Goal: Communication & Community: Share content

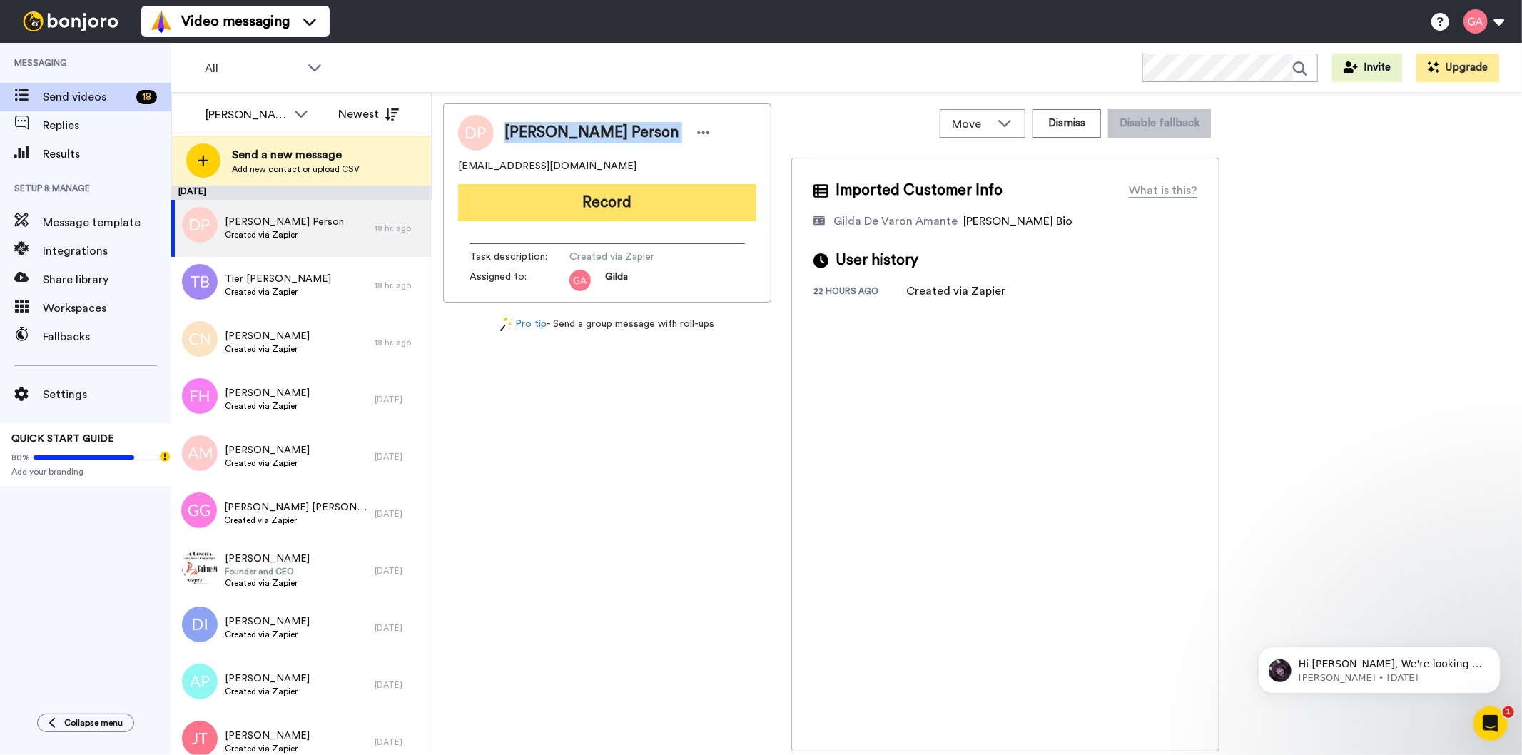
click at [715, 208] on button "Record" at bounding box center [607, 202] width 298 height 37
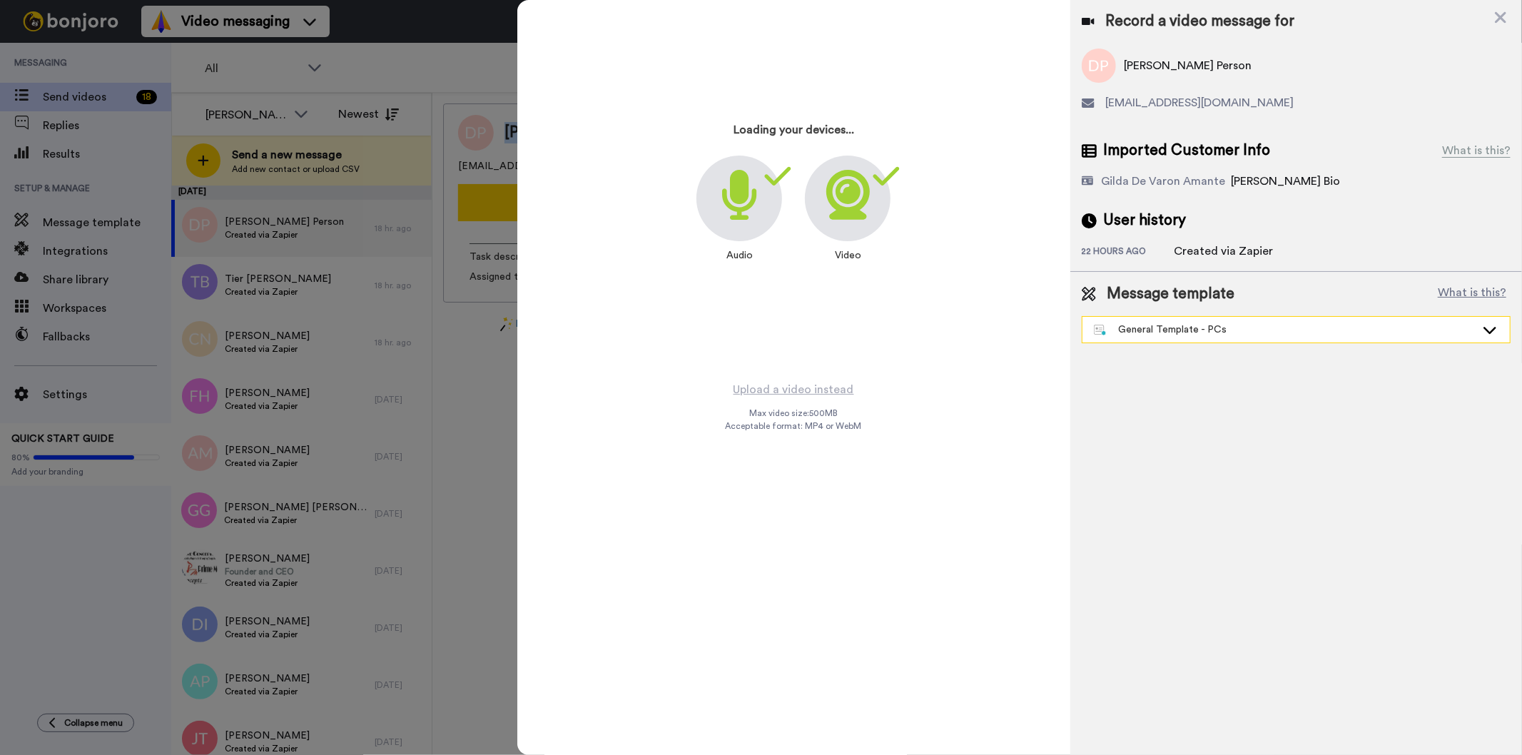
click at [1255, 328] on div "General Template - PCs" at bounding box center [1285, 330] width 382 height 14
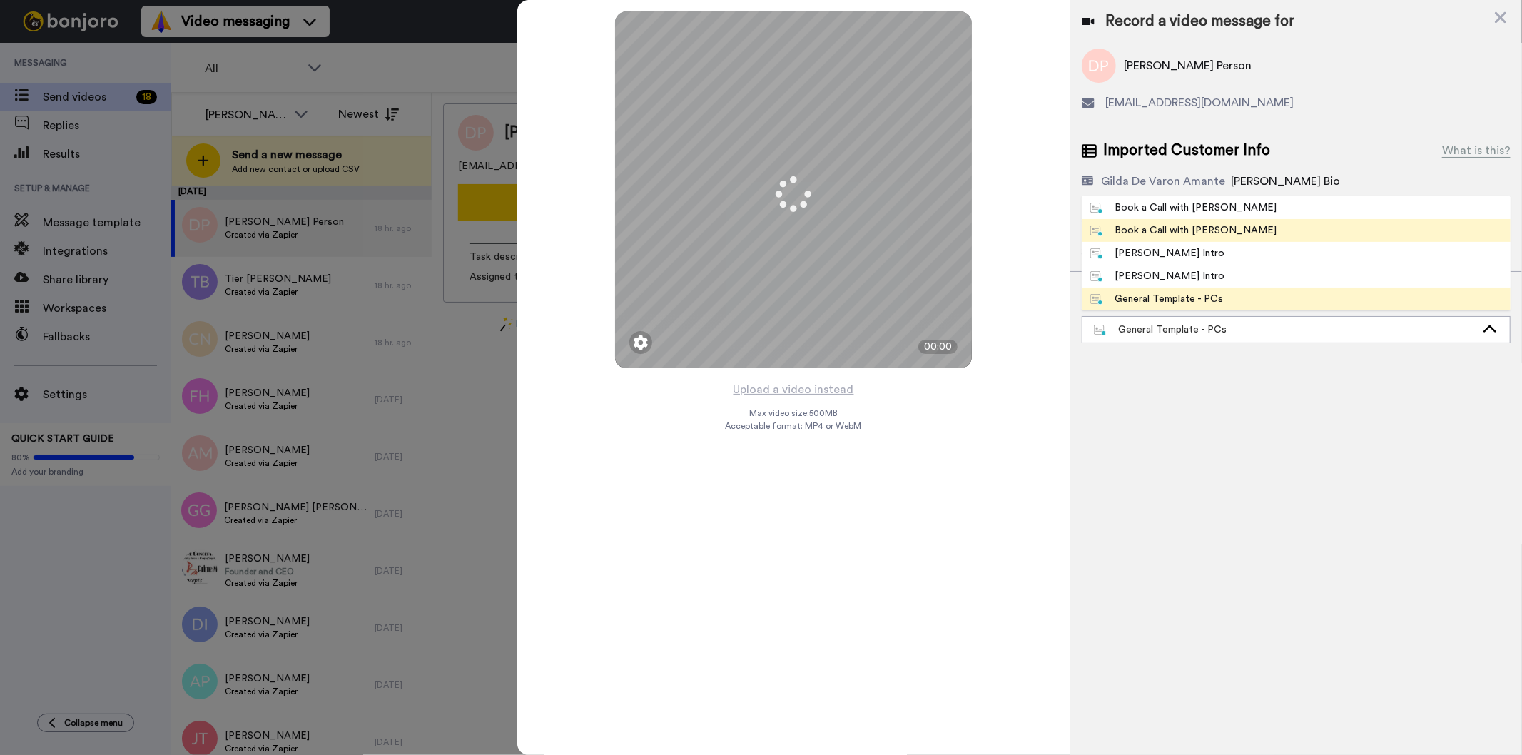
click at [1249, 236] on li "Book a Call with [PERSON_NAME]" at bounding box center [1296, 230] width 429 height 23
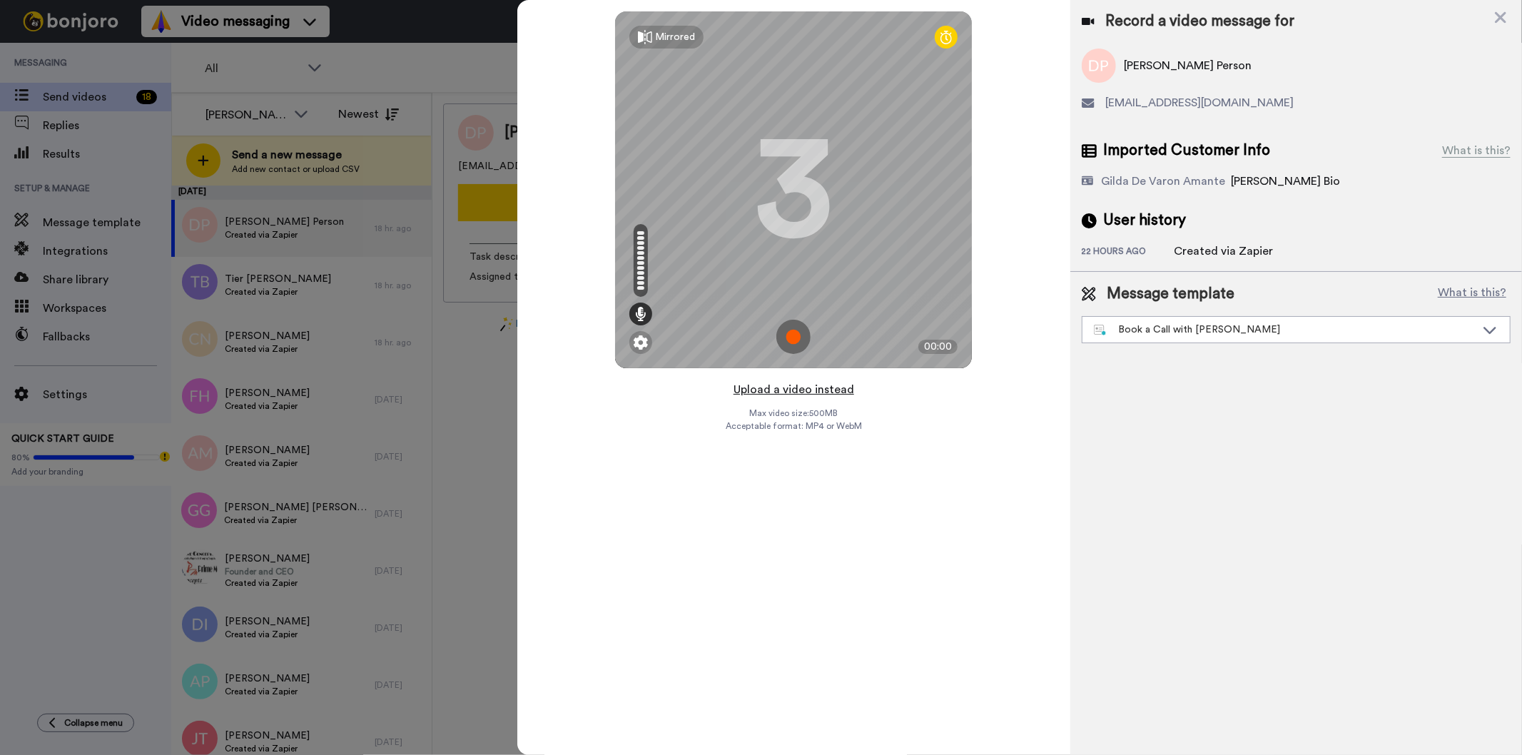
click at [835, 394] on button "Upload a video instead" at bounding box center [793, 389] width 129 height 19
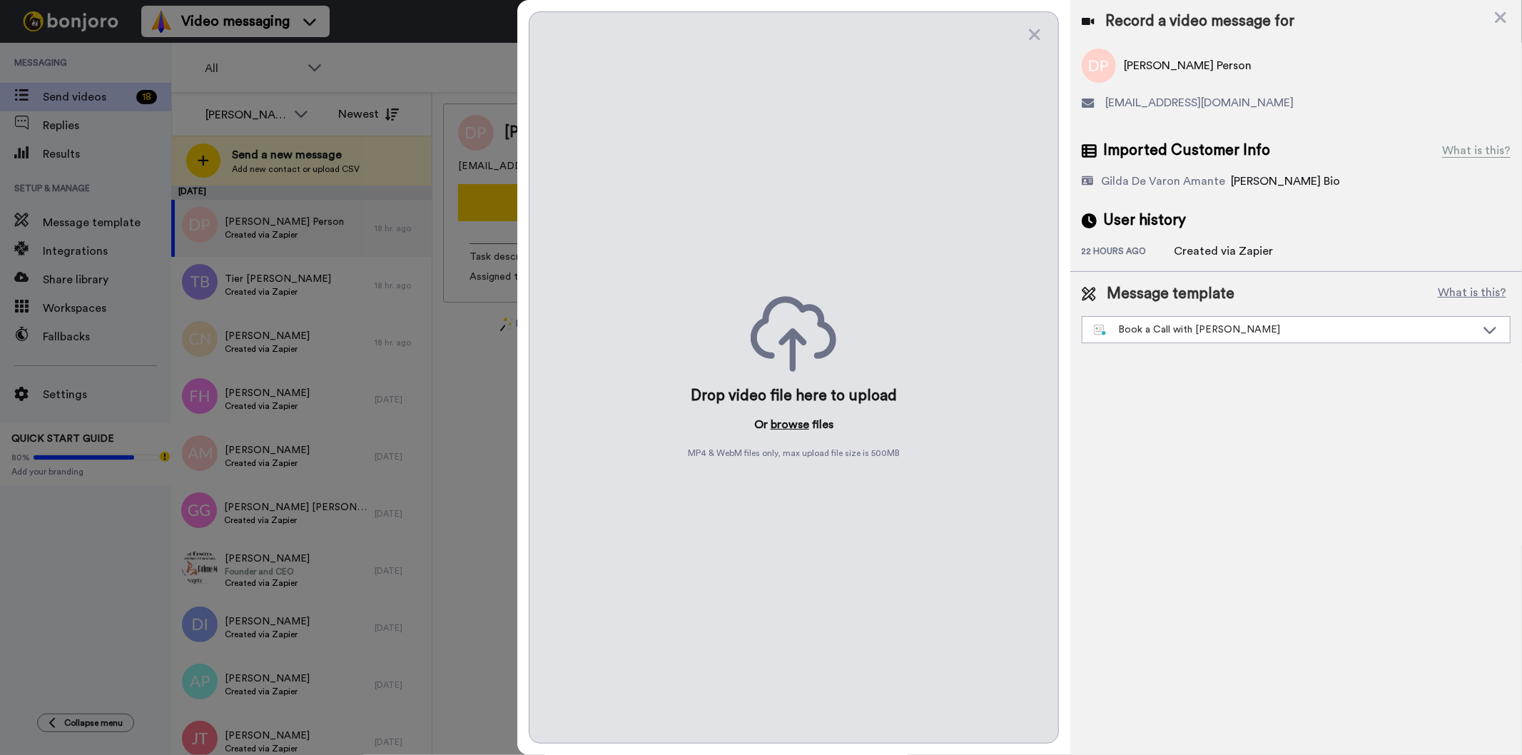
click at [780, 427] on button "browse" at bounding box center [790, 424] width 39 height 17
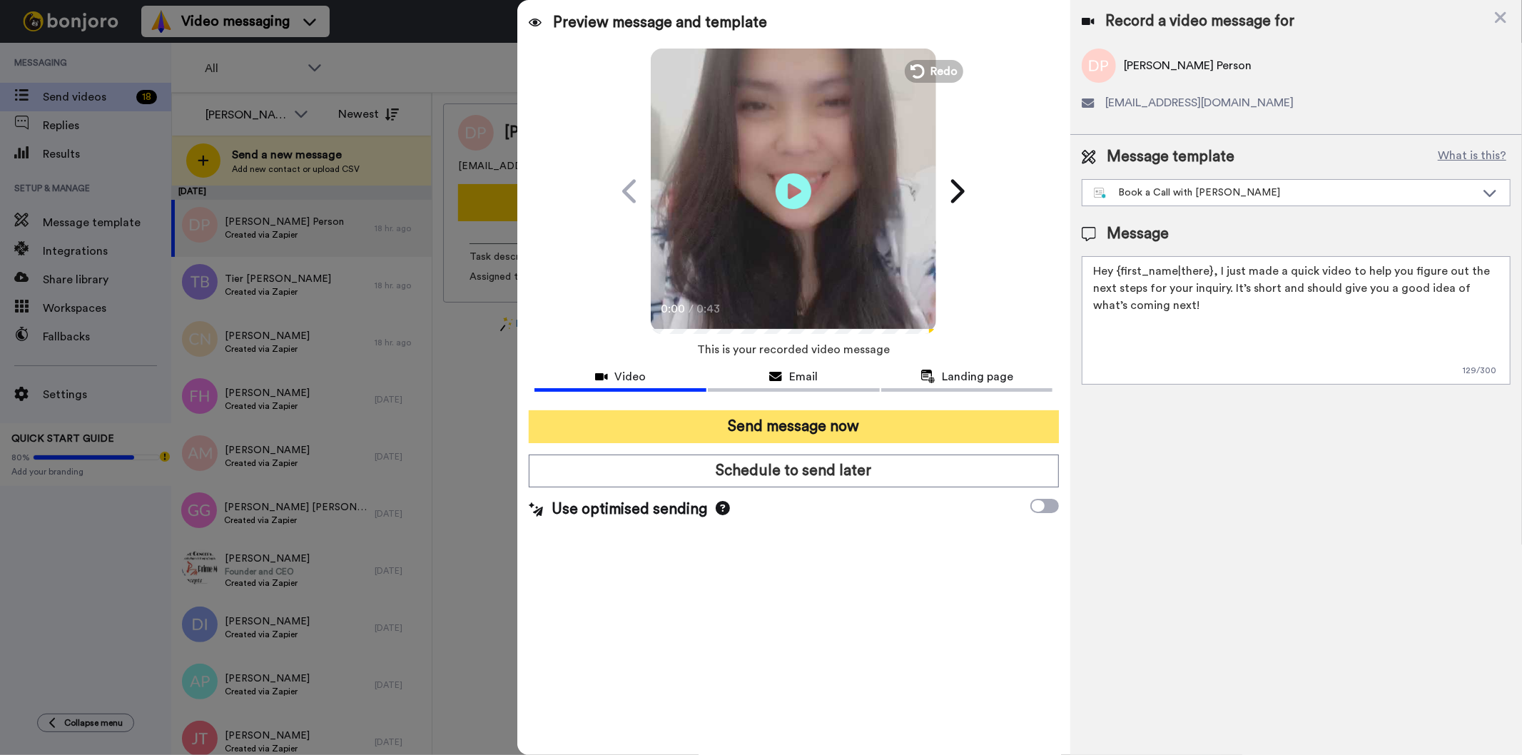
click at [775, 424] on button "Send message now" at bounding box center [793, 426] width 529 height 33
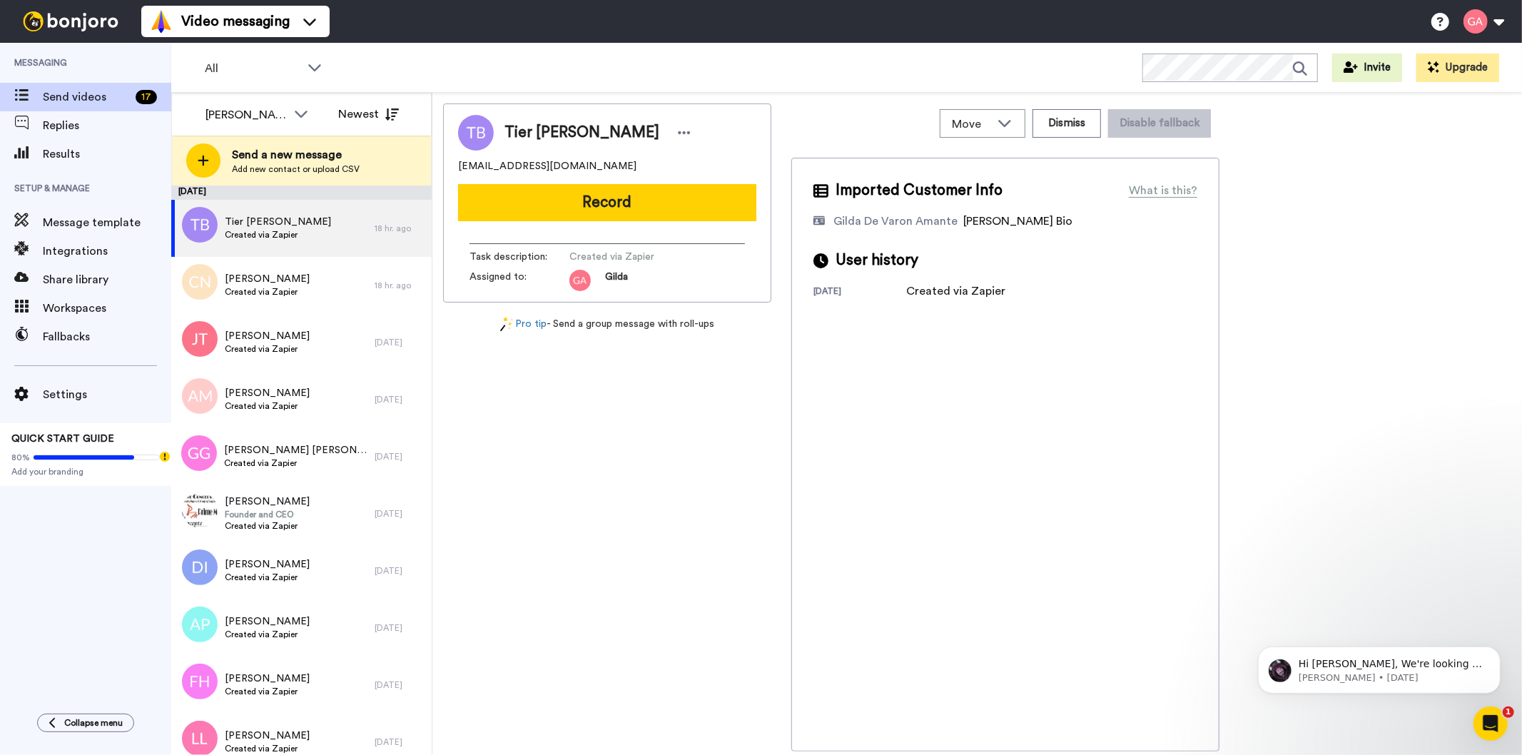
click at [559, 123] on span "Tier [PERSON_NAME]" at bounding box center [582, 132] width 155 height 21
click at [559, 123] on span "Tier Blair-Morton" at bounding box center [582, 132] width 155 height 21
copy div "Tier Blair-Morton"
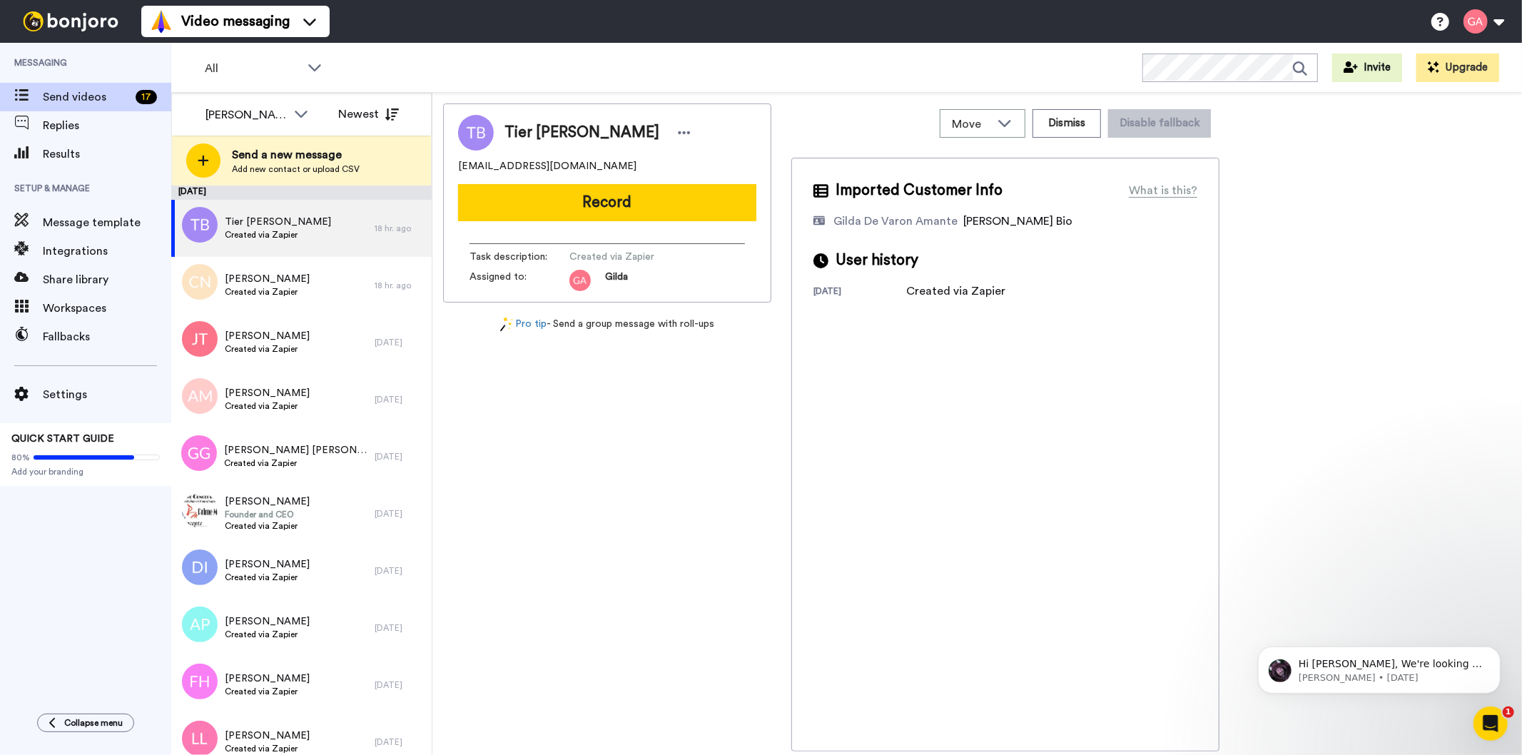
click at [629, 576] on div "Tier Blair-Morton tblairmorton@gmail.com Record Task description : Created via …" at bounding box center [607, 427] width 328 height 648
drag, startPoint x: 593, startPoint y: 163, endPoint x: 459, endPoint y: 168, distance: 134.3
click at [459, 168] on div "tblairmorton@gmail.com" at bounding box center [607, 166] width 298 height 14
copy span "tblairmorton@gmail.com"
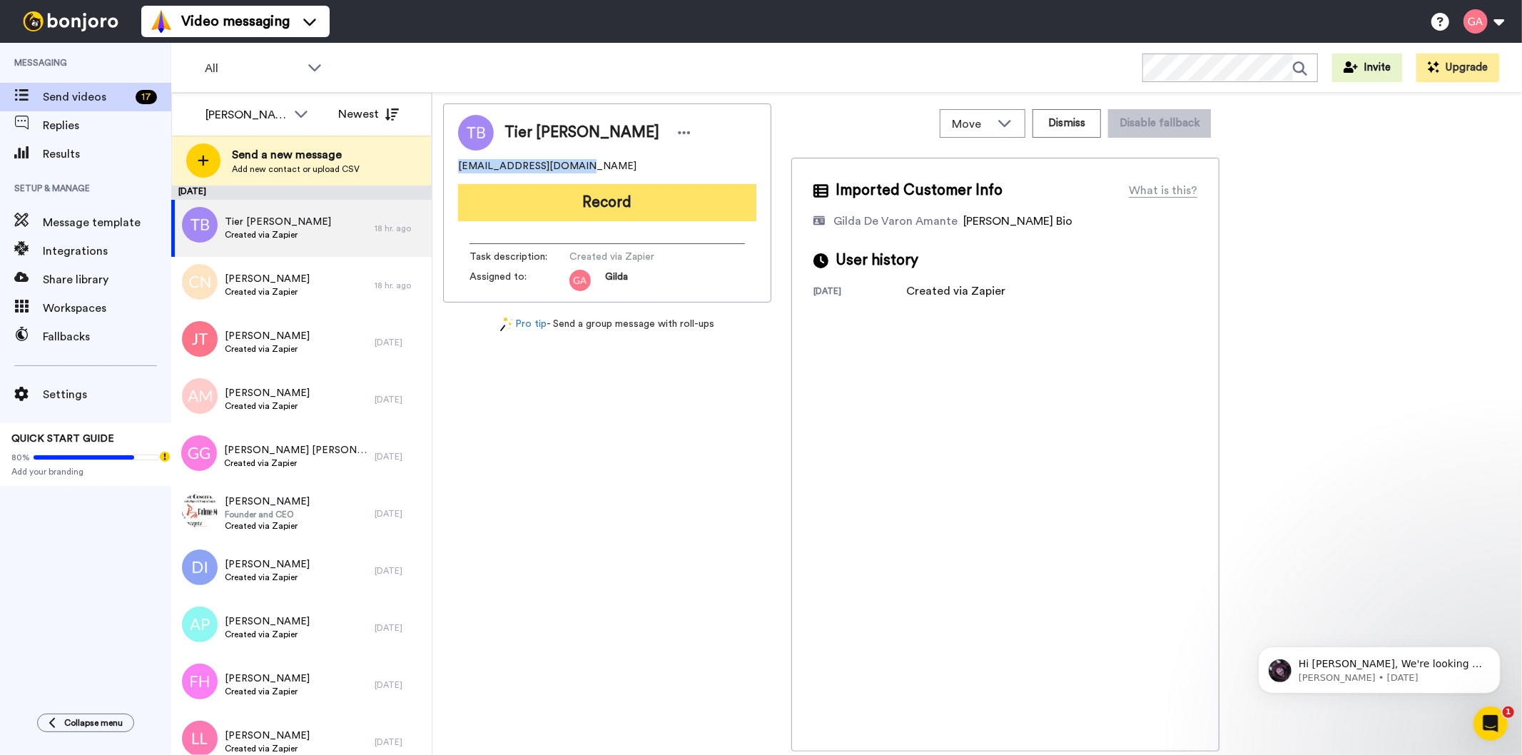
click at [691, 191] on button "Record" at bounding box center [607, 202] width 298 height 37
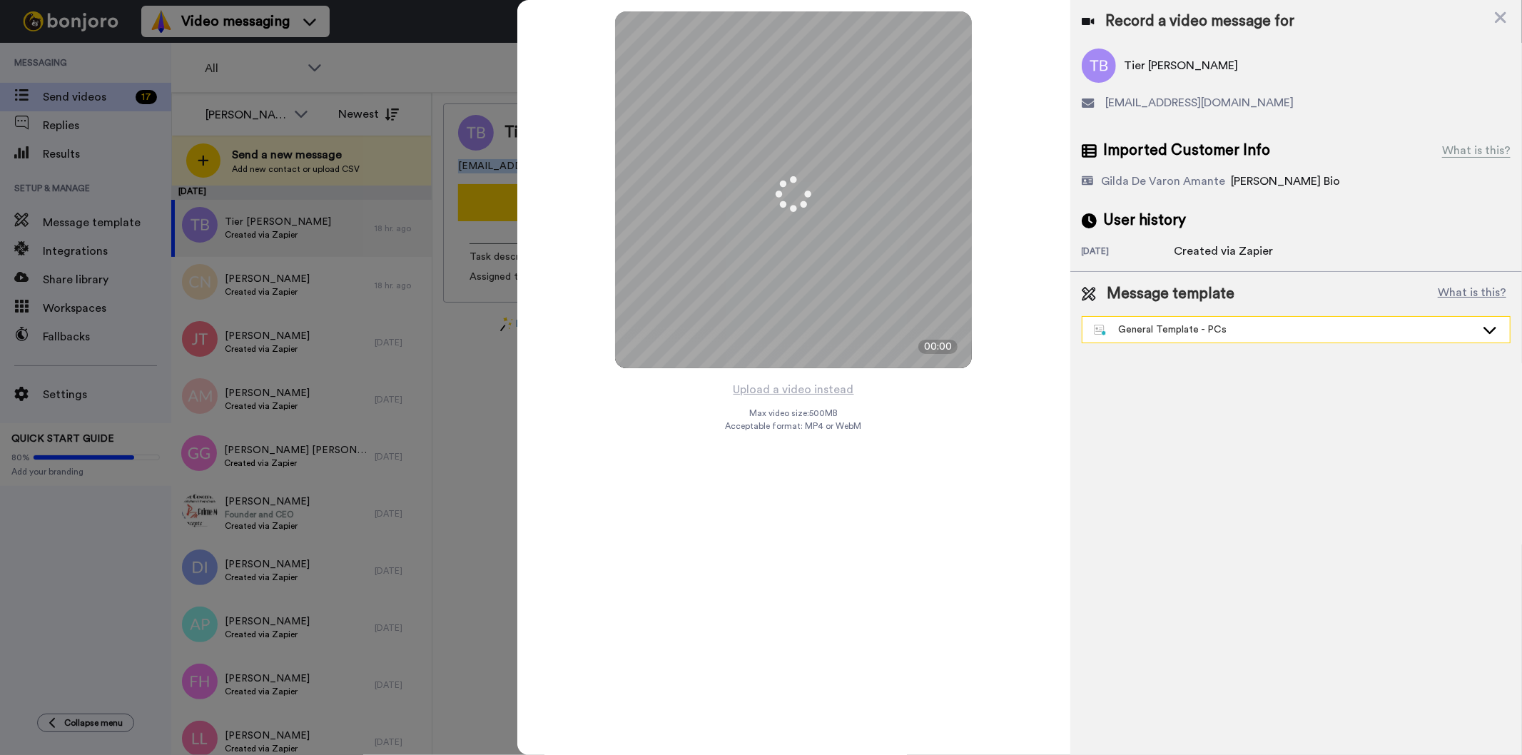
click at [1221, 327] on div "General Template - PCs" at bounding box center [1285, 330] width 382 height 14
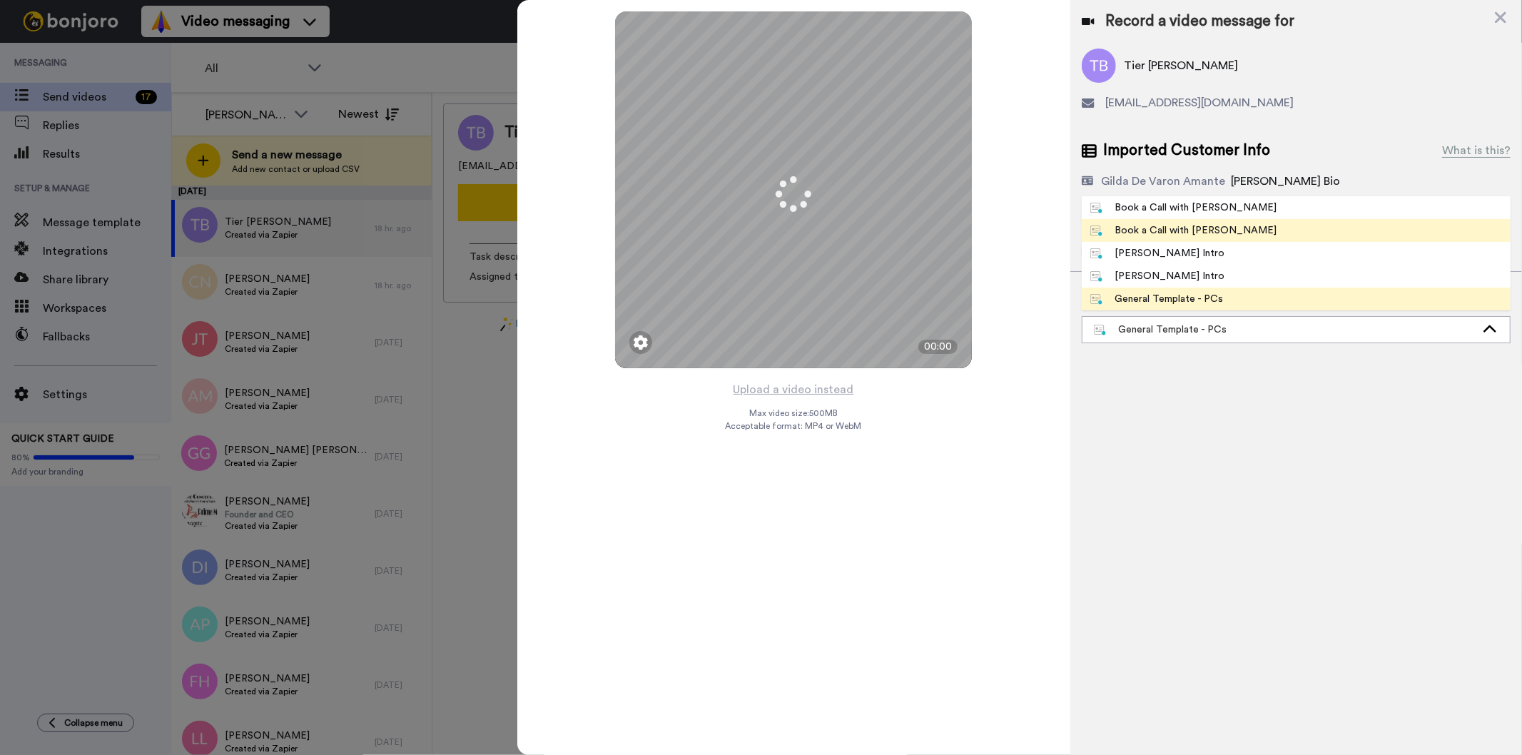
click at [1235, 238] on li "Book a Call with [PERSON_NAME]" at bounding box center [1296, 230] width 429 height 23
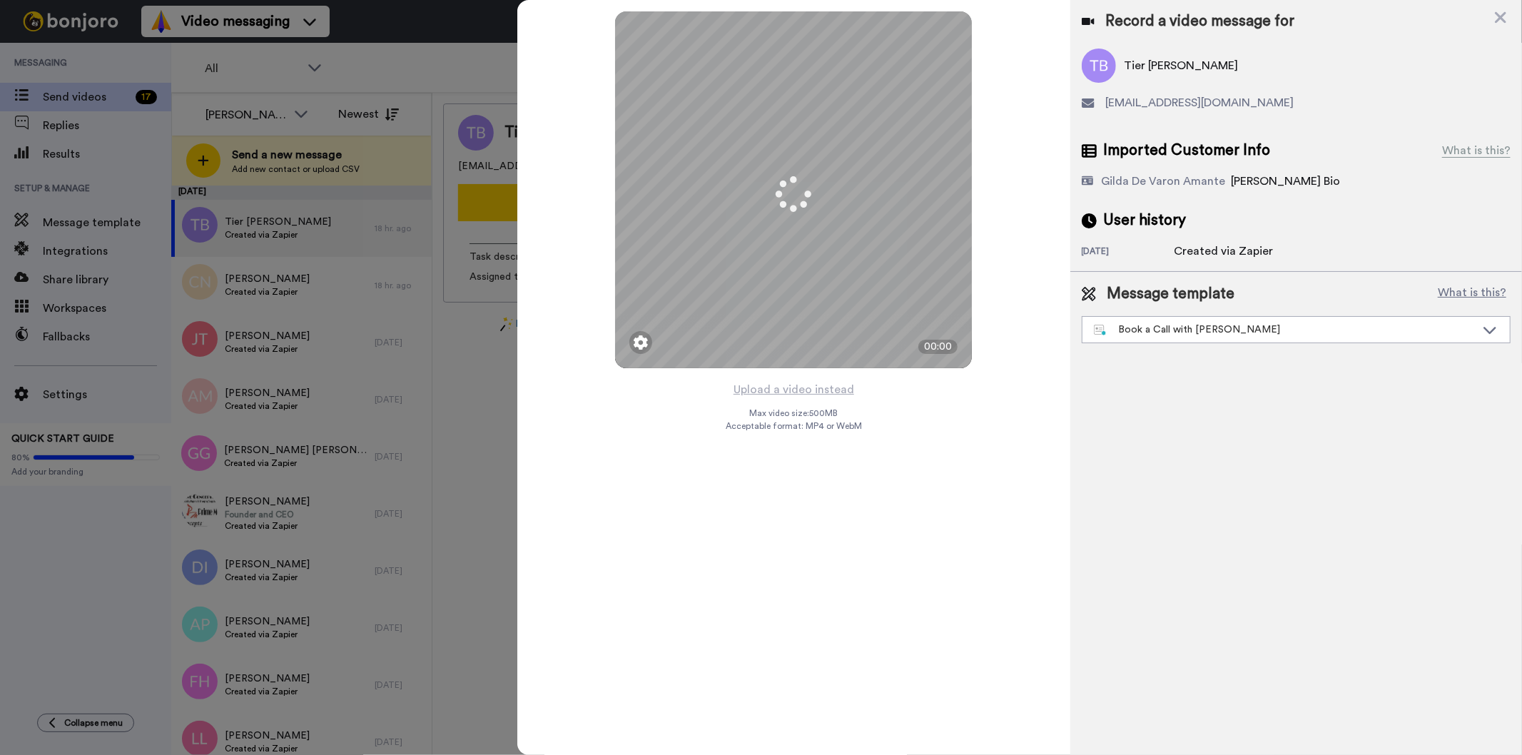
click at [781, 390] on button "Upload a video instead" at bounding box center [793, 389] width 129 height 19
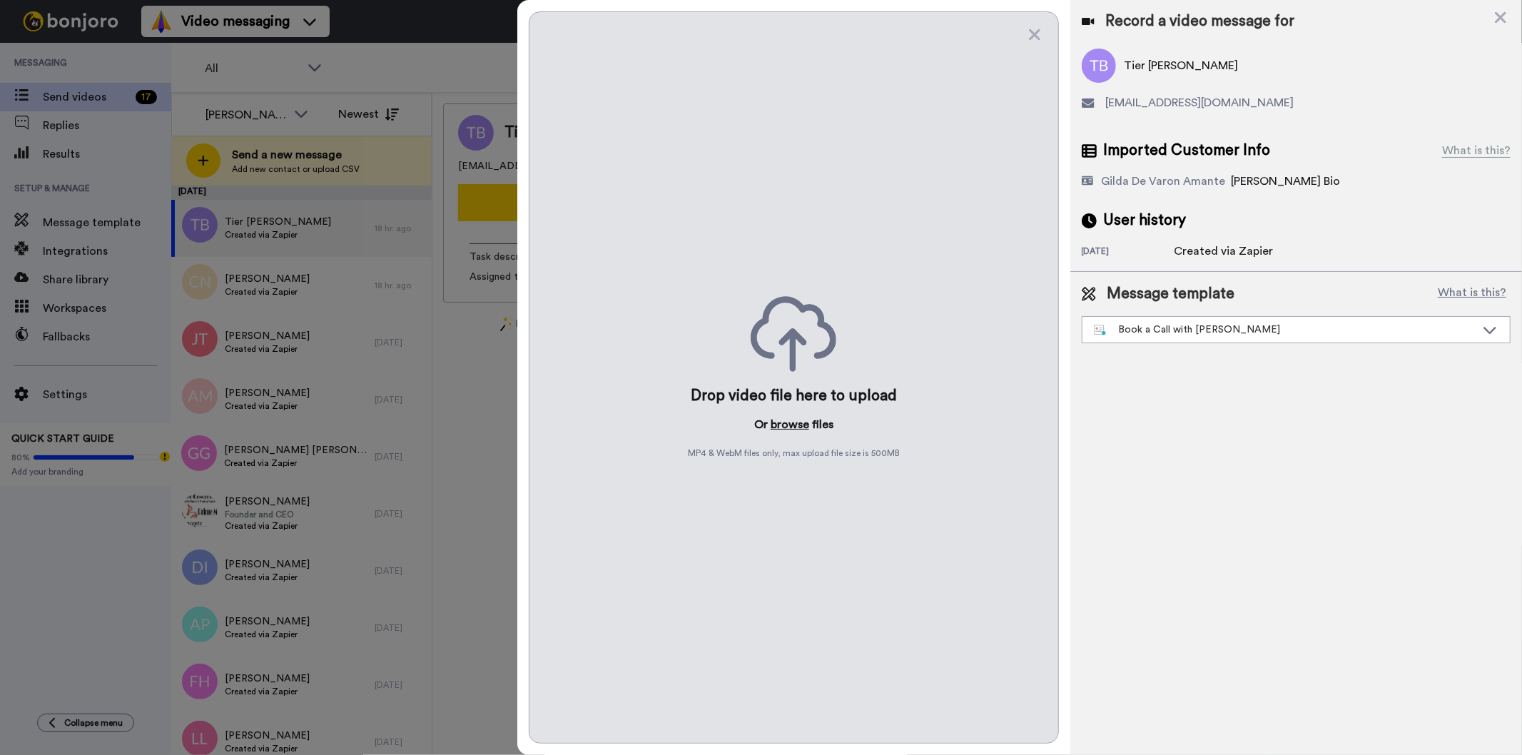
click at [794, 426] on button "browse" at bounding box center [790, 424] width 39 height 17
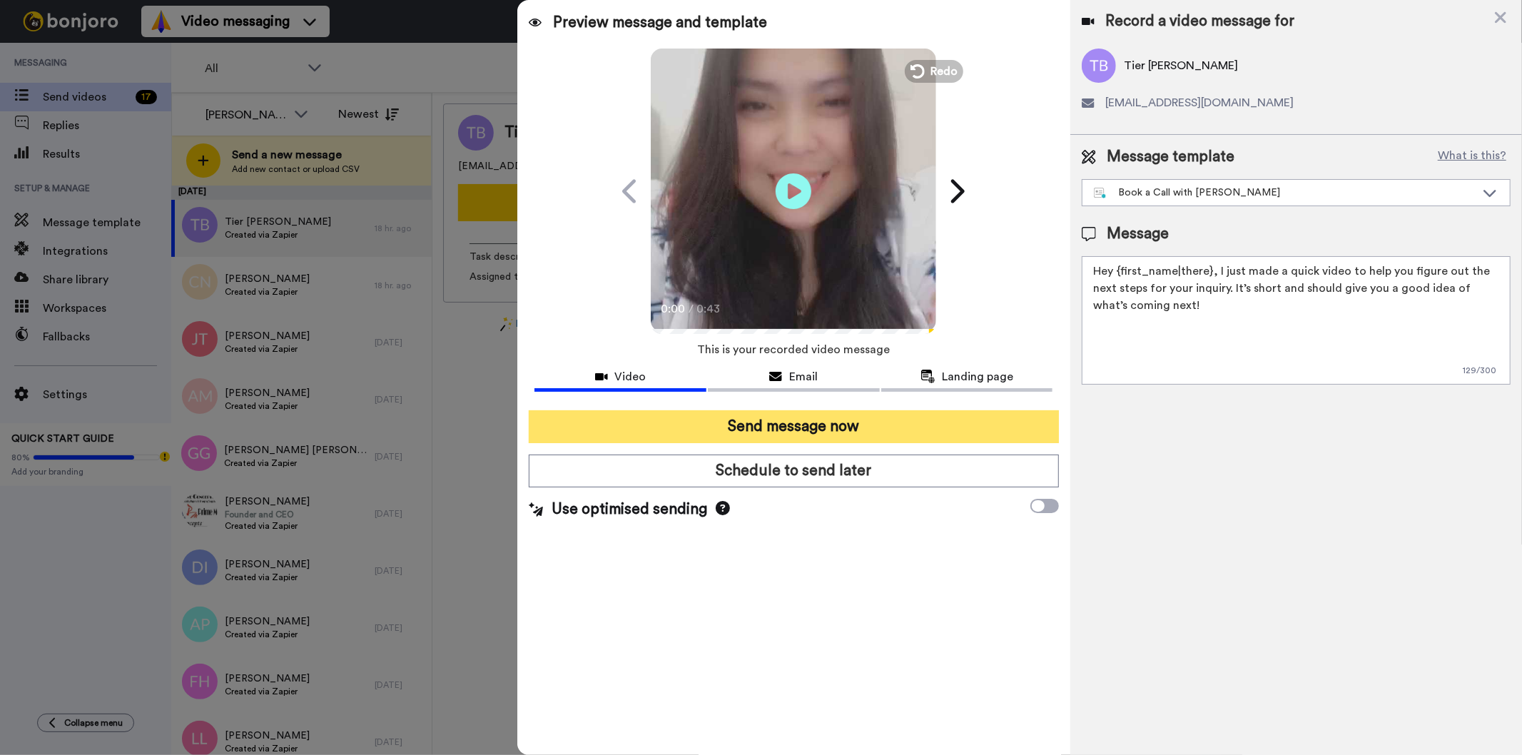
click at [825, 430] on button "Send message now" at bounding box center [793, 426] width 529 height 33
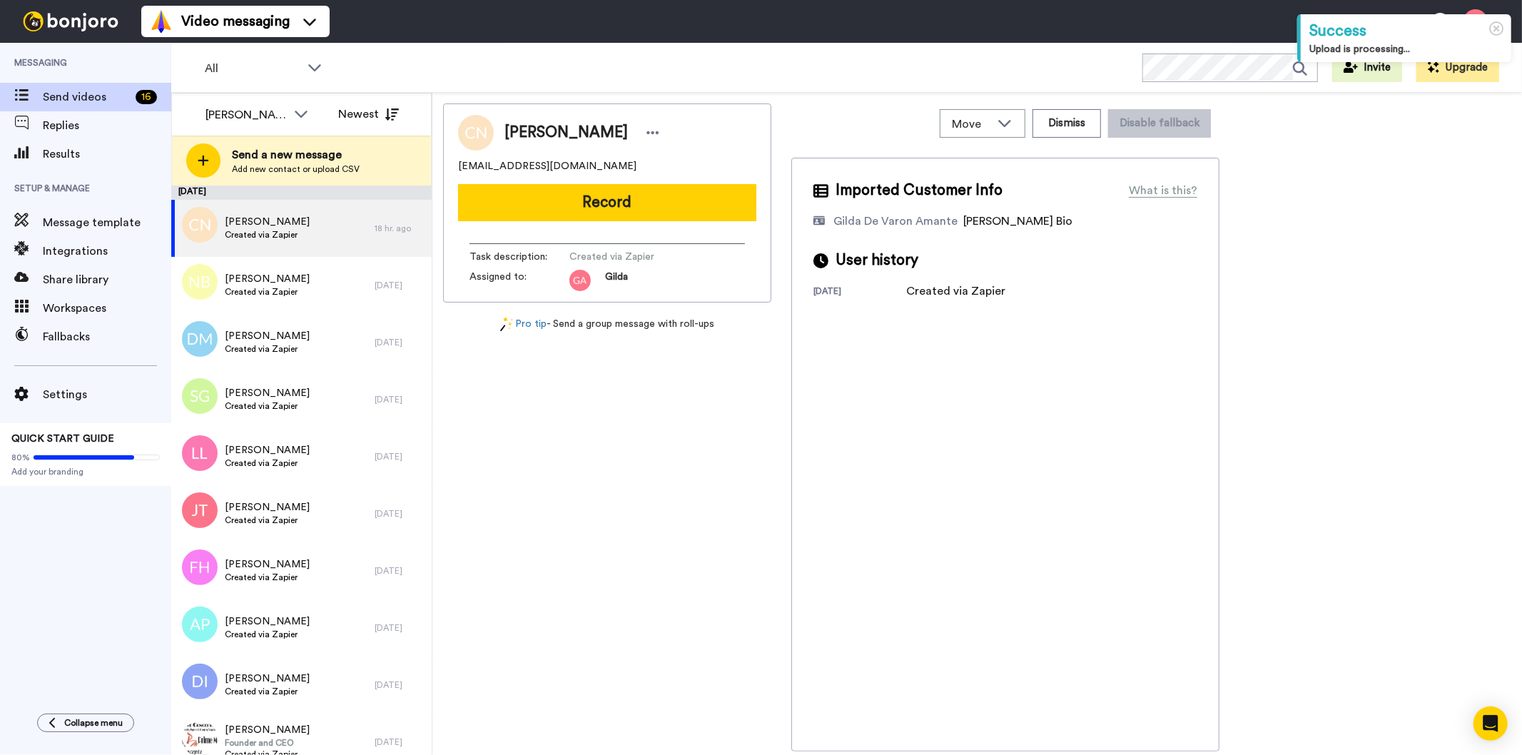
drag, startPoint x: 508, startPoint y: 130, endPoint x: 625, endPoint y: 128, distance: 117.0
click at [625, 128] on div "[PERSON_NAME]" at bounding box center [584, 132] width 159 height 21
copy span "[PERSON_NAME]"
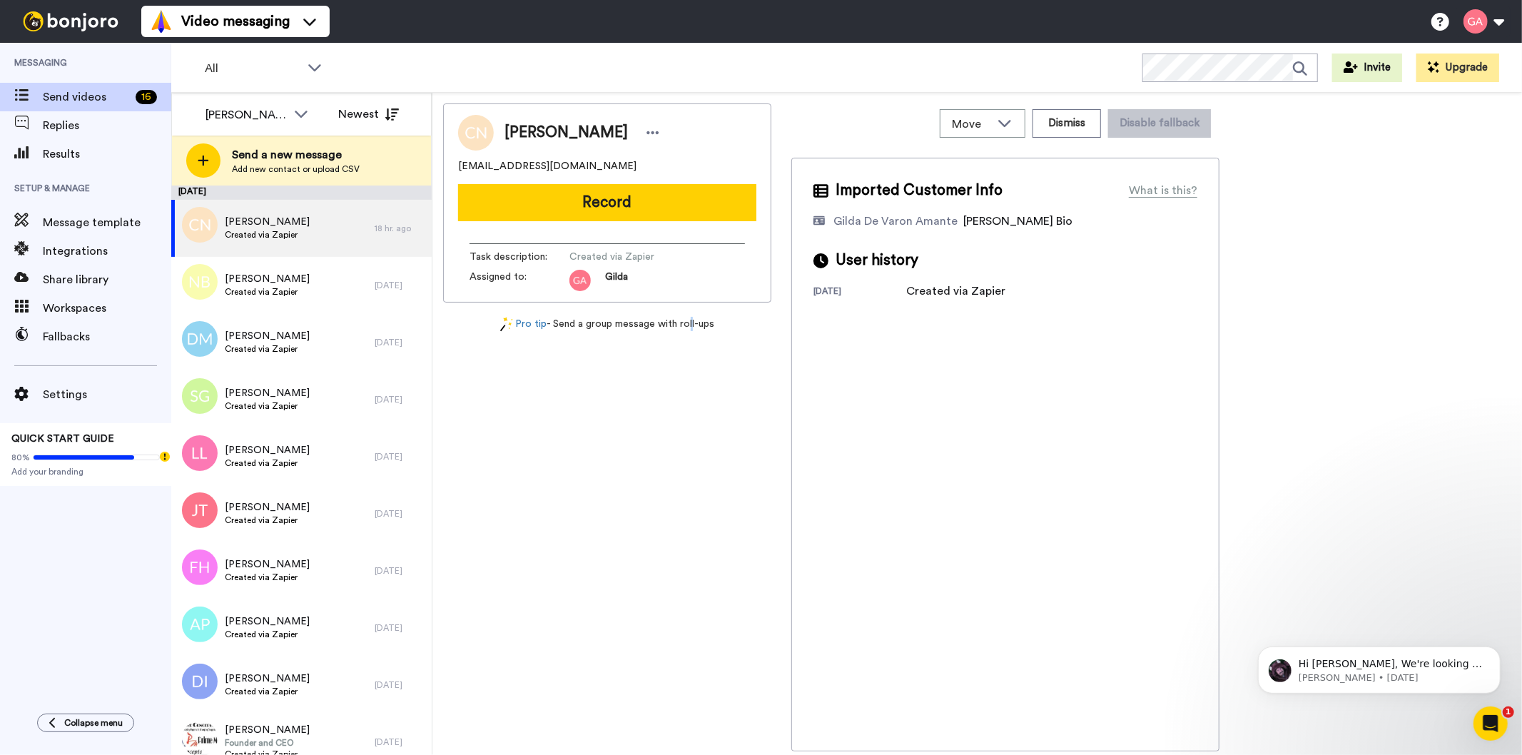
click at [689, 533] on div "Carsenna Nesbitt lkirk123@yahoo.com Record Task description : Created via Zapie…" at bounding box center [607, 427] width 328 height 648
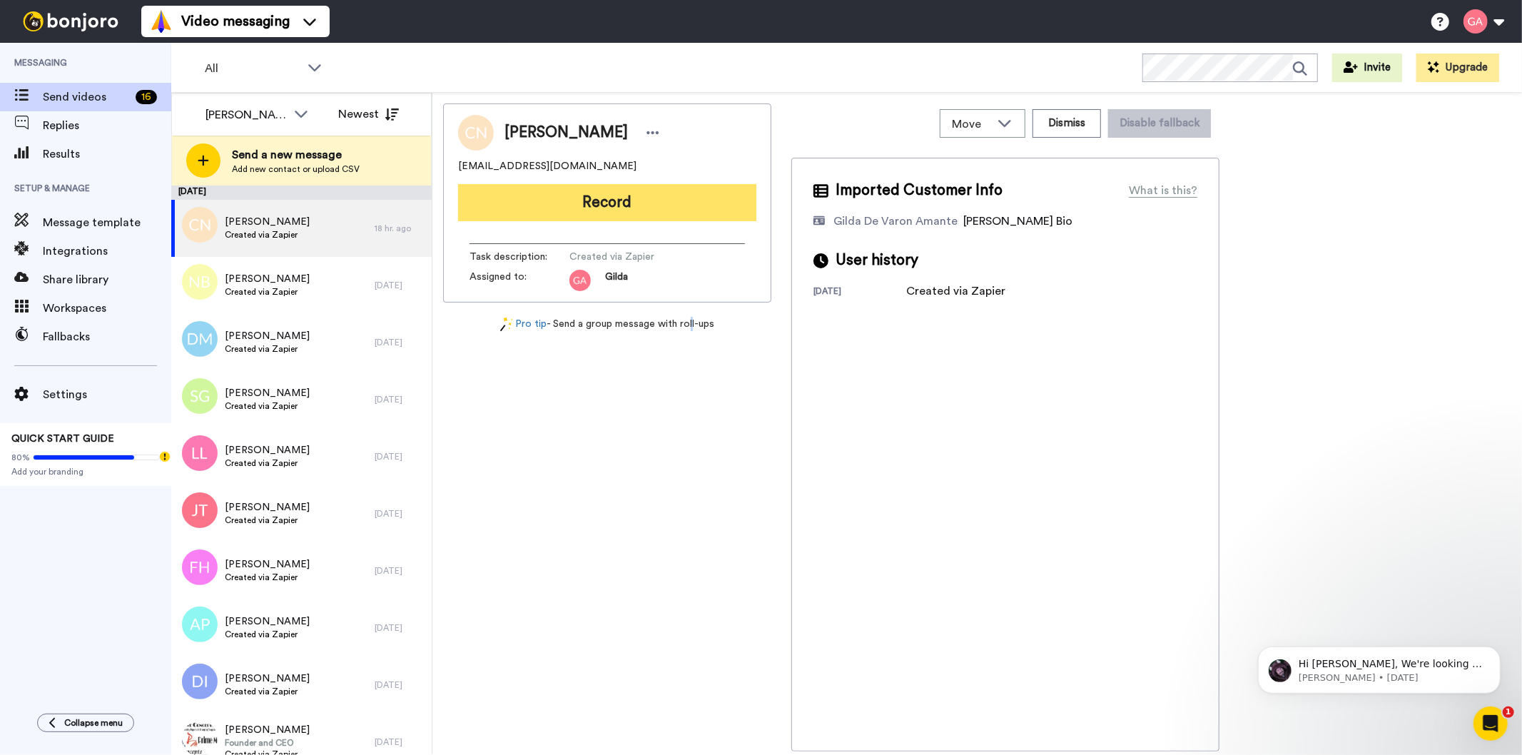
click at [590, 198] on button "Record" at bounding box center [607, 202] width 298 height 37
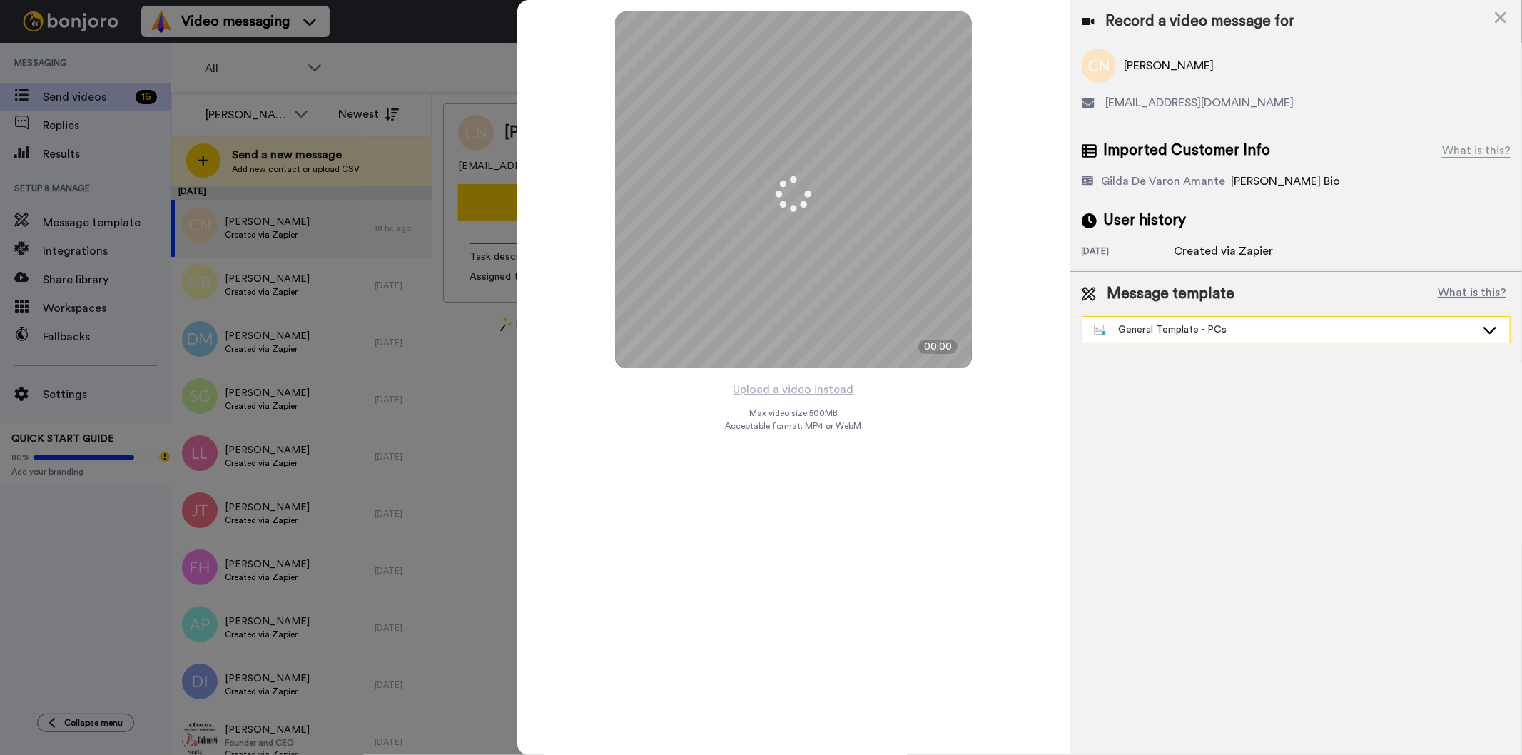
click at [1195, 329] on div "General Template - PCs" at bounding box center [1285, 330] width 382 height 14
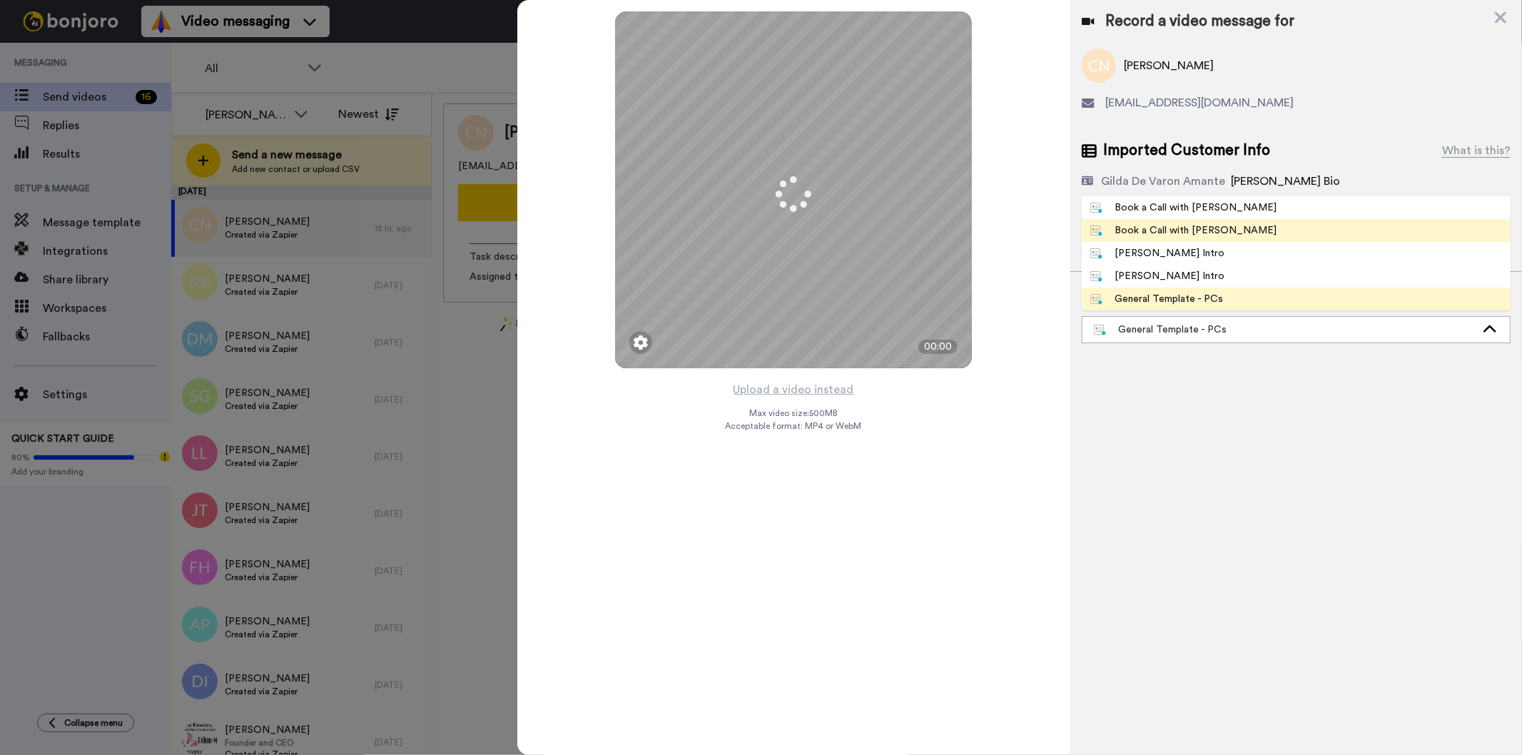
click at [1195, 229] on div "Book a Call with [PERSON_NAME]" at bounding box center [1183, 230] width 187 height 14
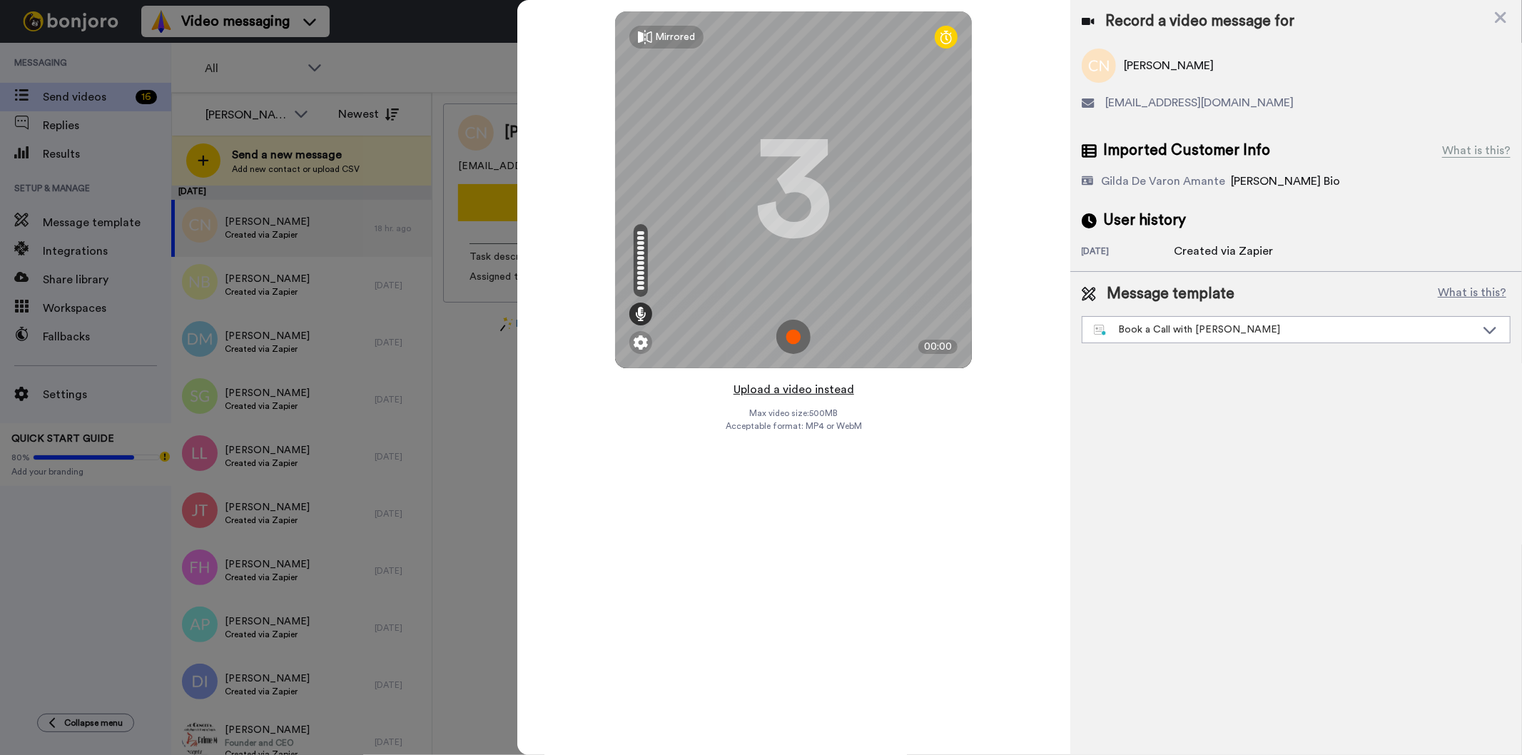
click at [809, 394] on button "Upload a video instead" at bounding box center [793, 389] width 129 height 19
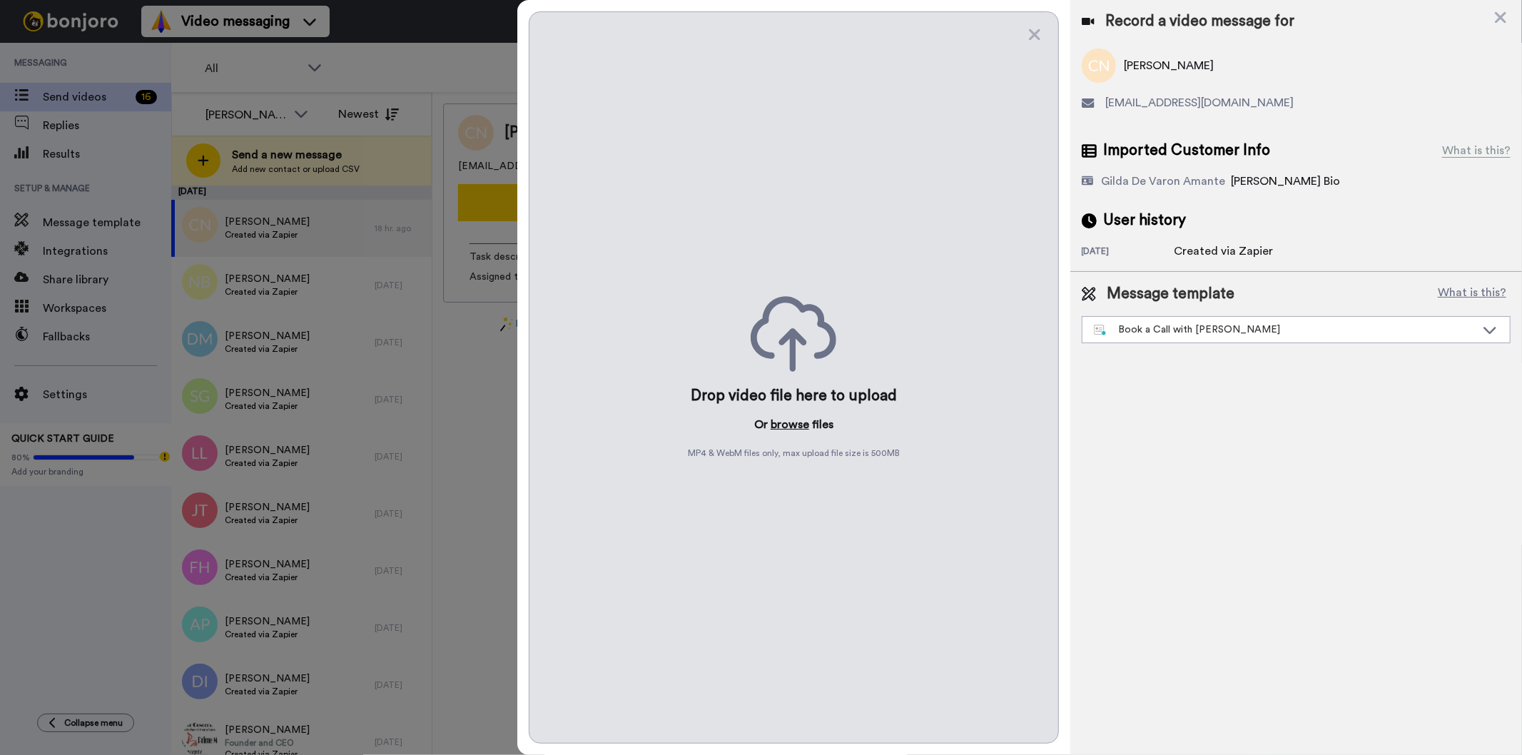
click at [798, 430] on button "browse" at bounding box center [790, 424] width 39 height 17
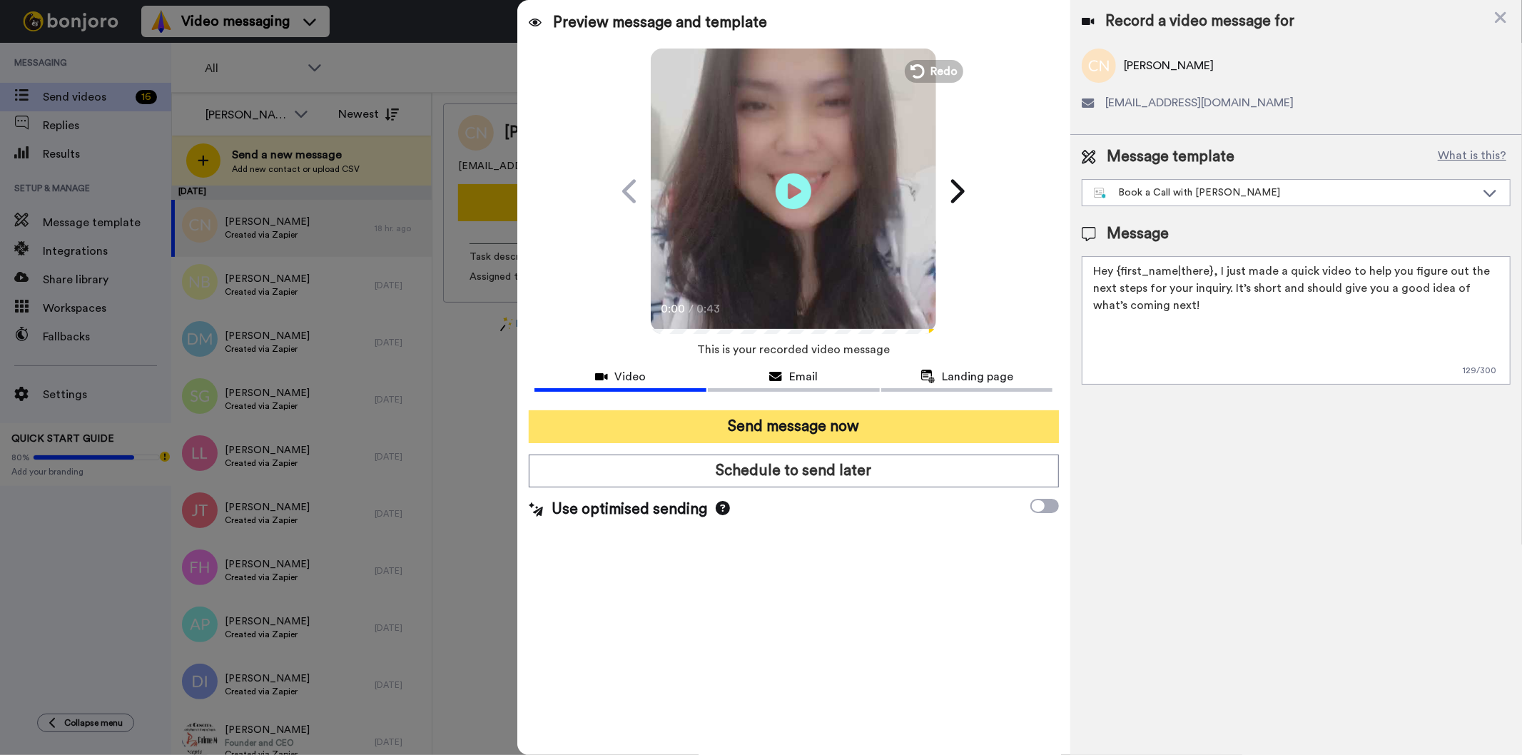
click at [767, 432] on button "Send message now" at bounding box center [793, 426] width 529 height 33
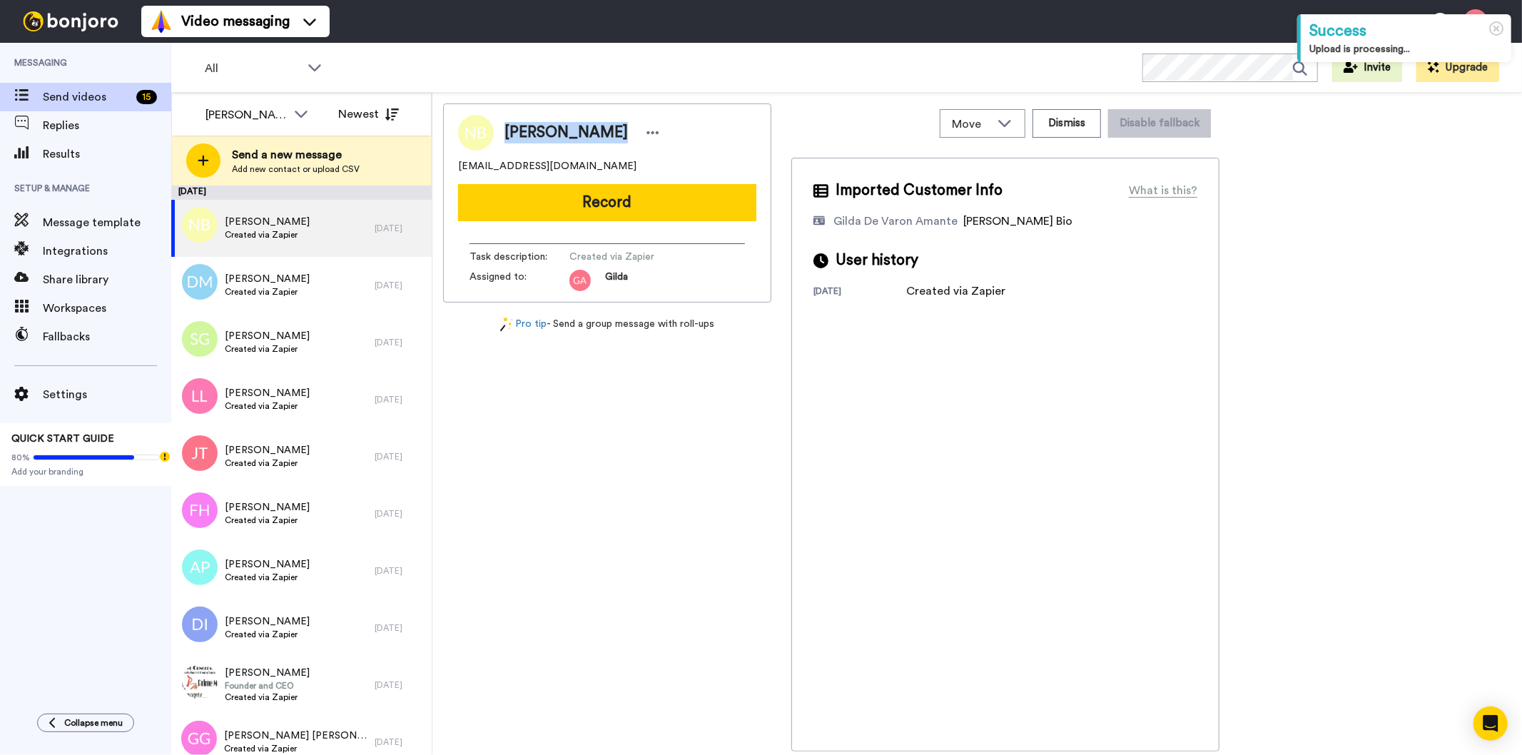
drag, startPoint x: 509, startPoint y: 132, endPoint x: 598, endPoint y: 136, distance: 89.3
click at [598, 136] on div "[PERSON_NAME]" at bounding box center [584, 132] width 159 height 21
copy span "[PERSON_NAME]"
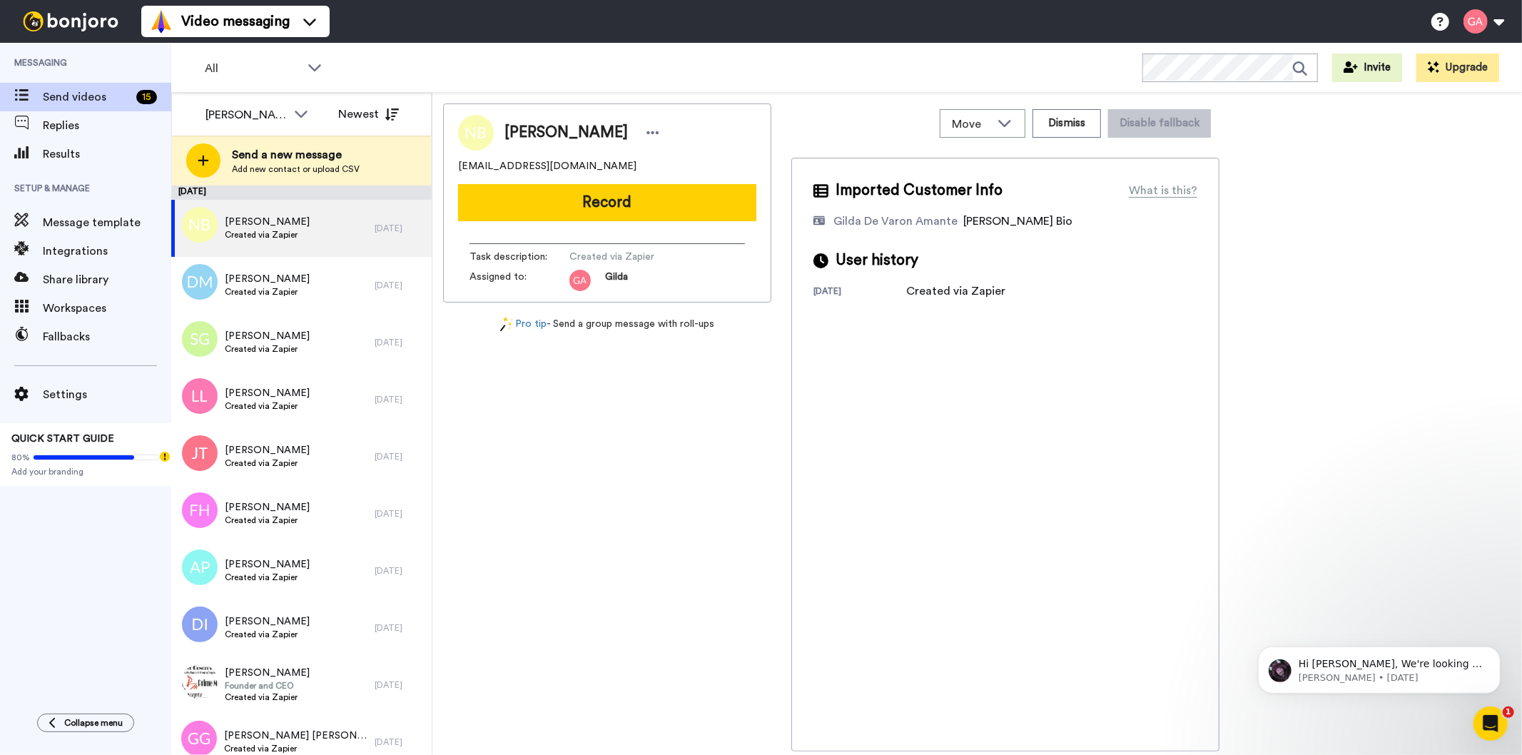
click at [612, 547] on div "Nicole Brooks niccinicole71@gmail.com Record Task description : Created via Zap…" at bounding box center [607, 427] width 328 height 648
click at [1081, 123] on button "Dismiss" at bounding box center [1067, 123] width 69 height 29
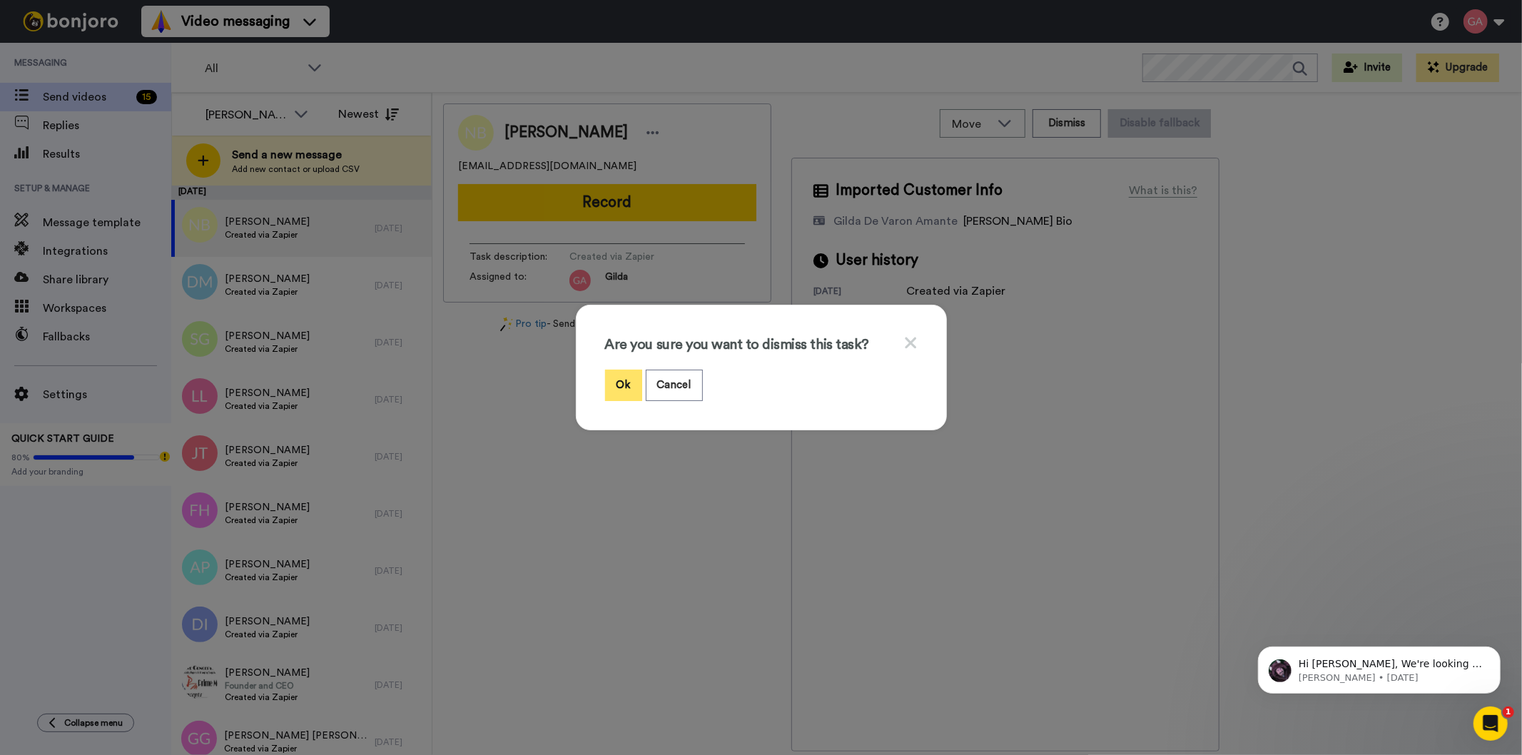
click at [614, 385] on button "Ok" at bounding box center [623, 385] width 37 height 31
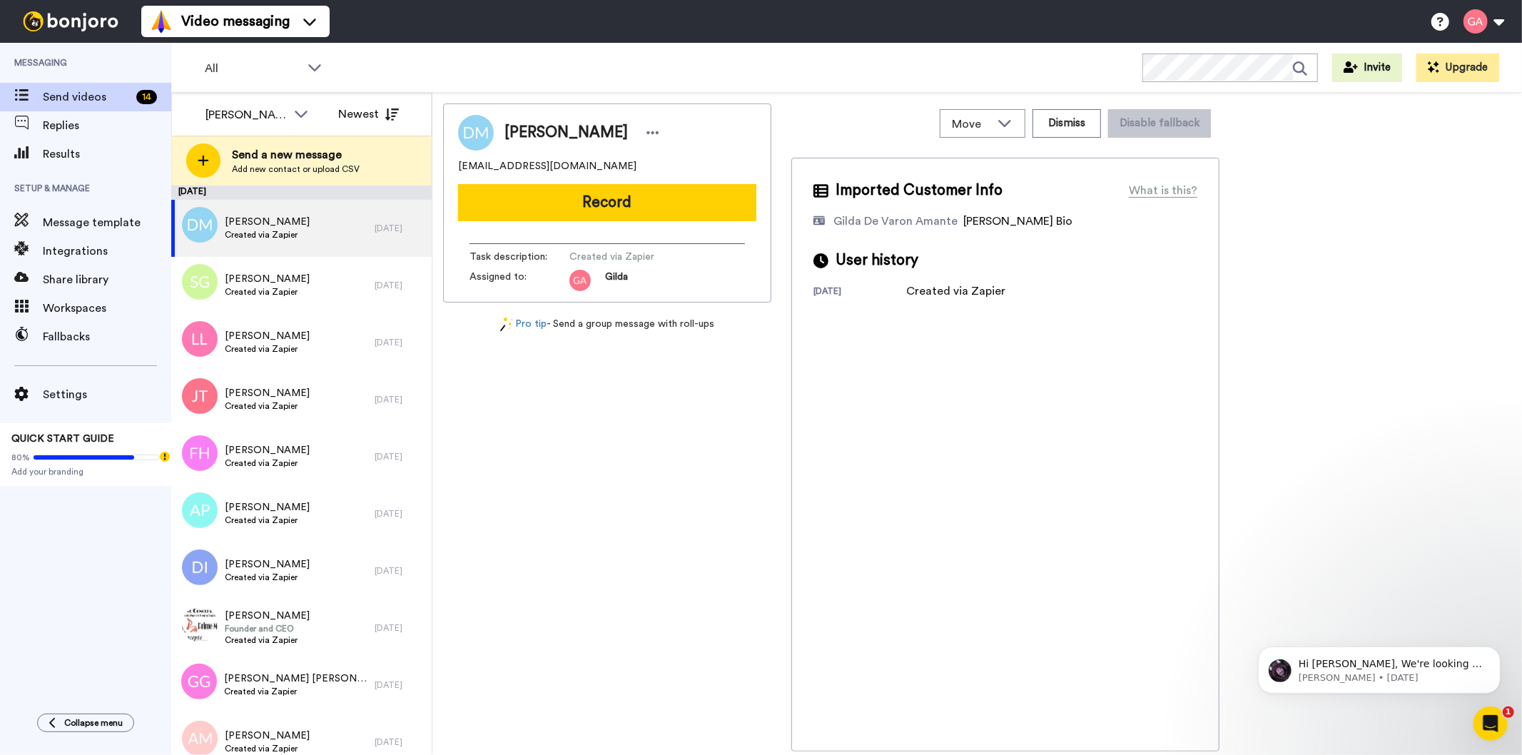
drag, startPoint x: 508, startPoint y: 130, endPoint x: 614, endPoint y: 127, distance: 106.4
click at [614, 127] on span "[PERSON_NAME]" at bounding box center [566, 132] width 123 height 21
copy span "[PERSON_NAME]"
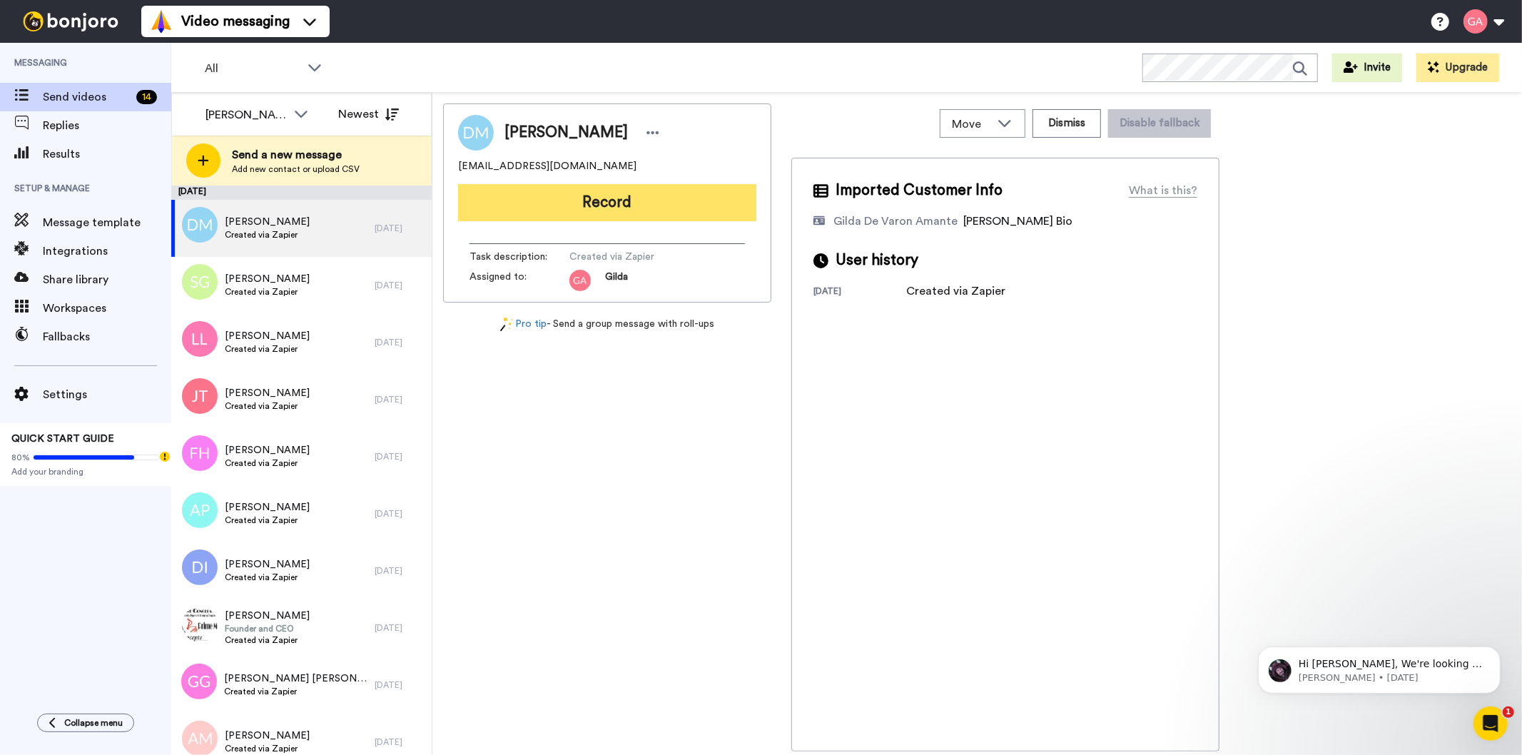
click at [678, 191] on button "Record" at bounding box center [607, 202] width 298 height 37
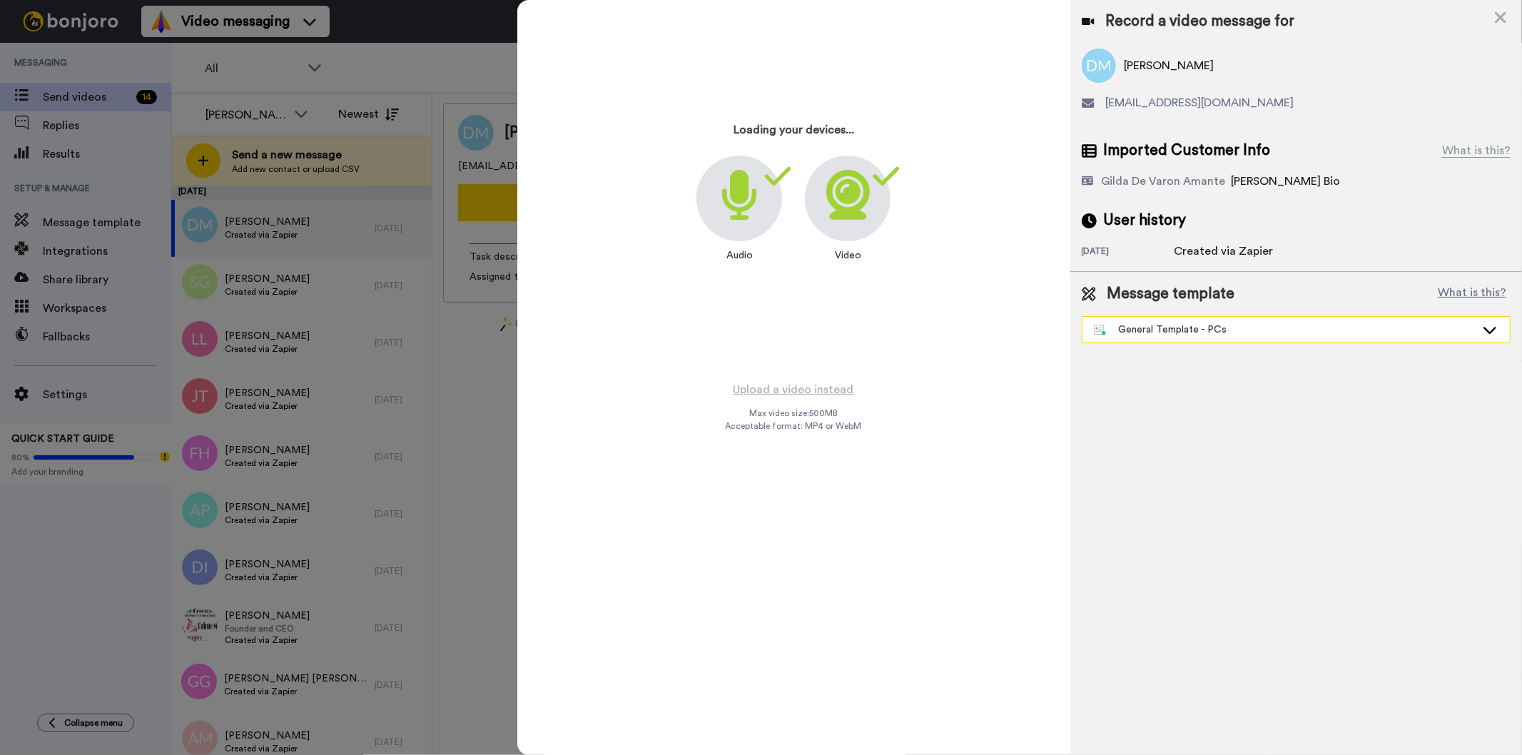
click at [1231, 324] on div "General Template - PCs" at bounding box center [1285, 330] width 382 height 14
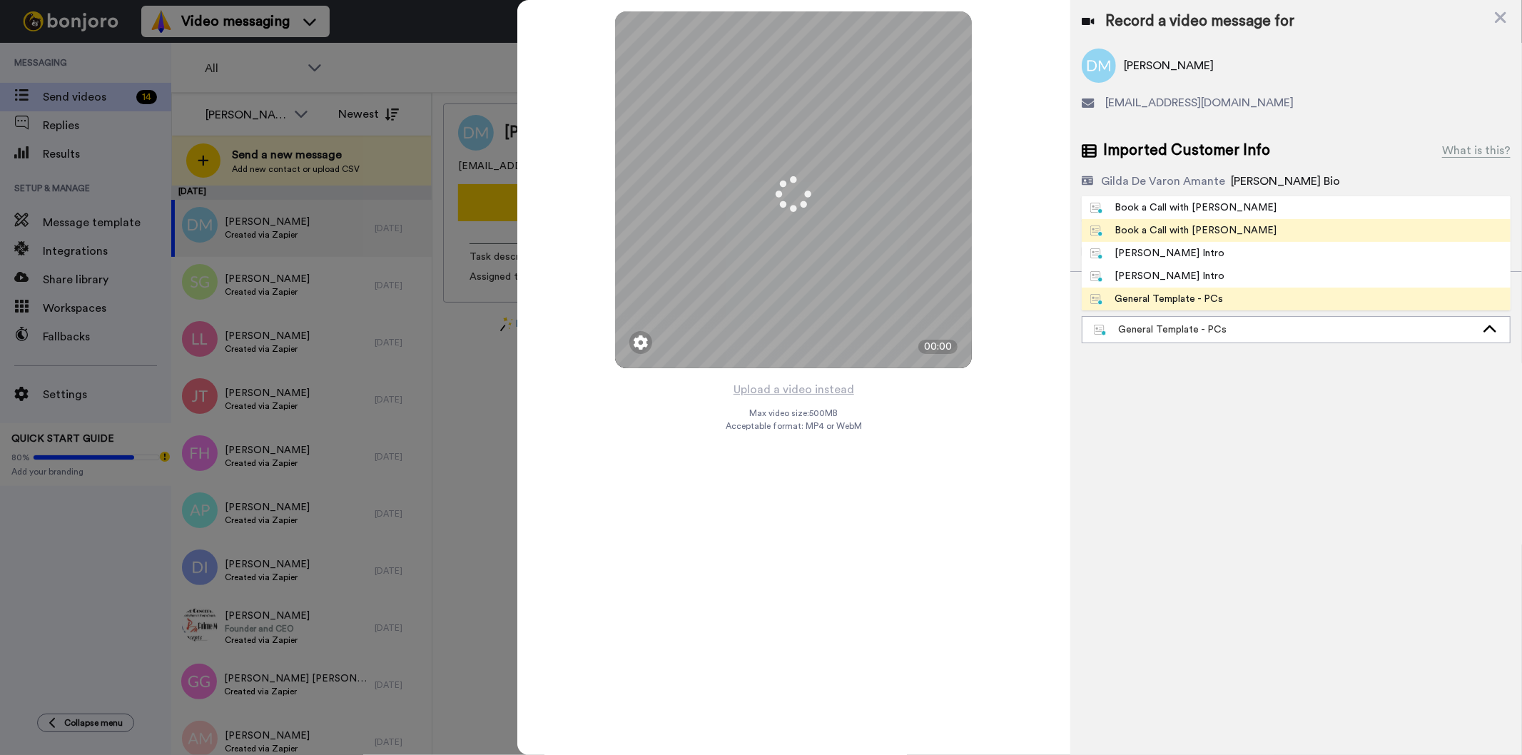
click at [1217, 229] on span "Book a Call with [PERSON_NAME]" at bounding box center [1184, 230] width 204 height 14
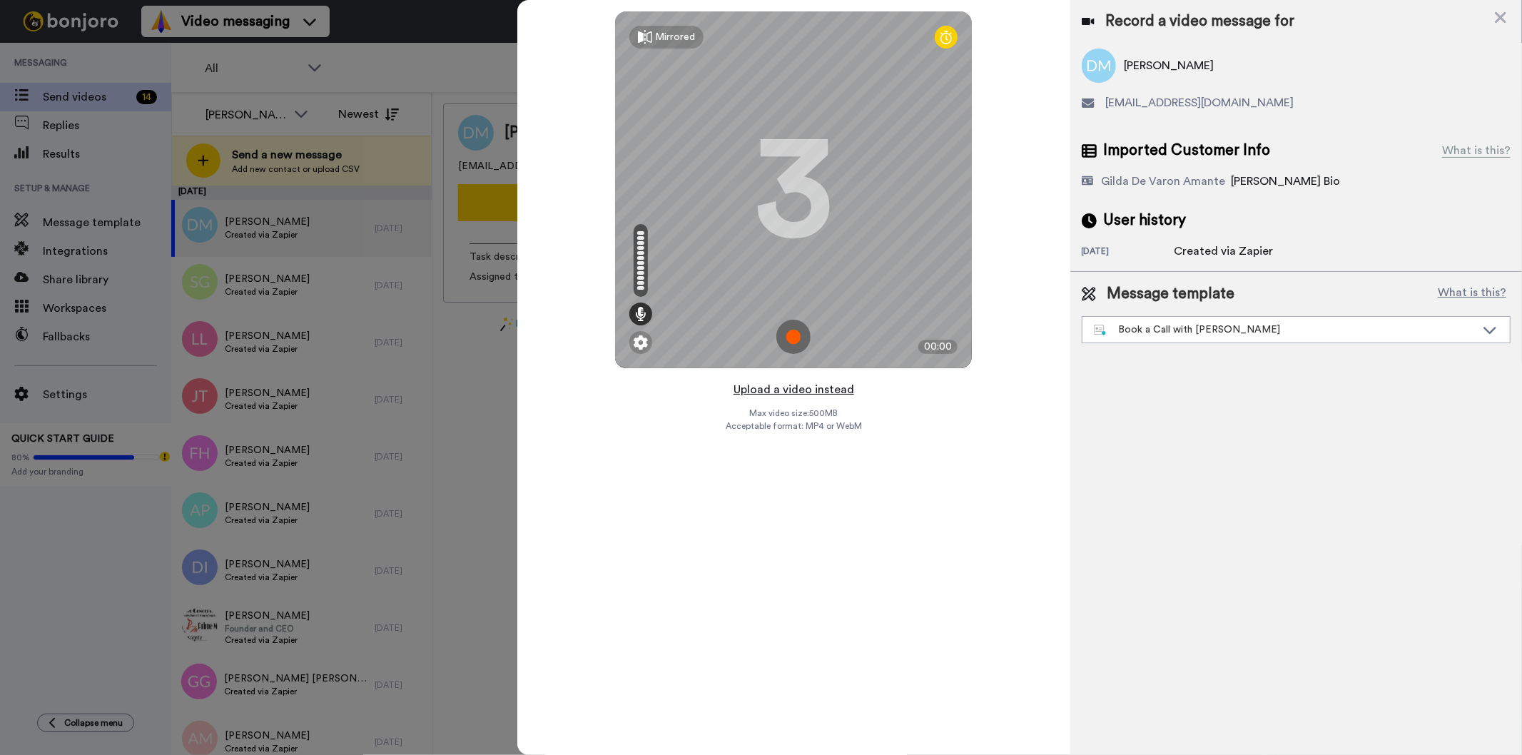
click at [807, 387] on button "Upload a video instead" at bounding box center [793, 389] width 129 height 19
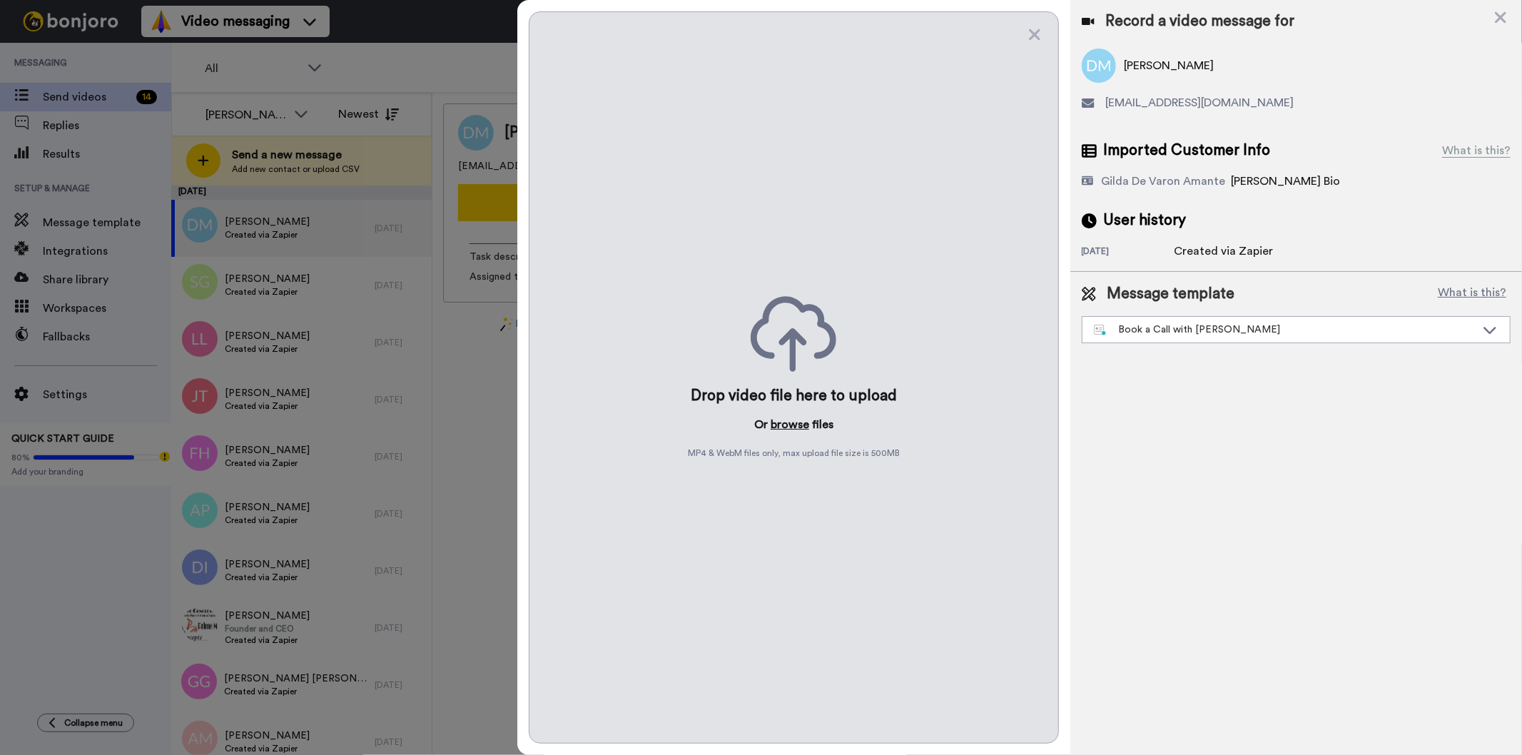
click at [785, 429] on button "browse" at bounding box center [790, 424] width 39 height 17
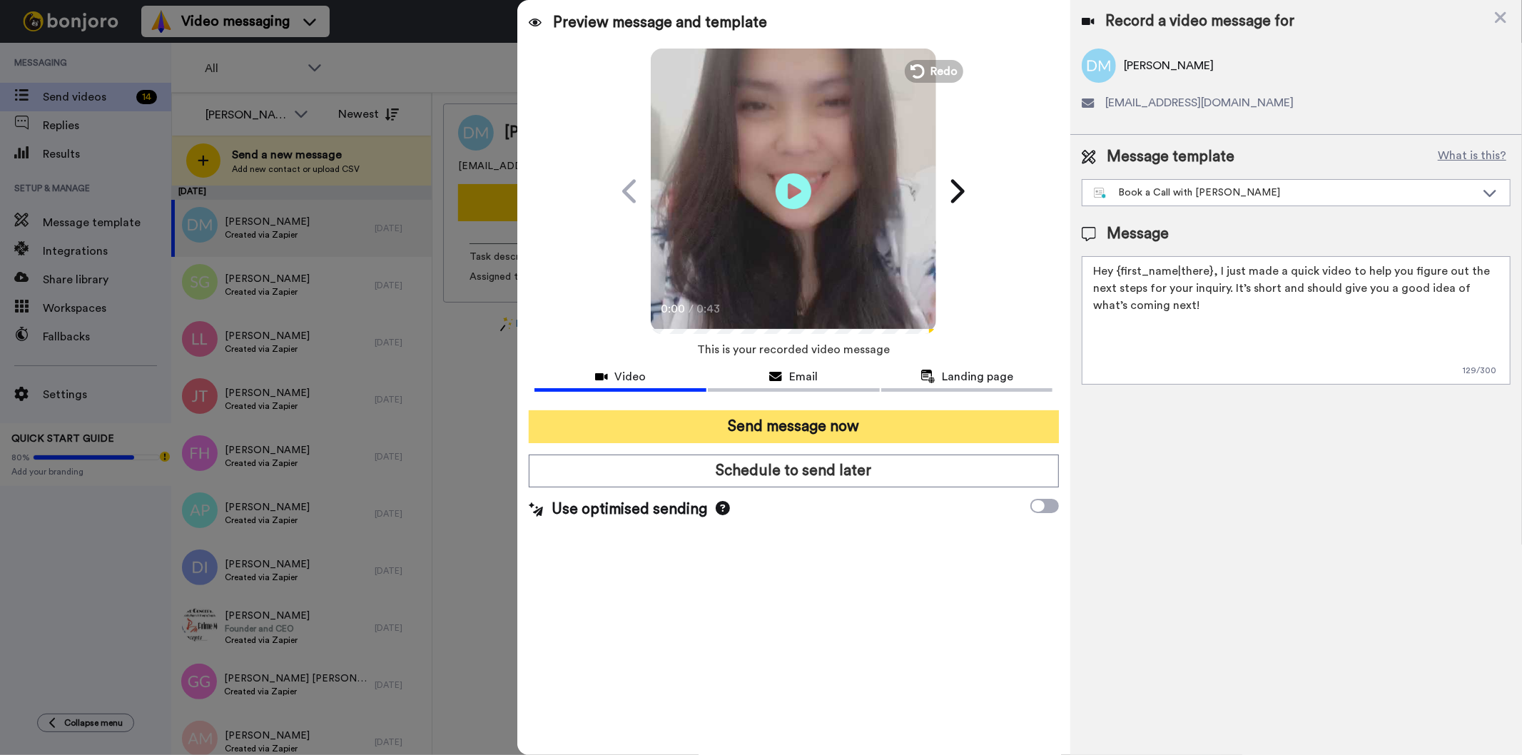
click at [863, 424] on button "Send message now" at bounding box center [793, 426] width 529 height 33
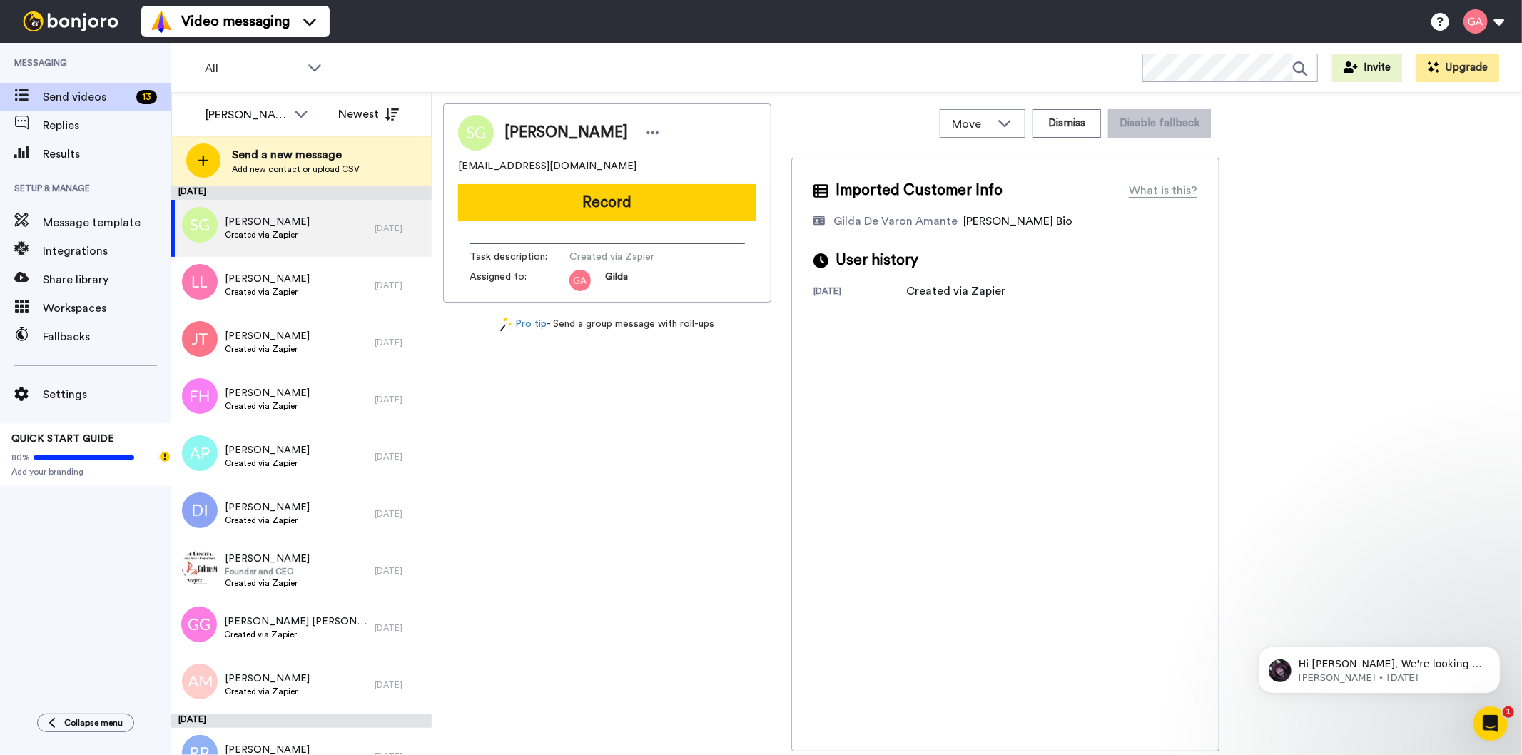
click at [642, 576] on div "[PERSON_NAME] [EMAIL_ADDRESS][DOMAIN_NAME] Record Task description : Created vi…" at bounding box center [607, 427] width 328 height 648
drag, startPoint x: 500, startPoint y: 126, endPoint x: 582, endPoint y: 137, distance: 83.5
click at [582, 137] on div "[PERSON_NAME]" at bounding box center [579, 132] width 170 height 21
copy span "[PERSON_NAME]"
click at [1078, 121] on button "Dismiss" at bounding box center [1067, 123] width 69 height 29
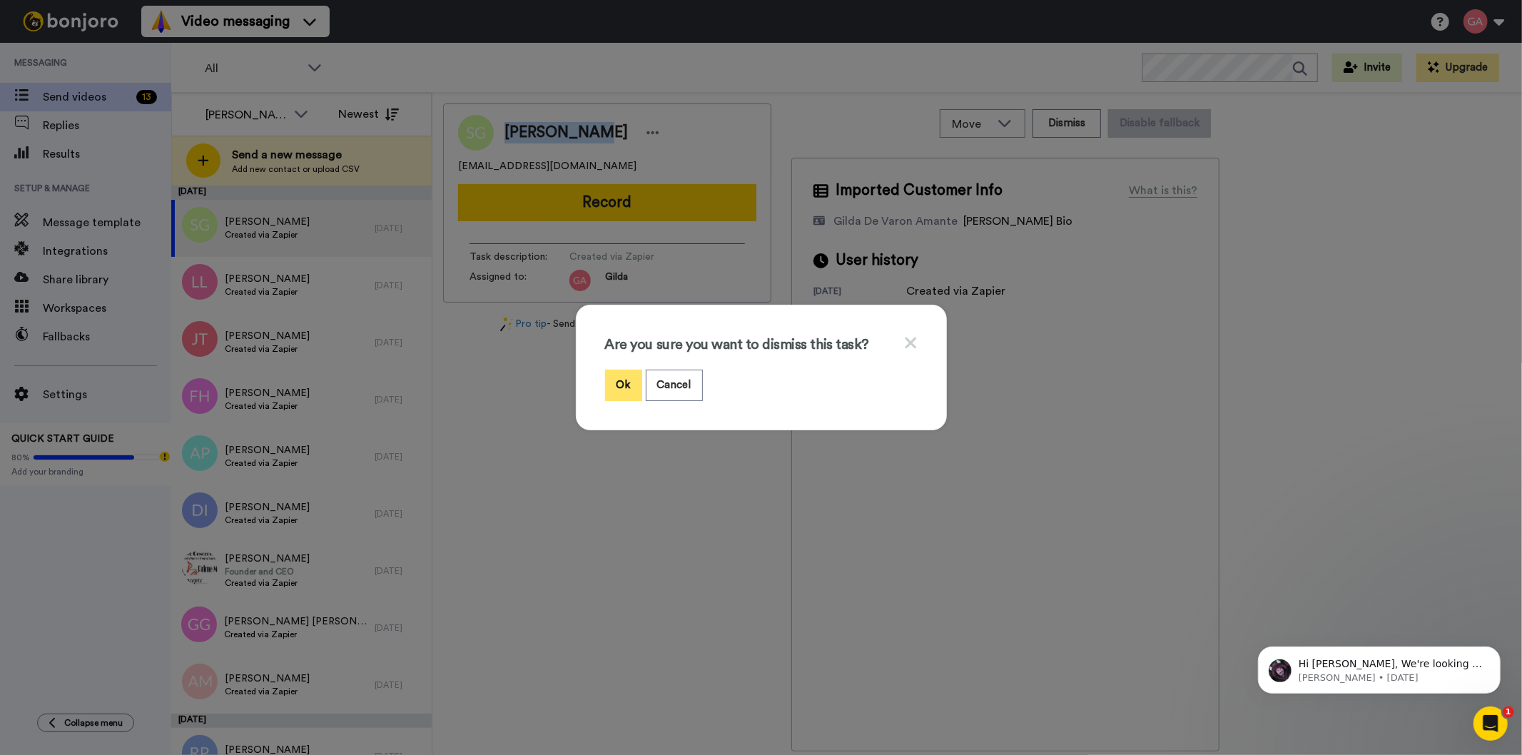
click at [605, 389] on button "Ok" at bounding box center [623, 385] width 37 height 31
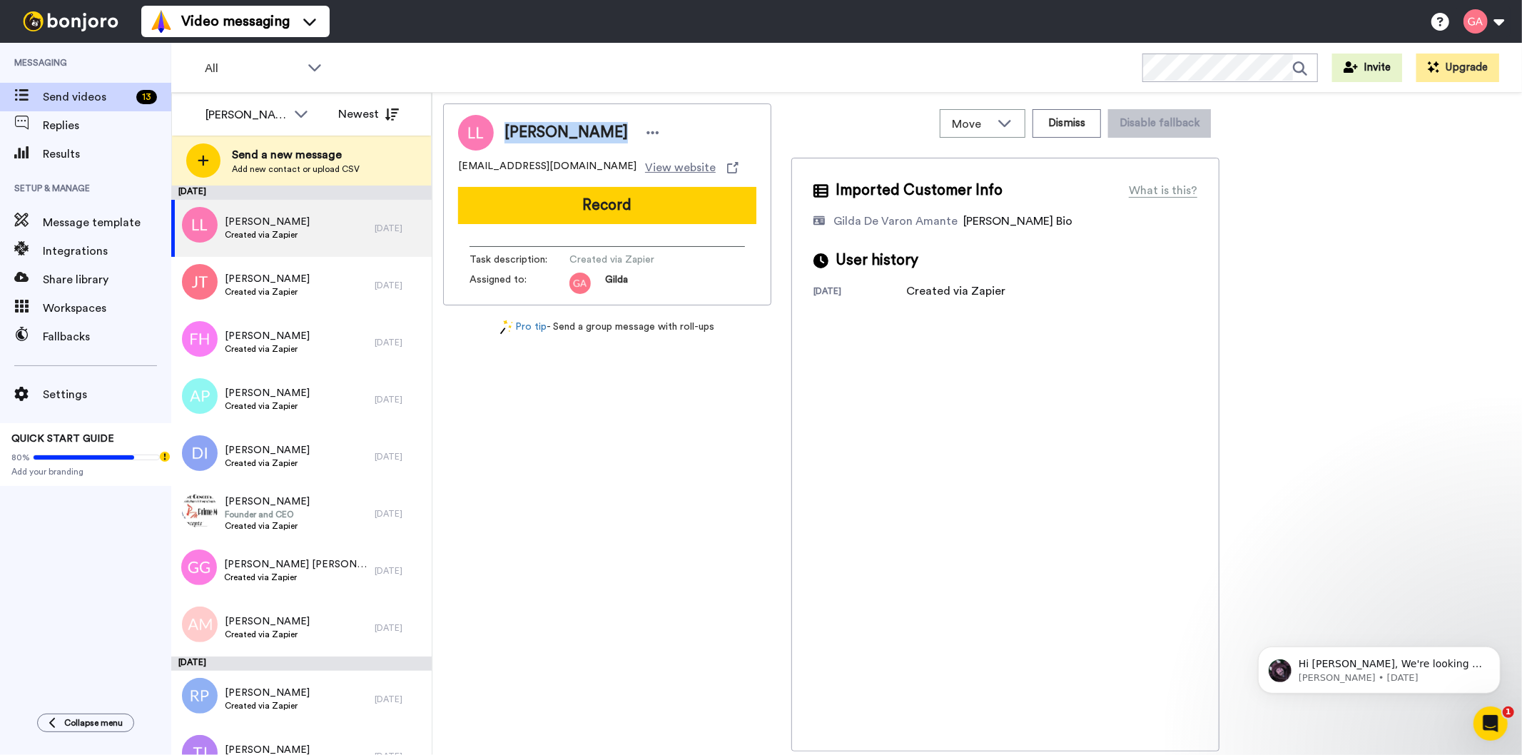
drag, startPoint x: 503, startPoint y: 132, endPoint x: 602, endPoint y: 132, distance: 99.2
click at [602, 132] on div "[PERSON_NAME]" at bounding box center [579, 132] width 170 height 21
copy span "[PERSON_NAME]"
click at [624, 587] on div "[PERSON_NAME] [EMAIL_ADDRESS][DOMAIN_NAME] View website Record Task description…" at bounding box center [607, 427] width 328 height 648
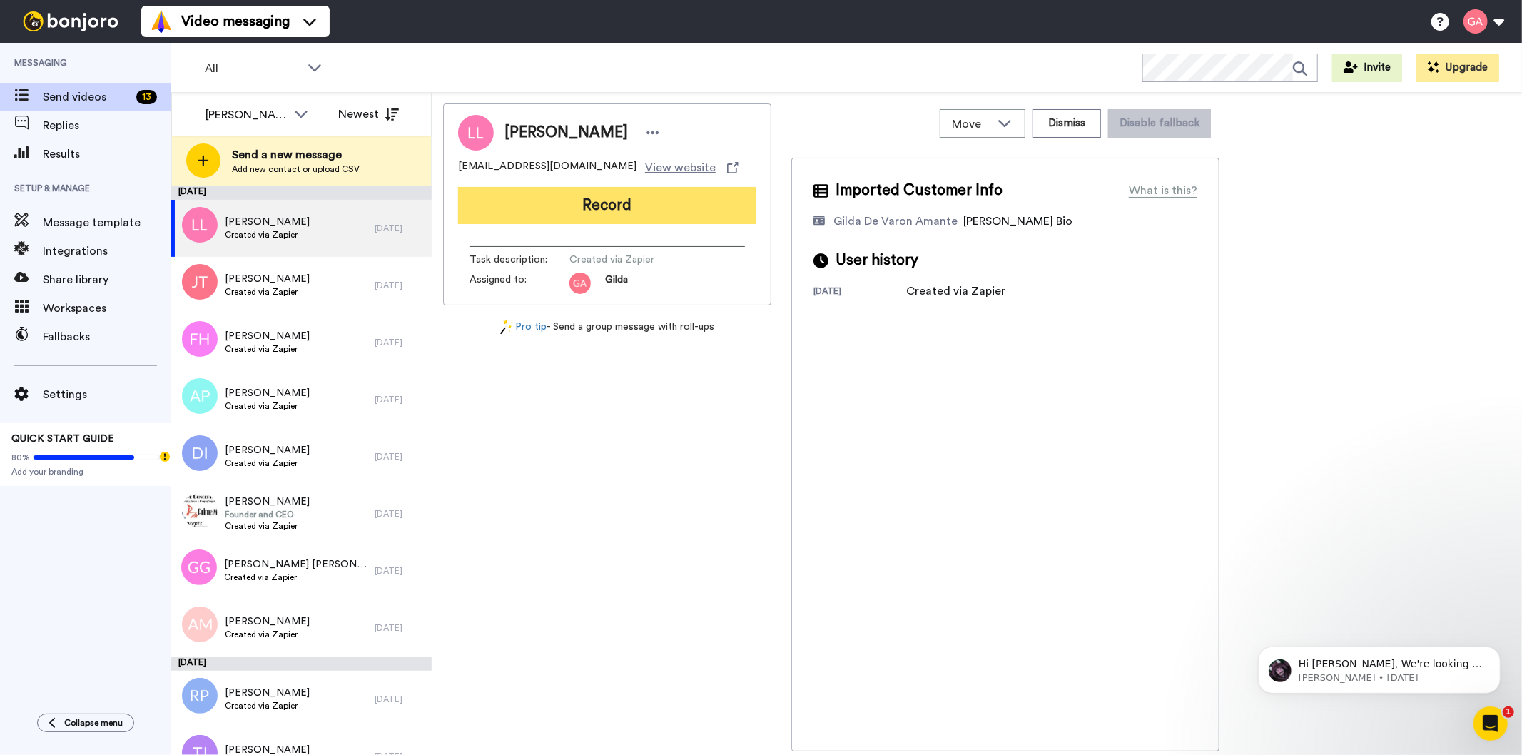
click at [599, 216] on button "Record" at bounding box center [607, 205] width 298 height 37
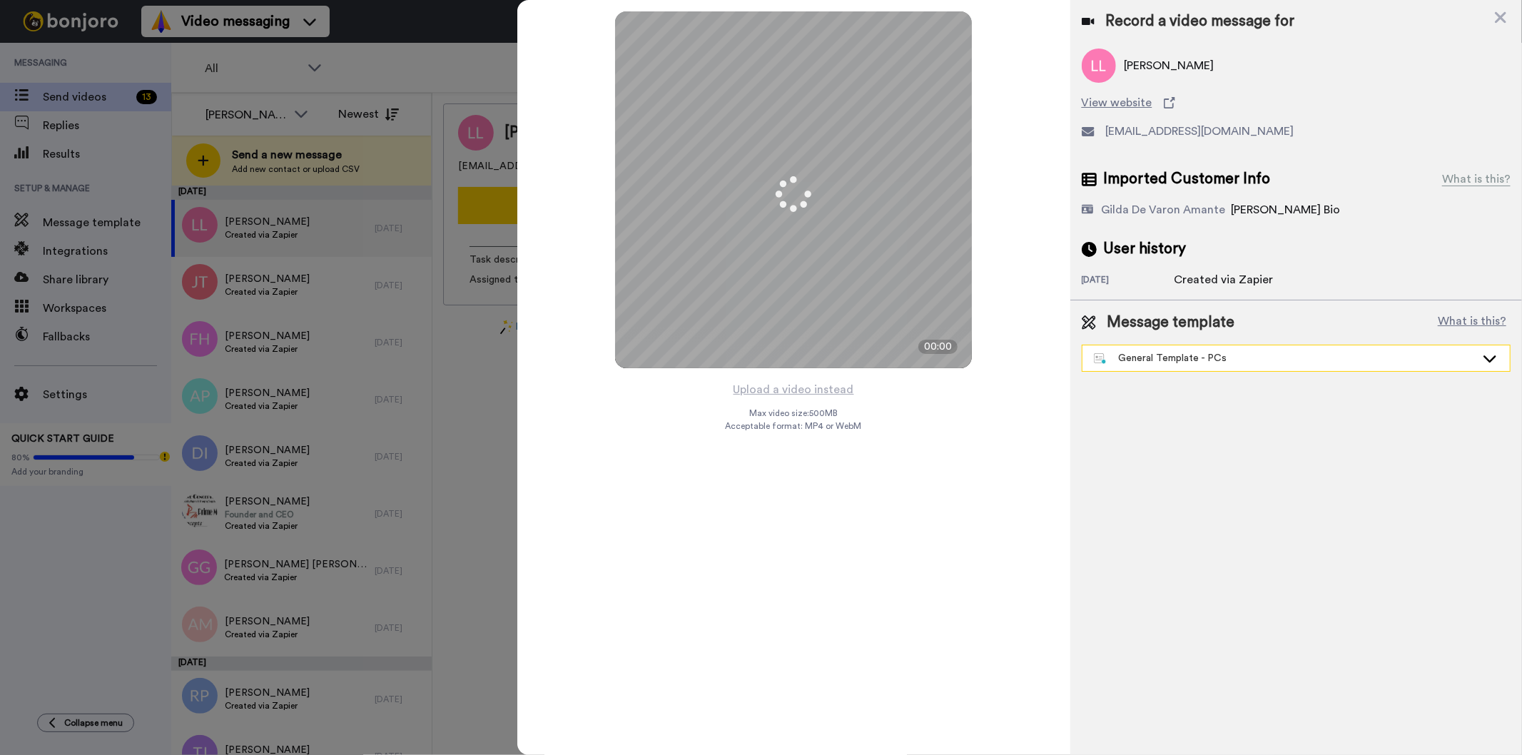
click at [1268, 355] on div "General Template - PCs" at bounding box center [1285, 358] width 382 height 14
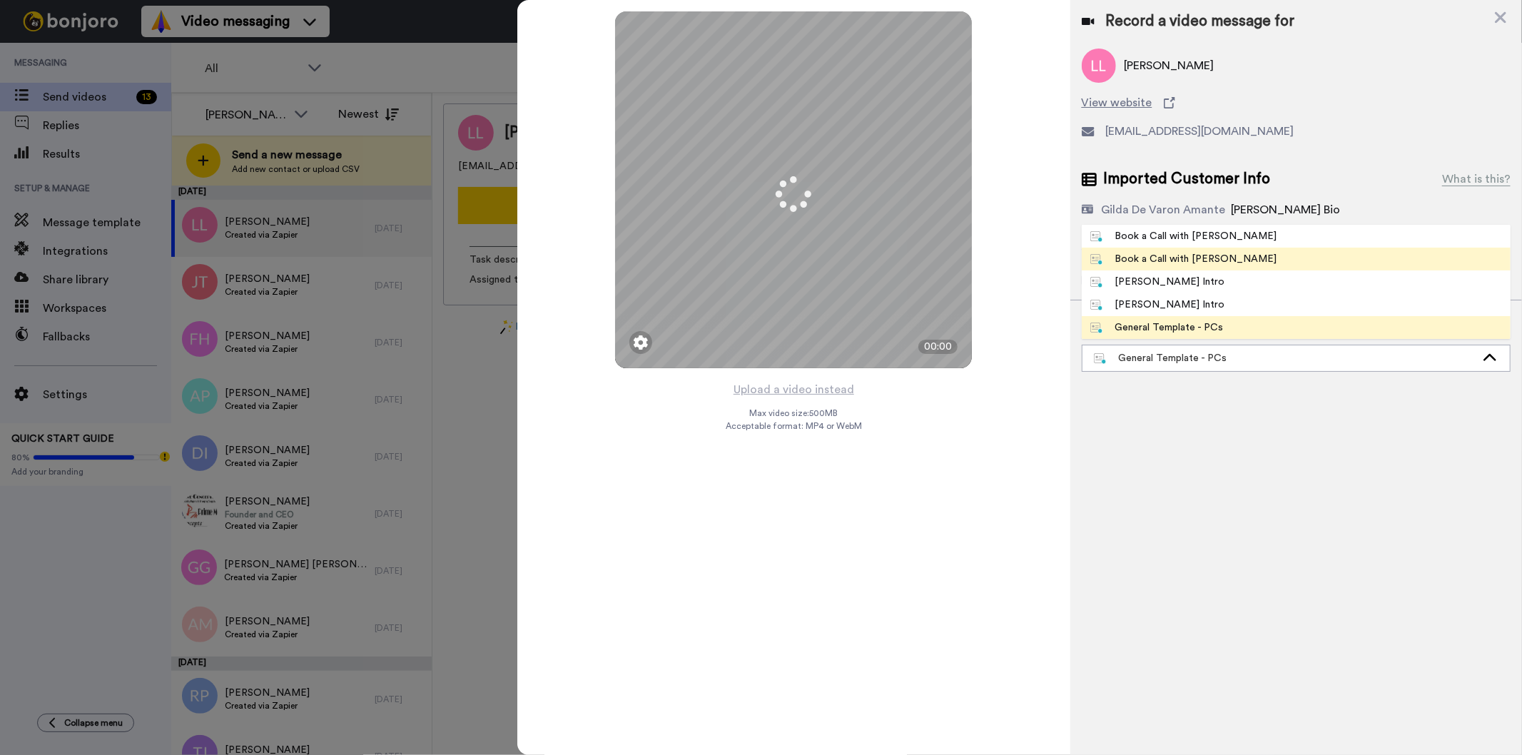
click at [1238, 262] on li "Book a Call with [PERSON_NAME]" at bounding box center [1296, 259] width 429 height 23
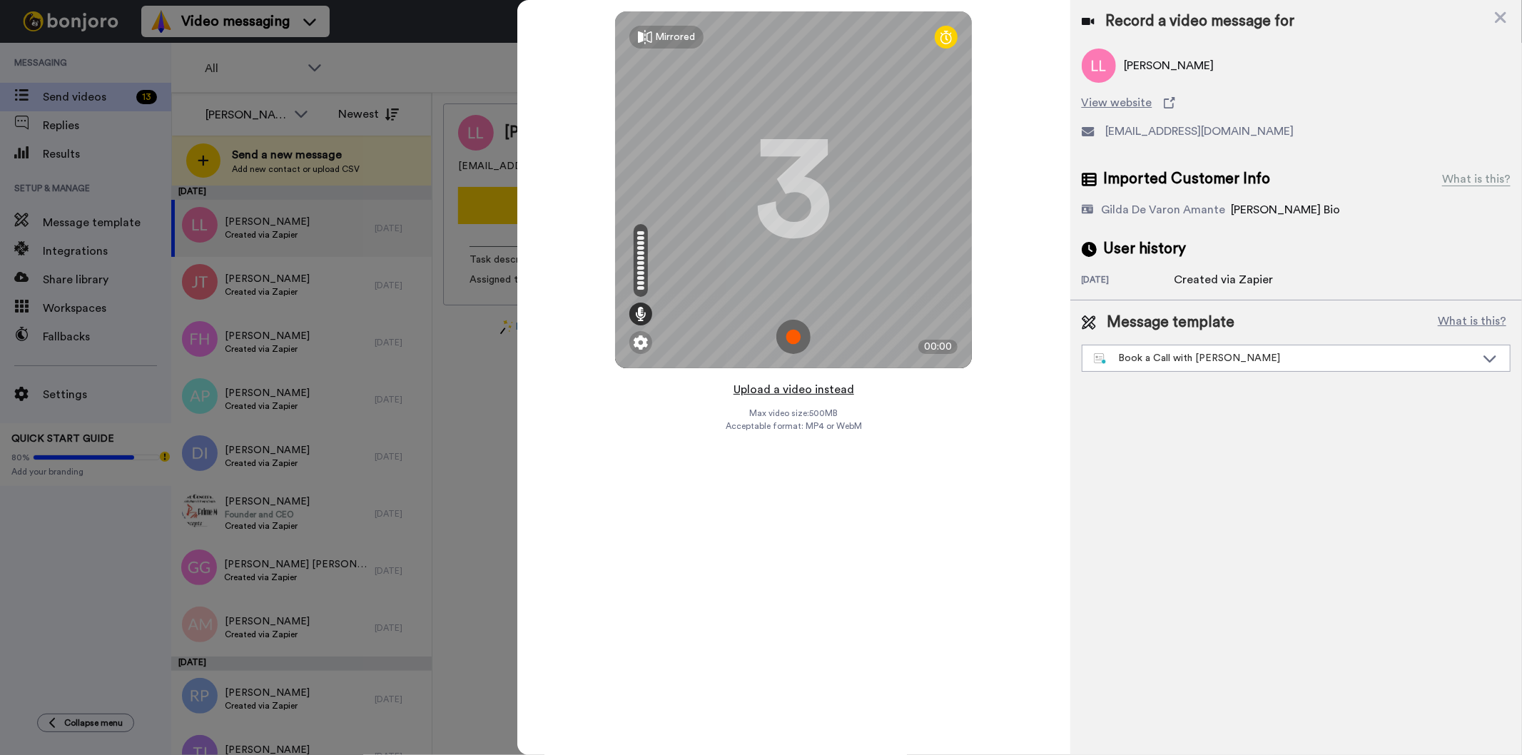
click at [769, 386] on button "Upload a video instead" at bounding box center [793, 389] width 129 height 19
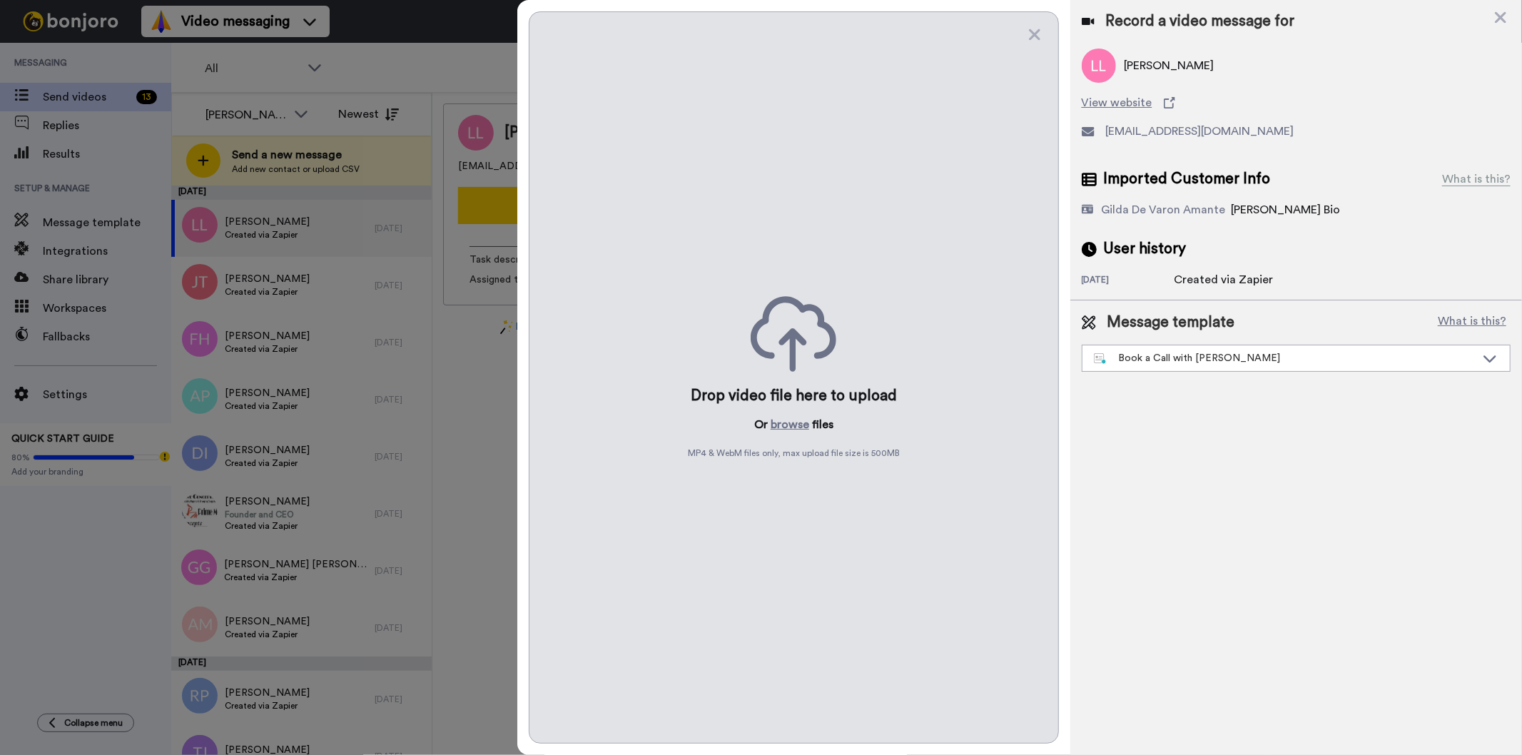
click at [809, 427] on p "Or browse files" at bounding box center [793, 424] width 79 height 17
click at [797, 427] on button "browse" at bounding box center [790, 424] width 39 height 17
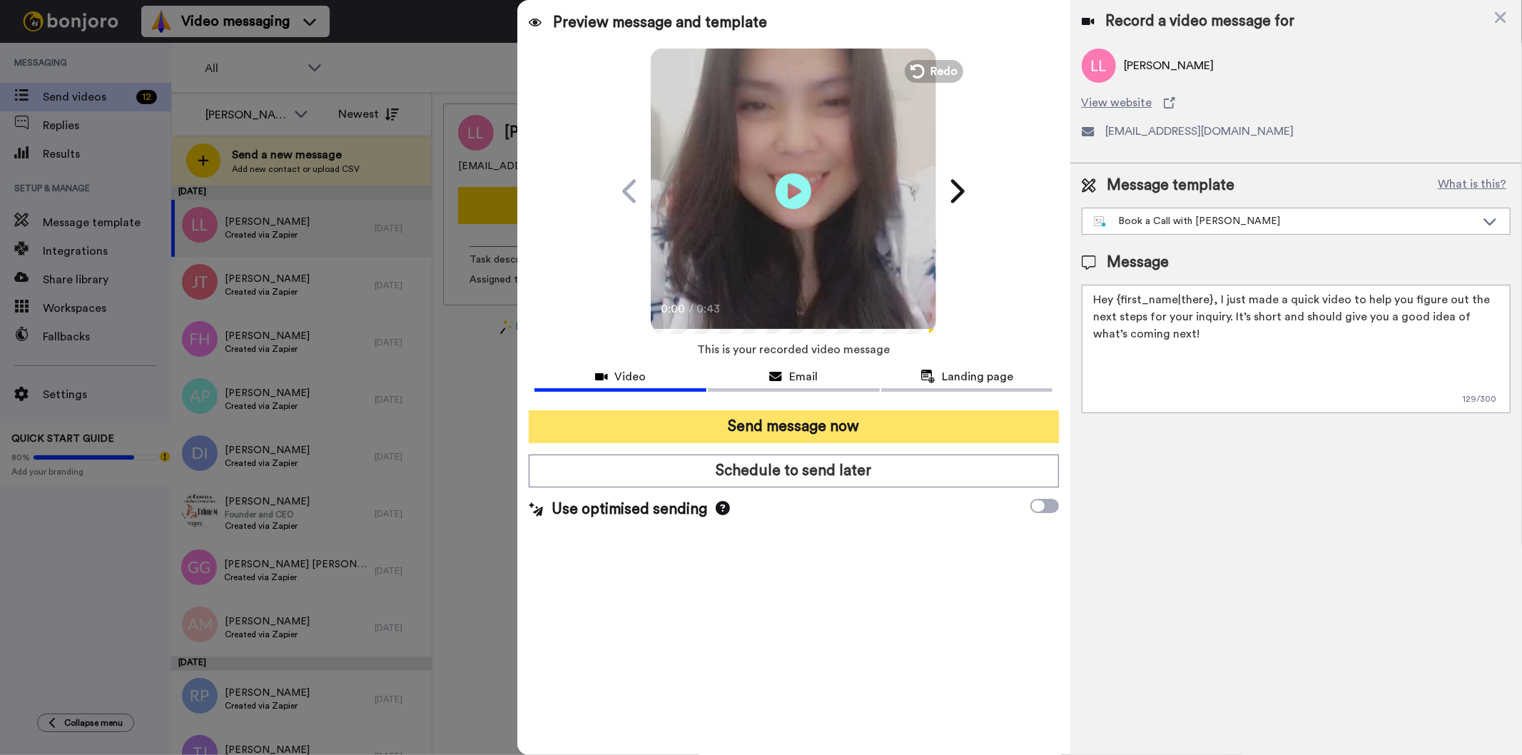
click at [710, 420] on button "Send message now" at bounding box center [793, 426] width 529 height 33
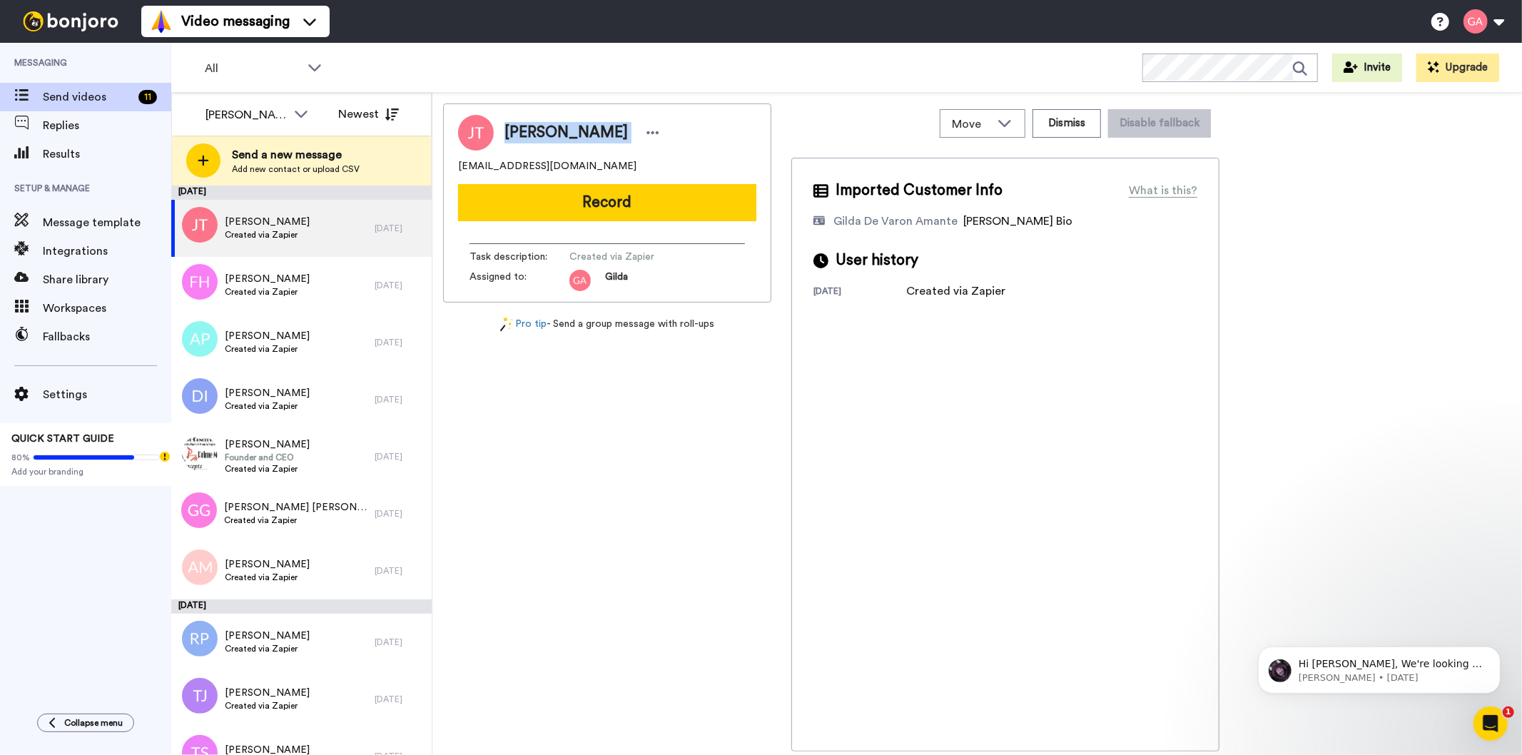
drag, startPoint x: 496, startPoint y: 133, endPoint x: 608, endPoint y: 143, distance: 112.4
click at [608, 143] on div "Joan Thurman" at bounding box center [579, 132] width 170 height 21
copy div "Joan Thurman"
drag, startPoint x: 569, startPoint y: 165, endPoint x: 453, endPoint y: 174, distance: 116.7
click at [453, 174] on div "Joan Thurman Noaj6491@gmail.com Record Task description : Created via Zapier As…" at bounding box center [607, 202] width 328 height 199
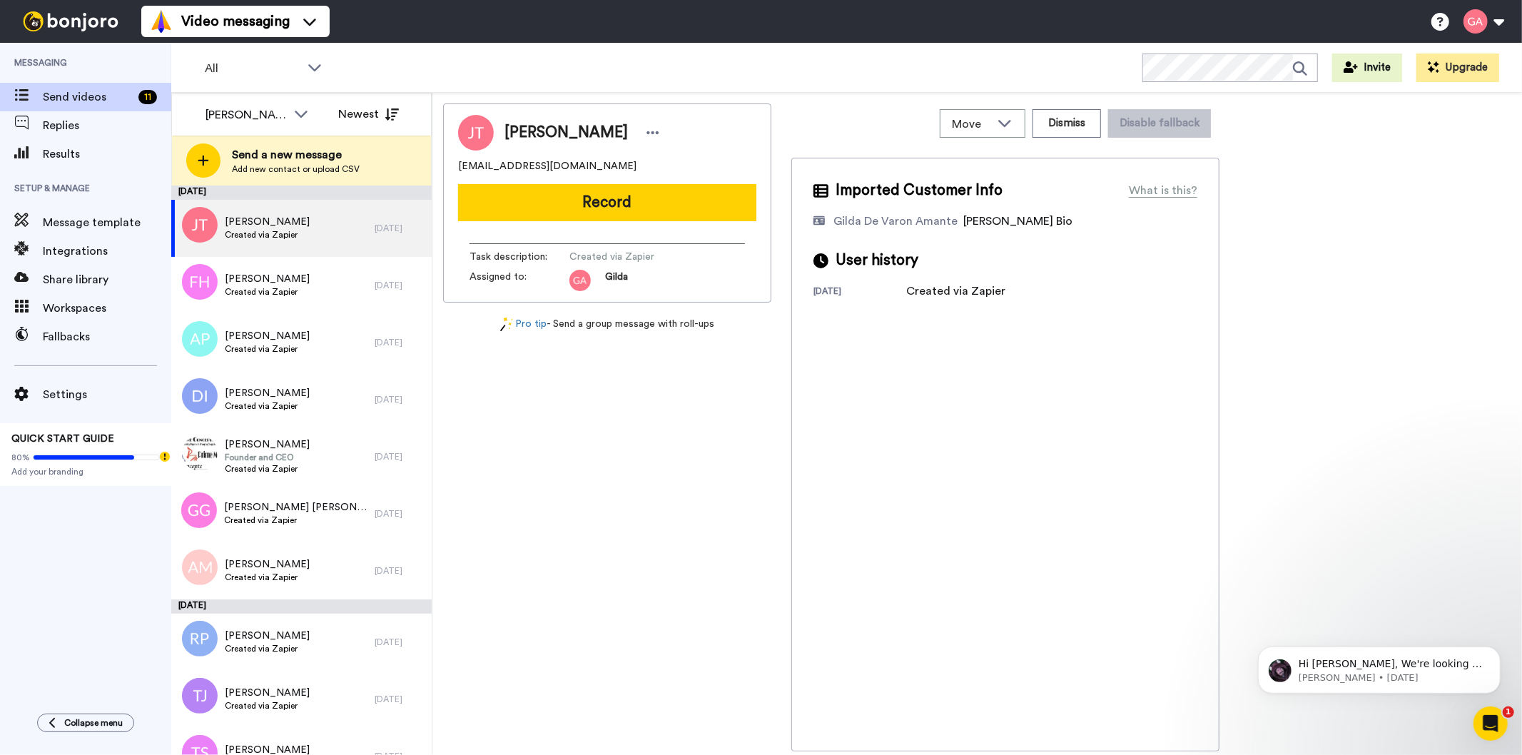
click at [508, 164] on span "Noaj6491@gmail.com" at bounding box center [547, 166] width 178 height 14
copy span "Noaj6491@gmail.com"
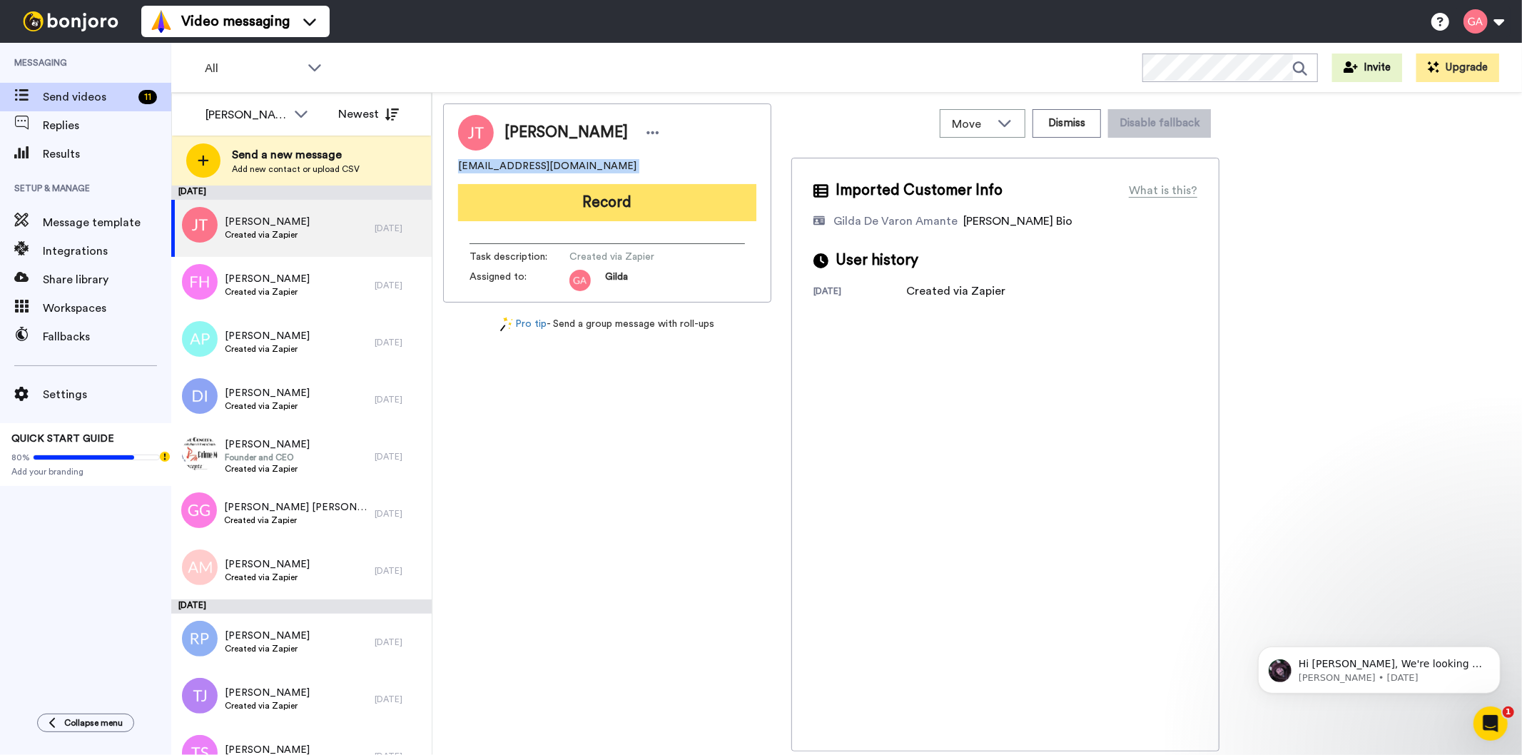
click at [589, 202] on button "Record" at bounding box center [607, 202] width 298 height 37
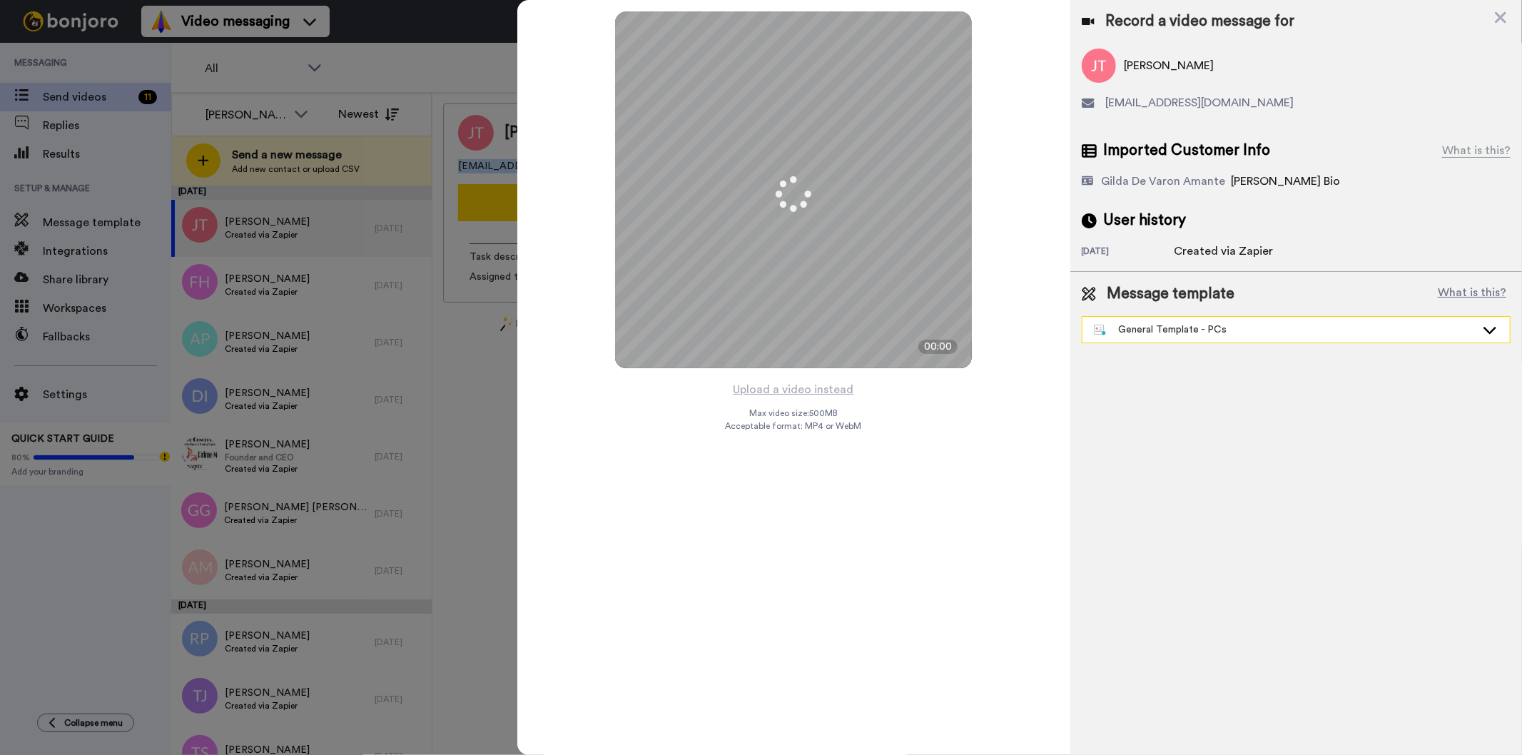
click at [1267, 328] on div "General Template - PCs" at bounding box center [1285, 330] width 382 height 14
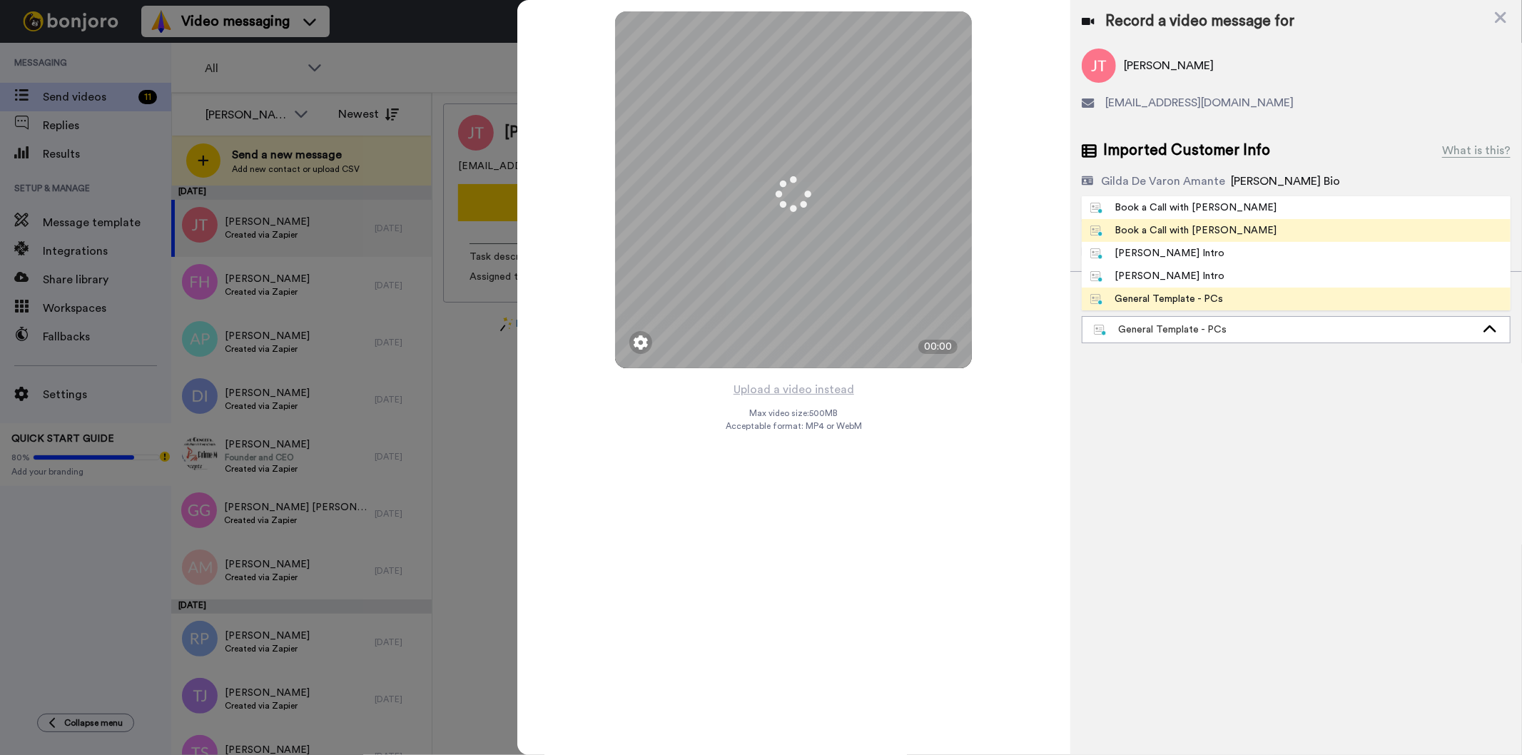
click at [1252, 231] on li "Book a Call with [PERSON_NAME]" at bounding box center [1296, 230] width 429 height 23
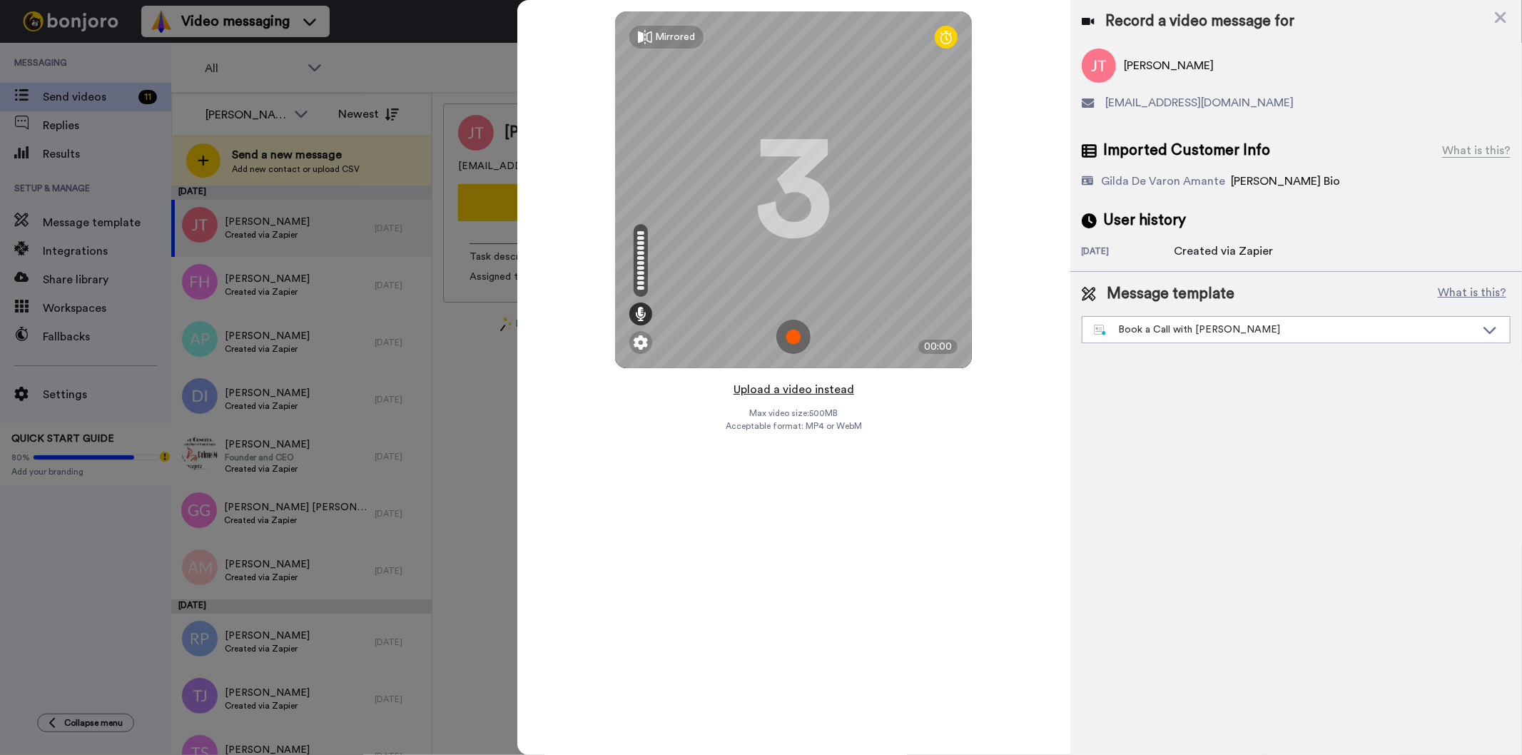
click at [788, 386] on button "Upload a video instead" at bounding box center [793, 389] width 129 height 19
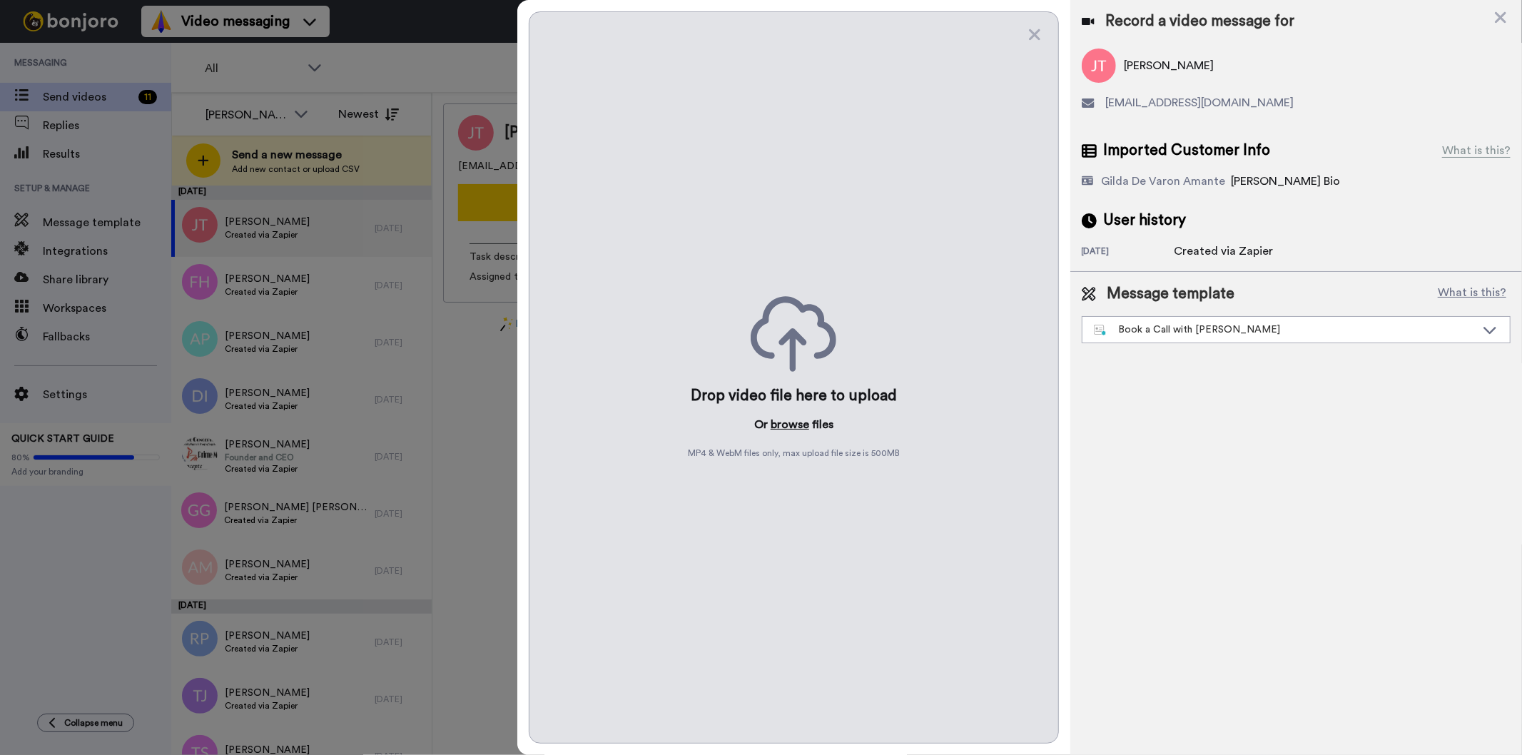
click at [801, 427] on button "browse" at bounding box center [790, 424] width 39 height 17
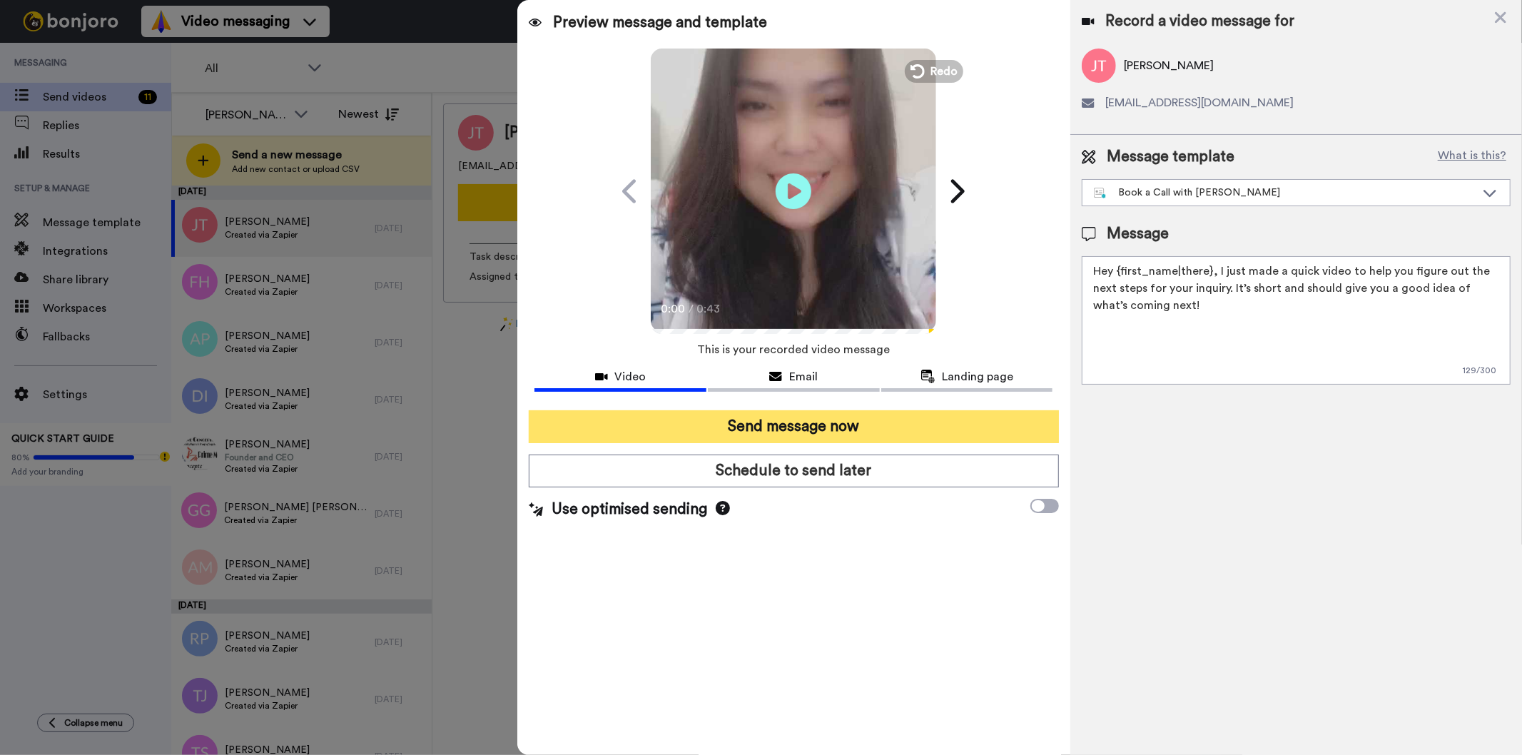
click at [881, 425] on button "Send message now" at bounding box center [793, 426] width 529 height 33
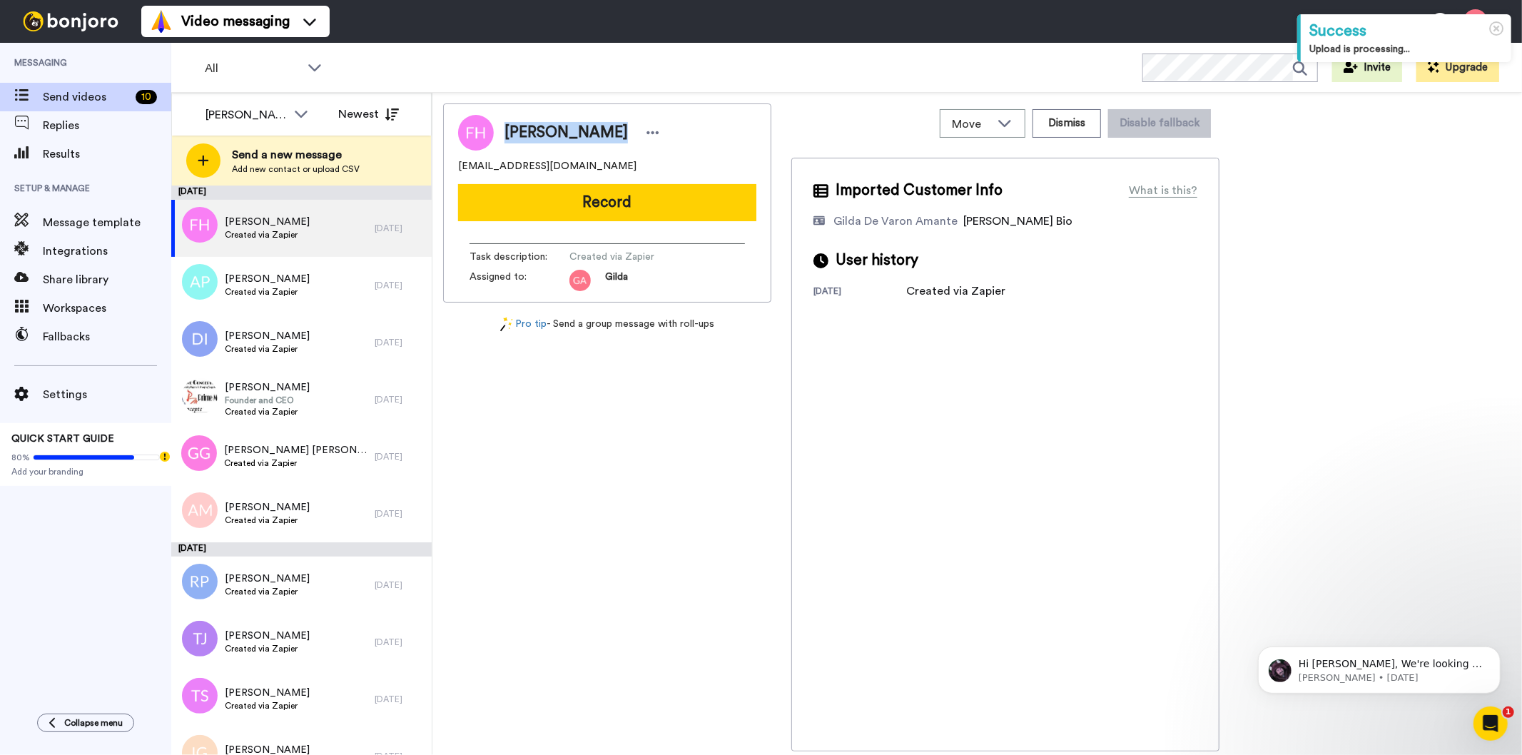
drag, startPoint x: 505, startPoint y: 131, endPoint x: 600, endPoint y: 133, distance: 94.9
click at [600, 133] on div "[PERSON_NAME]" at bounding box center [584, 132] width 159 height 21
copy span "[PERSON_NAME]"
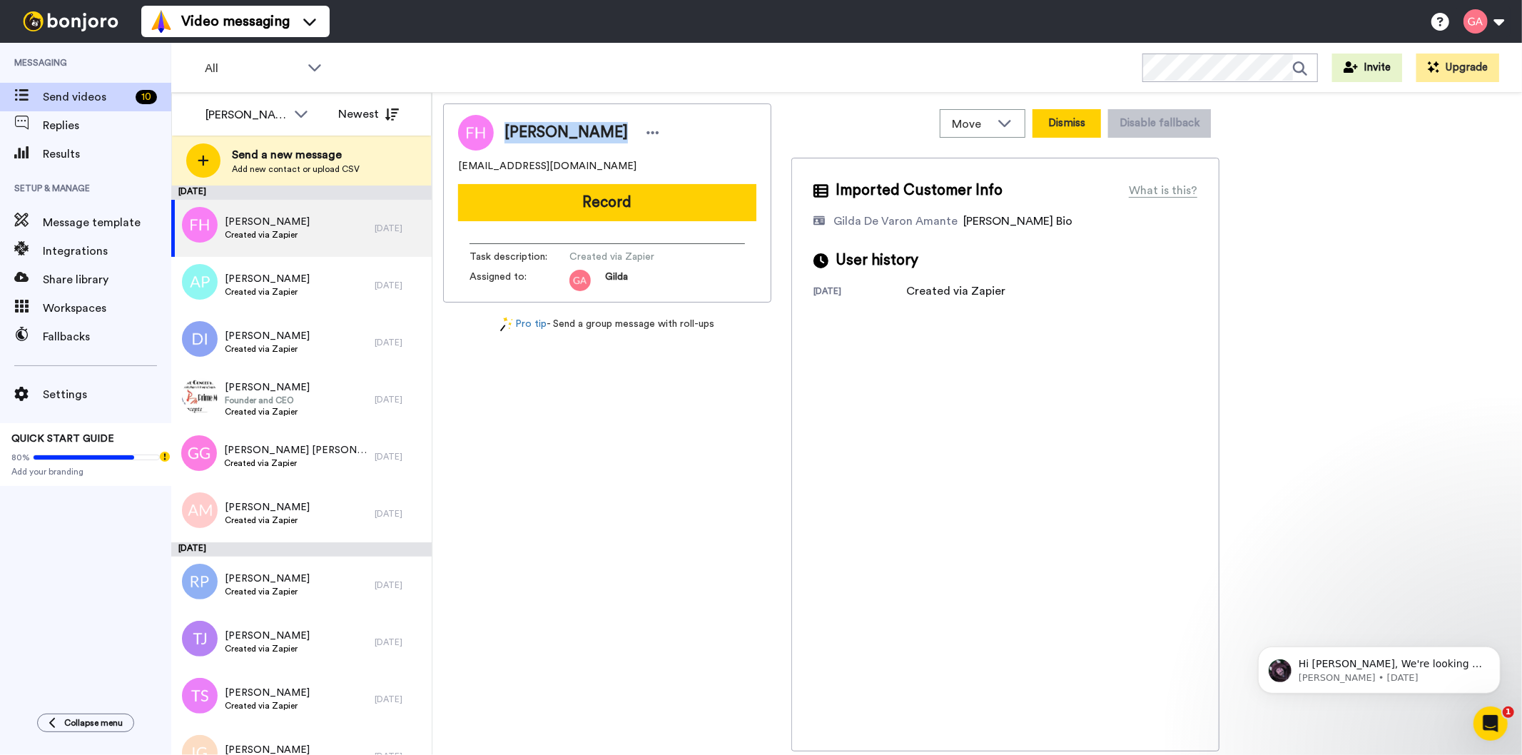
click at [1082, 129] on button "Dismiss" at bounding box center [1067, 123] width 69 height 29
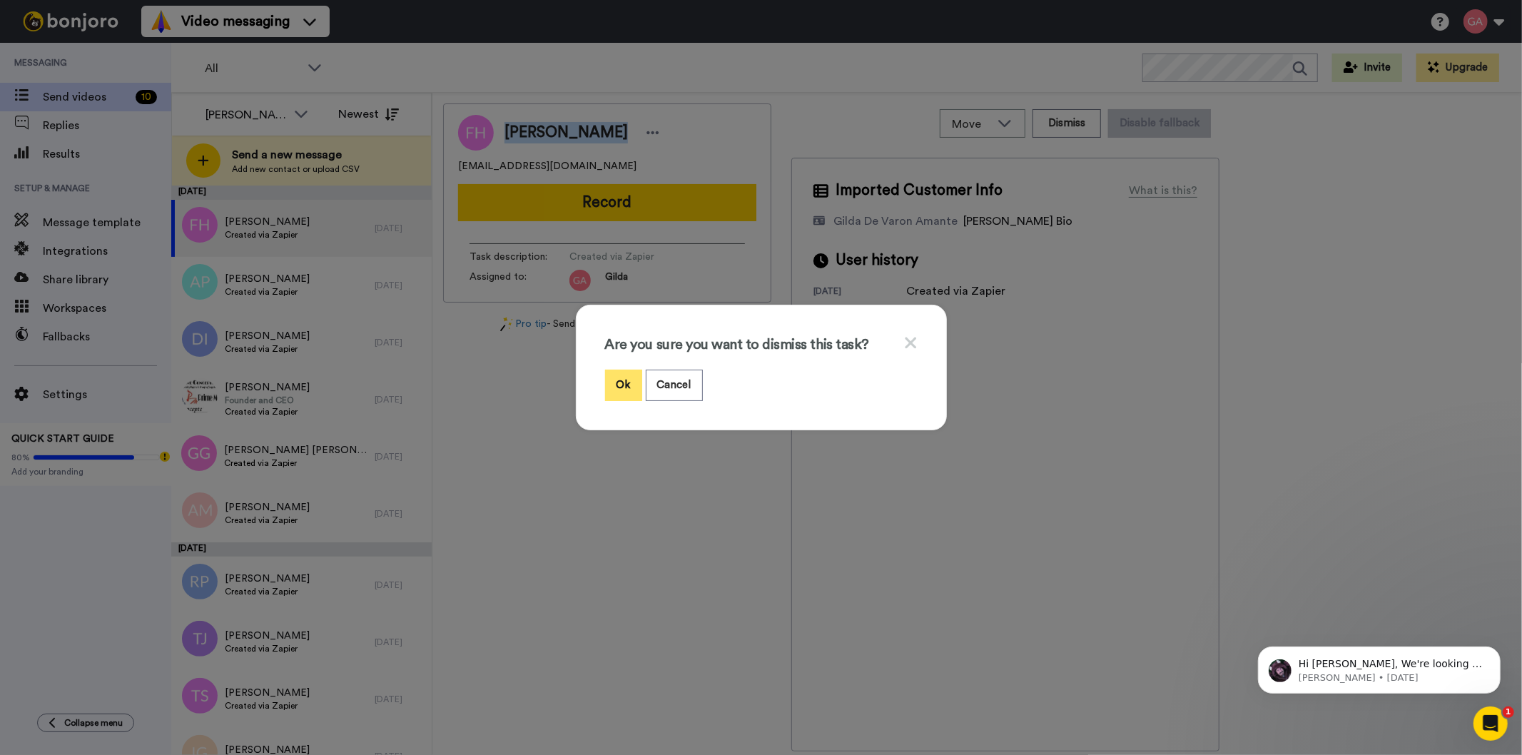
click at [612, 393] on button "Ok" at bounding box center [623, 385] width 37 height 31
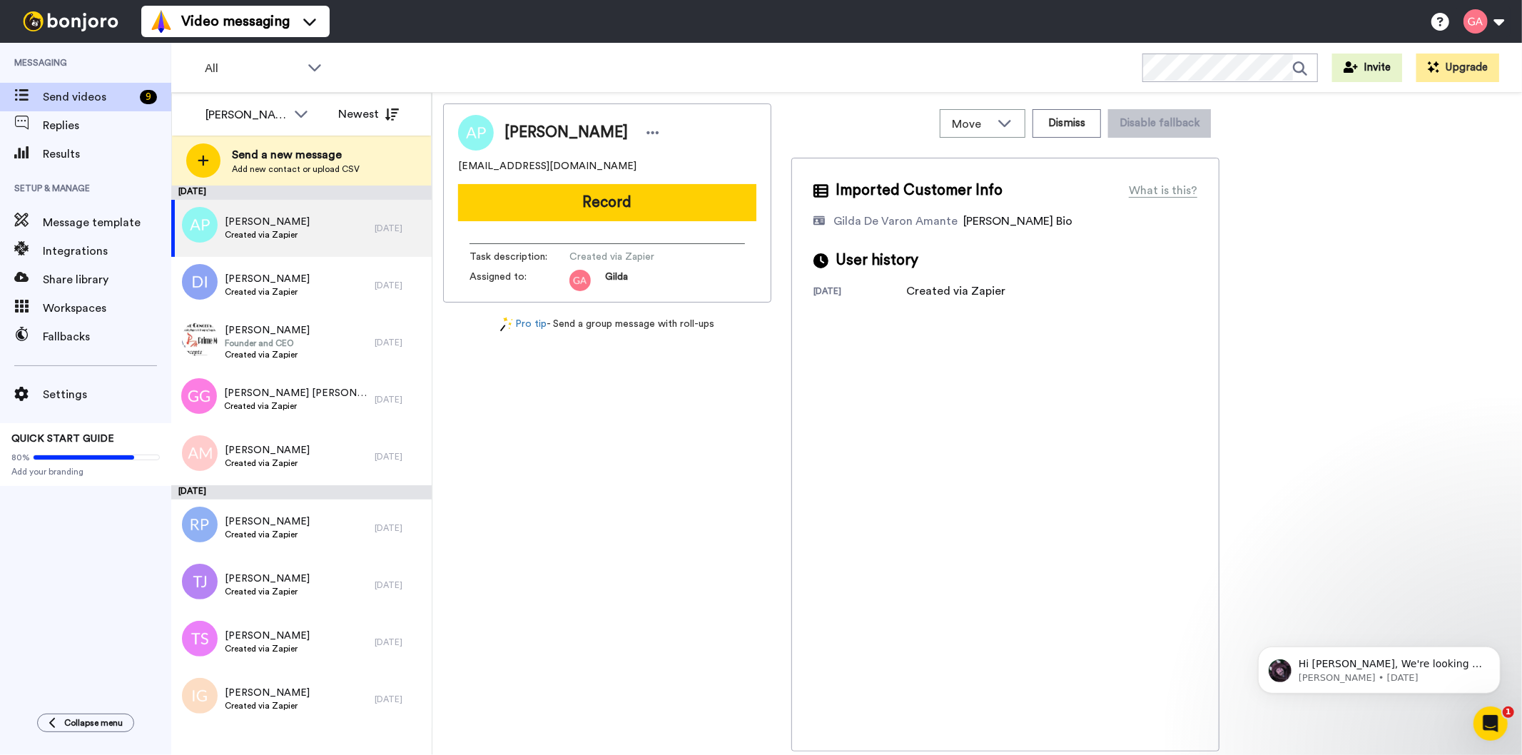
drag, startPoint x: 508, startPoint y: 130, endPoint x: 625, endPoint y: 130, distance: 117.0
click at [625, 130] on span "[PERSON_NAME]" at bounding box center [566, 132] width 123 height 21
copy span "[PERSON_NAME]"
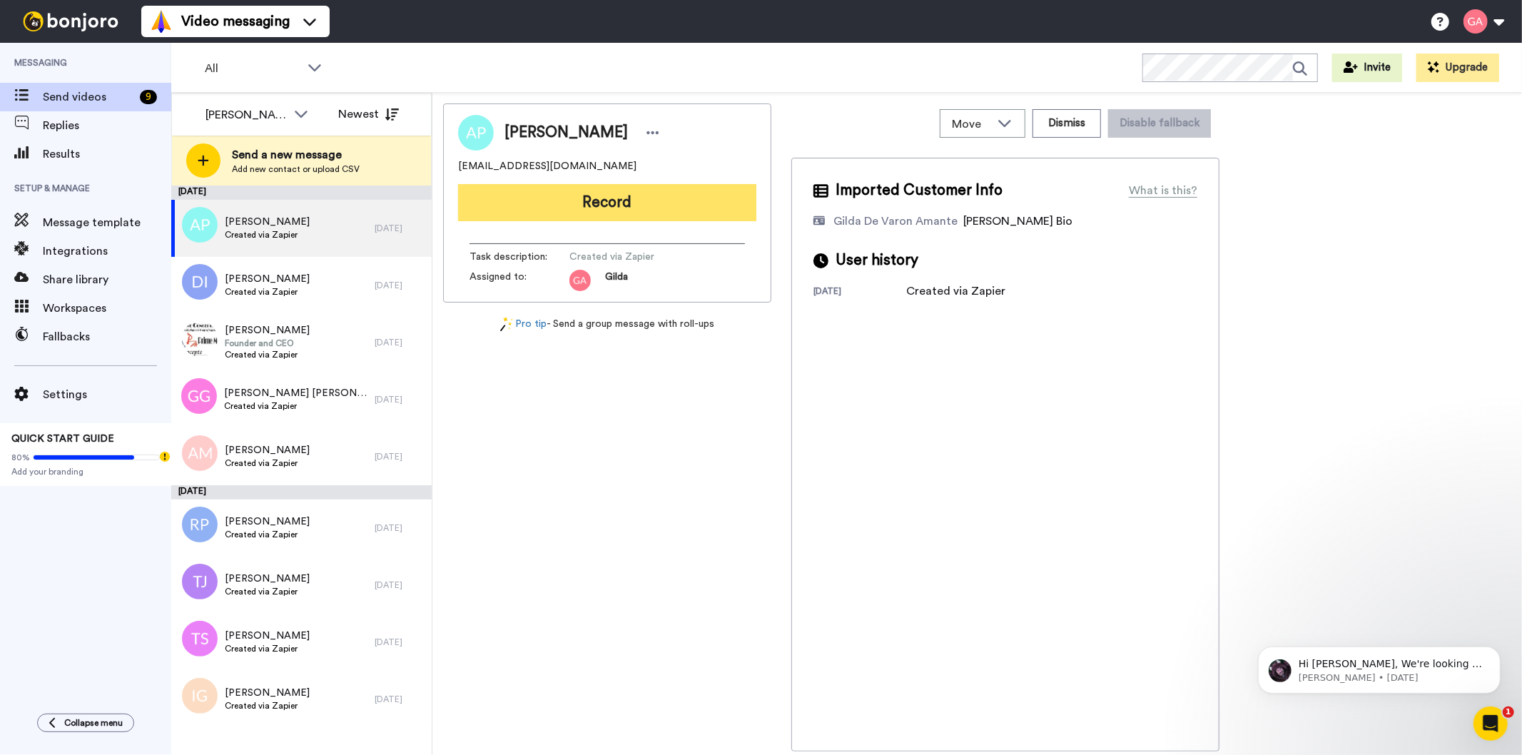
click at [684, 197] on button "Record" at bounding box center [607, 202] width 298 height 37
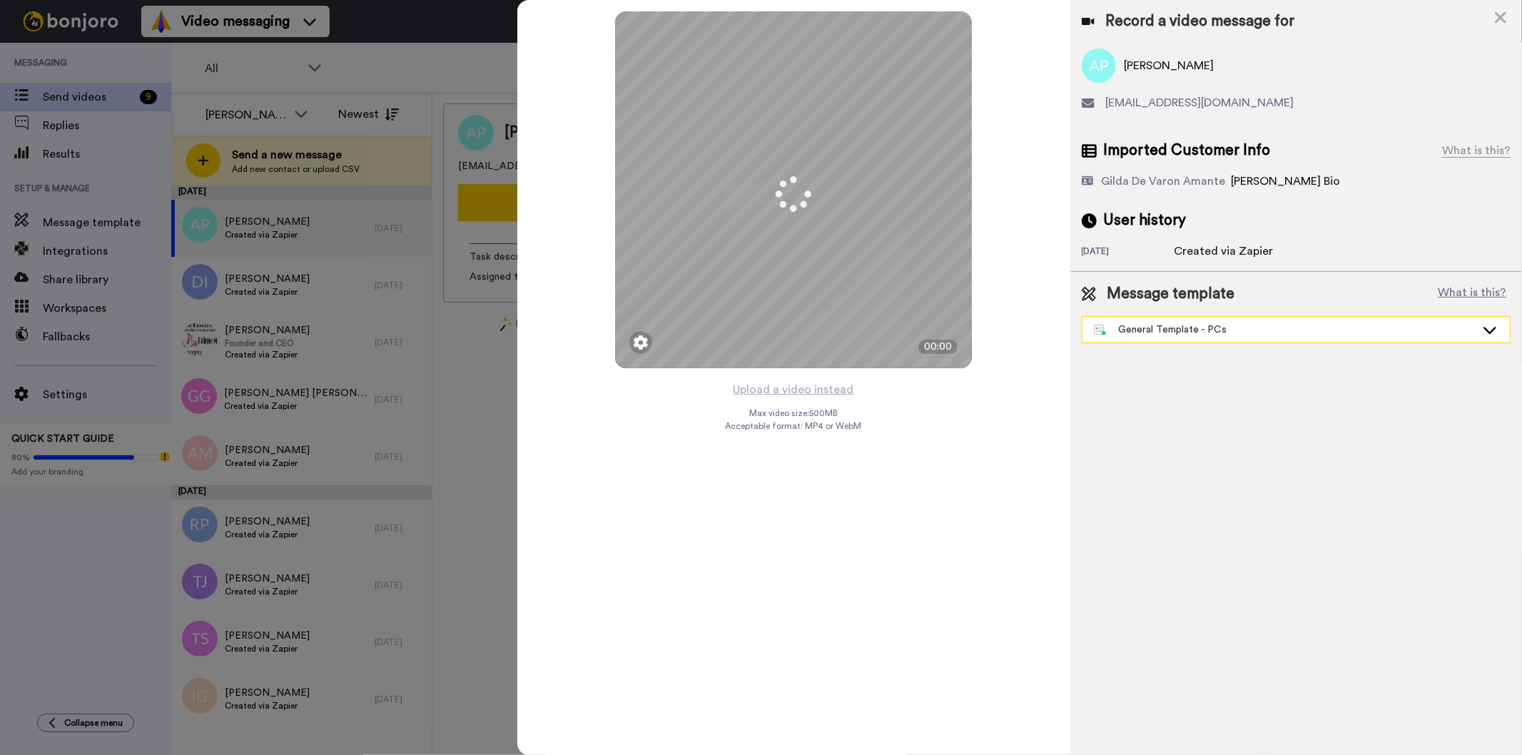
click at [1268, 325] on div "General Template - PCs" at bounding box center [1285, 330] width 382 height 14
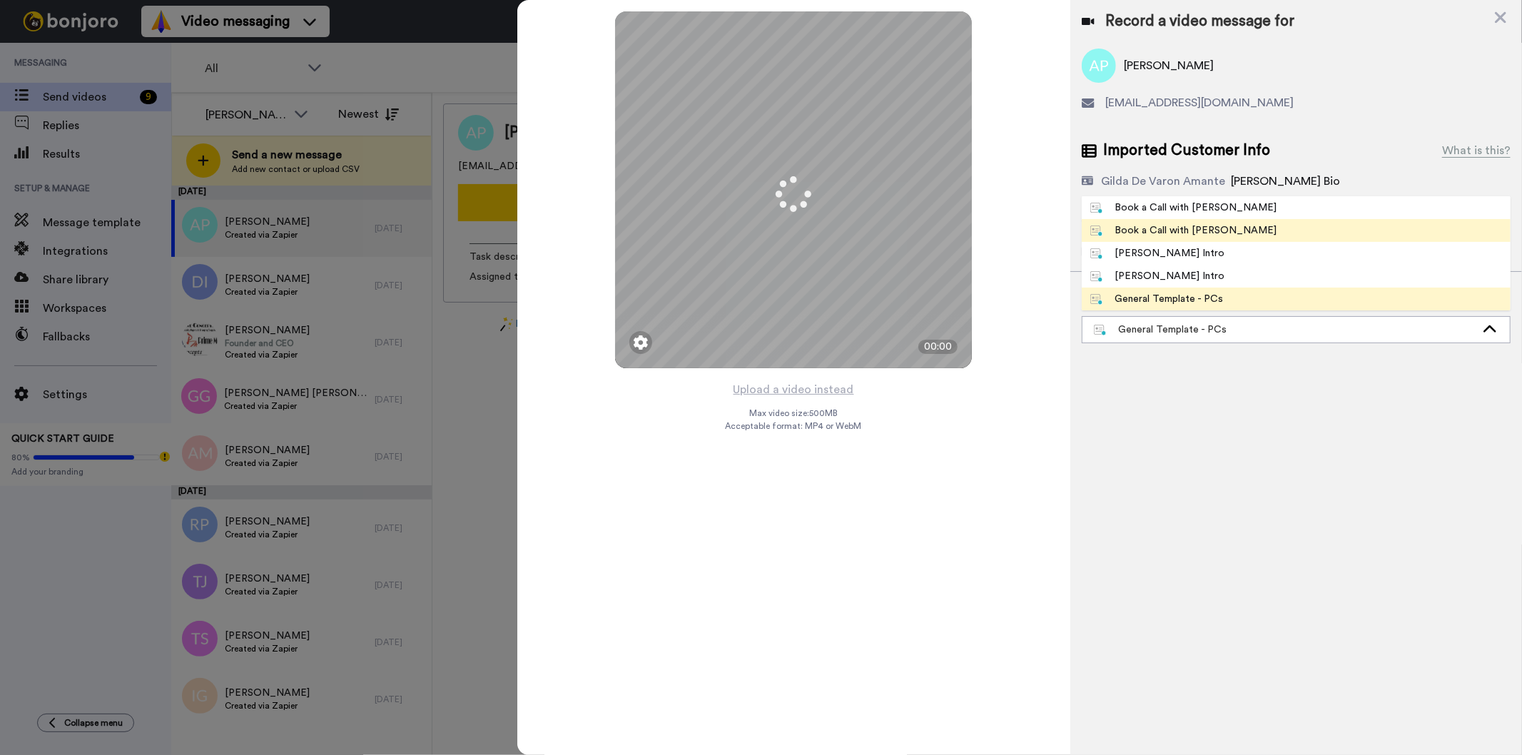
click at [1253, 233] on li "Book a Call with [PERSON_NAME]" at bounding box center [1296, 230] width 429 height 23
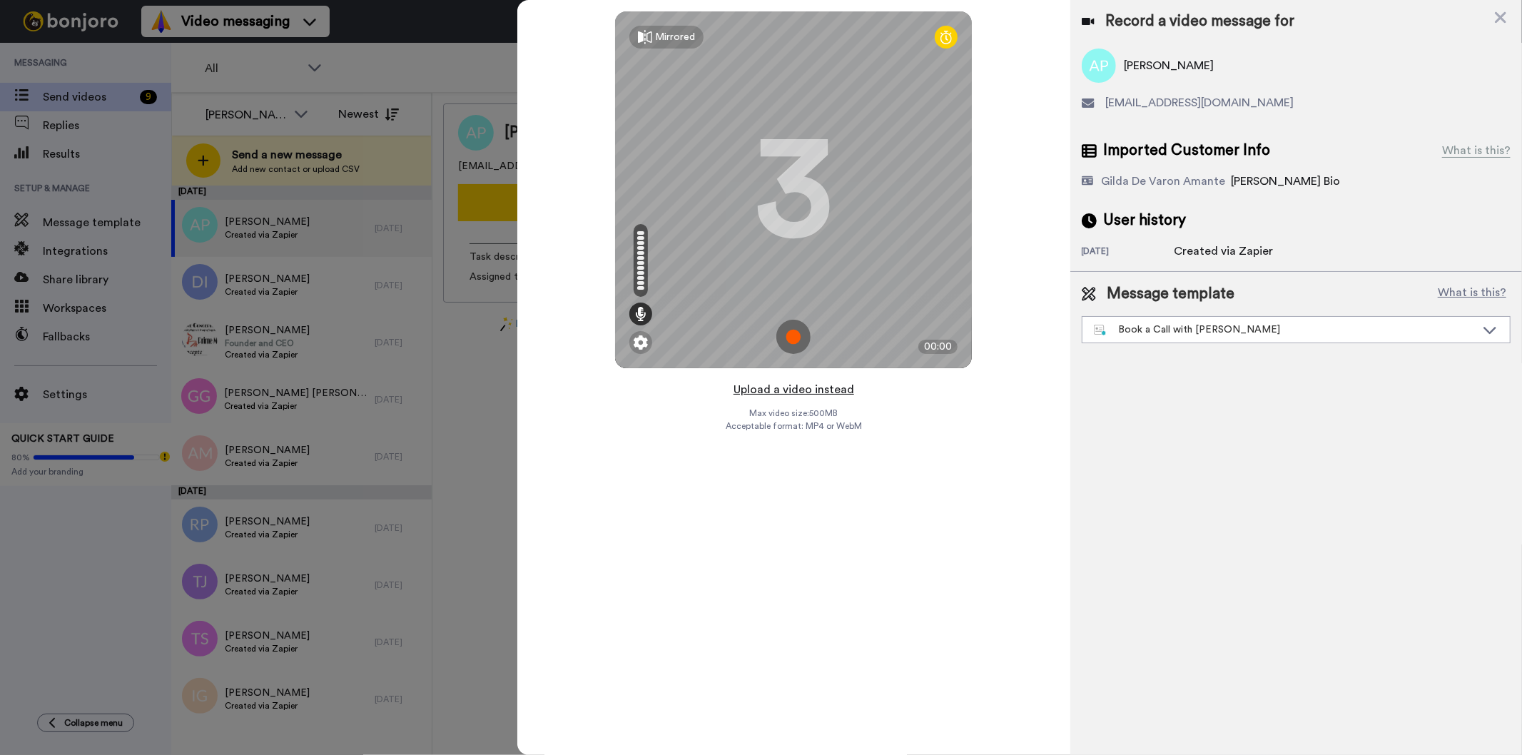
click at [802, 392] on button "Upload a video instead" at bounding box center [793, 389] width 129 height 19
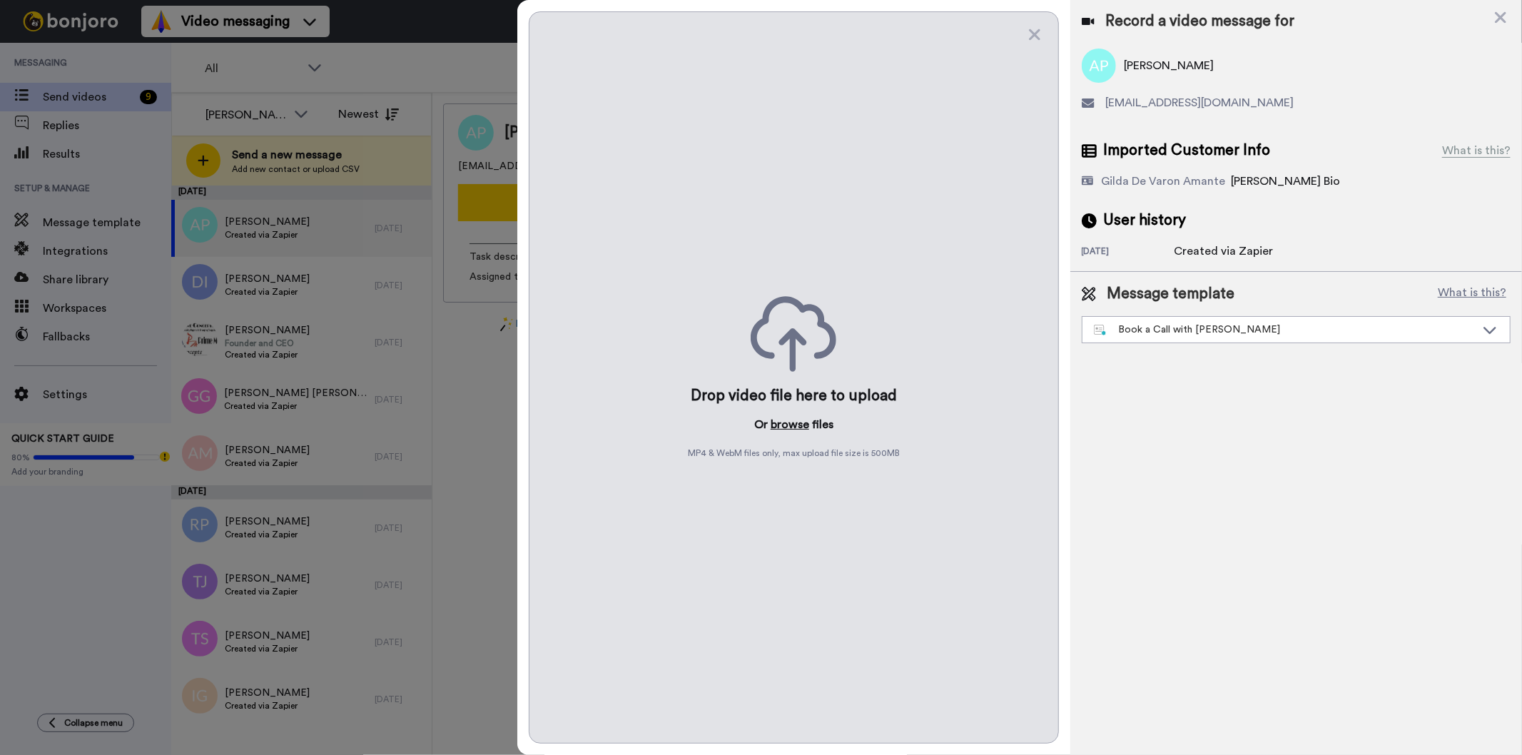
click at [789, 425] on button "browse" at bounding box center [790, 424] width 39 height 17
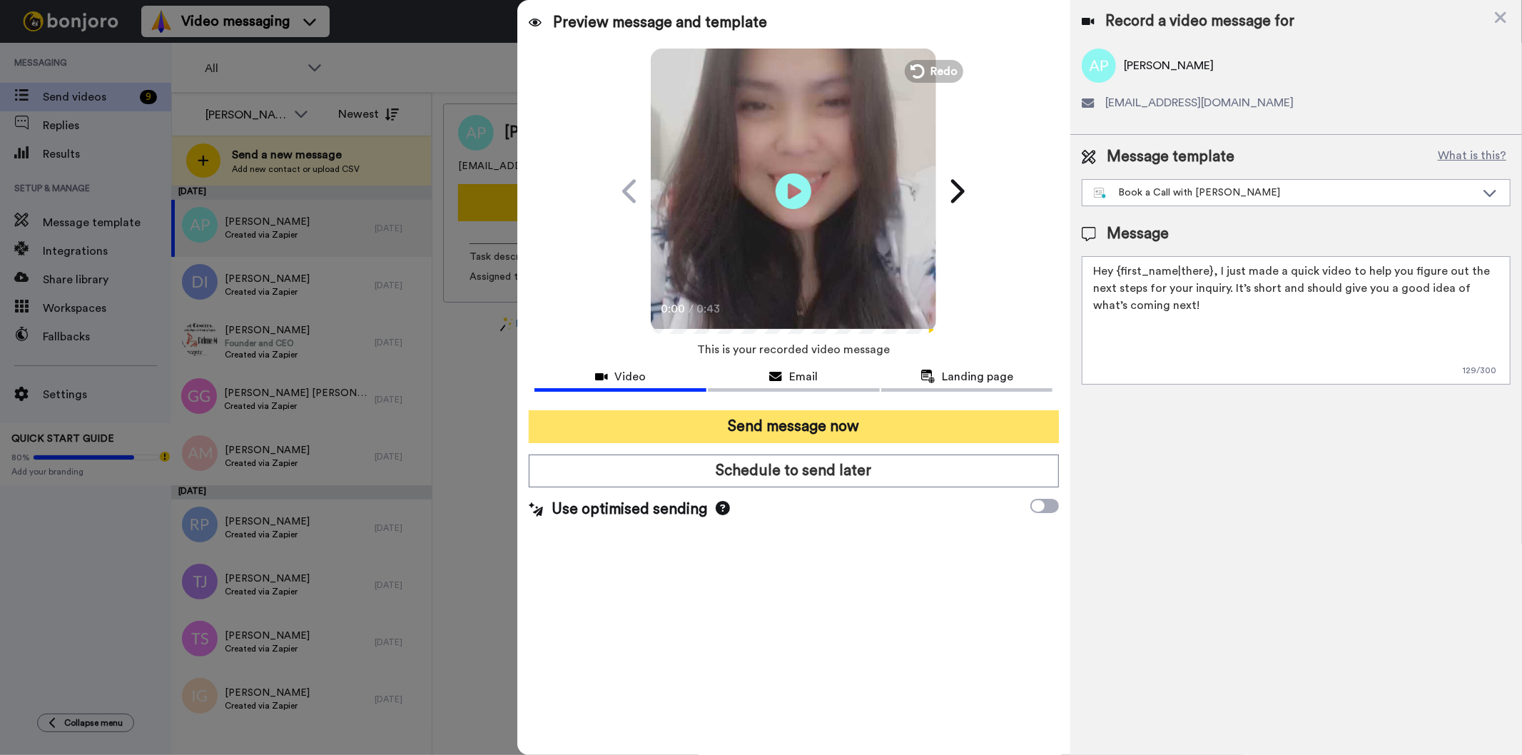
click at [946, 427] on button "Send message now" at bounding box center [793, 426] width 529 height 33
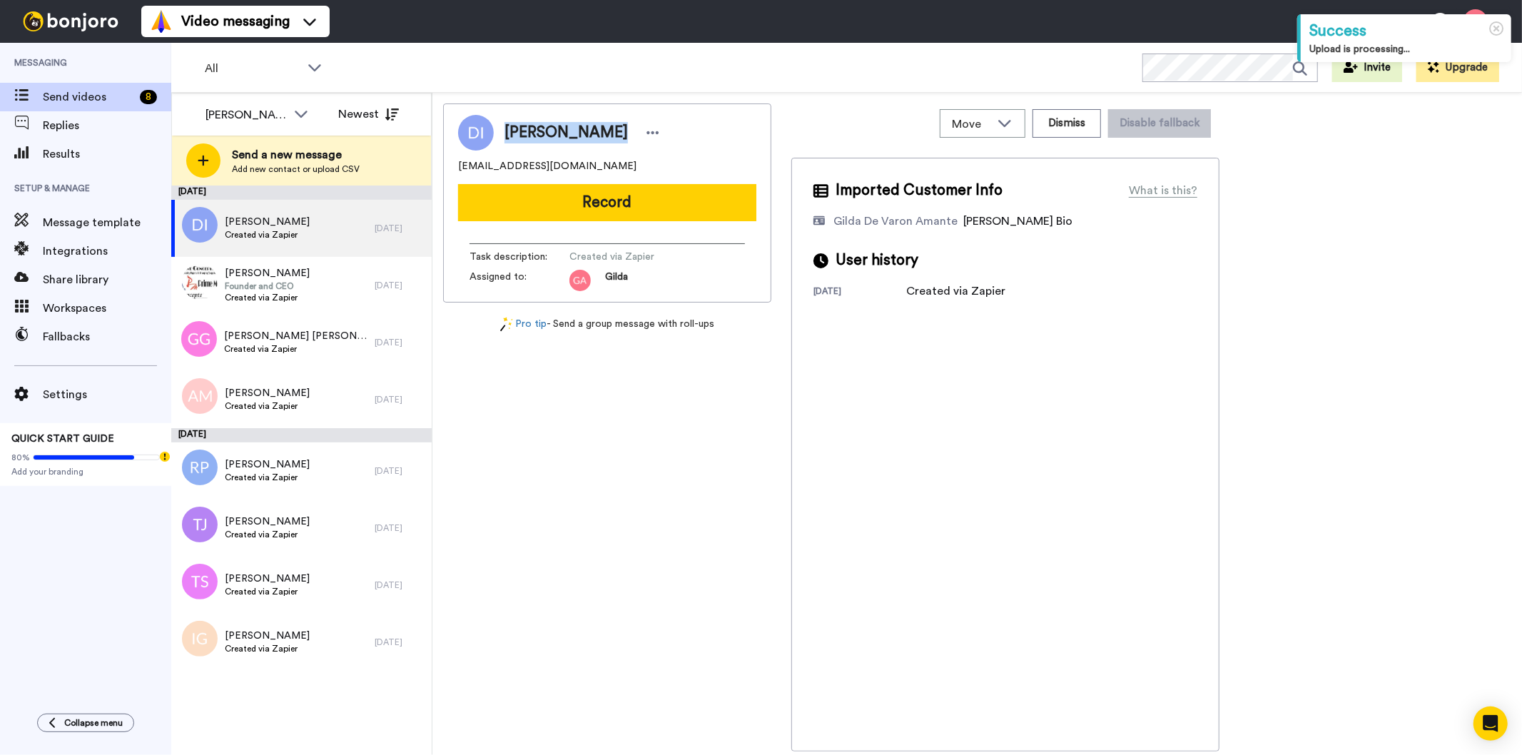
drag, startPoint x: 0, startPoint y: 0, endPoint x: 590, endPoint y: 131, distance: 604.6
click at [590, 131] on span "[PERSON_NAME]" at bounding box center [566, 132] width 123 height 21
copy span "[PERSON_NAME]"
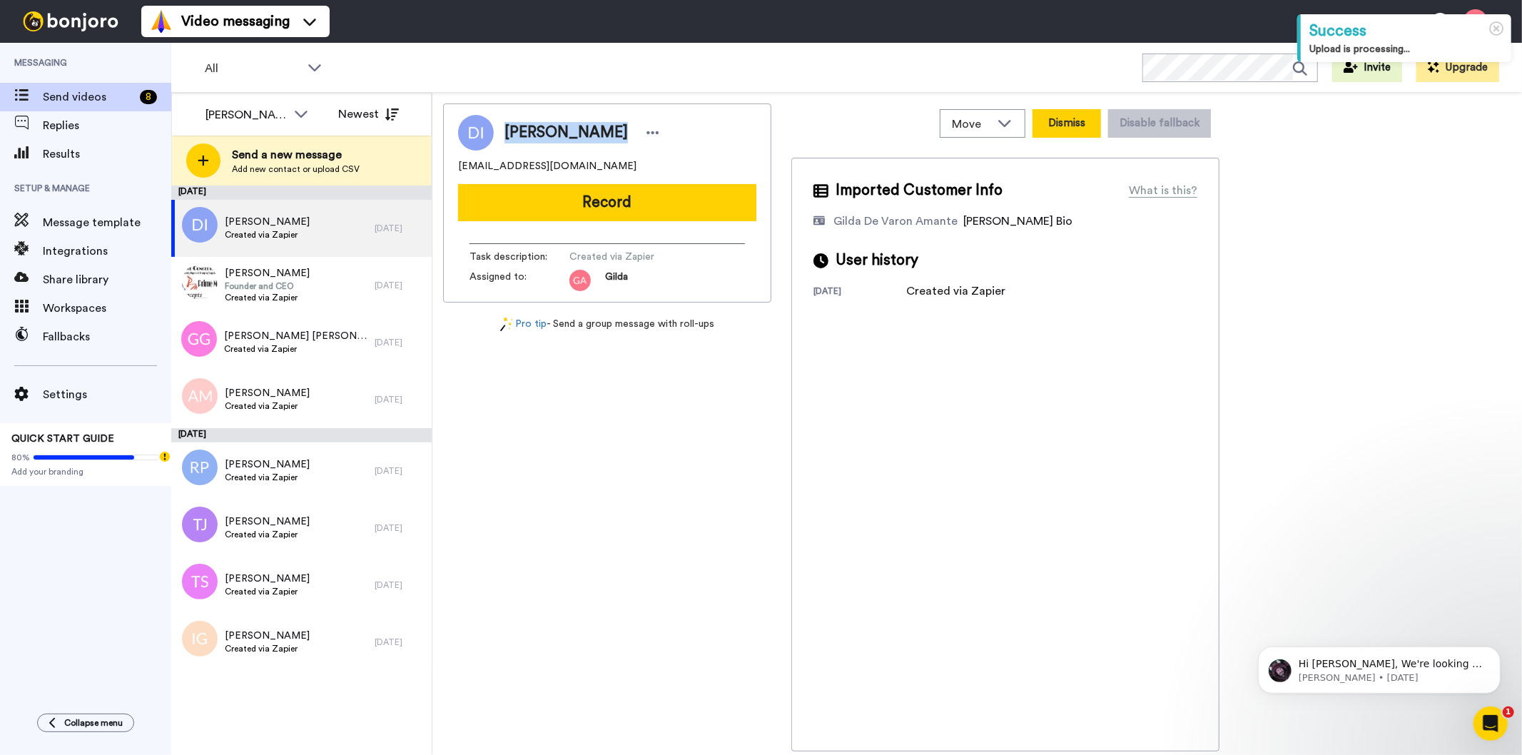
click at [1083, 126] on button "Dismiss" at bounding box center [1067, 123] width 69 height 29
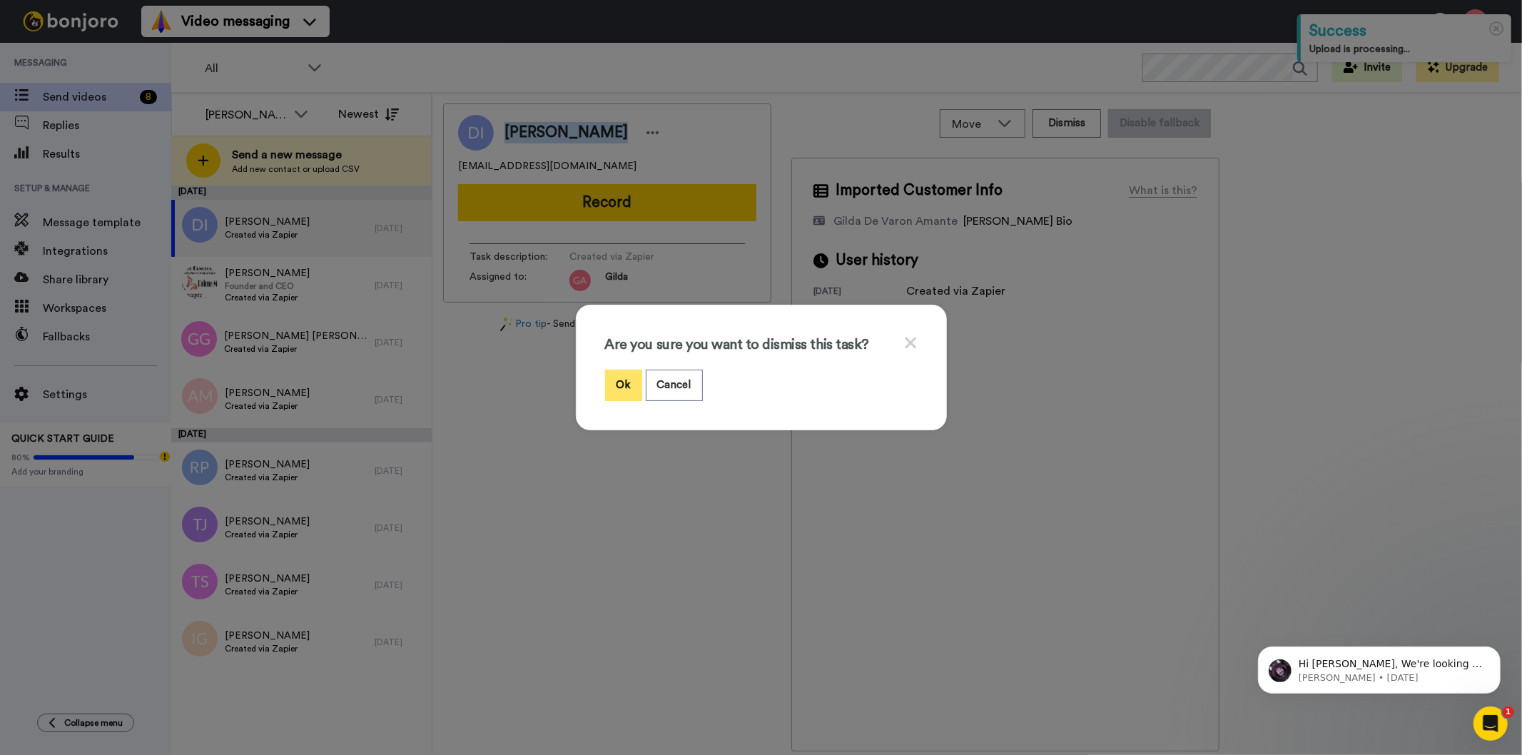
click at [623, 390] on button "Ok" at bounding box center [623, 385] width 37 height 31
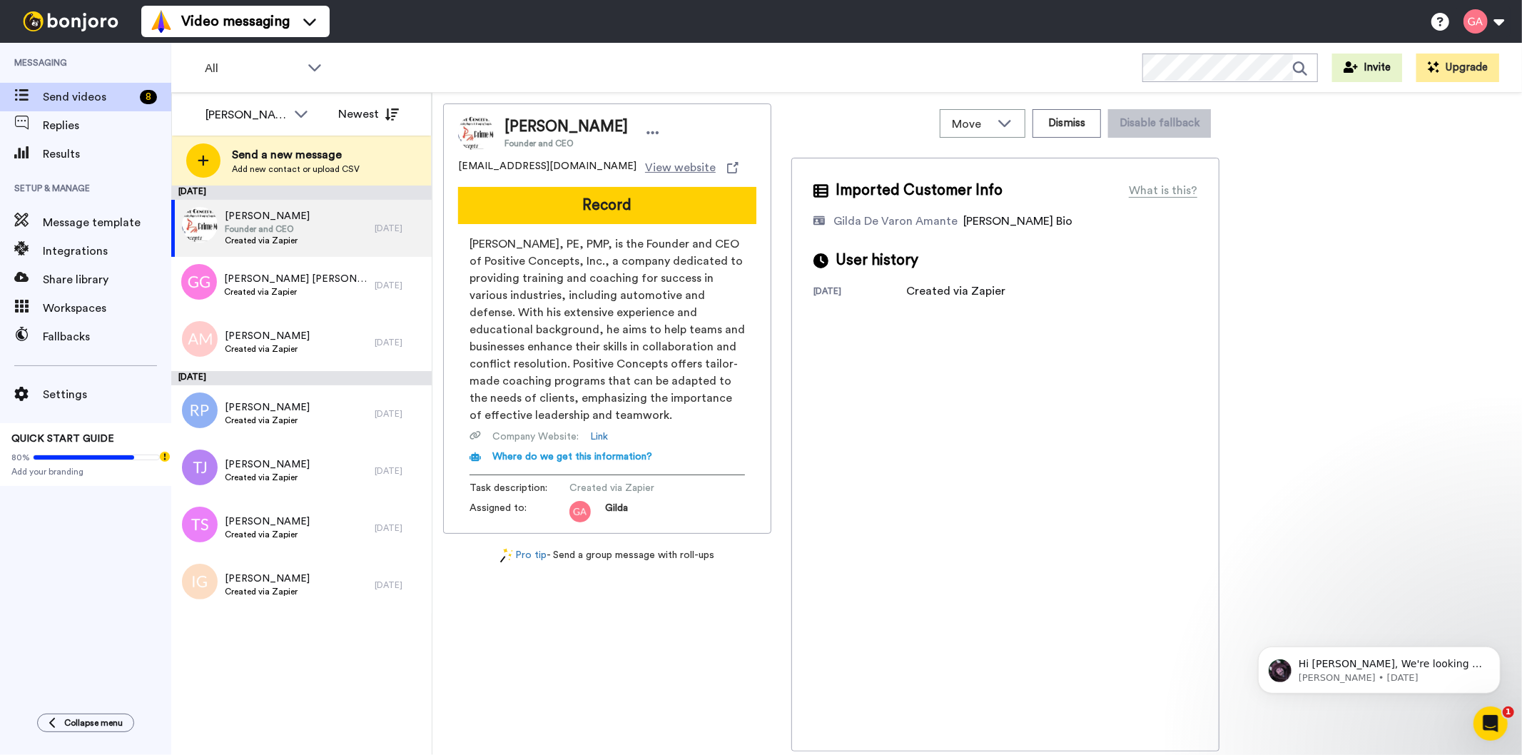
drag, startPoint x: 509, startPoint y: 121, endPoint x: 627, endPoint y: 121, distance: 117.7
click at [627, 121] on div "Michael Schwartz Founder and CEO" at bounding box center [584, 132] width 159 height 33
copy span "Michael Schwartz"
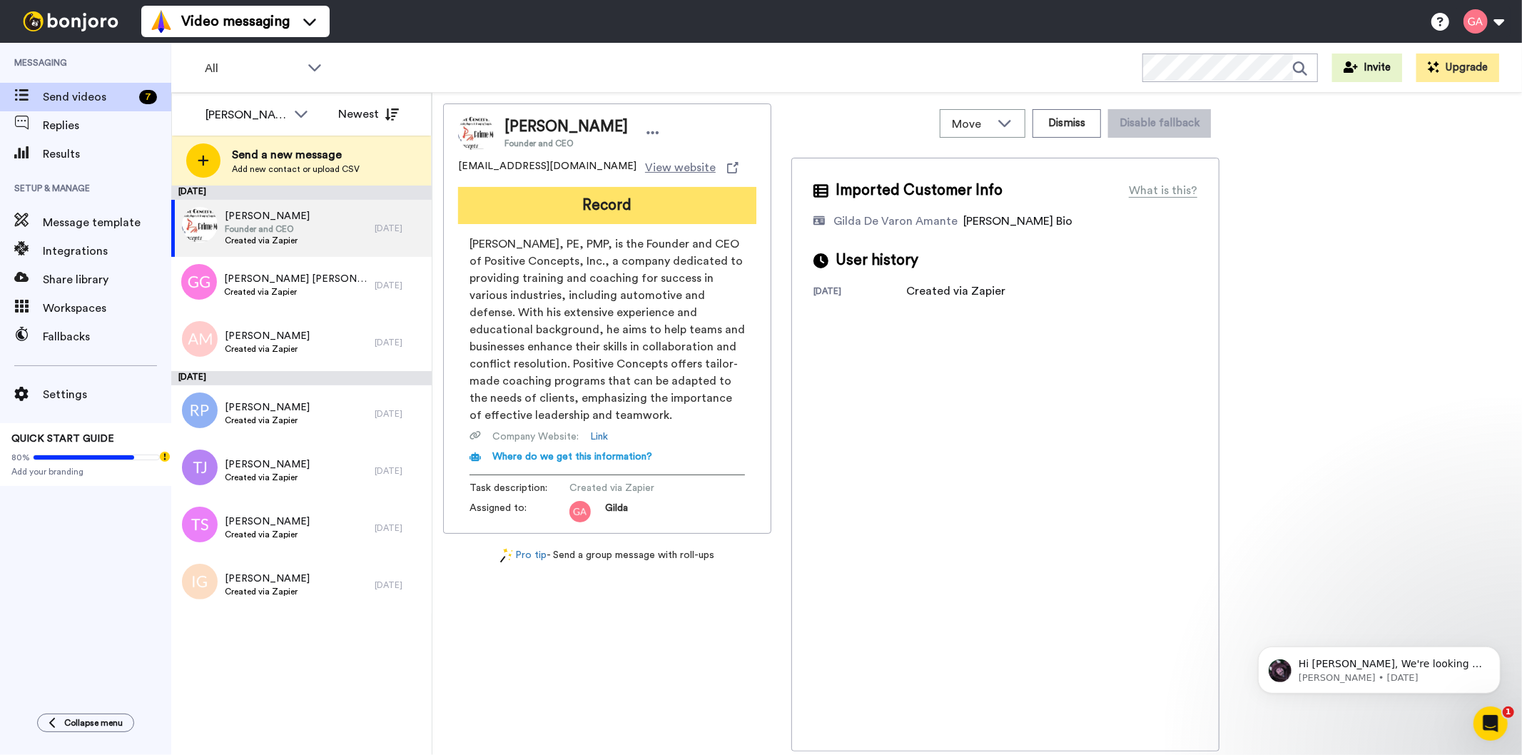
click at [617, 203] on button "Record" at bounding box center [607, 205] width 298 height 37
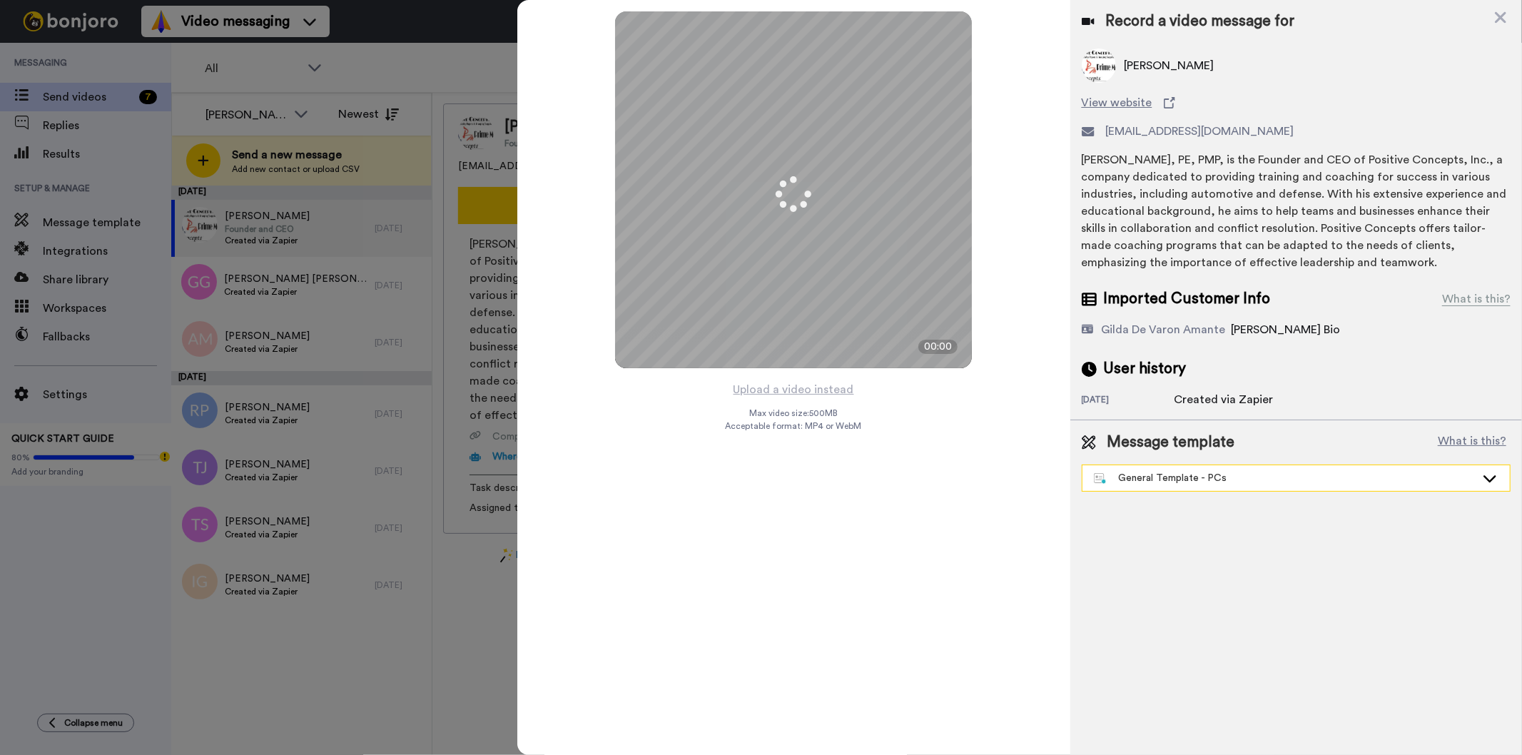
click at [1190, 480] on div "General Template - PCs" at bounding box center [1285, 478] width 382 height 14
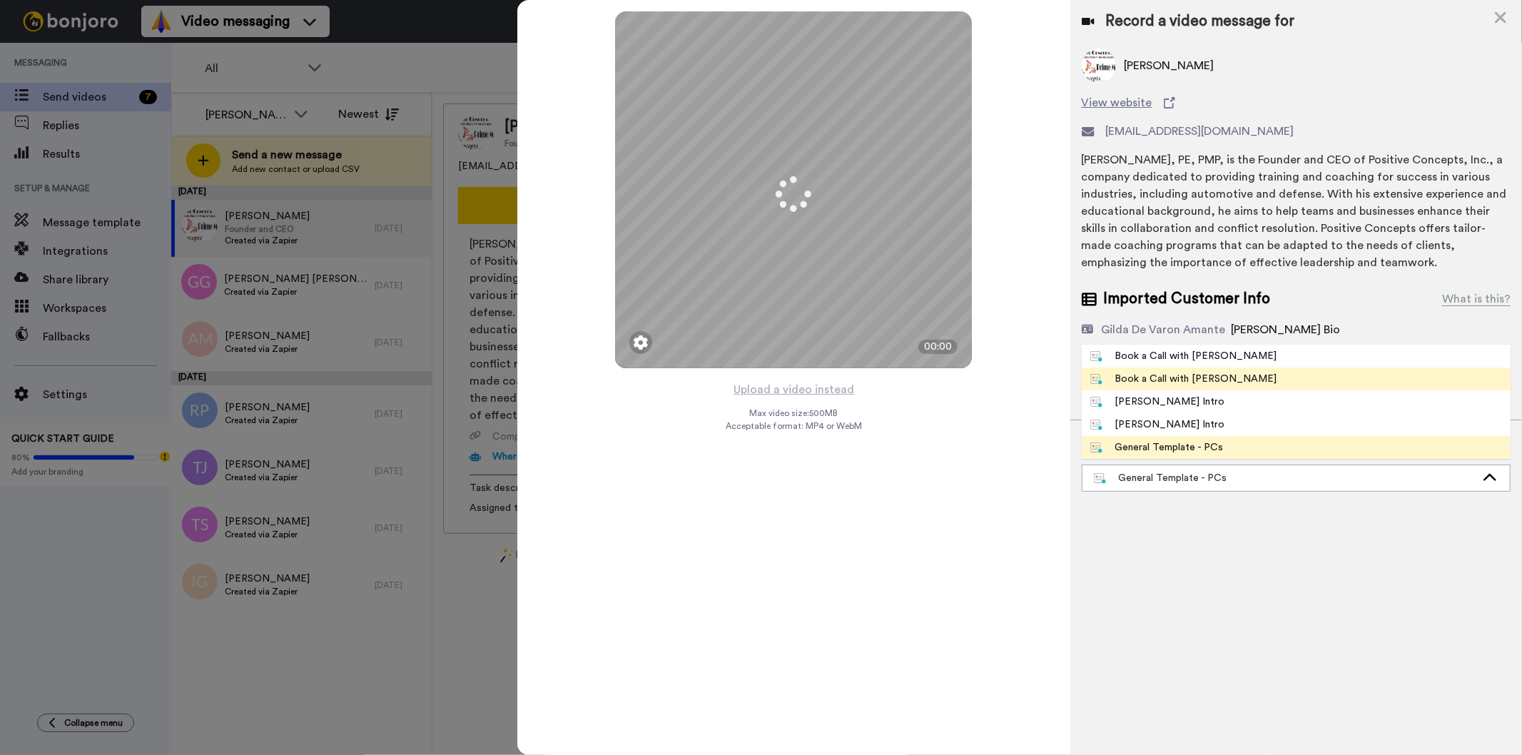
click at [1230, 370] on li "Book a Call with [PERSON_NAME]" at bounding box center [1296, 379] width 429 height 23
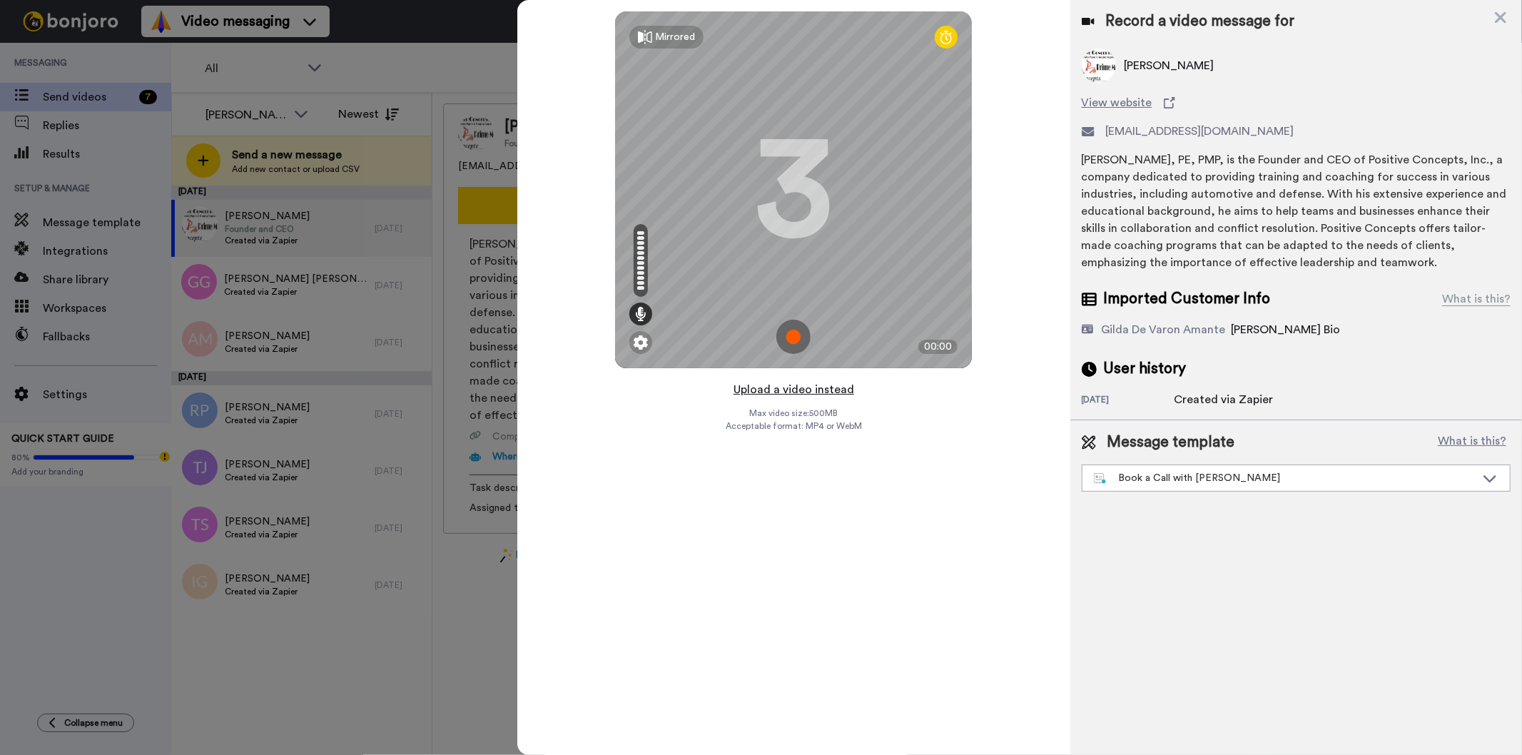
click at [757, 383] on button "Upload a video instead" at bounding box center [793, 389] width 129 height 19
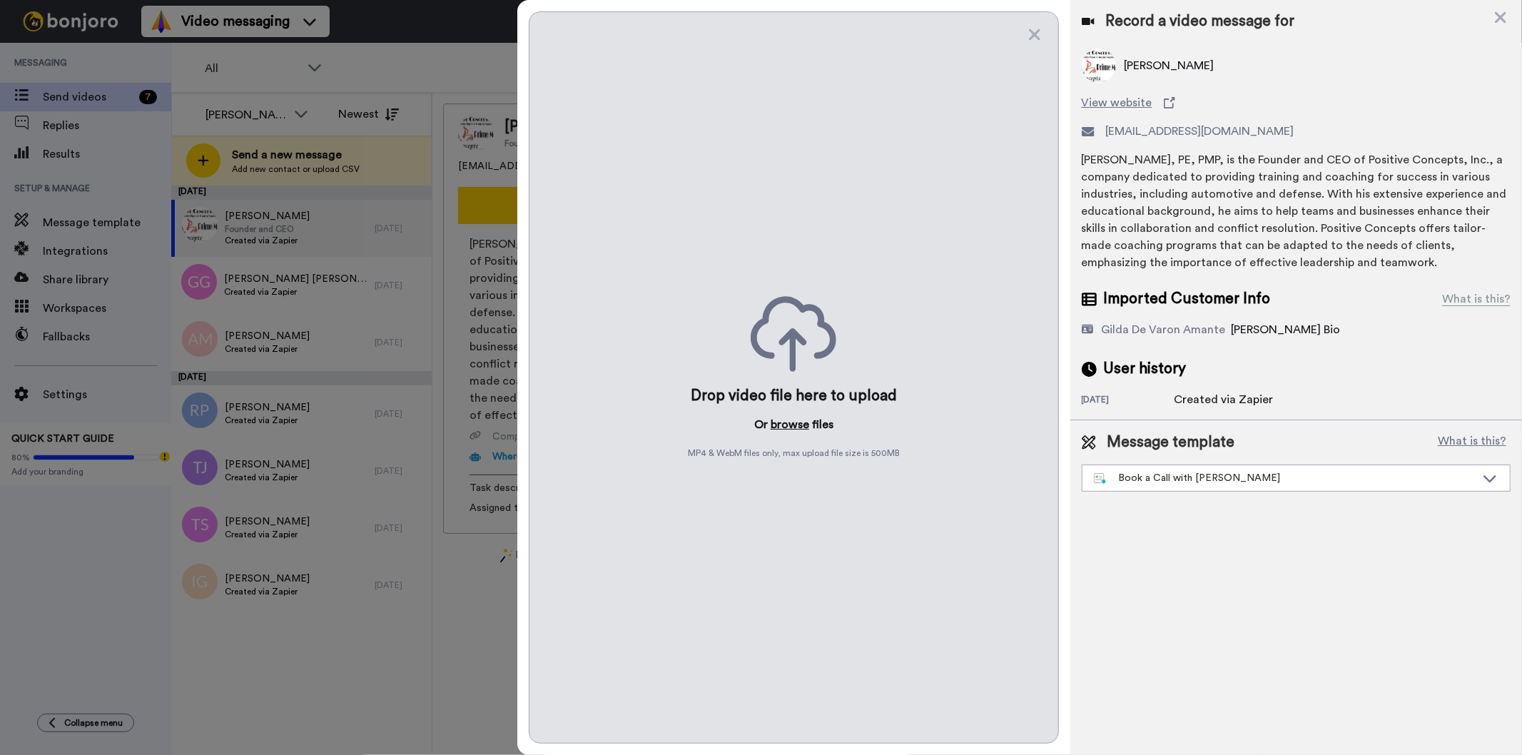
click at [786, 424] on button "browse" at bounding box center [790, 424] width 39 height 17
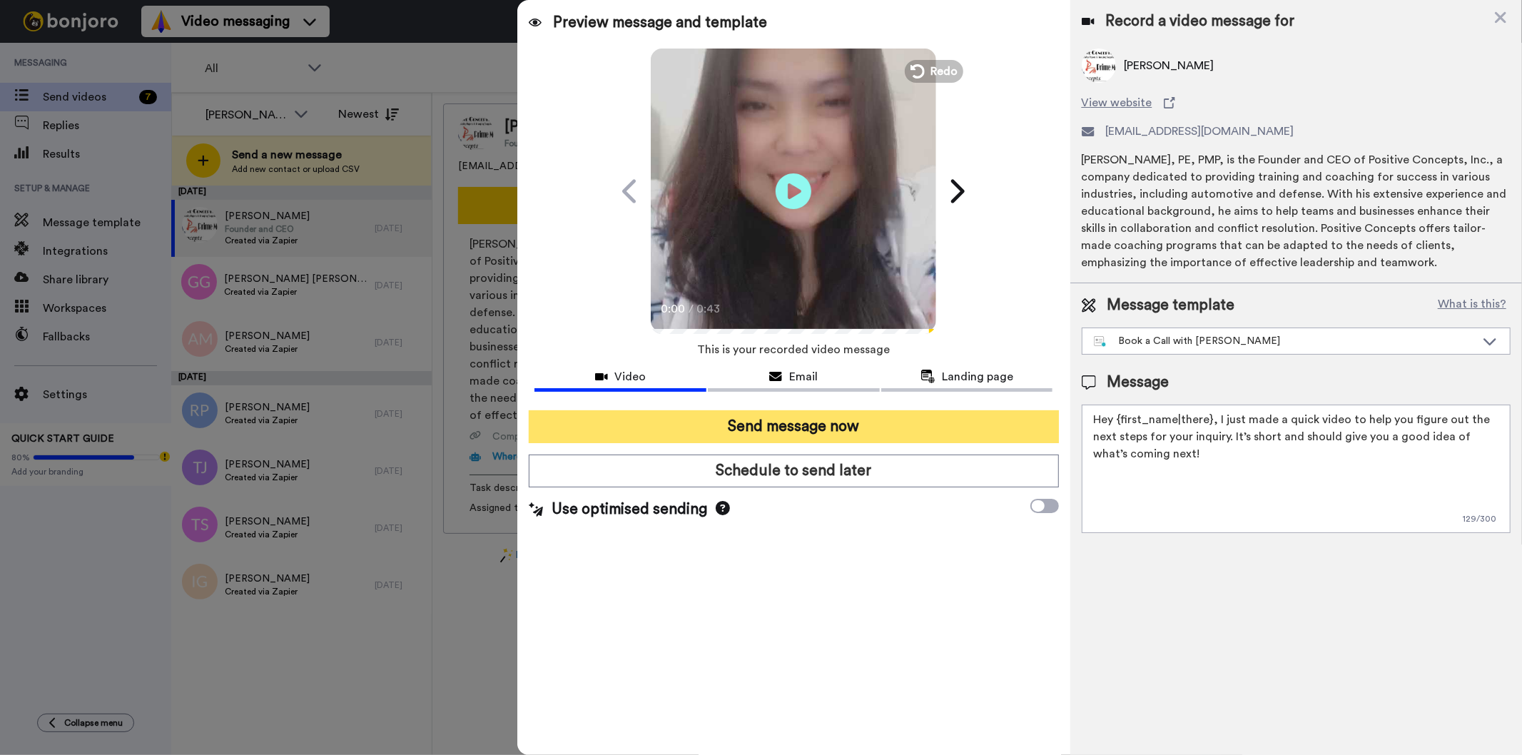
click at [781, 421] on button "Send message now" at bounding box center [793, 426] width 529 height 33
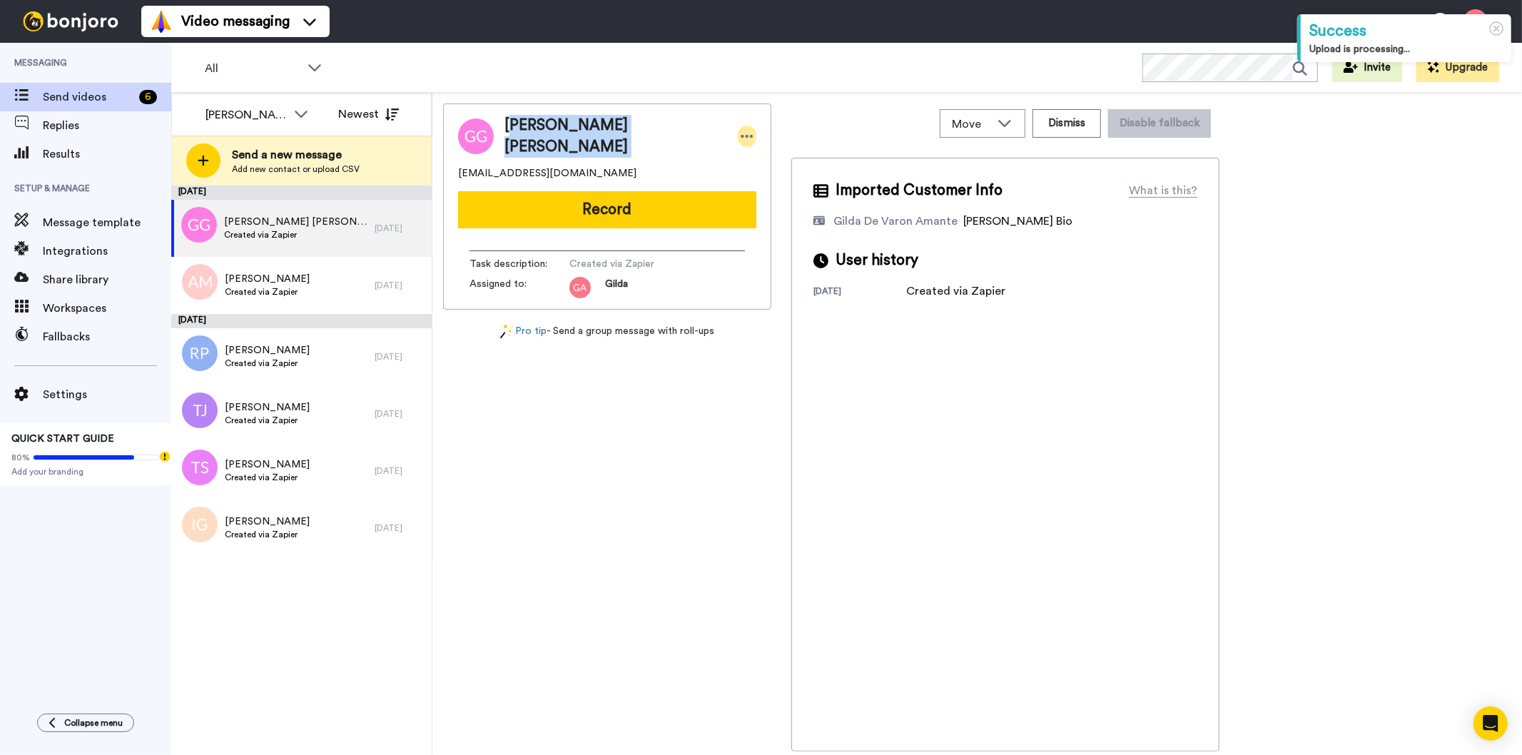
drag, startPoint x: 510, startPoint y: 131, endPoint x: 618, endPoint y: 131, distance: 107.8
click at [618, 131] on div "[PERSON_NAME] [PERSON_NAME]" at bounding box center [631, 136] width 252 height 43
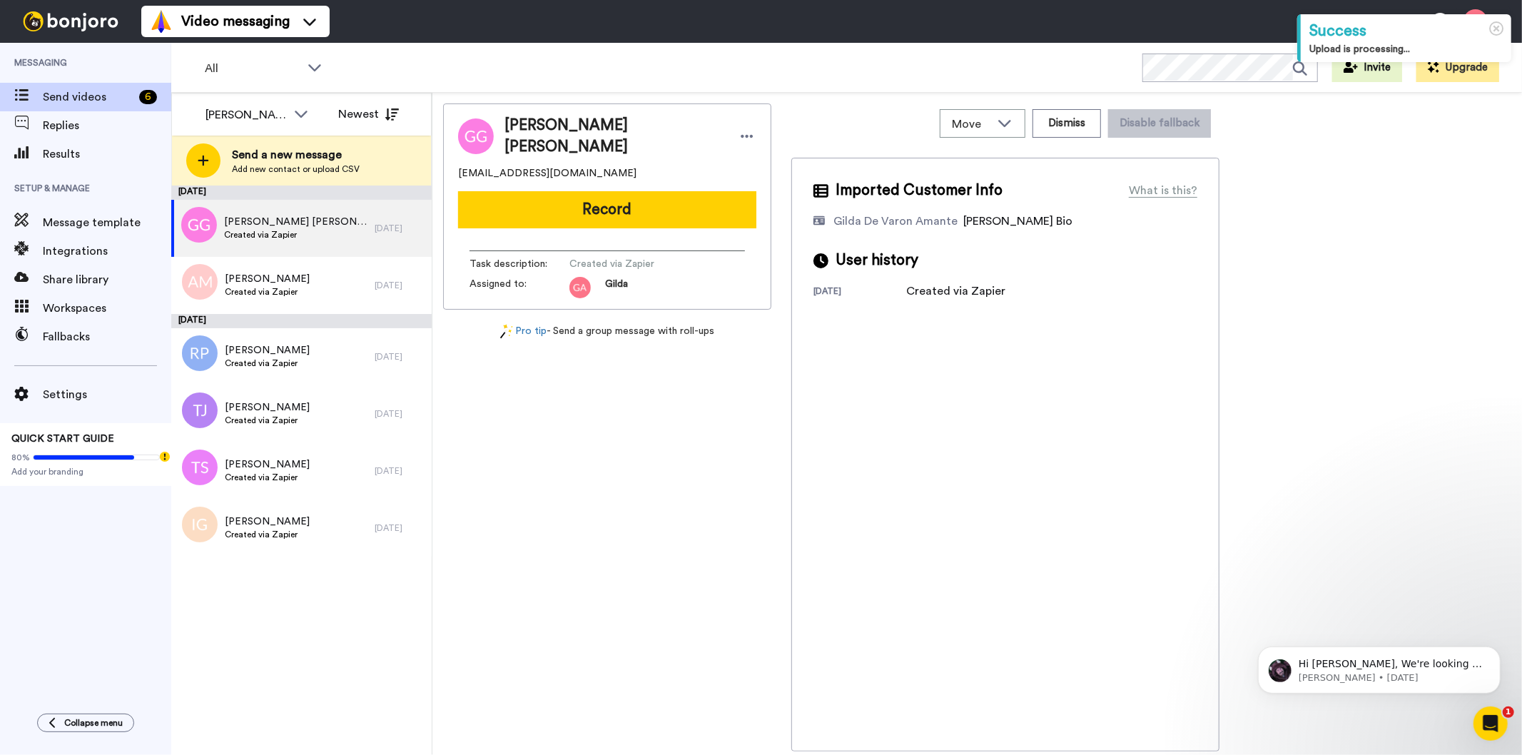
click at [632, 478] on div "[PERSON_NAME] [PERSON_NAME] [EMAIL_ADDRESS][DOMAIN_NAME] Record Task descriptio…" at bounding box center [607, 427] width 328 height 648
drag, startPoint x: 502, startPoint y: 123, endPoint x: 602, endPoint y: 133, distance: 100.4
click at [602, 133] on div "[PERSON_NAME] [PERSON_NAME]" at bounding box center [625, 136] width 263 height 43
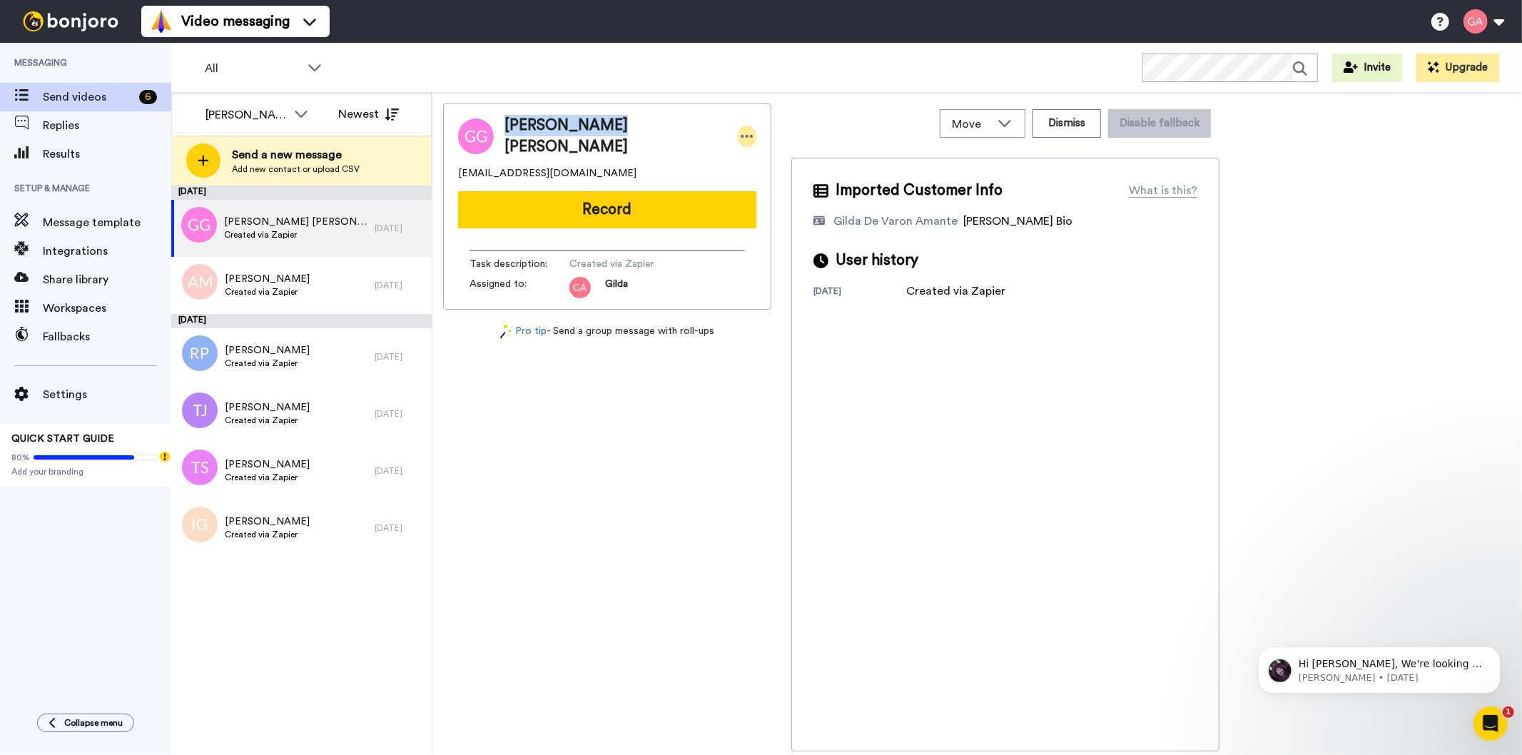
copy span "[PERSON_NAME] [PERSON_NAME]"
click at [621, 569] on div "[PERSON_NAME] [PERSON_NAME] [EMAIL_ADDRESS][DOMAIN_NAME] Record Task descriptio…" at bounding box center [607, 427] width 328 height 648
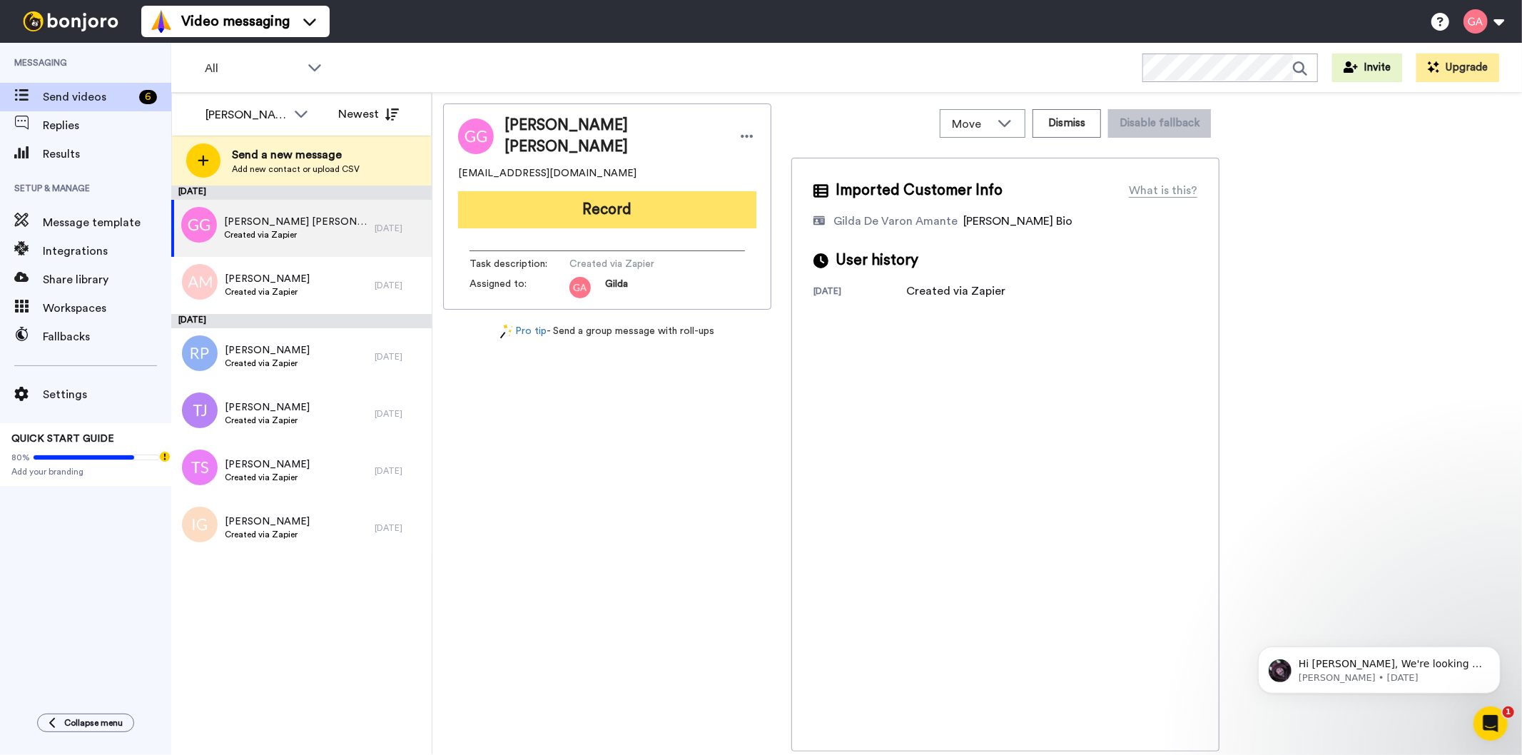
click at [640, 201] on button "Record" at bounding box center [607, 209] width 298 height 37
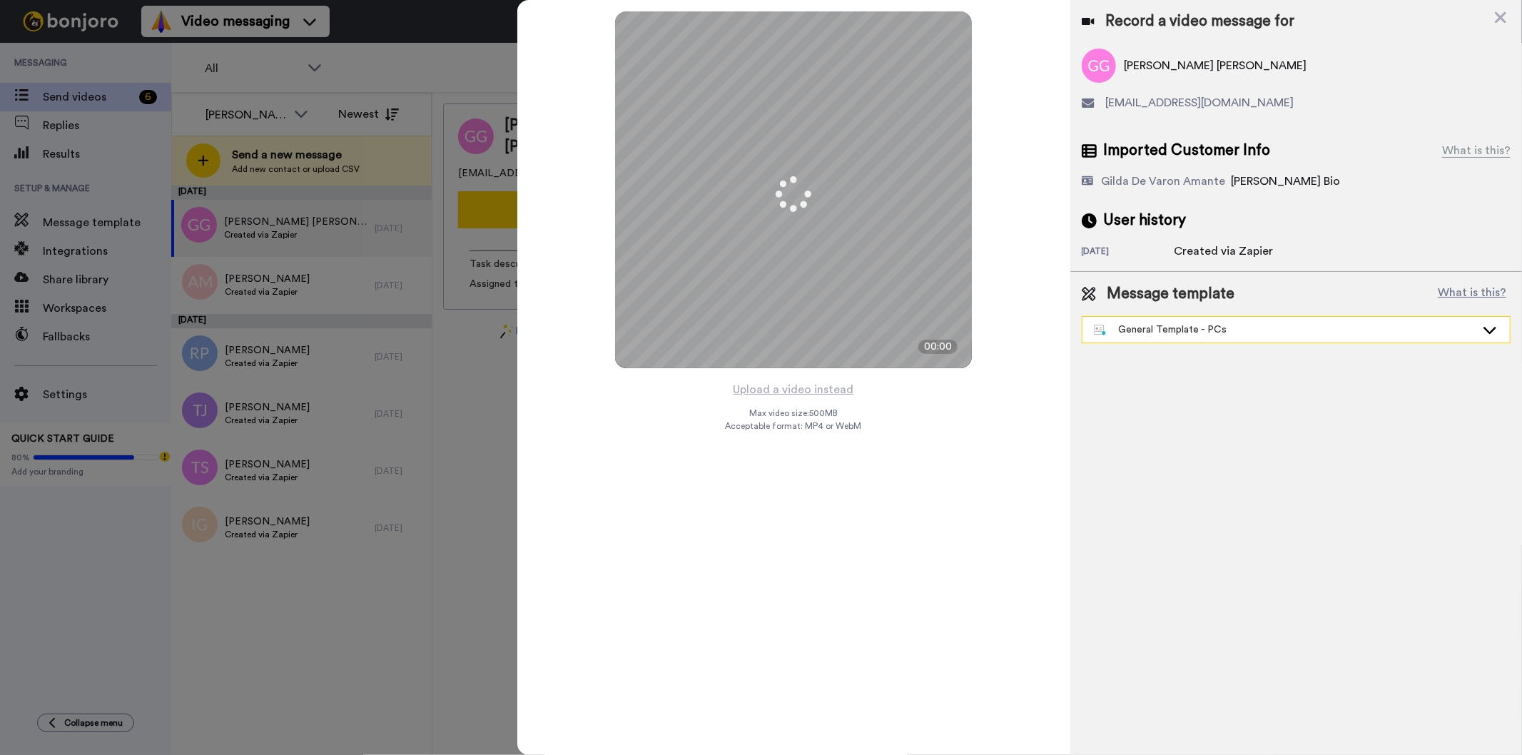
click at [1219, 325] on div "General Template - PCs" at bounding box center [1285, 330] width 382 height 14
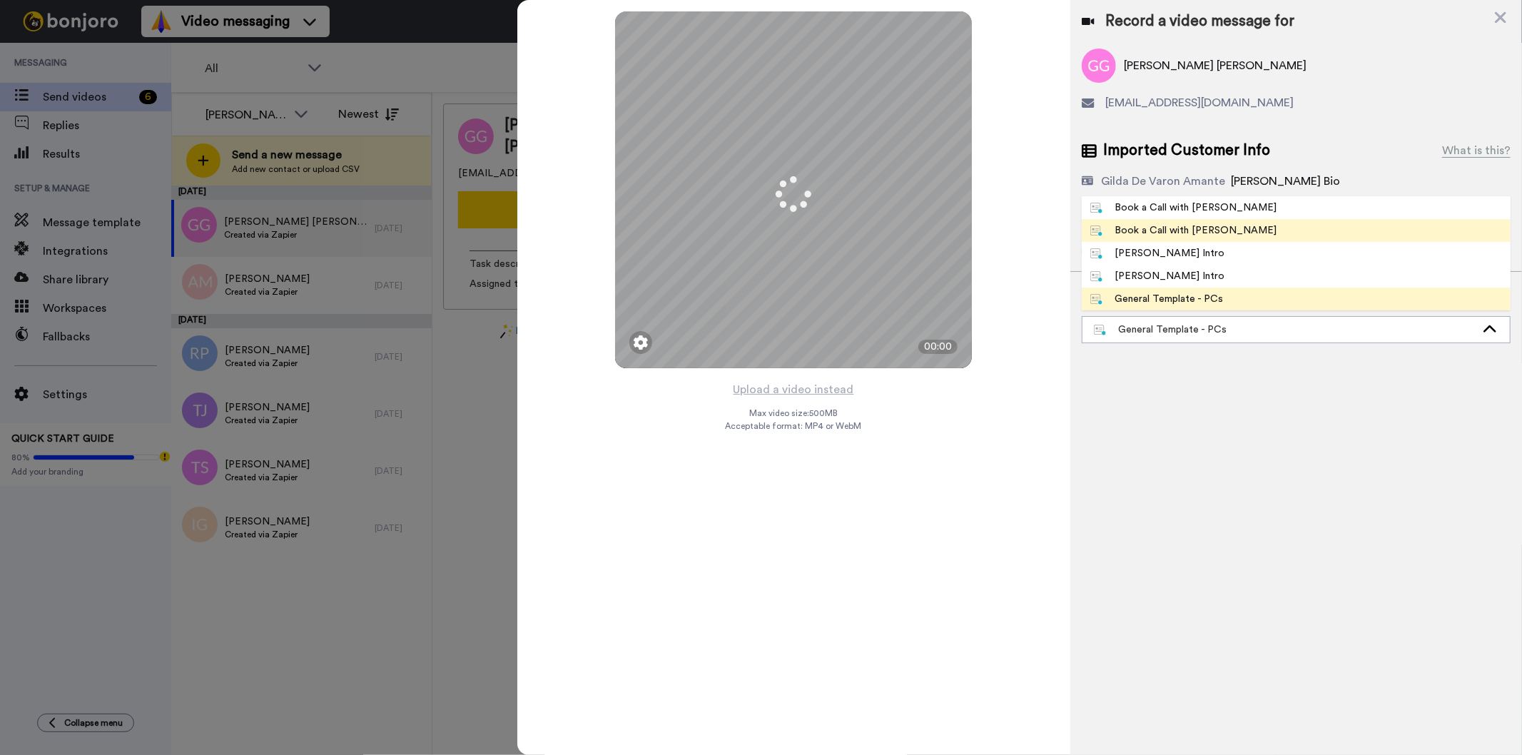
click at [1223, 231] on li "Book a Call with [PERSON_NAME]" at bounding box center [1296, 230] width 429 height 23
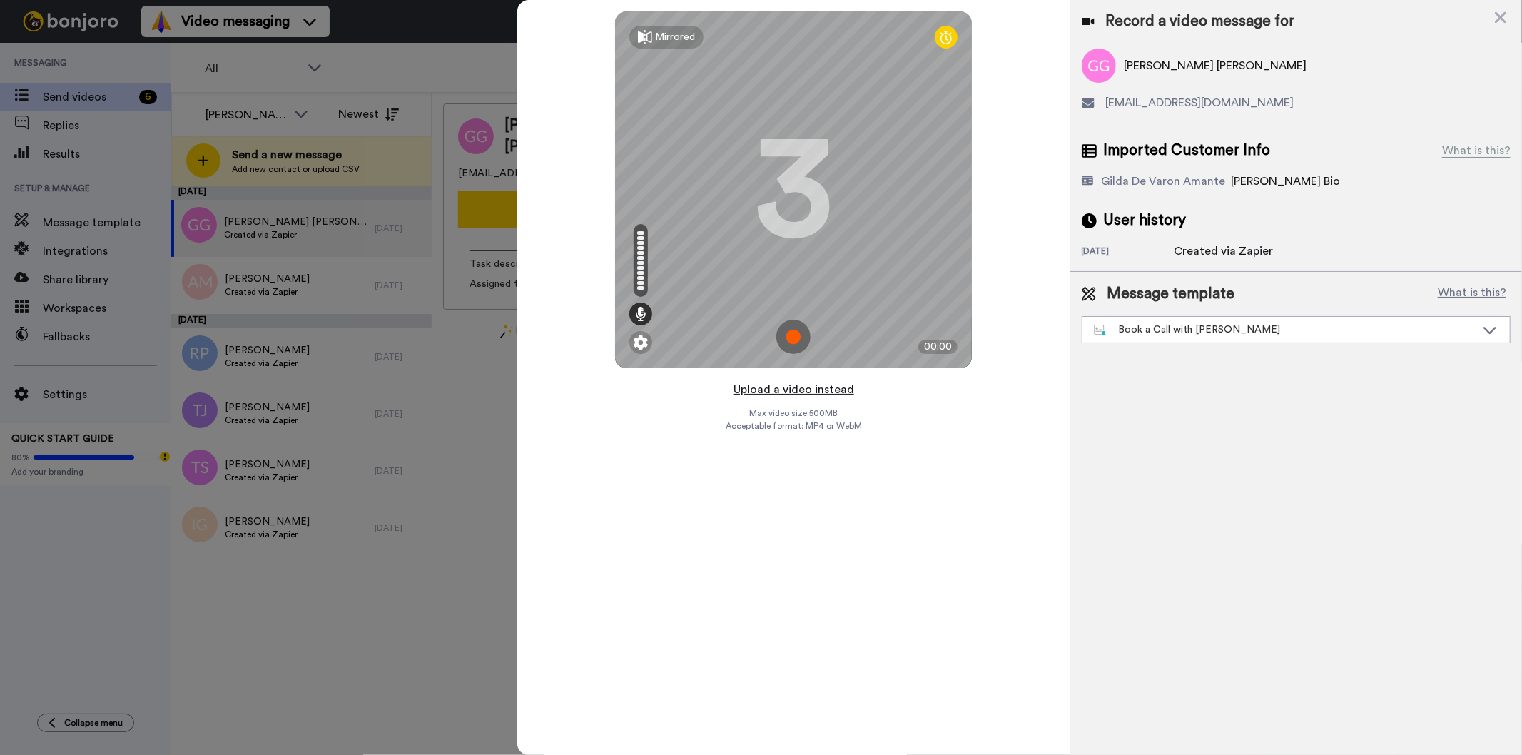
click at [839, 393] on button "Upload a video instead" at bounding box center [793, 389] width 129 height 19
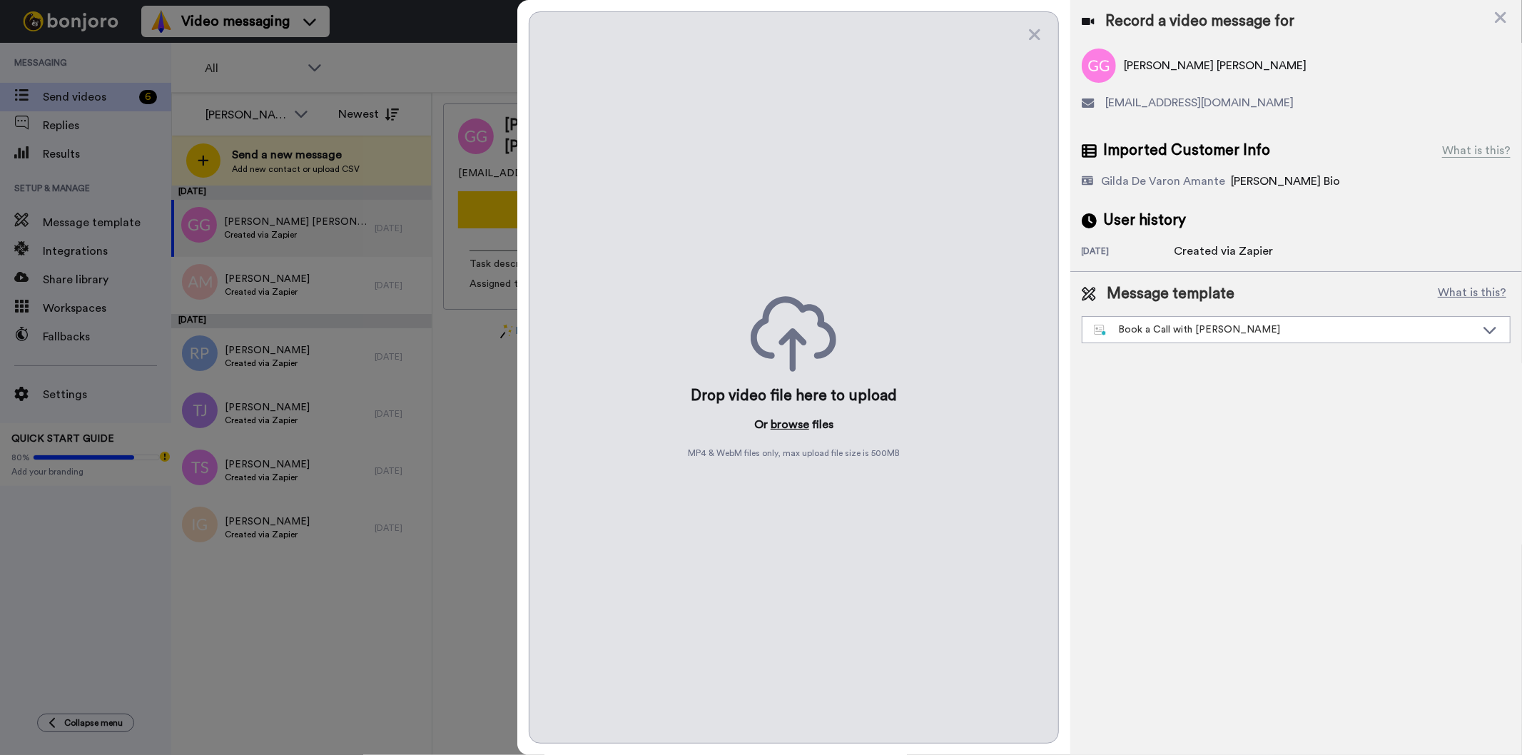
click at [794, 426] on button "browse" at bounding box center [790, 424] width 39 height 17
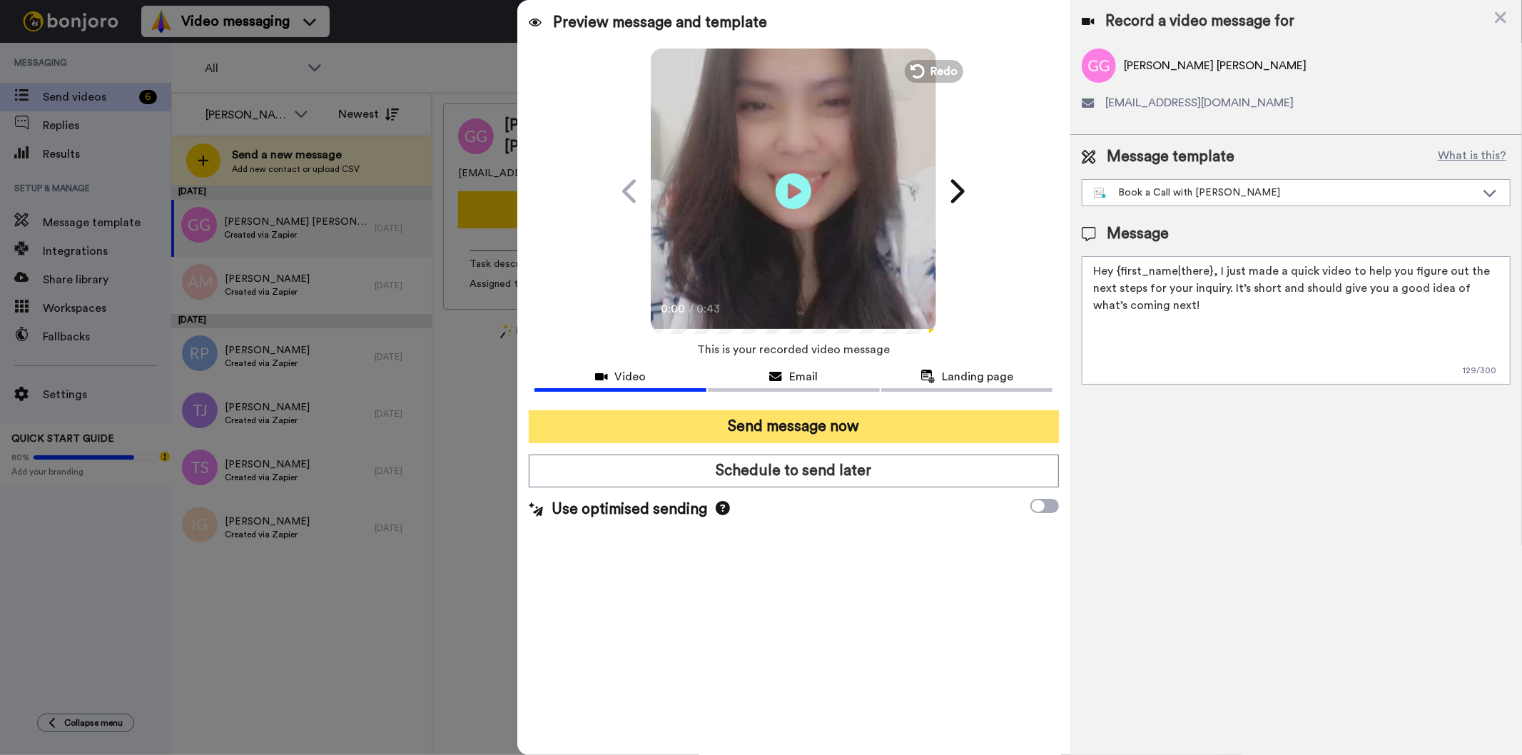
click at [812, 430] on button "Send message now" at bounding box center [793, 426] width 529 height 33
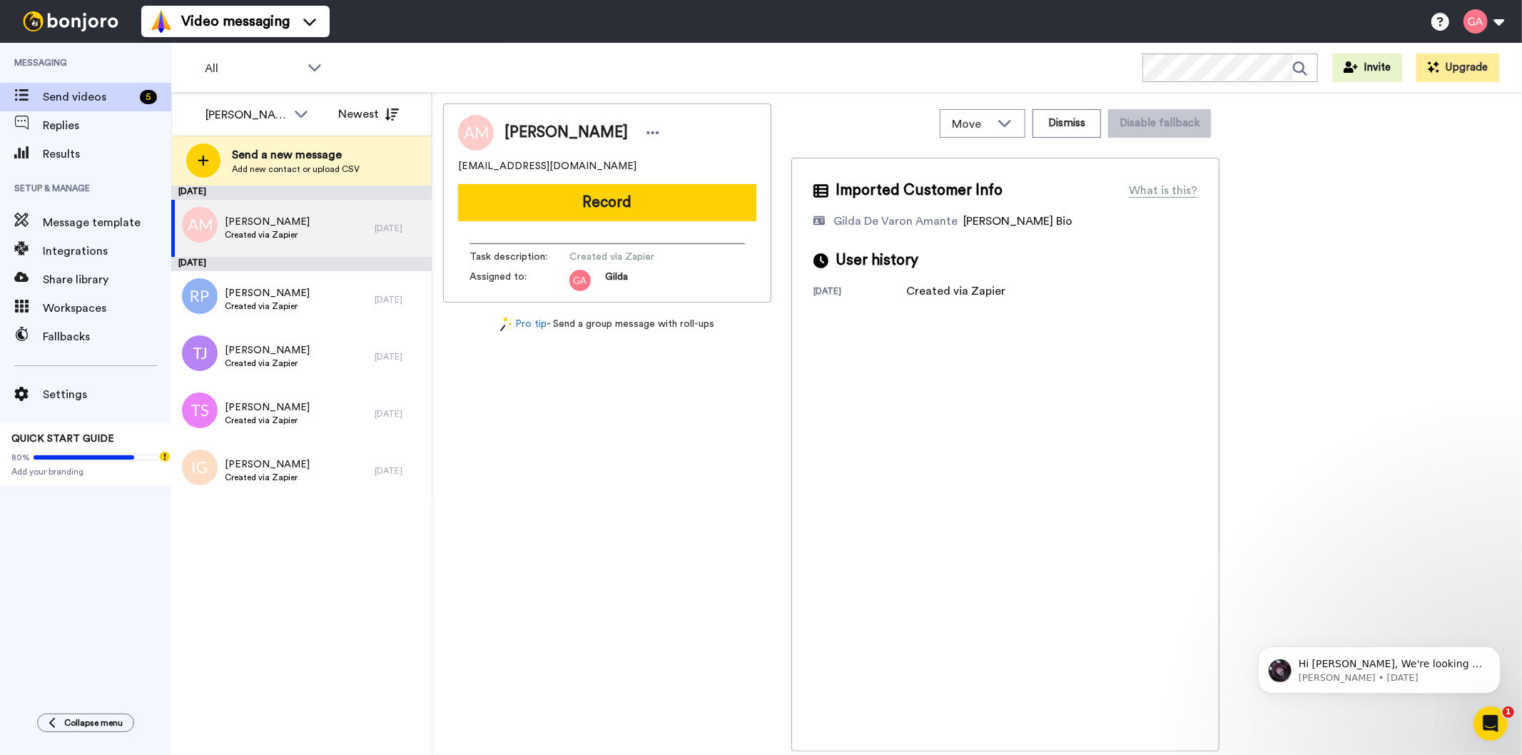
click at [562, 138] on span "Amanda Melcher" at bounding box center [566, 132] width 123 height 21
copy div "Amanda Melcher"
drag, startPoint x: 628, startPoint y: 165, endPoint x: 433, endPoint y: 165, distance: 194.8
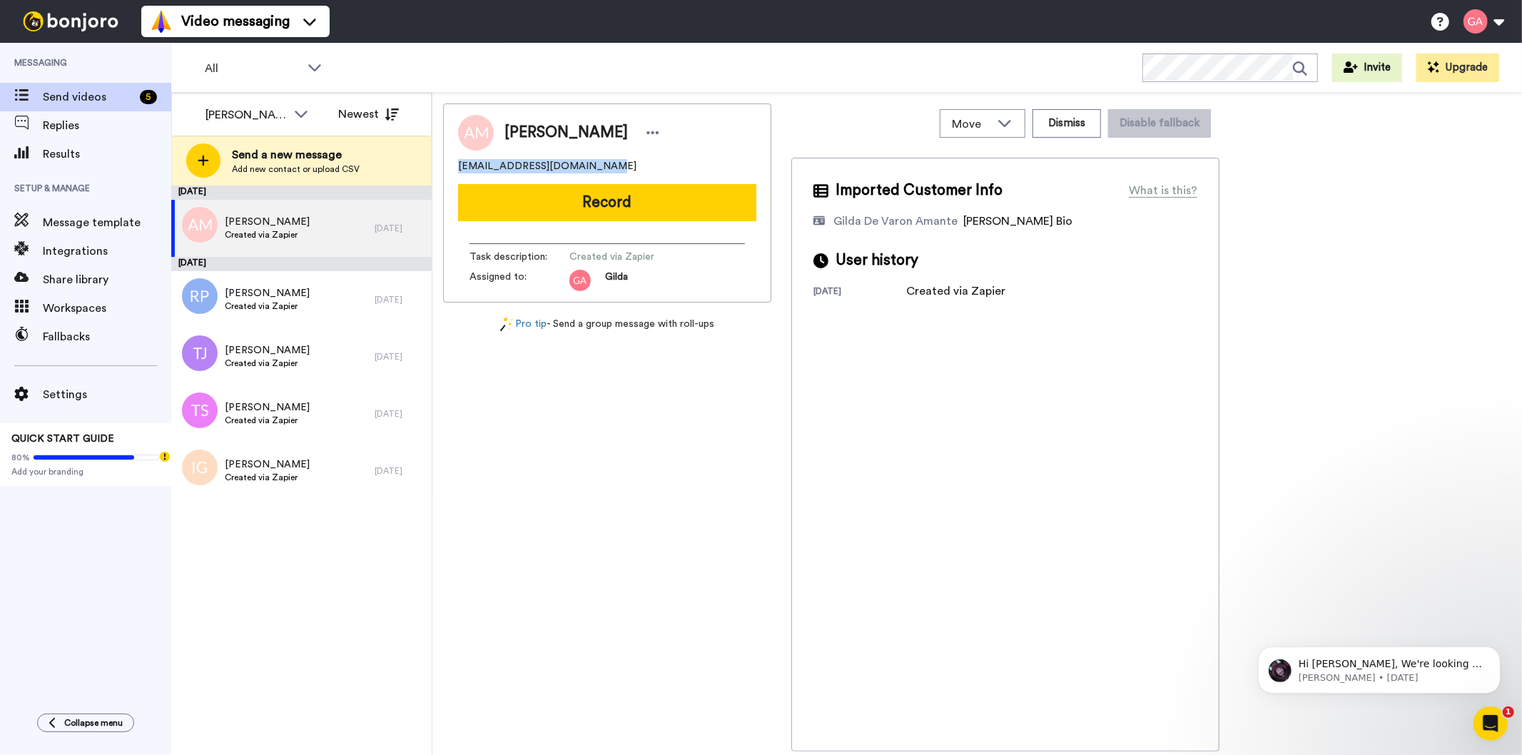
click at [433, 165] on div "Move WORKSPACES View all Default Task List Other Re-engagement Writing Leads + …" at bounding box center [977, 424] width 1090 height 663
copy span "amandaleemelcher@gmail.com"
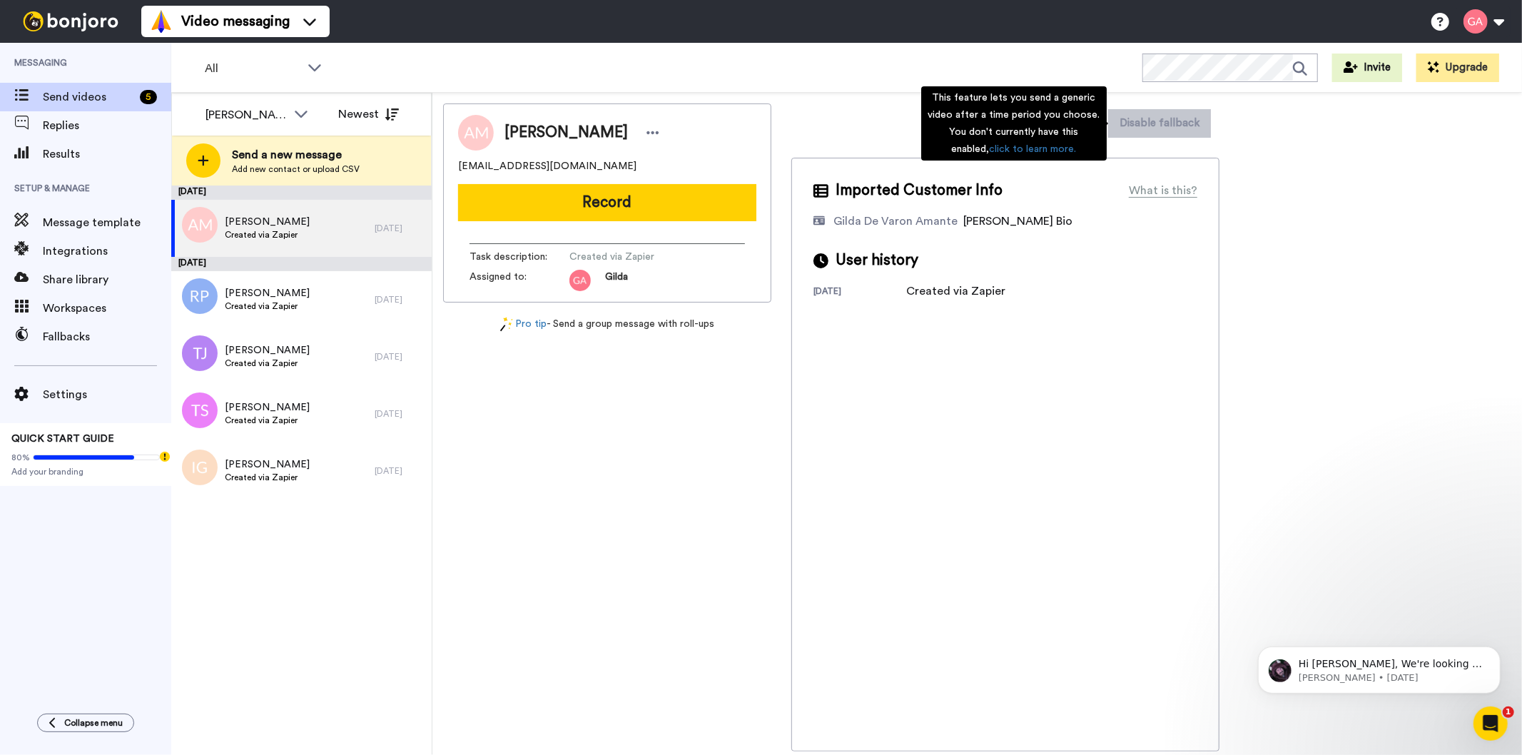
click at [1078, 127] on div "This feature lets you send a generic video after a time period you choose. You …" at bounding box center [1014, 123] width 186 height 74
click at [1040, 484] on div "Imported Customer Info What is this? Gilda De Varon Amante Bonjoro Assignee Bio…" at bounding box center [1005, 455] width 428 height 594
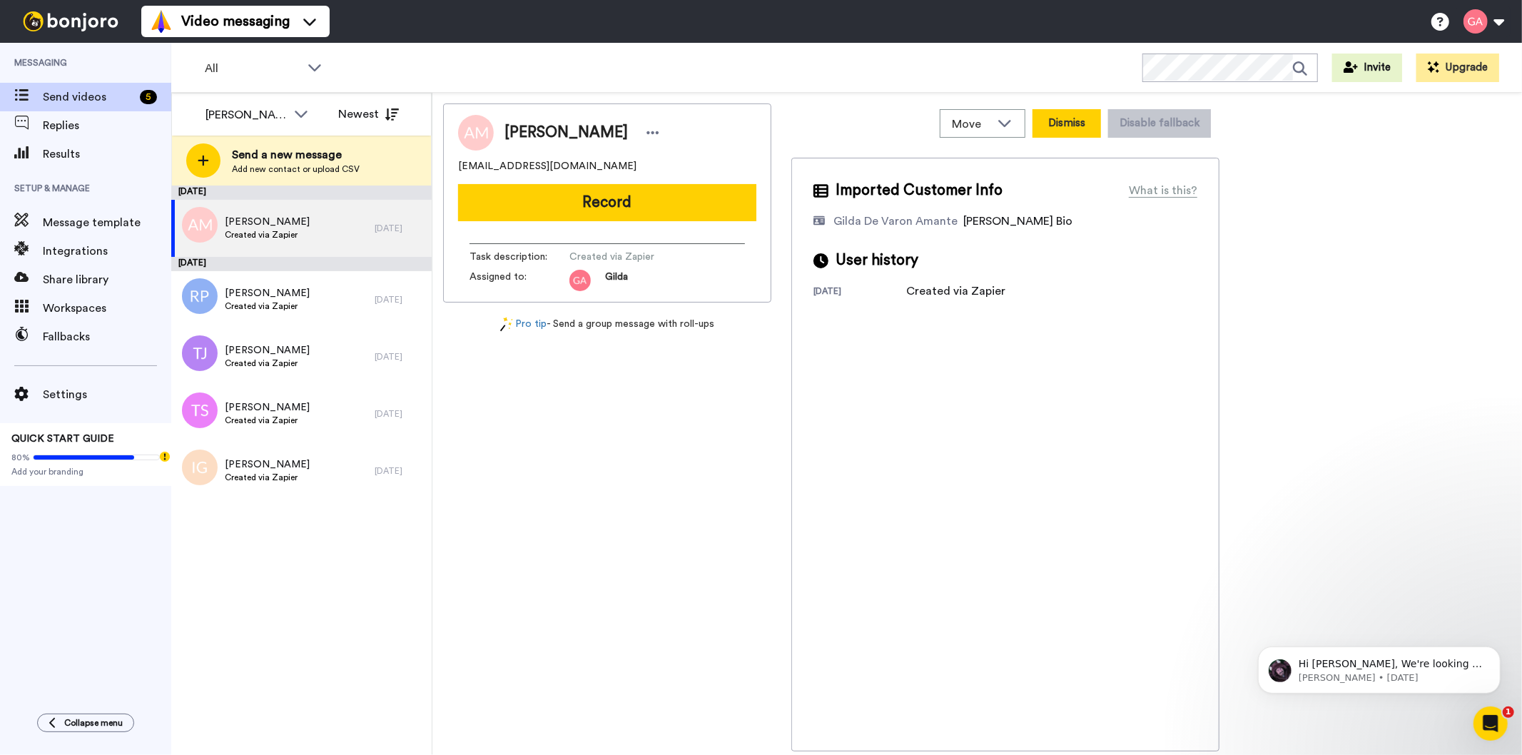
click at [1058, 132] on button "Dismiss" at bounding box center [1067, 123] width 69 height 29
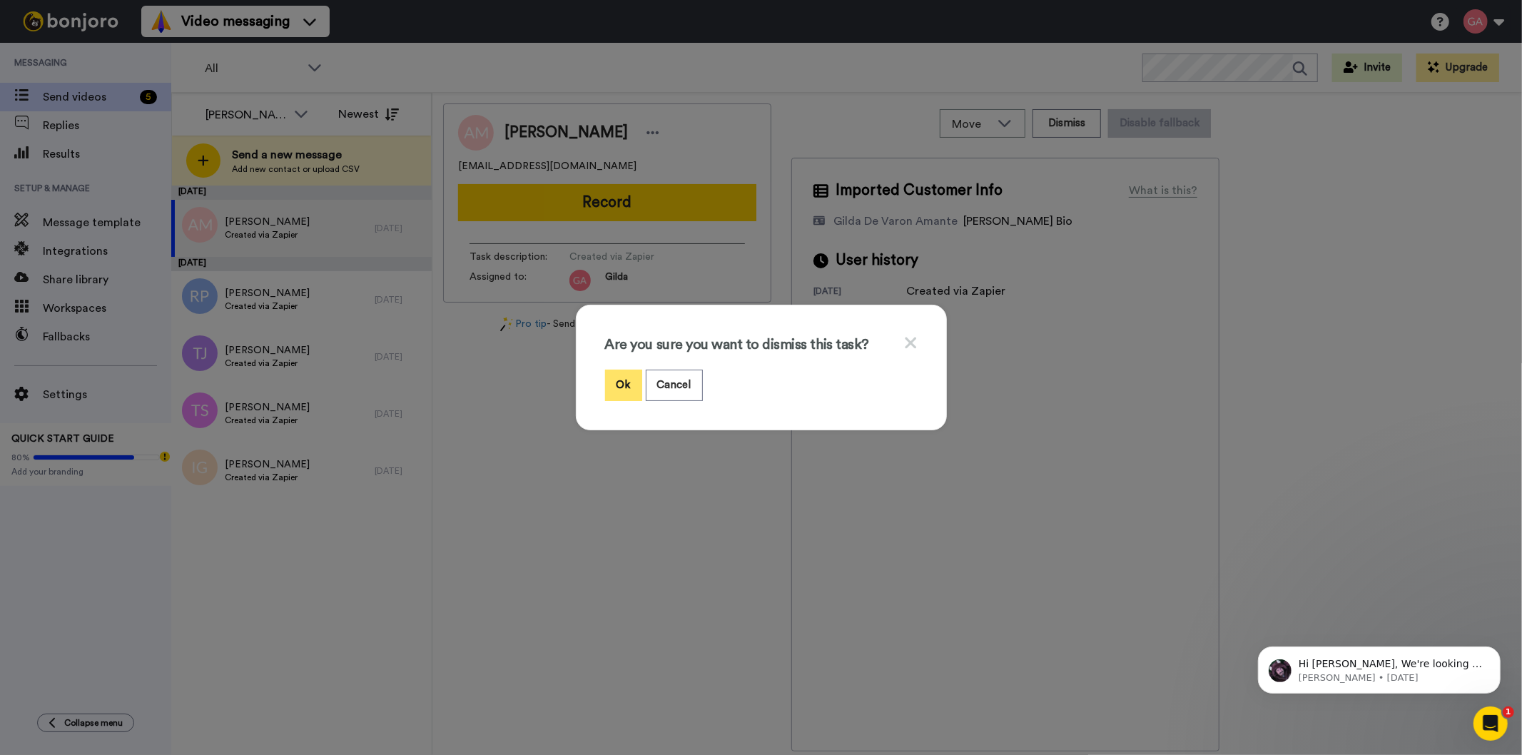
click at [617, 382] on button "Ok" at bounding box center [623, 385] width 37 height 31
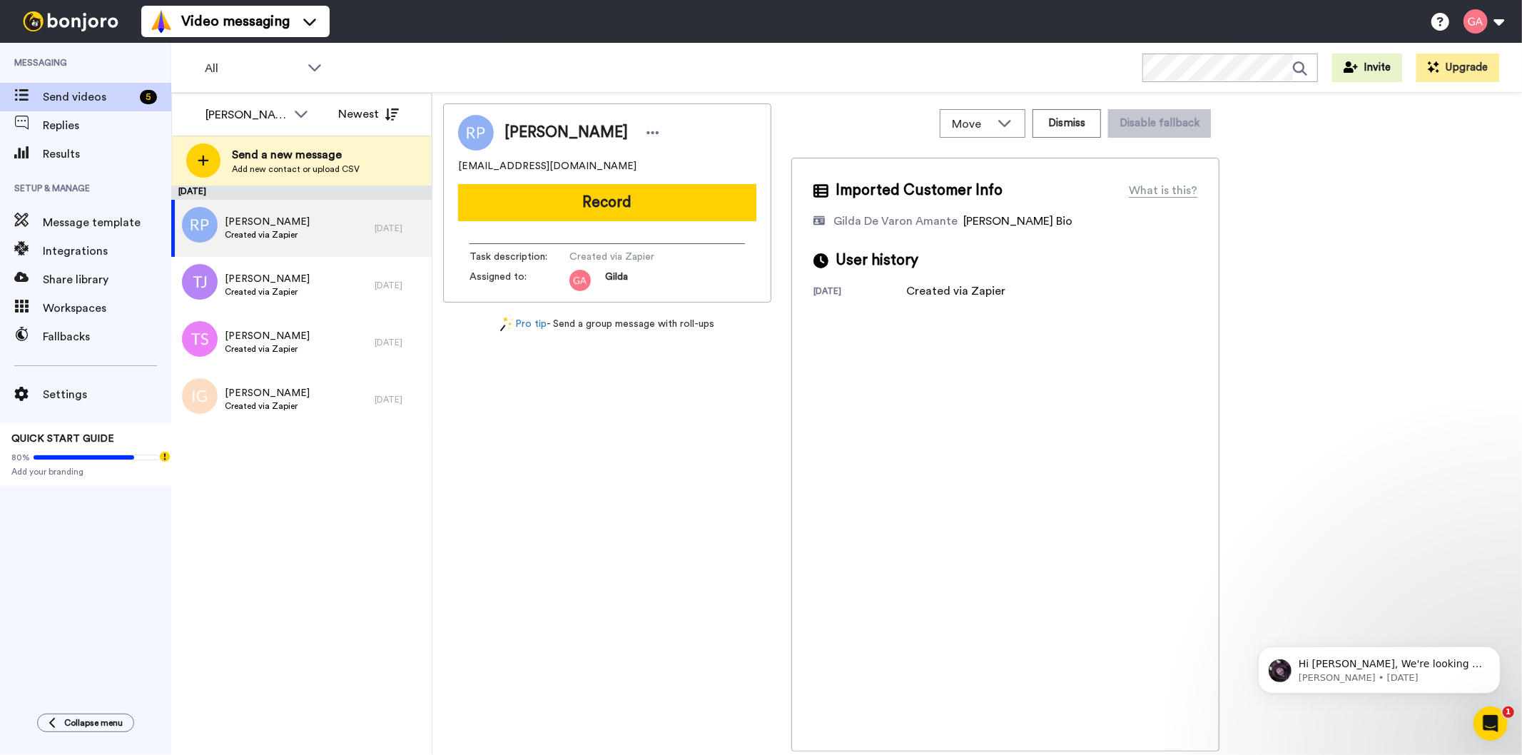
drag, startPoint x: 602, startPoint y: 127, endPoint x: 501, endPoint y: 130, distance: 100.7
click at [501, 130] on div "Rashida Porter" at bounding box center [579, 132] width 170 height 21
copy span "Rashida Porter"
click at [1062, 128] on button "Dismiss" at bounding box center [1067, 123] width 69 height 29
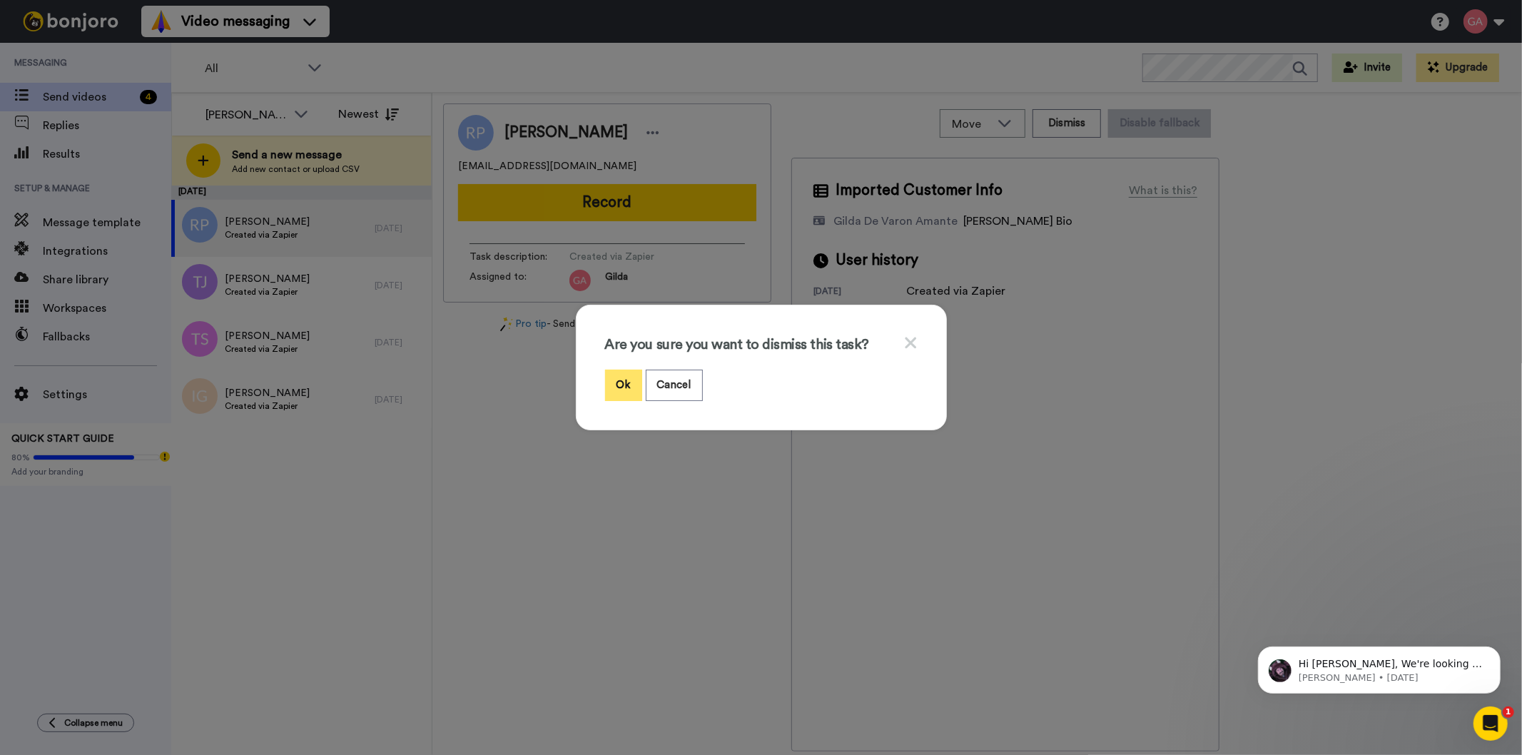
click at [624, 380] on button "Ok" at bounding box center [623, 385] width 37 height 31
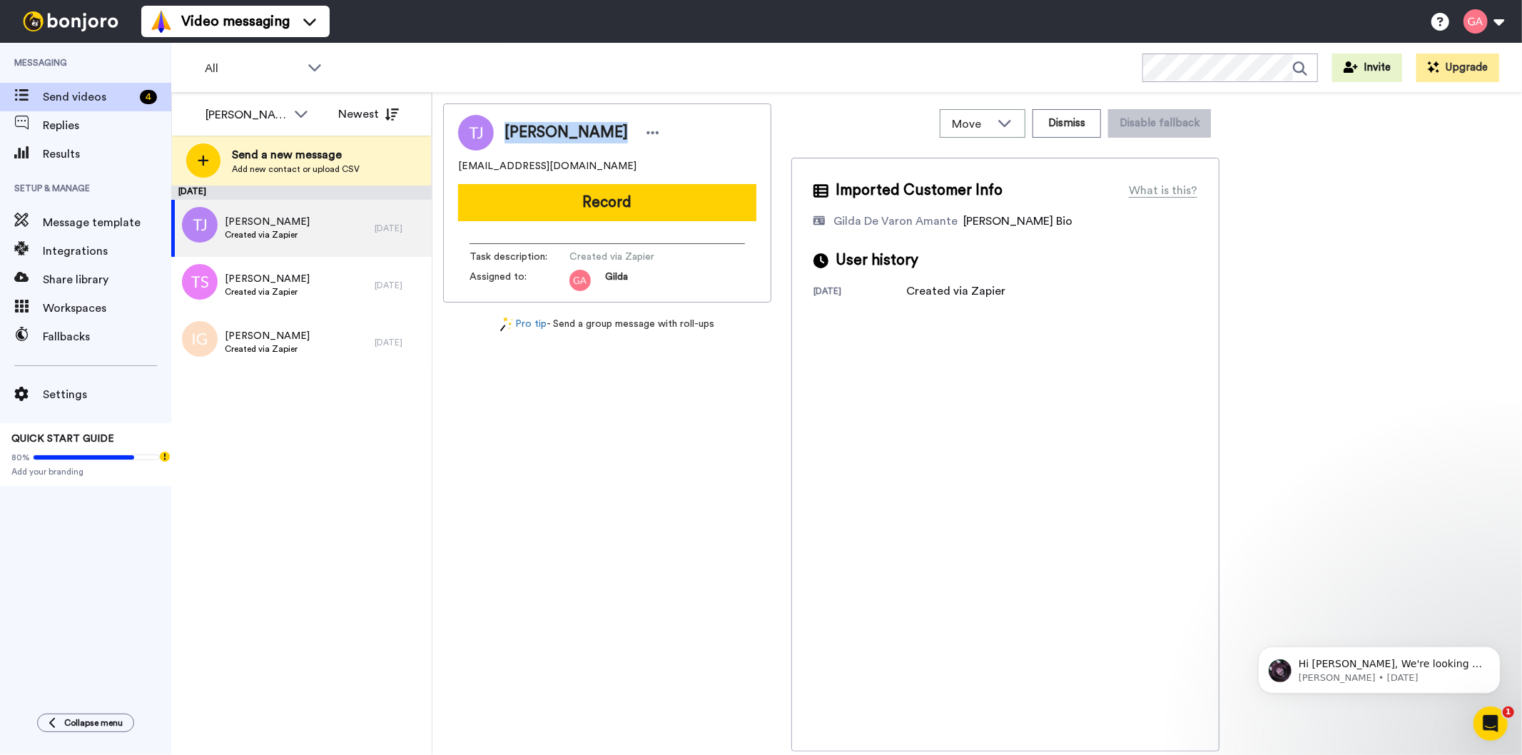
drag, startPoint x: 604, startPoint y: 131, endPoint x: 505, endPoint y: 126, distance: 100.0
click at [505, 126] on div "Tracy Johnson" at bounding box center [584, 132] width 159 height 21
copy span "Tracy Johnson"
click at [632, 577] on div "Tracy Johnson tracymichelle303@gmail.com Record Task description : Created via …" at bounding box center [607, 427] width 328 height 648
drag, startPoint x: 607, startPoint y: 166, endPoint x: 450, endPoint y: 162, distance: 156.3
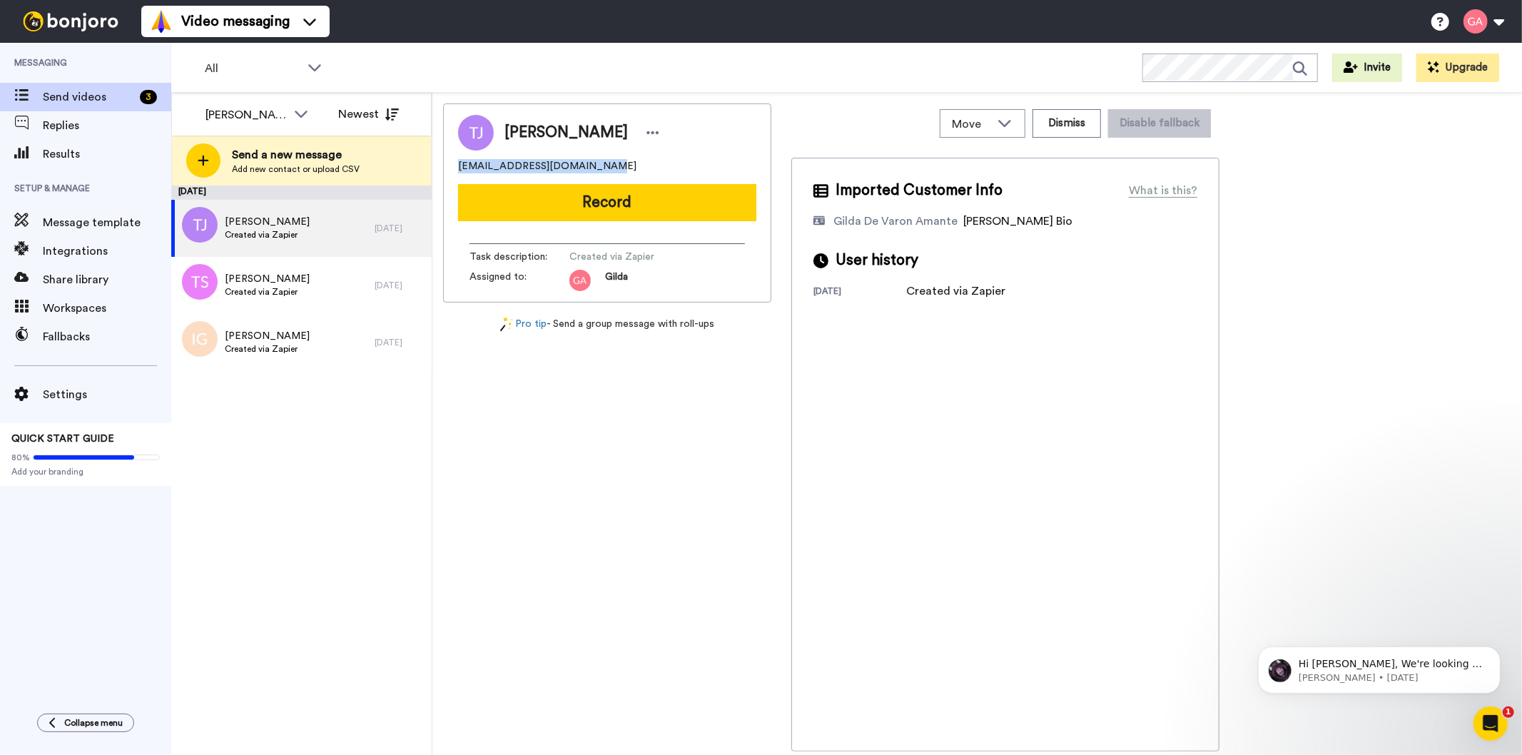
click at [450, 162] on div "Tracy Johnson tracymichelle303@gmail.com Record Task description : Created via …" at bounding box center [607, 202] width 328 height 199
copy span "tracymichelle303@gmail.com"
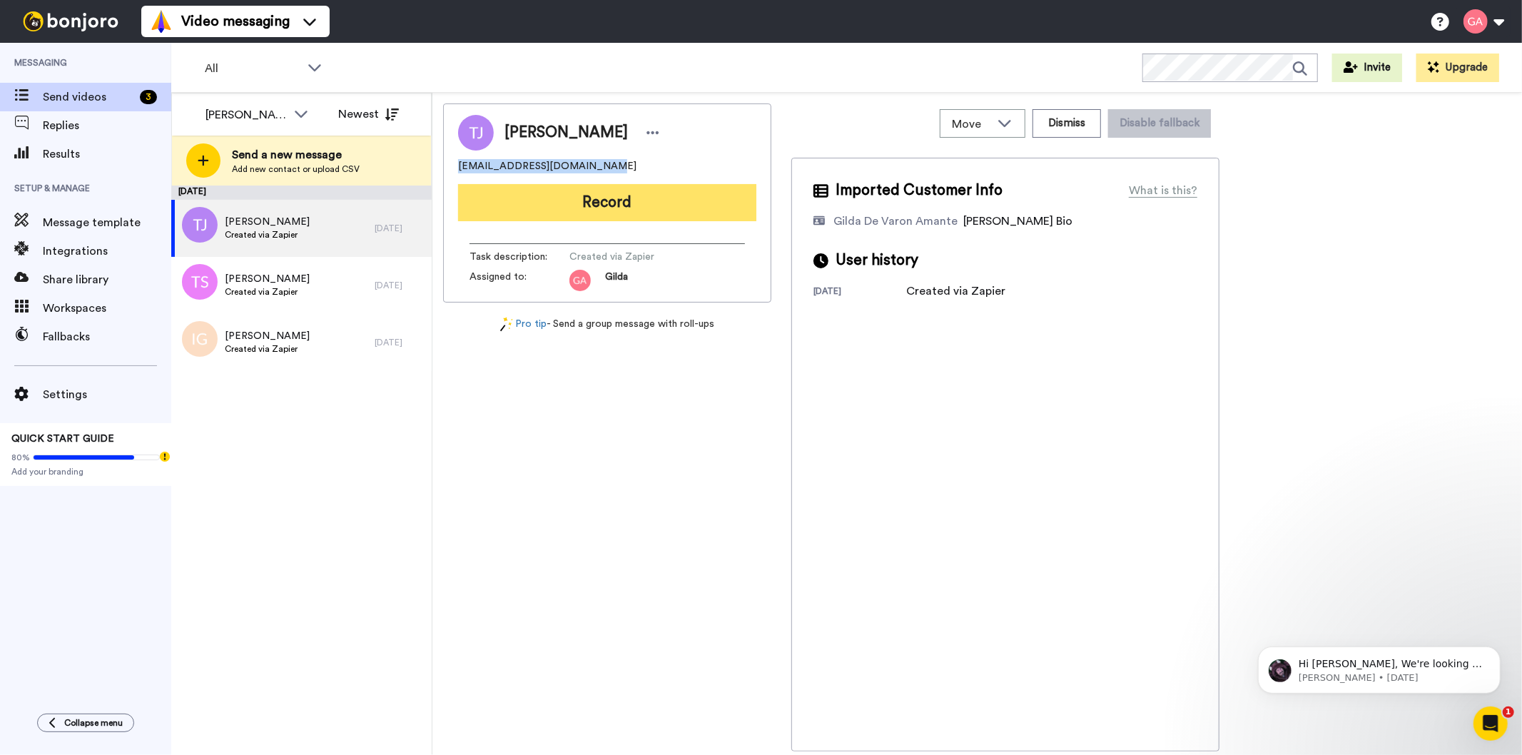
click at [694, 205] on button "Record" at bounding box center [607, 202] width 298 height 37
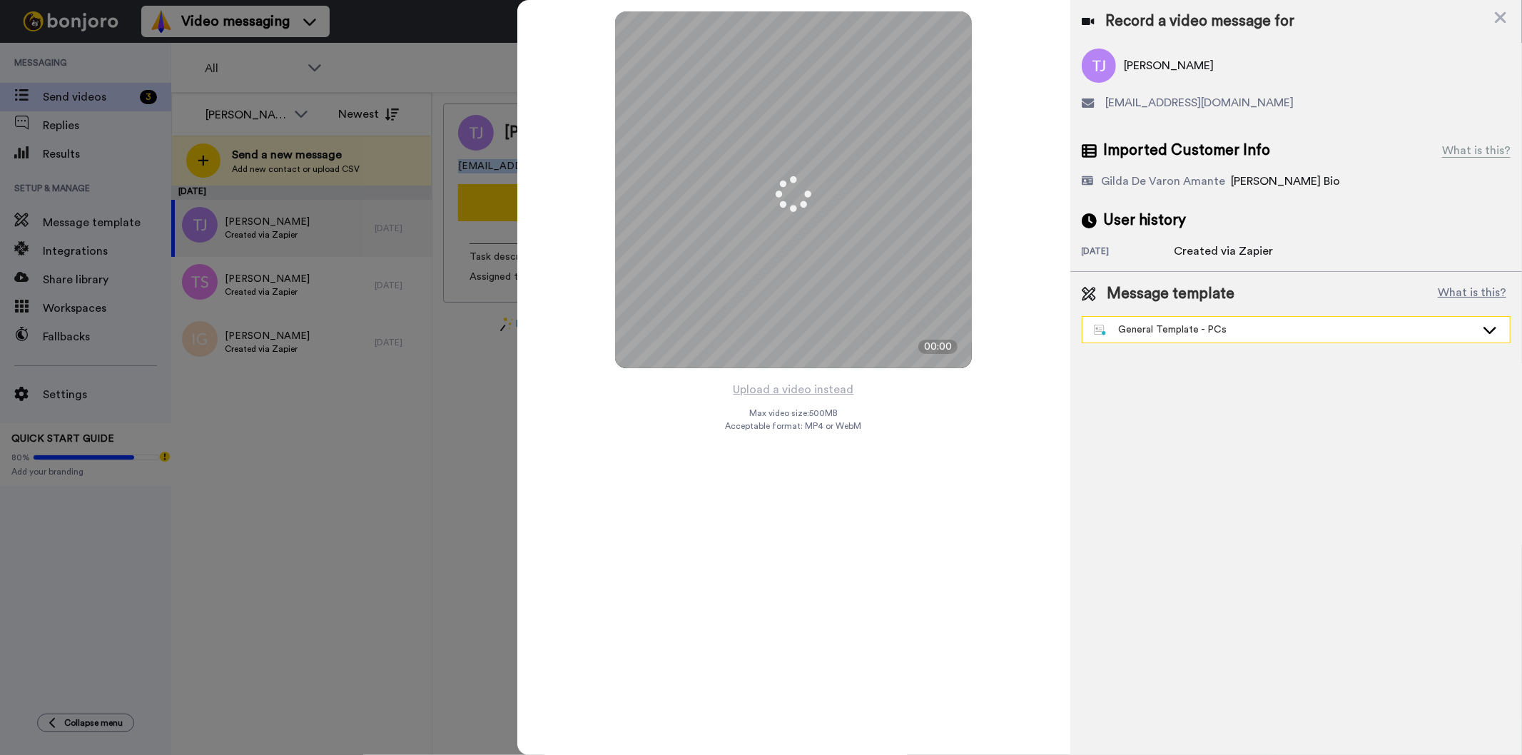
click at [1257, 330] on div "General Template - PCs" at bounding box center [1285, 330] width 382 height 14
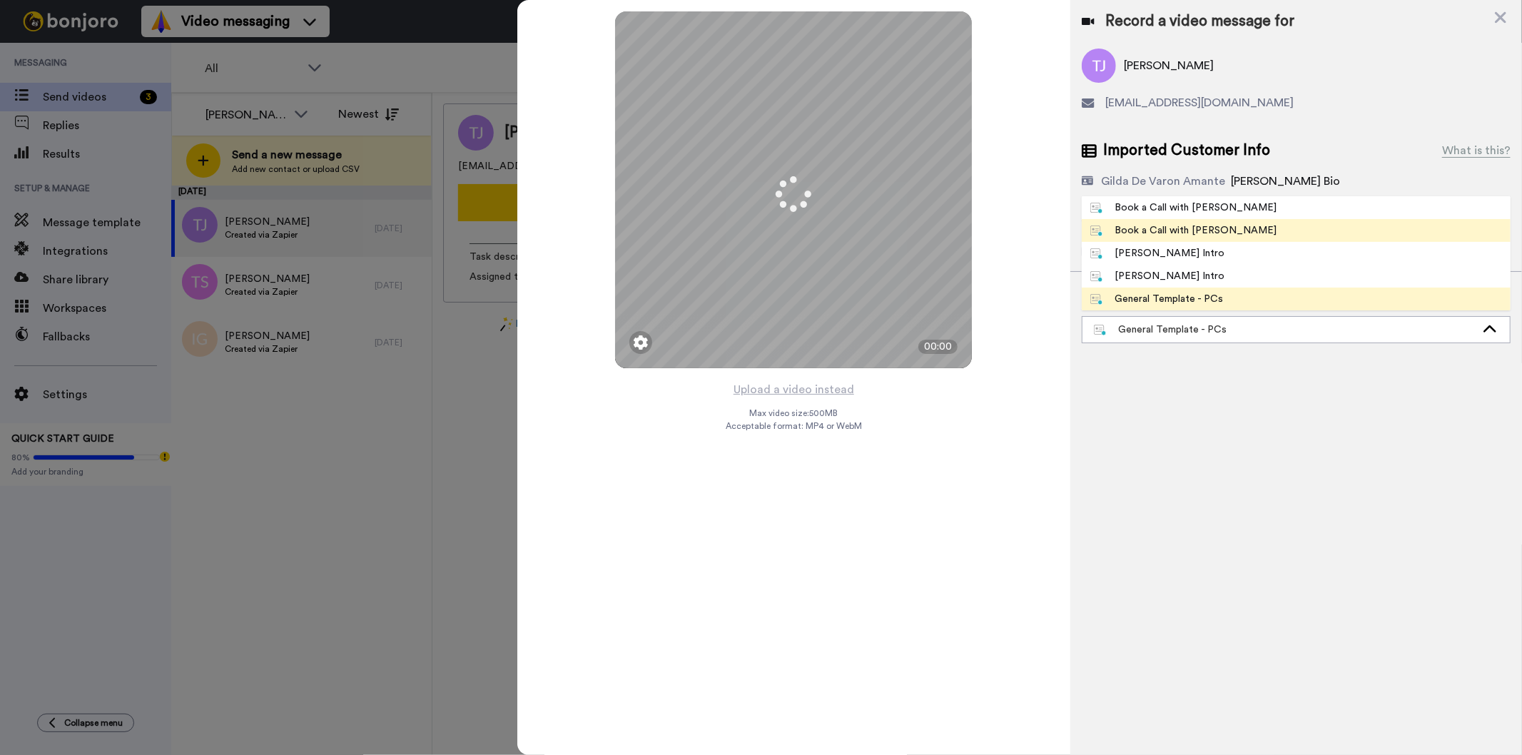
click at [1256, 229] on li "Book a Call with [PERSON_NAME]" at bounding box center [1296, 230] width 429 height 23
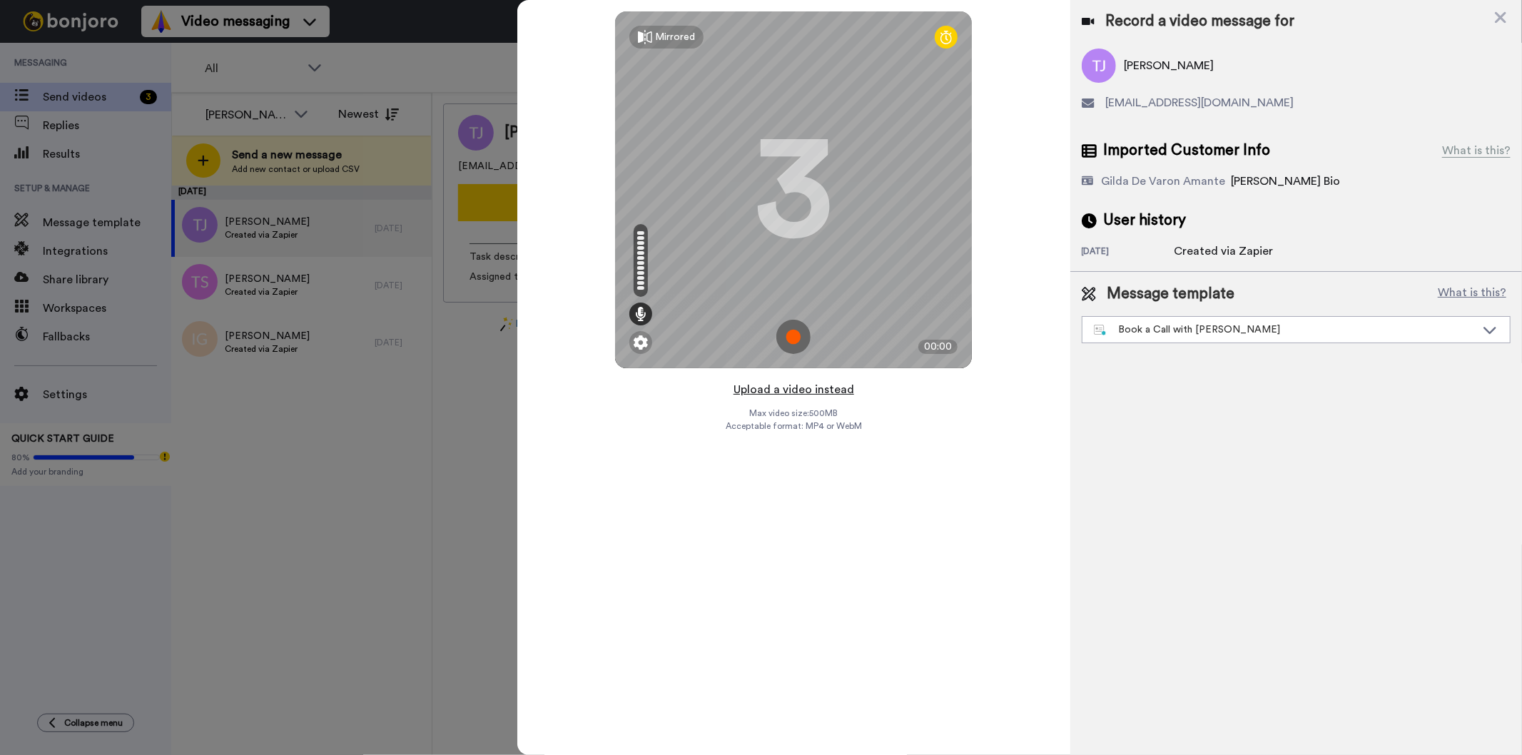
click at [829, 390] on button "Upload a video instead" at bounding box center [793, 389] width 129 height 19
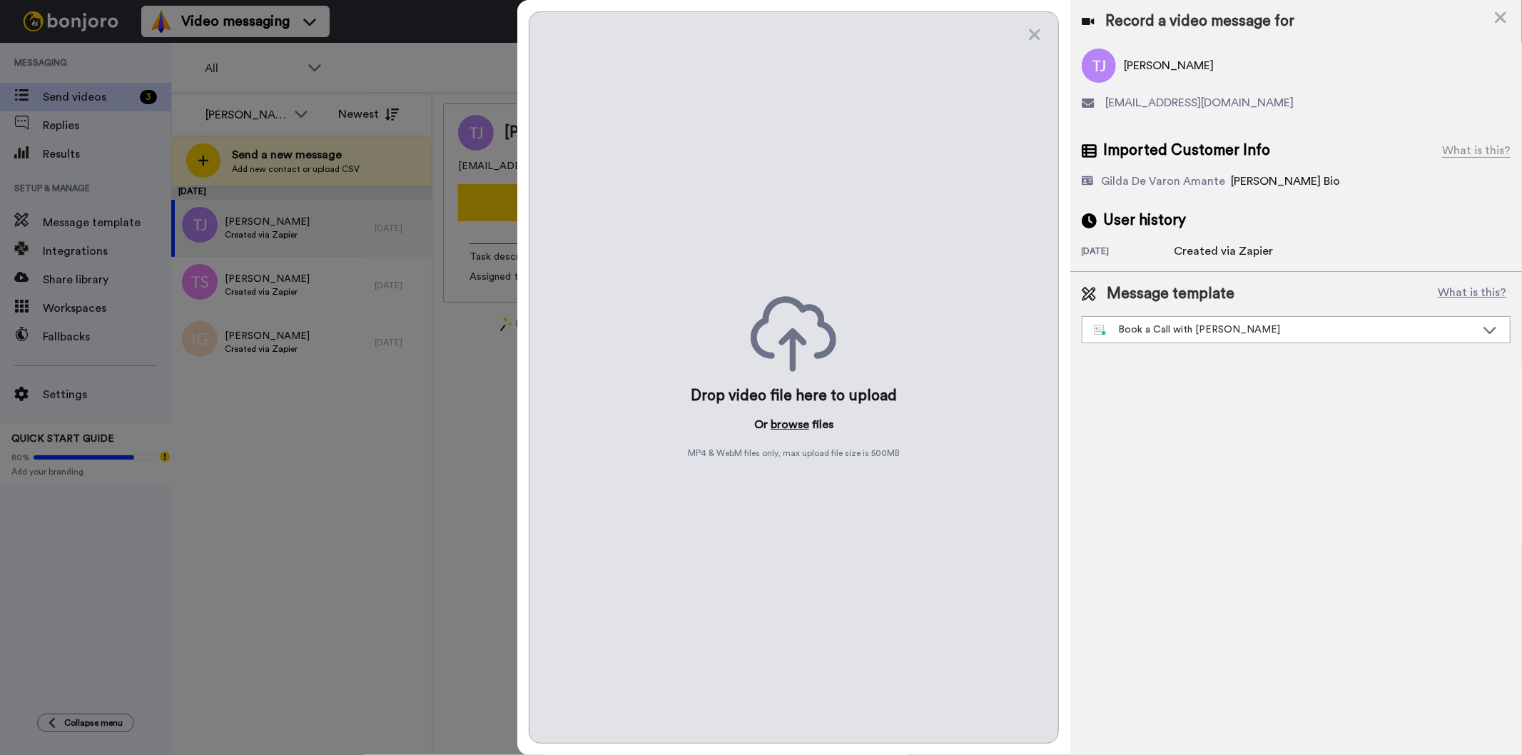
click at [784, 430] on button "browse" at bounding box center [790, 424] width 39 height 17
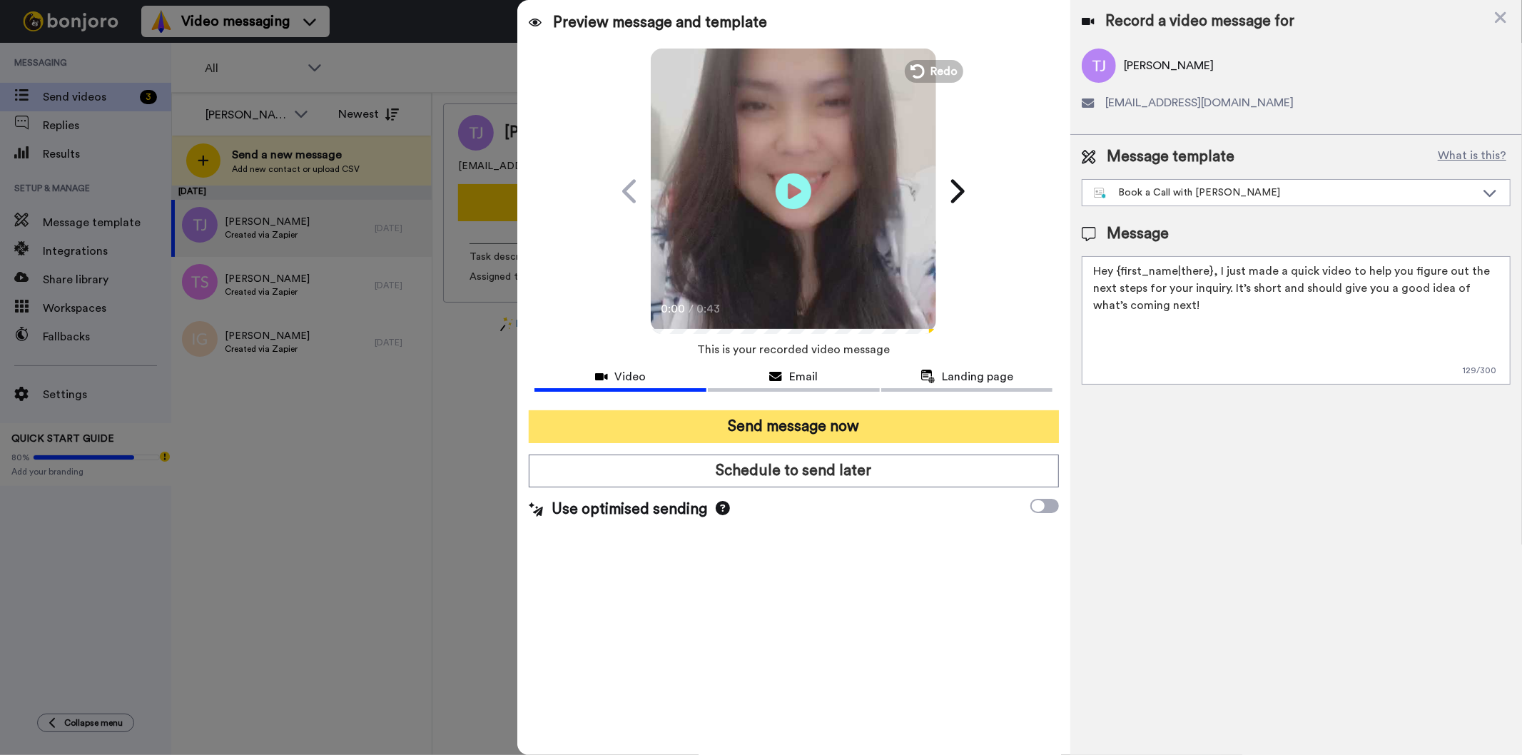
click at [853, 432] on button "Send message now" at bounding box center [793, 426] width 529 height 33
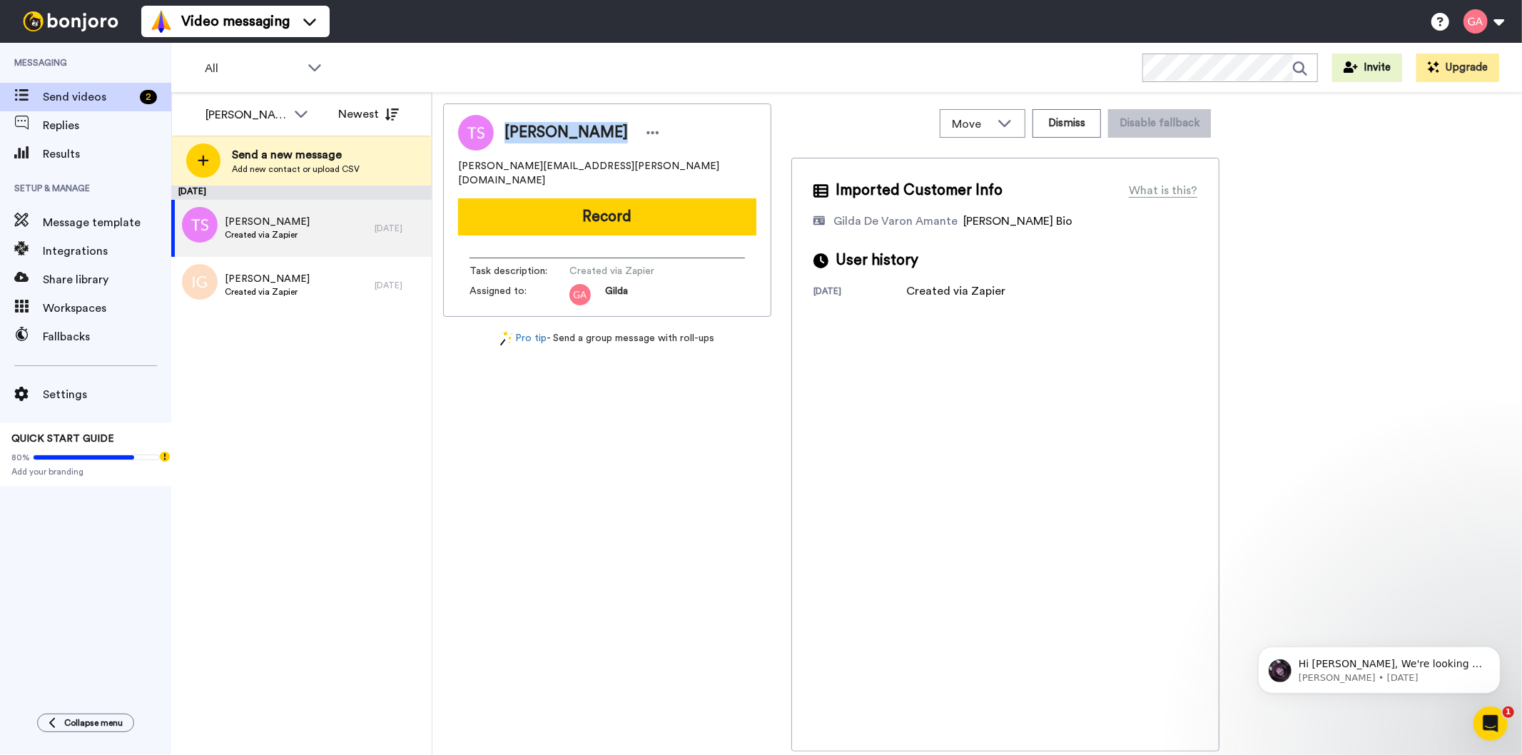
drag, startPoint x: 504, startPoint y: 126, endPoint x: 595, endPoint y: 136, distance: 91.8
click at [595, 136] on div "[PERSON_NAME]" at bounding box center [584, 132] width 159 height 21
copy span "[PERSON_NAME]"
click at [726, 387] on div "Taylor Seiger [EMAIL_ADDRESS][PERSON_NAME][DOMAIN_NAME] Record Task description…" at bounding box center [607, 427] width 328 height 648
drag, startPoint x: 579, startPoint y: 165, endPoint x: 451, endPoint y: 165, distance: 127.7
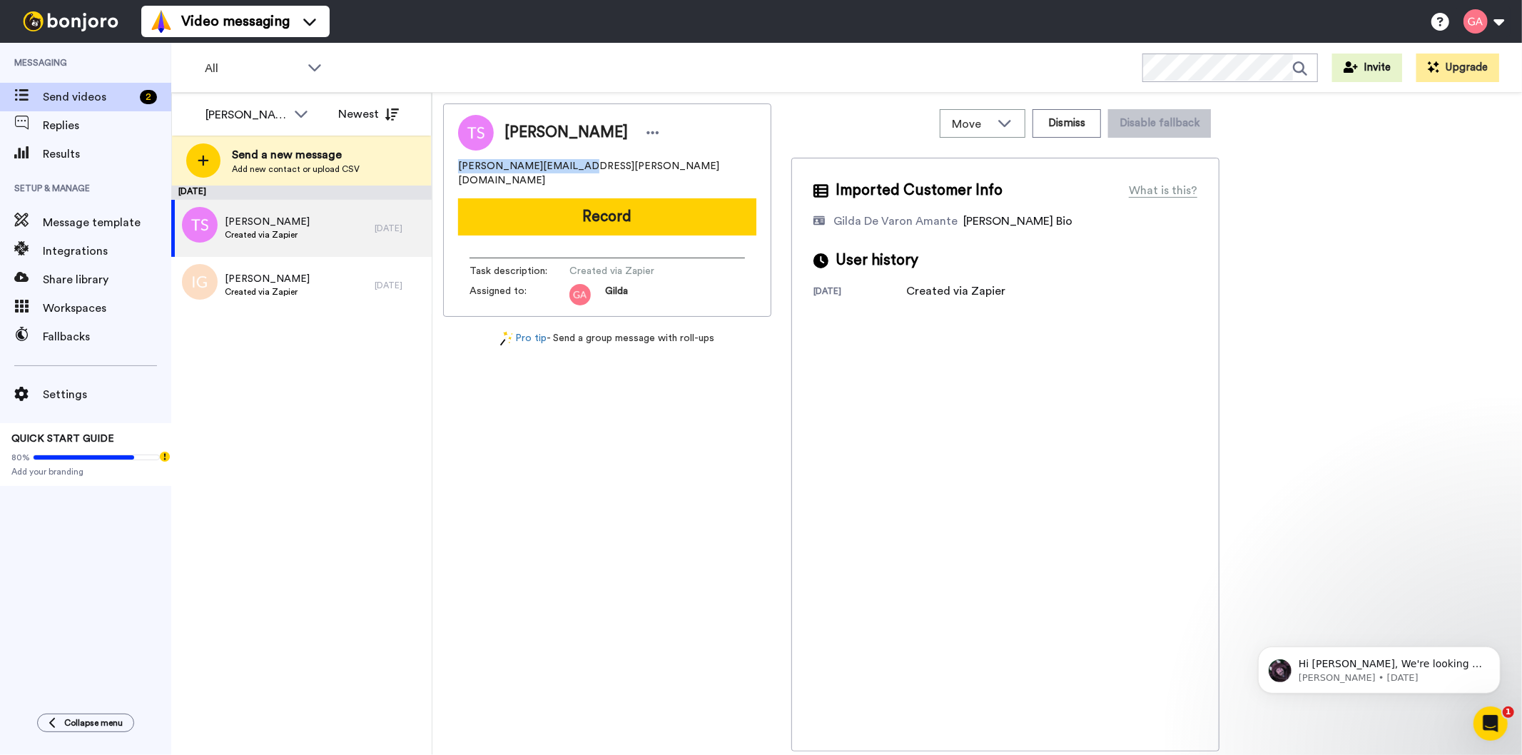
click at [451, 165] on div "Taylor Seiger [EMAIL_ADDRESS][PERSON_NAME][DOMAIN_NAME] Record Task description…" at bounding box center [607, 209] width 328 height 213
copy span "[PERSON_NAME][EMAIL_ADDRESS][PERSON_NAME][DOMAIN_NAME]"
click at [587, 422] on div "Taylor Seiger [EMAIL_ADDRESS][PERSON_NAME][DOMAIN_NAME] Record Task description…" at bounding box center [607, 427] width 328 height 648
drag, startPoint x: 586, startPoint y: 166, endPoint x: 460, endPoint y: 172, distance: 125.7
click at [460, 172] on div "[PERSON_NAME][EMAIL_ADDRESS][PERSON_NAME][DOMAIN_NAME]" at bounding box center [607, 173] width 298 height 29
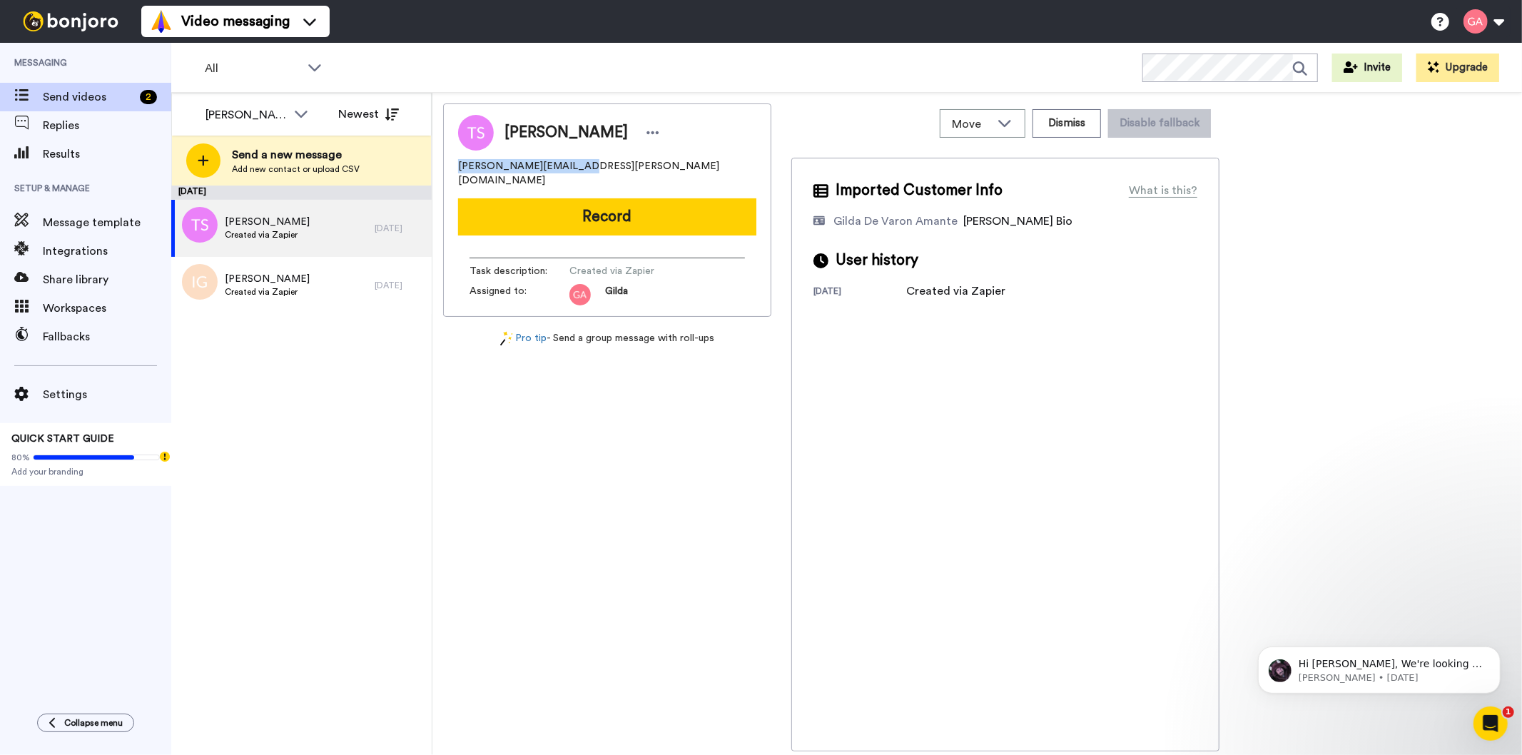
copy span "moyer.taylor@gmail.com"
click at [619, 497] on div "Taylor Seiger moyer.taylor@gmail.com Record Task description : Created via Zapi…" at bounding box center [607, 427] width 328 height 648
click at [630, 545] on div "Taylor Seiger moyer.taylor@gmail.com Record Task description : Created via Zapi…" at bounding box center [607, 427] width 328 height 648
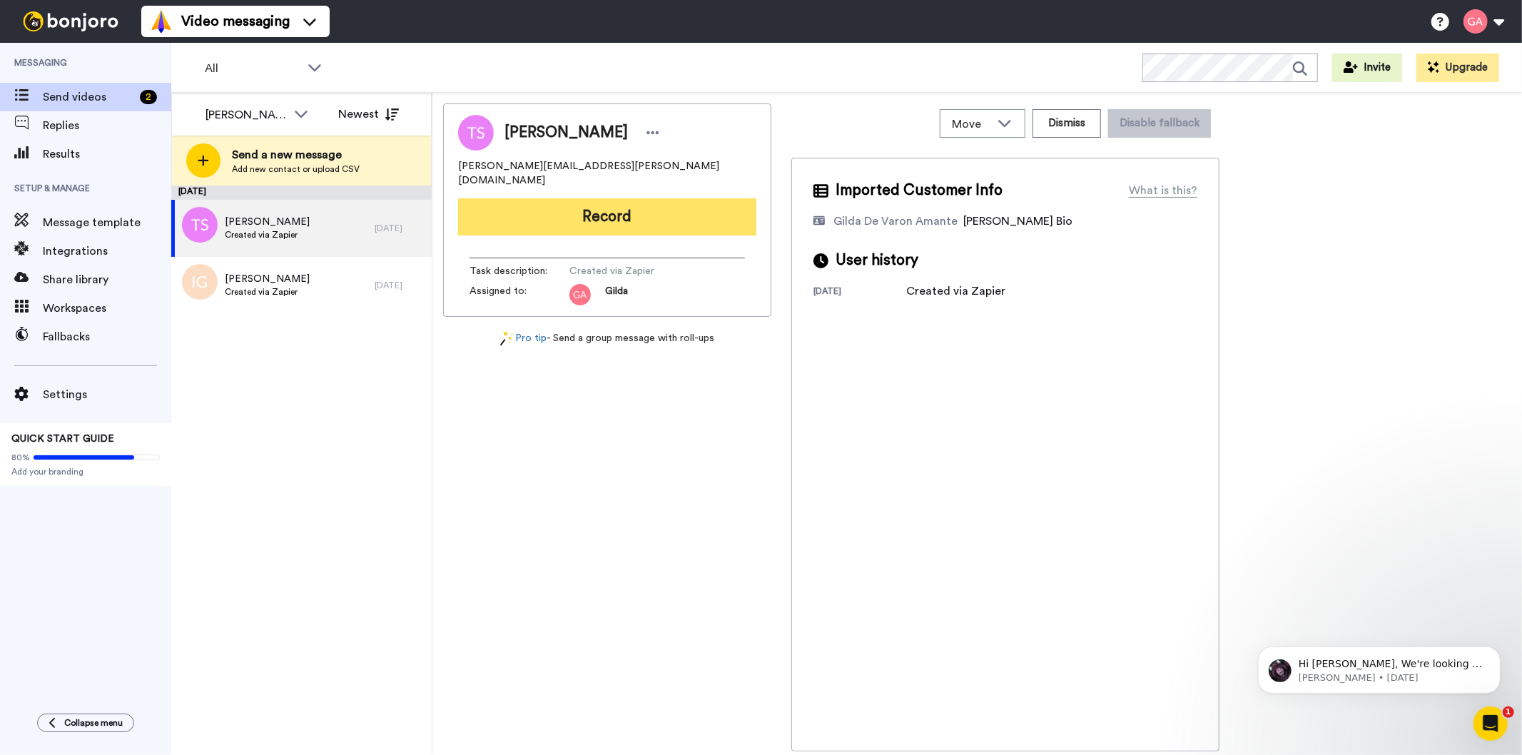
click at [647, 203] on button "Record" at bounding box center [607, 216] width 298 height 37
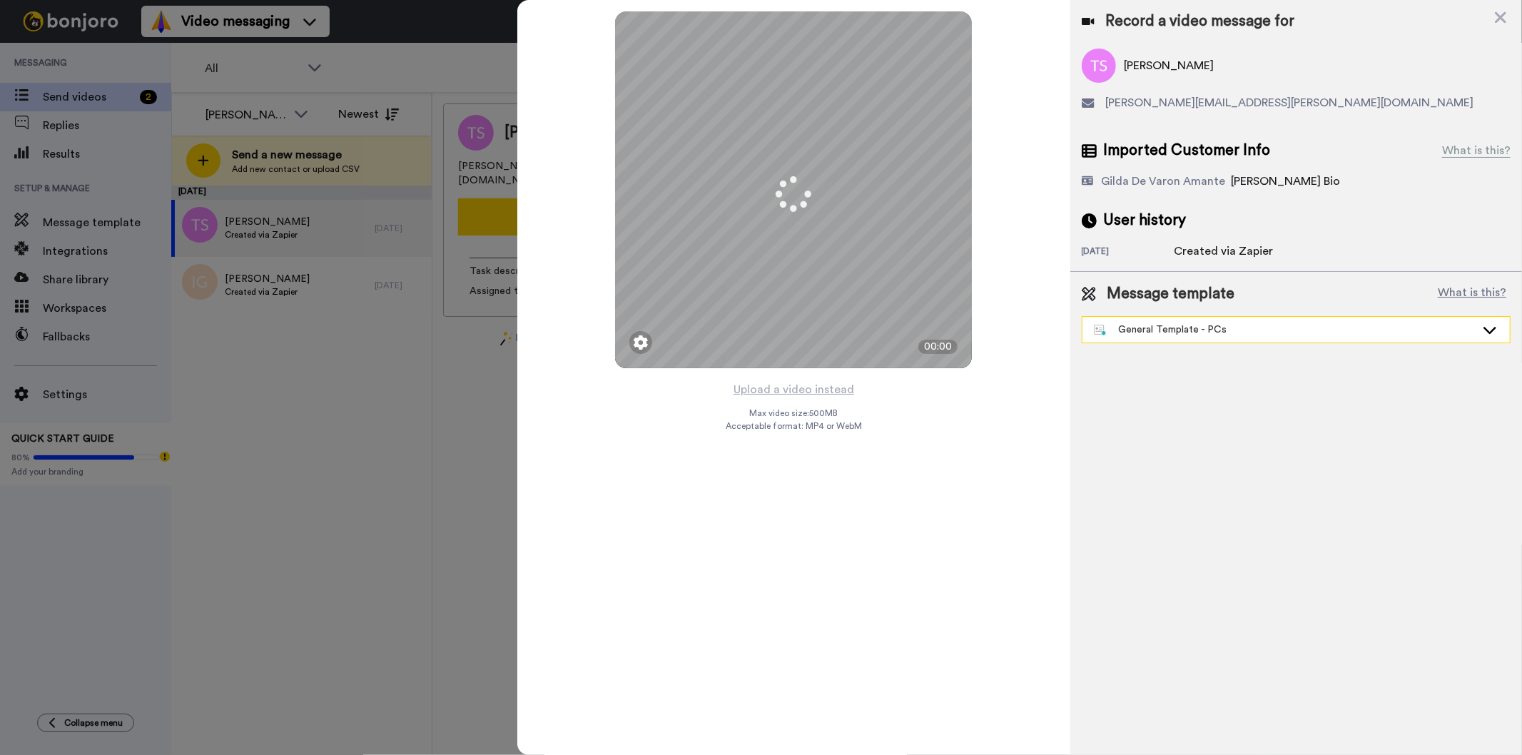
click at [1140, 327] on div "General Template - PCs" at bounding box center [1285, 330] width 382 height 14
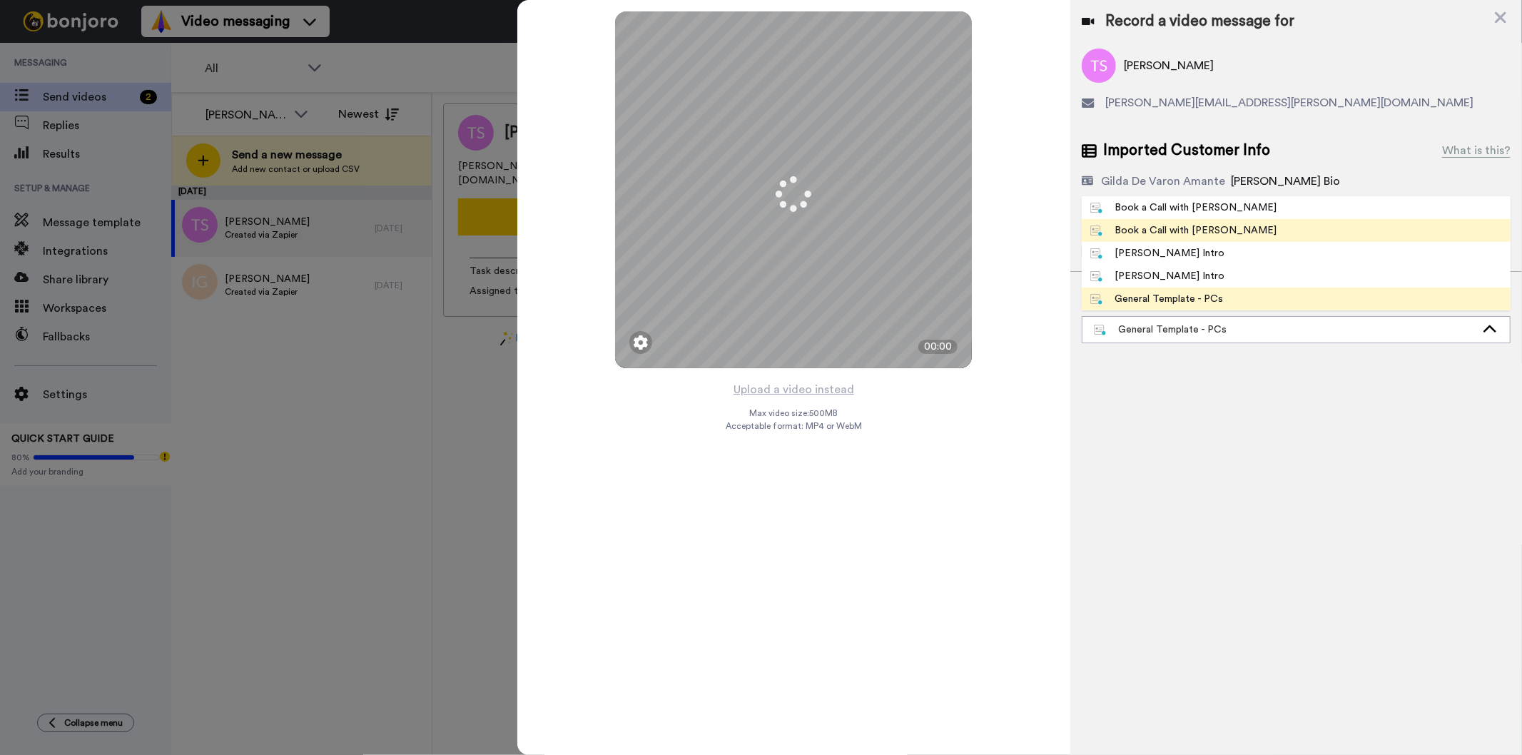
click at [1154, 236] on div "Book a Call with Gilda" at bounding box center [1183, 230] width 187 height 14
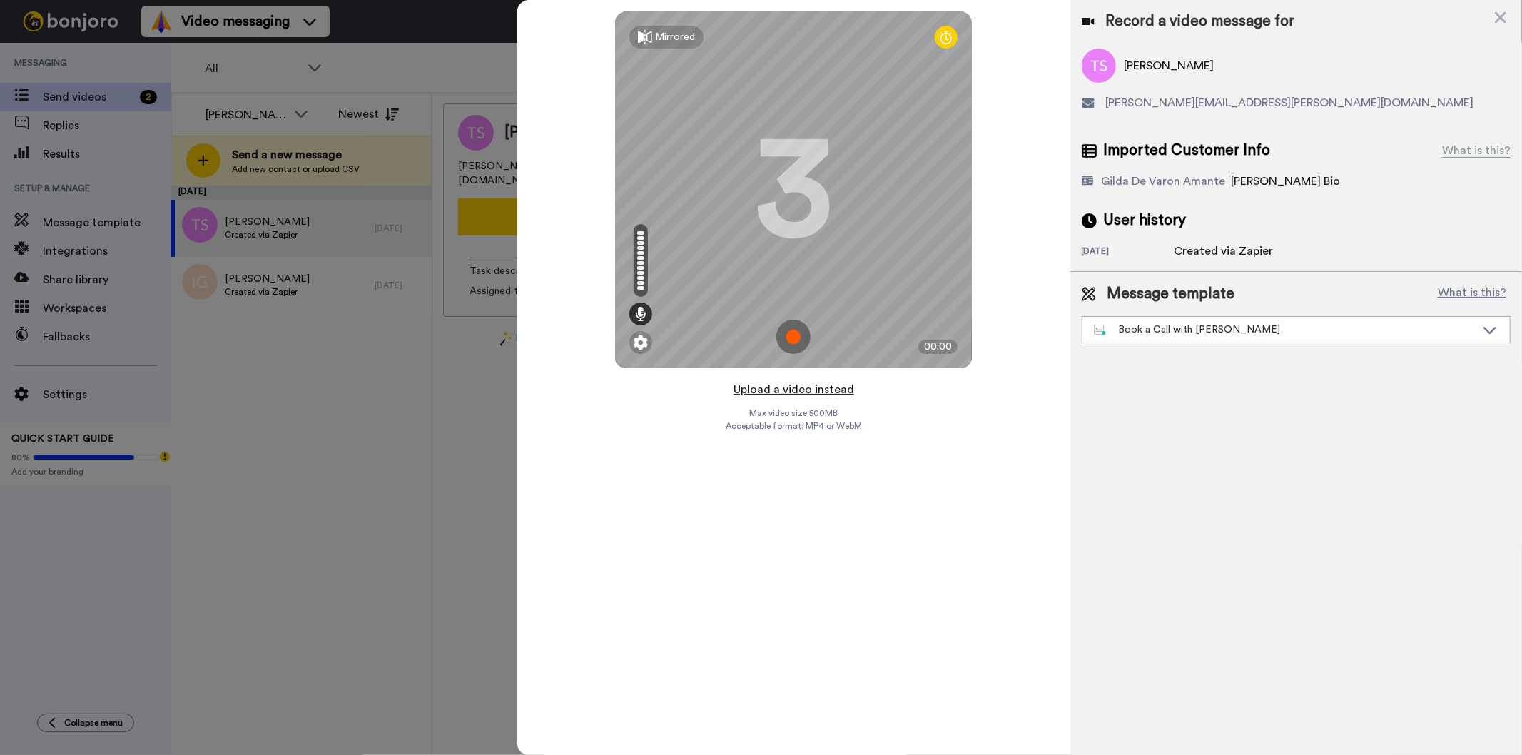
click at [828, 382] on button "Upload a video instead" at bounding box center [793, 389] width 129 height 19
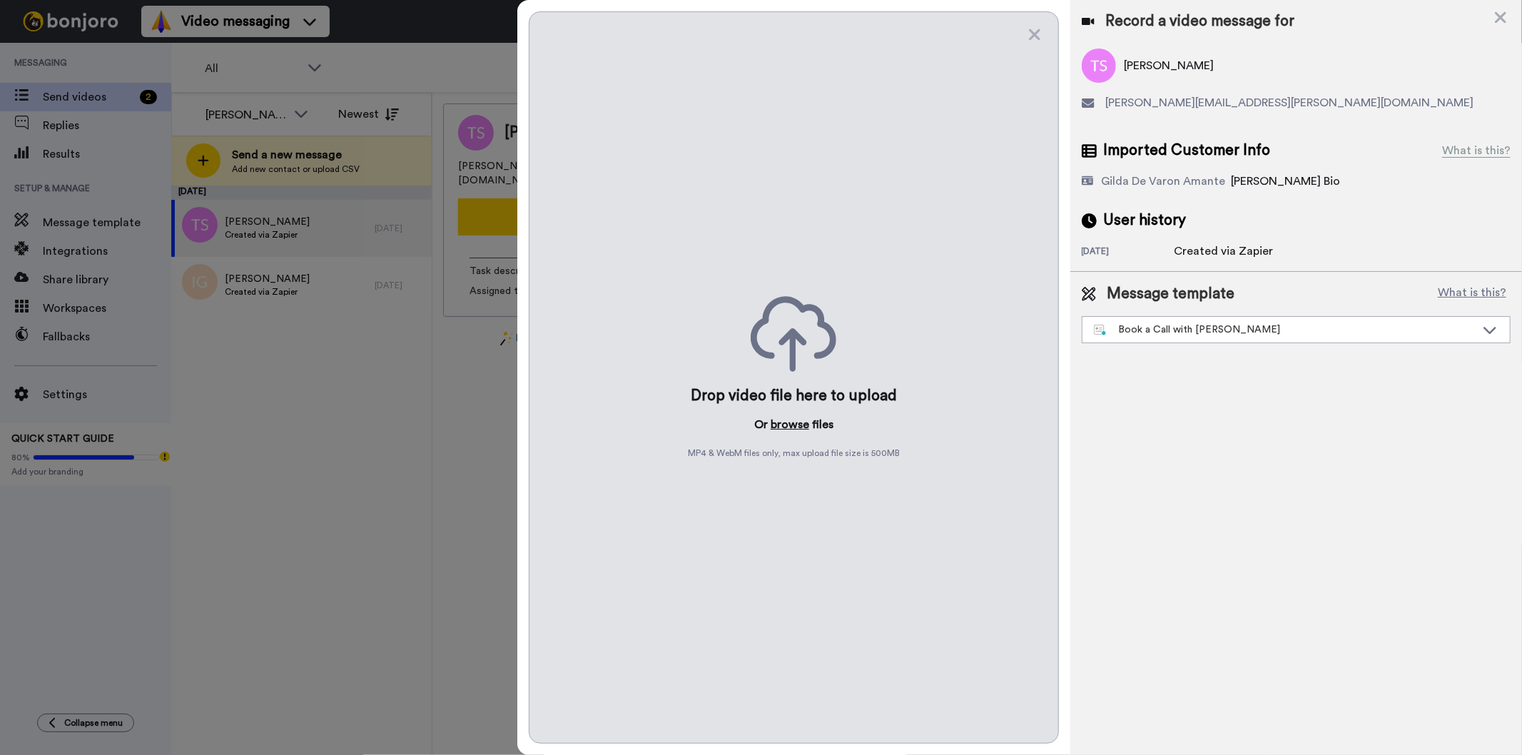
click at [789, 425] on button "browse" at bounding box center [790, 424] width 39 height 17
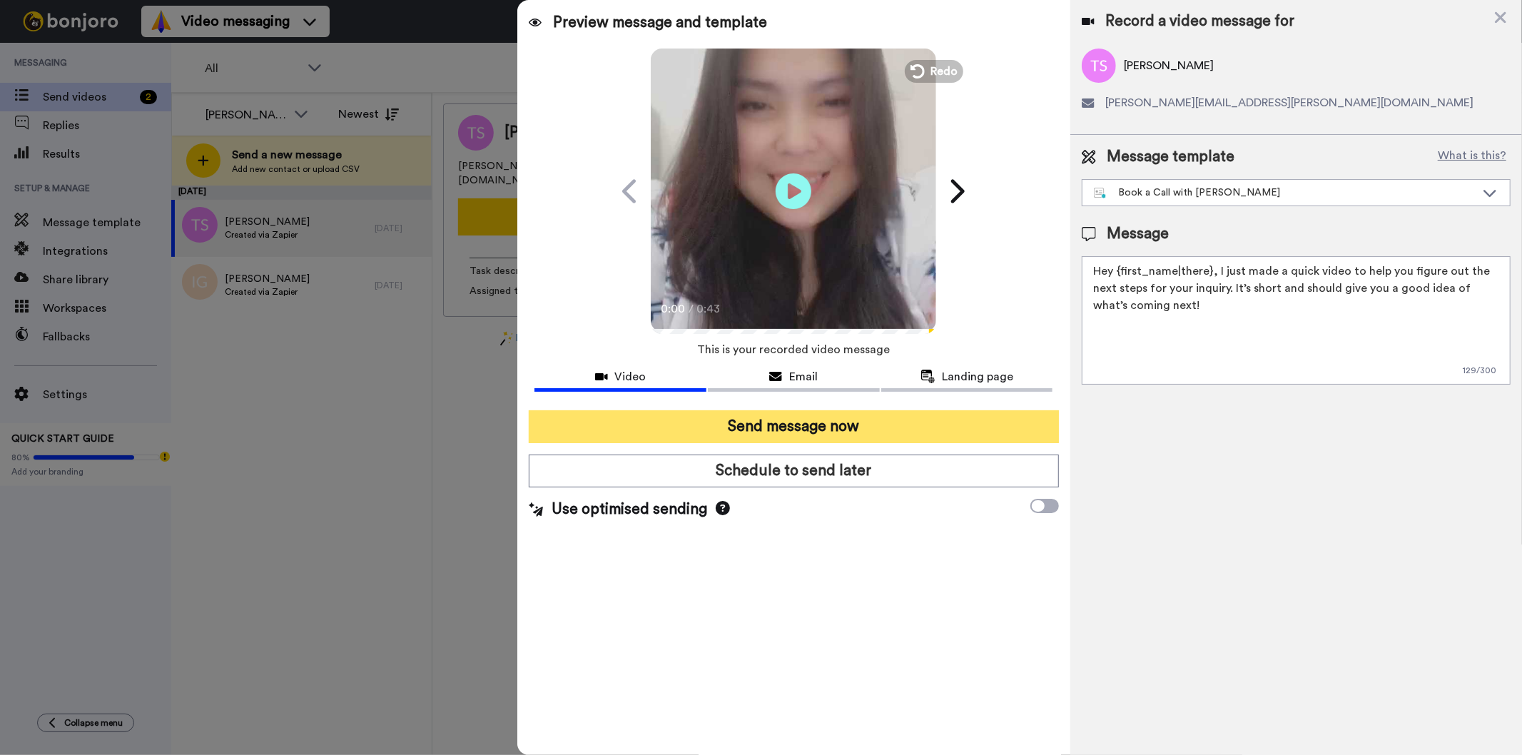
click at [892, 429] on button "Send message now" at bounding box center [793, 426] width 529 height 33
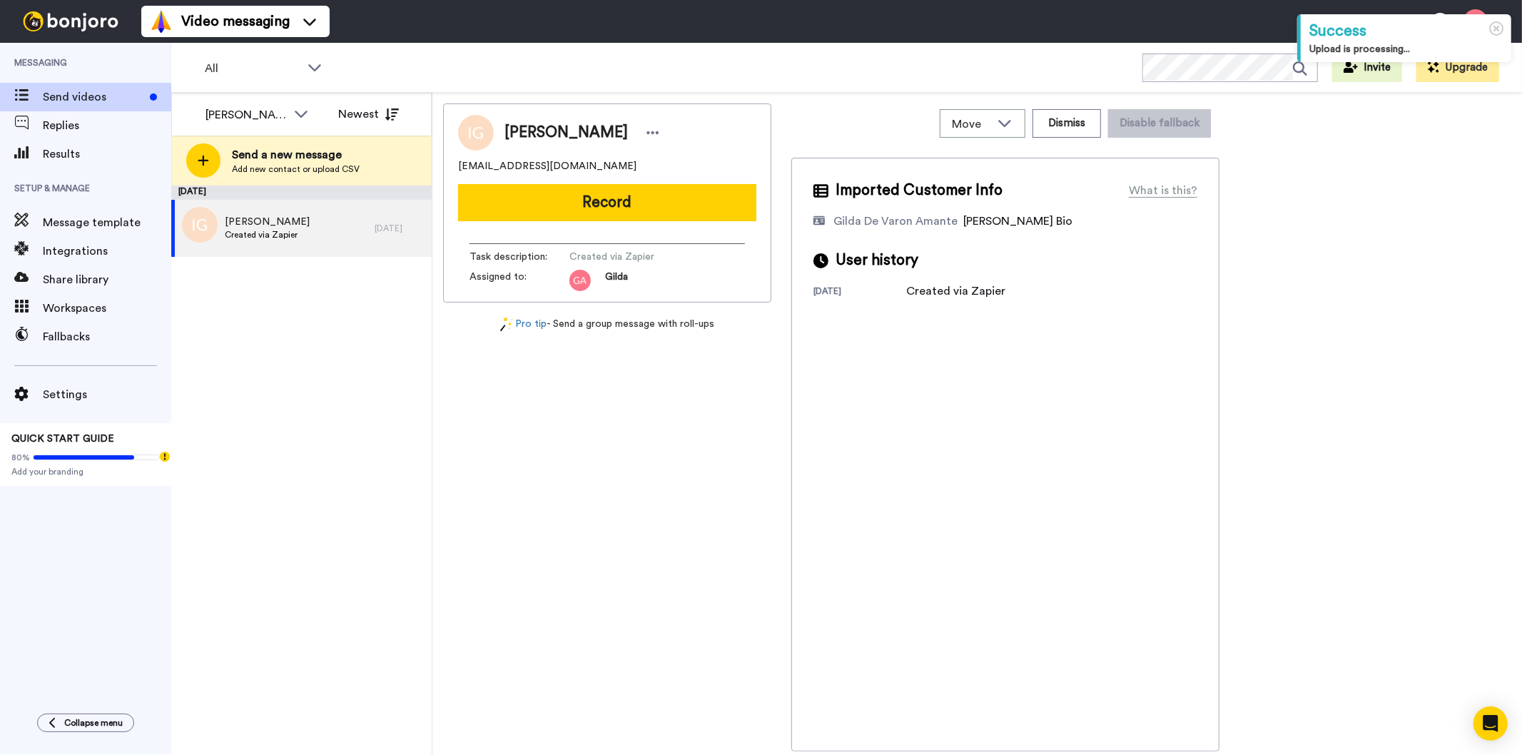
click at [603, 515] on div "[PERSON_NAME] [EMAIL_ADDRESS][DOMAIN_NAME] Record Task description : Created vi…" at bounding box center [607, 427] width 328 height 648
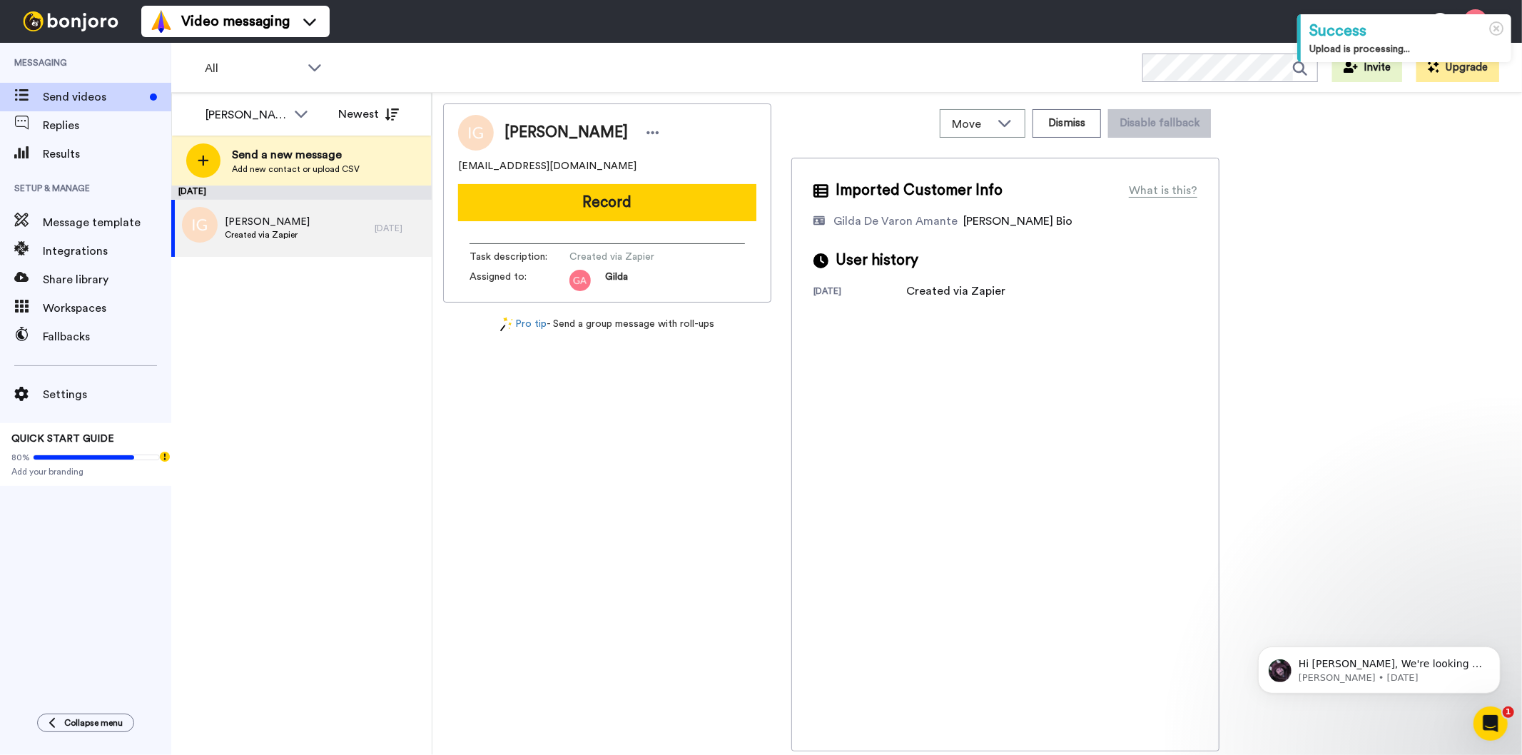
drag, startPoint x: 500, startPoint y: 130, endPoint x: 628, endPoint y: 131, distance: 127.7
click at [628, 131] on div "[PERSON_NAME]" at bounding box center [579, 132] width 170 height 21
copy span "[PERSON_NAME]"
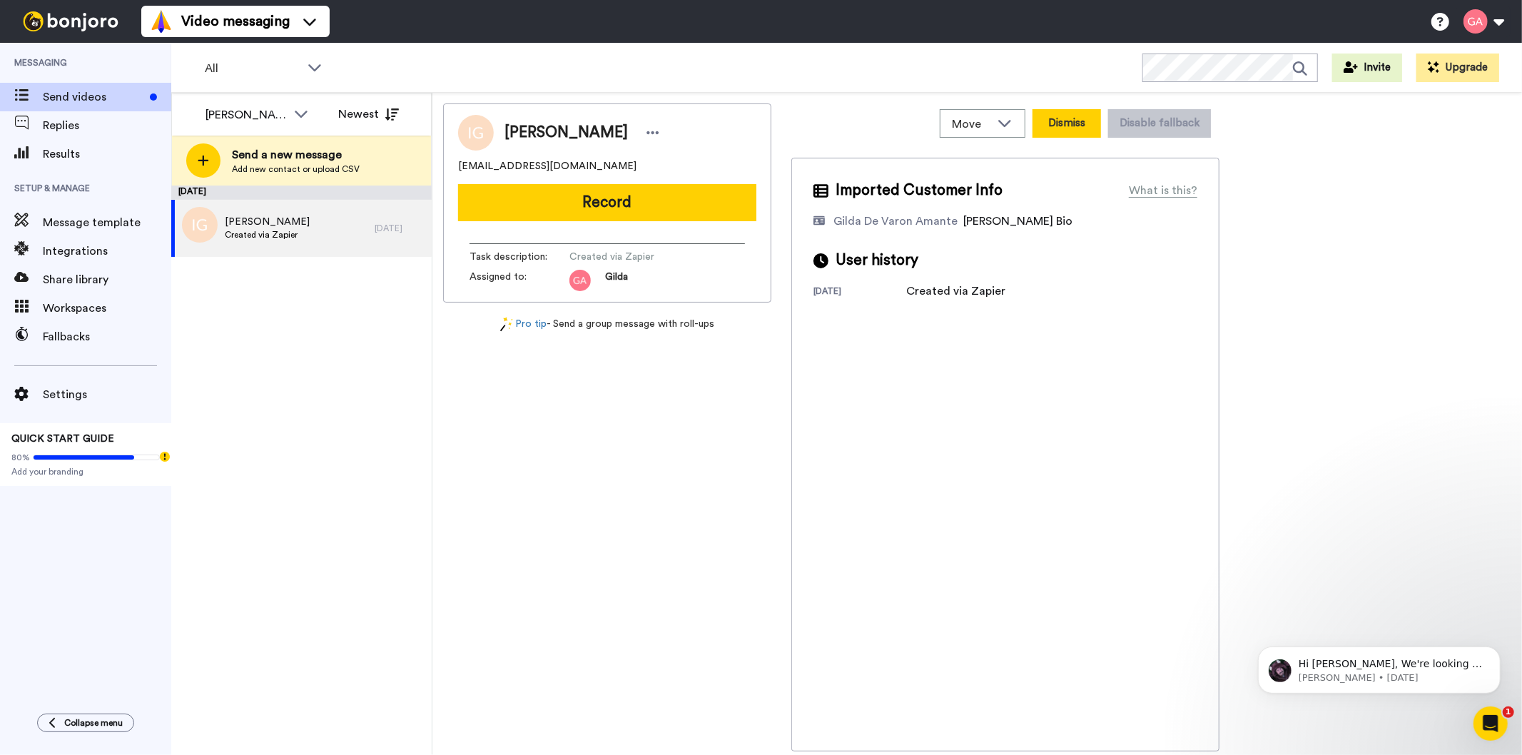
click at [1083, 118] on button "Dismiss" at bounding box center [1067, 123] width 69 height 29
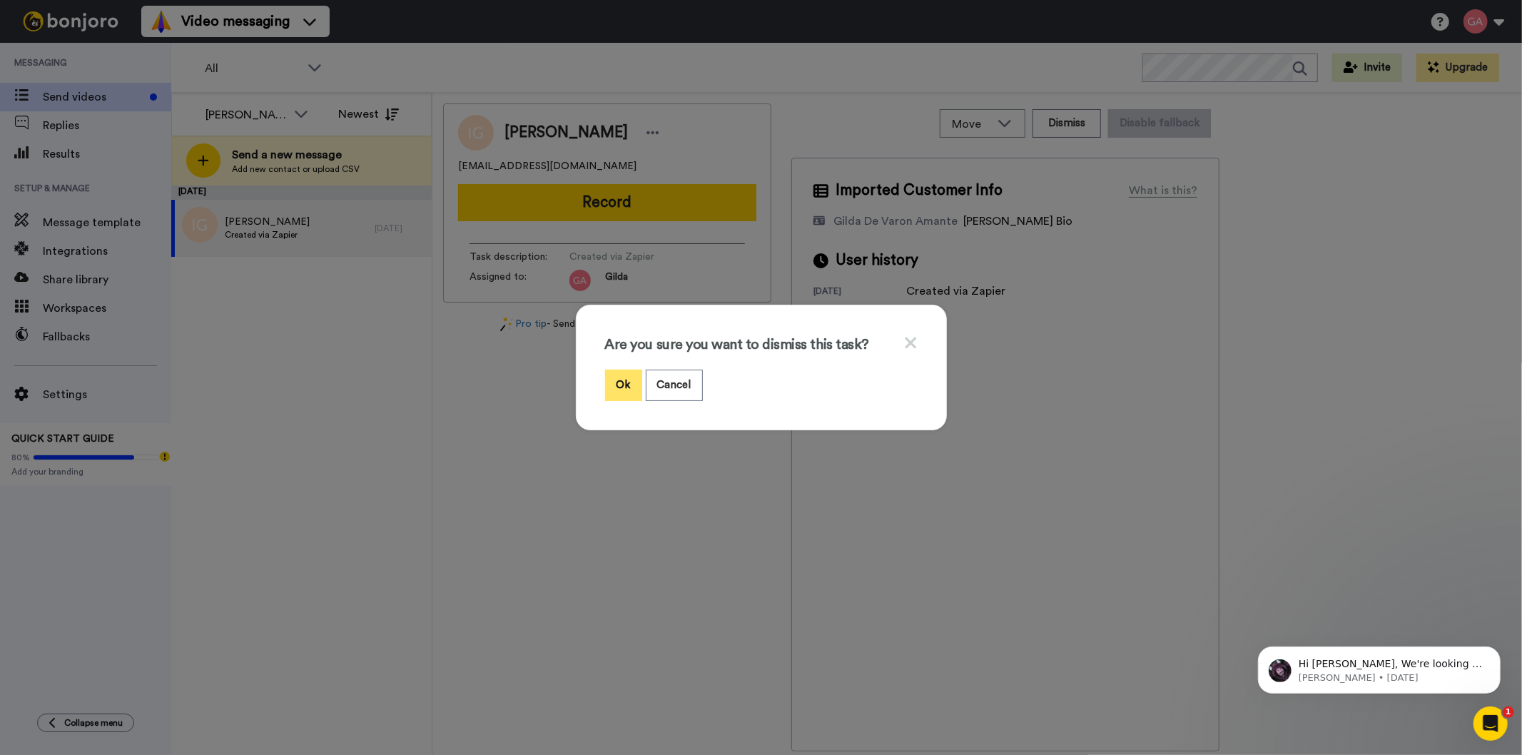
click at [612, 378] on button "Ok" at bounding box center [623, 385] width 37 height 31
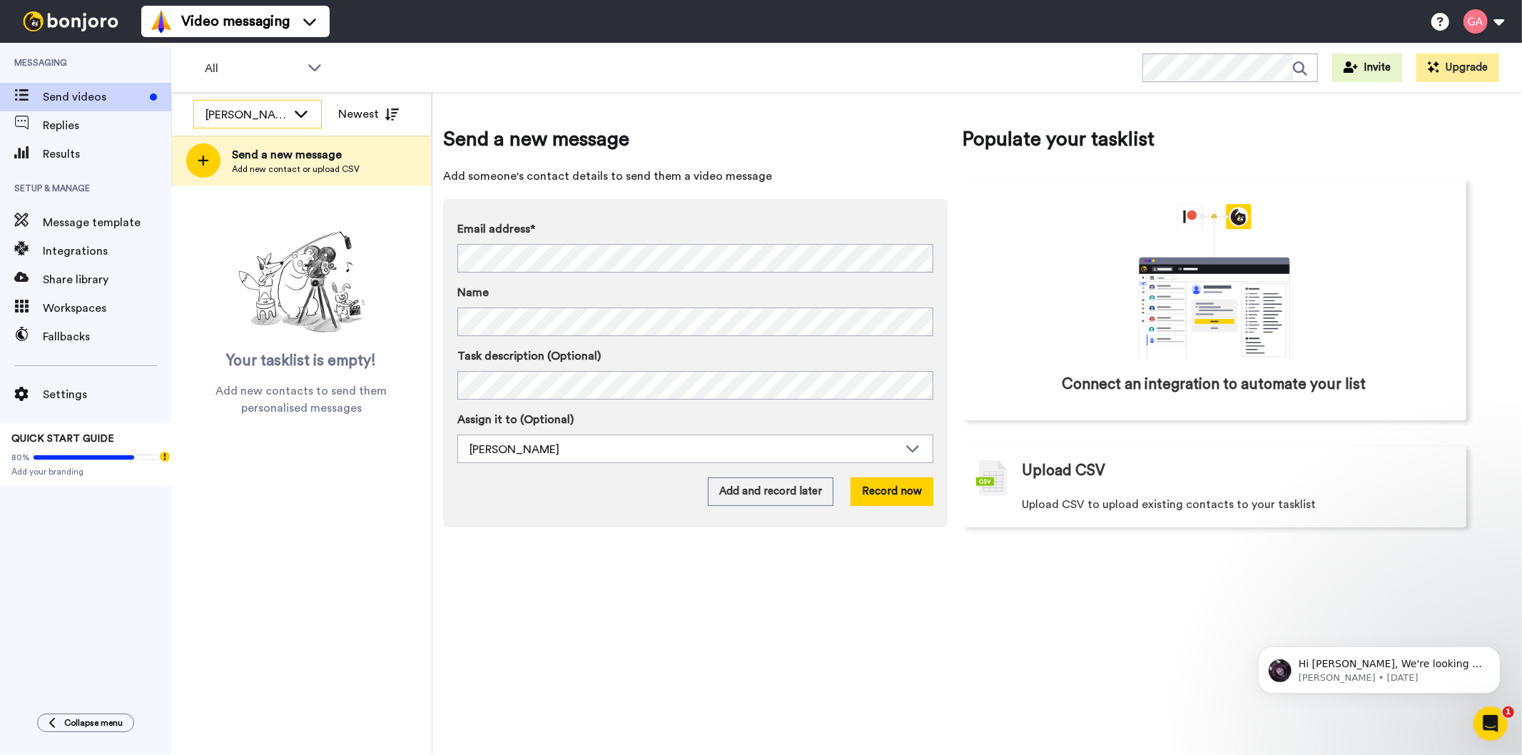
click at [243, 118] on div "[PERSON_NAME]" at bounding box center [246, 114] width 81 height 17
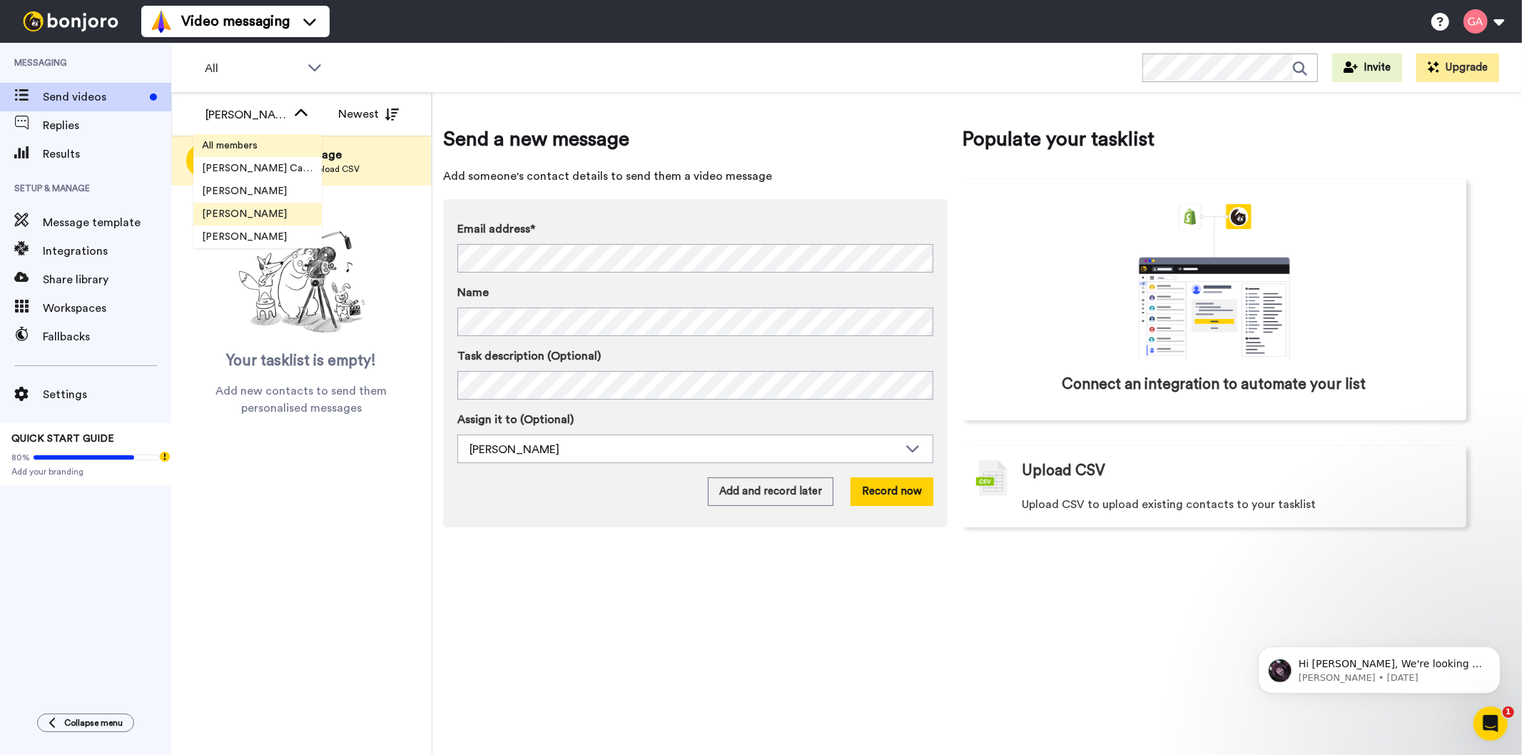
click at [230, 138] on span "All members" at bounding box center [229, 145] width 73 height 14
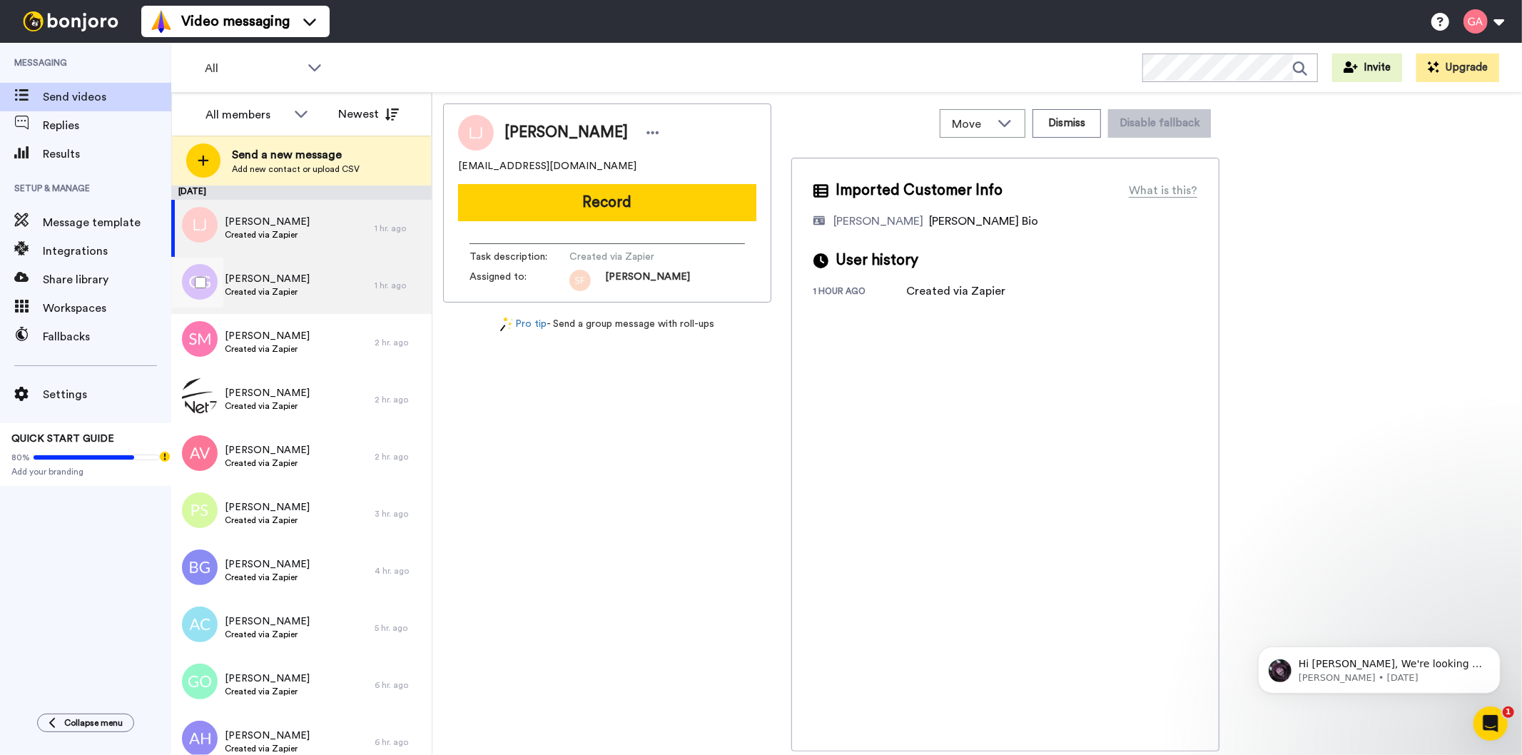
click at [275, 297] on span "Created via Zapier" at bounding box center [267, 291] width 85 height 11
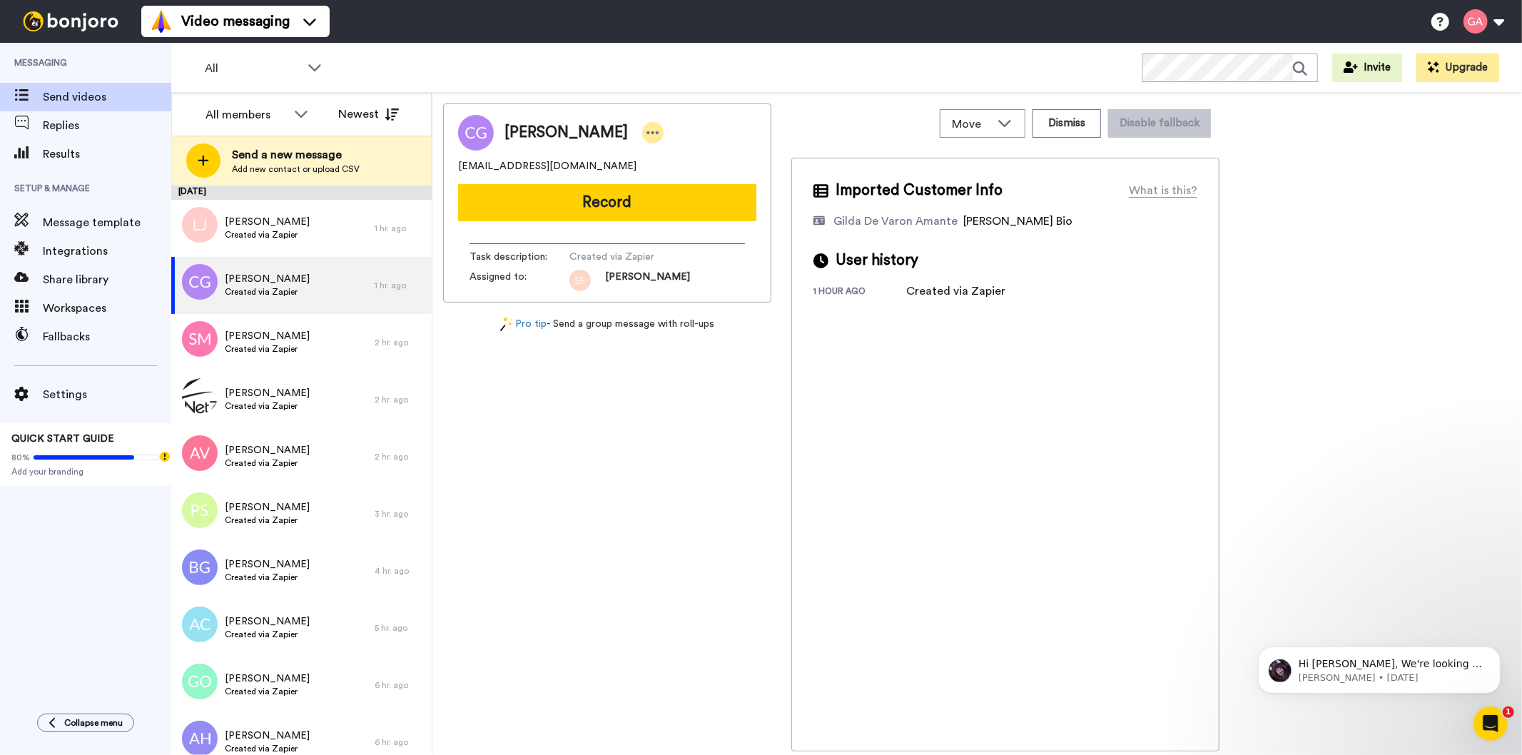
click at [652, 127] on icon at bounding box center [653, 133] width 13 height 14
click at [685, 174] on li "Assign" at bounding box center [691, 177] width 103 height 20
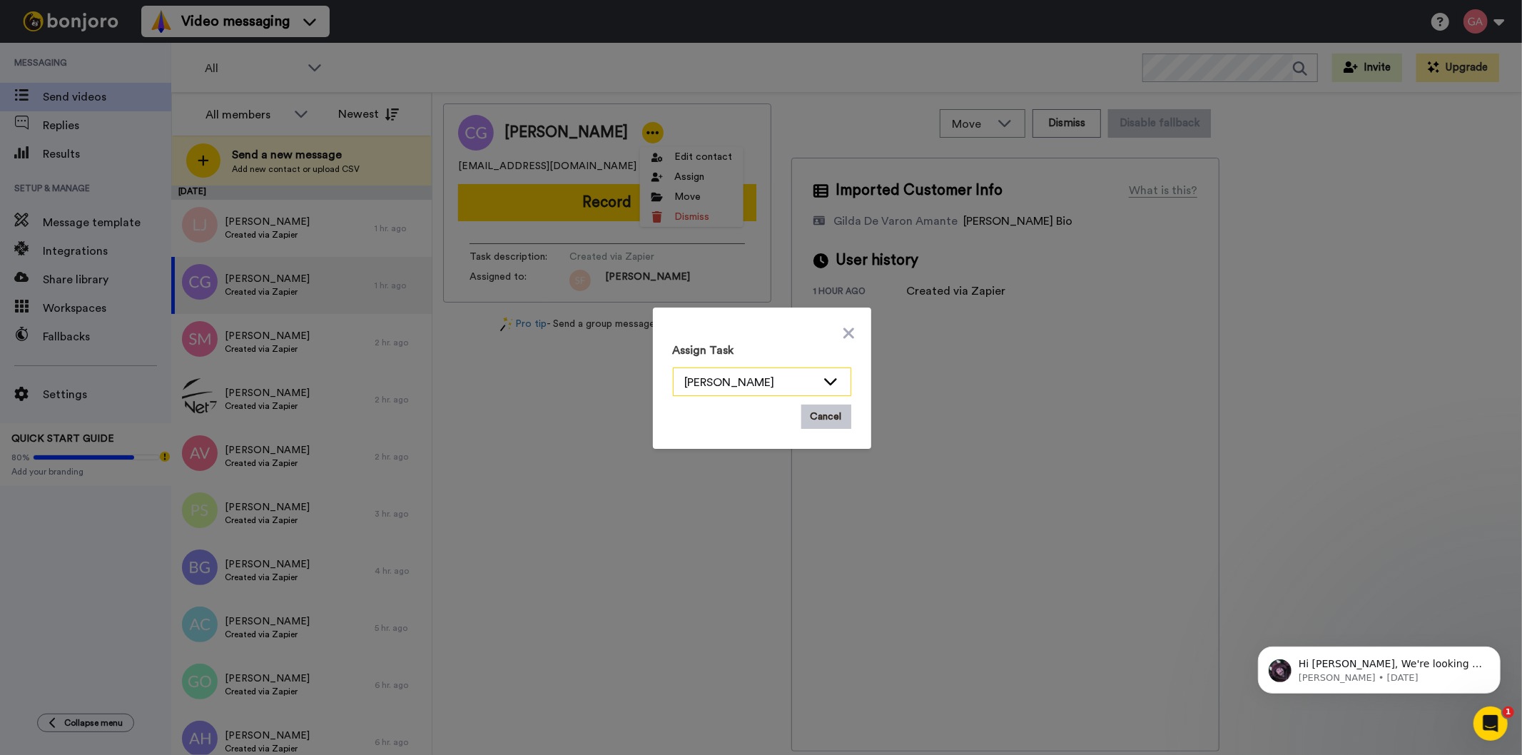
click at [831, 380] on icon at bounding box center [830, 381] width 17 height 14
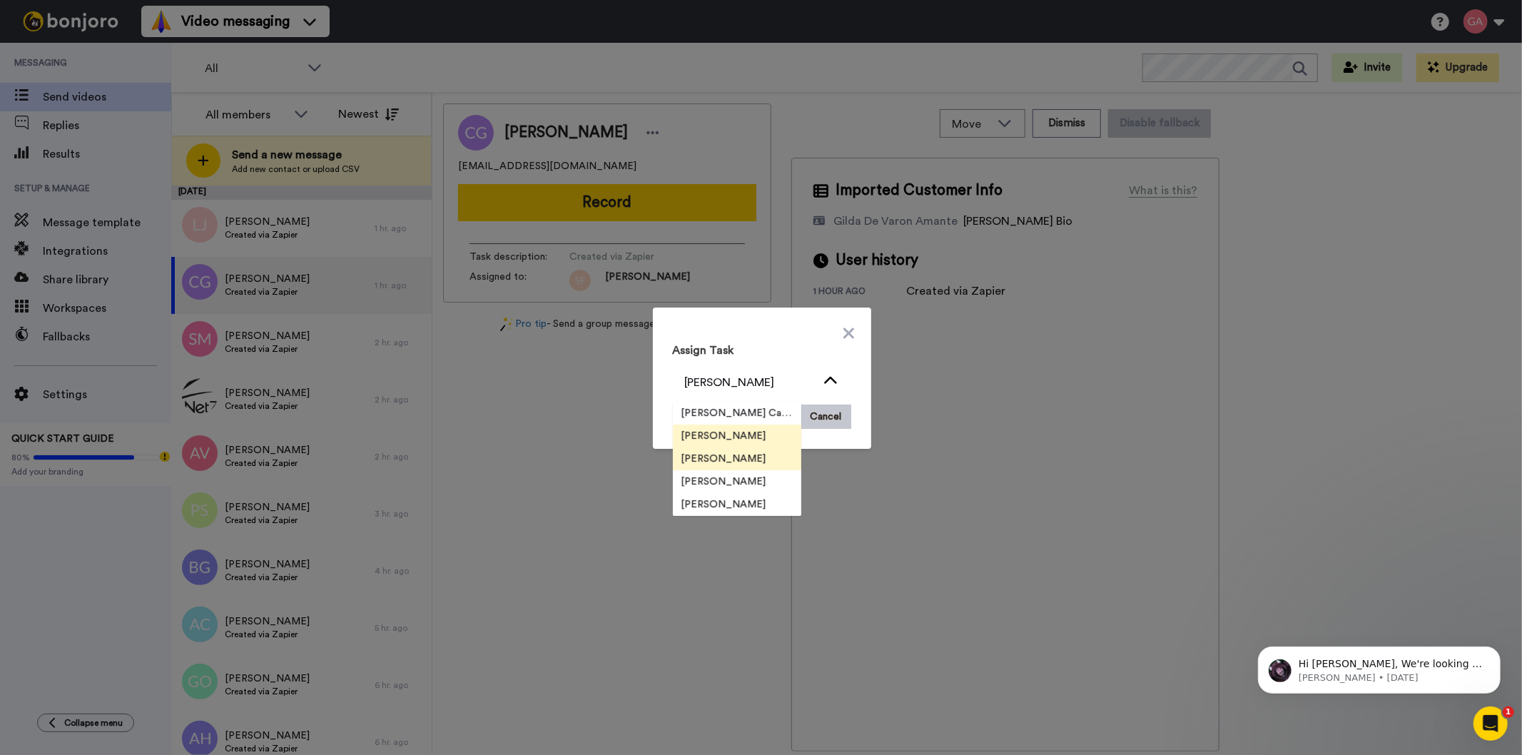
click at [714, 457] on span "[PERSON_NAME]" at bounding box center [724, 459] width 102 height 14
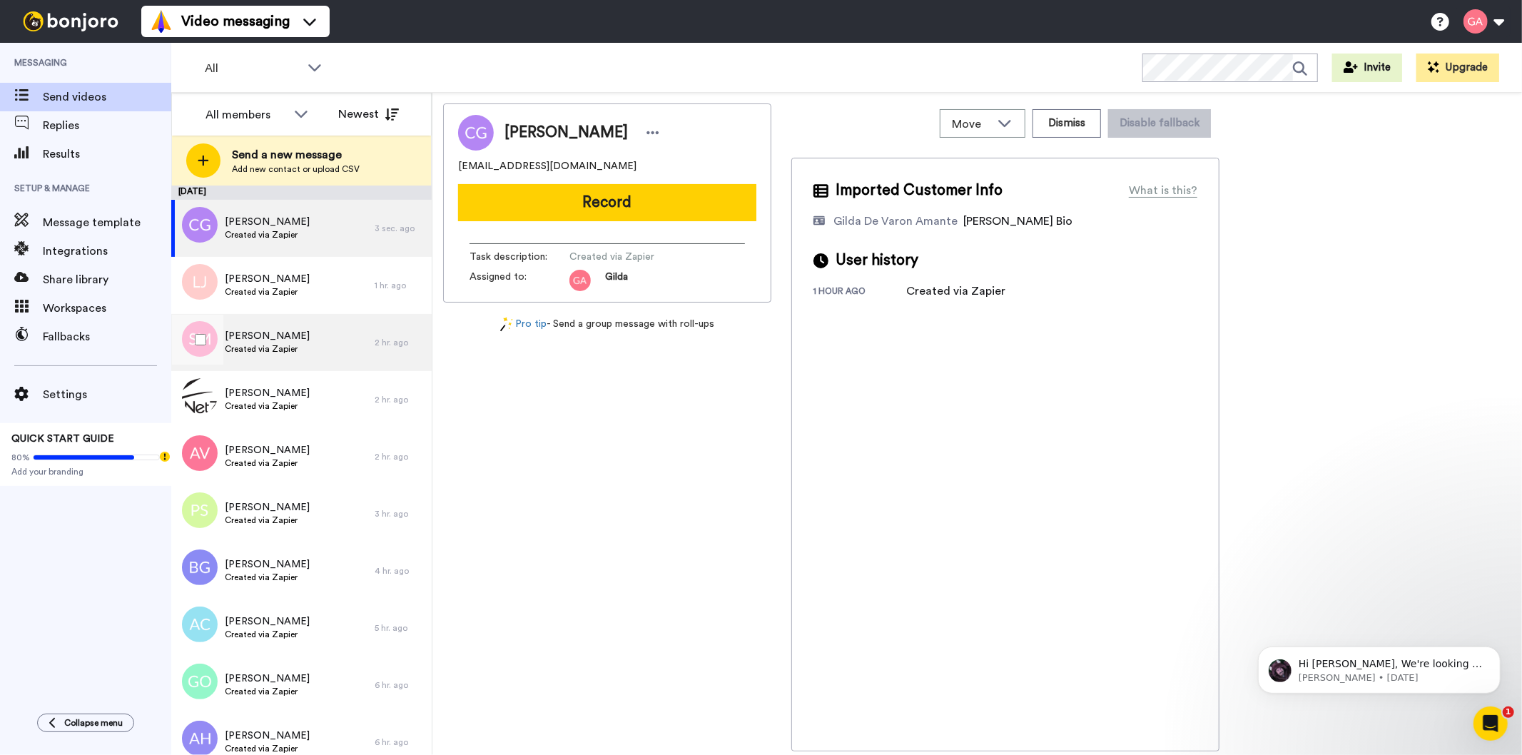
click at [260, 346] on span "Created via Zapier" at bounding box center [267, 348] width 85 height 11
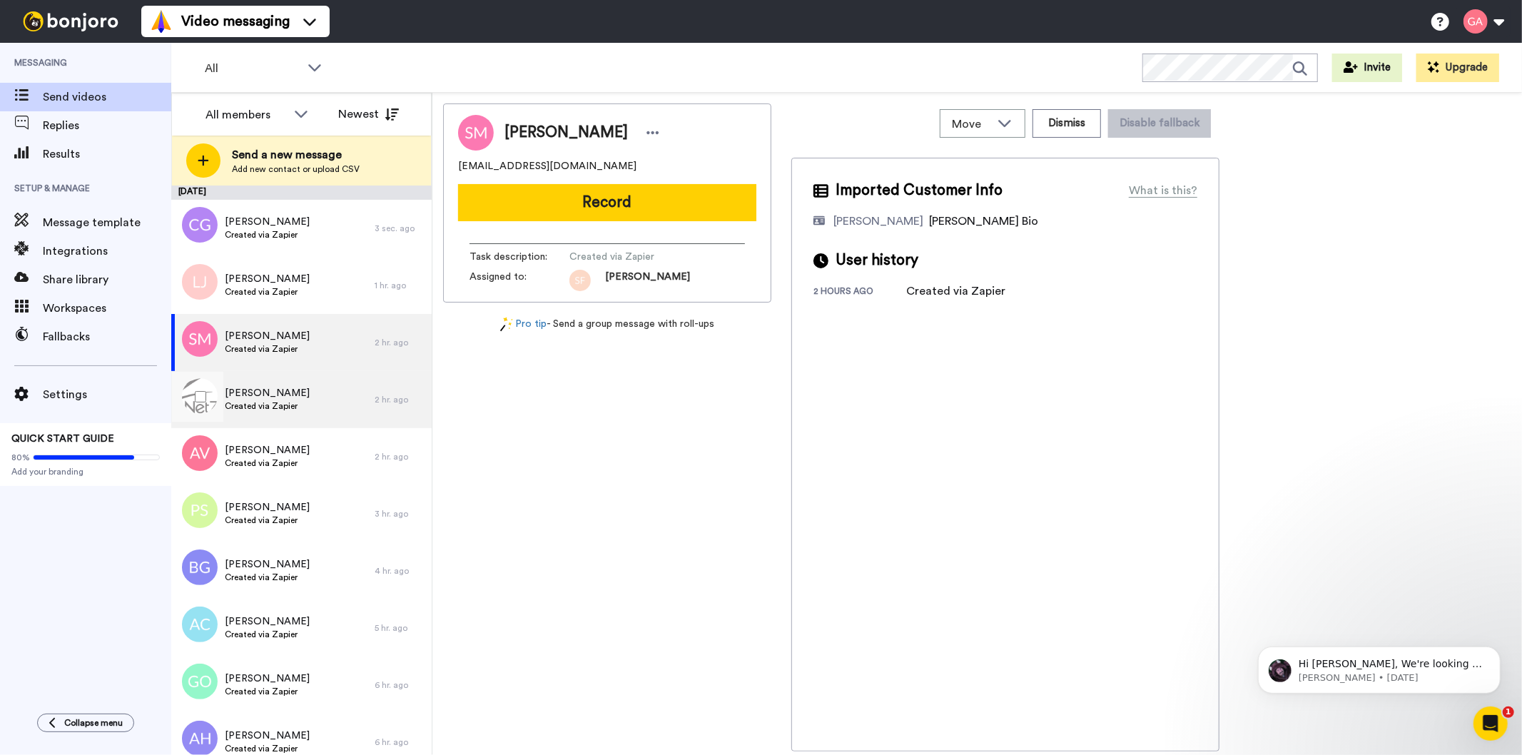
click at [257, 398] on span "[PERSON_NAME]" at bounding box center [267, 393] width 85 height 14
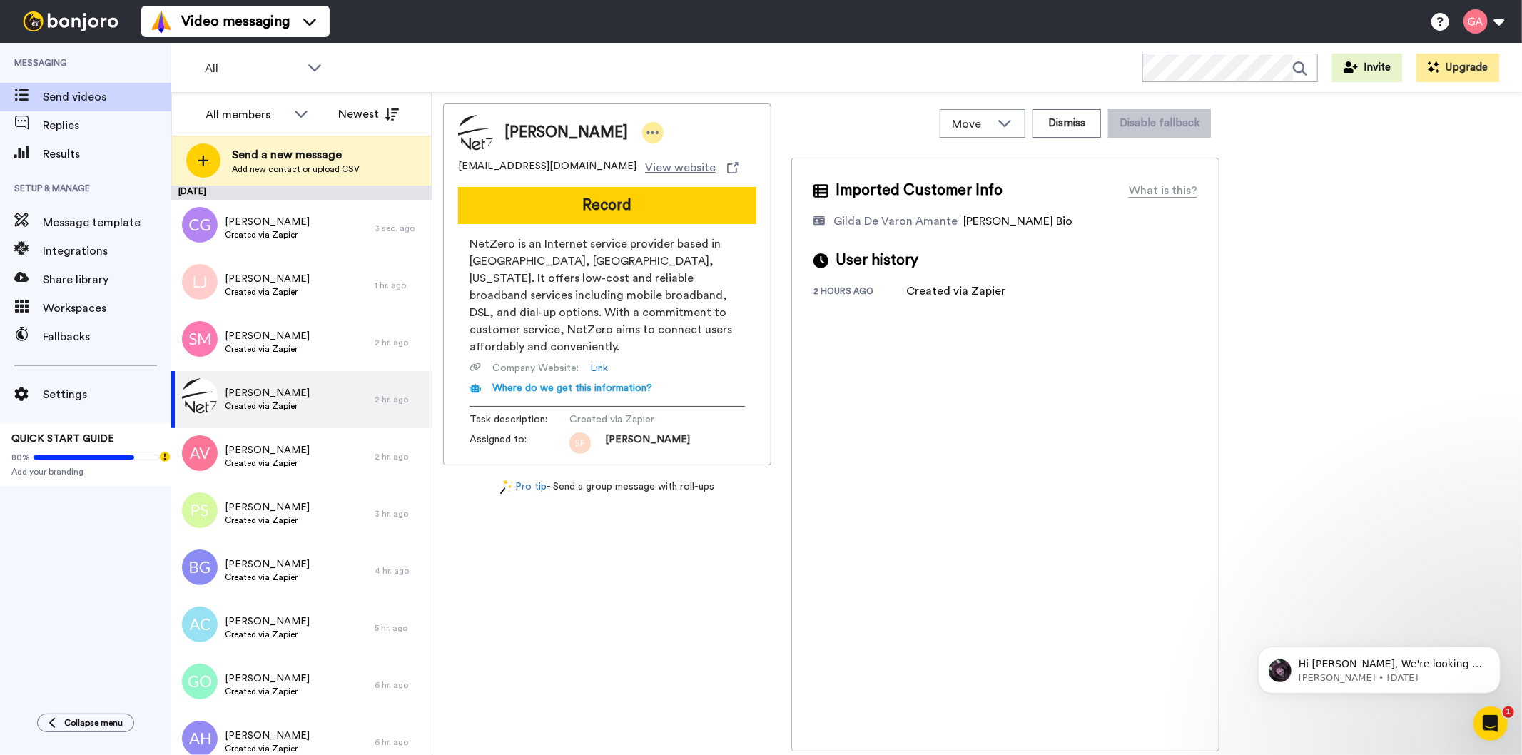
click at [647, 133] on icon at bounding box center [653, 132] width 12 height 3
click at [659, 179] on li "Assign" at bounding box center [645, 177] width 103 height 20
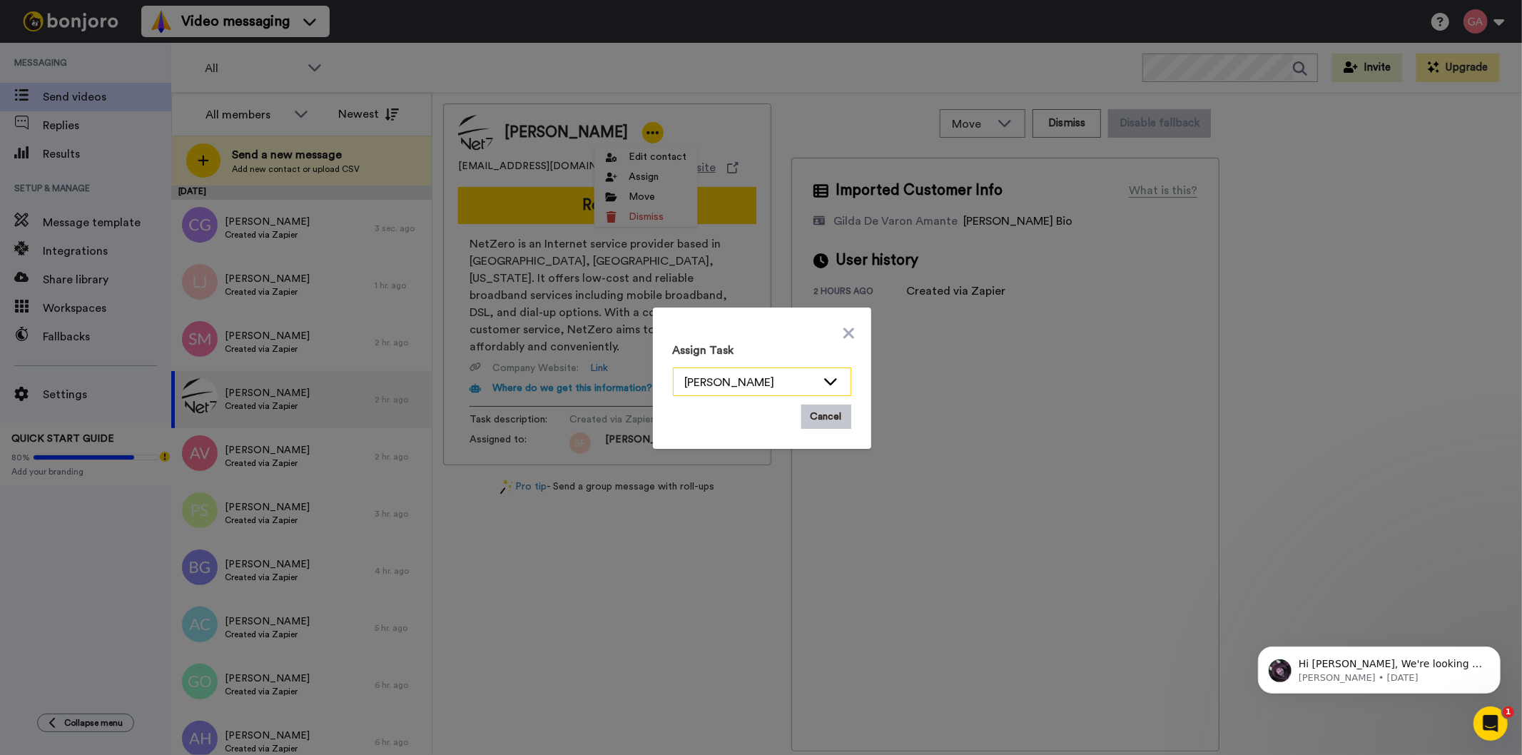
click at [822, 374] on icon at bounding box center [830, 381] width 17 height 14
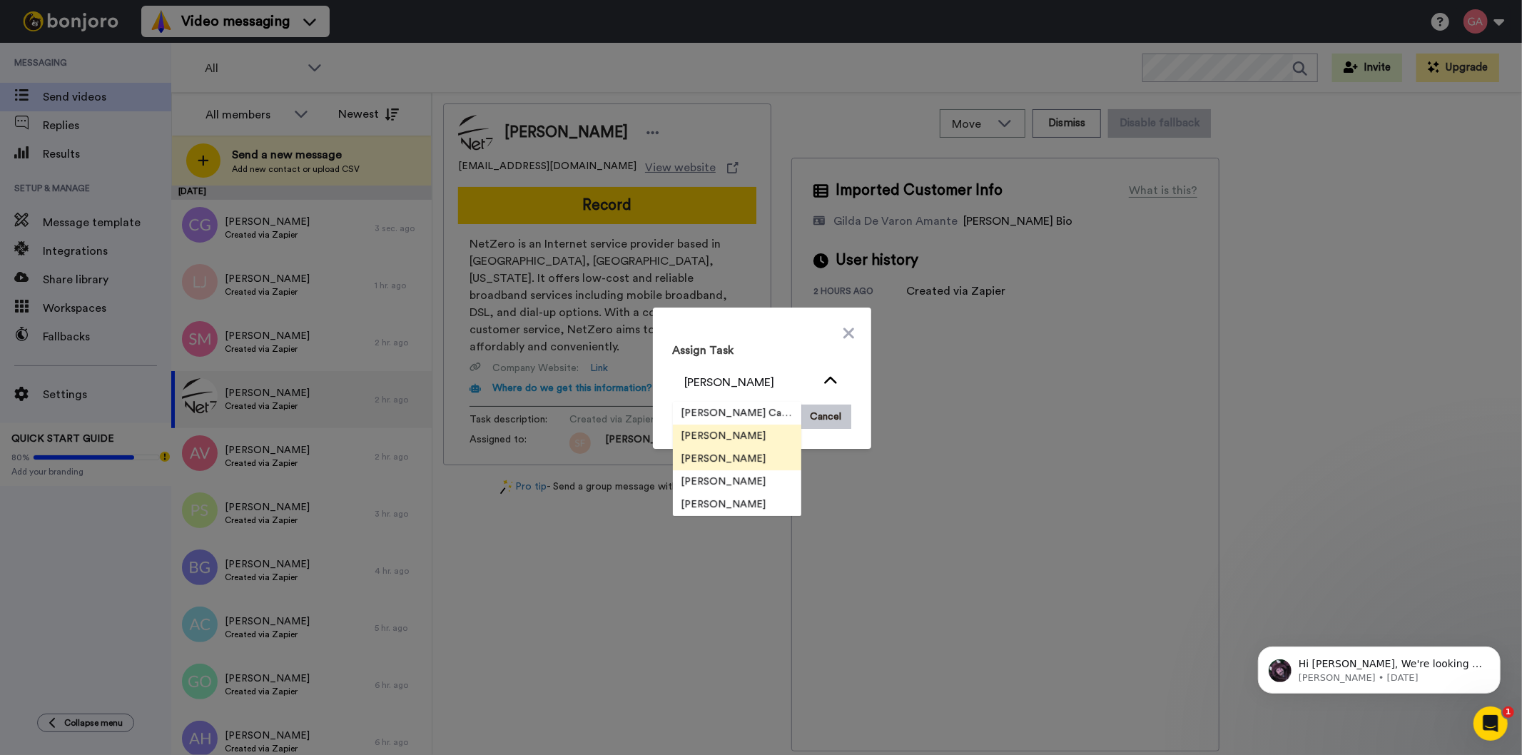
click at [726, 469] on li "[PERSON_NAME]" at bounding box center [737, 458] width 128 height 23
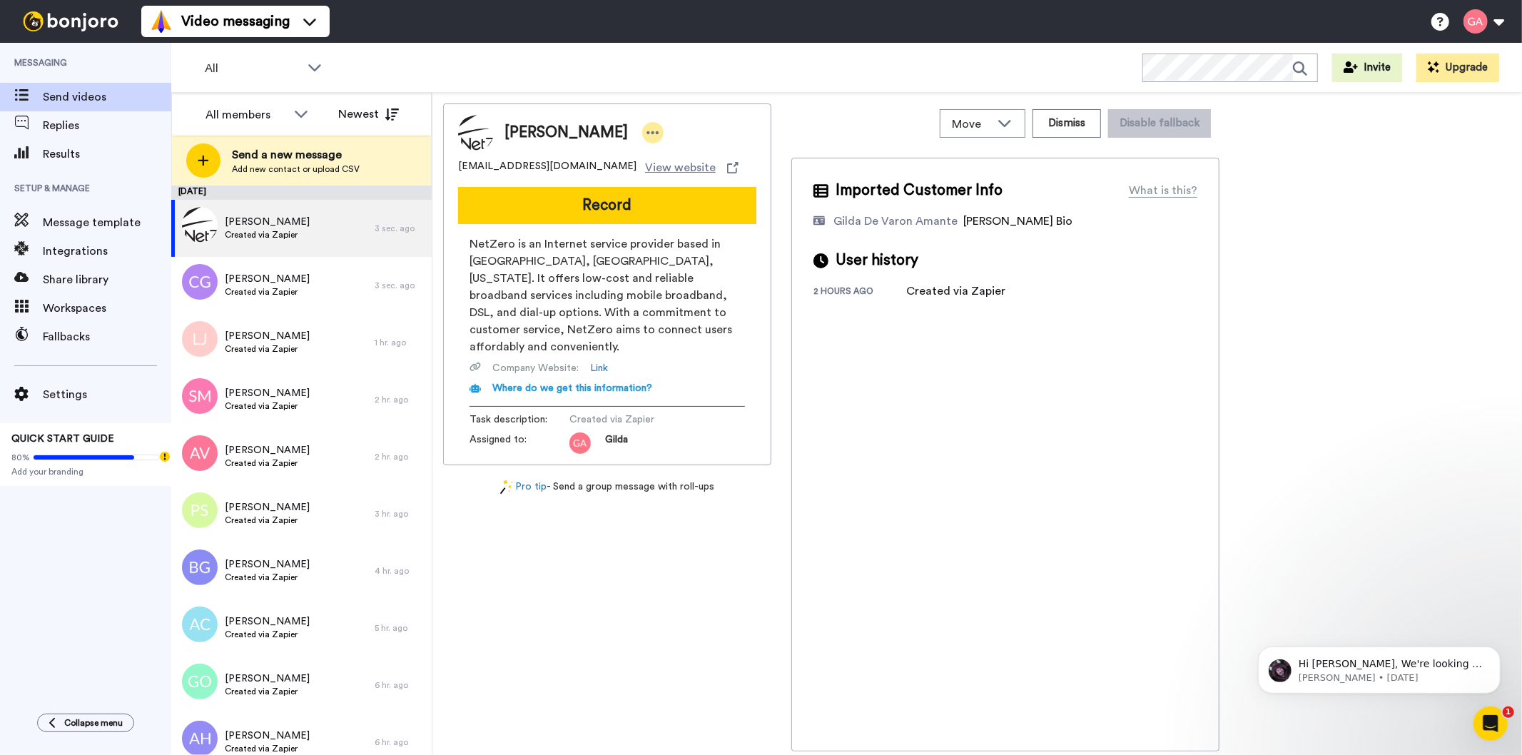
click at [647, 134] on icon at bounding box center [653, 133] width 13 height 14
click at [643, 172] on li "Assign" at bounding box center [645, 177] width 103 height 20
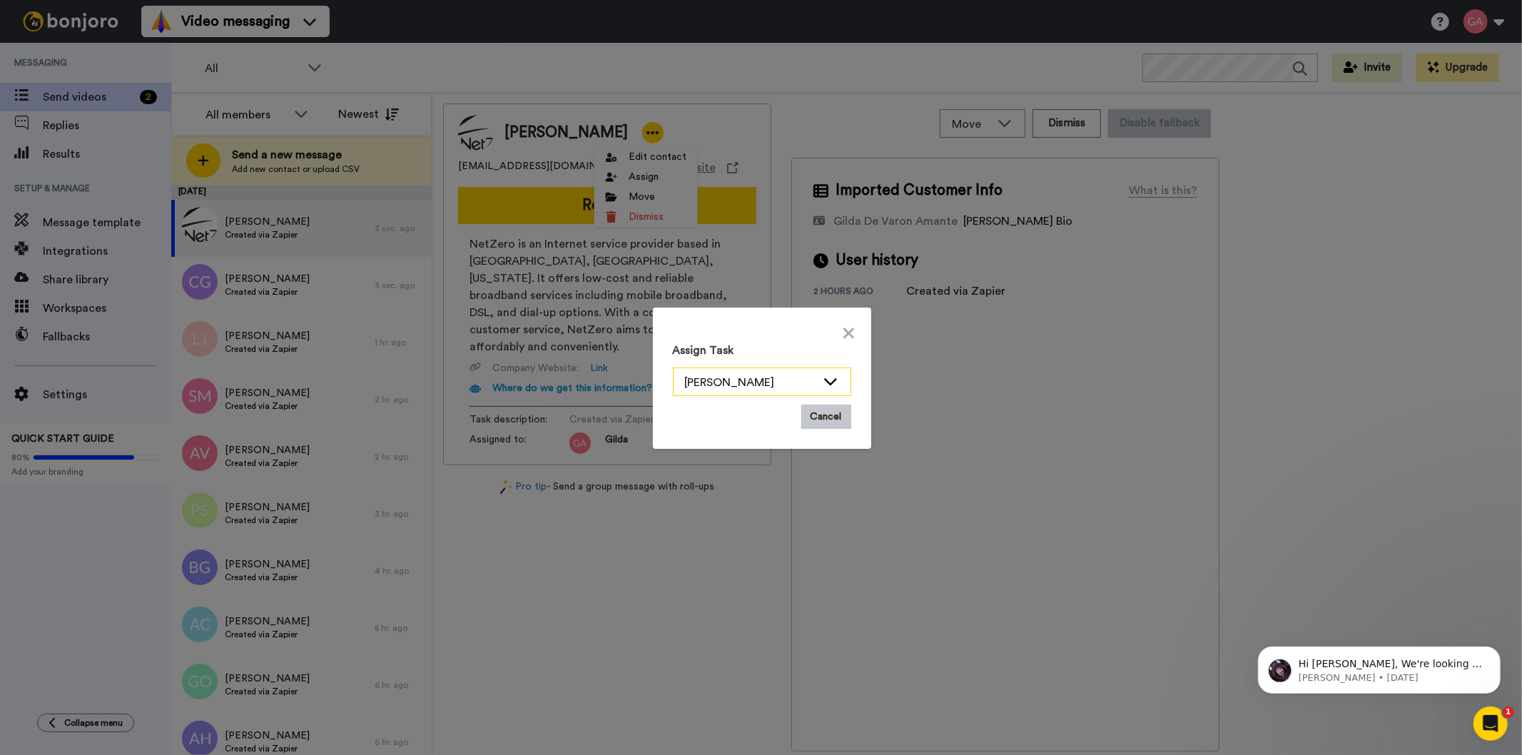
click at [823, 386] on icon at bounding box center [830, 381] width 17 height 14
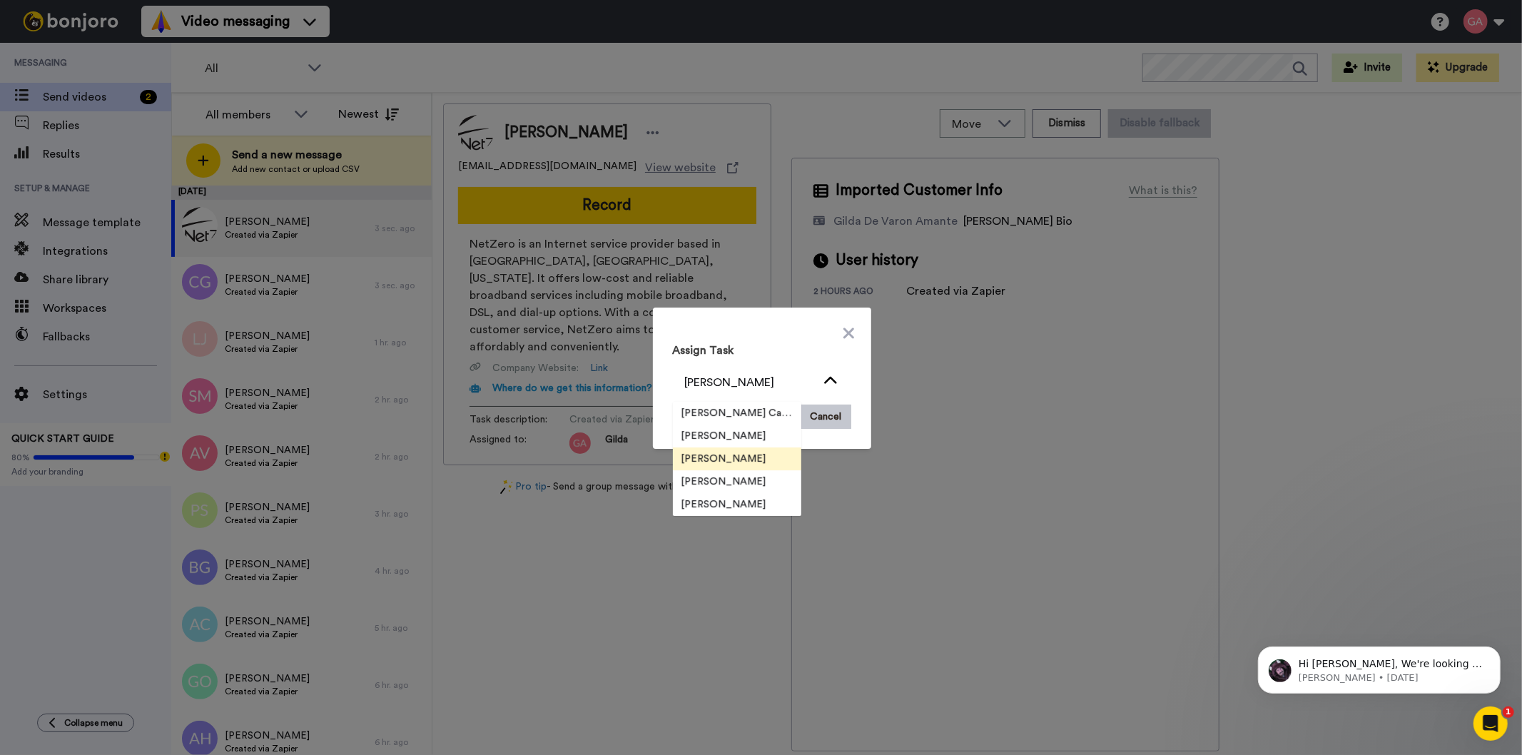
click at [724, 461] on span "[PERSON_NAME]" at bounding box center [724, 459] width 102 height 14
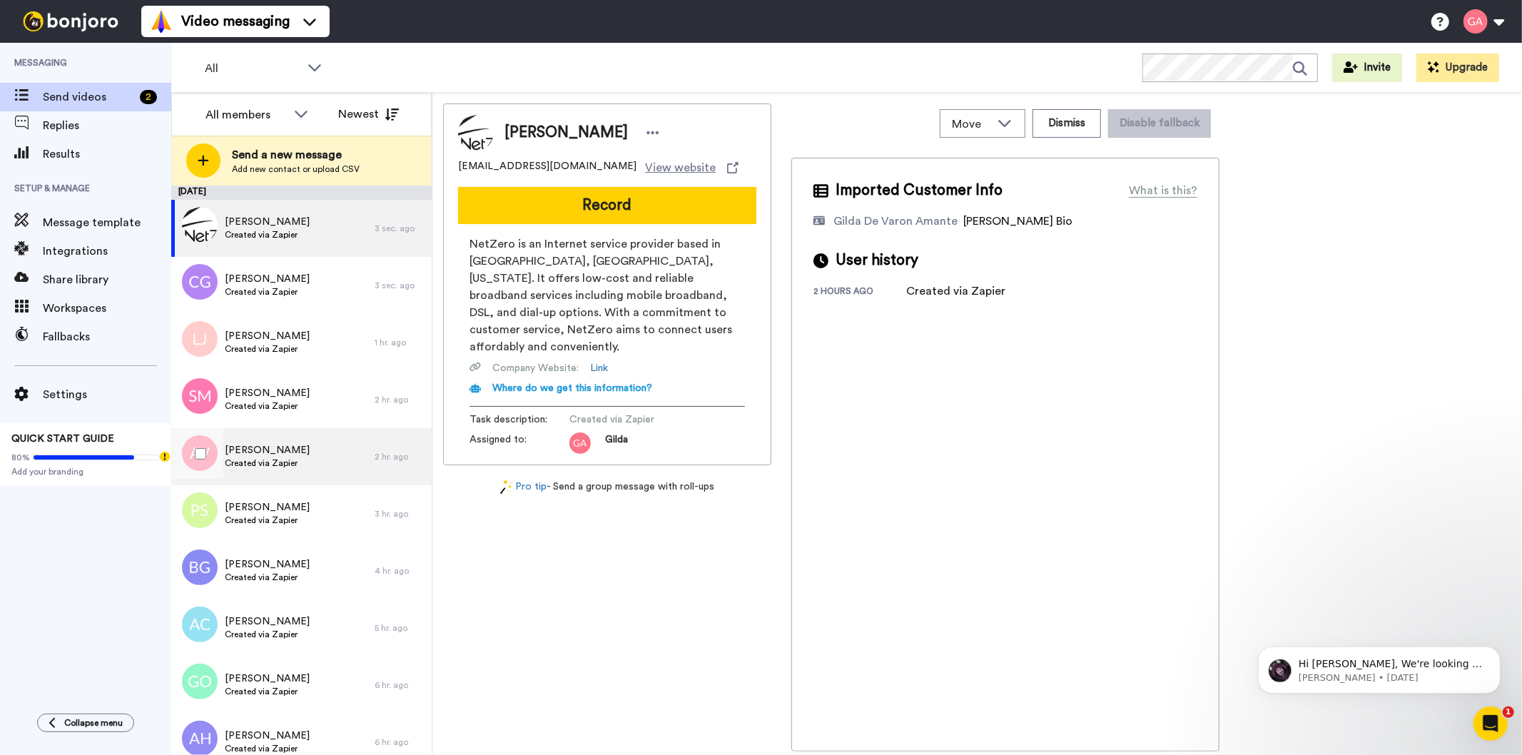
click at [273, 464] on span "Created via Zapier" at bounding box center [267, 462] width 85 height 11
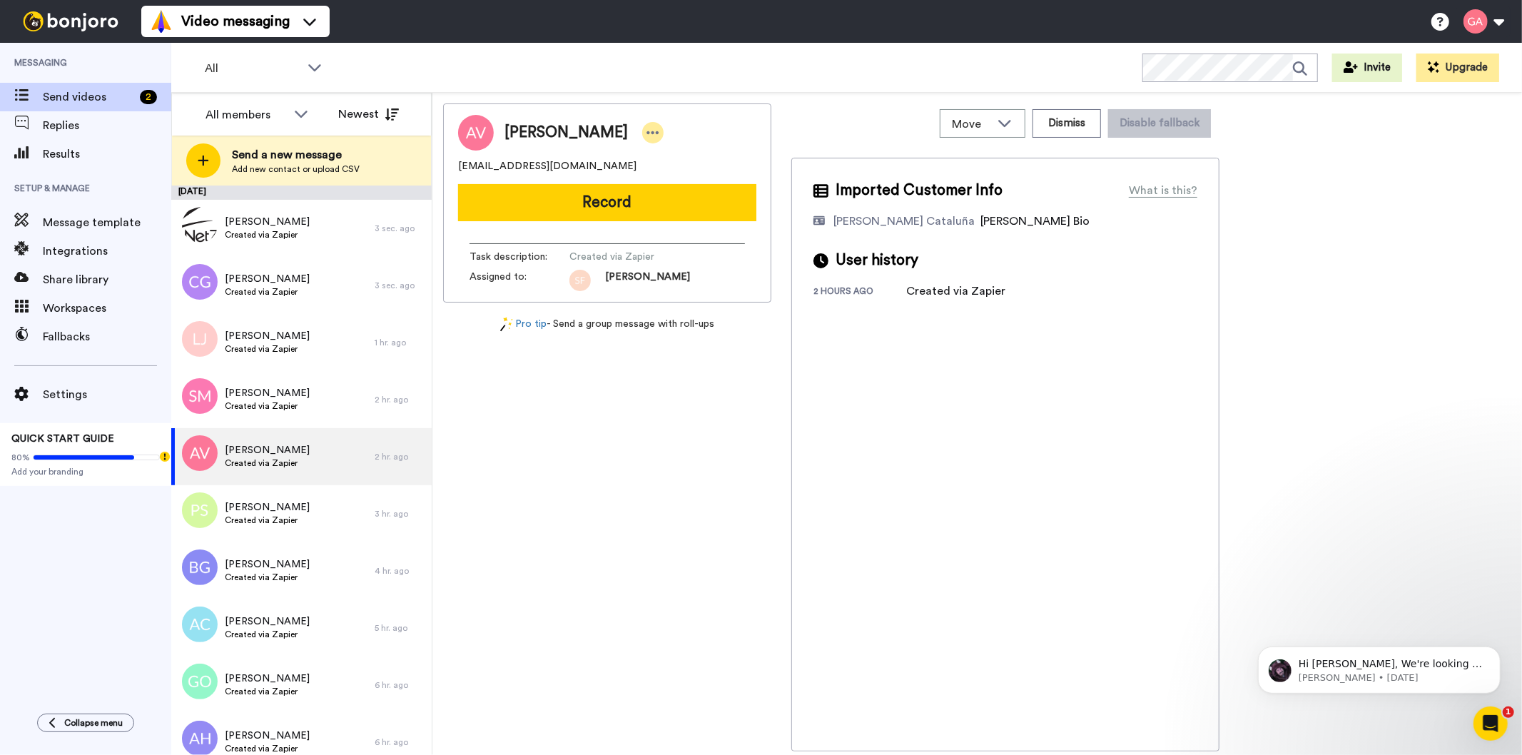
click at [659, 131] on icon at bounding box center [653, 133] width 13 height 14
click at [710, 180] on li "Assign" at bounding box center [722, 177] width 103 height 20
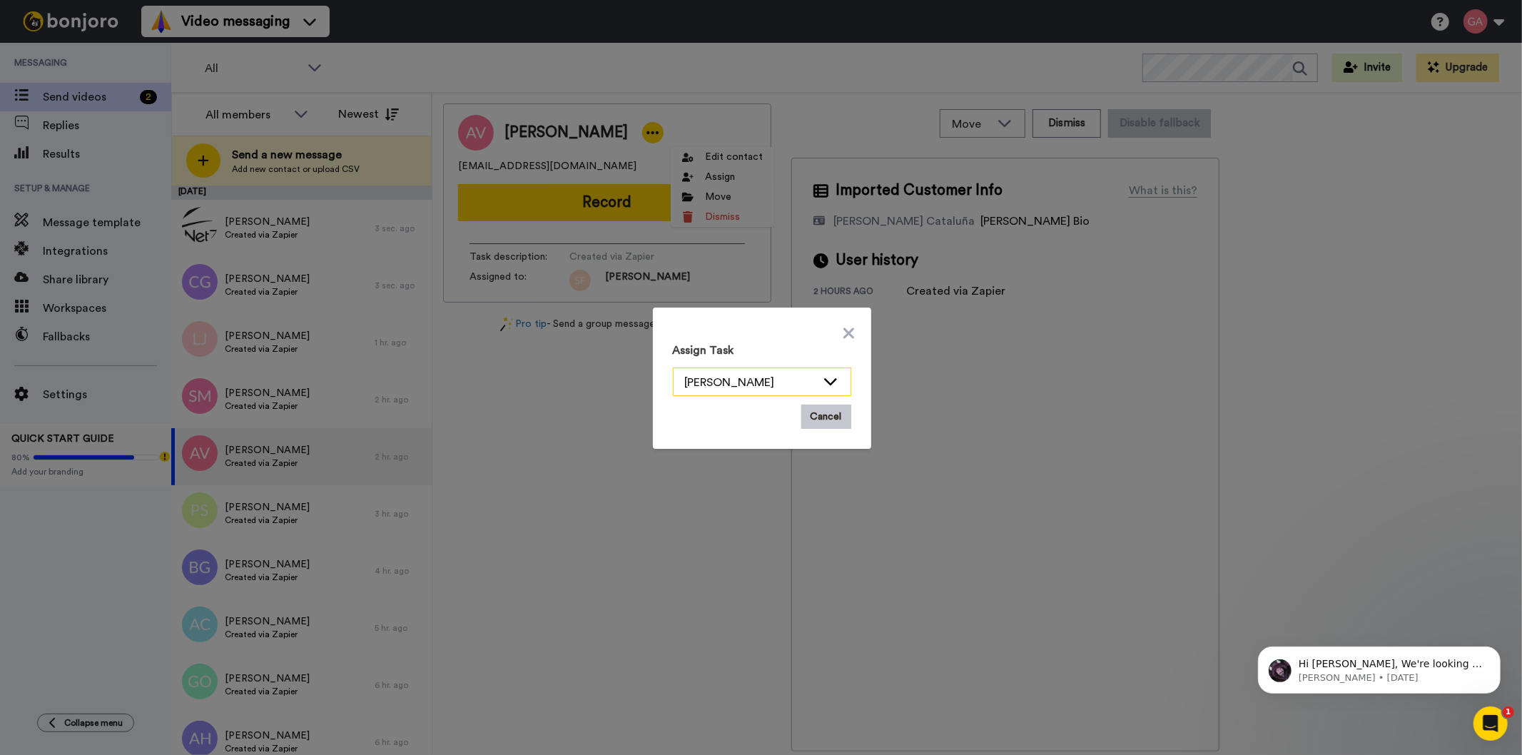
click at [738, 382] on div "[PERSON_NAME]" at bounding box center [750, 382] width 131 height 17
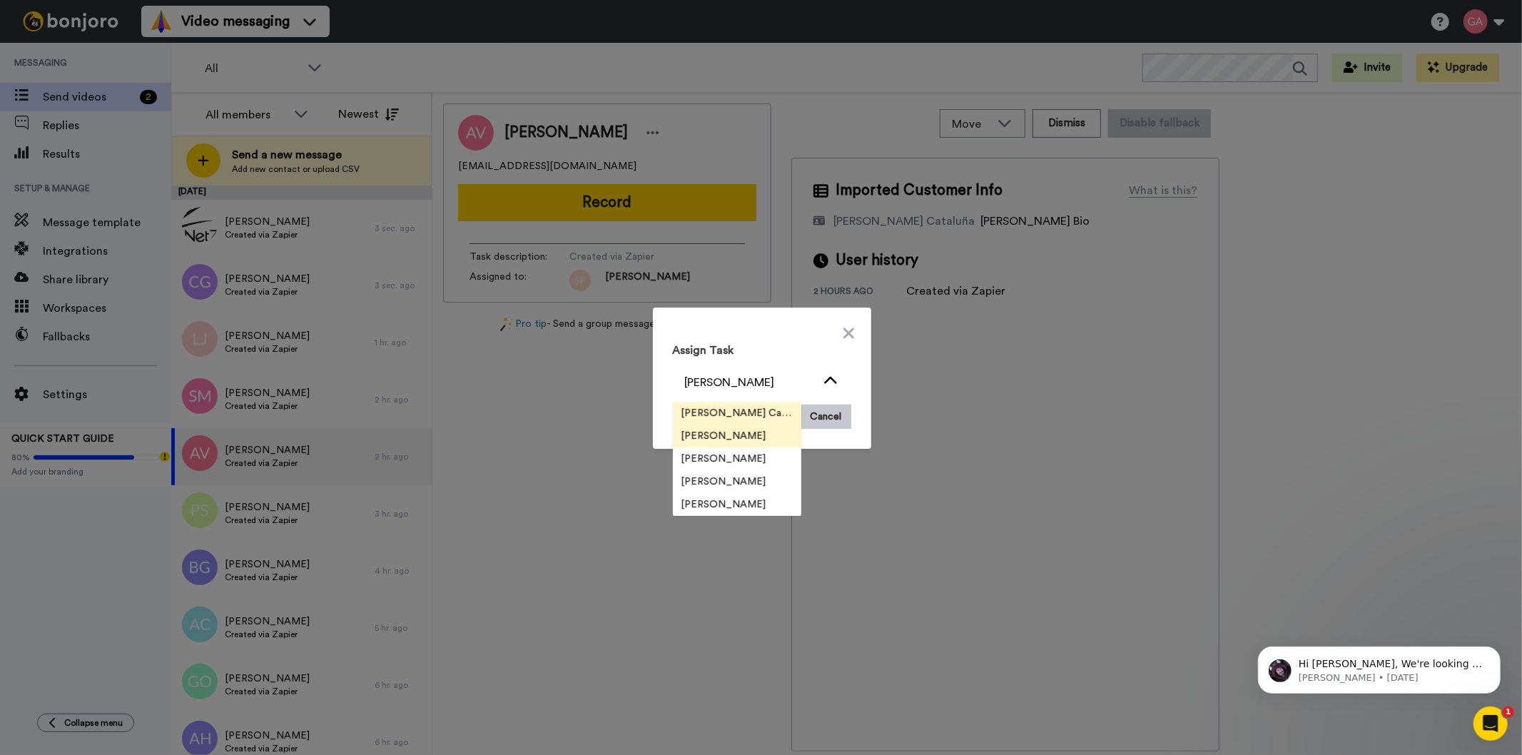
click at [731, 417] on span "[PERSON_NAME] Cataluña" at bounding box center [737, 413] width 128 height 14
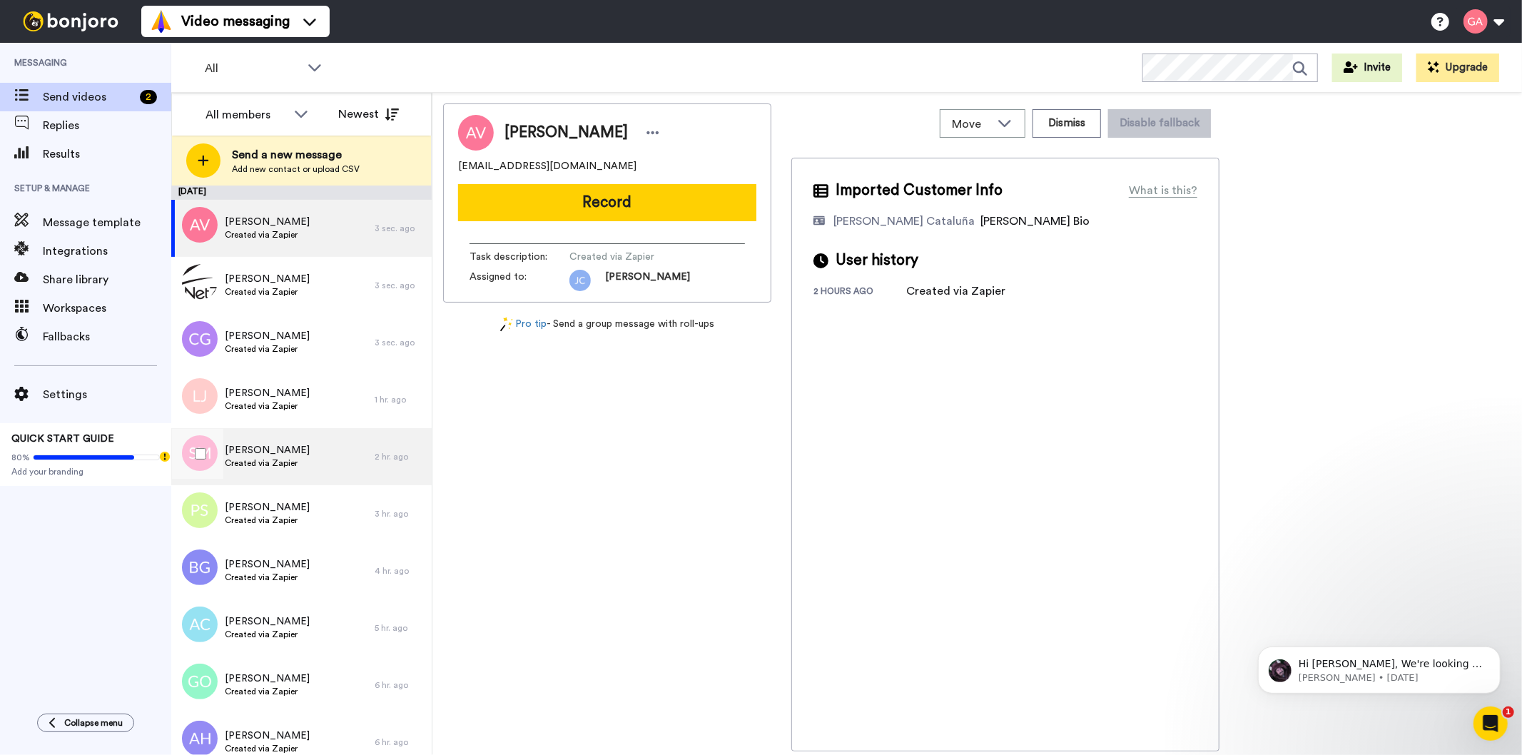
click at [275, 465] on span "Created via Zapier" at bounding box center [267, 462] width 85 height 11
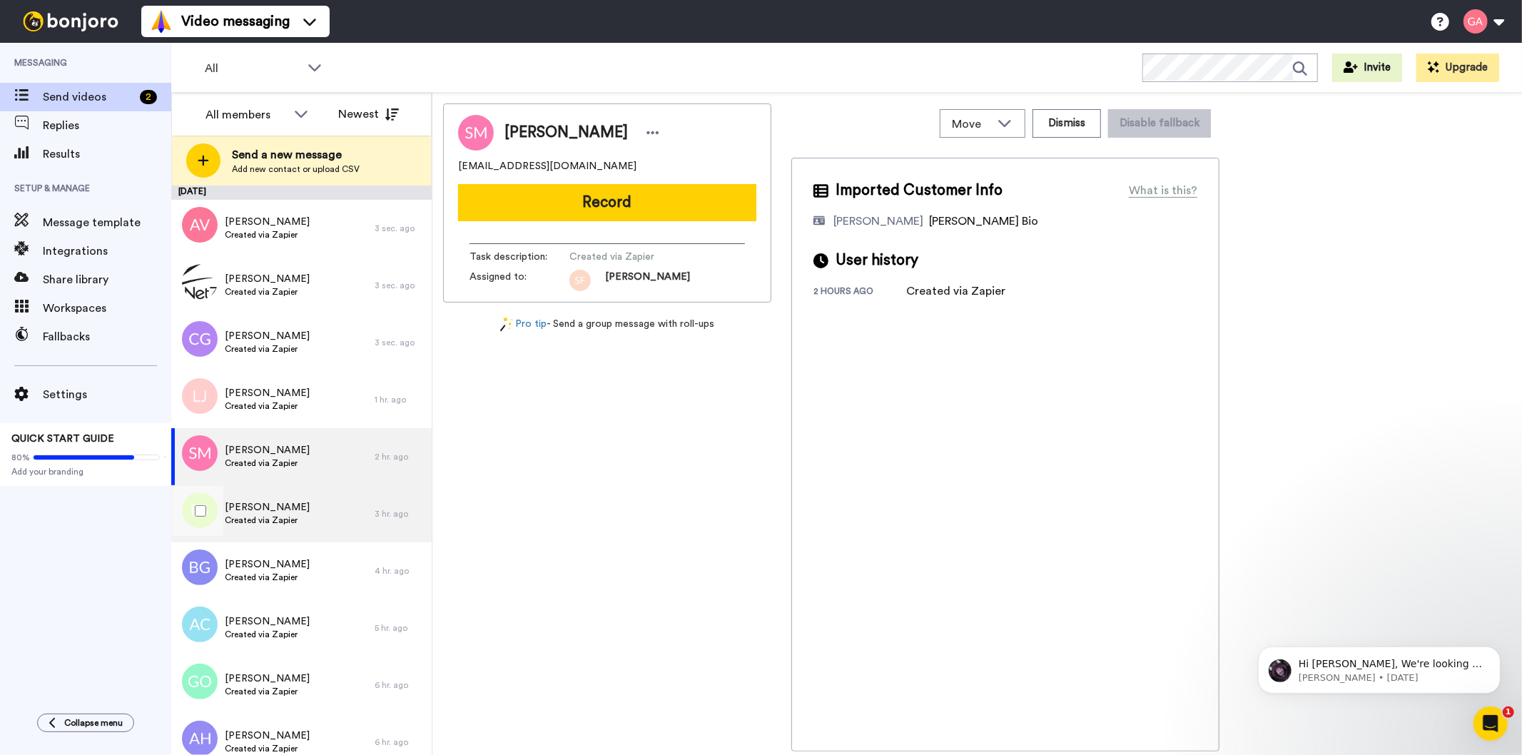
click at [275, 522] on span "Created via Zapier" at bounding box center [267, 520] width 85 height 11
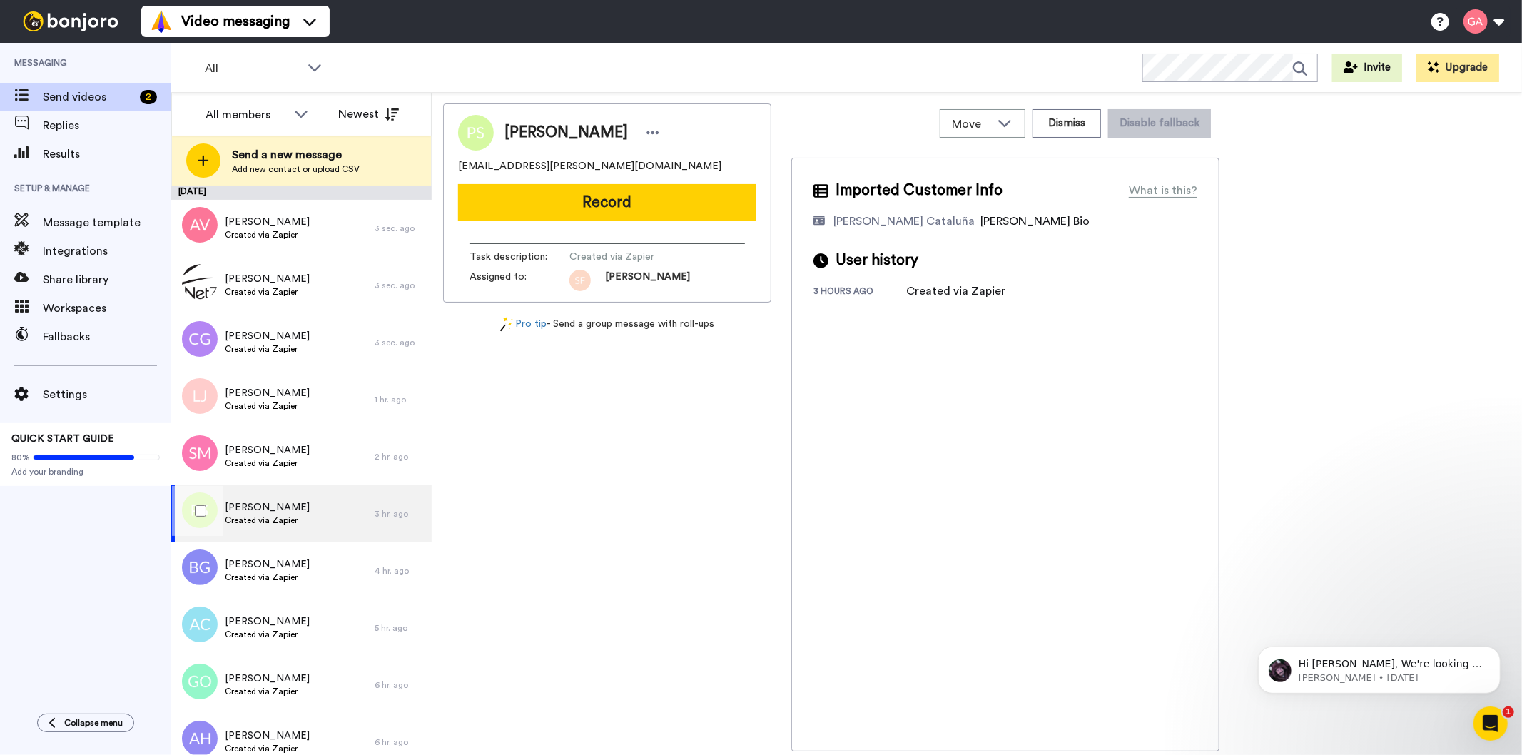
scroll to position [158, 0]
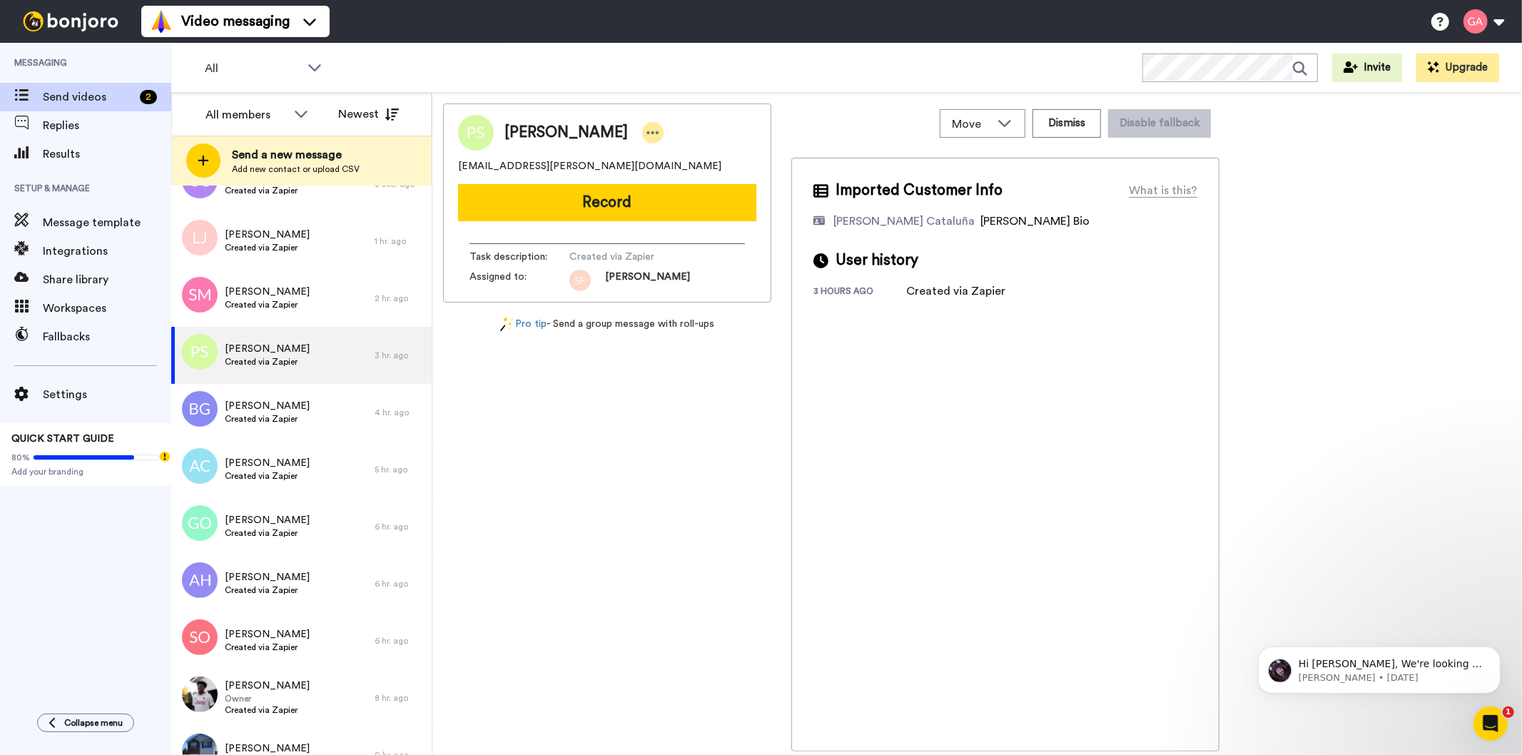
click at [647, 133] on icon at bounding box center [653, 132] width 12 height 3
click at [634, 180] on li "Assign" at bounding box center [653, 177] width 103 height 20
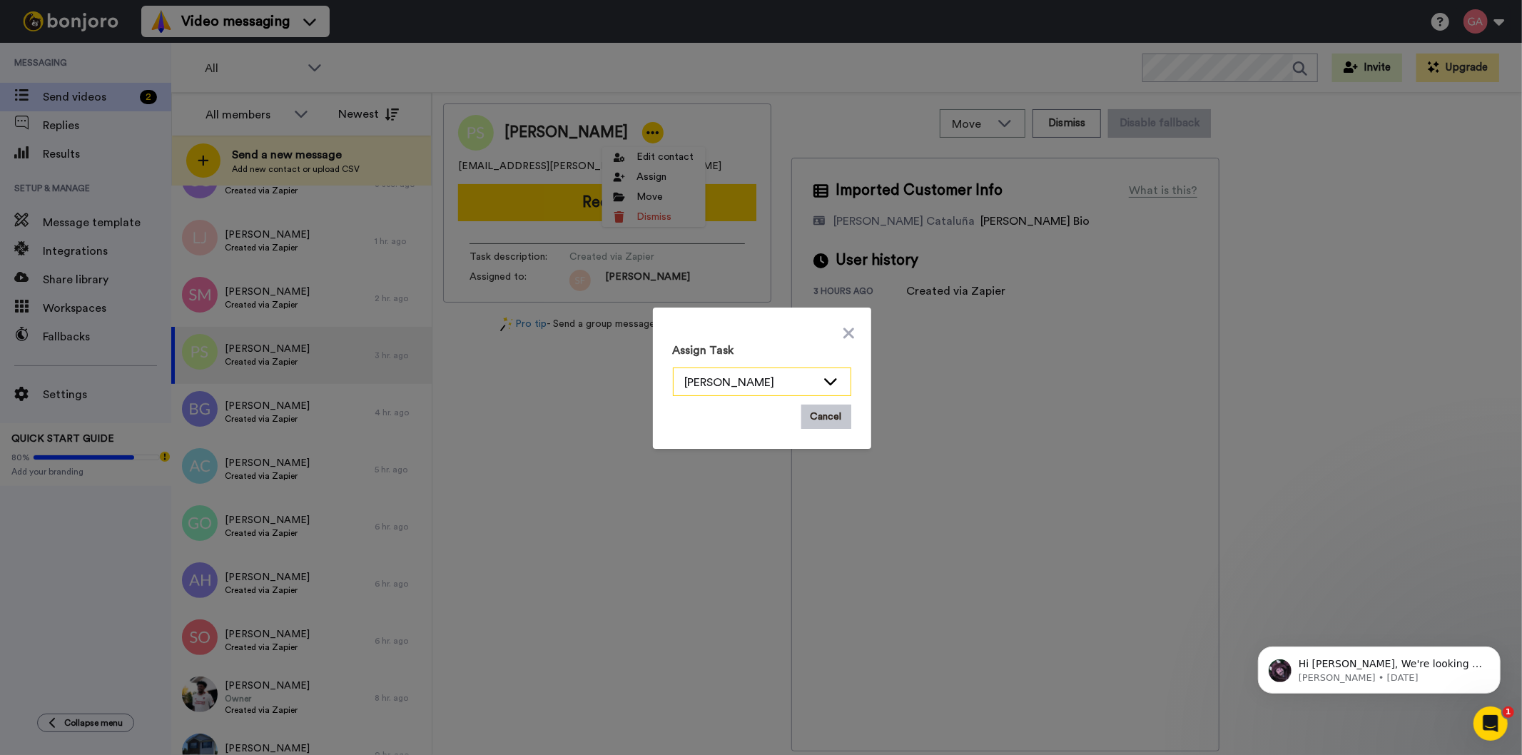
click at [748, 386] on div "[PERSON_NAME]" at bounding box center [750, 382] width 131 height 17
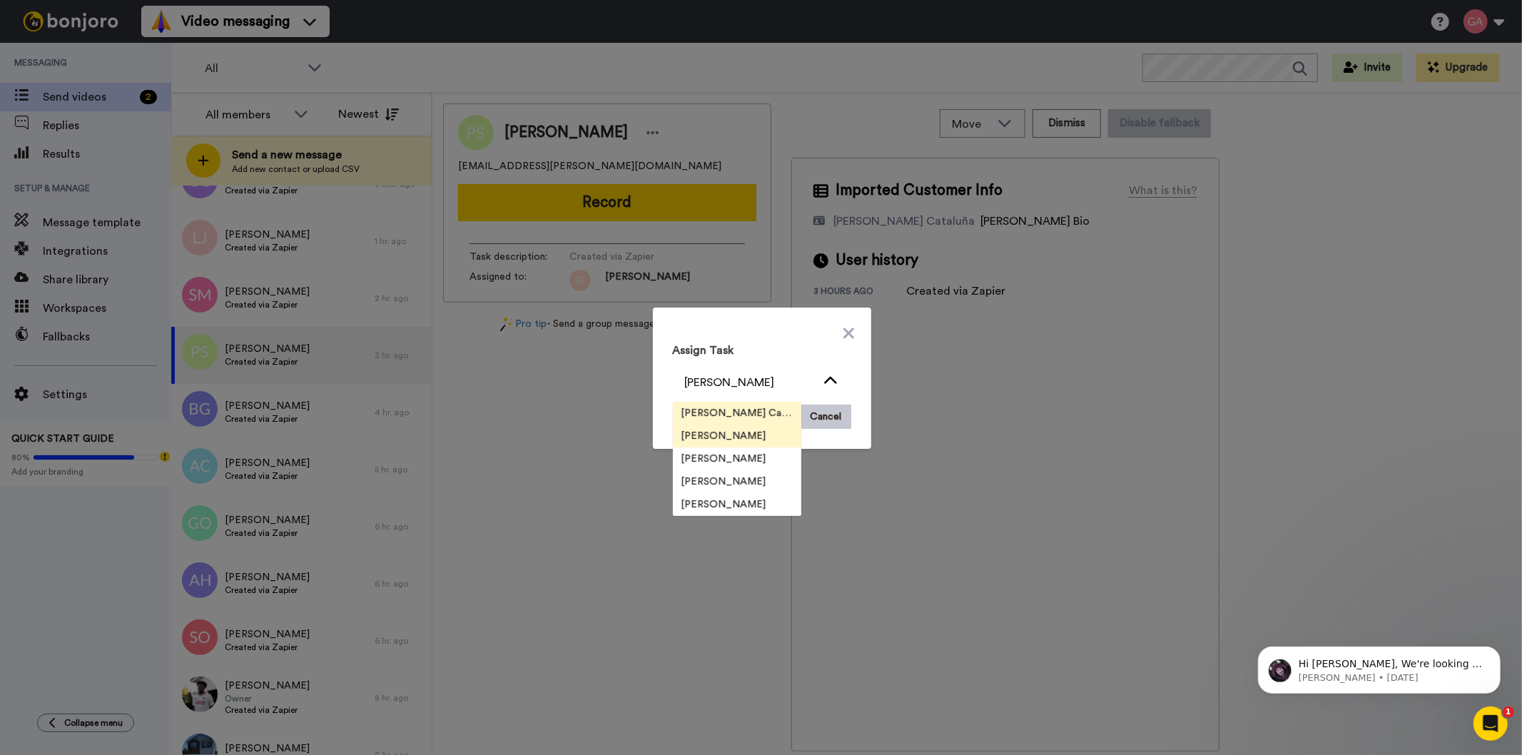
click at [737, 405] on li "[PERSON_NAME] Cataluña" at bounding box center [737, 413] width 128 height 23
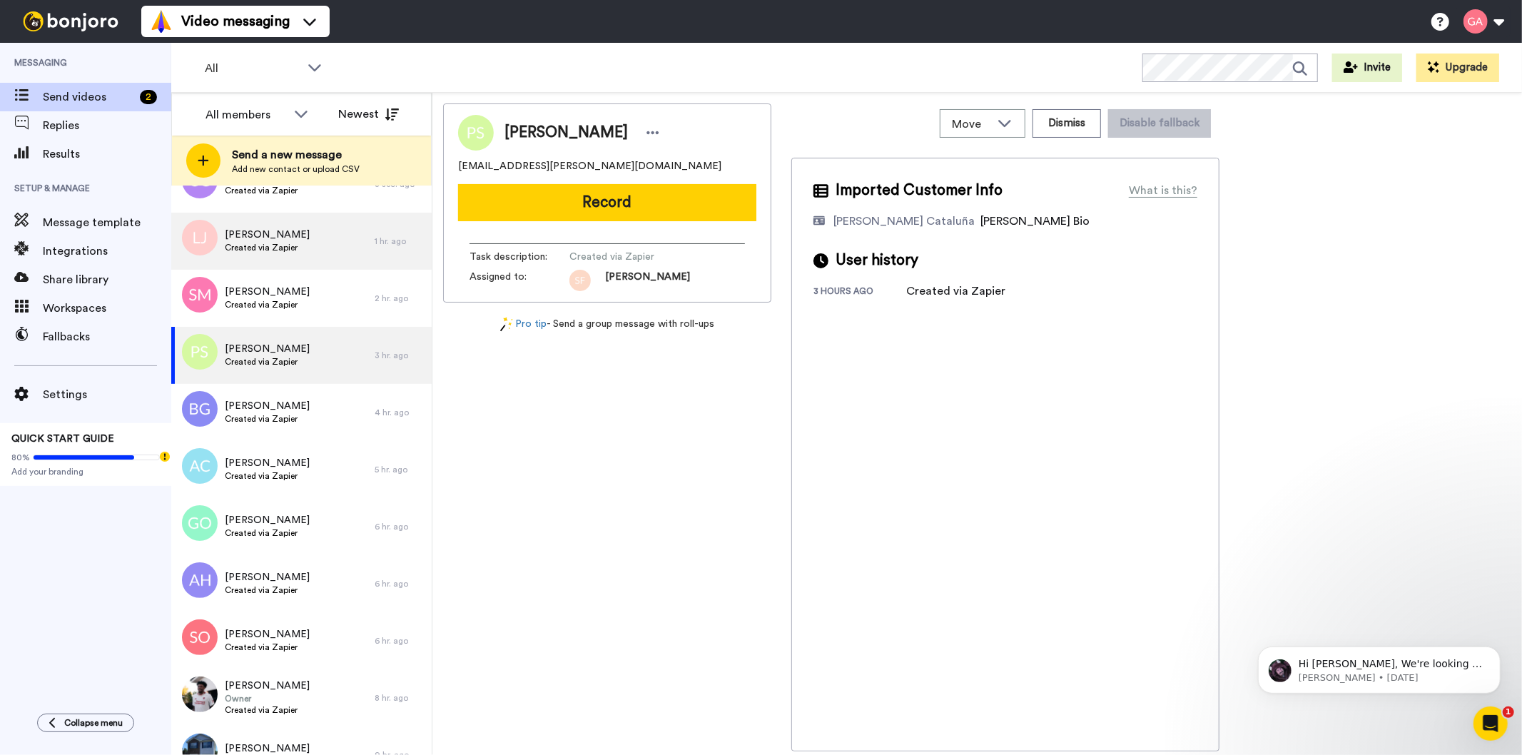
scroll to position [0, 0]
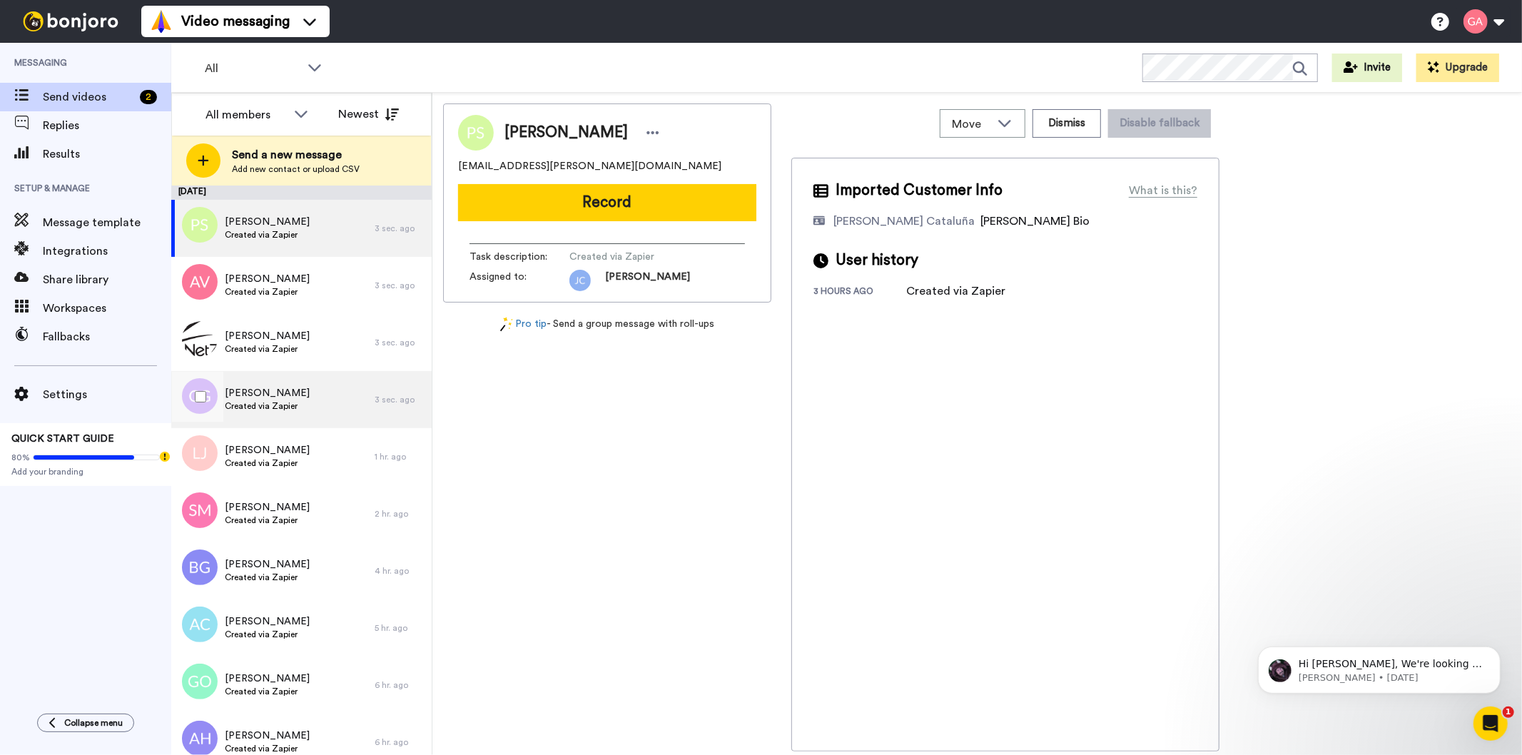
click at [288, 397] on span "[PERSON_NAME]" at bounding box center [267, 393] width 85 height 14
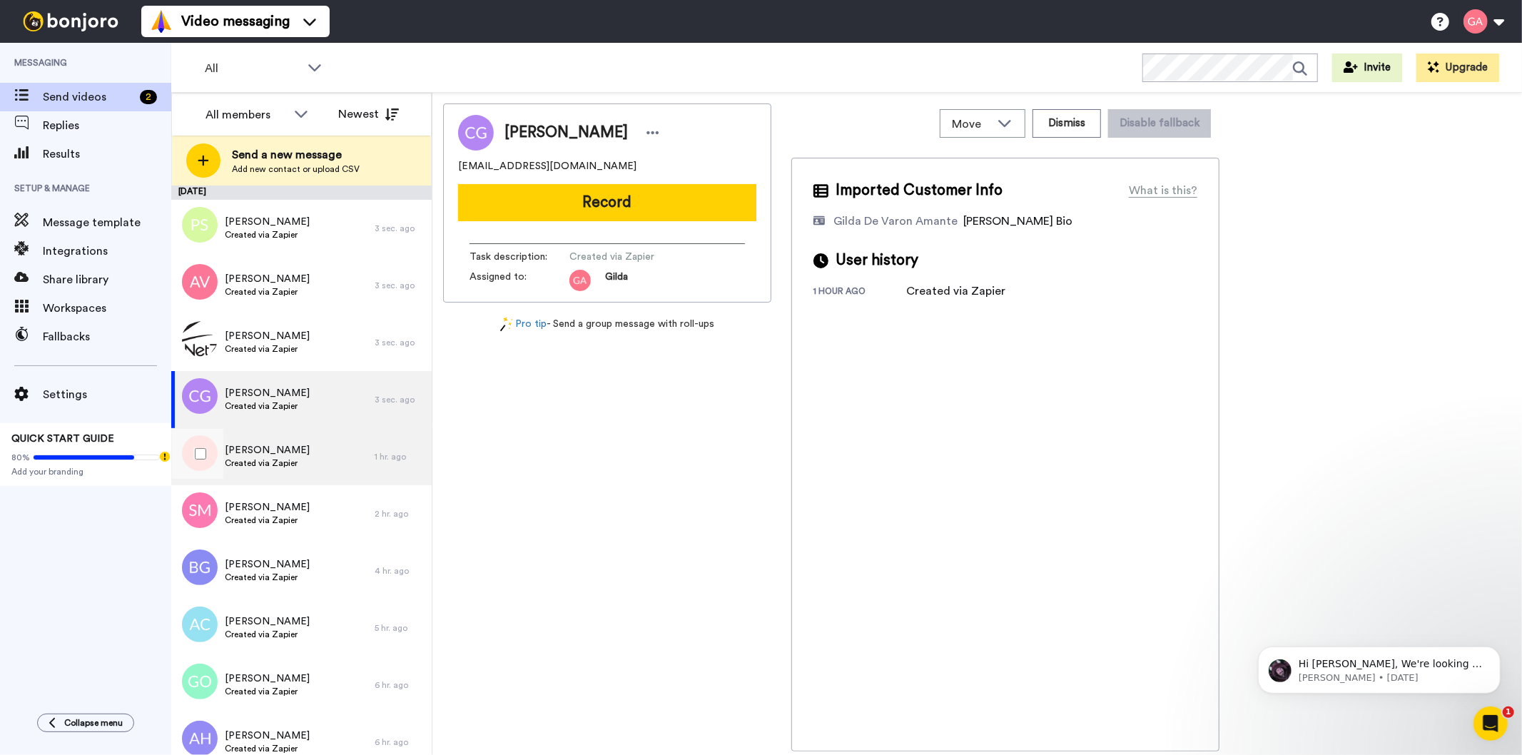
click at [281, 454] on span "La Toya Jackson" at bounding box center [267, 450] width 85 height 14
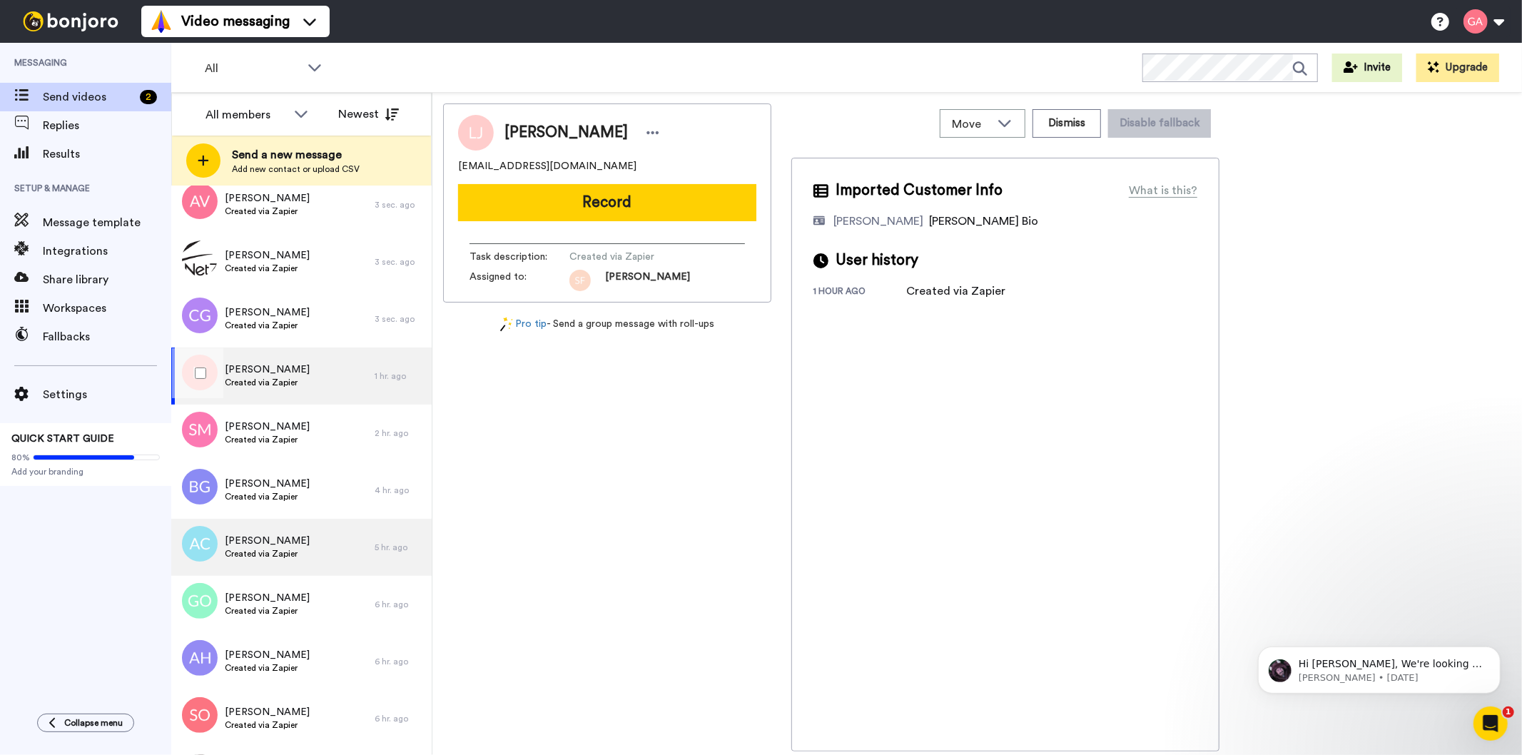
scroll to position [158, 0]
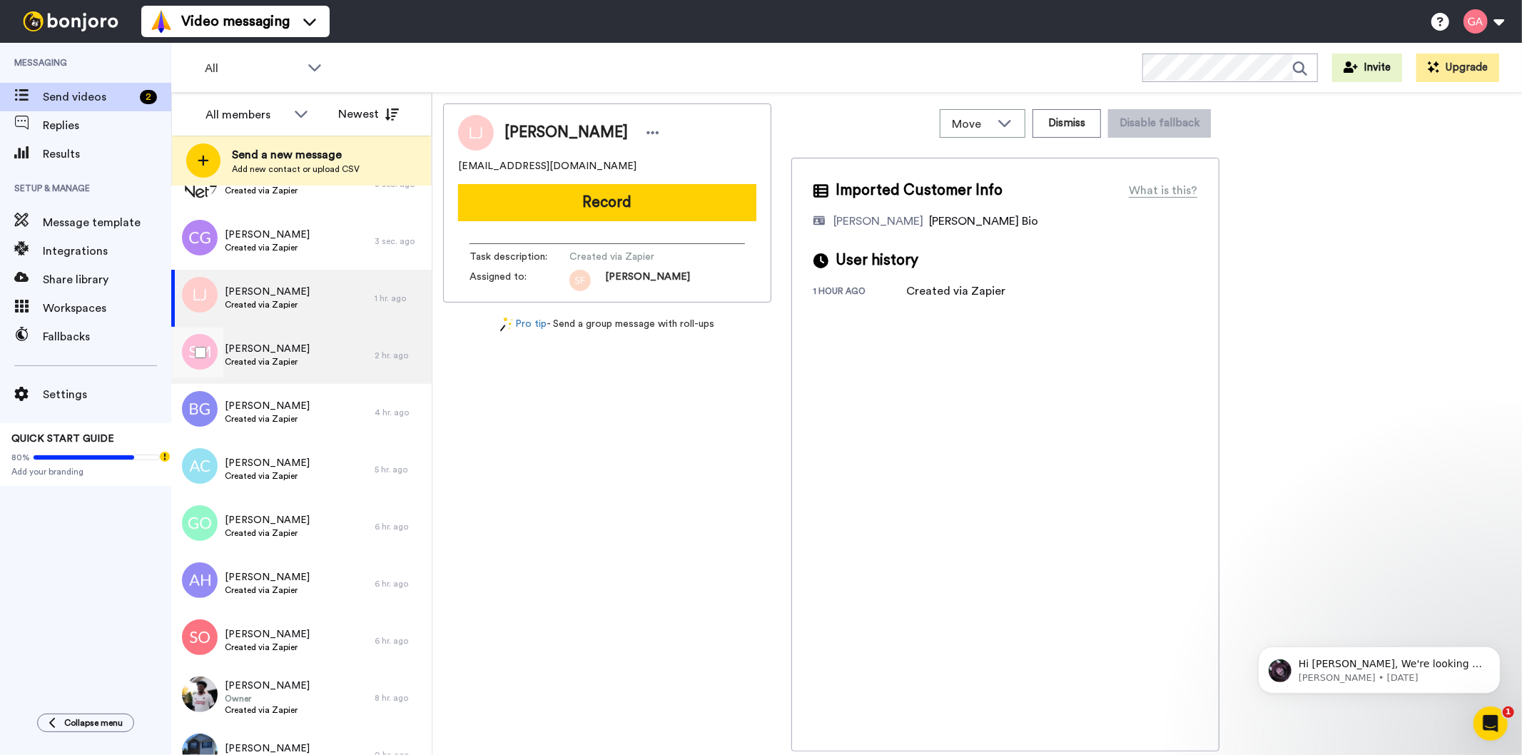
click at [298, 353] on span "Samantha Moore" at bounding box center [267, 349] width 85 height 14
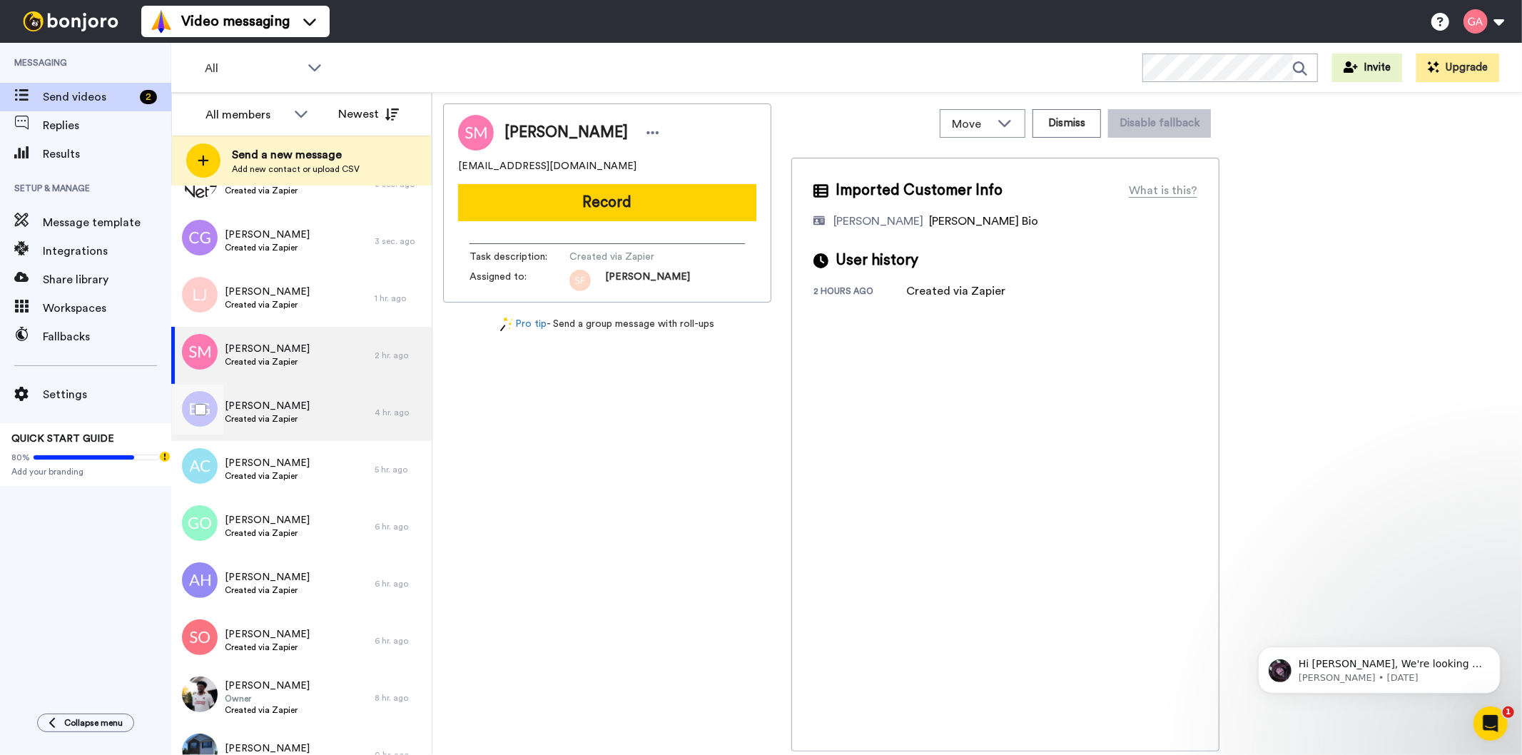
click at [295, 405] on span "Bobby Goedee" at bounding box center [267, 406] width 85 height 14
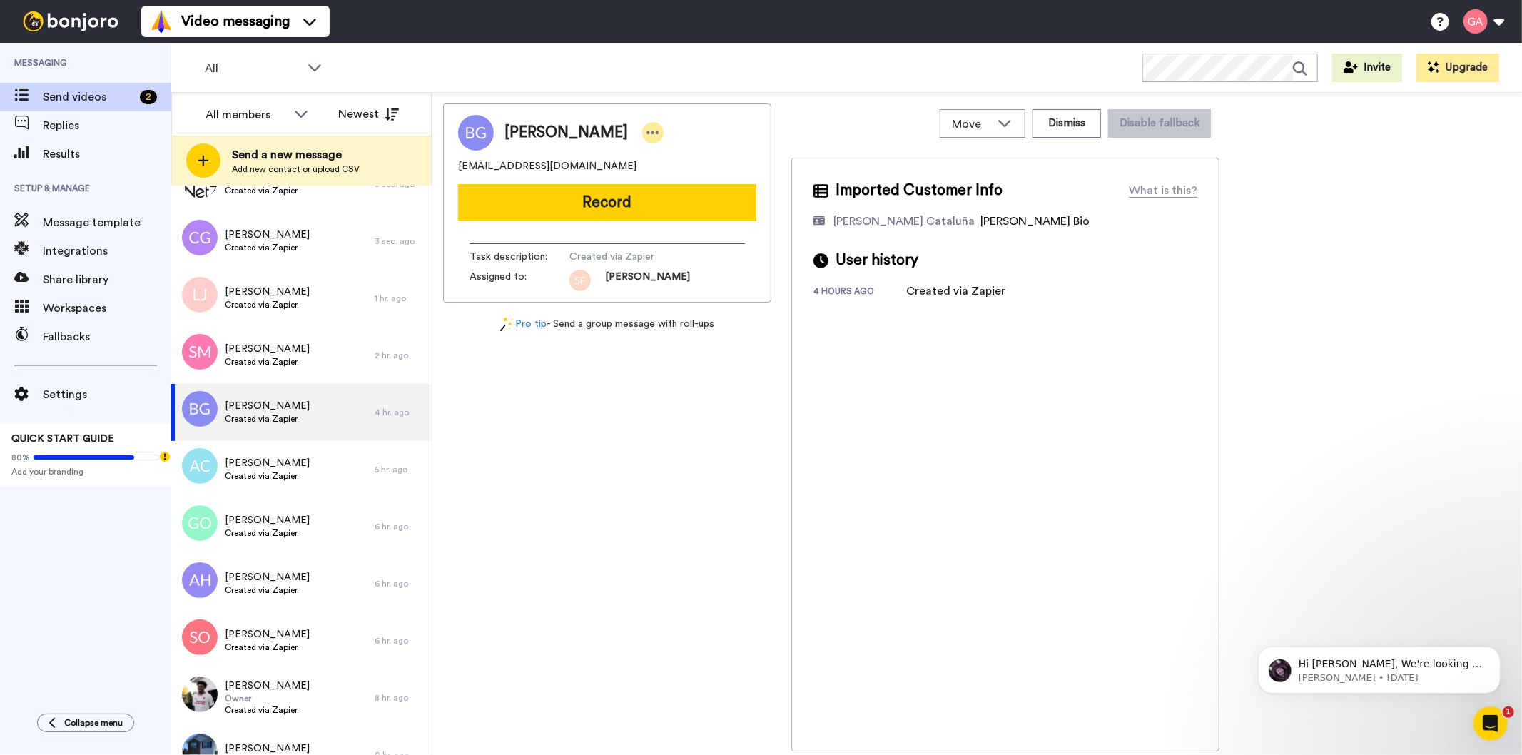
click at [647, 131] on icon at bounding box center [653, 133] width 13 height 14
click at [694, 176] on li "Assign" at bounding box center [670, 177] width 103 height 20
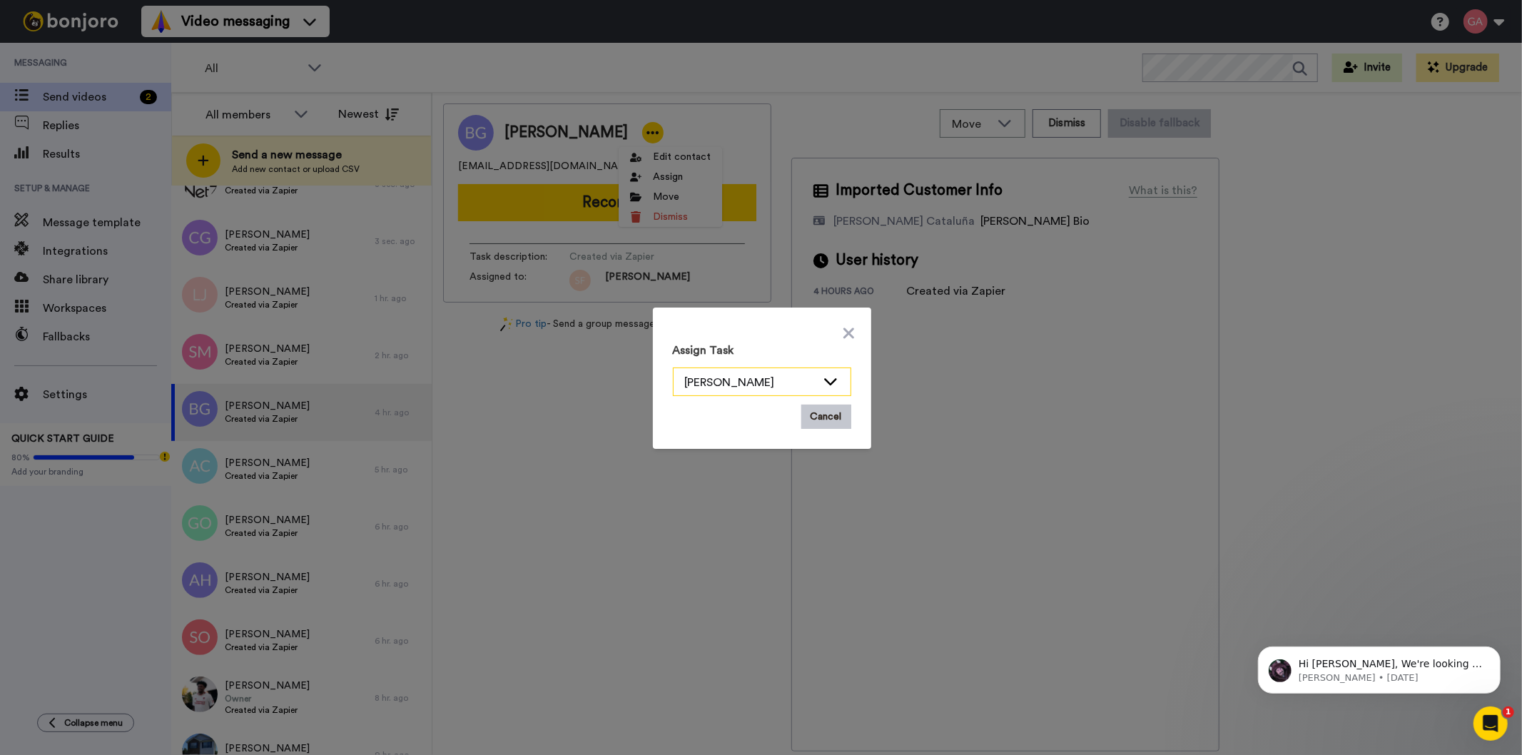
click at [774, 369] on div "[PERSON_NAME]" at bounding box center [762, 382] width 177 height 29
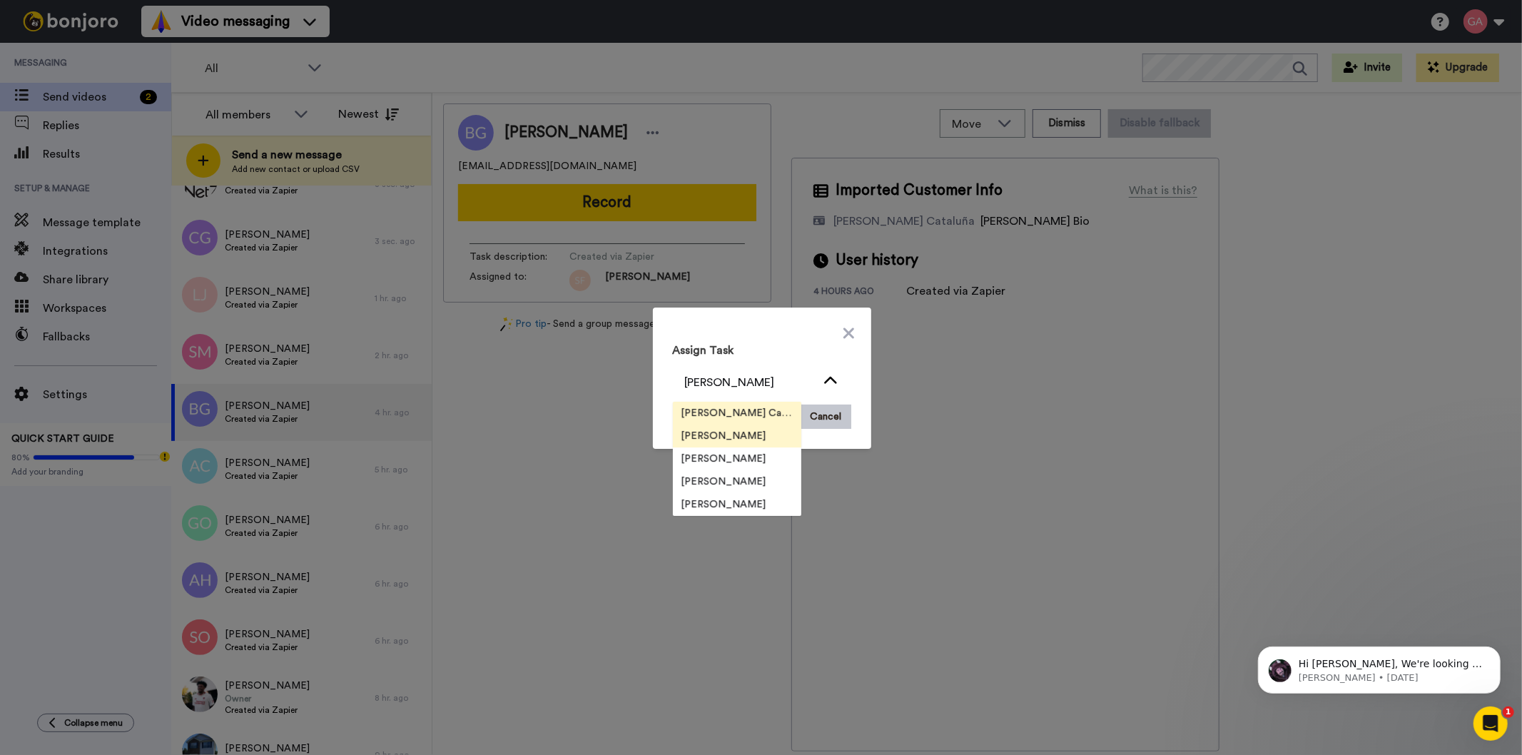
click at [750, 407] on span "[PERSON_NAME] Cataluña" at bounding box center [737, 413] width 128 height 14
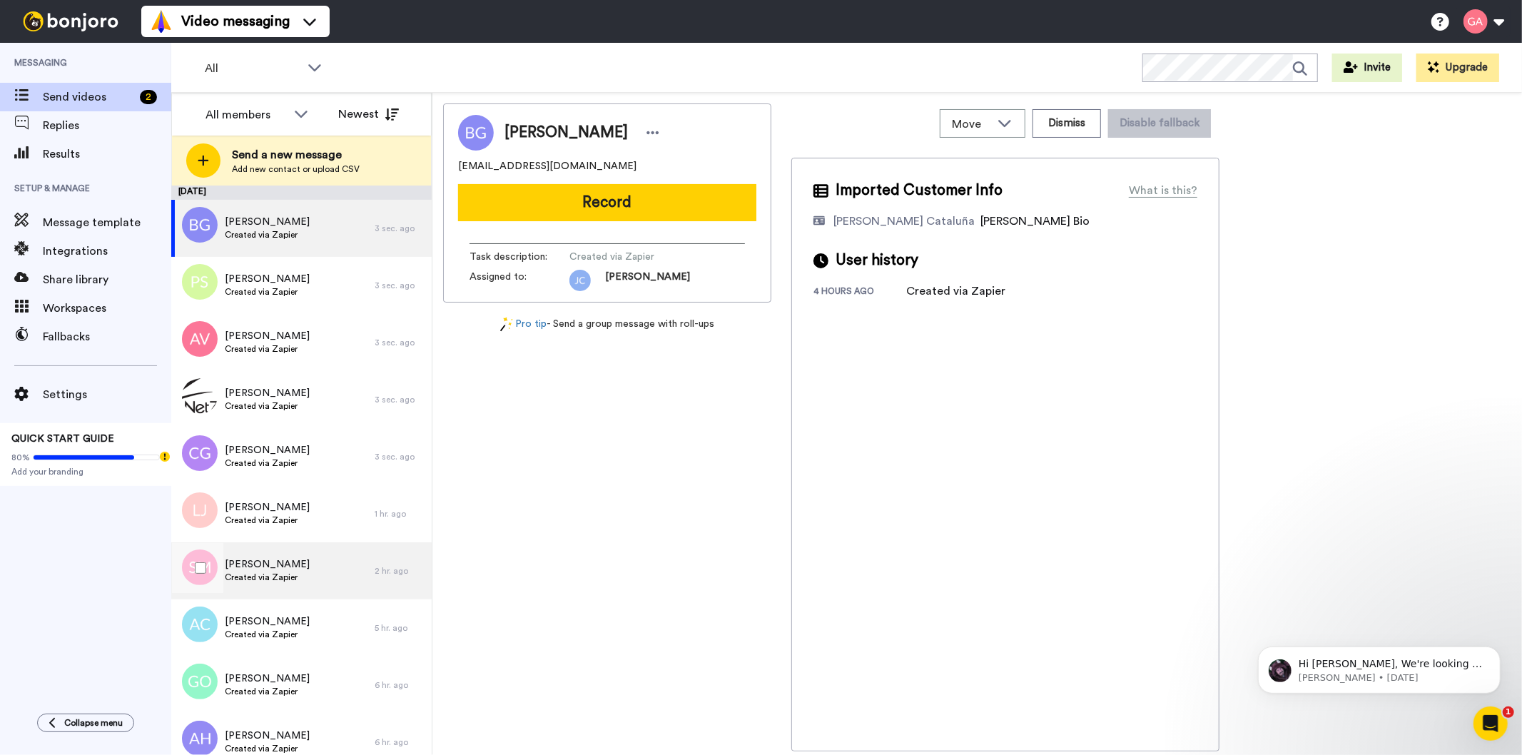
click at [291, 579] on span "Created via Zapier" at bounding box center [267, 577] width 85 height 11
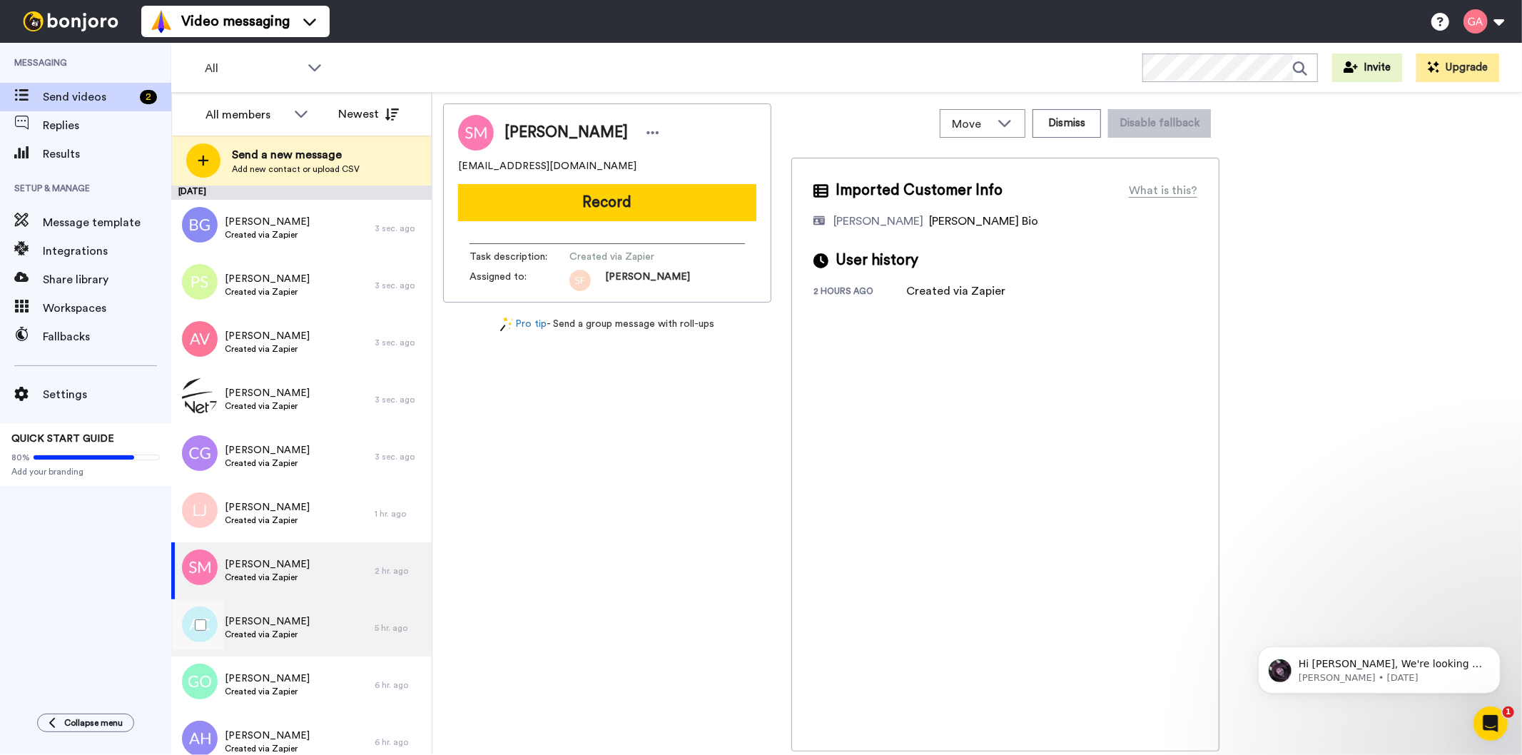
click at [266, 632] on span "Created via Zapier" at bounding box center [267, 634] width 85 height 11
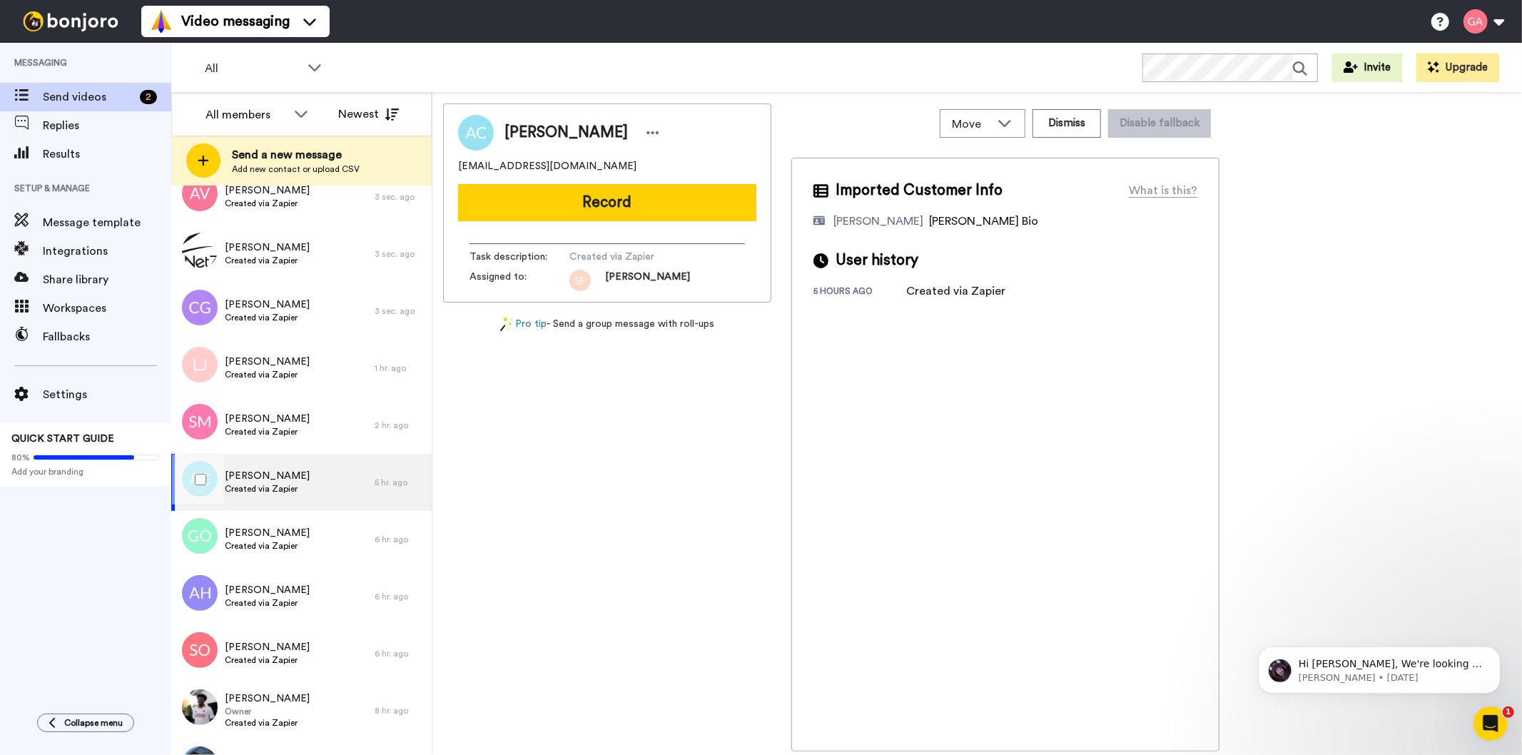
scroll to position [158, 0]
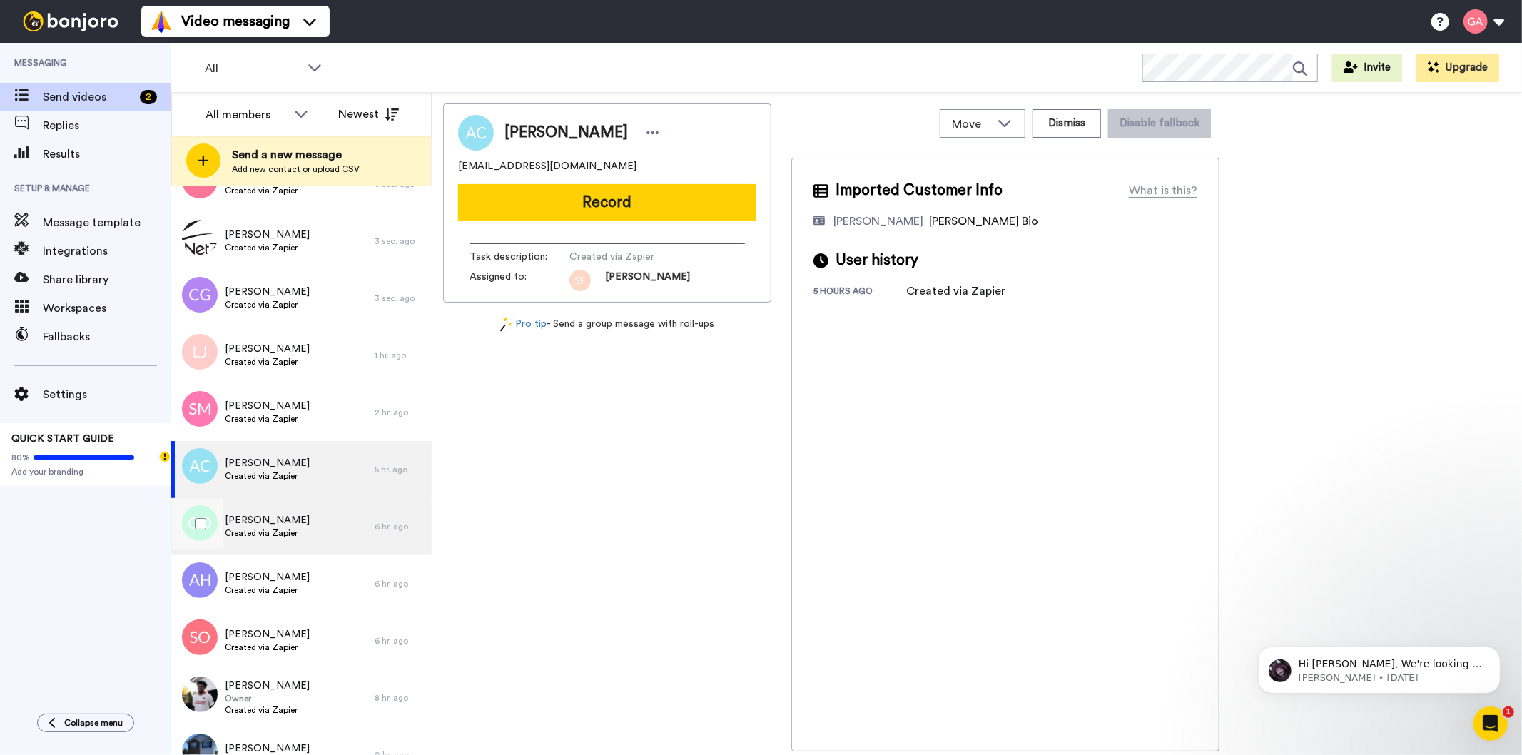
click at [297, 537] on div "Genelle Oliver Created via Zapier" at bounding box center [272, 526] width 203 height 57
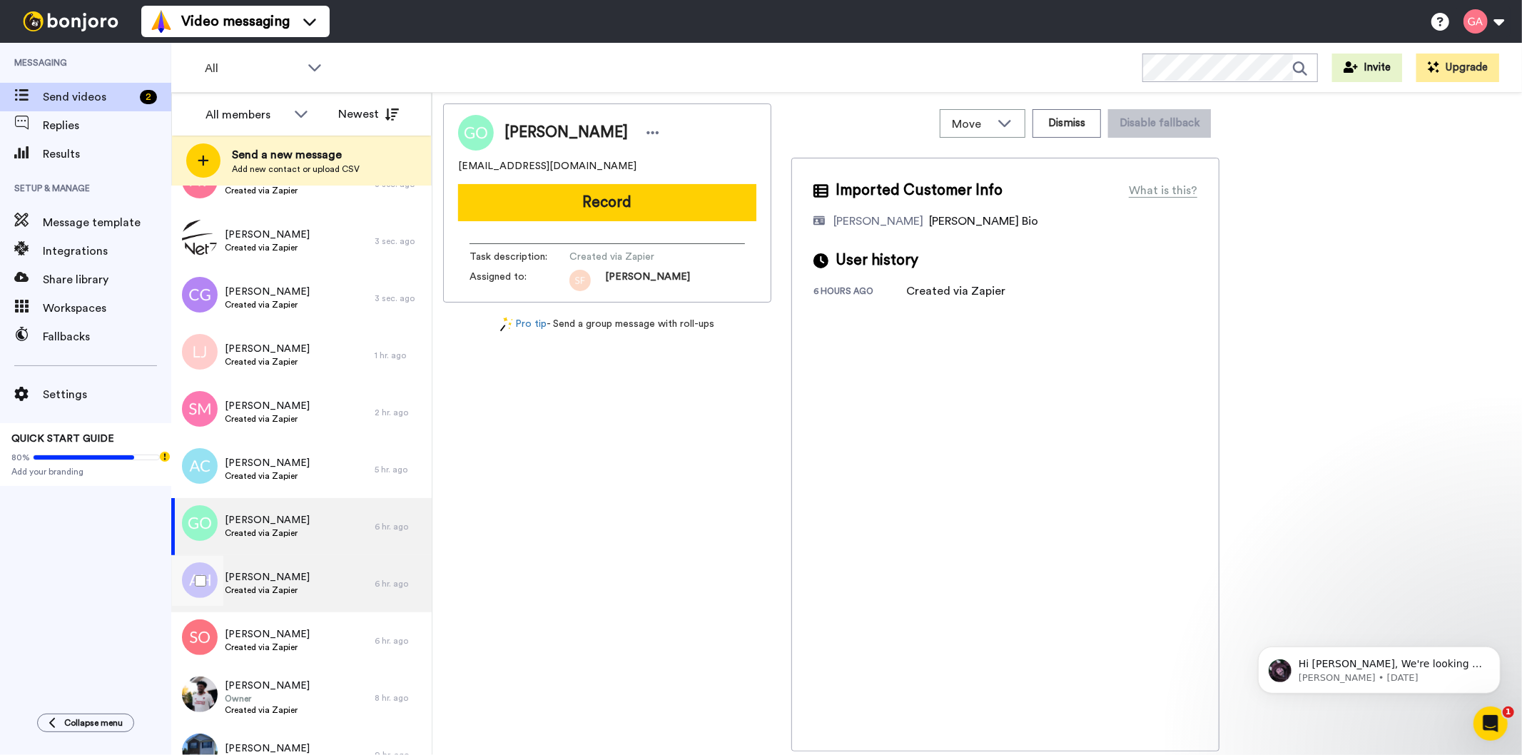
click at [283, 584] on span "Created via Zapier" at bounding box center [267, 589] width 85 height 11
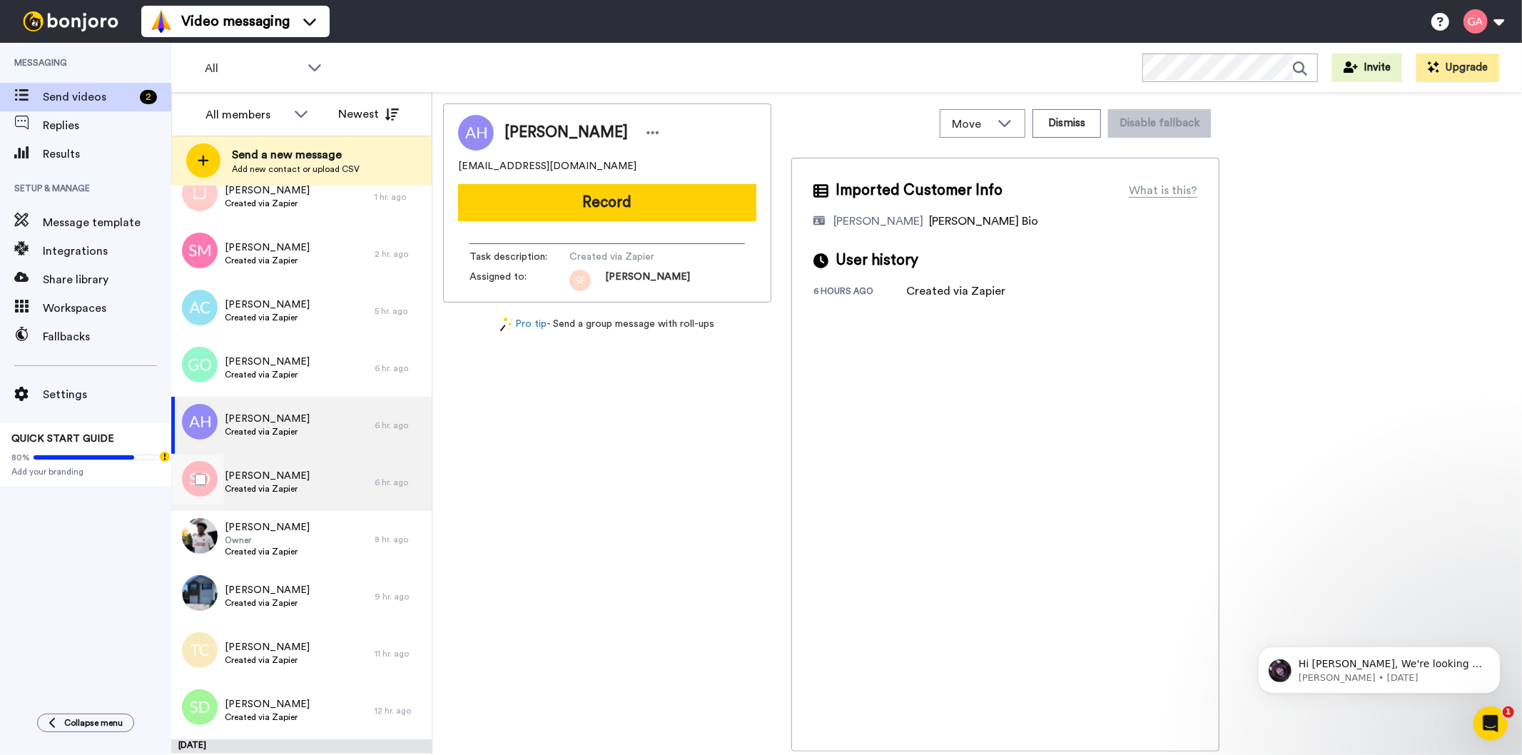
click at [273, 483] on span "Created via Zapier" at bounding box center [267, 488] width 85 height 11
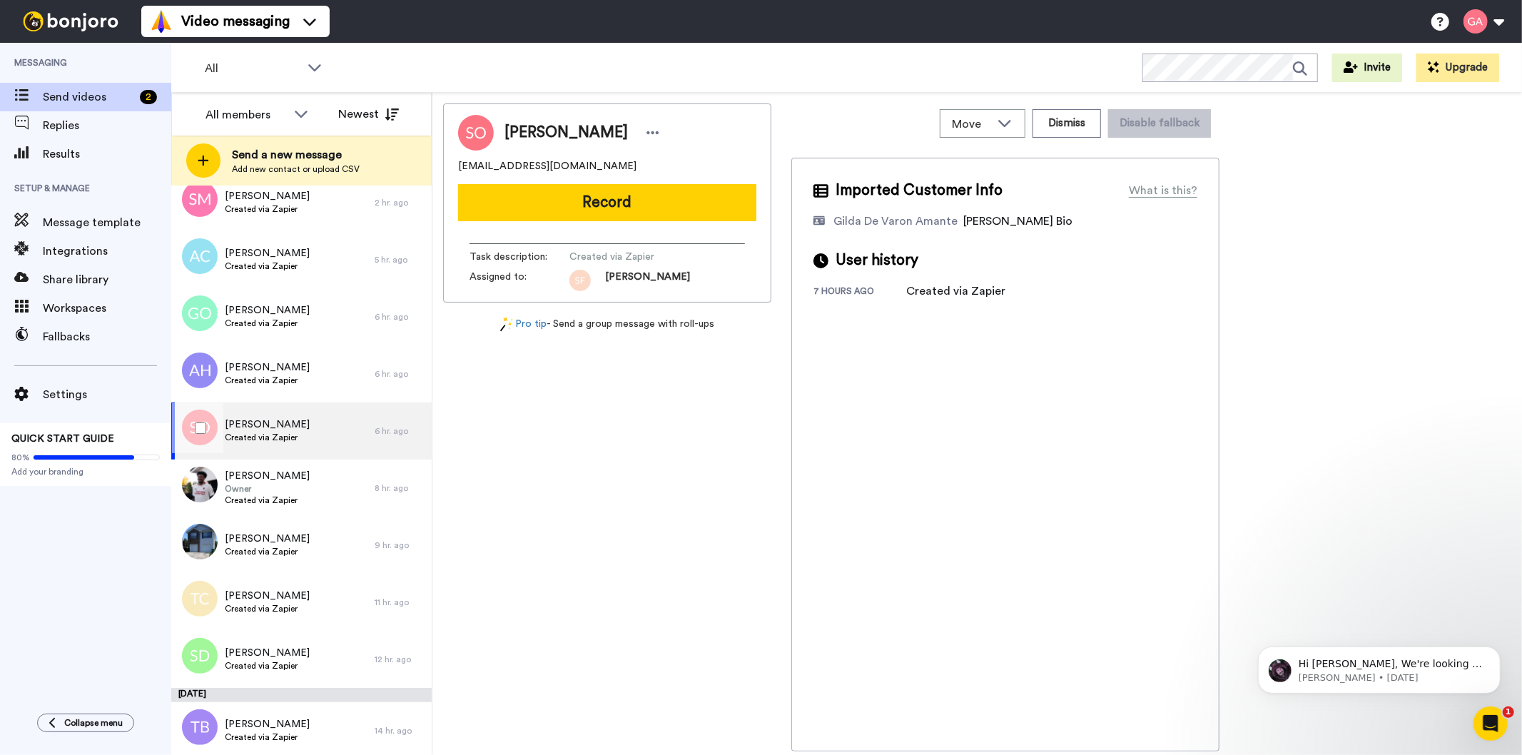
scroll to position [396, 0]
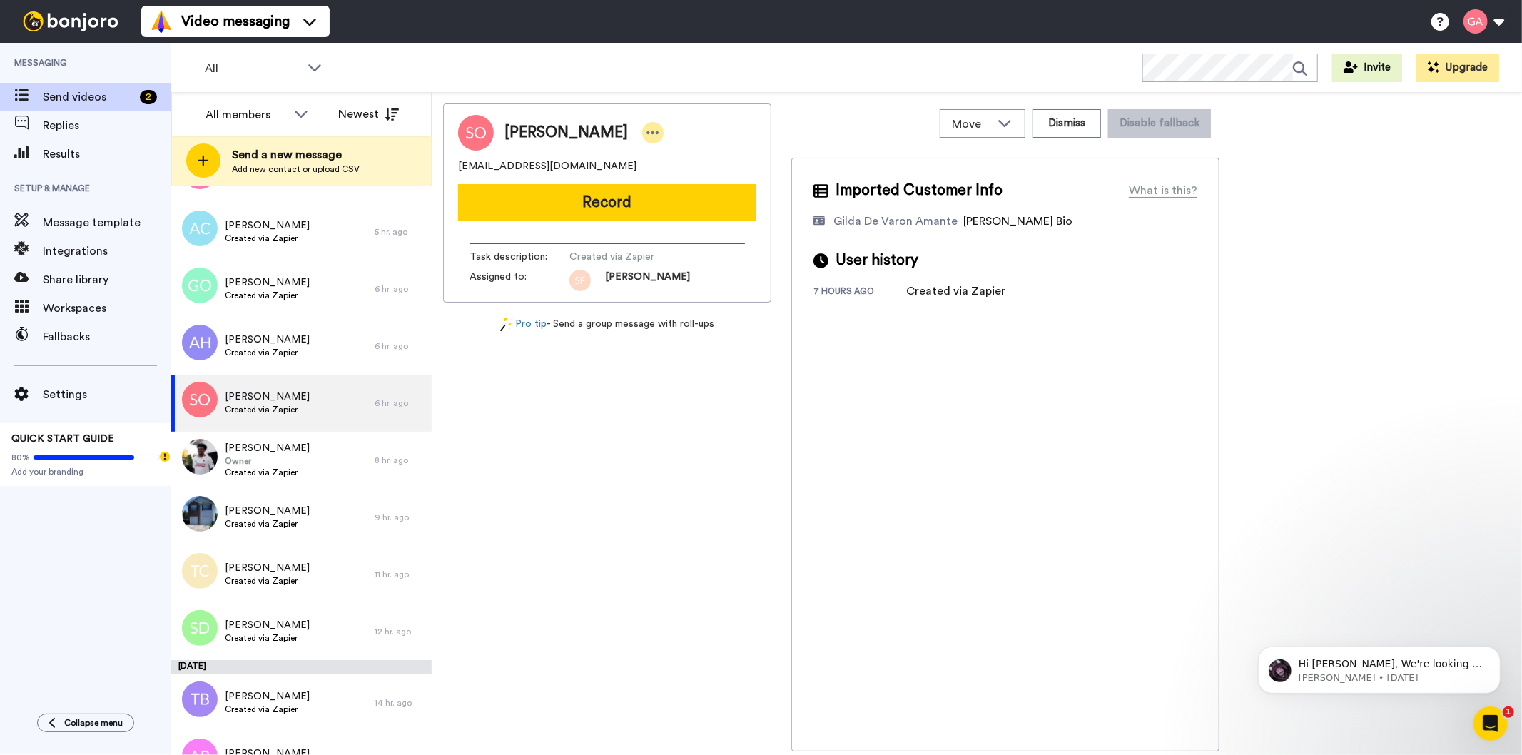
click at [647, 130] on icon at bounding box center [653, 133] width 13 height 14
click at [669, 181] on li "Assign" at bounding box center [655, 177] width 103 height 20
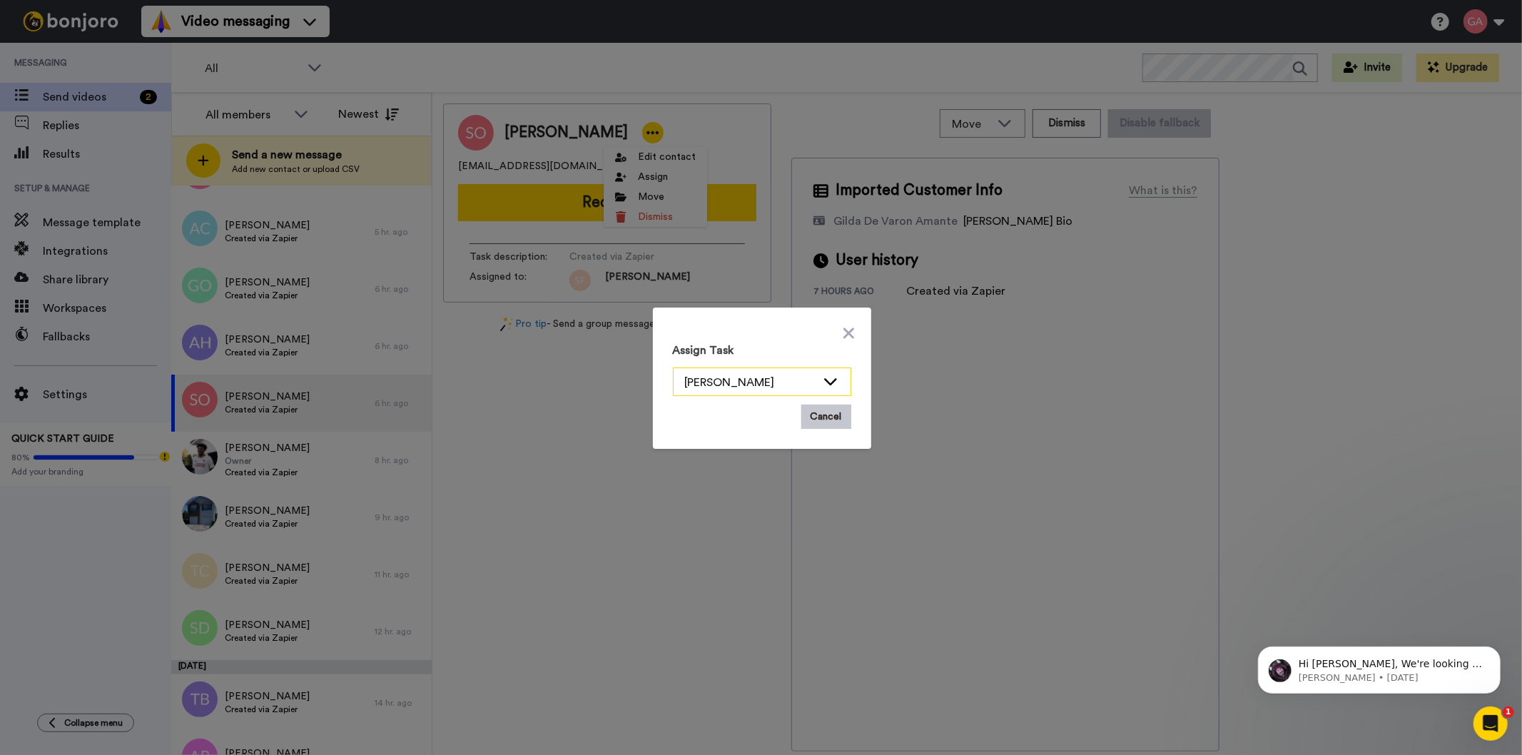
click at [797, 380] on div "[PERSON_NAME]" at bounding box center [750, 382] width 131 height 17
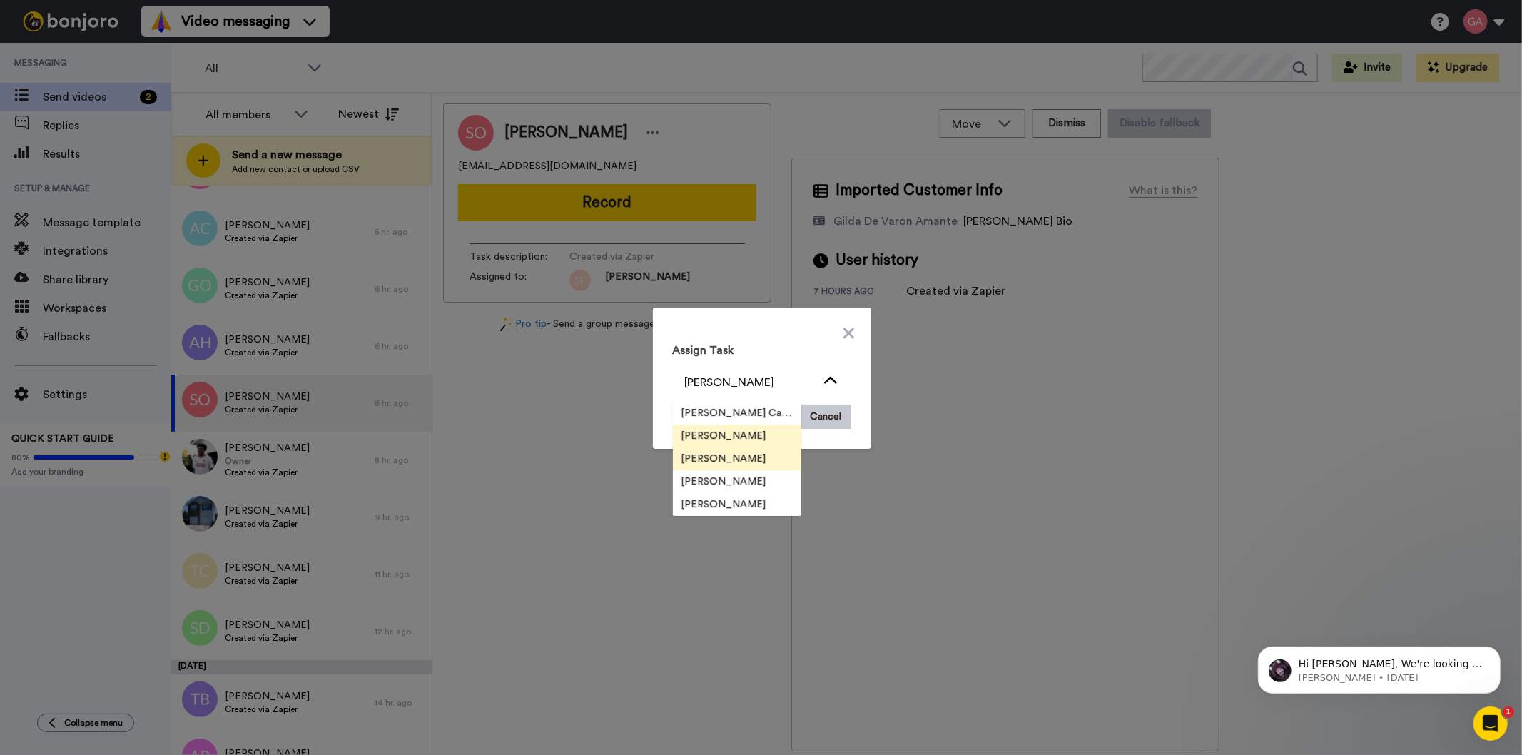
click at [716, 457] on span "[PERSON_NAME]" at bounding box center [724, 459] width 102 height 14
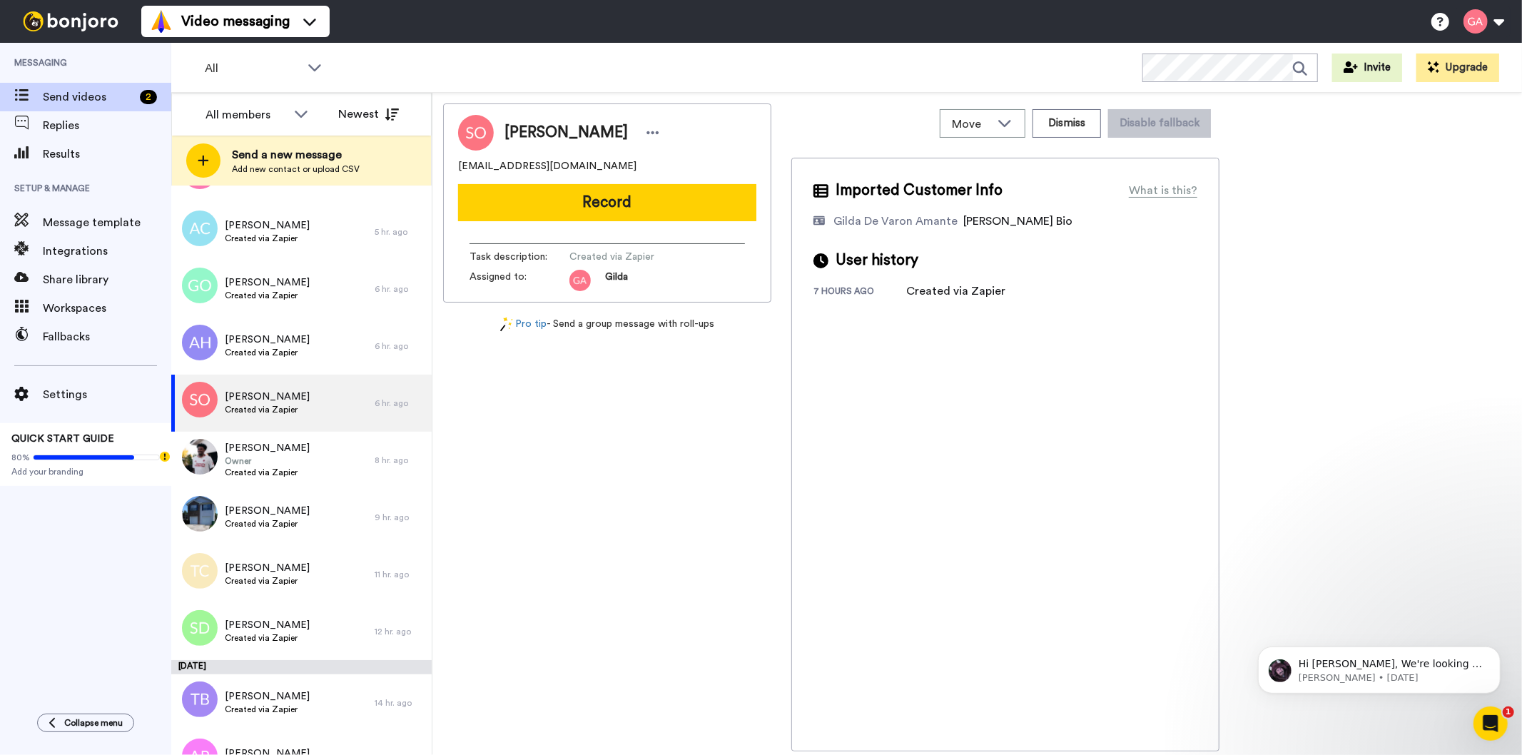
scroll to position [0, 0]
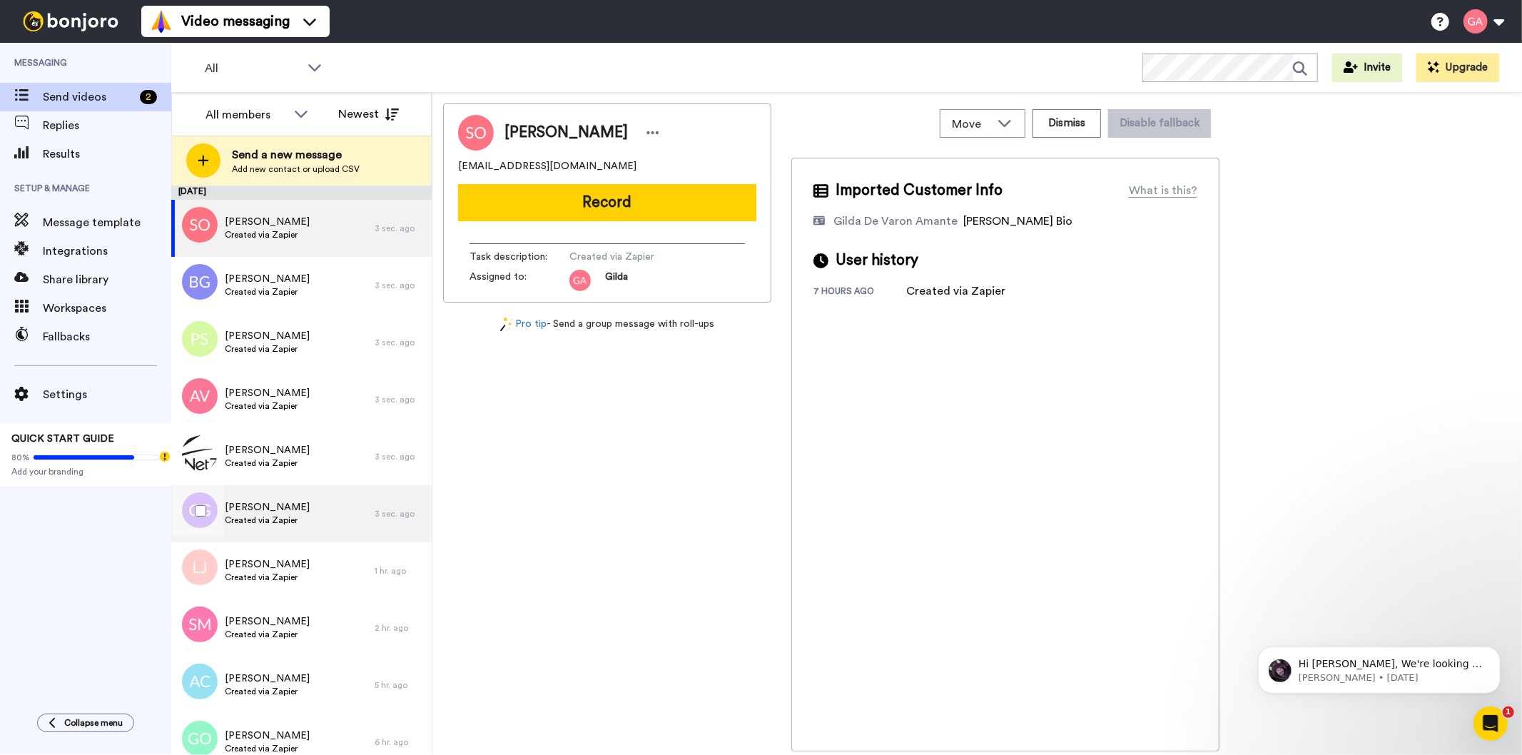
click at [288, 516] on span "Created via Zapier" at bounding box center [267, 520] width 85 height 11
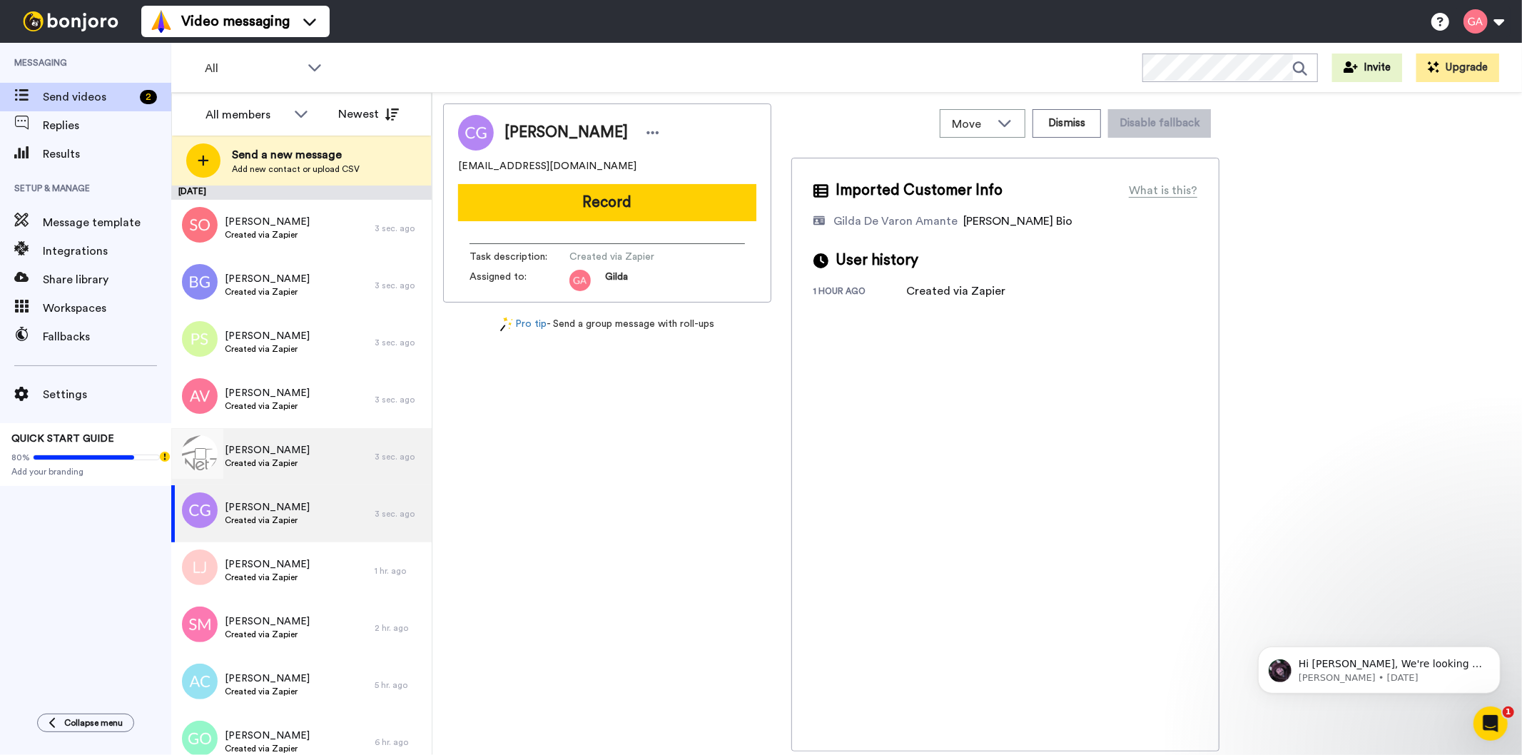
click at [294, 451] on span "[PERSON_NAME]" at bounding box center [267, 450] width 85 height 14
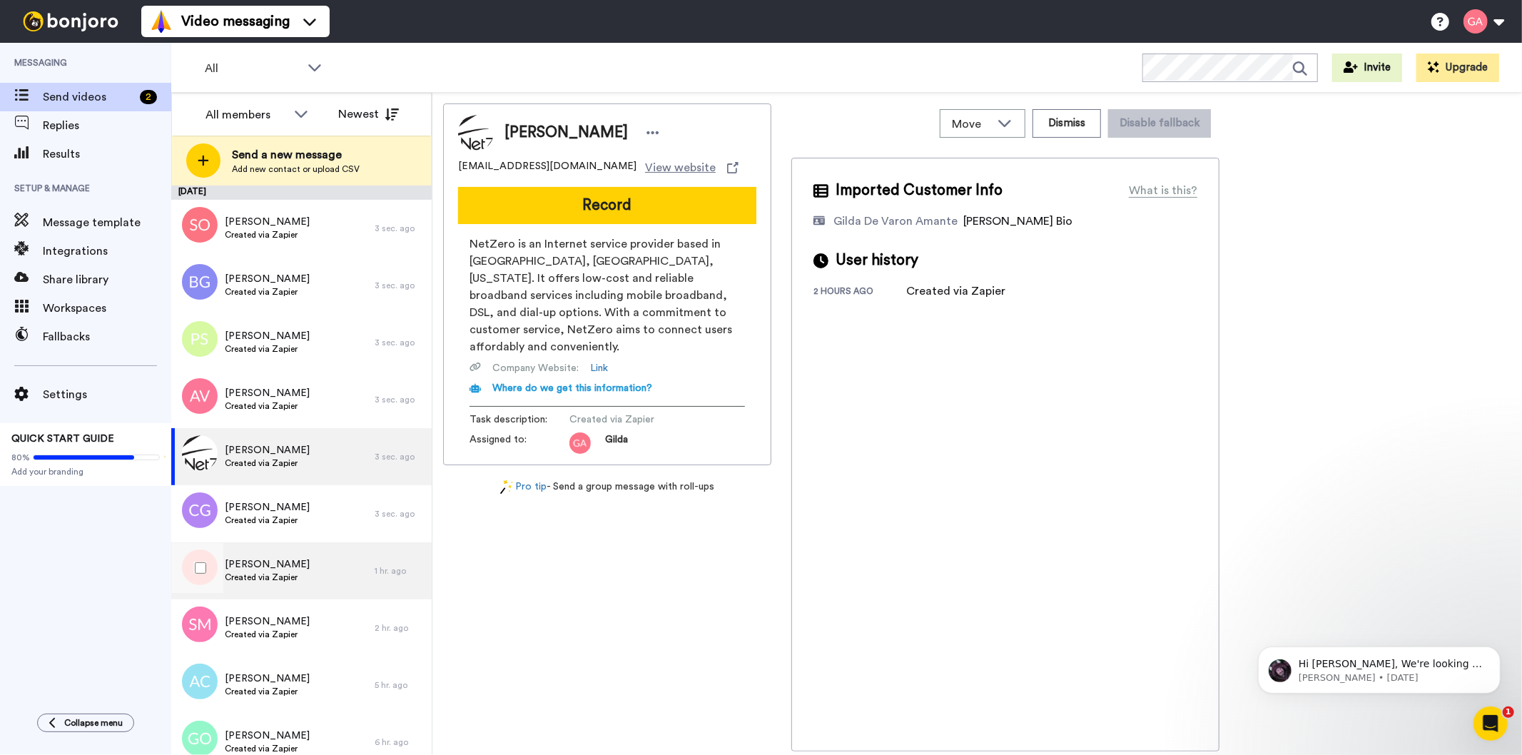
click at [277, 577] on span "Created via Zapier" at bounding box center [267, 577] width 85 height 11
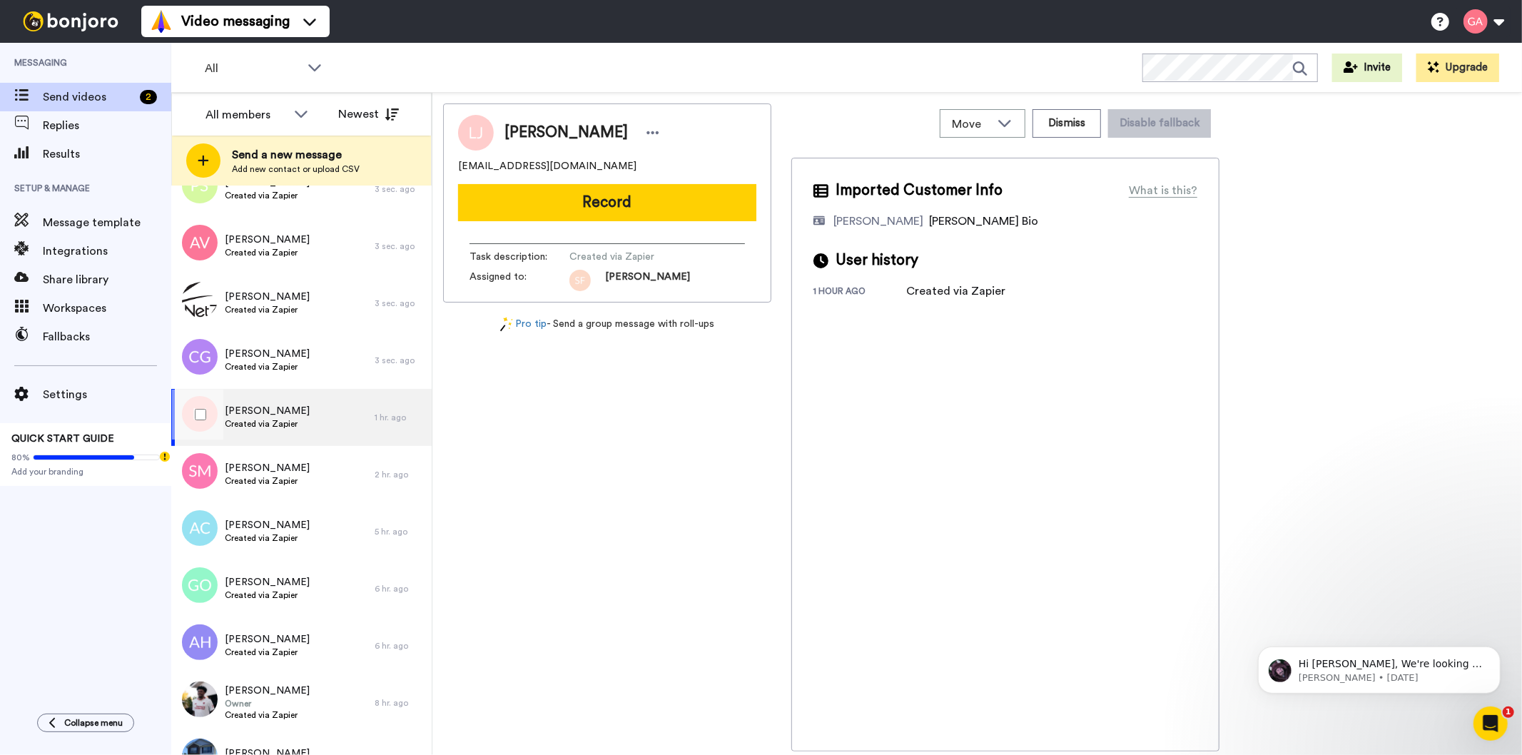
scroll to position [158, 0]
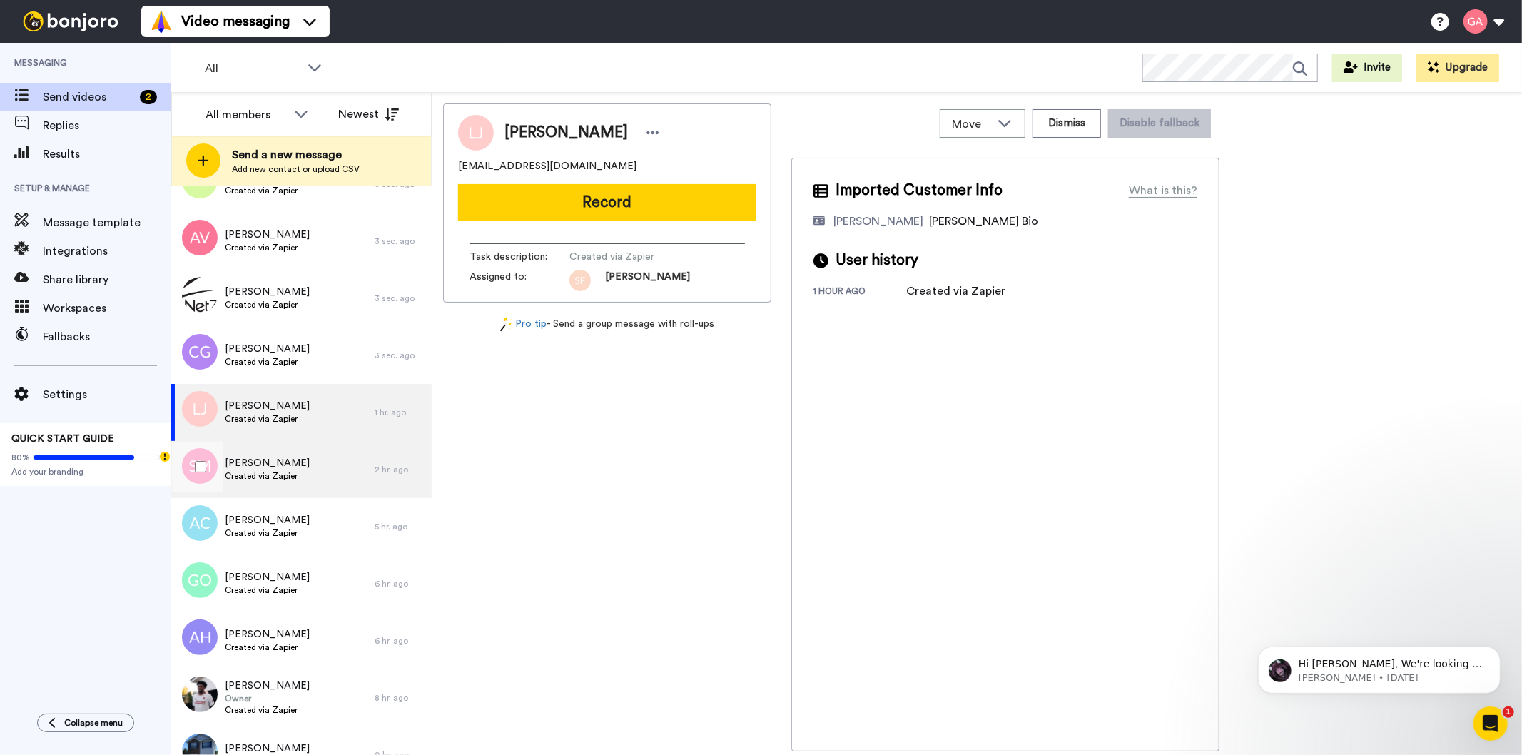
click at [277, 475] on span "Created via Zapier" at bounding box center [267, 475] width 85 height 11
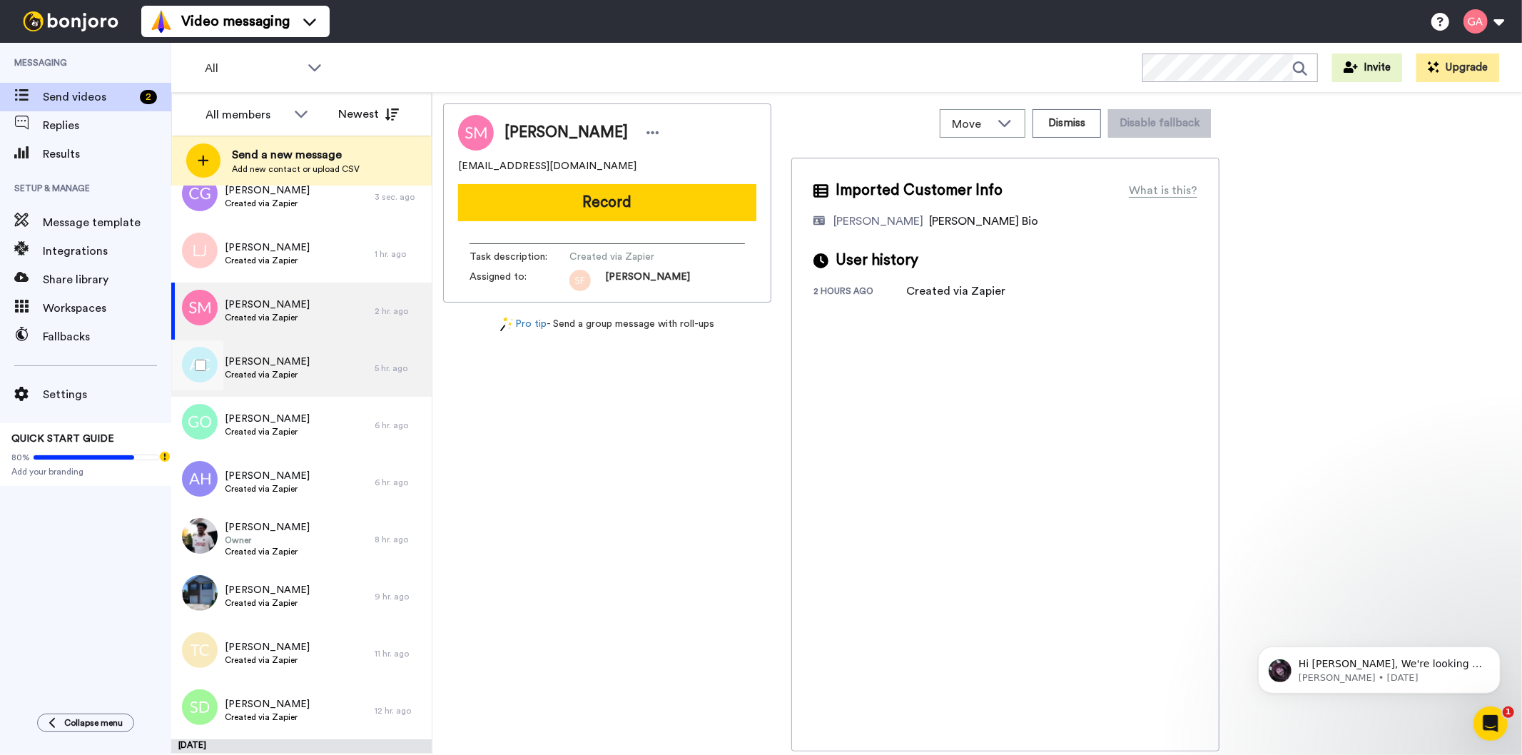
click at [273, 365] on span "Andrea Clarke" at bounding box center [267, 362] width 85 height 14
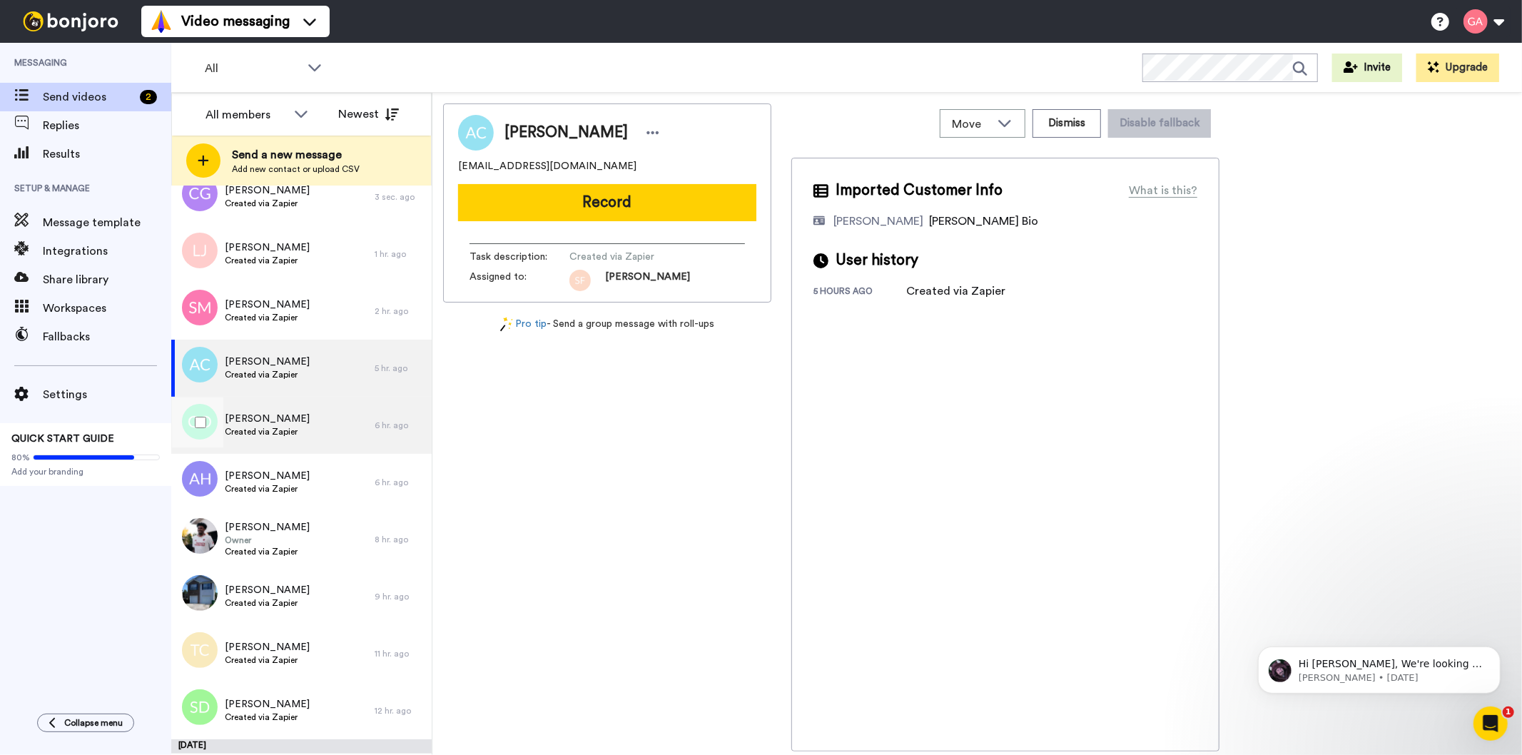
click at [257, 429] on span "Created via Zapier" at bounding box center [267, 431] width 85 height 11
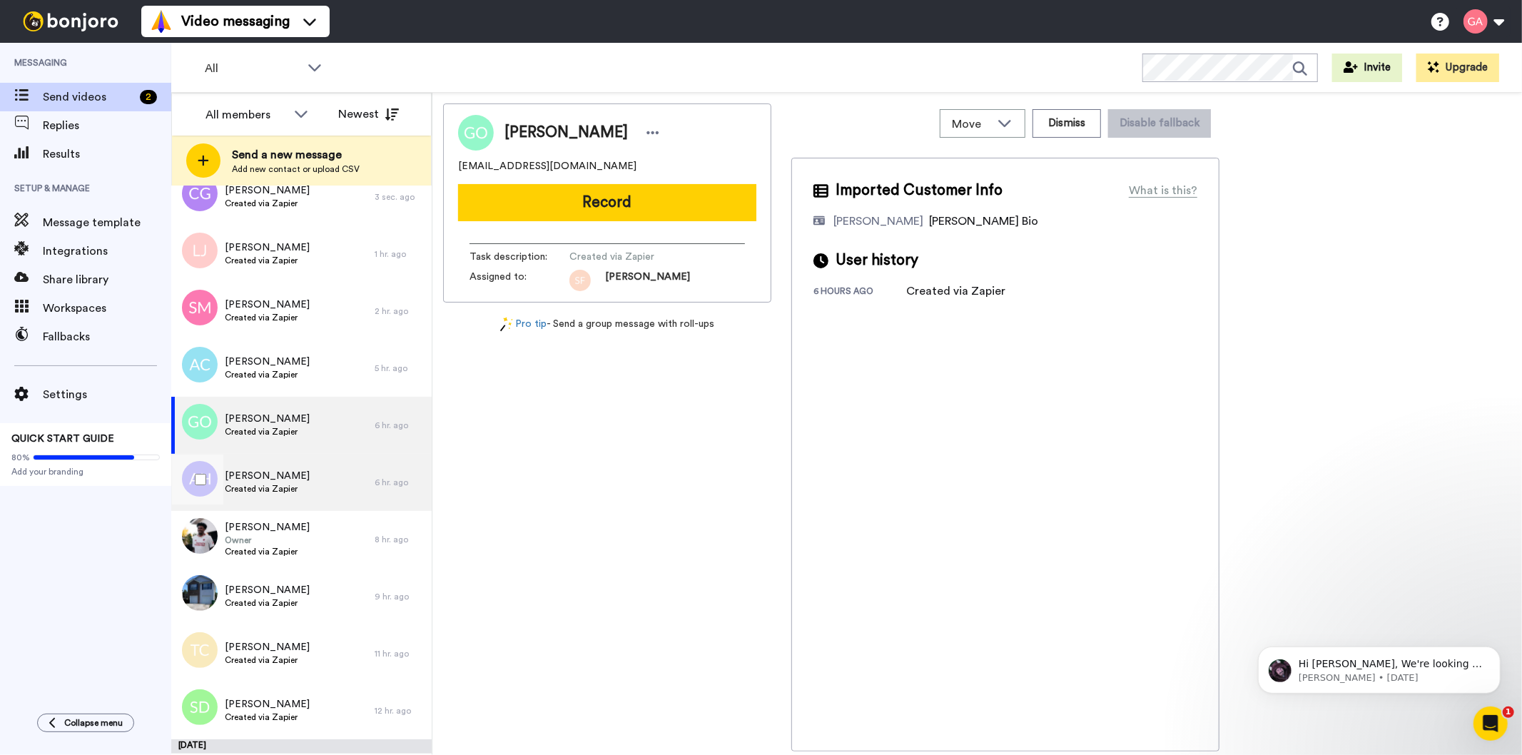
click at [262, 483] on span "Created via Zapier" at bounding box center [267, 488] width 85 height 11
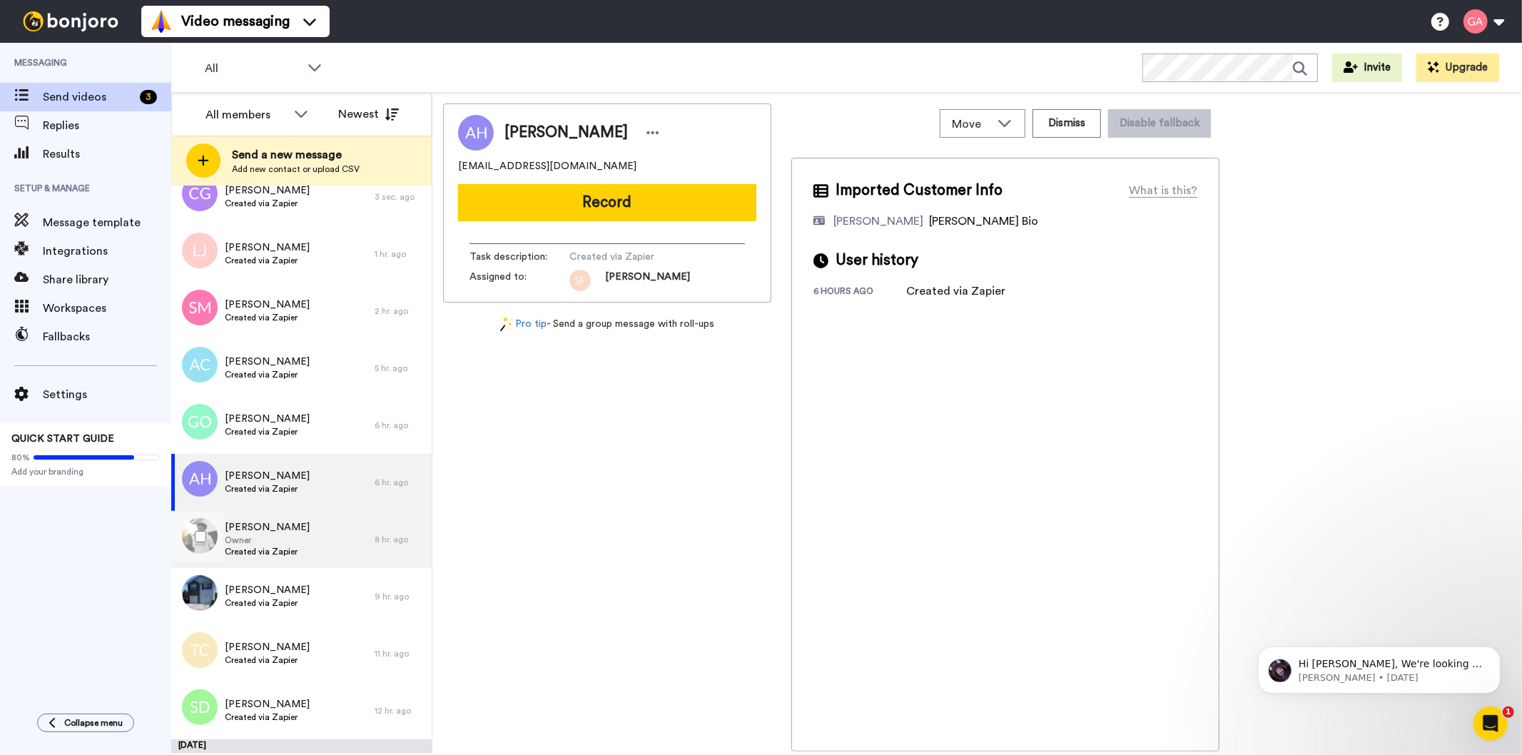
click at [261, 526] on span "JAI GREEN" at bounding box center [267, 527] width 85 height 14
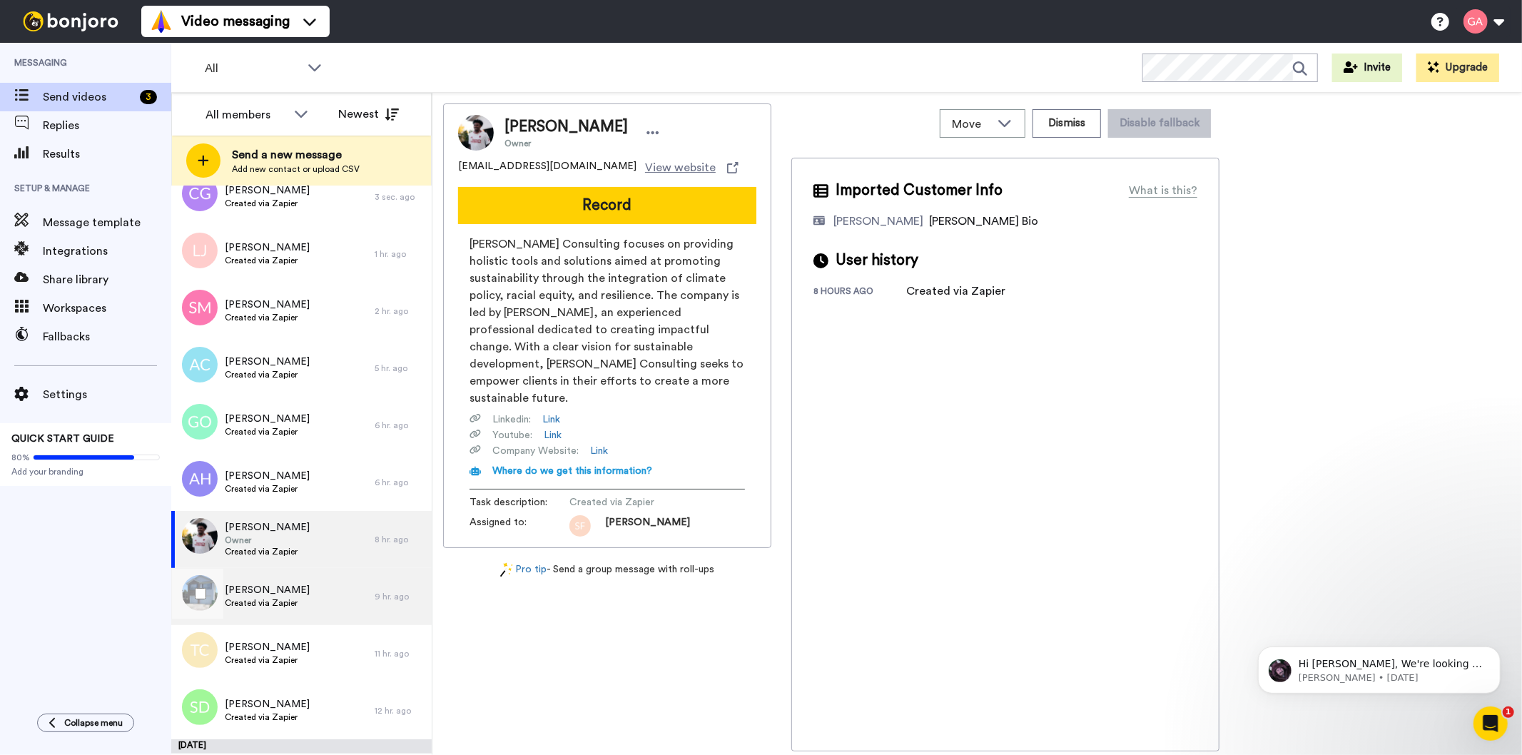
click at [258, 578] on div "Debra Ravenel Created via Zapier" at bounding box center [272, 596] width 203 height 57
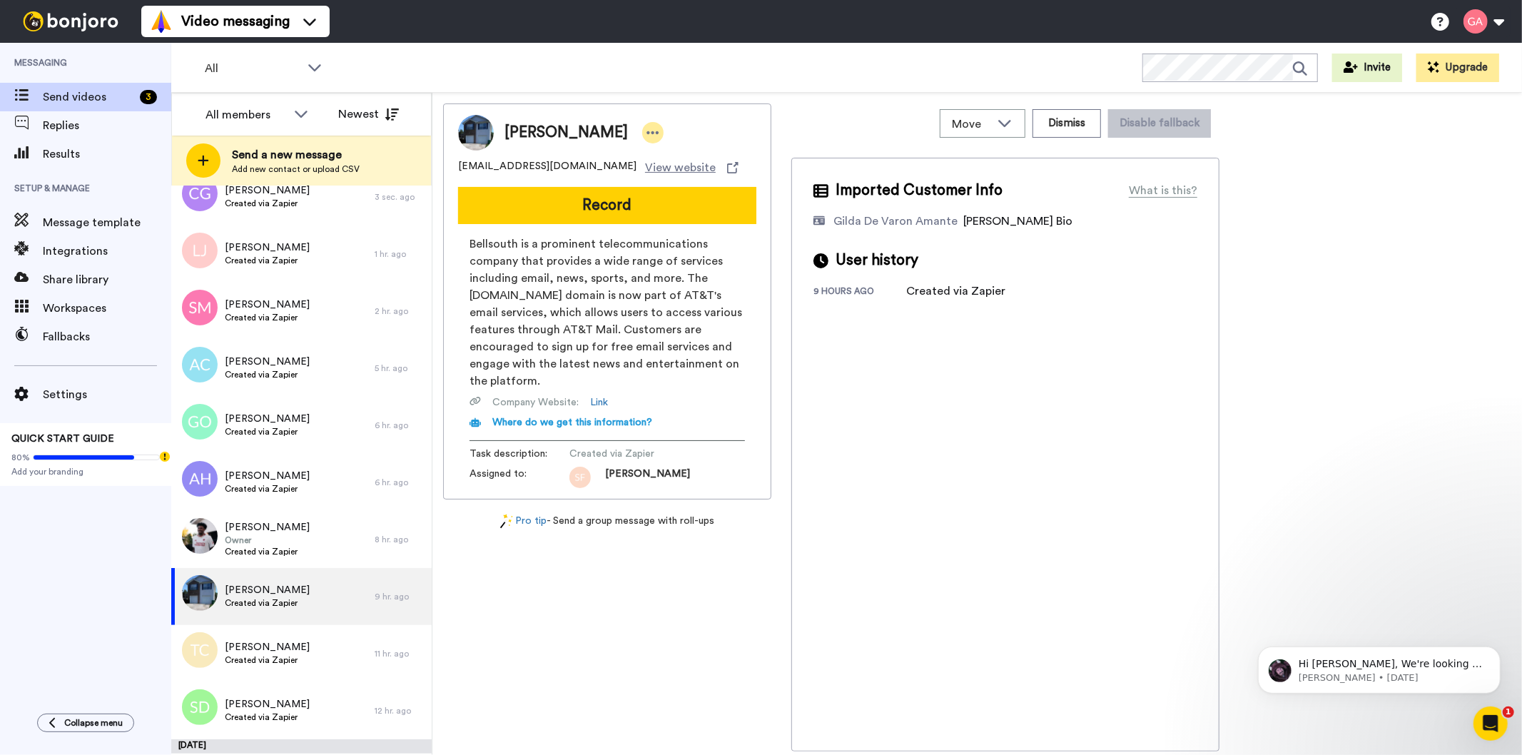
click at [647, 129] on icon at bounding box center [653, 133] width 13 height 14
click at [671, 173] on li "Assign" at bounding box center [668, 177] width 103 height 20
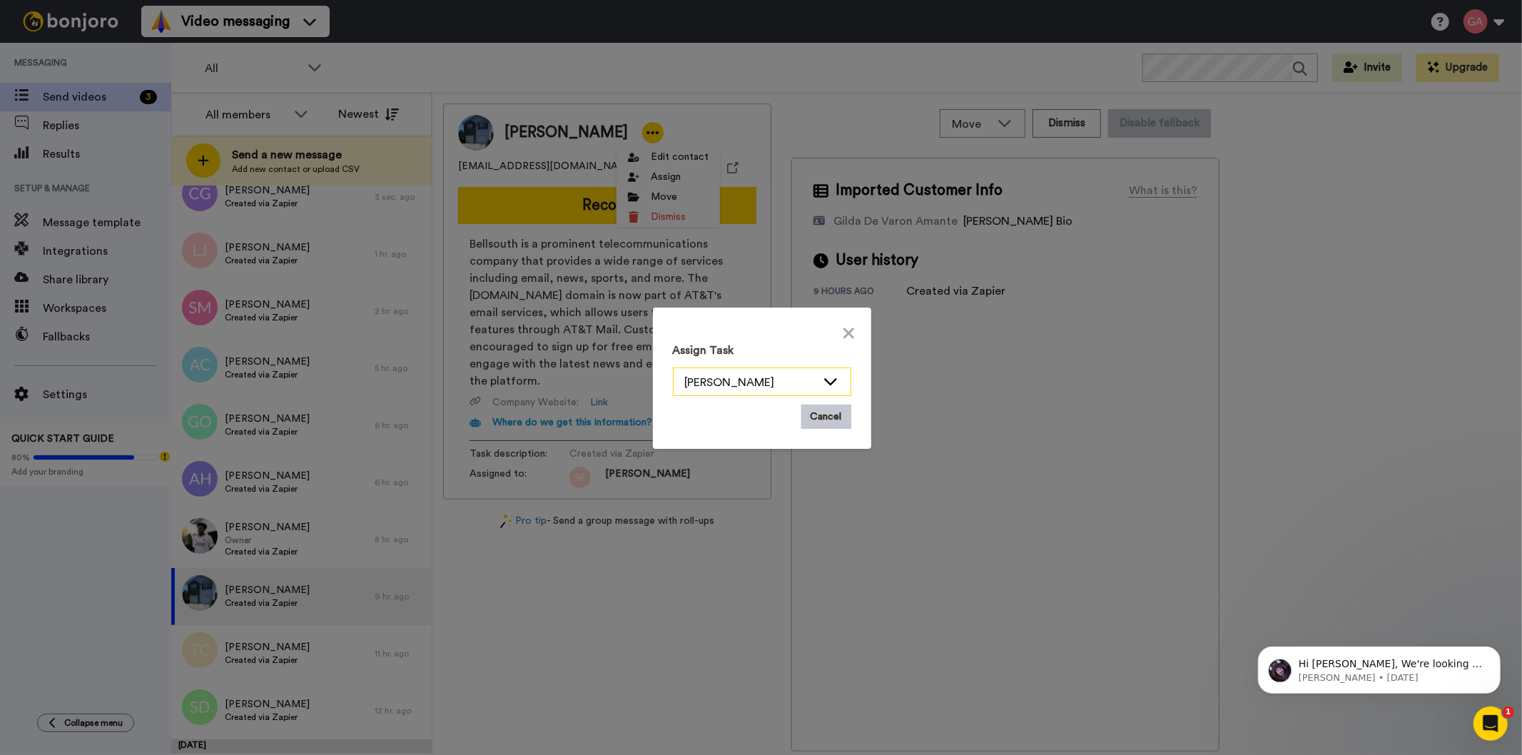
click at [798, 387] on div "[PERSON_NAME]" at bounding box center [750, 382] width 131 height 17
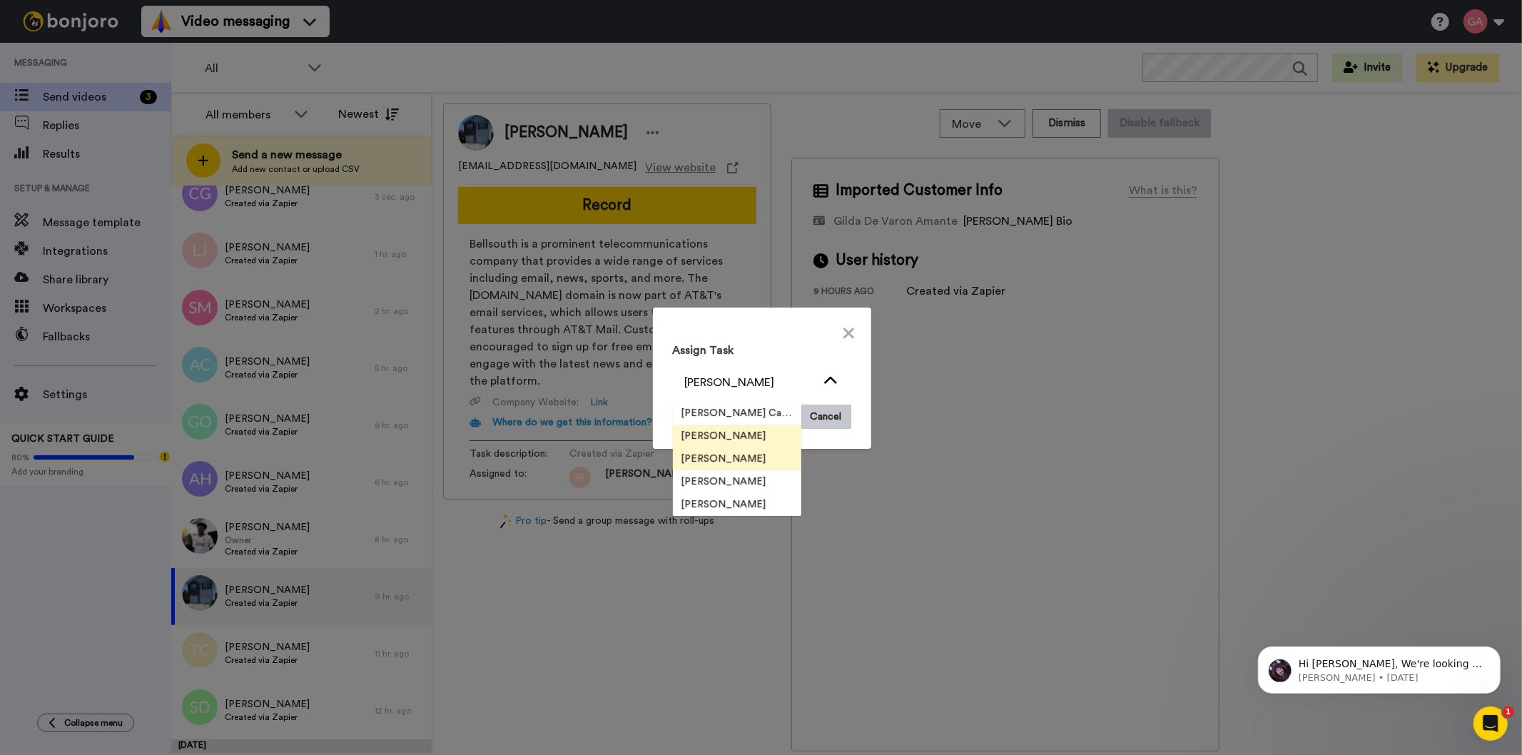
click at [719, 457] on span "[PERSON_NAME]" at bounding box center [724, 459] width 102 height 14
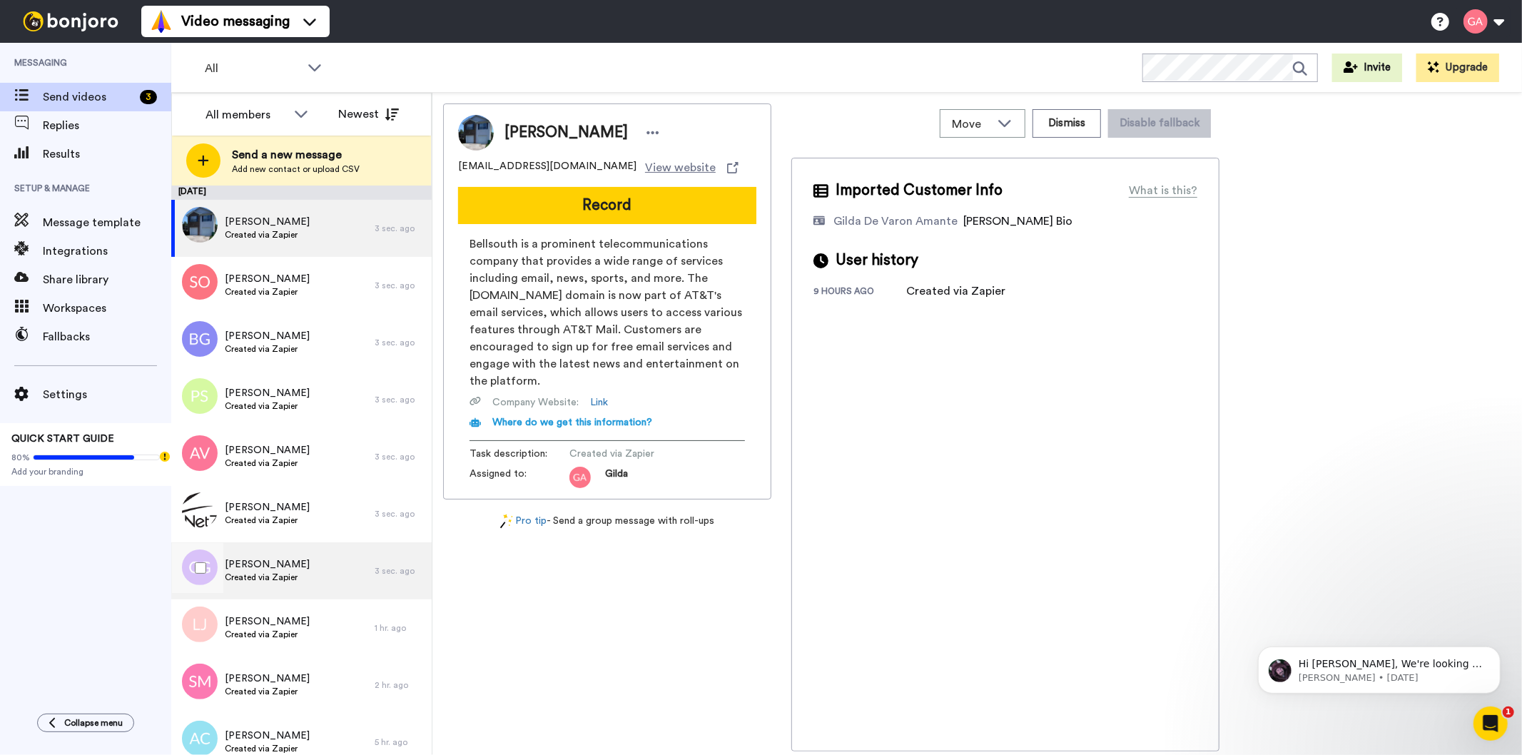
scroll to position [396, 0]
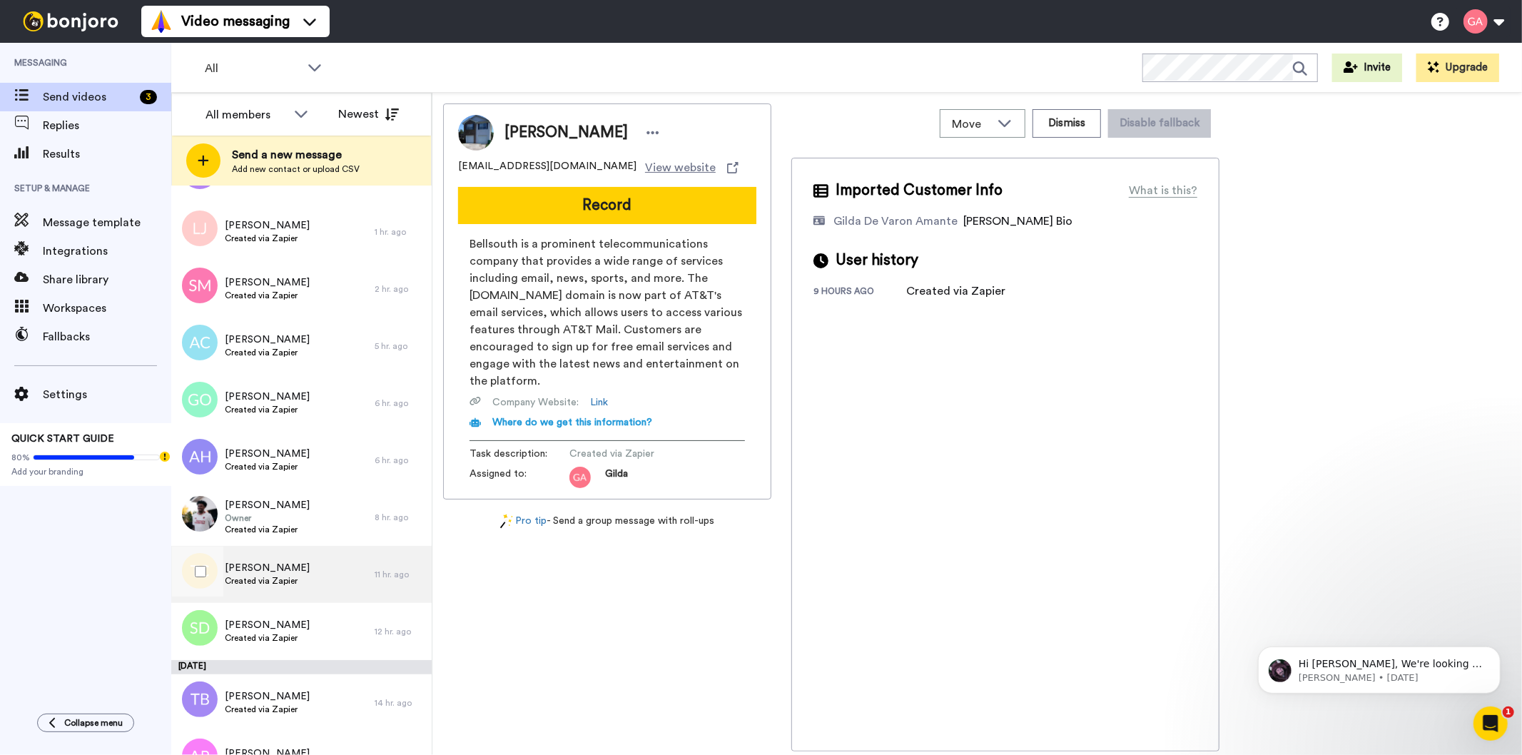
click at [298, 584] on div "Tameka Cook Created via Zapier" at bounding box center [272, 574] width 203 height 57
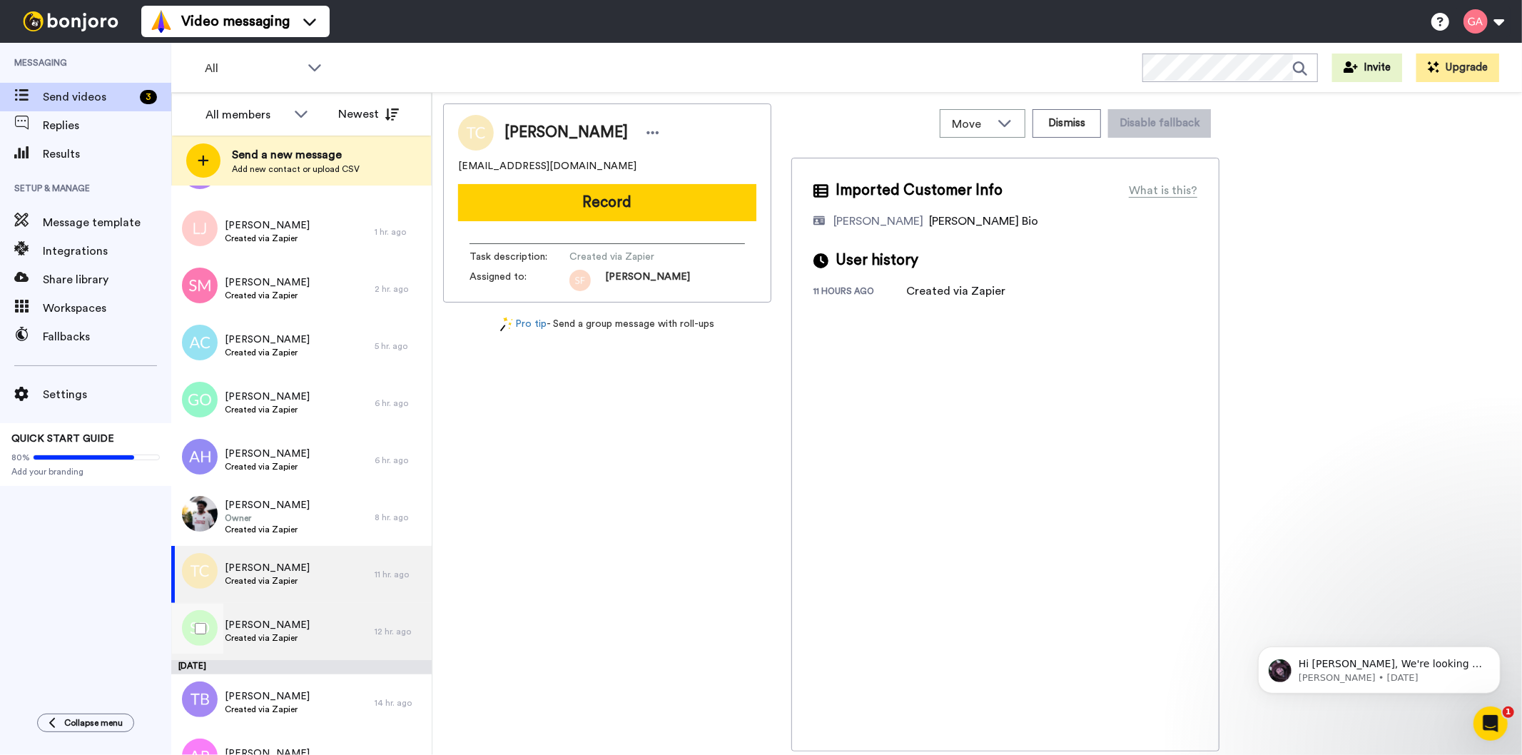
click at [288, 626] on span "[PERSON_NAME]" at bounding box center [267, 625] width 85 height 14
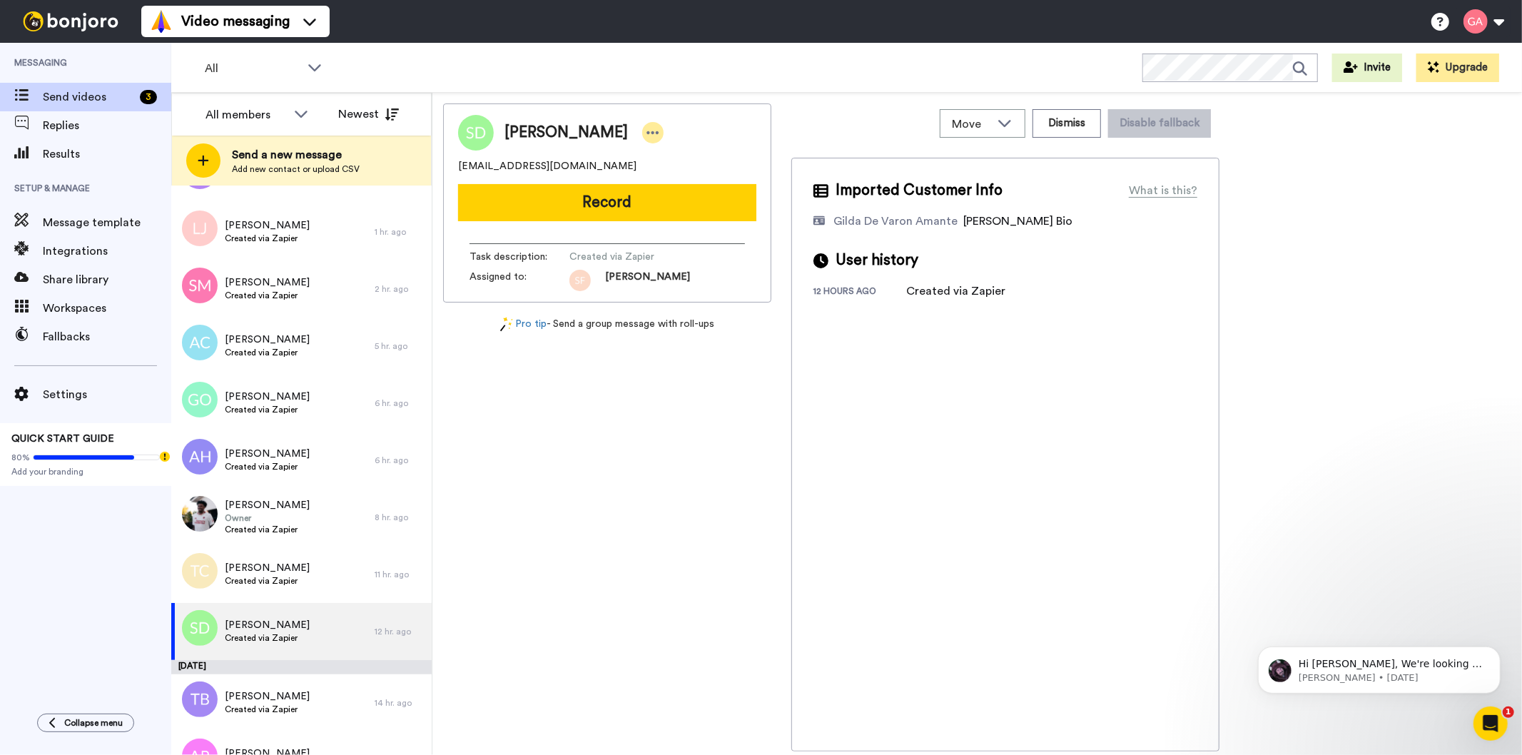
click at [647, 132] on icon at bounding box center [653, 133] width 13 height 14
click at [681, 174] on li "Assign" at bounding box center [655, 177] width 103 height 20
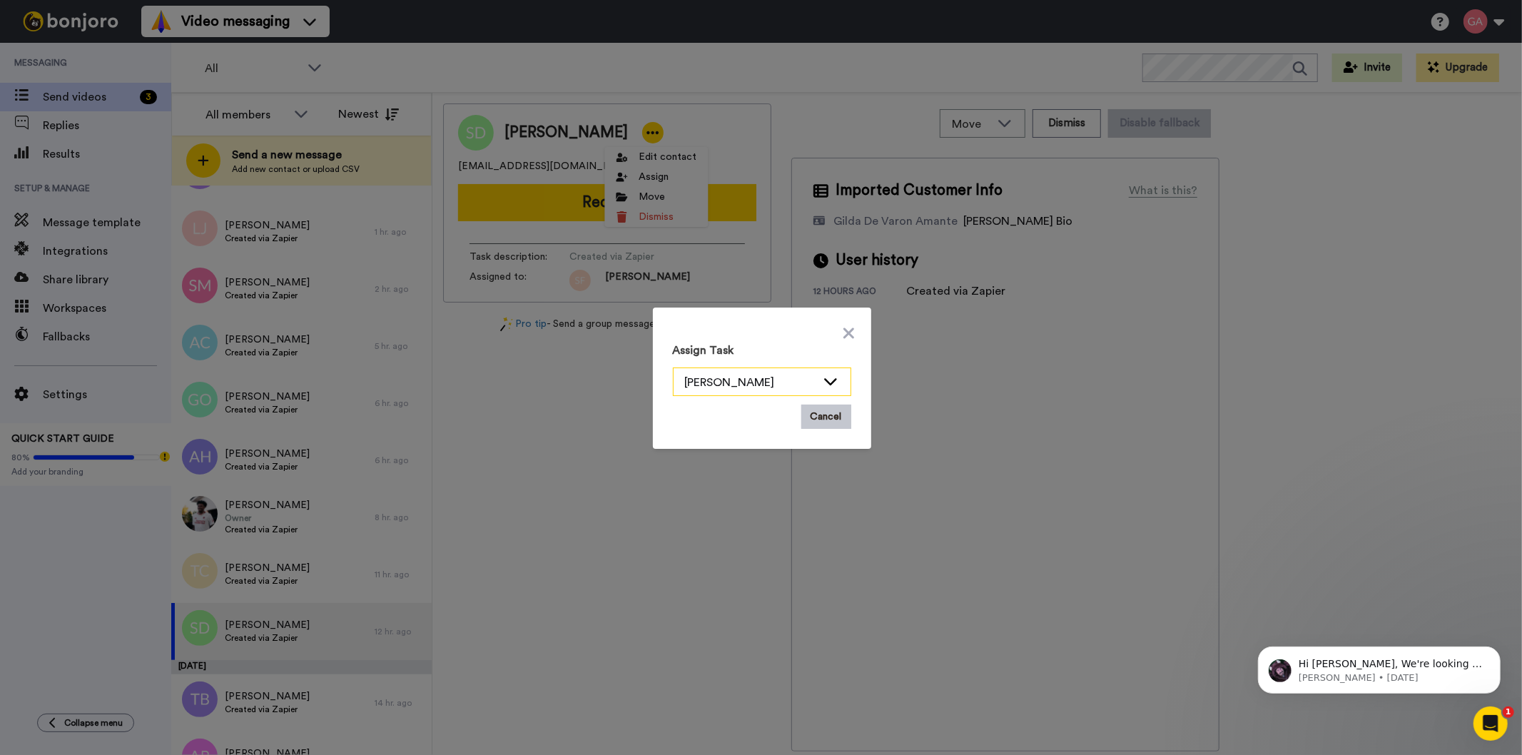
click at [832, 382] on icon at bounding box center [830, 381] width 17 height 14
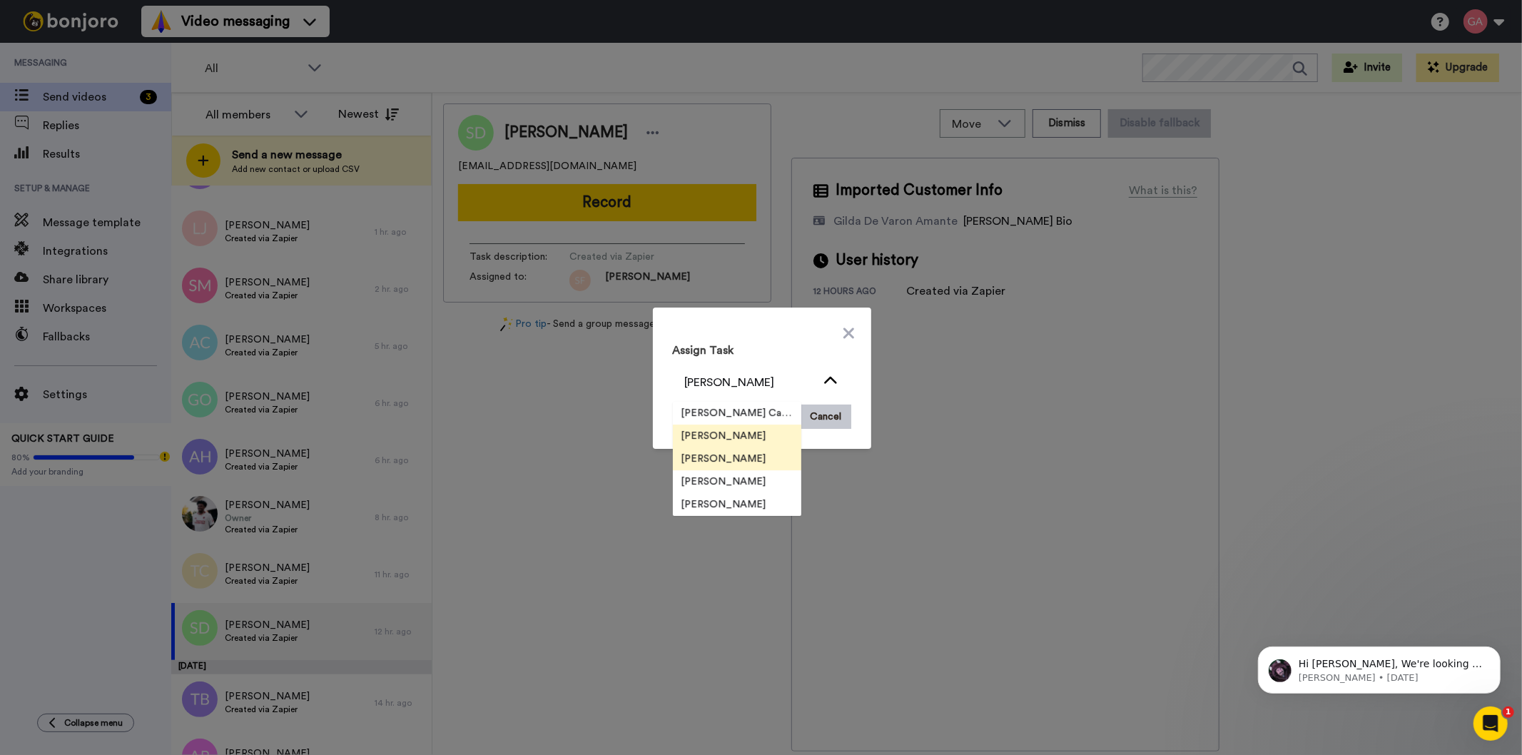
click at [719, 462] on span "[PERSON_NAME]" at bounding box center [724, 459] width 102 height 14
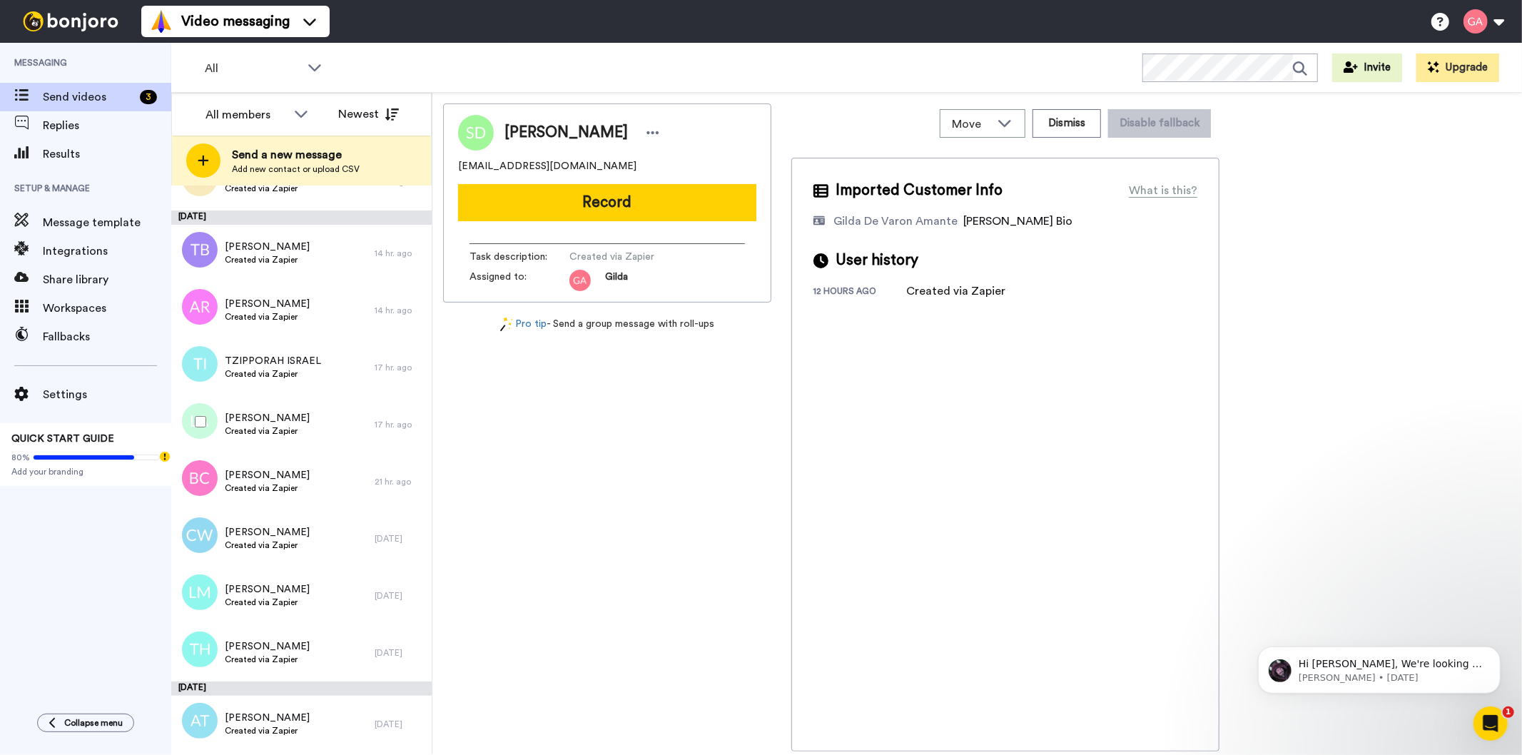
scroll to position [821, 0]
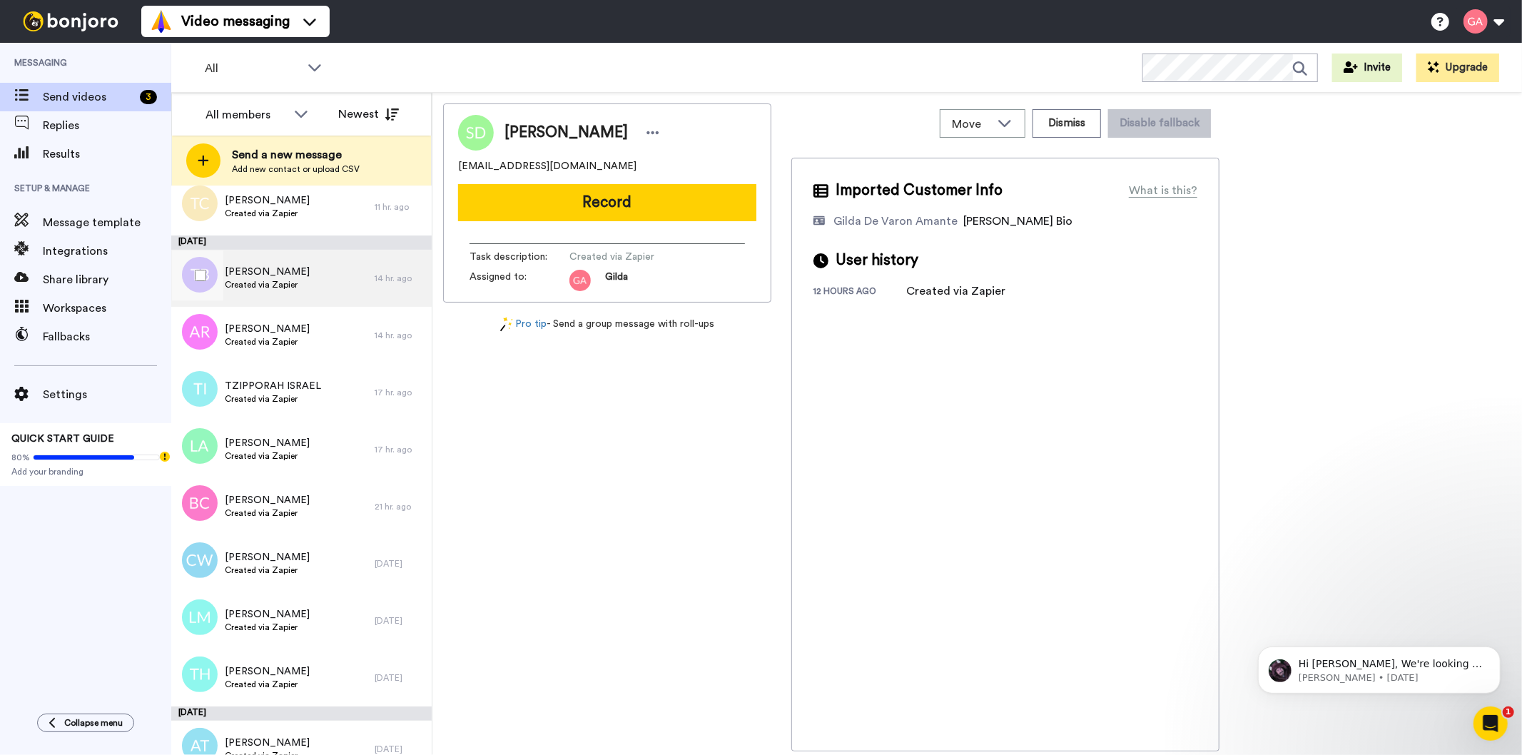
click at [255, 290] on div "Torkwase Burts Created via Zapier" at bounding box center [267, 278] width 85 height 27
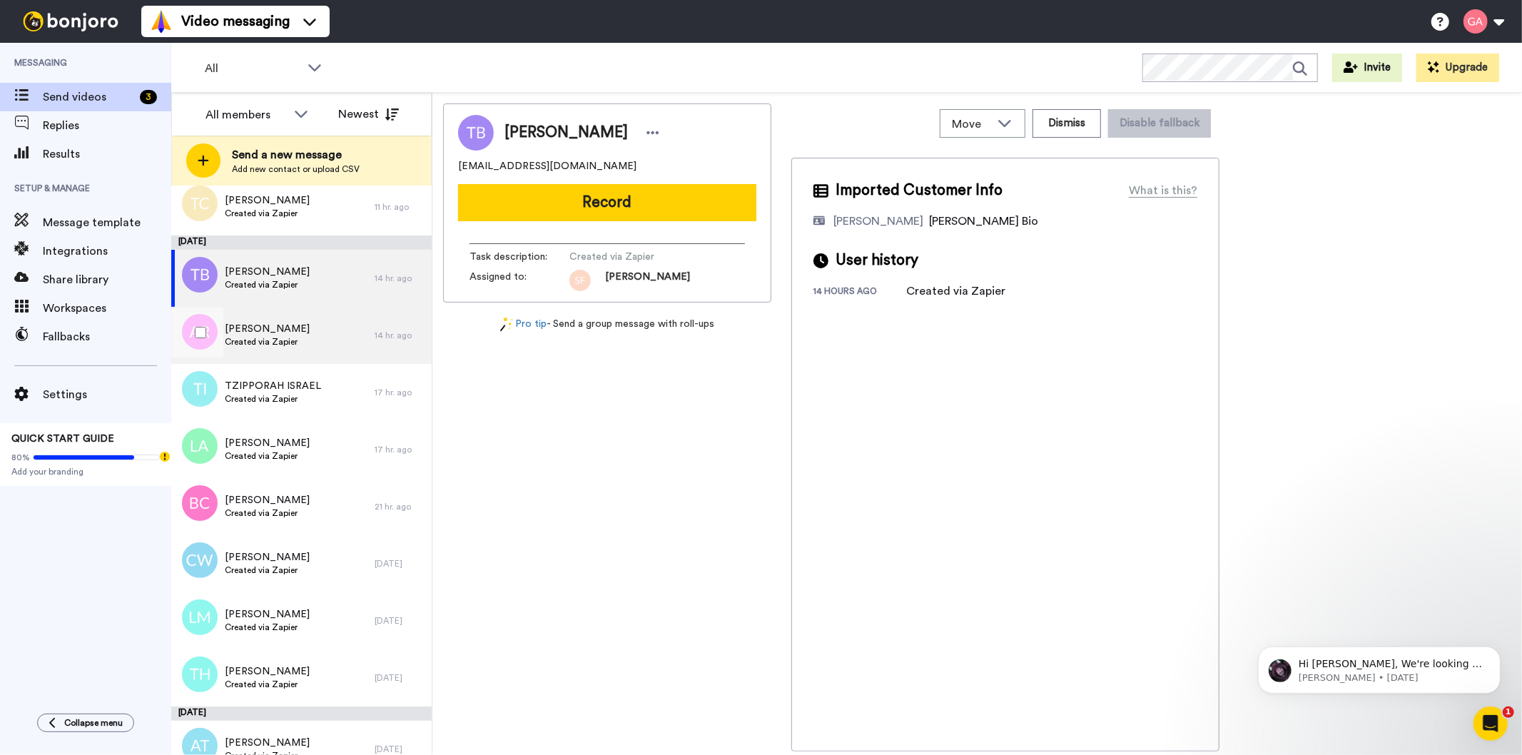
click at [257, 329] on span "Andrea Russell Cooke" at bounding box center [267, 329] width 85 height 14
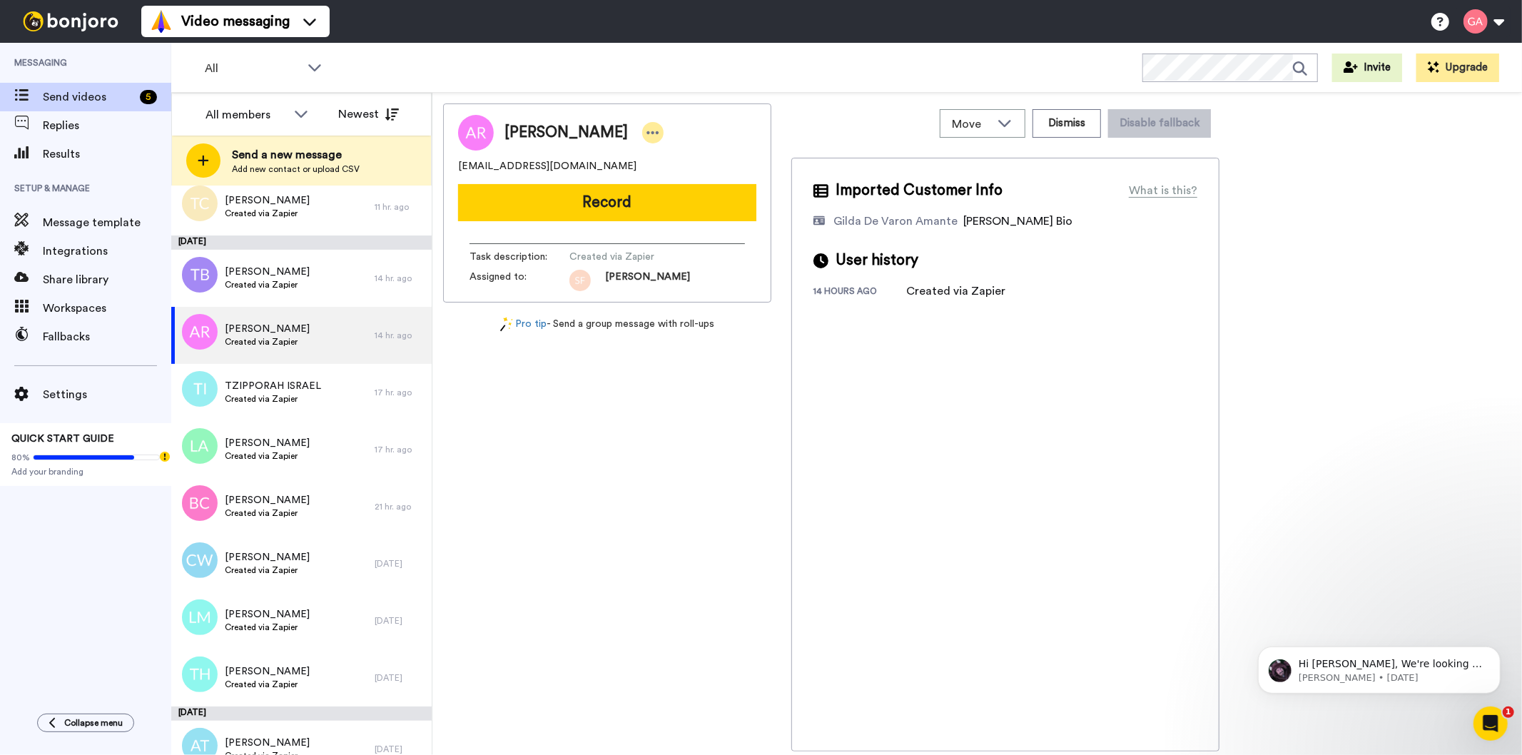
click at [659, 131] on icon at bounding box center [653, 133] width 13 height 14
click at [704, 173] on li "Assign" at bounding box center [717, 177] width 103 height 20
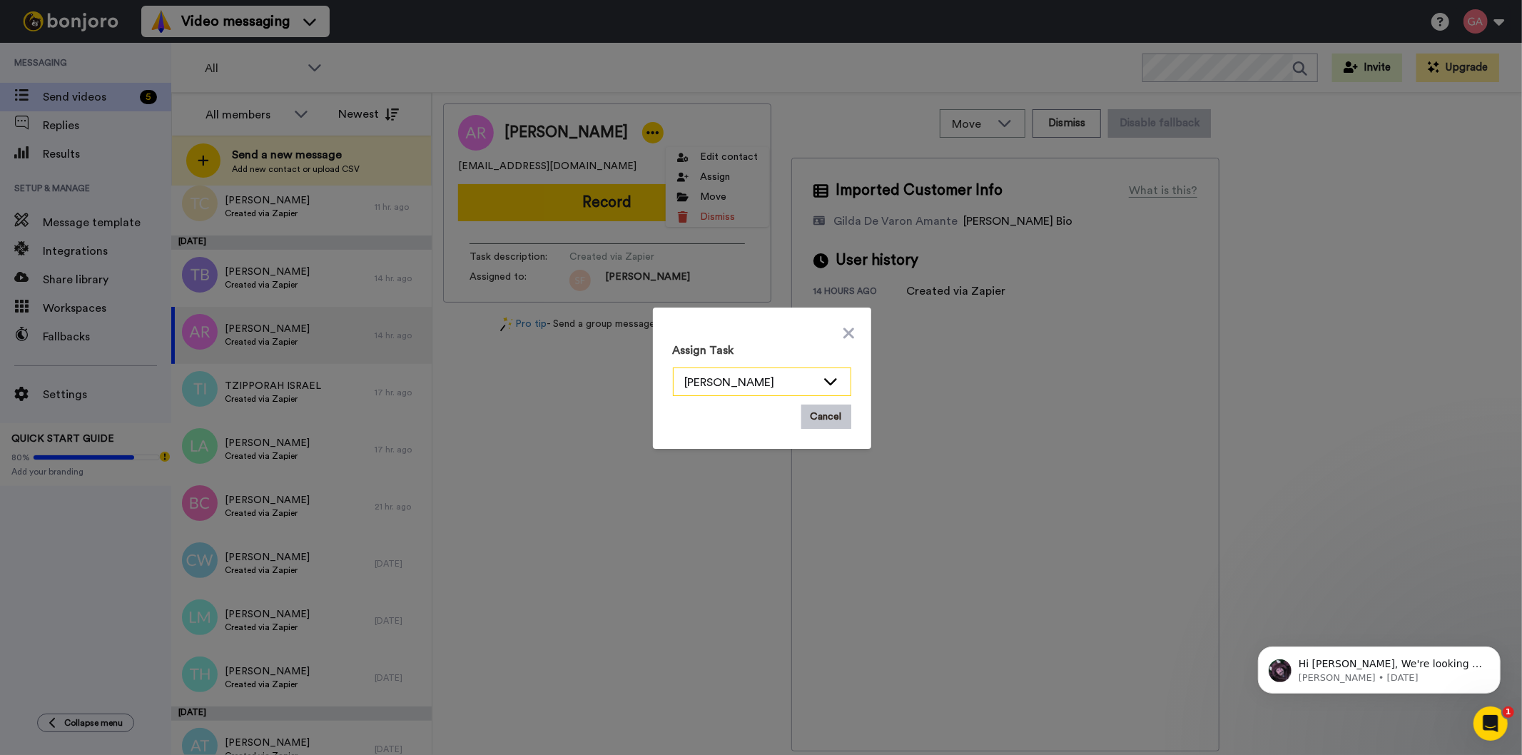
click at [805, 377] on div "[PERSON_NAME]" at bounding box center [750, 382] width 131 height 17
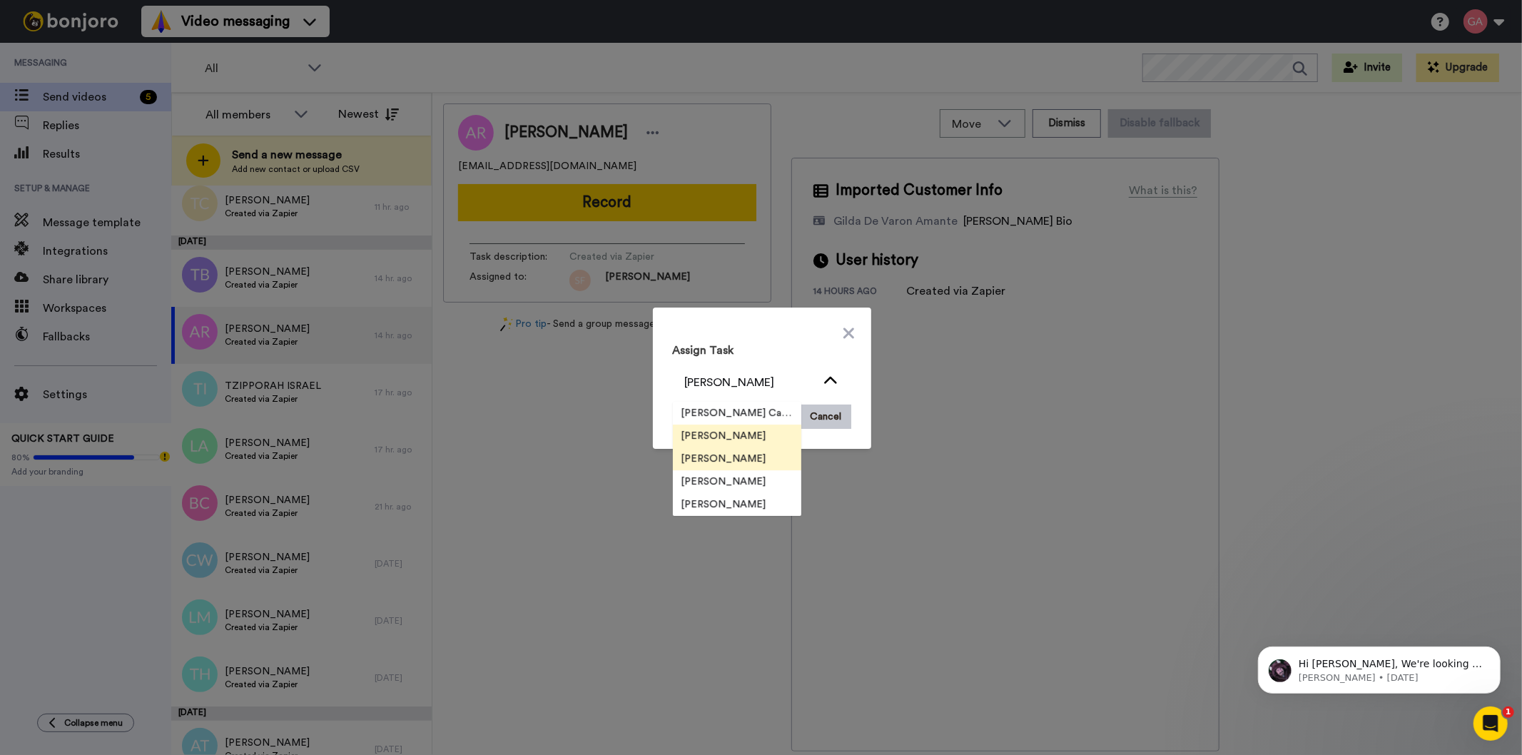
click at [751, 467] on li "[PERSON_NAME]" at bounding box center [737, 458] width 128 height 23
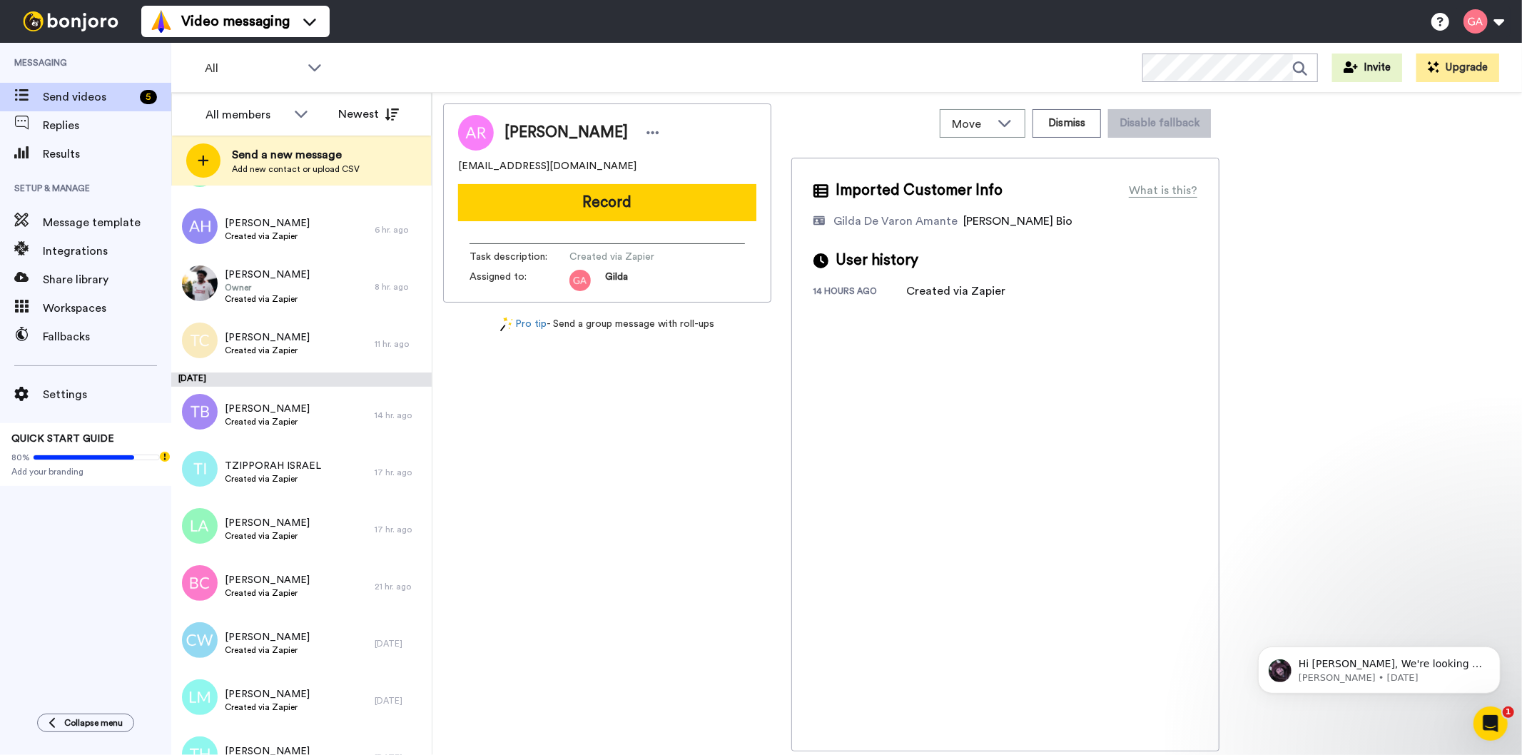
scroll to position [872, 0]
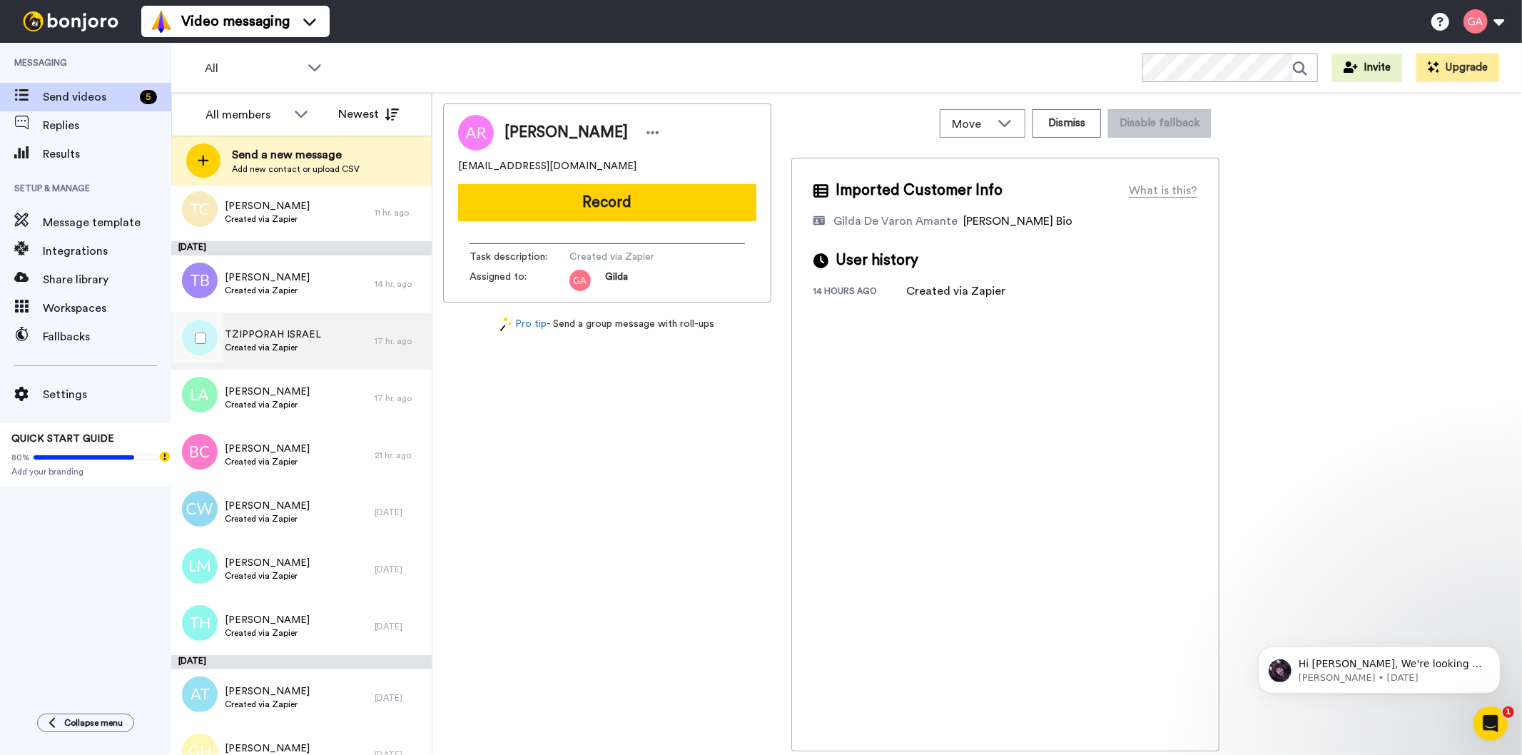
click at [284, 340] on span "TZIPPORAH ISRAEL" at bounding box center [273, 335] width 96 height 14
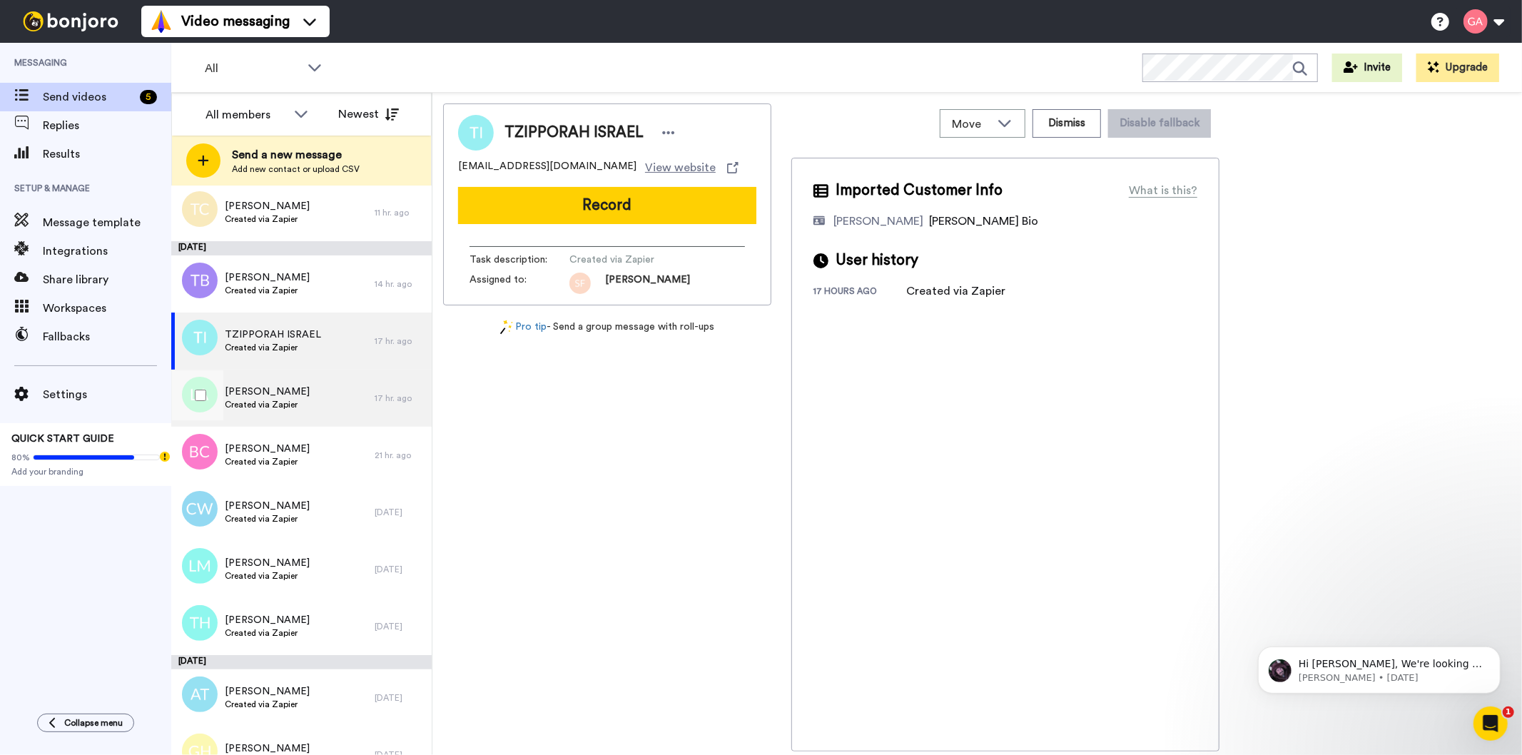
click at [282, 415] on div "Linda Anthony Created via Zapier" at bounding box center [272, 398] width 203 height 57
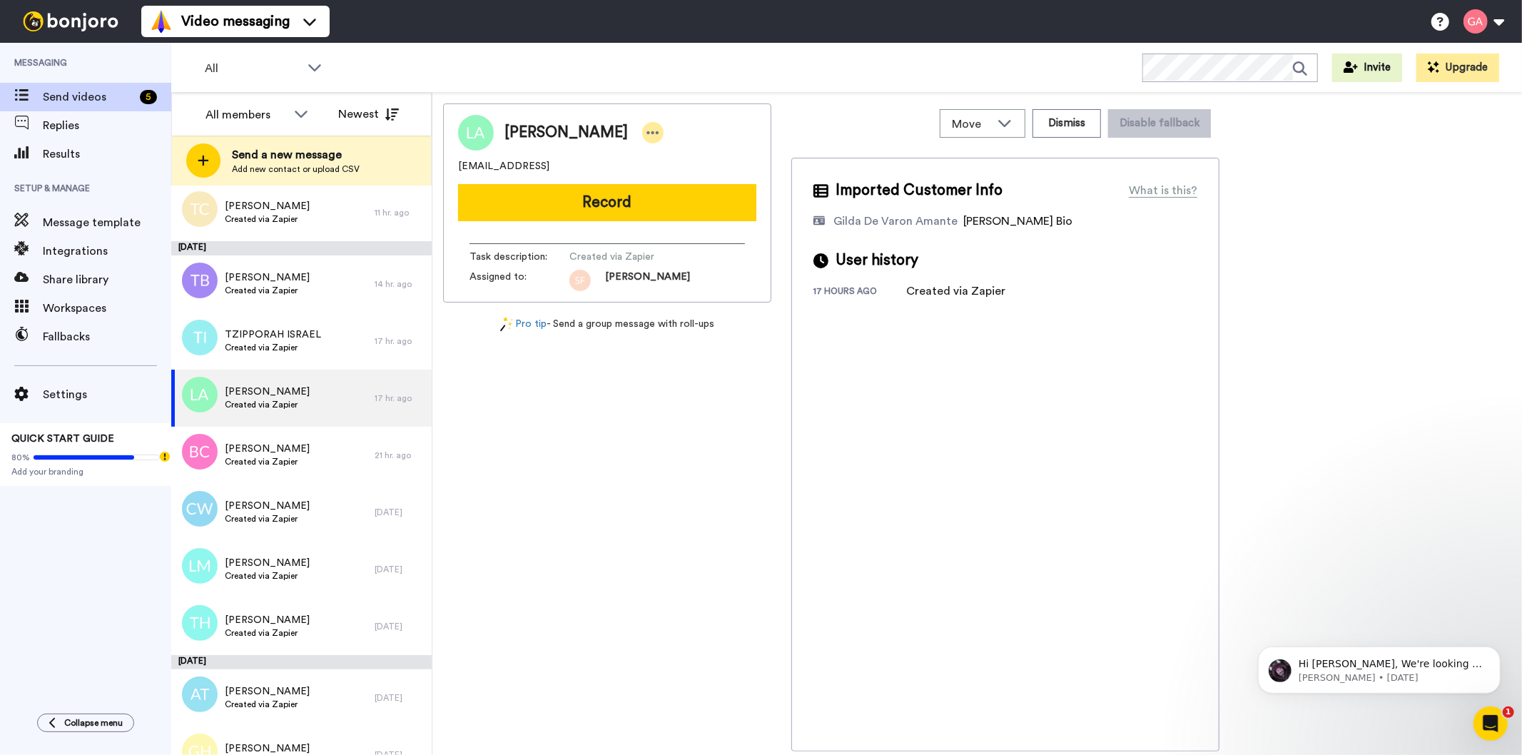
click at [647, 136] on icon at bounding box center [653, 133] width 13 height 14
click at [705, 171] on li "Assign" at bounding box center [668, 177] width 103 height 20
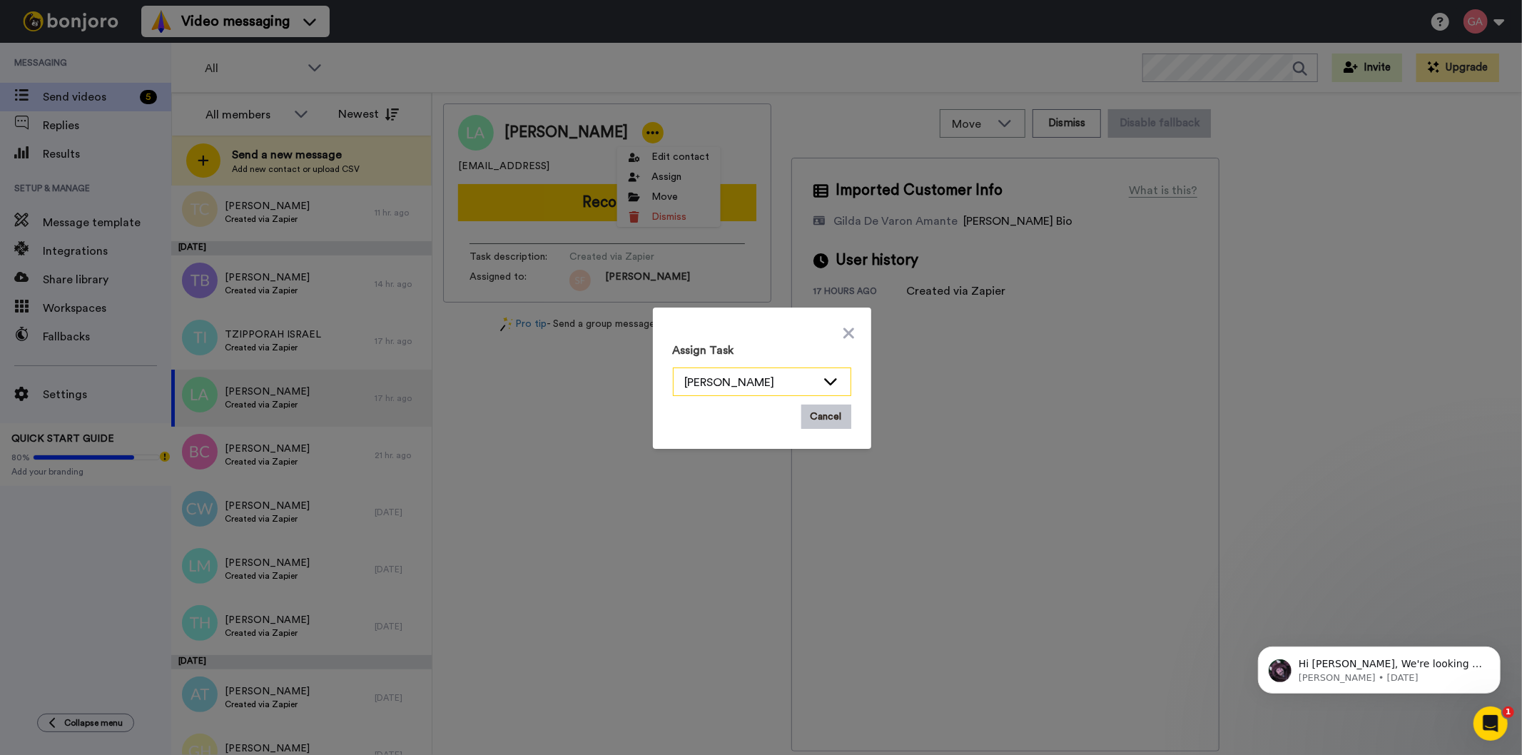
click at [822, 381] on icon at bounding box center [830, 381] width 17 height 14
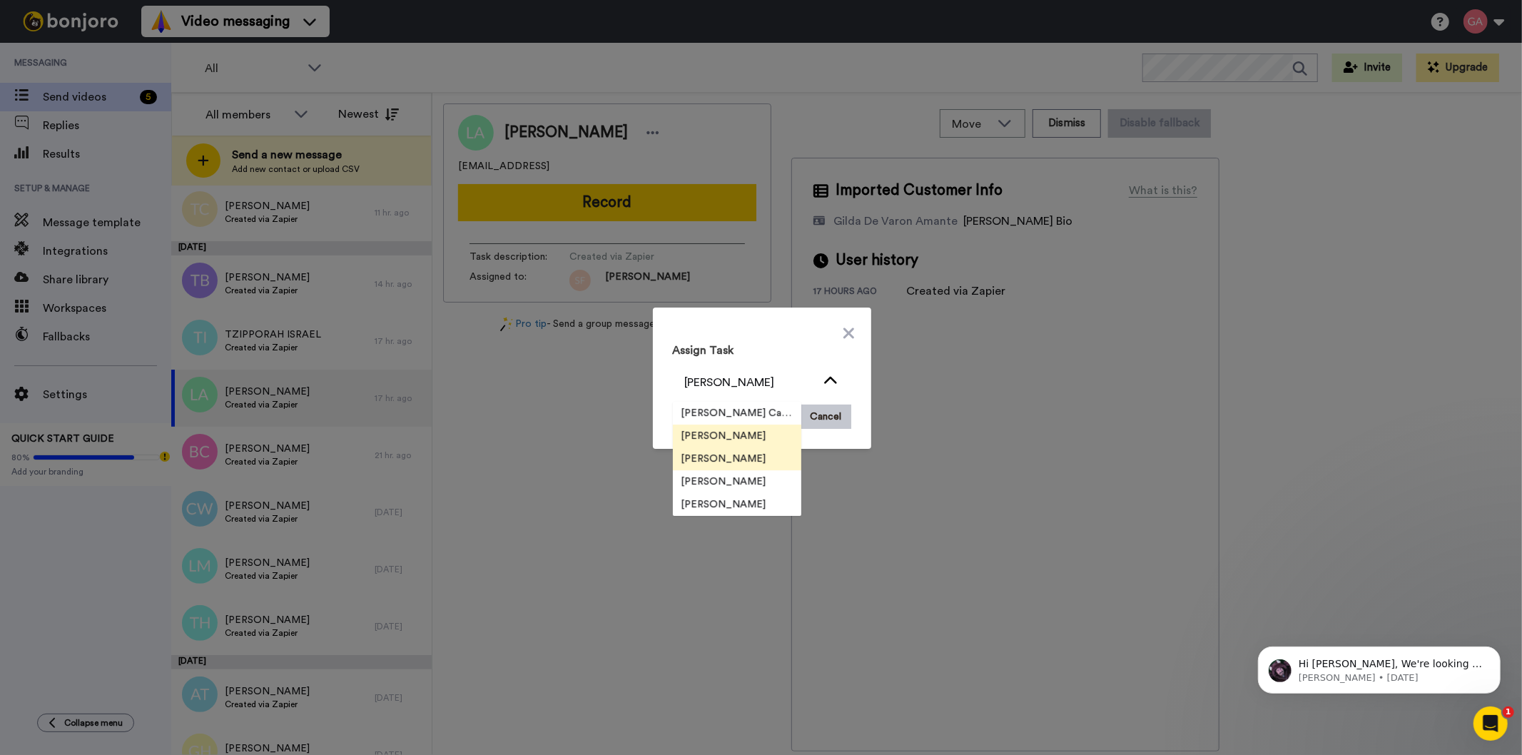
click at [749, 457] on li "[PERSON_NAME]" at bounding box center [737, 458] width 128 height 23
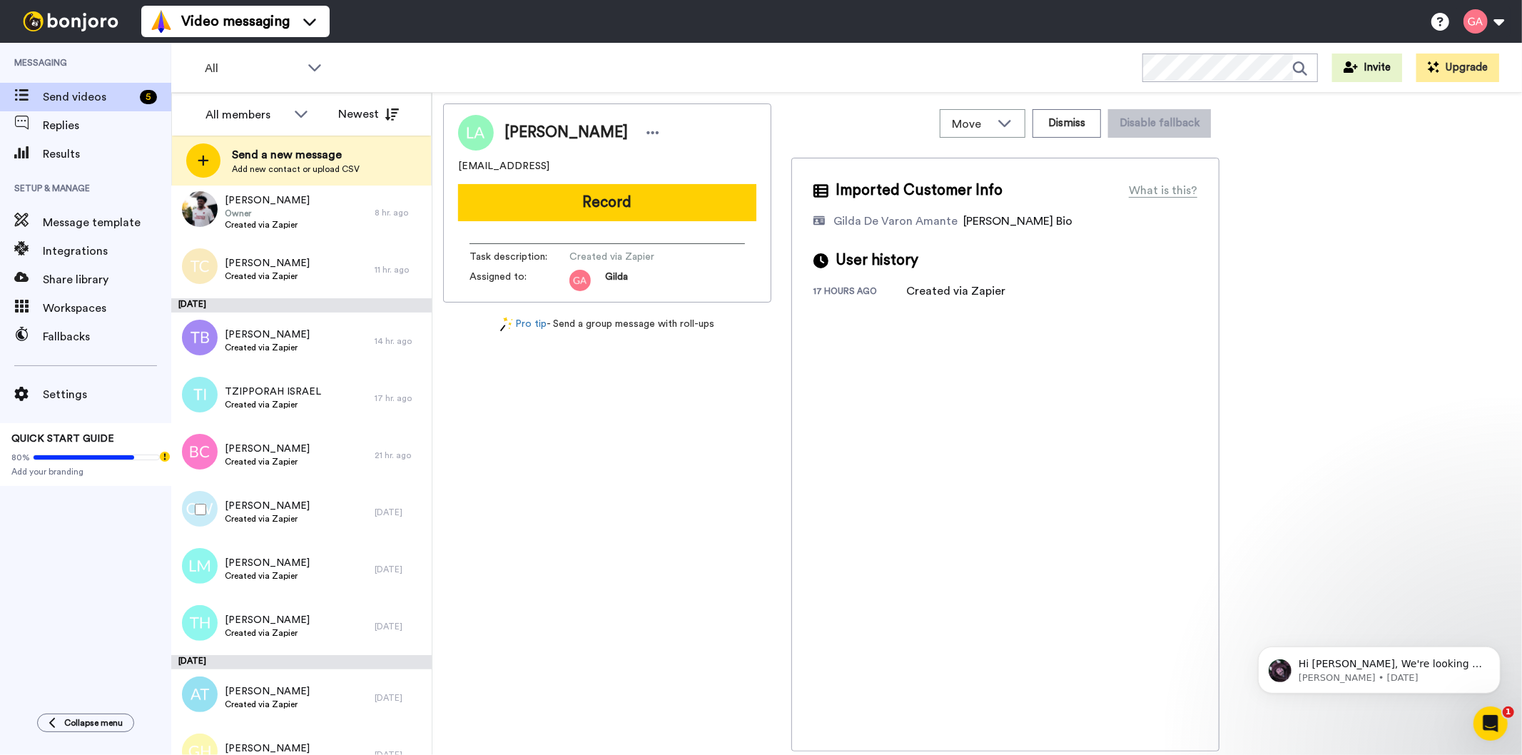
scroll to position [1268, 0]
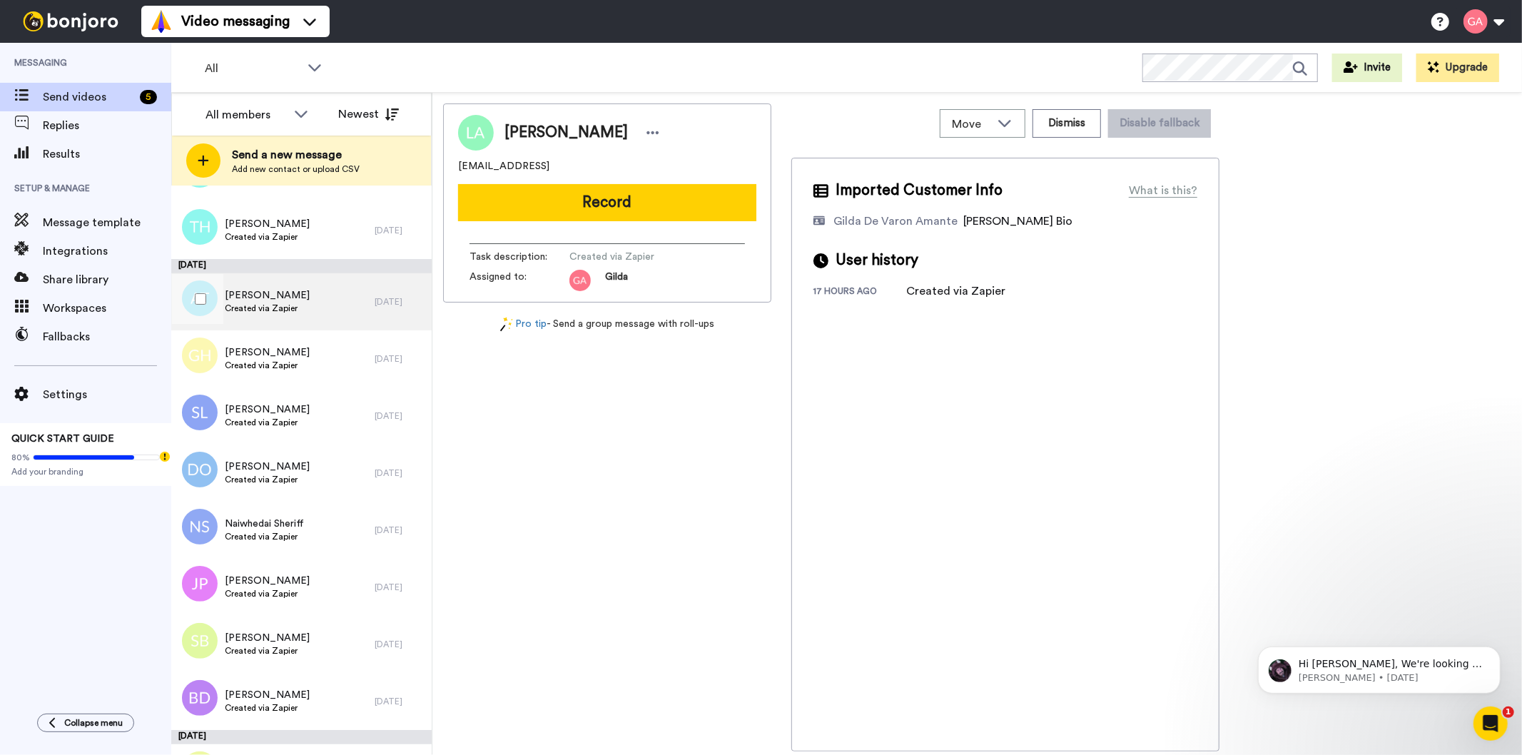
click at [295, 315] on div "ANDREA TENCZA Created via Zapier" at bounding box center [272, 301] width 203 height 57
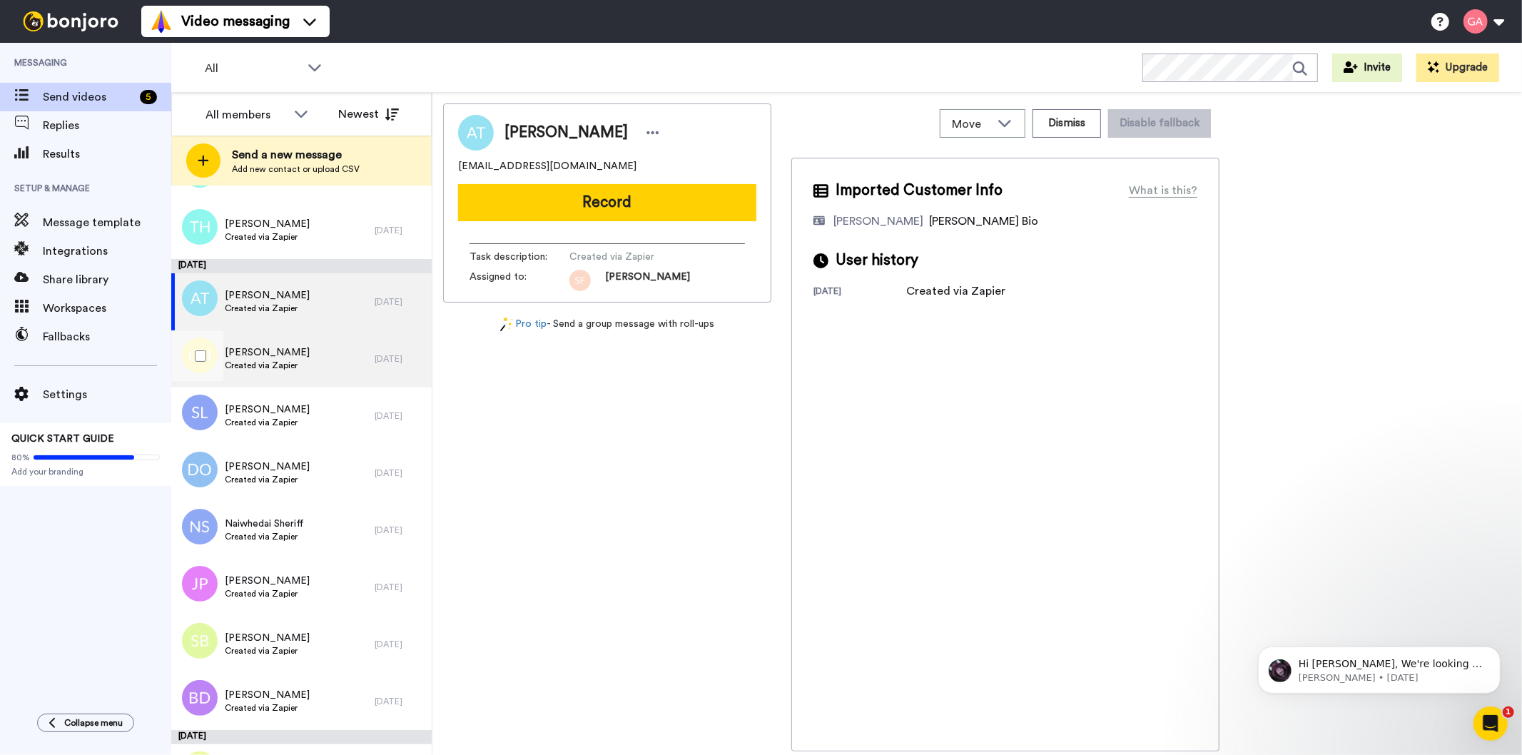
click at [290, 360] on span "Created via Zapier" at bounding box center [267, 365] width 85 height 11
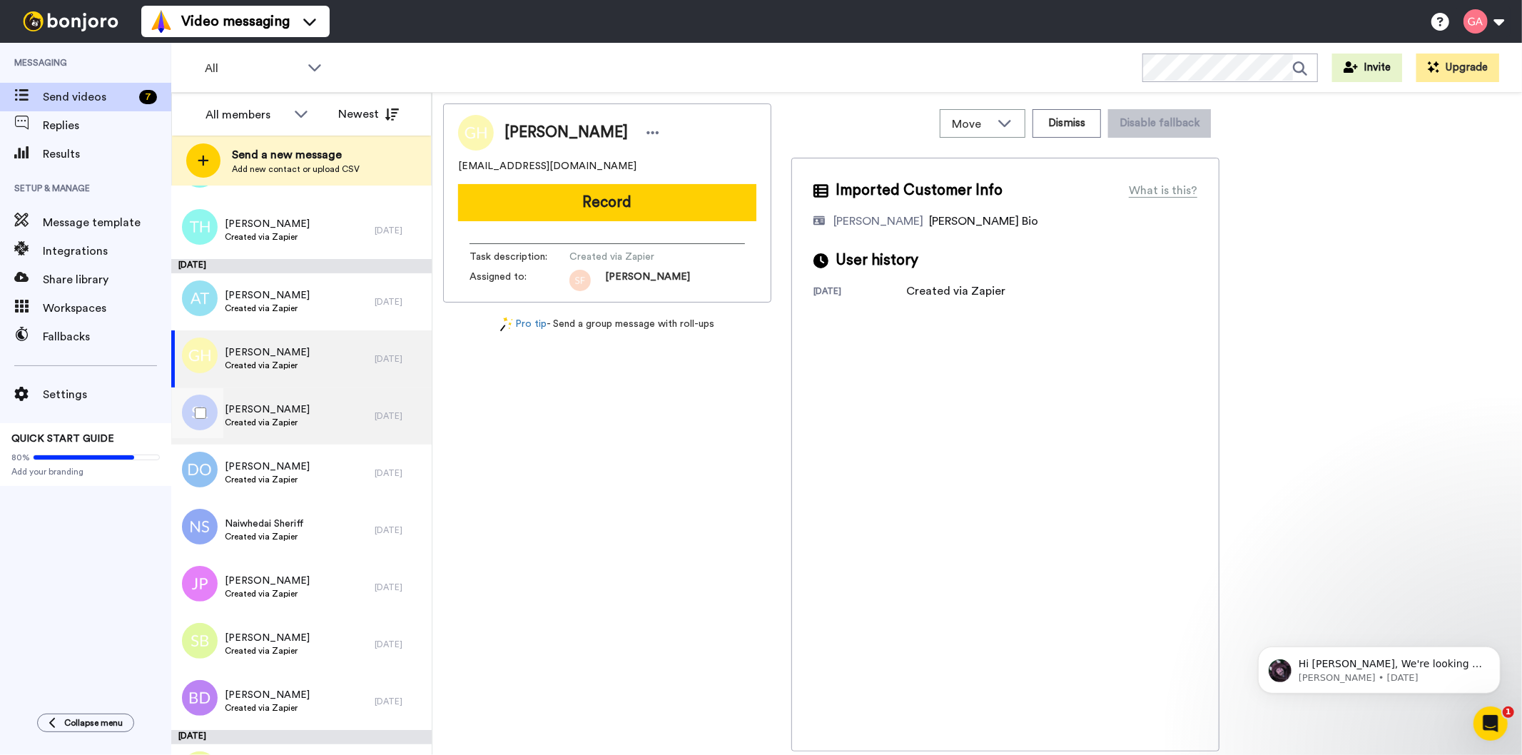
click at [278, 417] on span "Created via Zapier" at bounding box center [267, 422] width 85 height 11
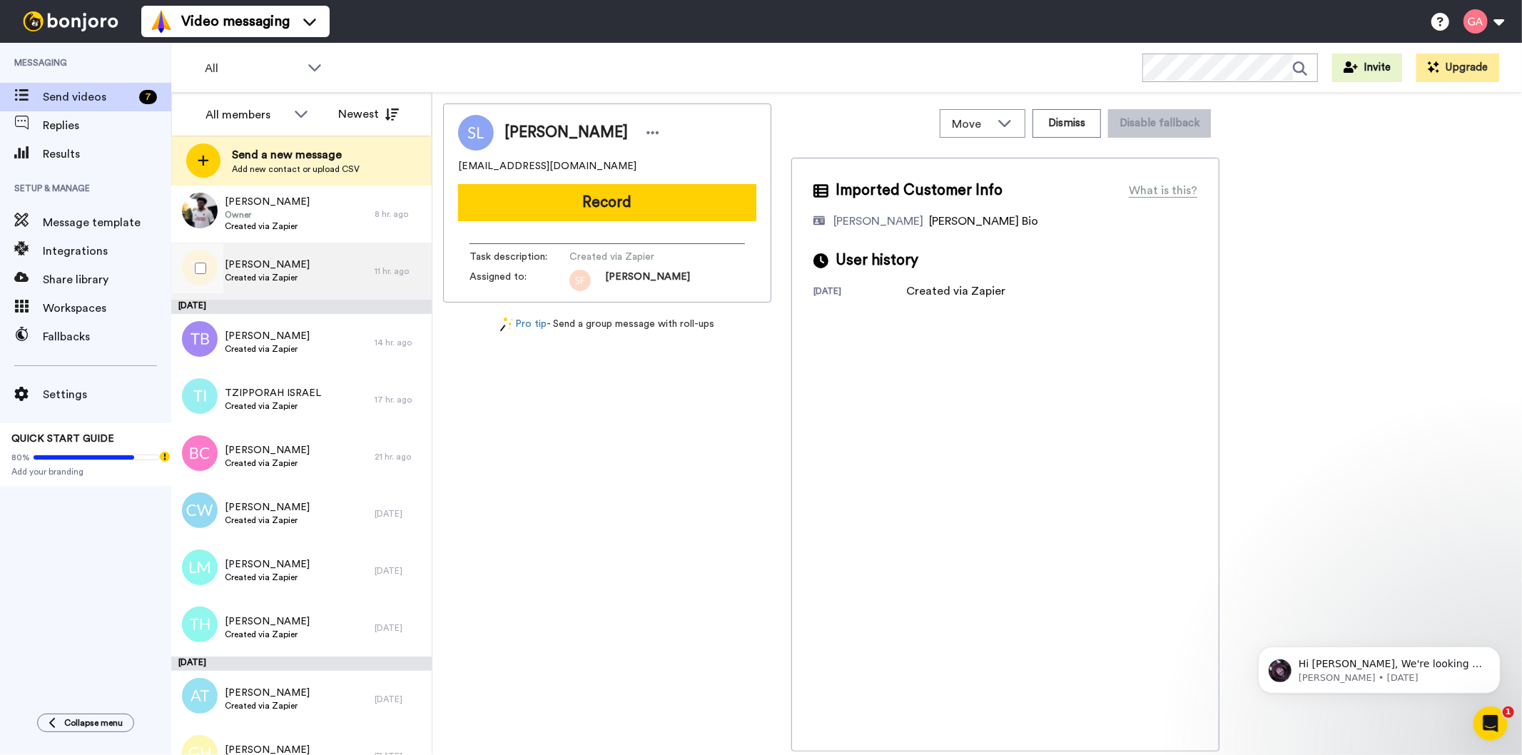
scroll to position [872, 0]
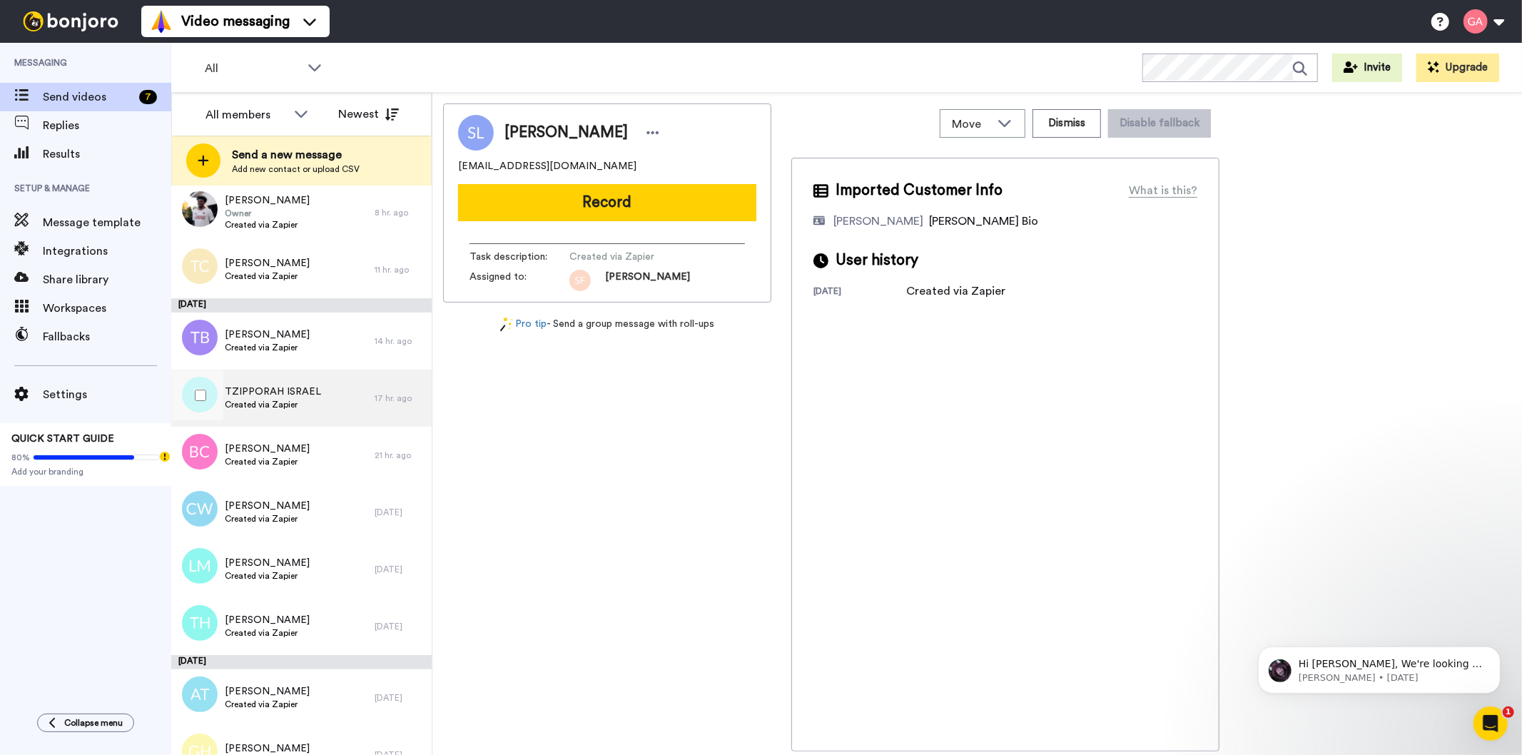
click at [283, 401] on span "Created via Zapier" at bounding box center [273, 404] width 96 height 11
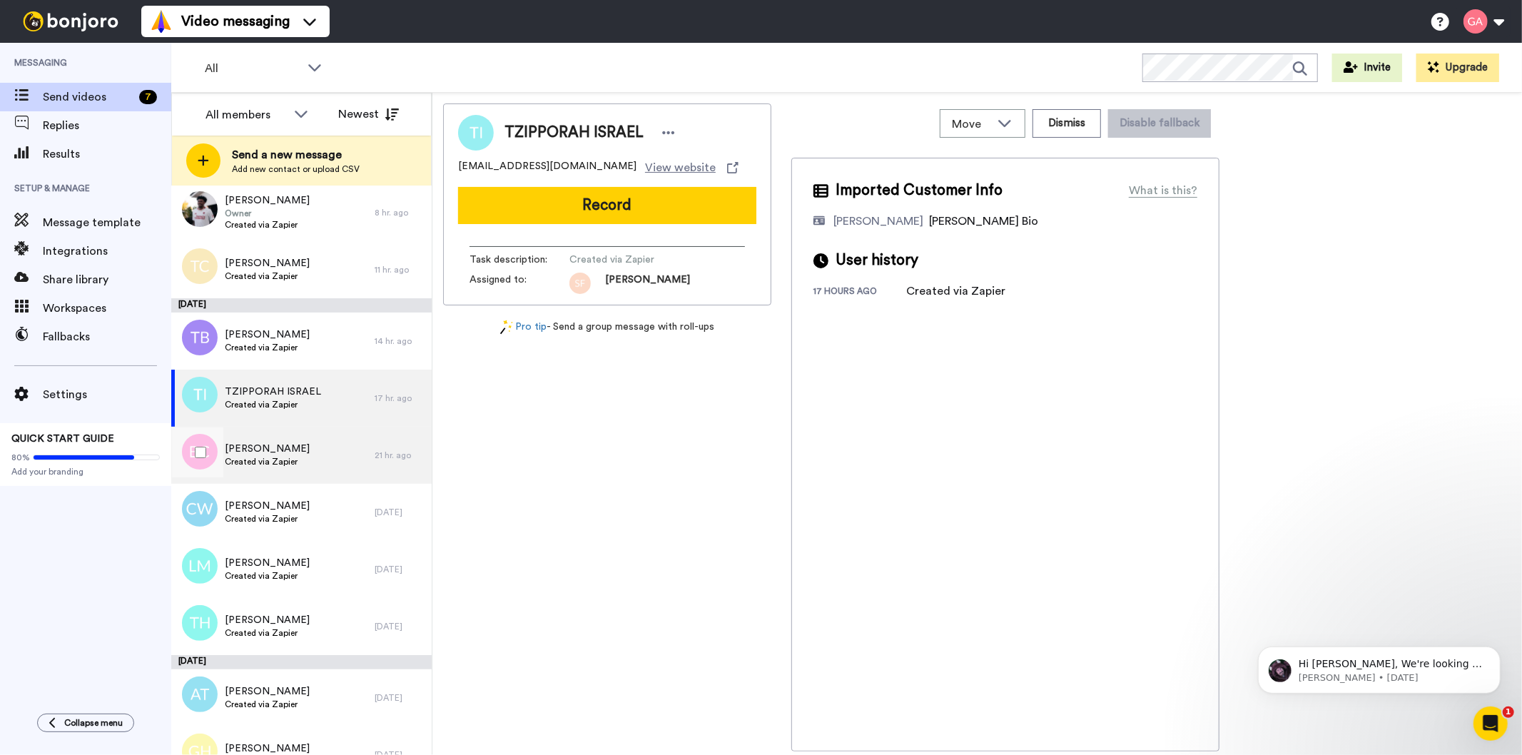
click at [280, 454] on span "Bart Cummings" at bounding box center [267, 449] width 85 height 14
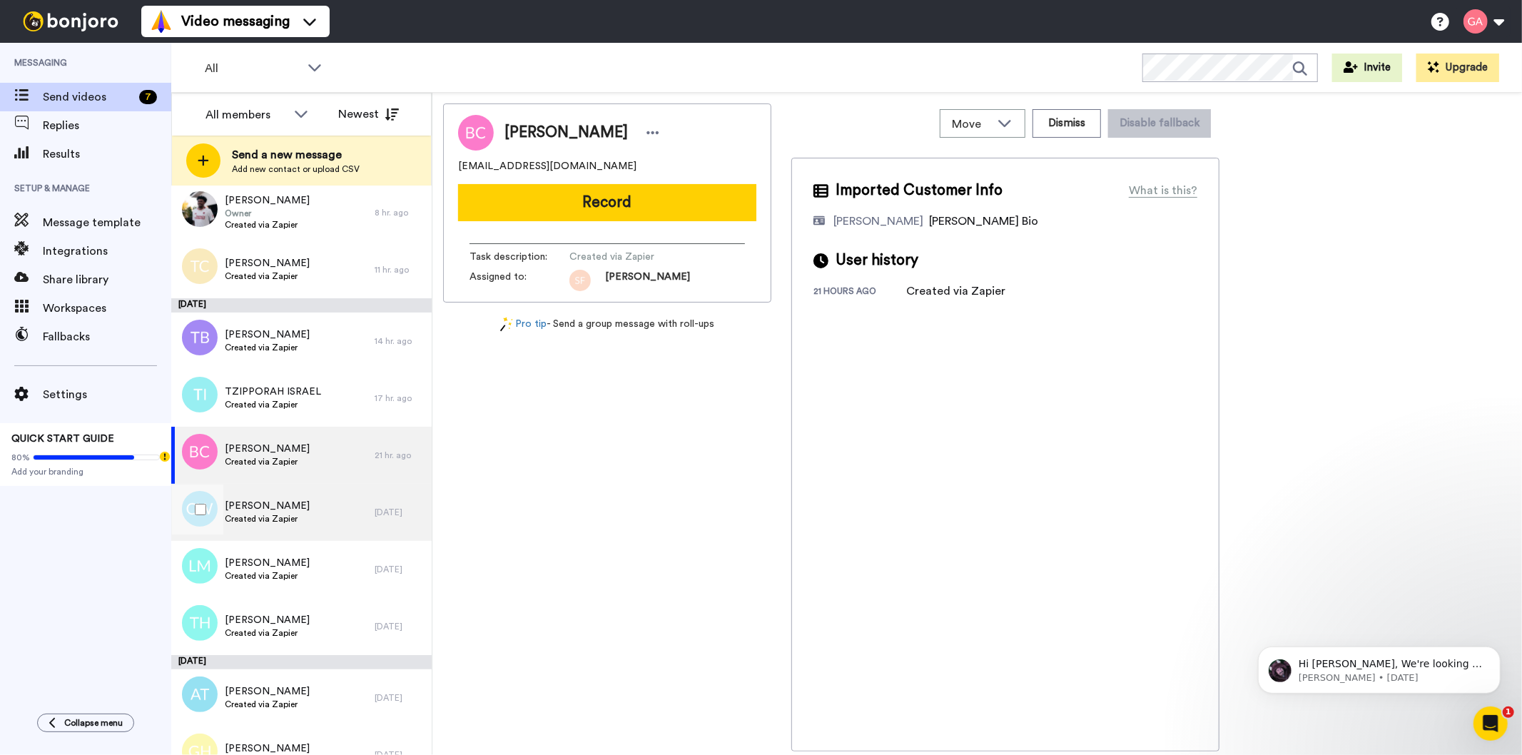
click at [269, 513] on span "Created via Zapier" at bounding box center [267, 518] width 85 height 11
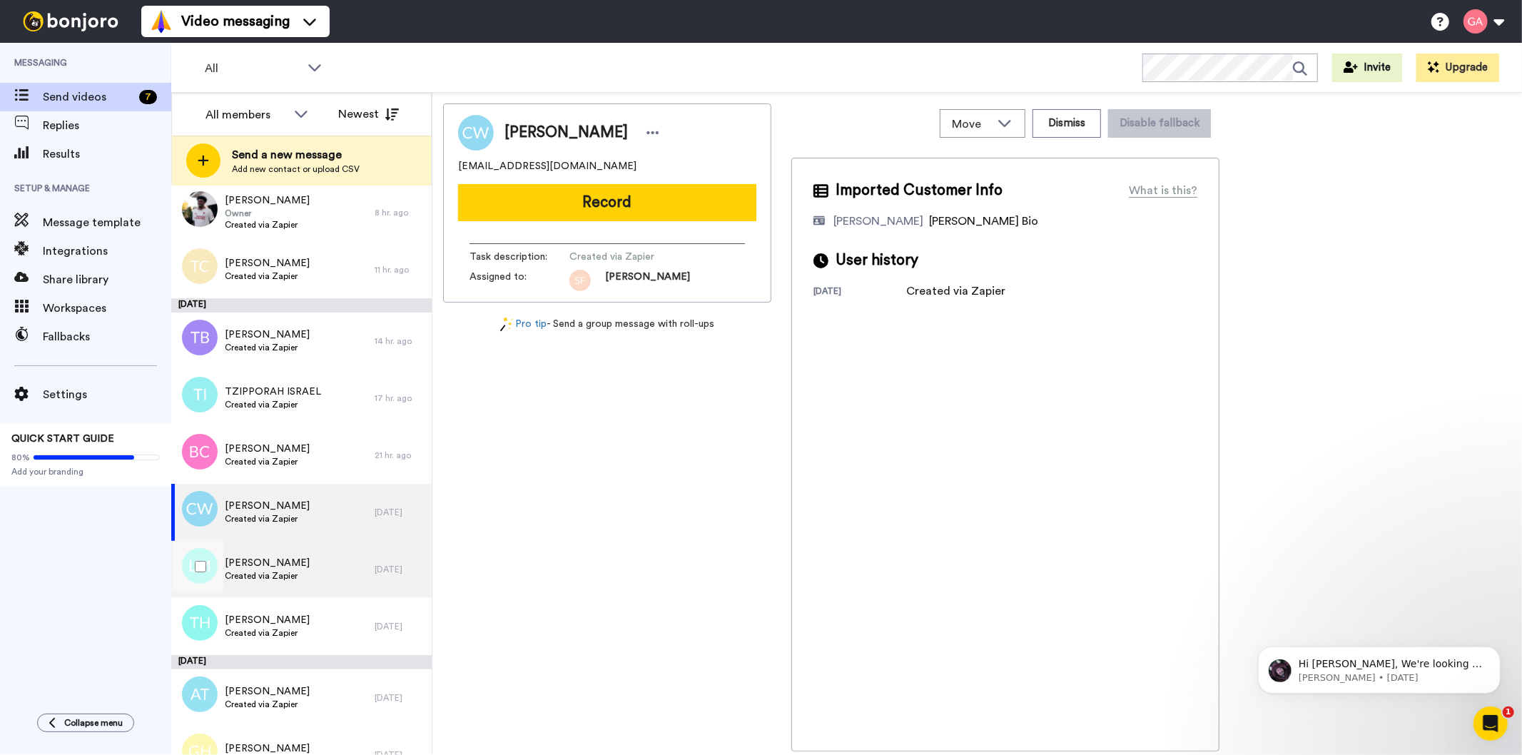
click at [261, 554] on div "Lezette McClain Created via Zapier" at bounding box center [272, 569] width 203 height 57
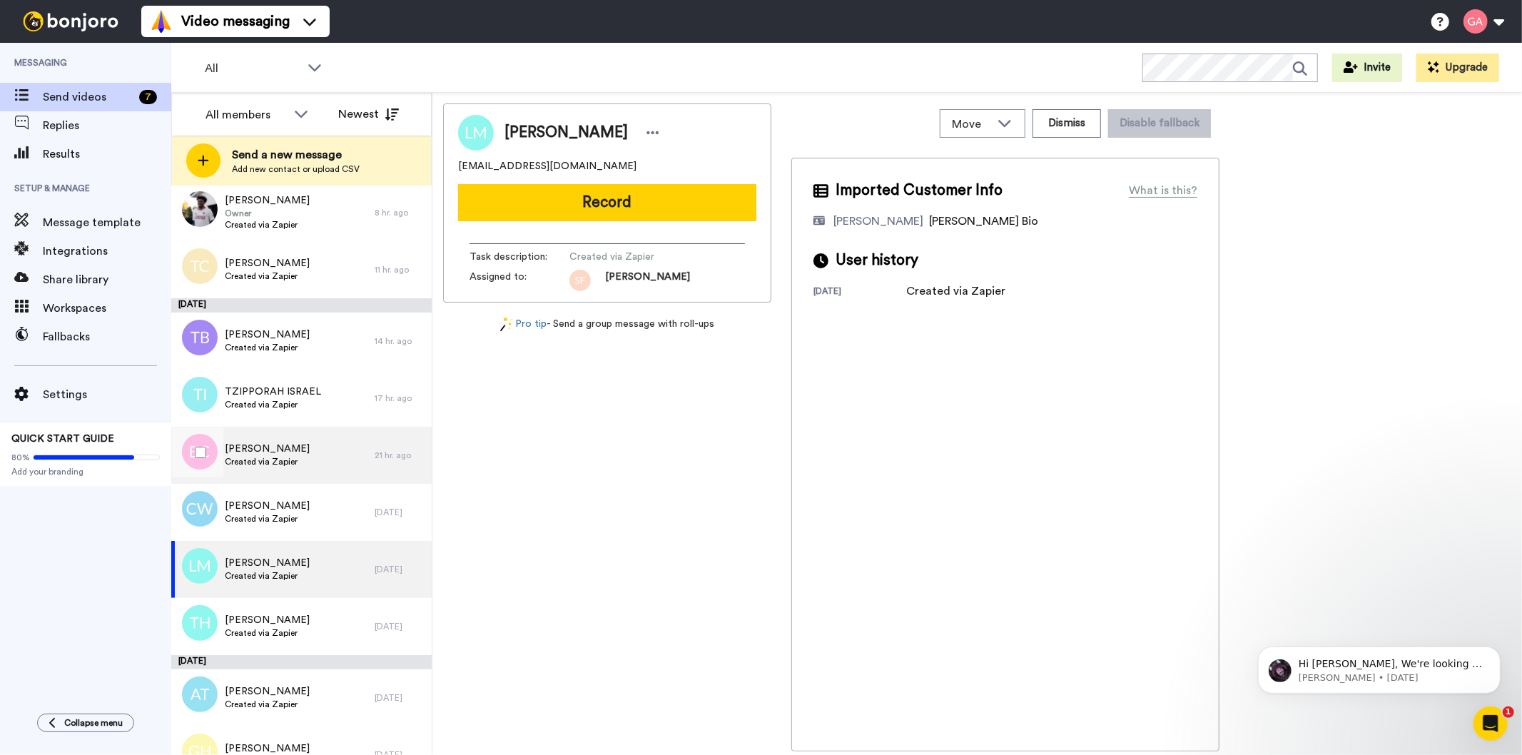
scroll to position [1110, 0]
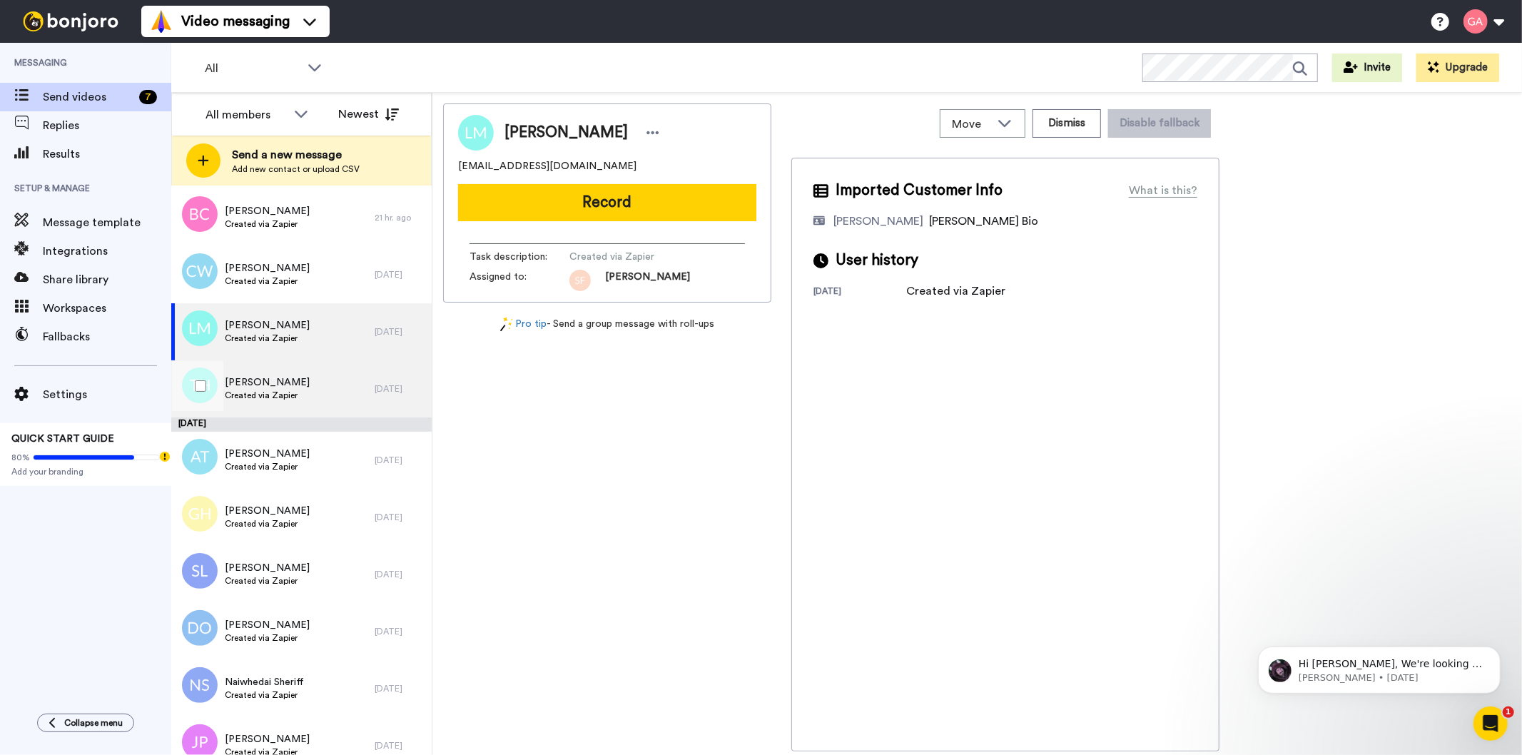
click at [273, 381] on span "Tyeisha Harris" at bounding box center [267, 382] width 85 height 14
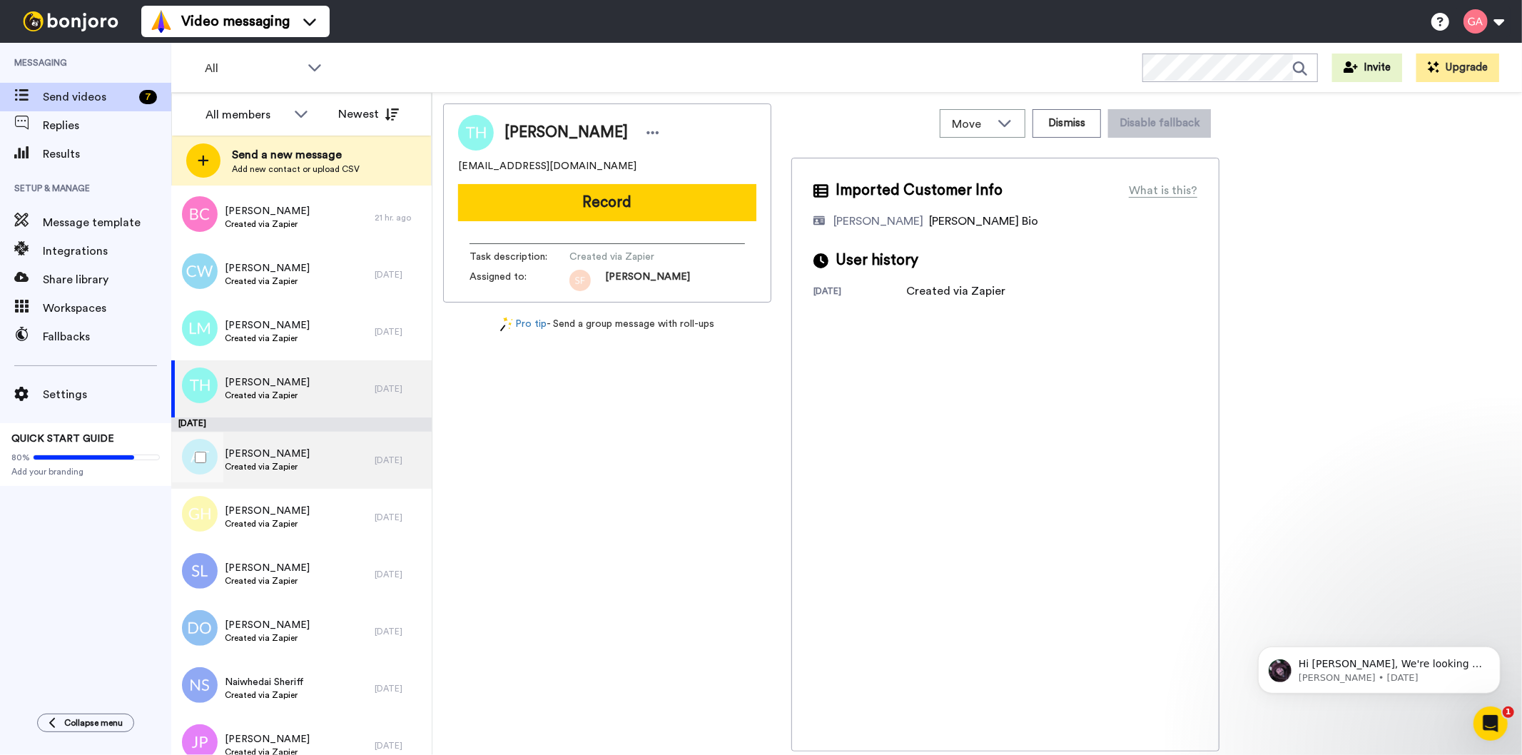
click at [295, 475] on div "ANDREA TENCZA Created via Zapier" at bounding box center [272, 460] width 203 height 57
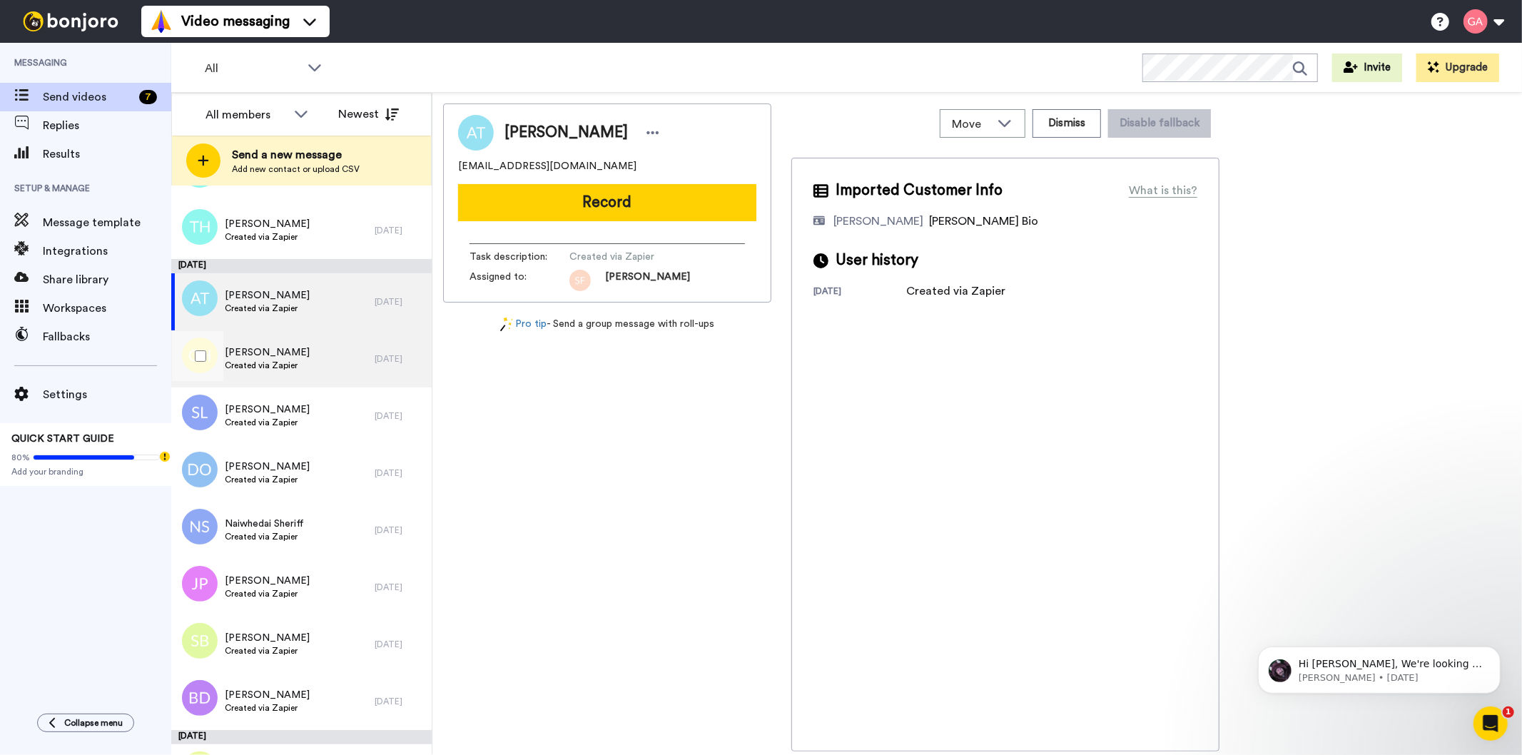
click at [286, 360] on span "Created via Zapier" at bounding box center [267, 365] width 85 height 11
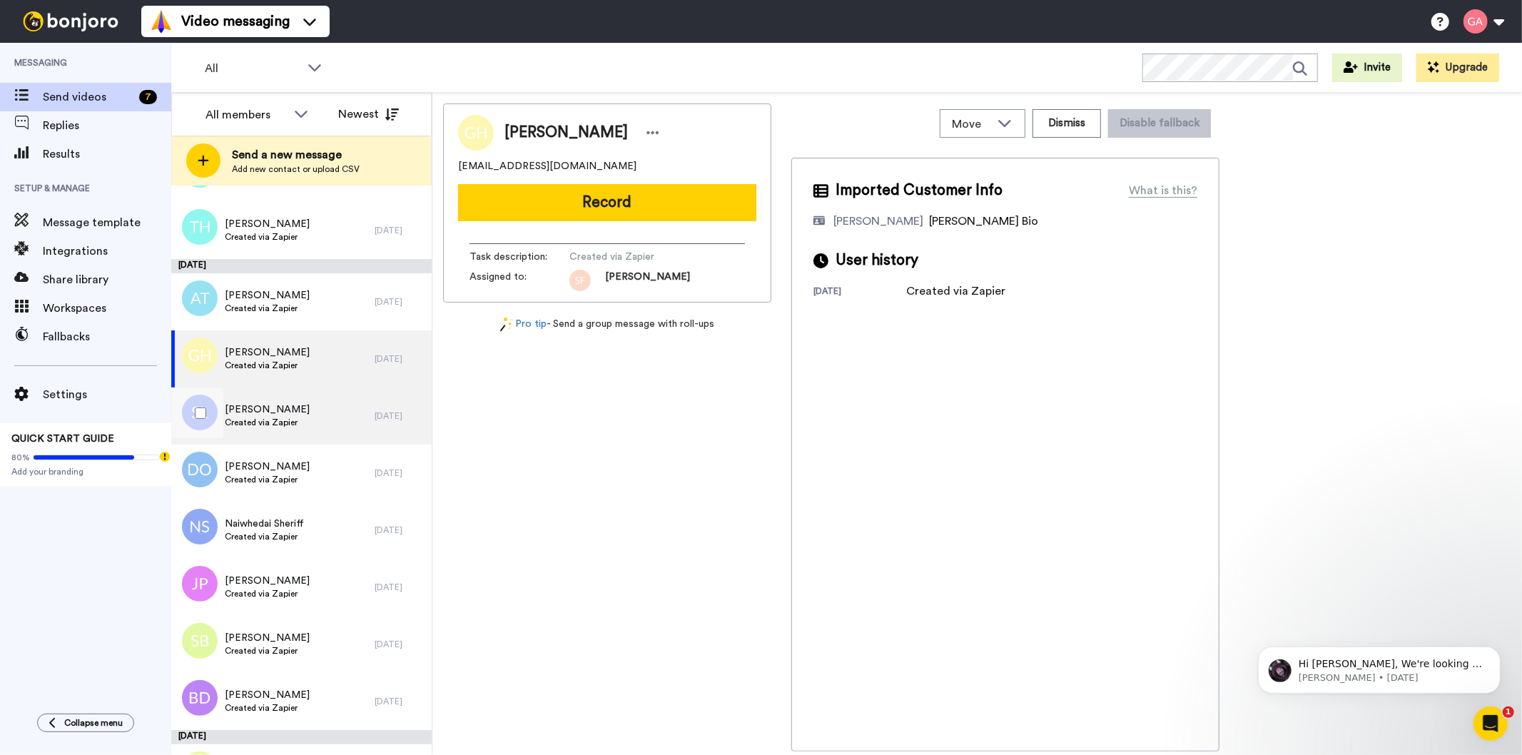
click at [279, 423] on span "Created via Zapier" at bounding box center [267, 422] width 85 height 11
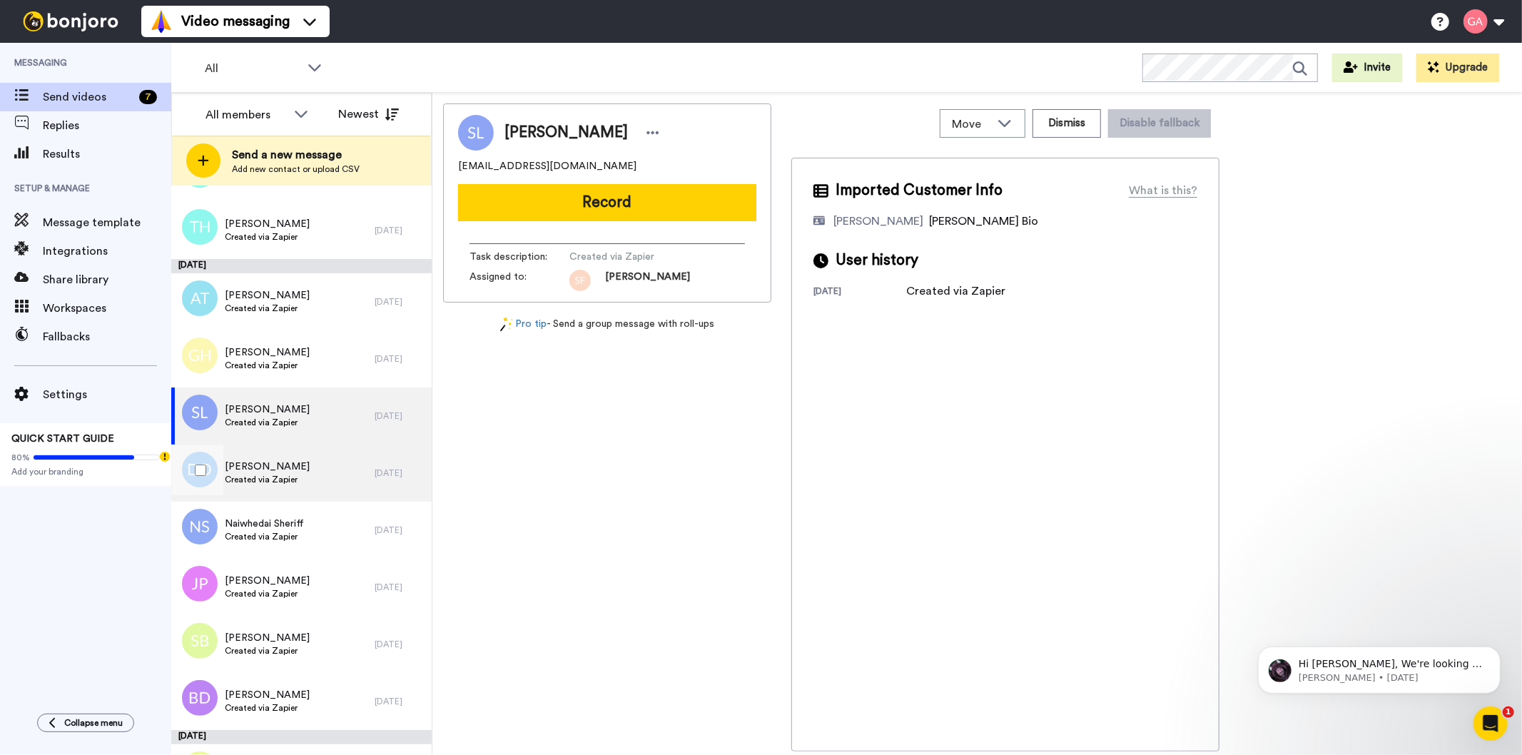
click at [282, 487] on div "Debbie Owen Created via Zapier" at bounding box center [272, 473] width 203 height 57
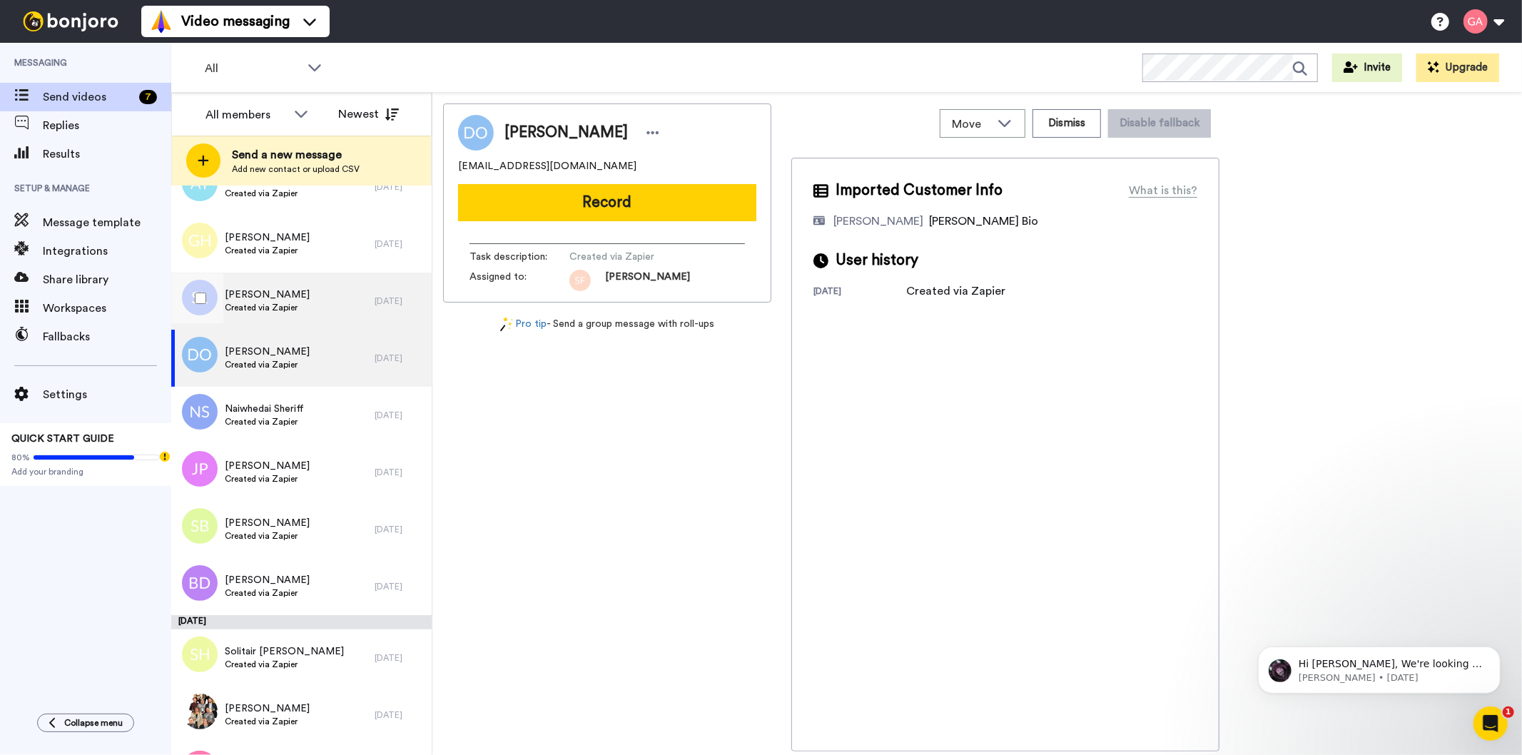
scroll to position [1506, 0]
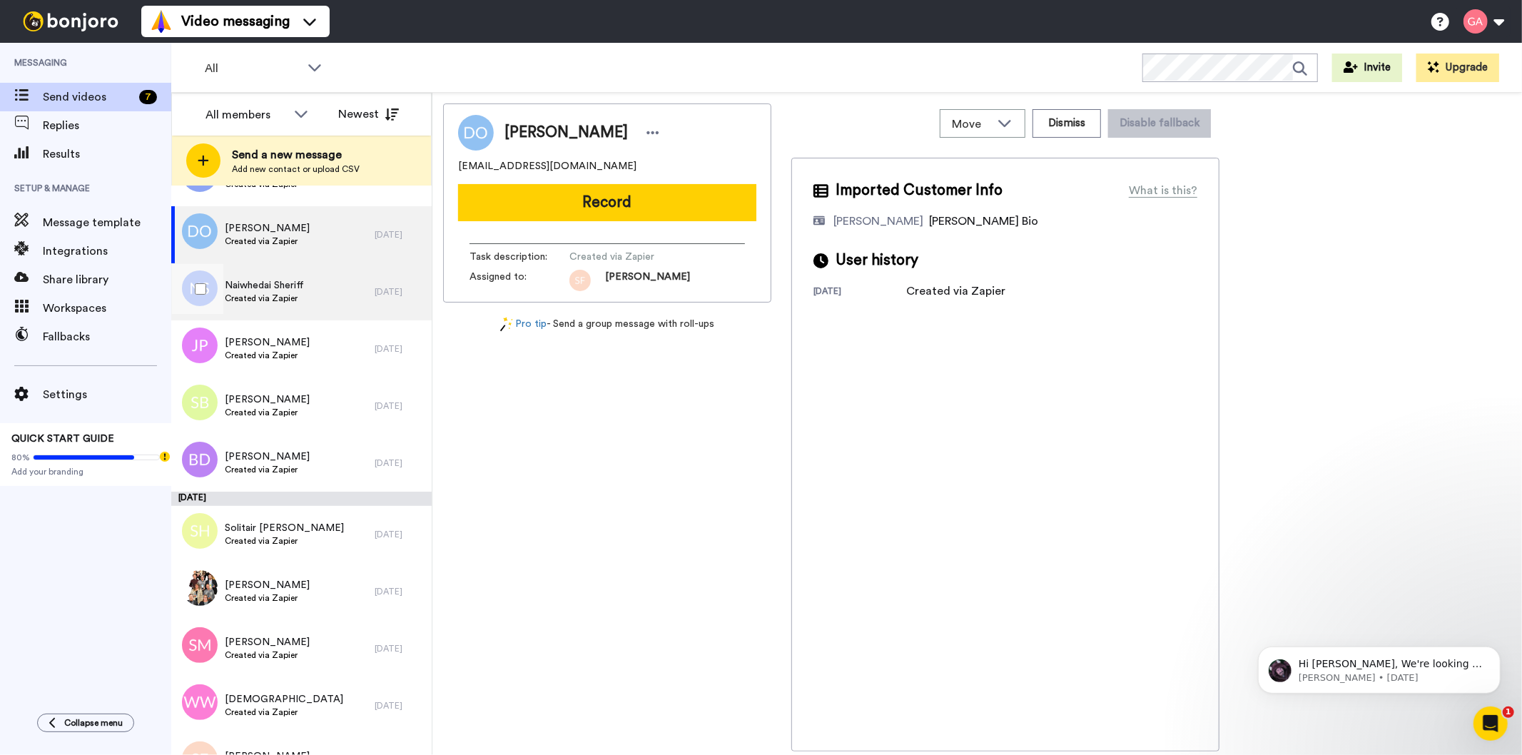
click at [291, 295] on span "Created via Zapier" at bounding box center [264, 298] width 79 height 11
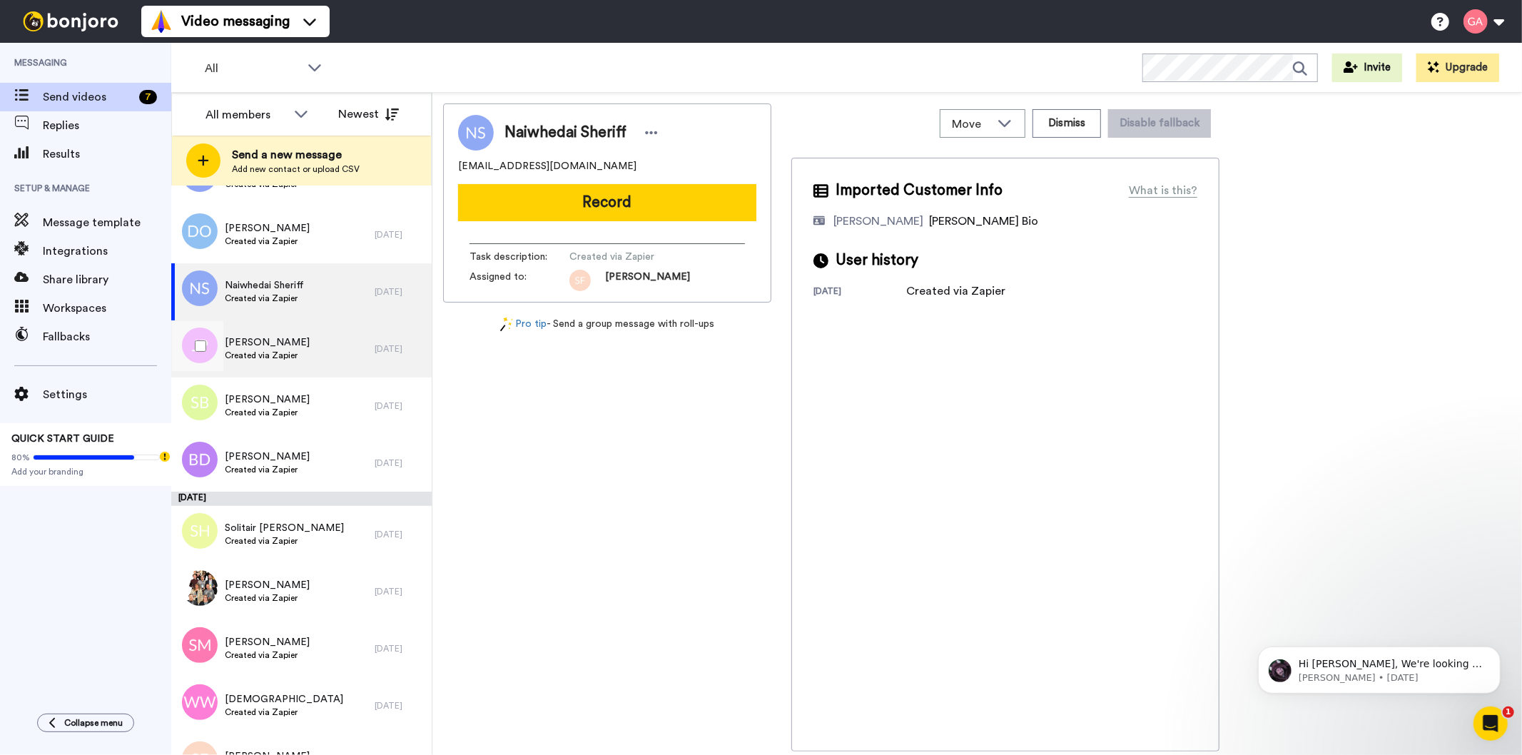
click at [289, 354] on span "Created via Zapier" at bounding box center [267, 355] width 85 height 11
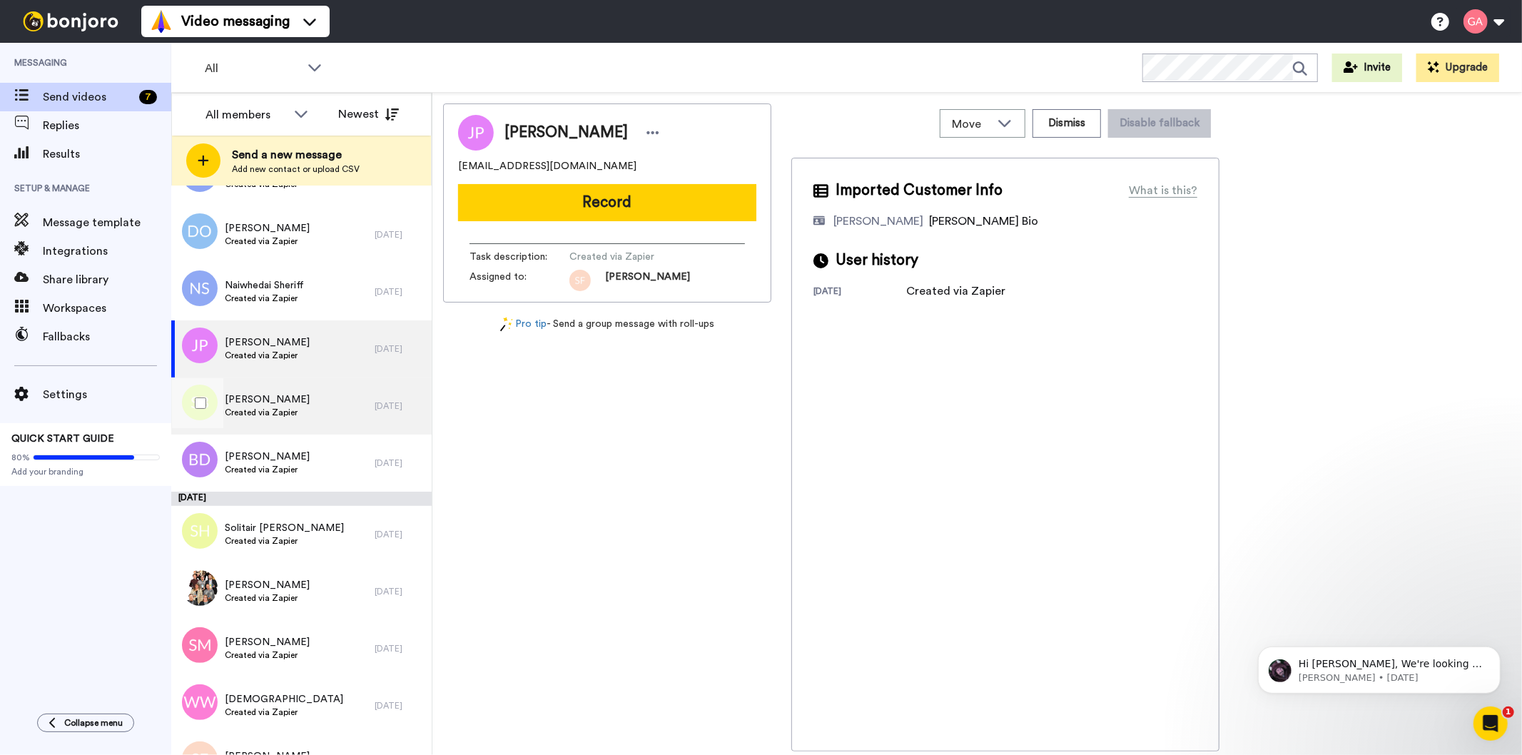
click at [289, 400] on span "Suzette Bryan" at bounding box center [267, 399] width 85 height 14
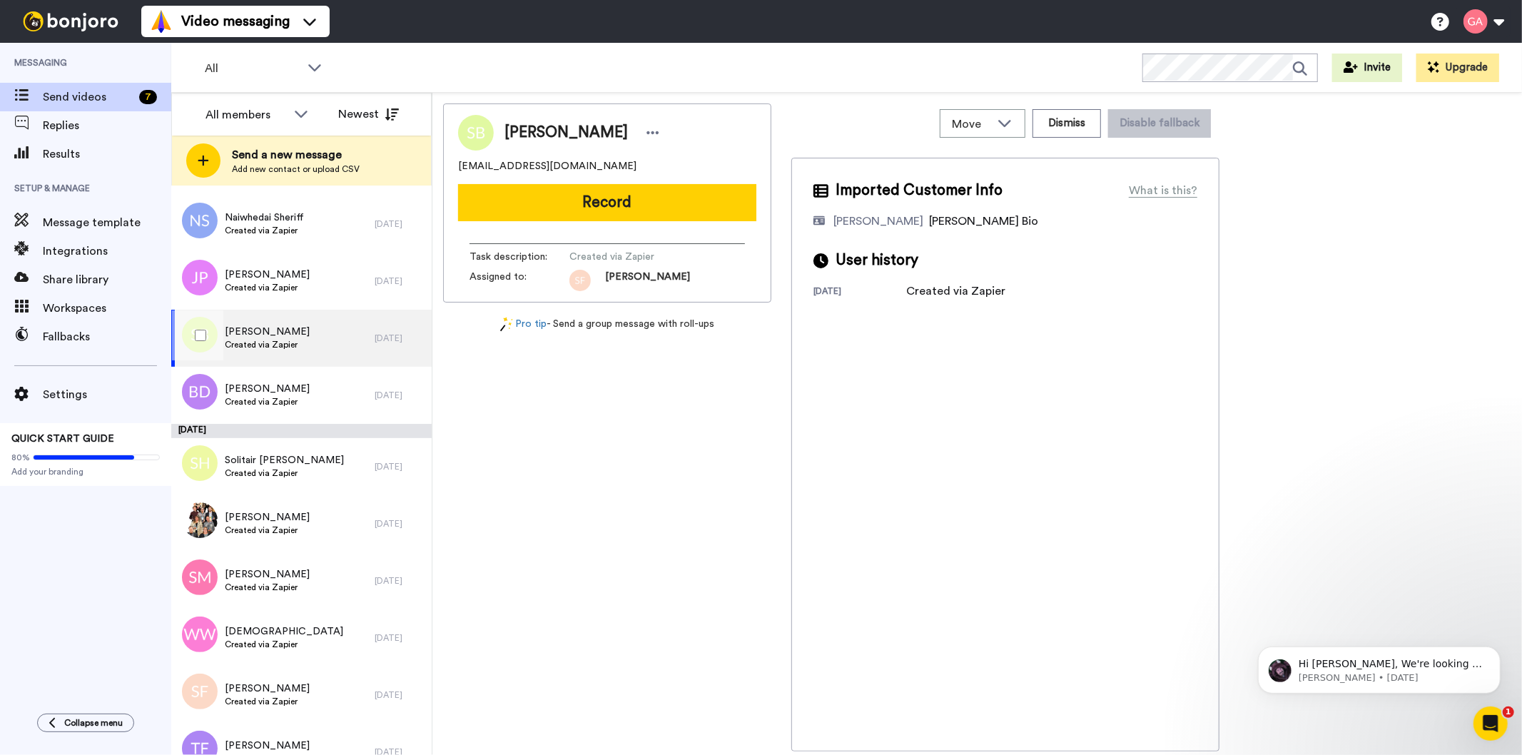
scroll to position [1665, 0]
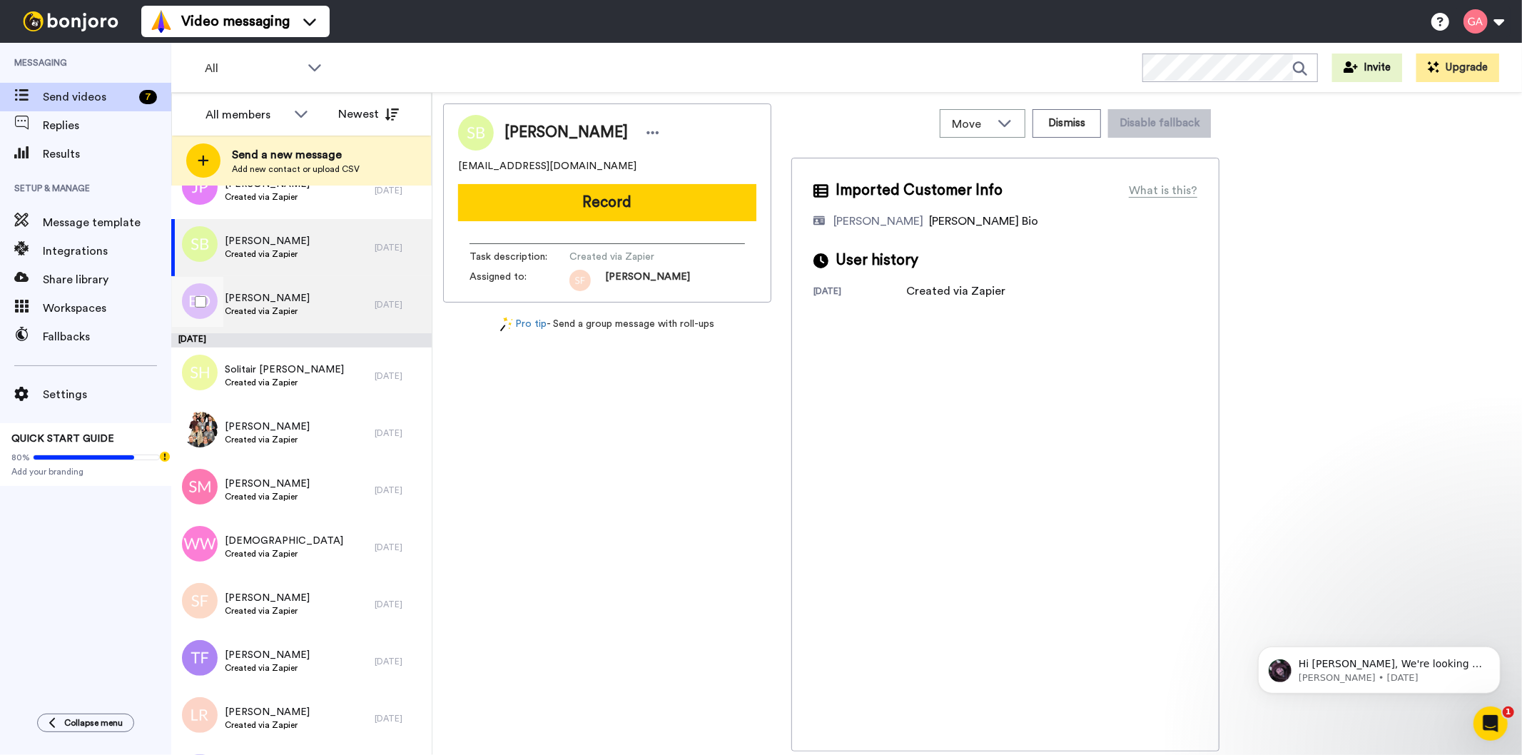
click at [289, 307] on span "Created via Zapier" at bounding box center [267, 310] width 85 height 11
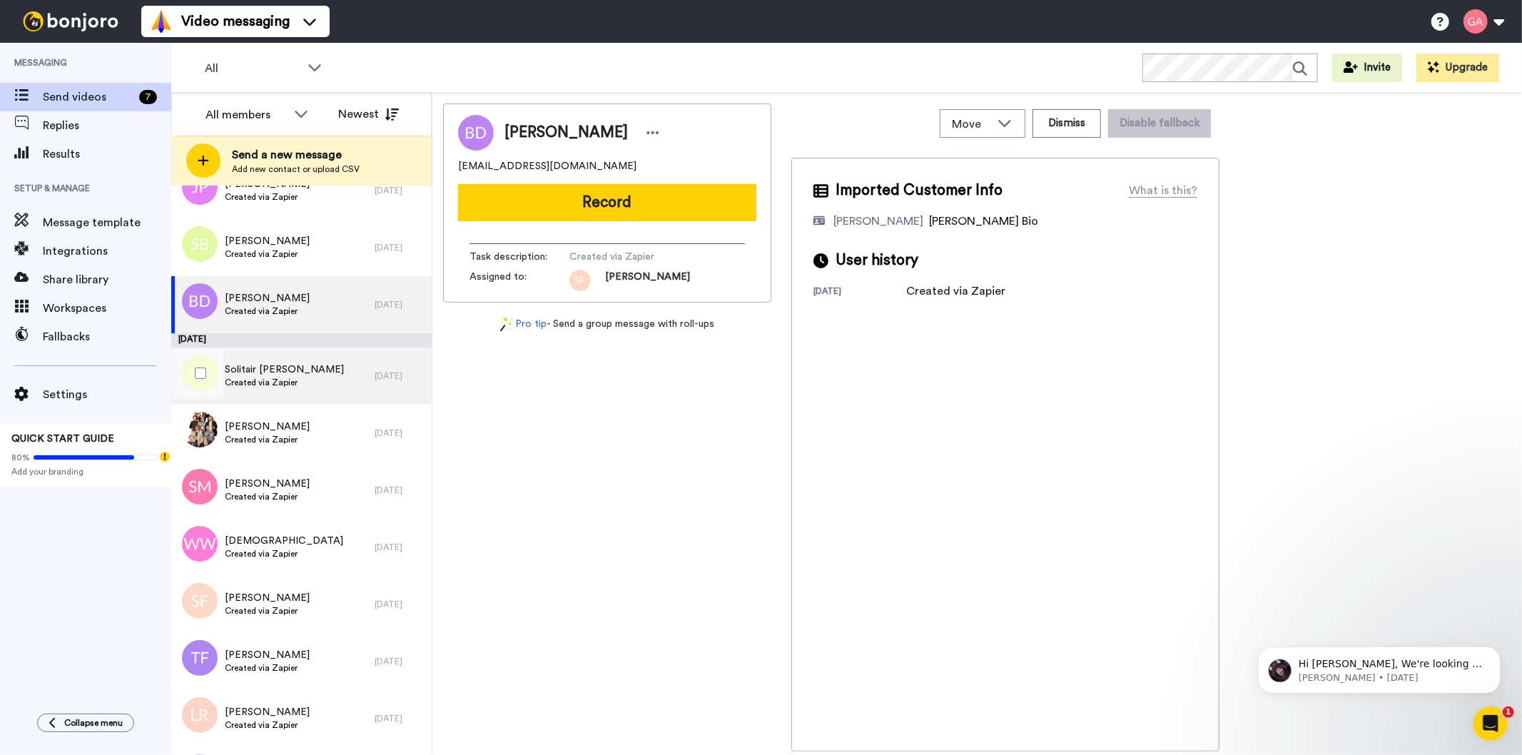
click at [307, 369] on span "Solitair Hollenback" at bounding box center [284, 370] width 119 height 14
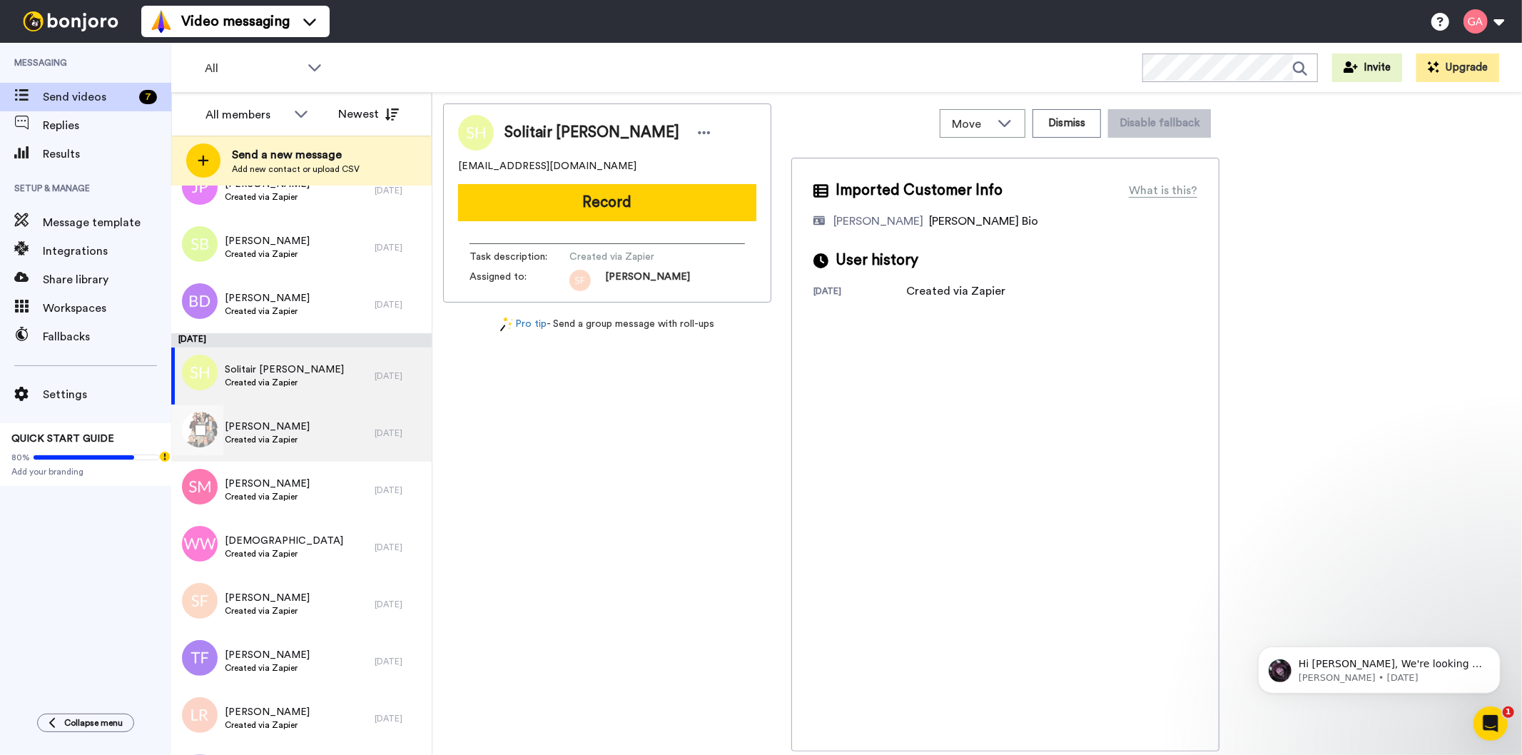
click at [266, 437] on span "Created via Zapier" at bounding box center [267, 439] width 85 height 11
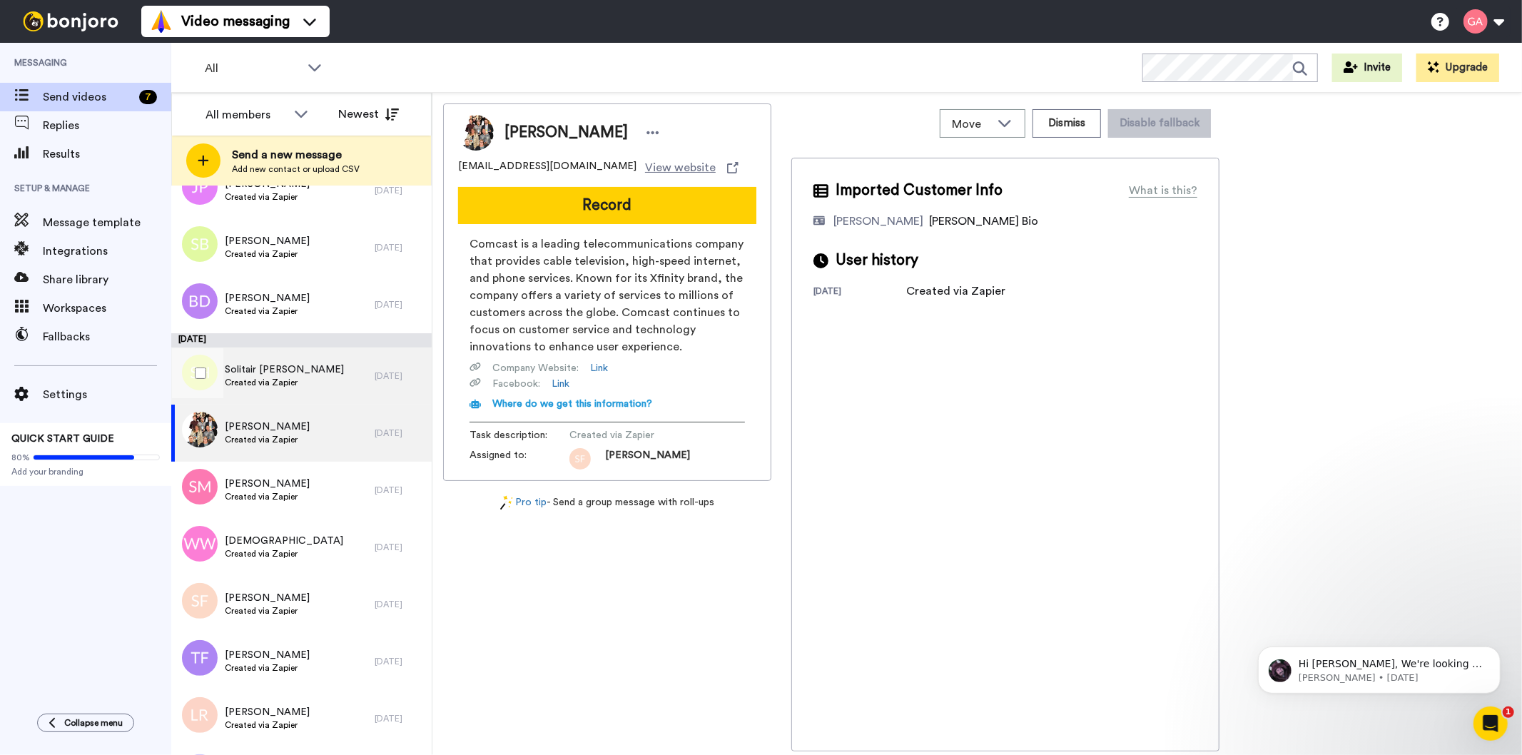
scroll to position [1823, 0]
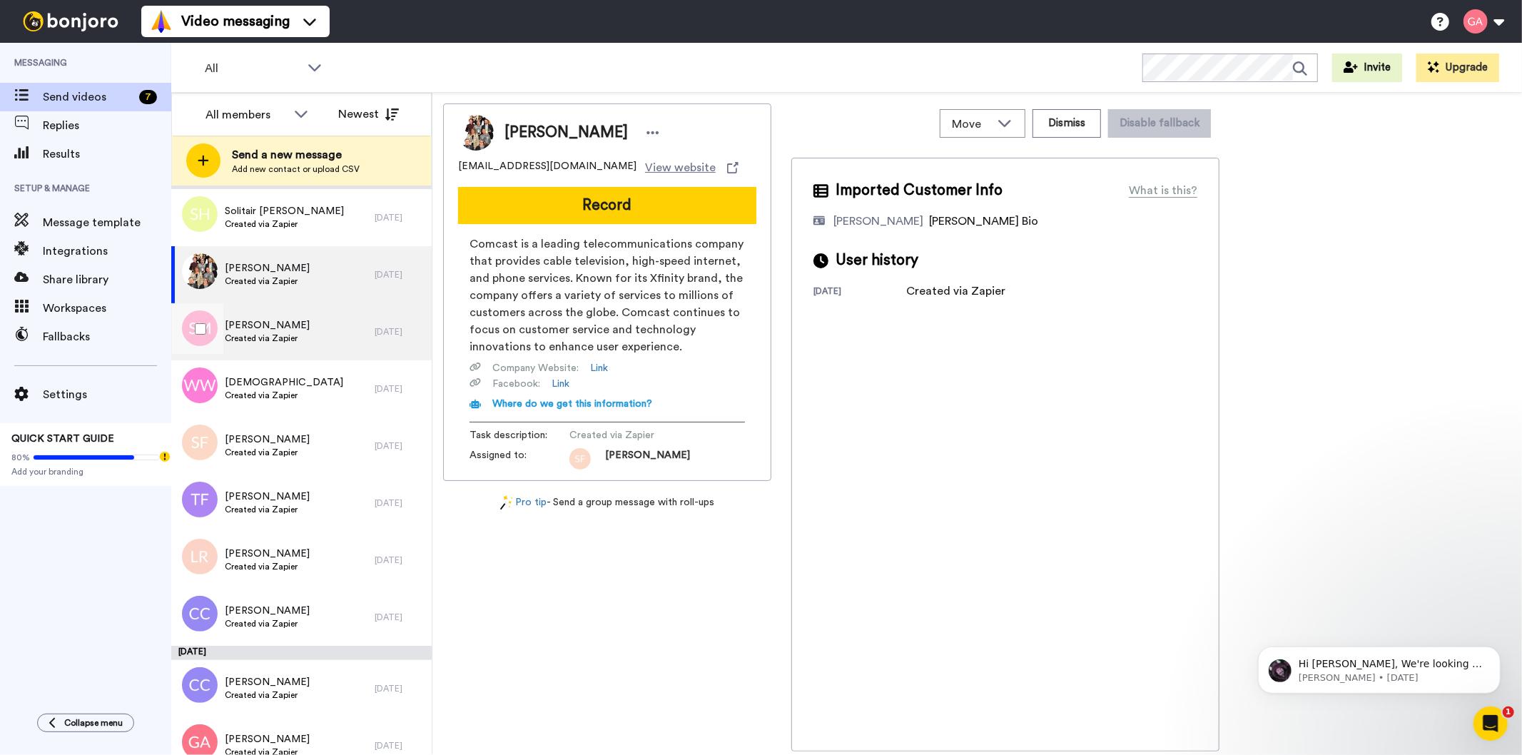
click at [310, 339] on div "Shamar Mims Created via Zapier" at bounding box center [272, 331] width 203 height 57
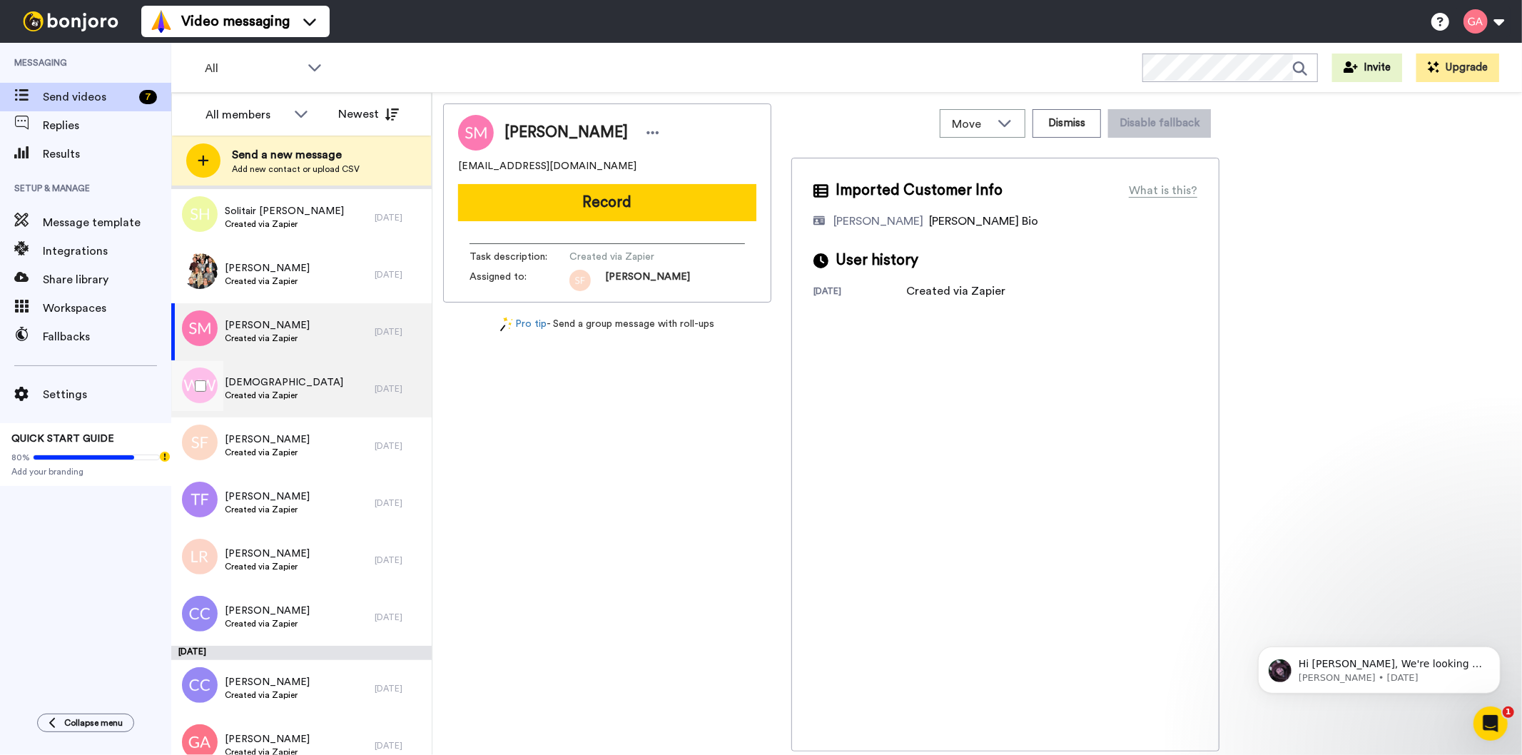
click at [308, 384] on span "Wesleymit Wesleymit" at bounding box center [284, 382] width 118 height 14
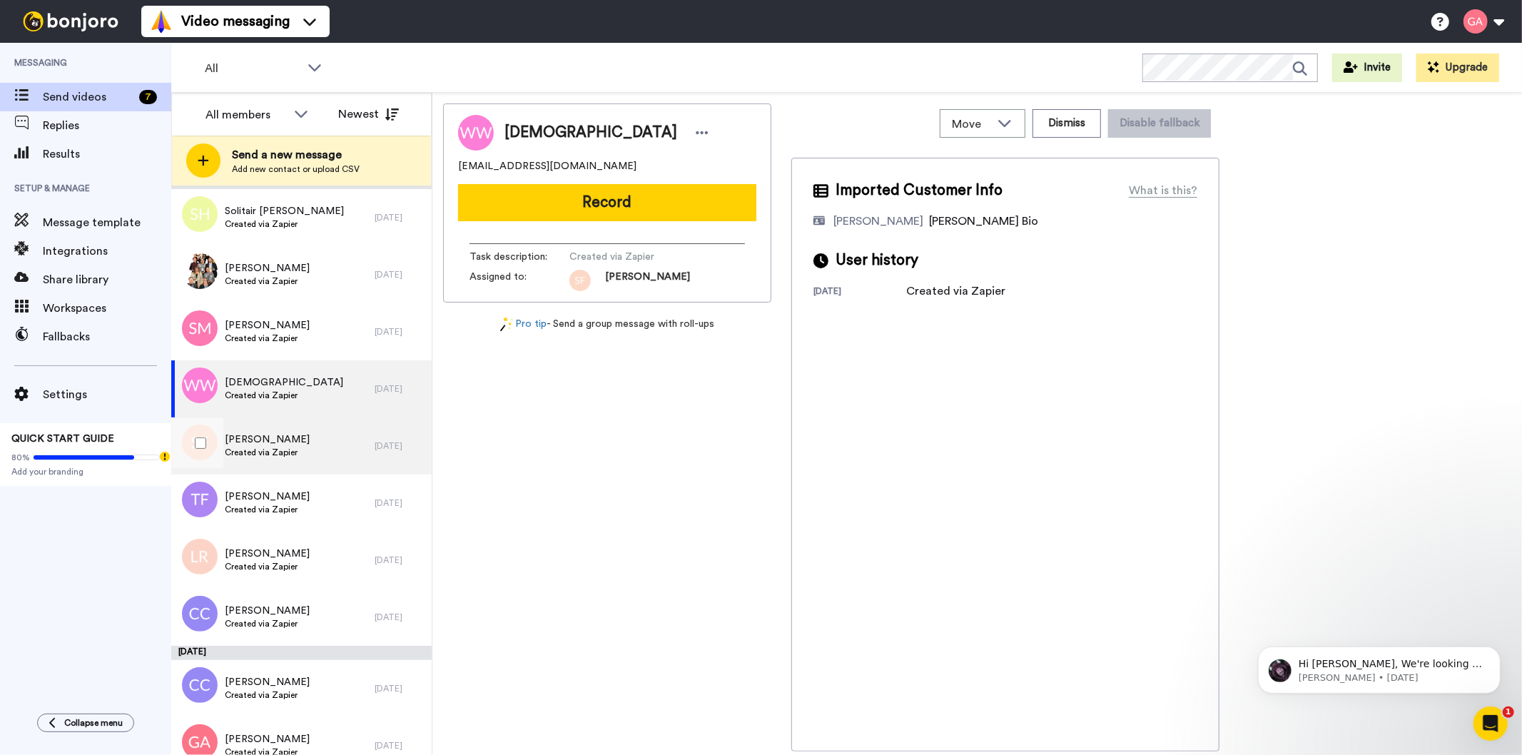
click at [304, 450] on div "Sherita Flowers Created via Zapier" at bounding box center [272, 445] width 203 height 57
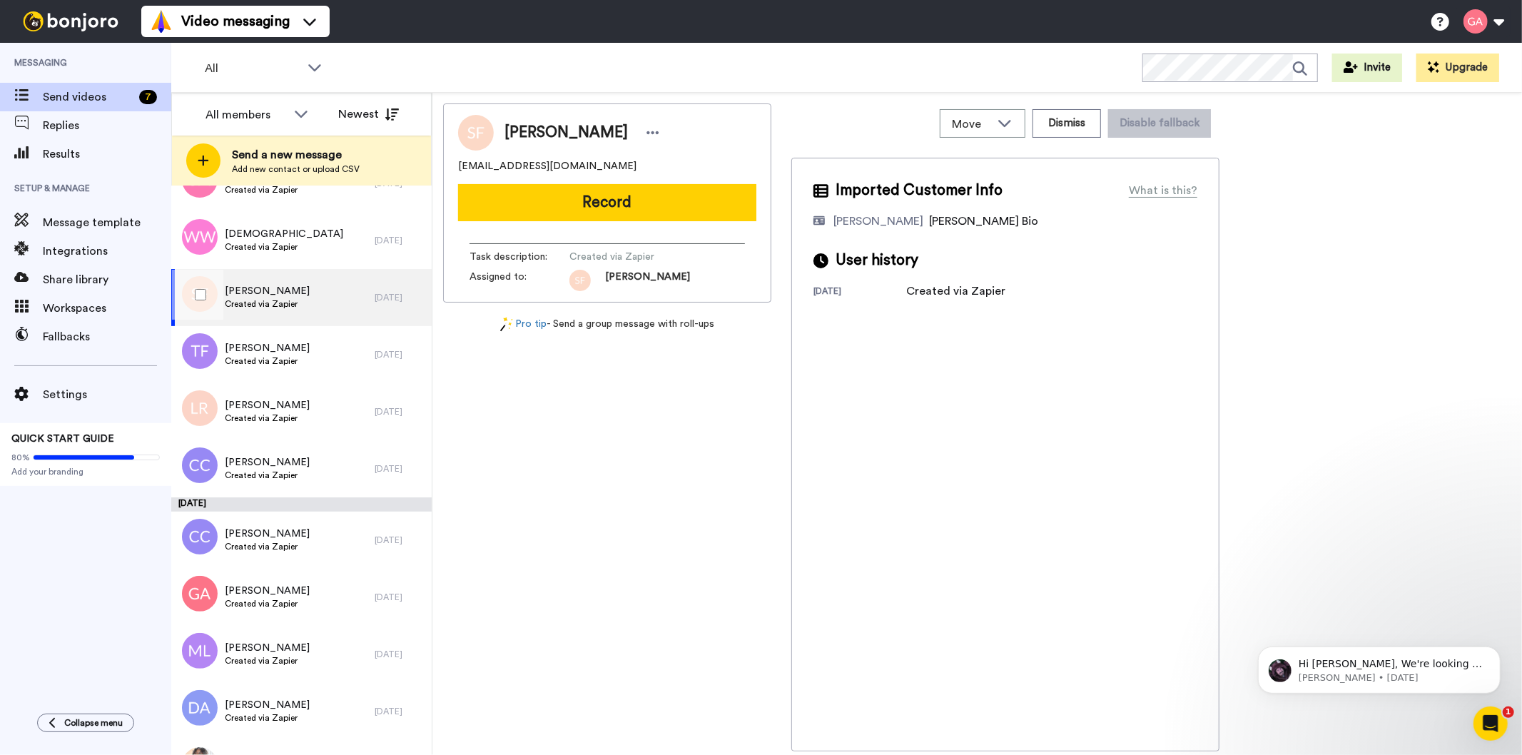
scroll to position [1982, 0]
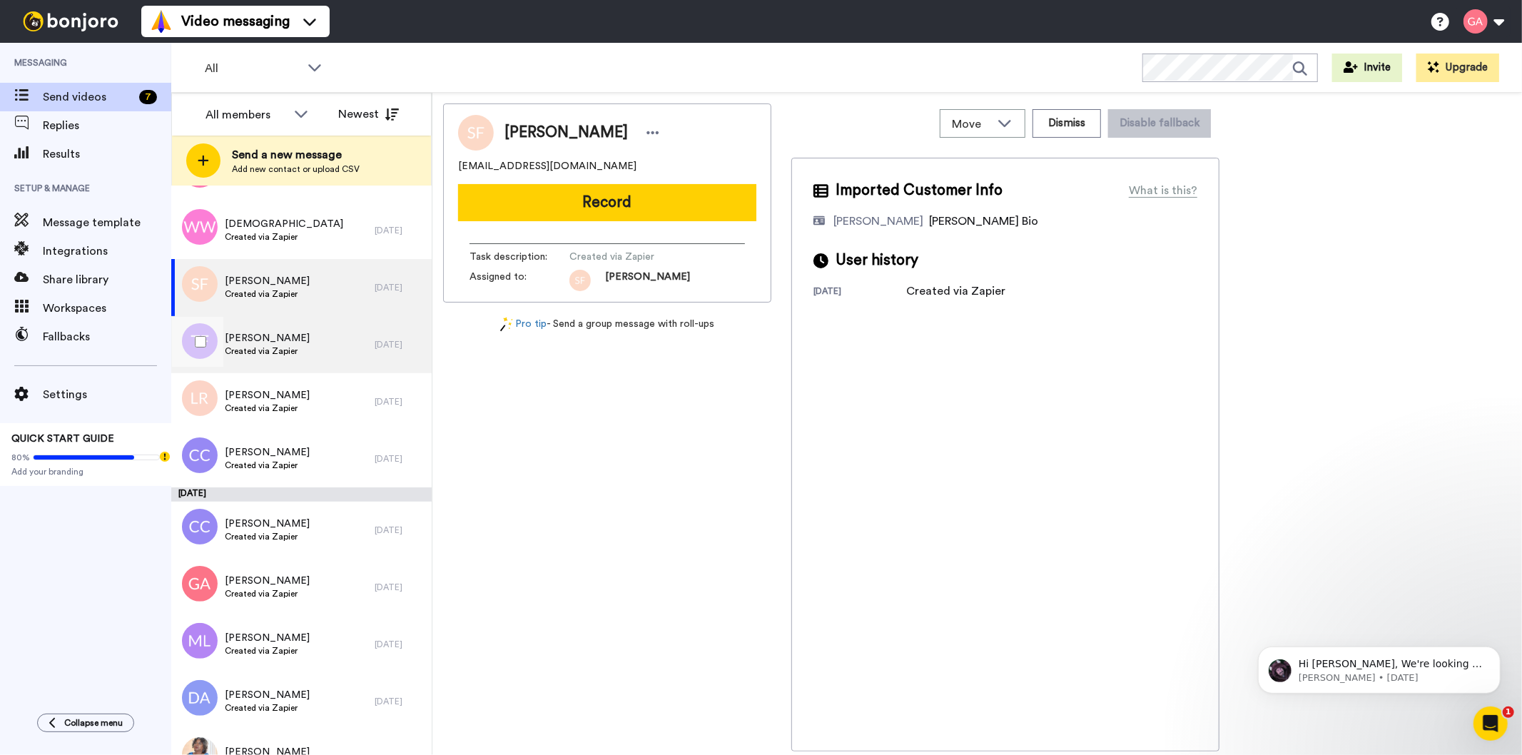
click at [310, 353] on div "Toni Fies Created via Zapier" at bounding box center [272, 344] width 203 height 57
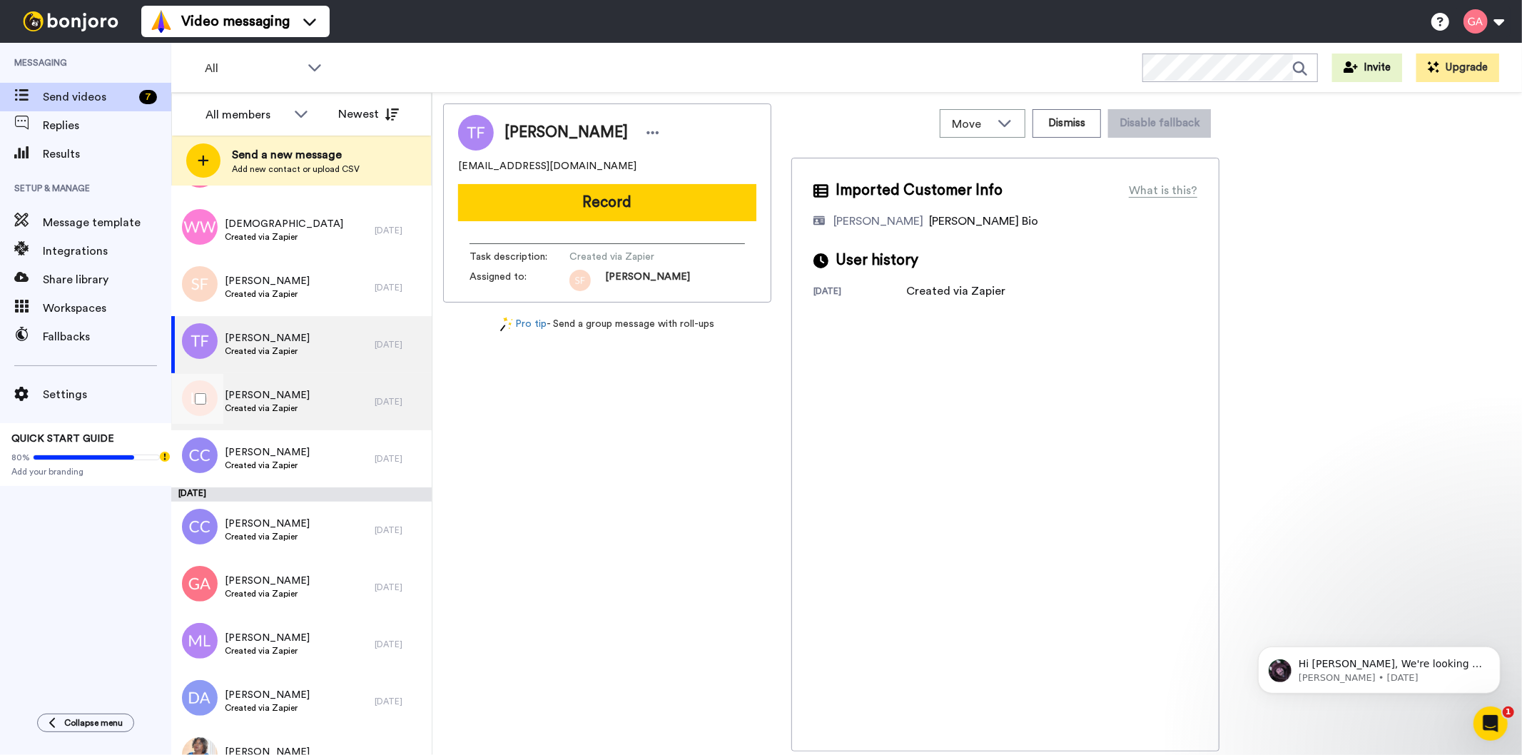
click at [308, 408] on div "Liam Ryan Created via Zapier" at bounding box center [272, 401] width 203 height 57
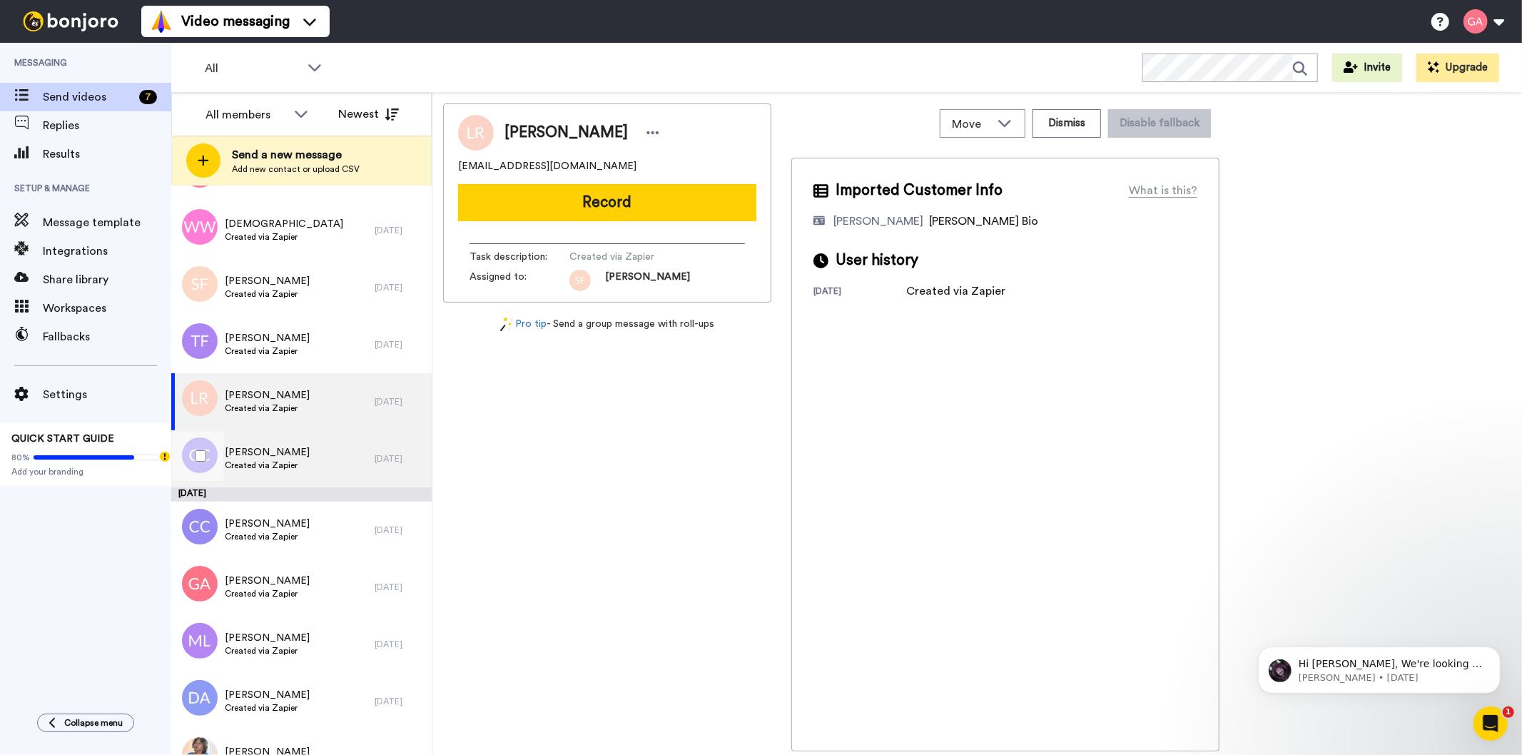
click at [310, 457] on div "Crystal Coughran Created via Zapier" at bounding box center [272, 458] width 203 height 57
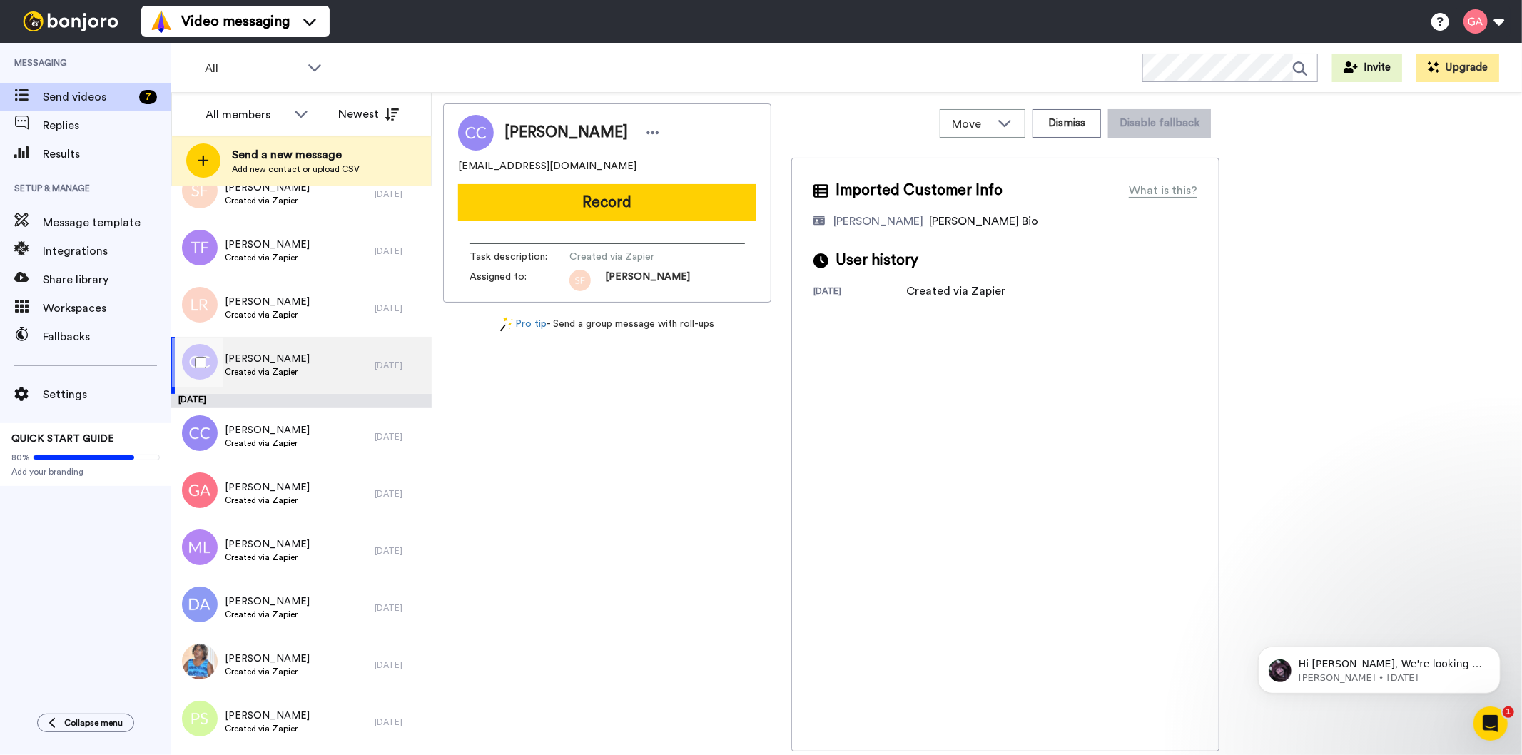
scroll to position [2220, 0]
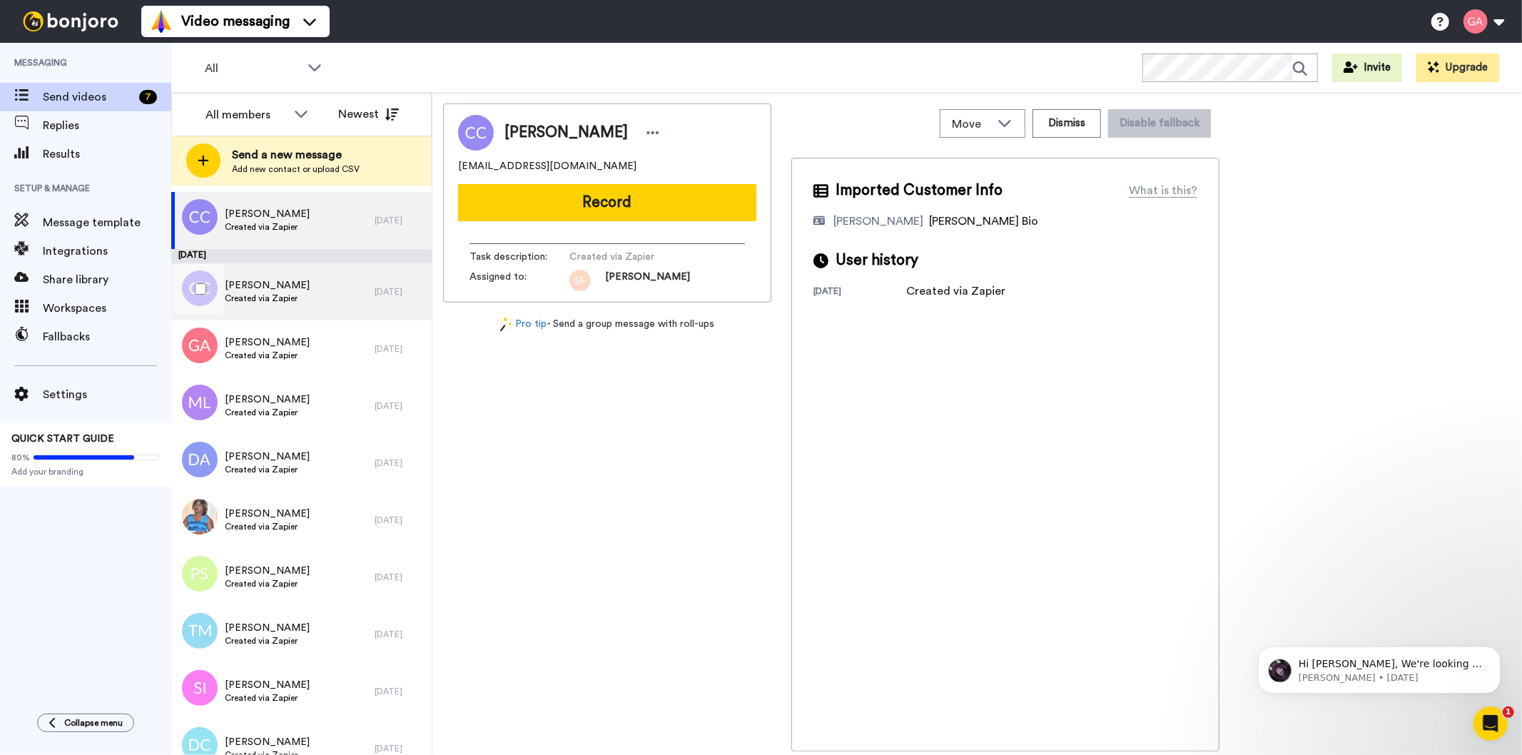
click at [305, 310] on div "Charmaine Clarke Created via Zapier" at bounding box center [272, 291] width 203 height 57
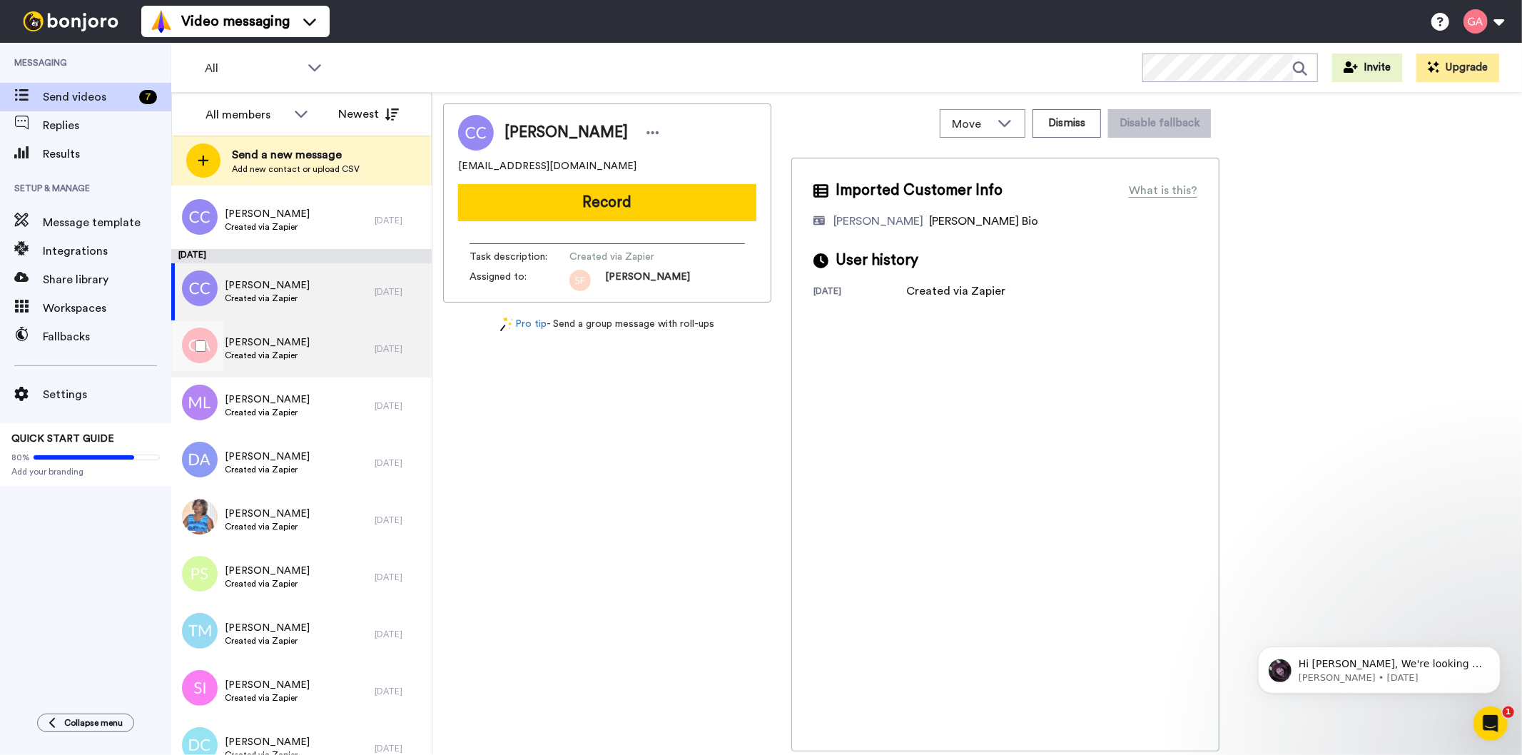
click at [305, 353] on div "Graham Aldam Created via Zapier" at bounding box center [272, 348] width 203 height 57
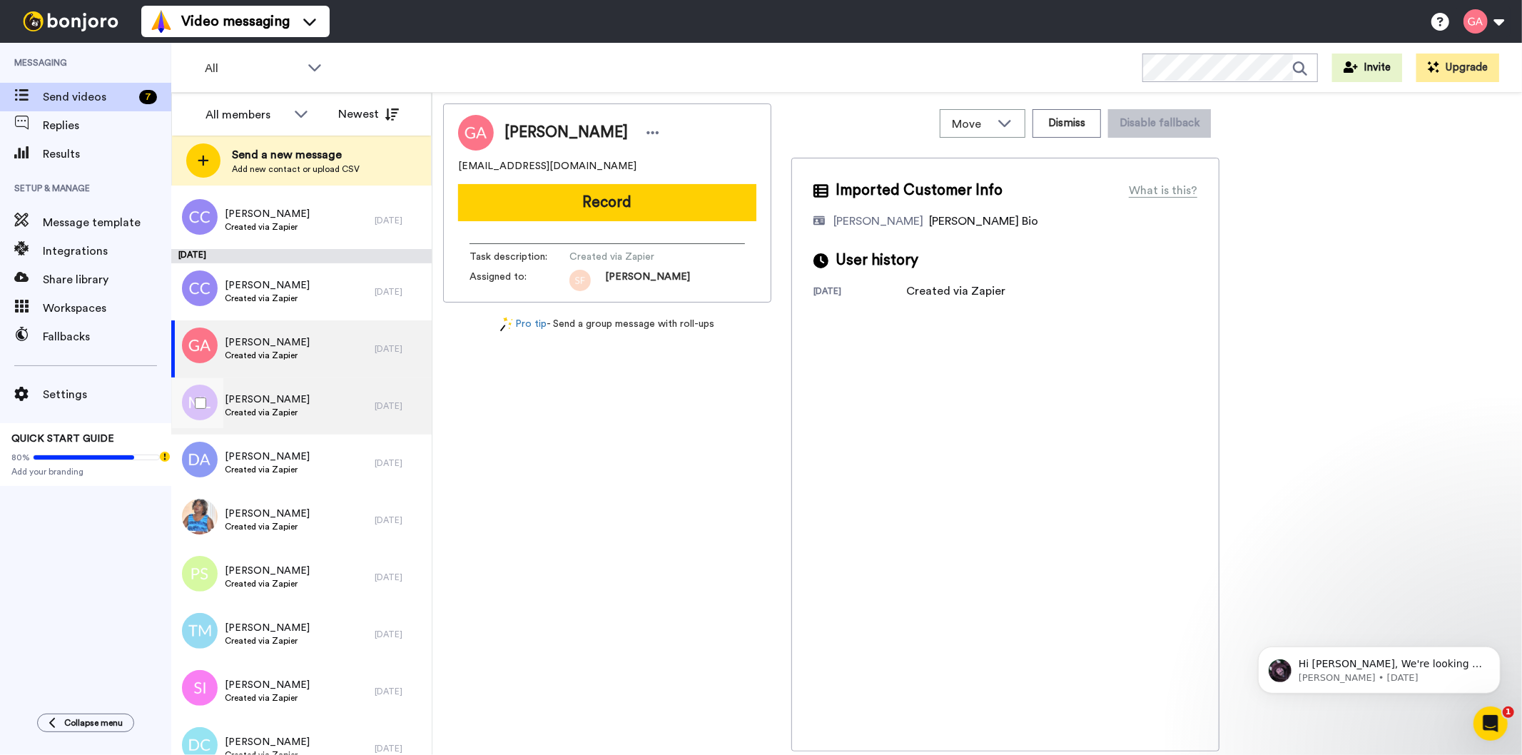
click at [300, 416] on div "Marcia Leiva Created via Zapier" at bounding box center [272, 405] width 203 height 57
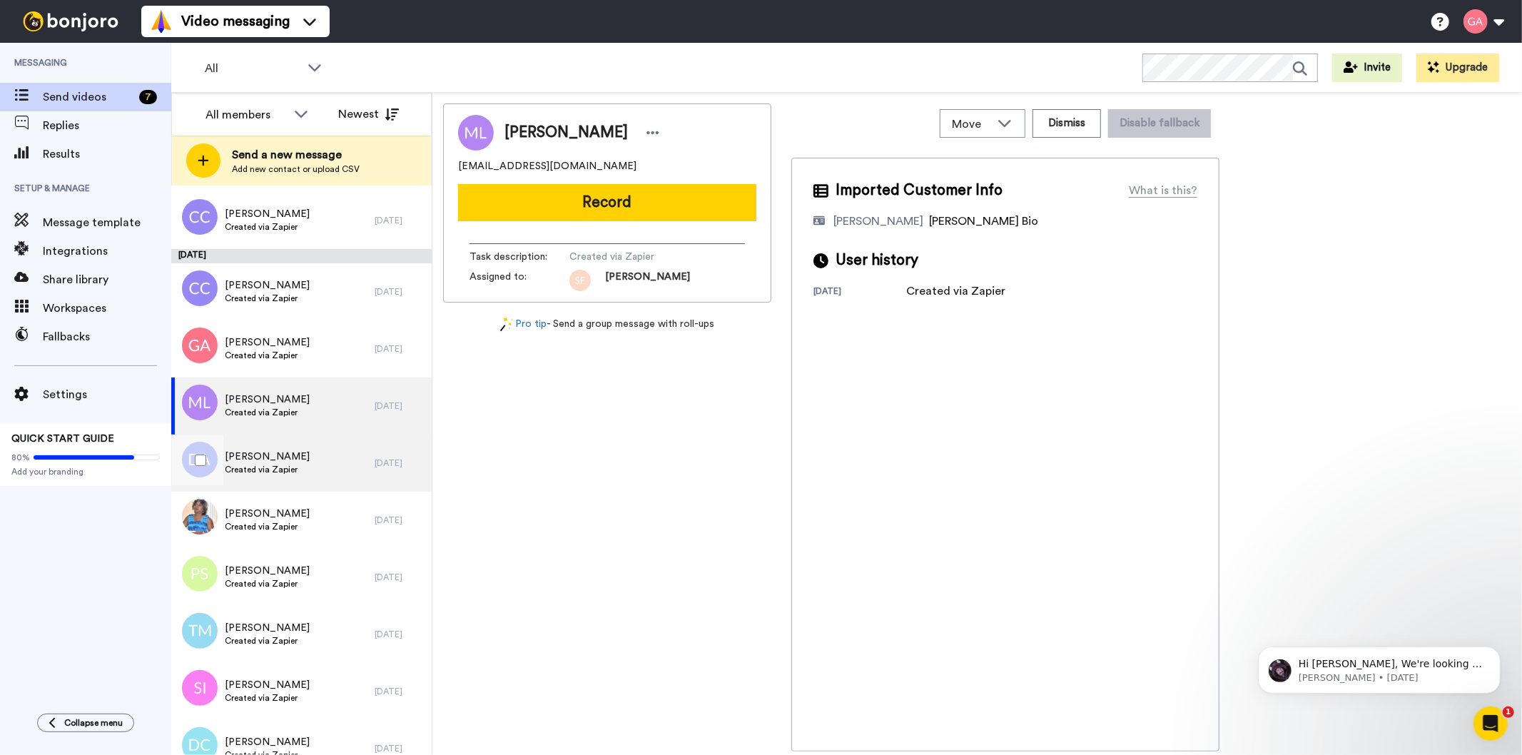
click at [293, 475] on span "Created via Zapier" at bounding box center [267, 469] width 85 height 11
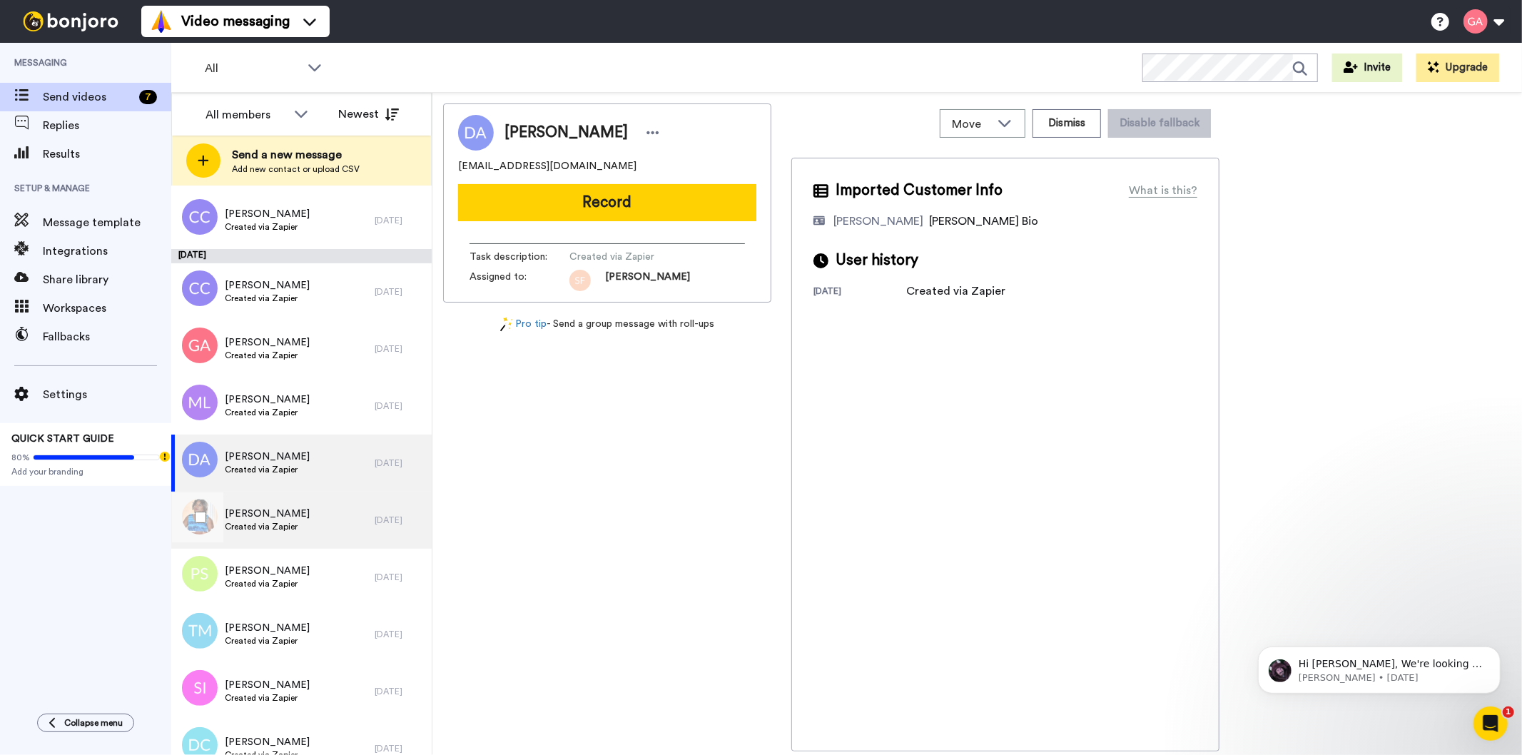
click at [315, 521] on div "Patricia Boozer Created via Zapier" at bounding box center [272, 520] width 203 height 57
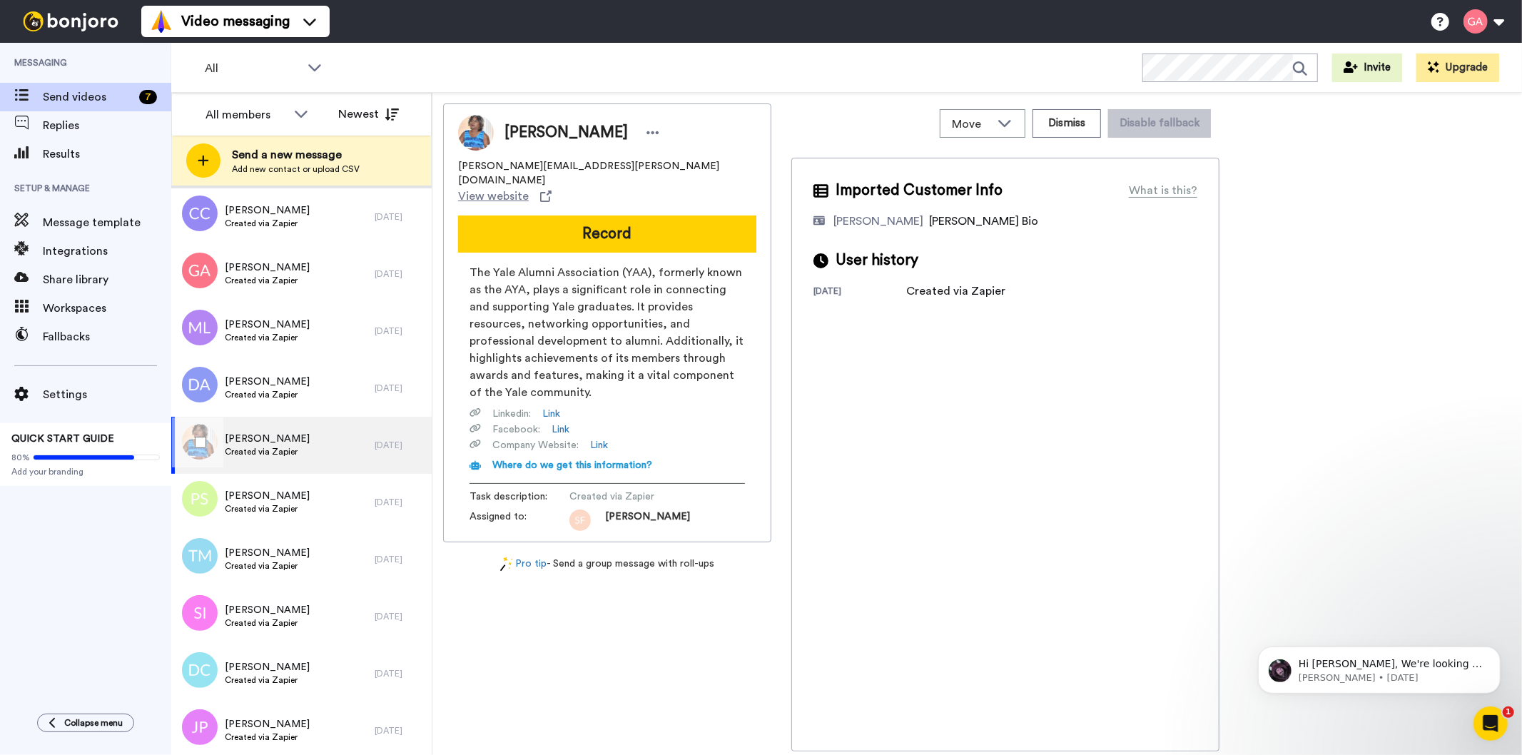
scroll to position [2378, 0]
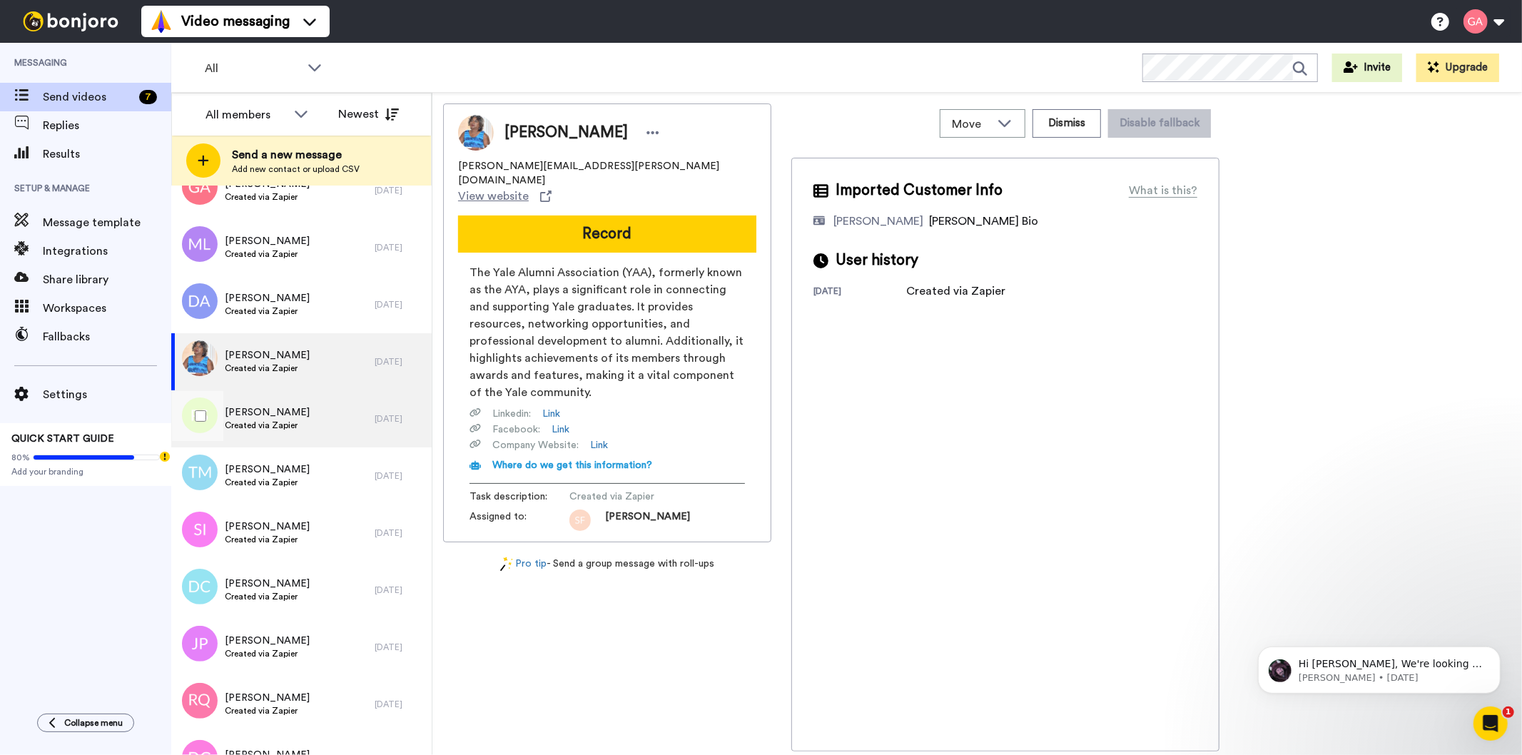
click at [309, 430] on div "Patricia Salia Ruiz Created via Zapier" at bounding box center [272, 418] width 203 height 57
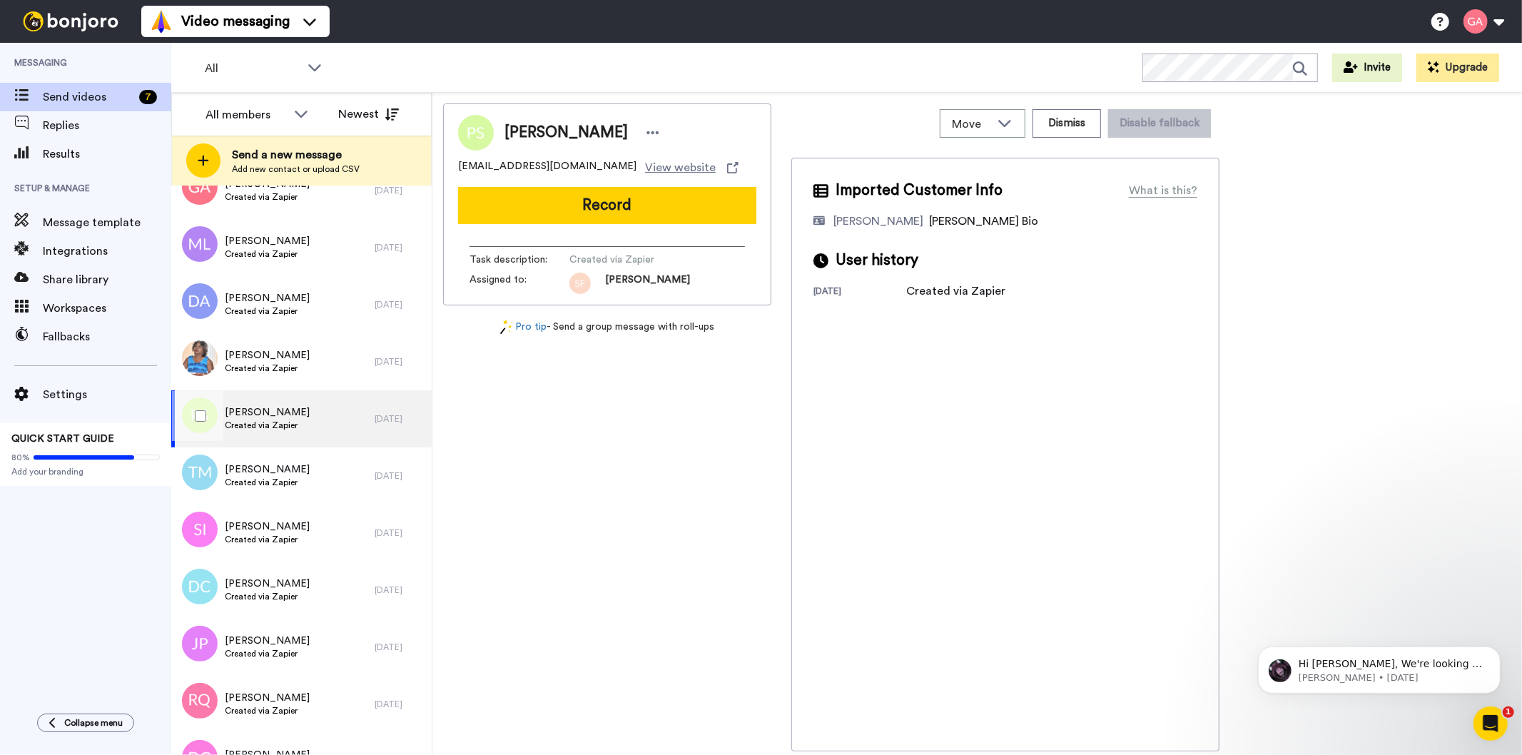
scroll to position [2537, 0]
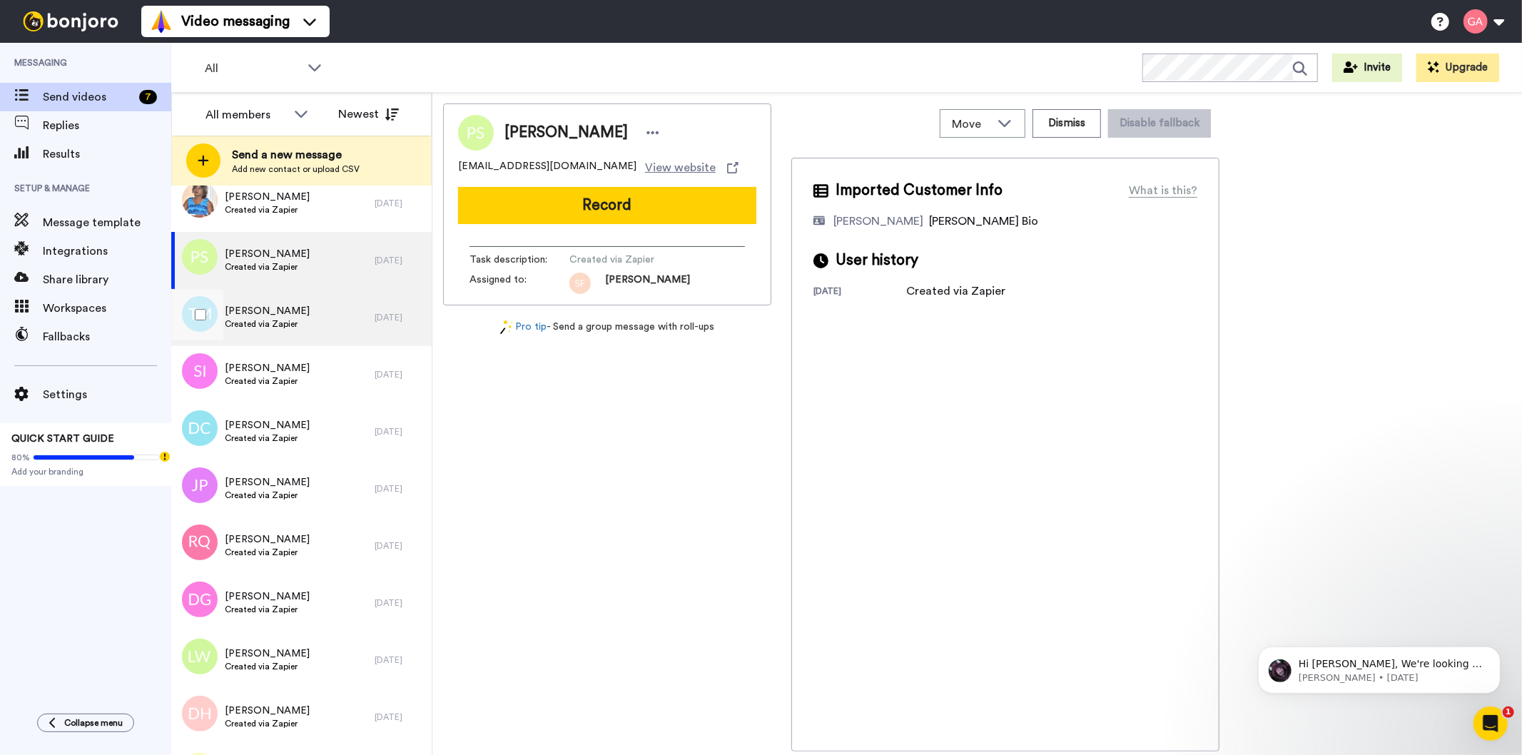
click at [301, 330] on div "Tonya Meadows Created via Zapier" at bounding box center [272, 317] width 203 height 57
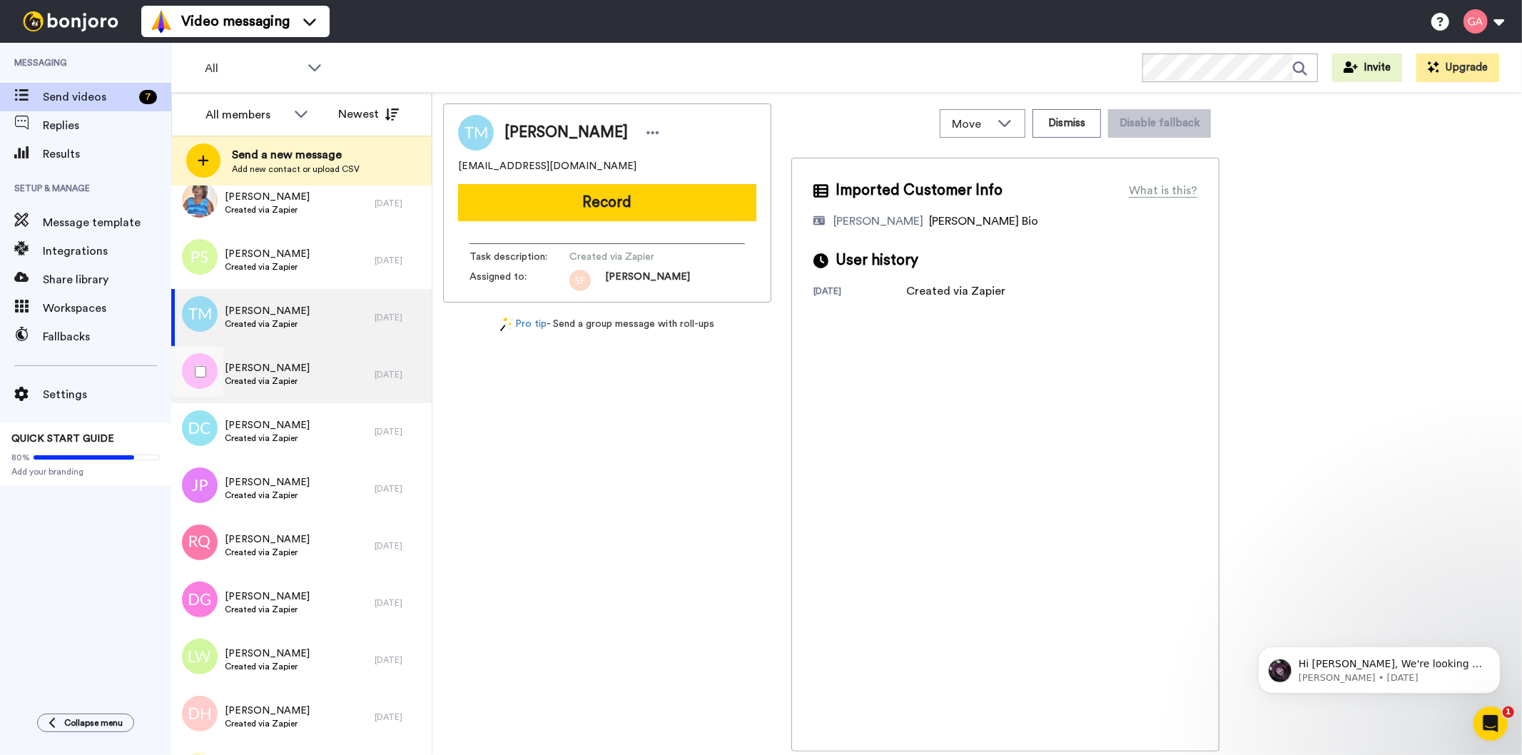
click at [290, 383] on span "Created via Zapier" at bounding box center [267, 380] width 85 height 11
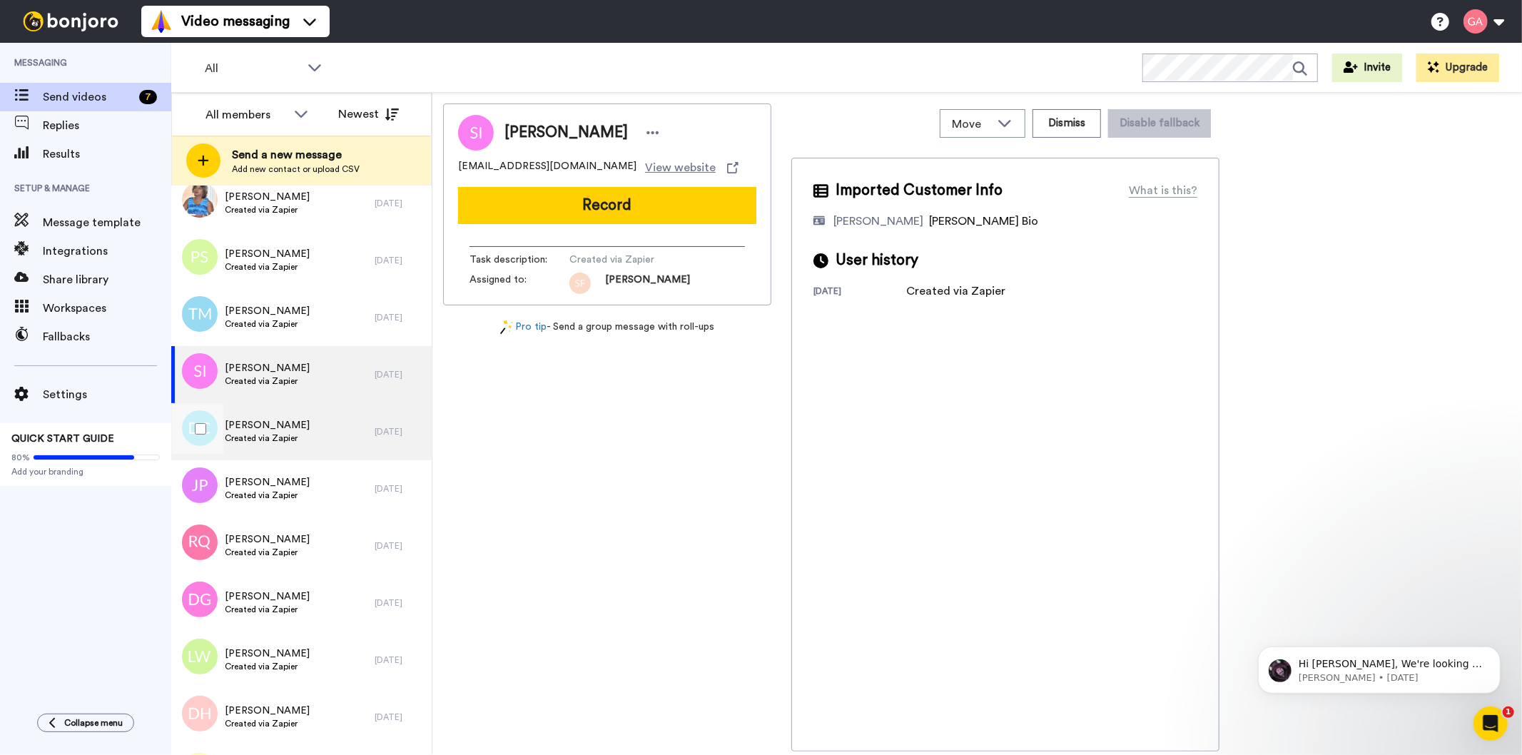
click at [284, 425] on span "Denise Carter" at bounding box center [267, 425] width 85 height 14
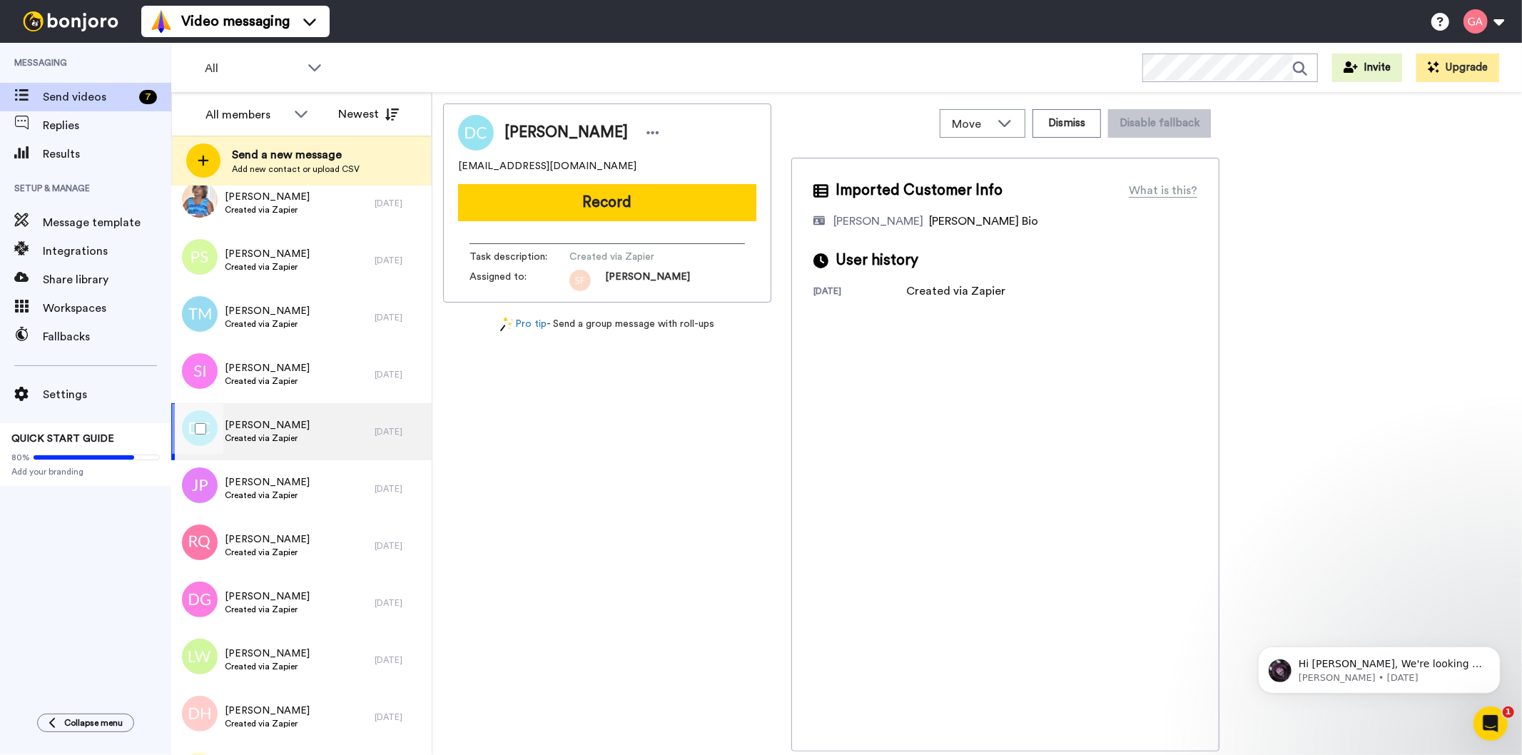
scroll to position [2695, 0]
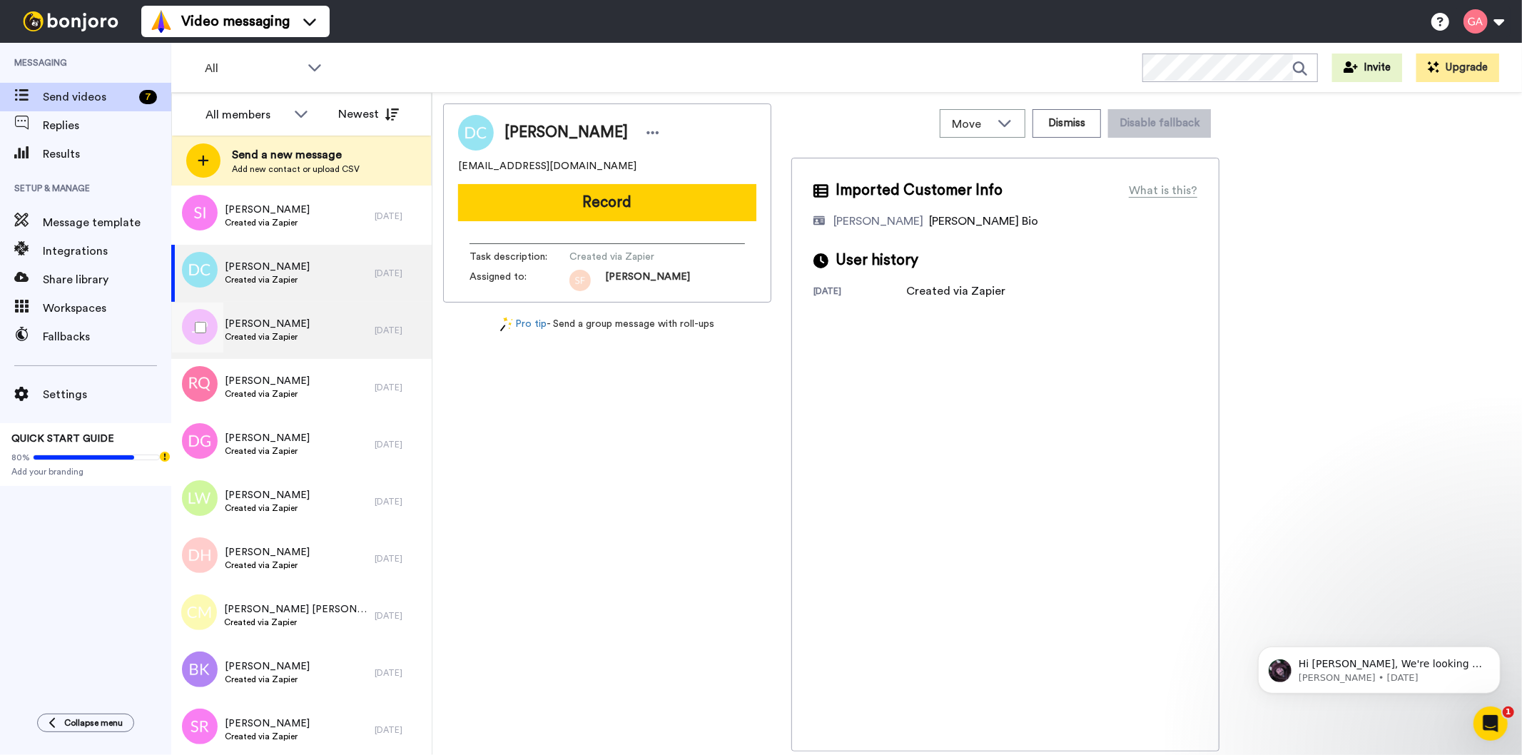
click at [304, 320] on div "Jo Perry Created via Zapier" at bounding box center [272, 330] width 203 height 57
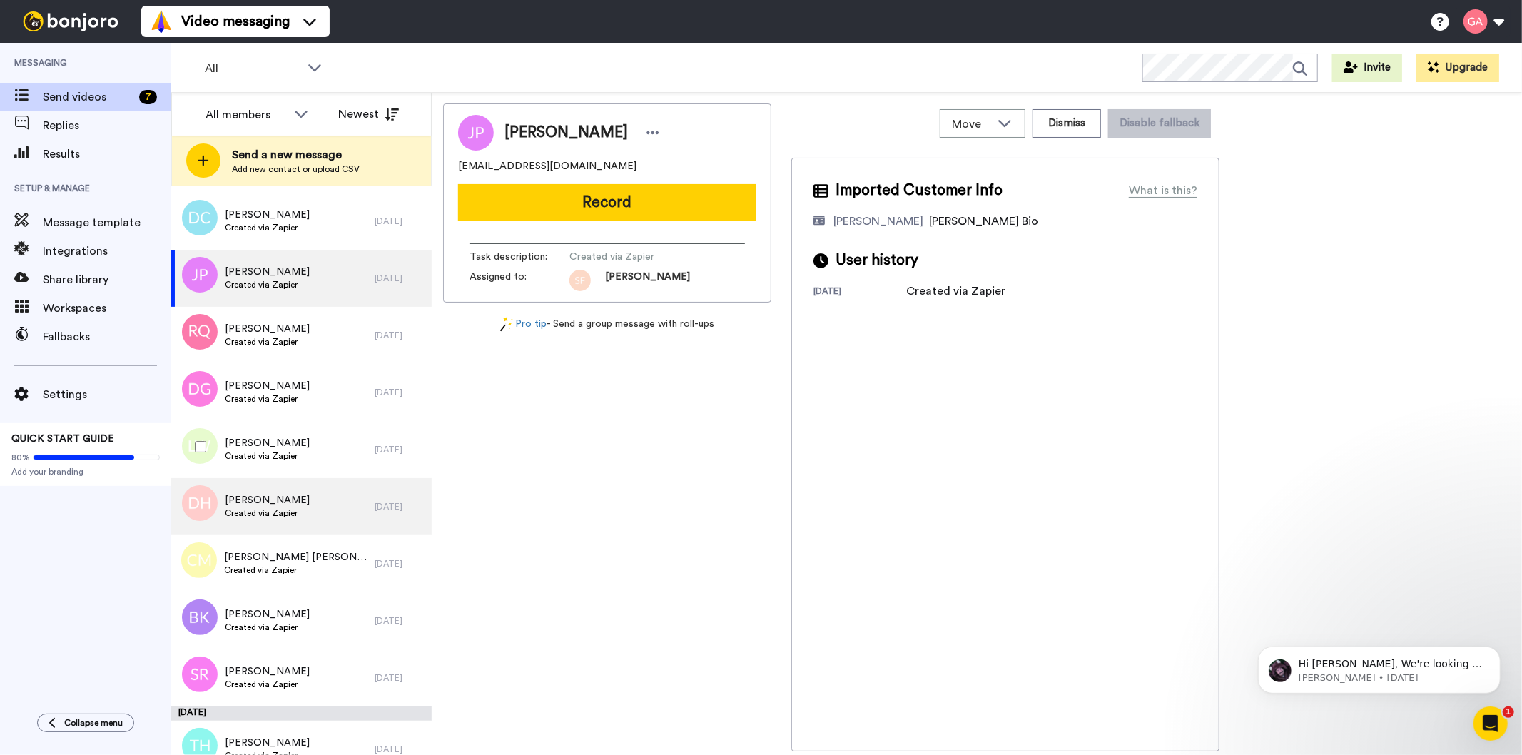
scroll to position [2775, 0]
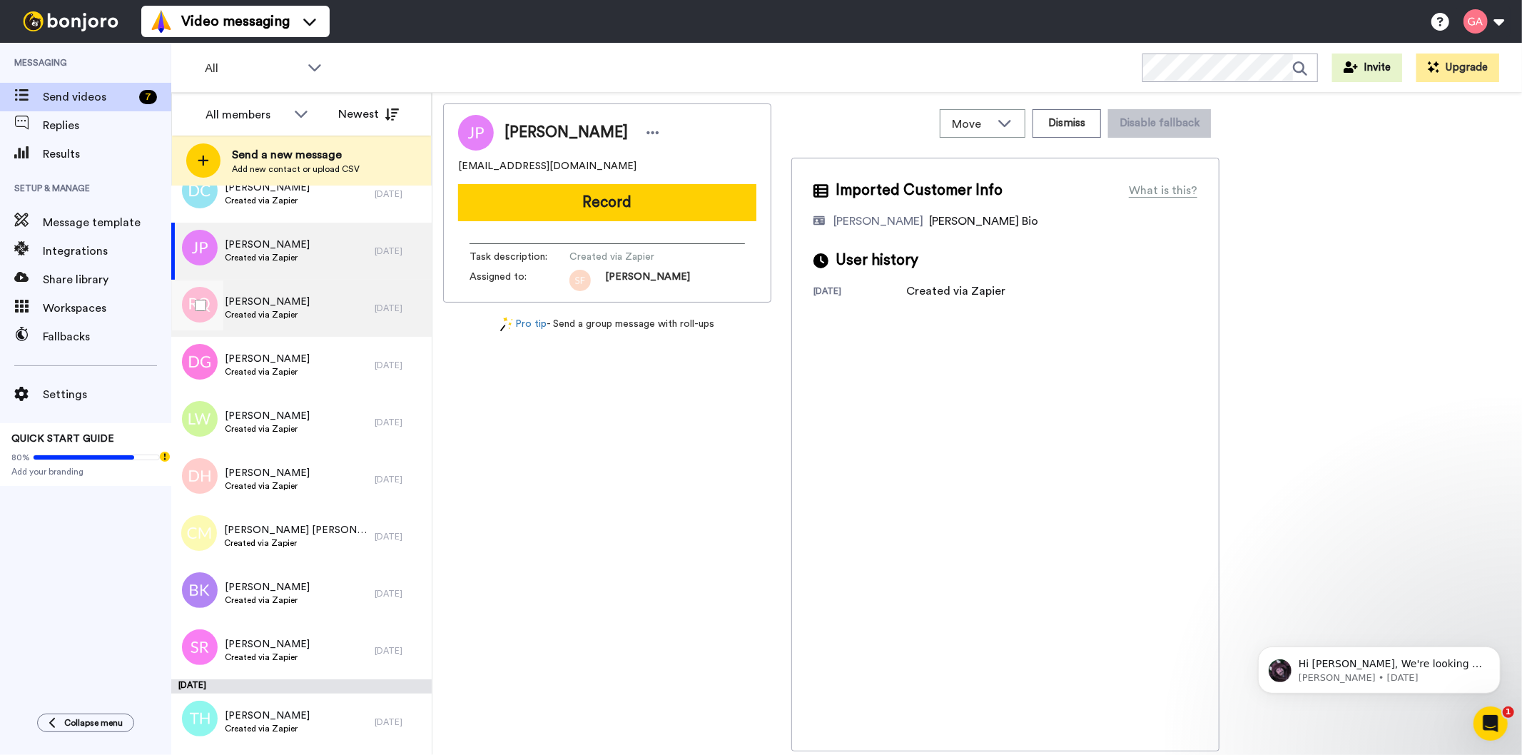
click at [293, 311] on span "Created via Zapier" at bounding box center [267, 314] width 85 height 11
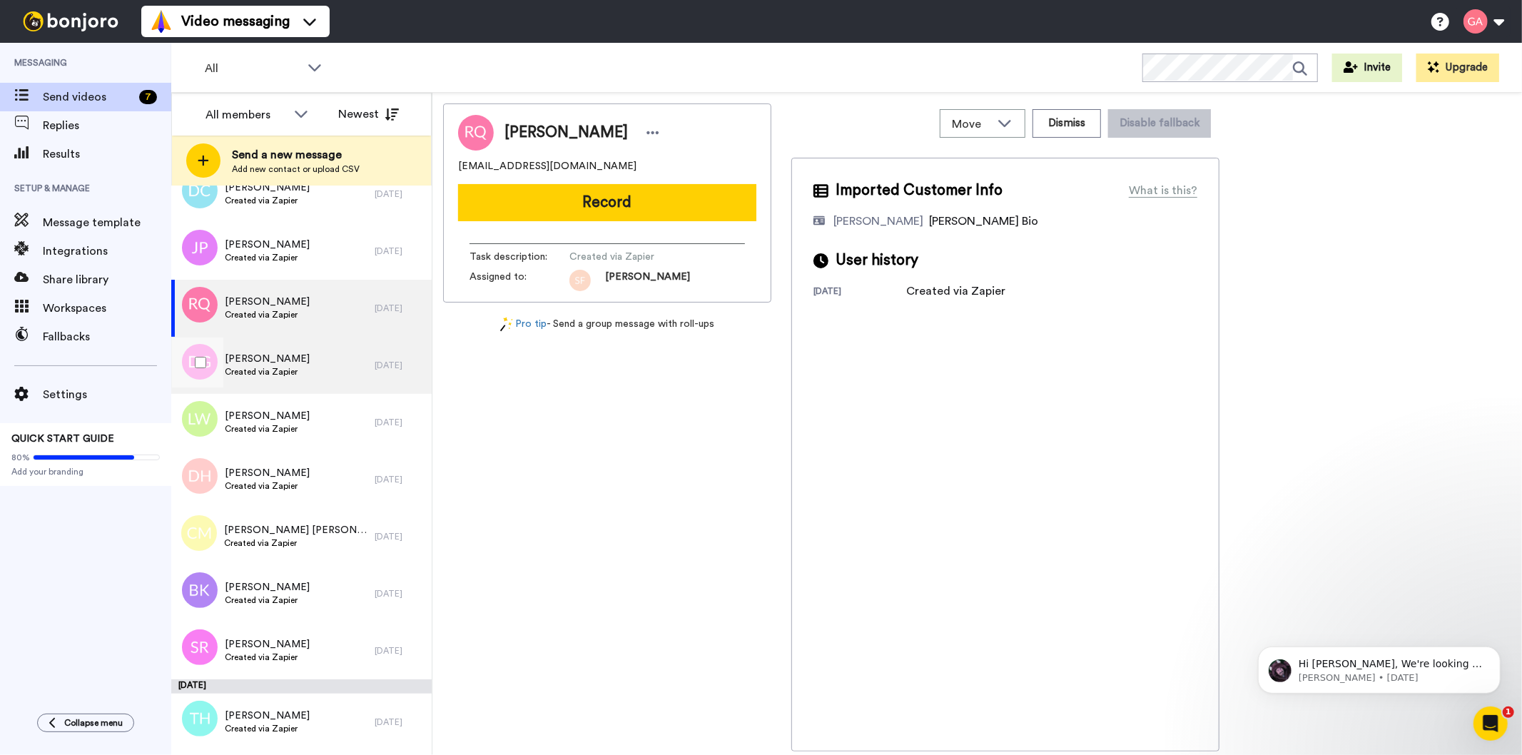
click at [300, 355] on span "DeShonna Goode" at bounding box center [267, 359] width 85 height 14
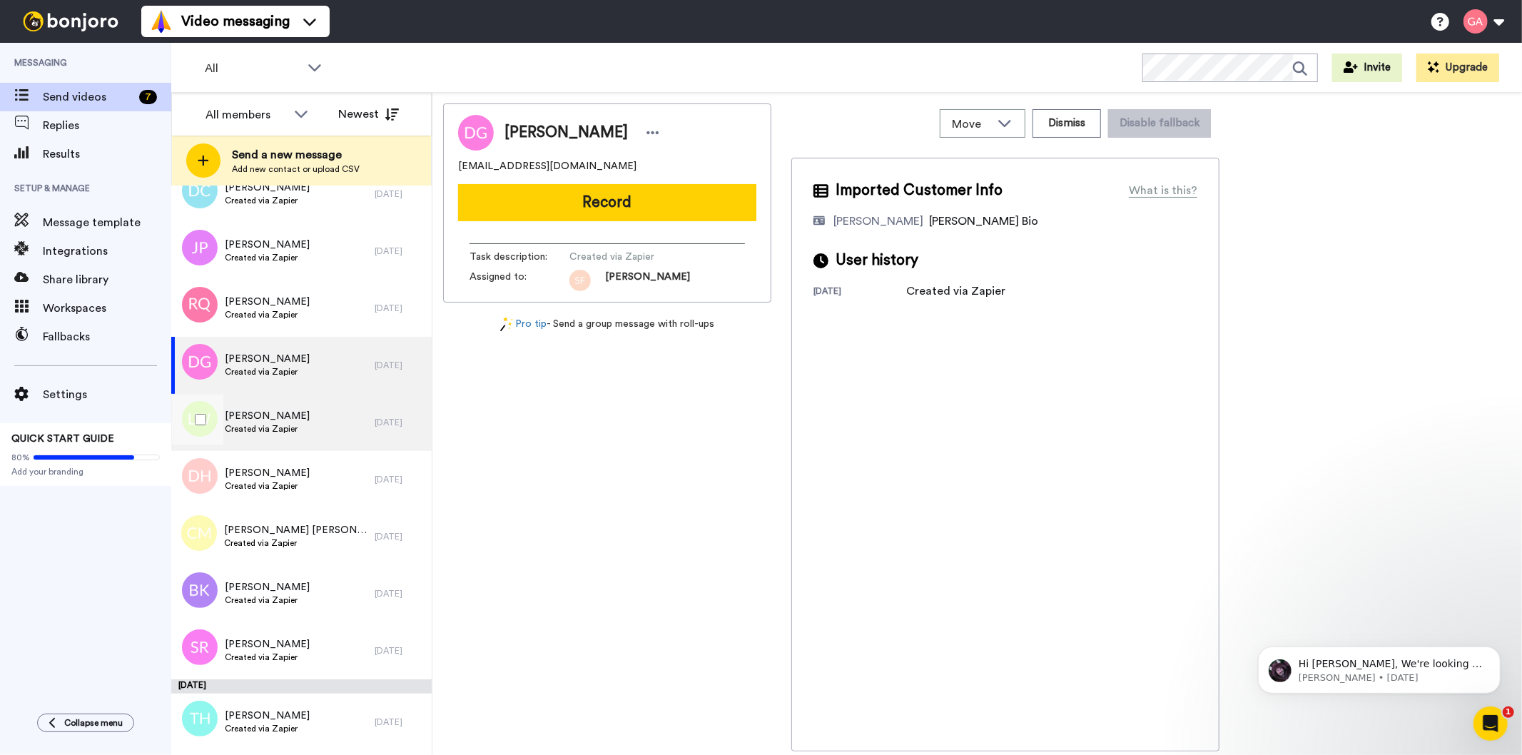
click at [303, 432] on div "Linda Williams Created via Zapier" at bounding box center [272, 422] width 203 height 57
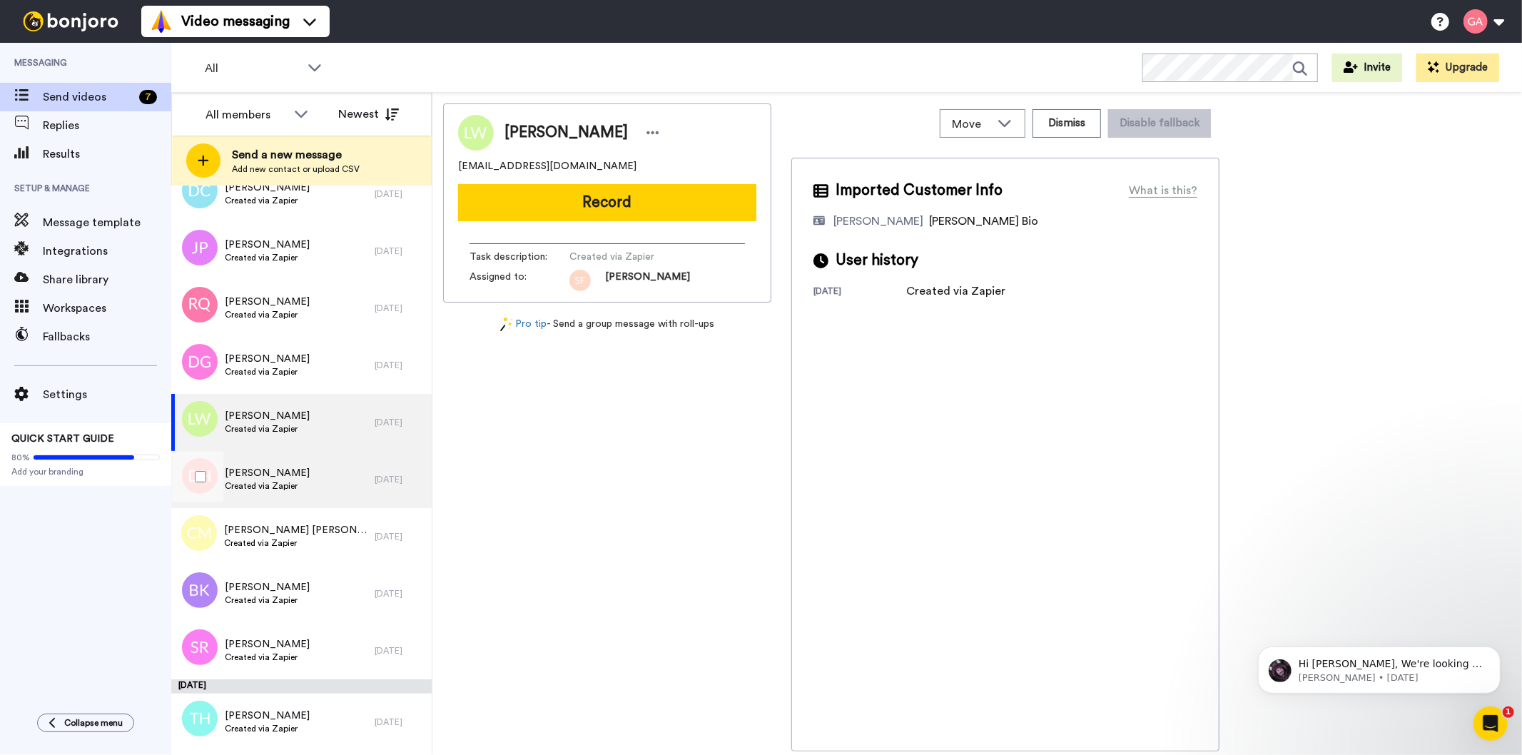
click at [295, 473] on span "Daniel Hornby" at bounding box center [267, 473] width 85 height 14
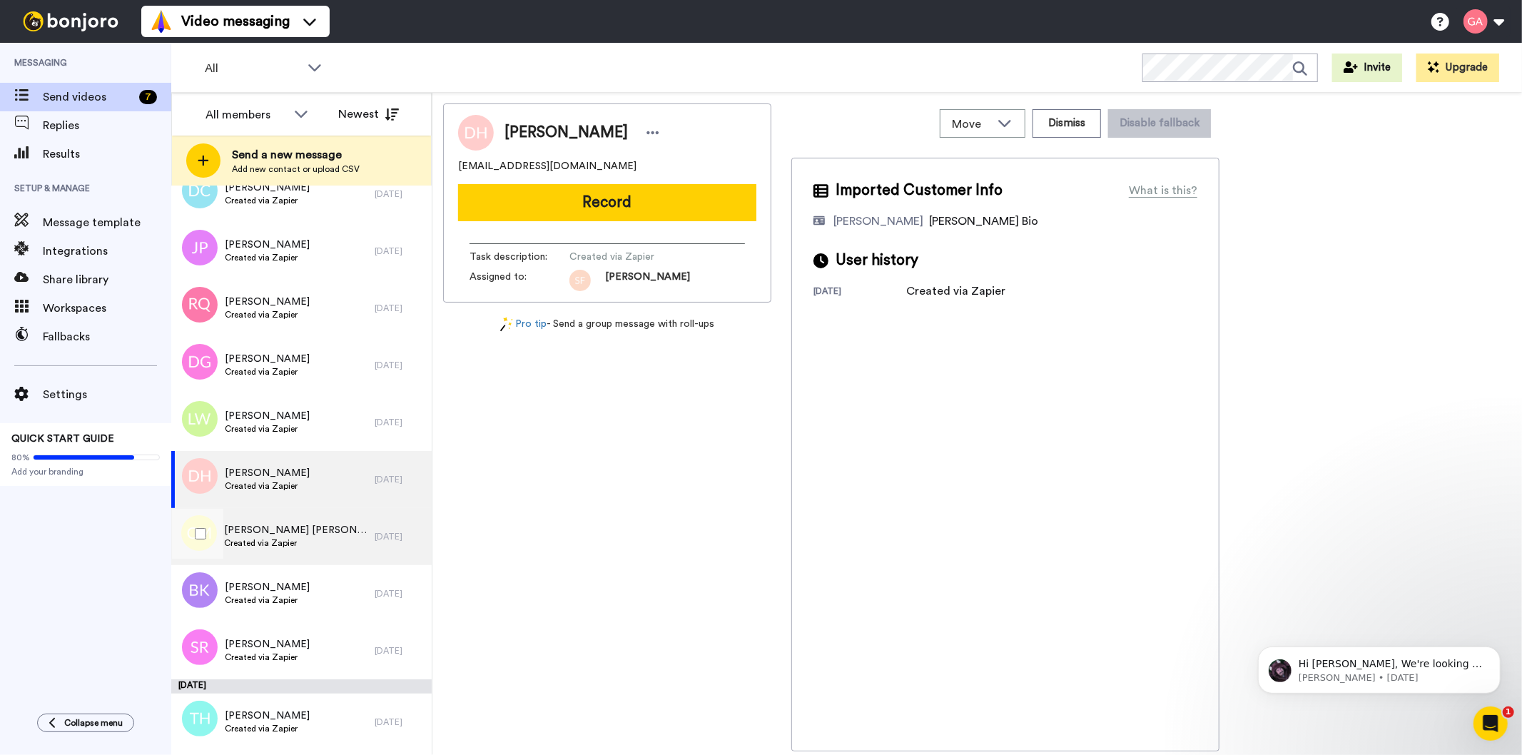
click at [291, 550] on div "Cestia Miller Created via Zapier" at bounding box center [272, 536] width 203 height 57
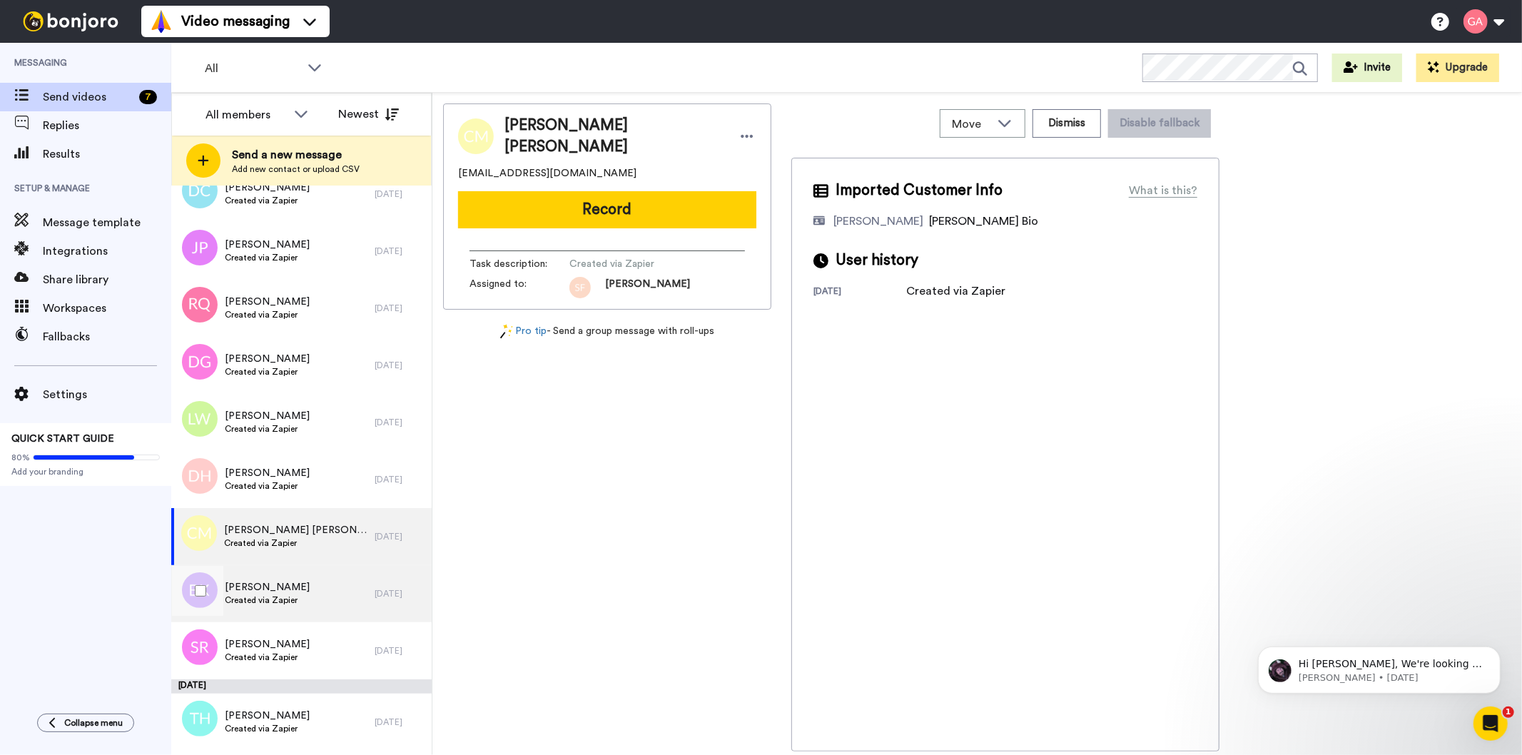
click at [288, 594] on span "Created via Zapier" at bounding box center [267, 599] width 85 height 11
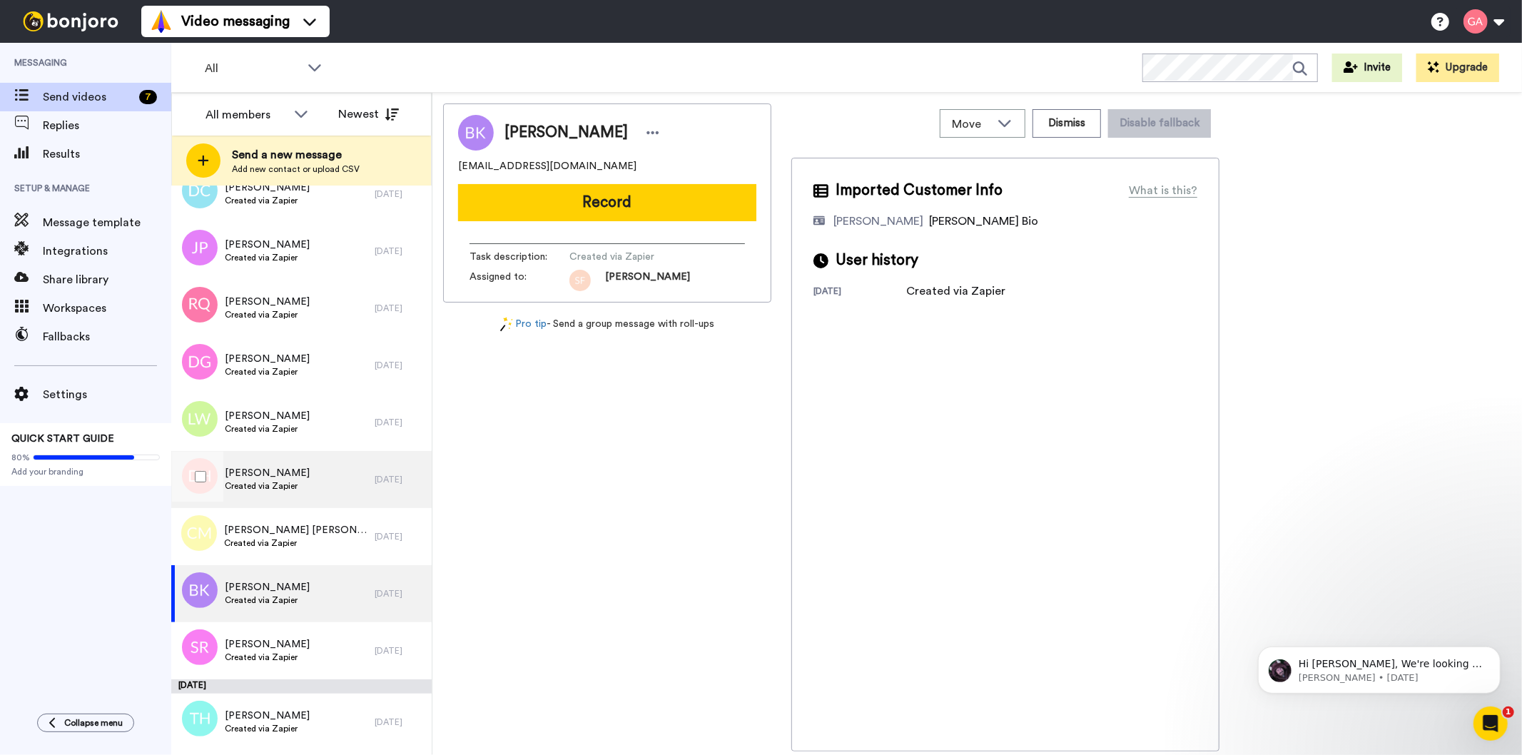
scroll to position [3013, 0]
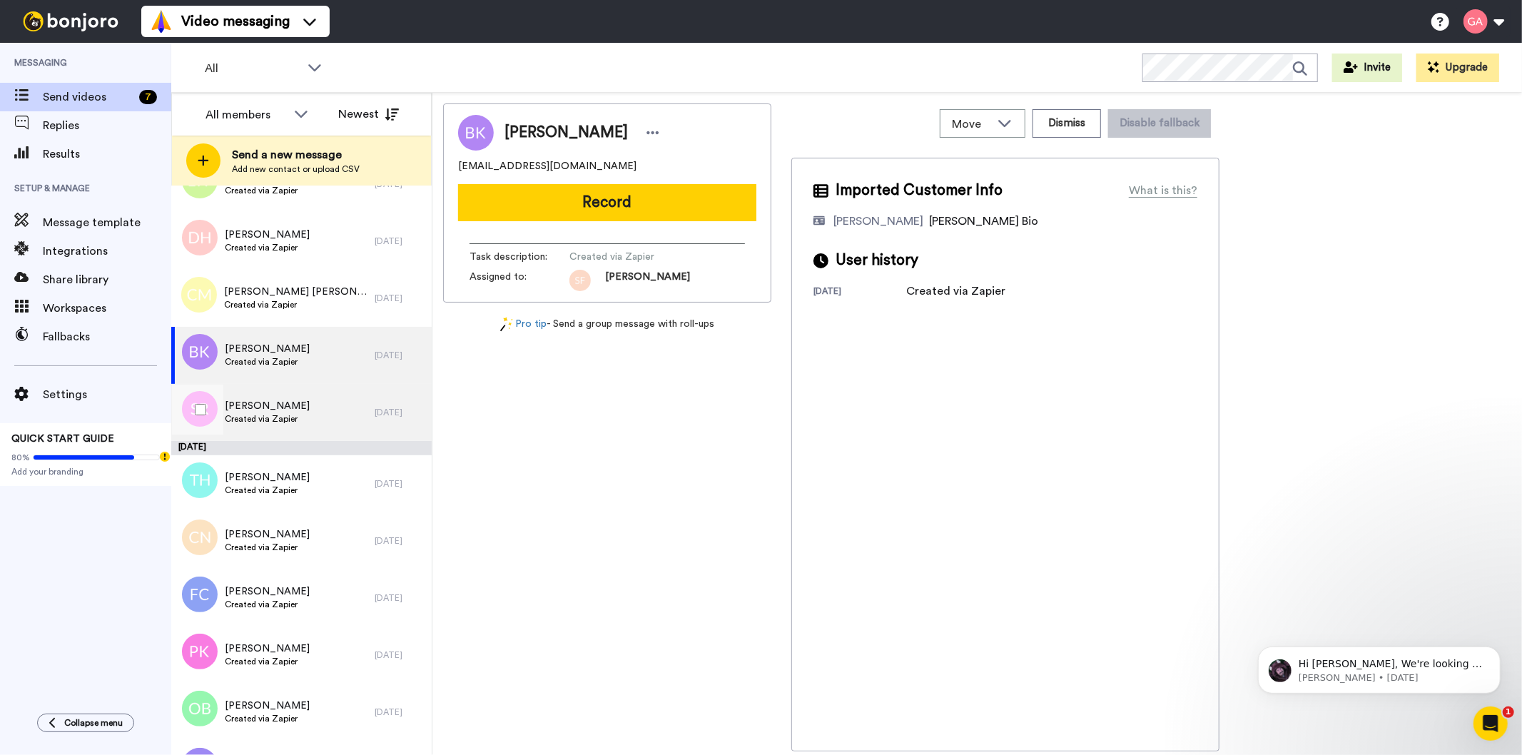
click at [293, 396] on div "Sarabeth Richardson Created via Zapier" at bounding box center [272, 412] width 203 height 57
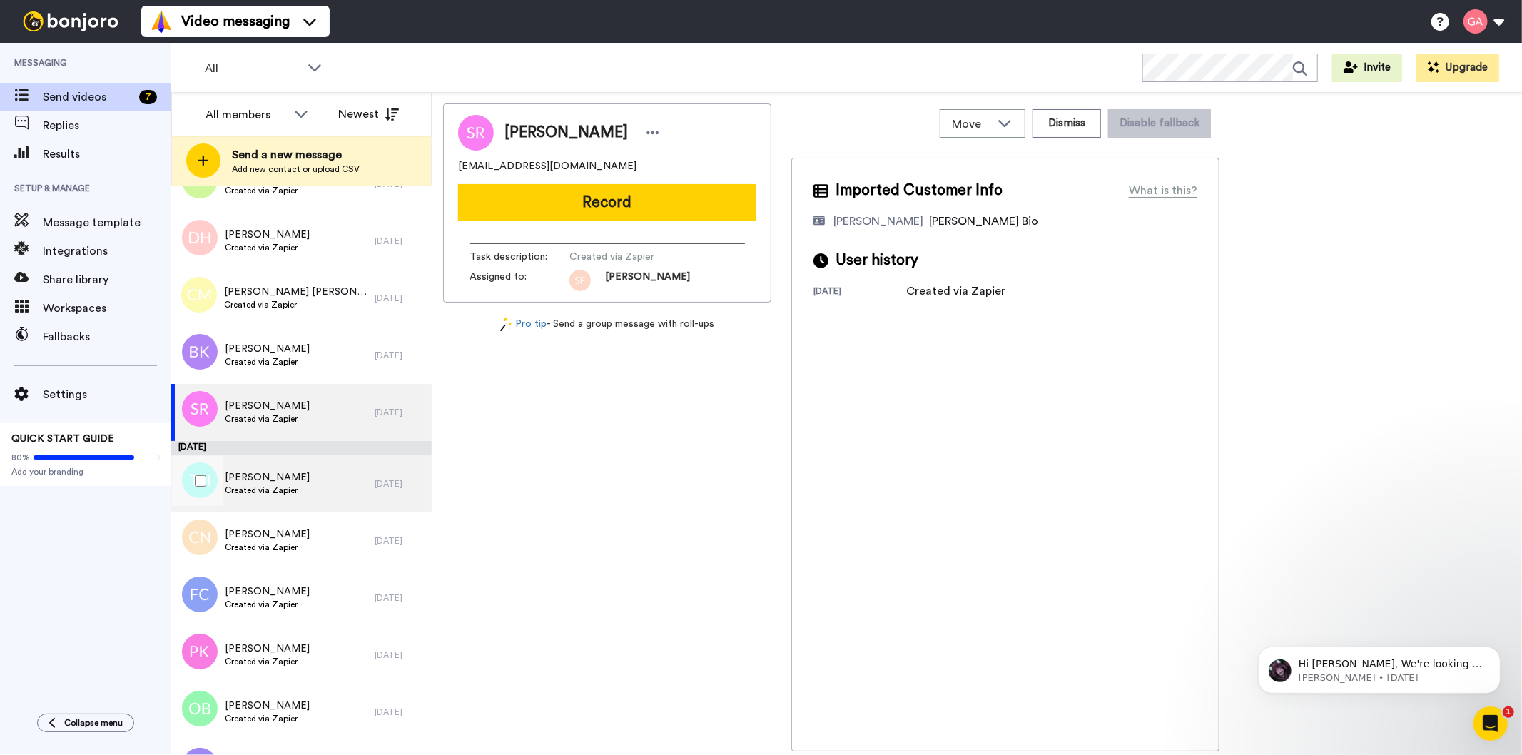
click at [290, 497] on div "Tom Hawes Created via Zapier" at bounding box center [267, 483] width 85 height 27
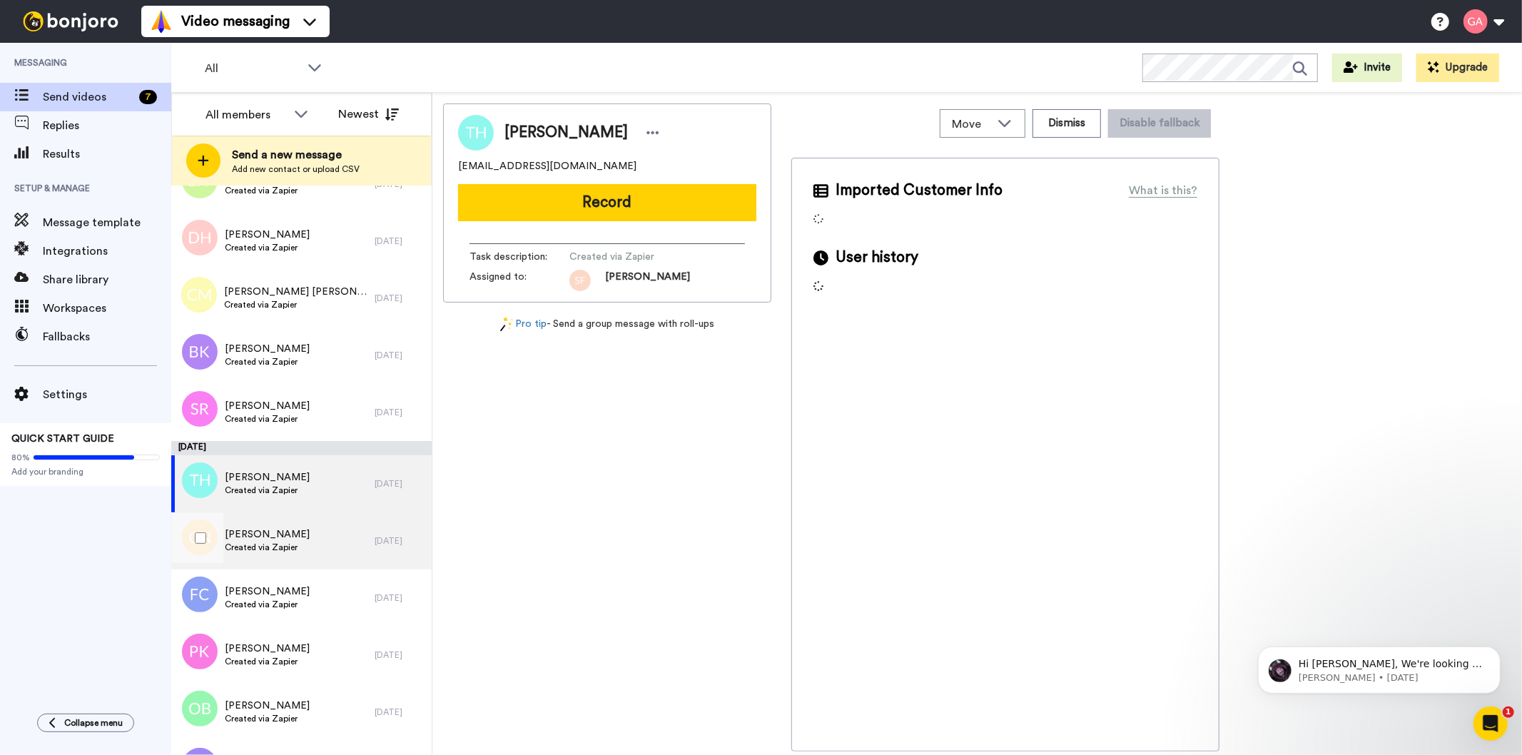
scroll to position [3171, 0]
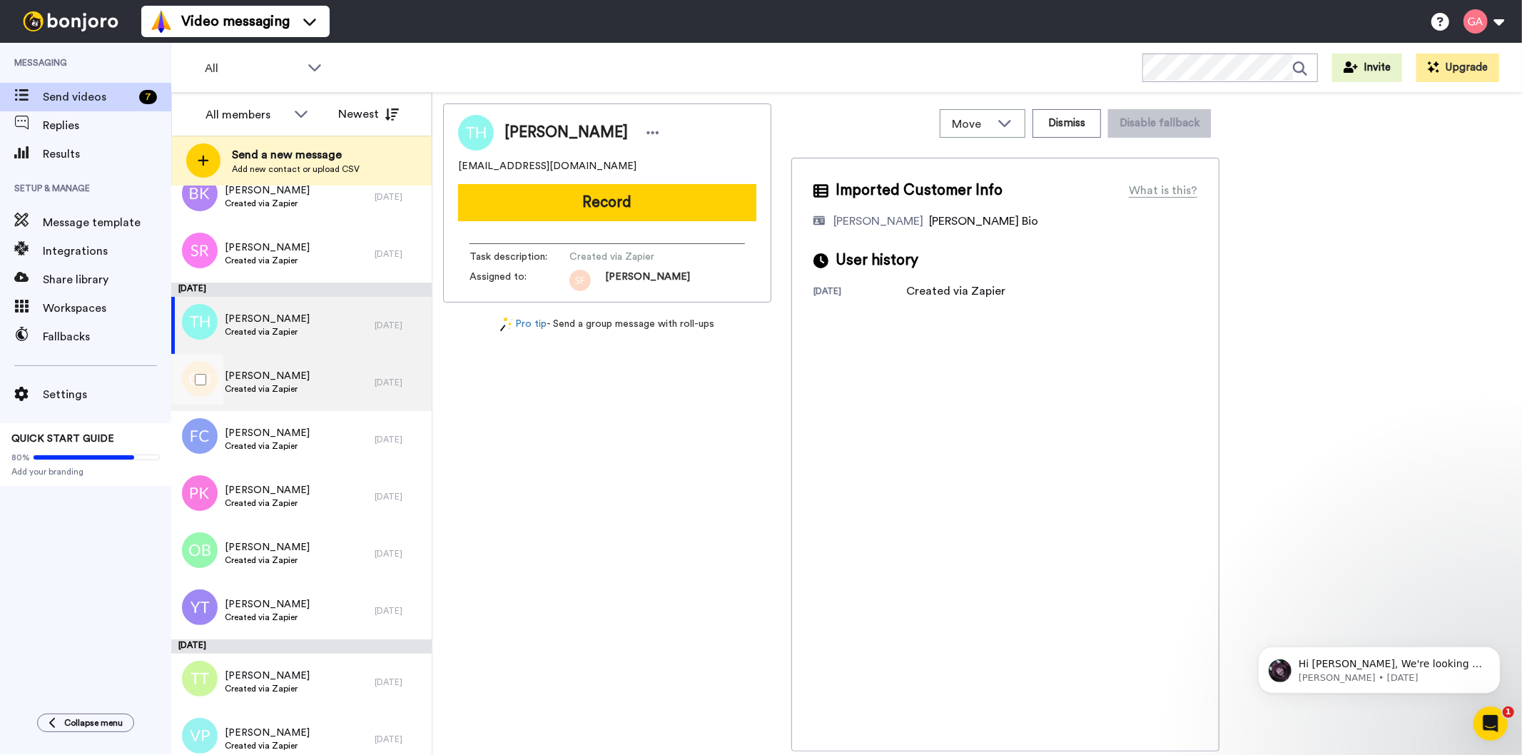
click at [308, 392] on div "Caro Neill Created via Zapier" at bounding box center [272, 382] width 203 height 57
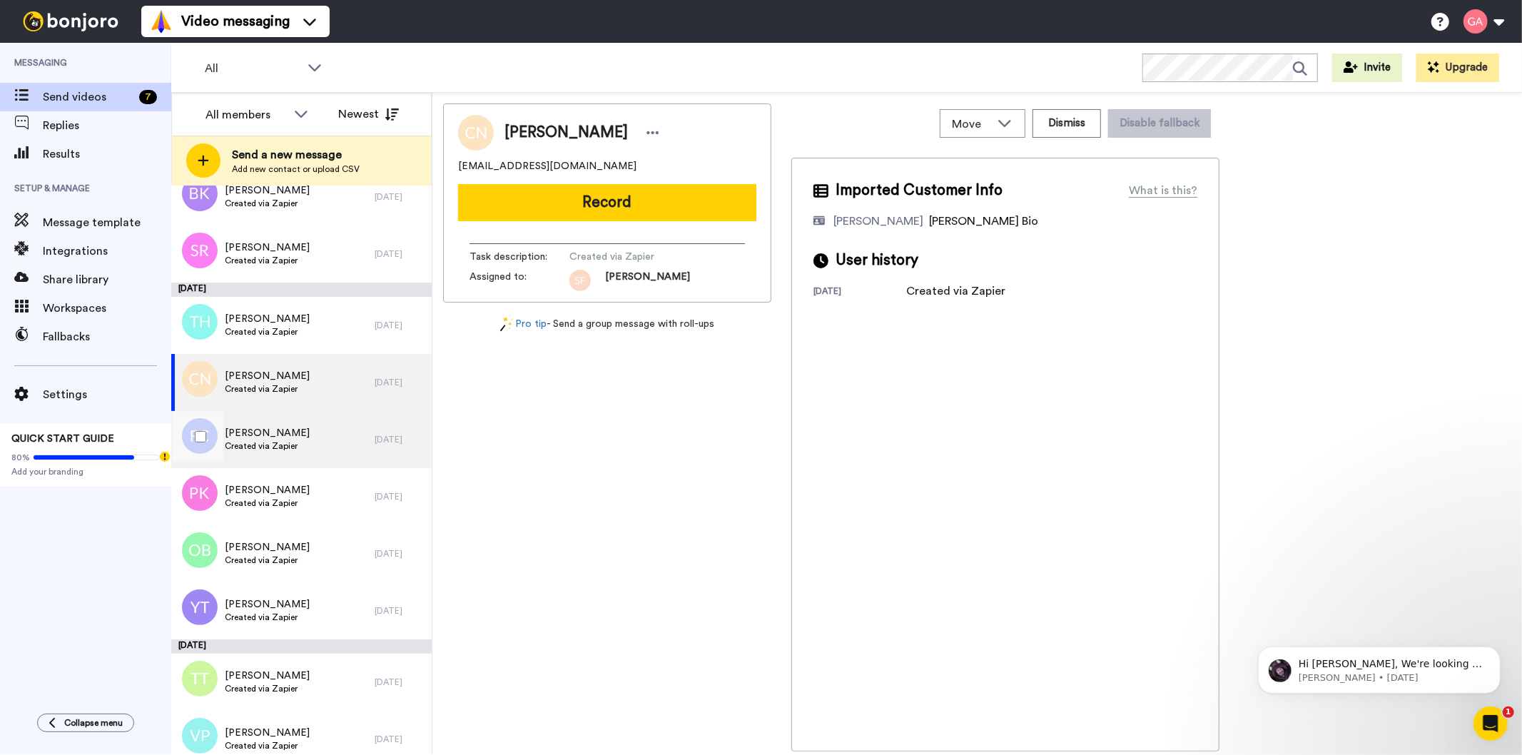
click at [297, 451] on div "Felicia Collins Created via Zapier" at bounding box center [272, 439] width 203 height 57
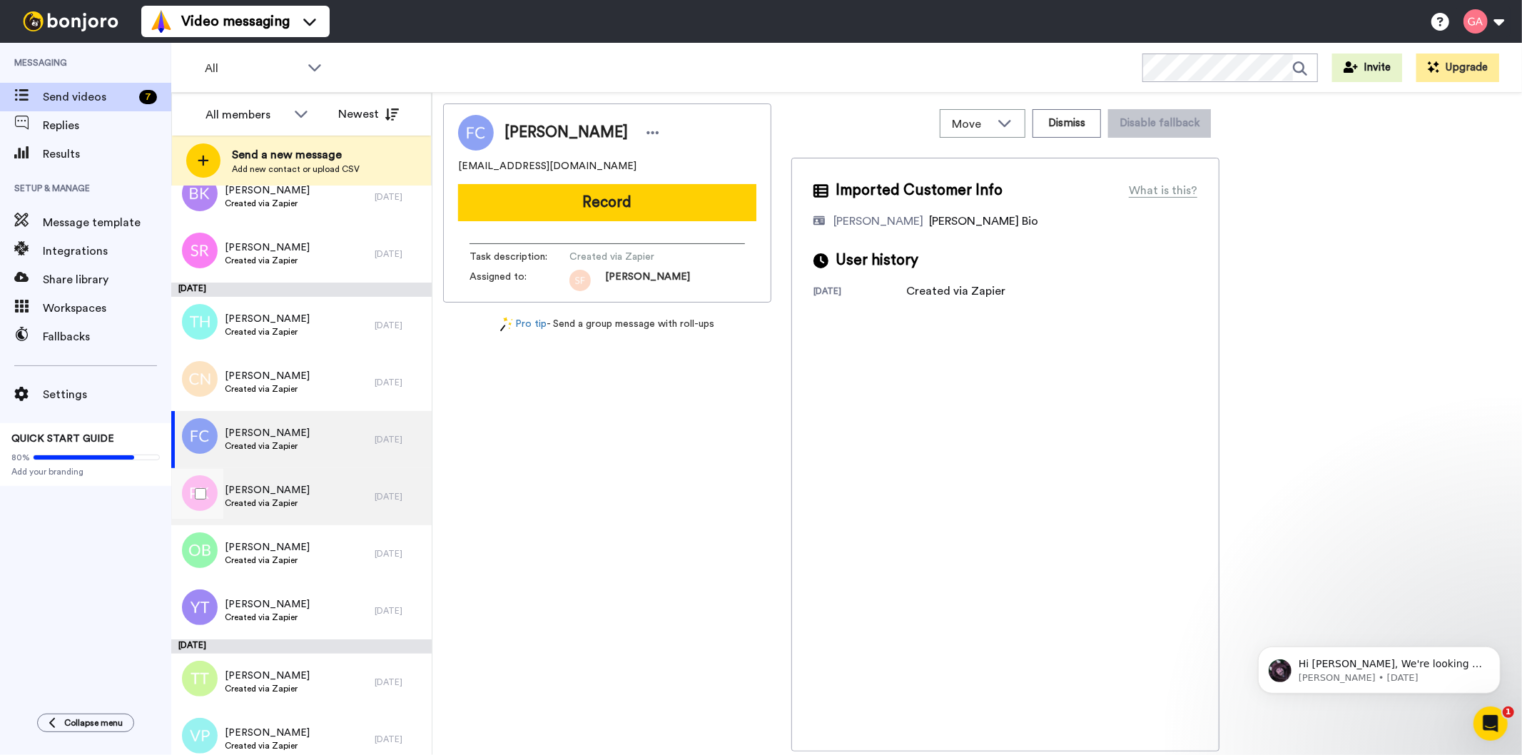
click at [295, 505] on span "Created via Zapier" at bounding box center [267, 502] width 85 height 11
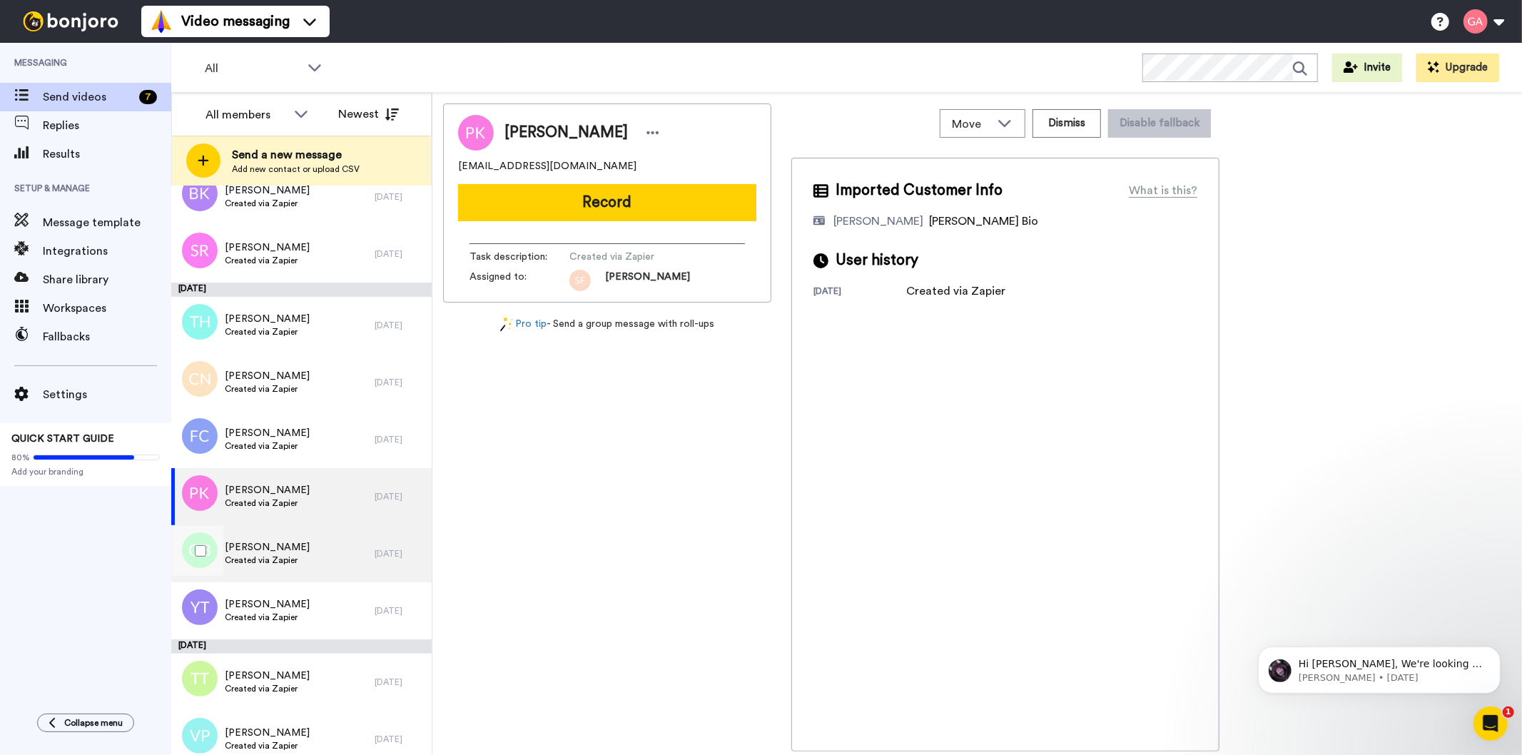
click at [293, 544] on span "Ouida Brown" at bounding box center [267, 547] width 85 height 14
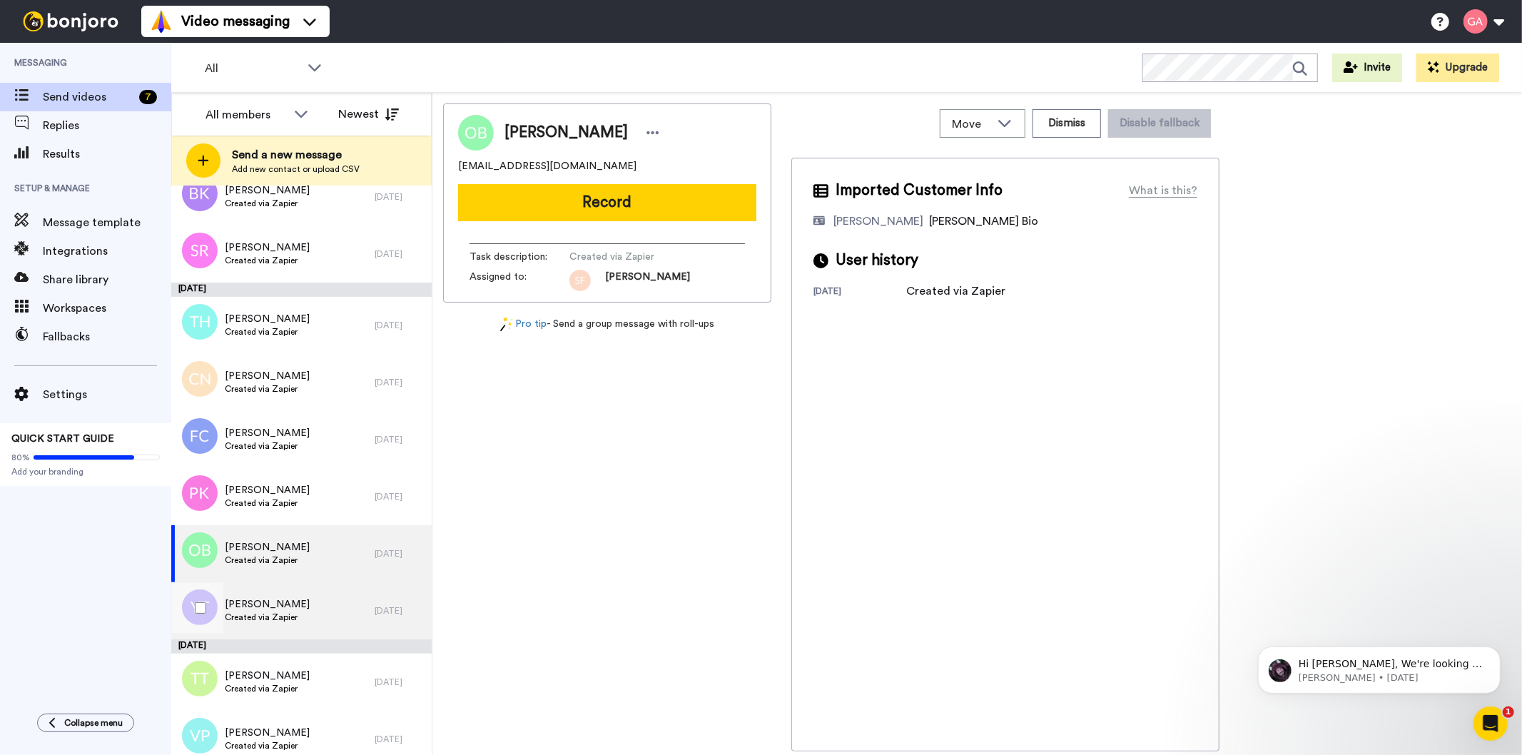
click at [281, 612] on span "Created via Zapier" at bounding box center [267, 617] width 85 height 11
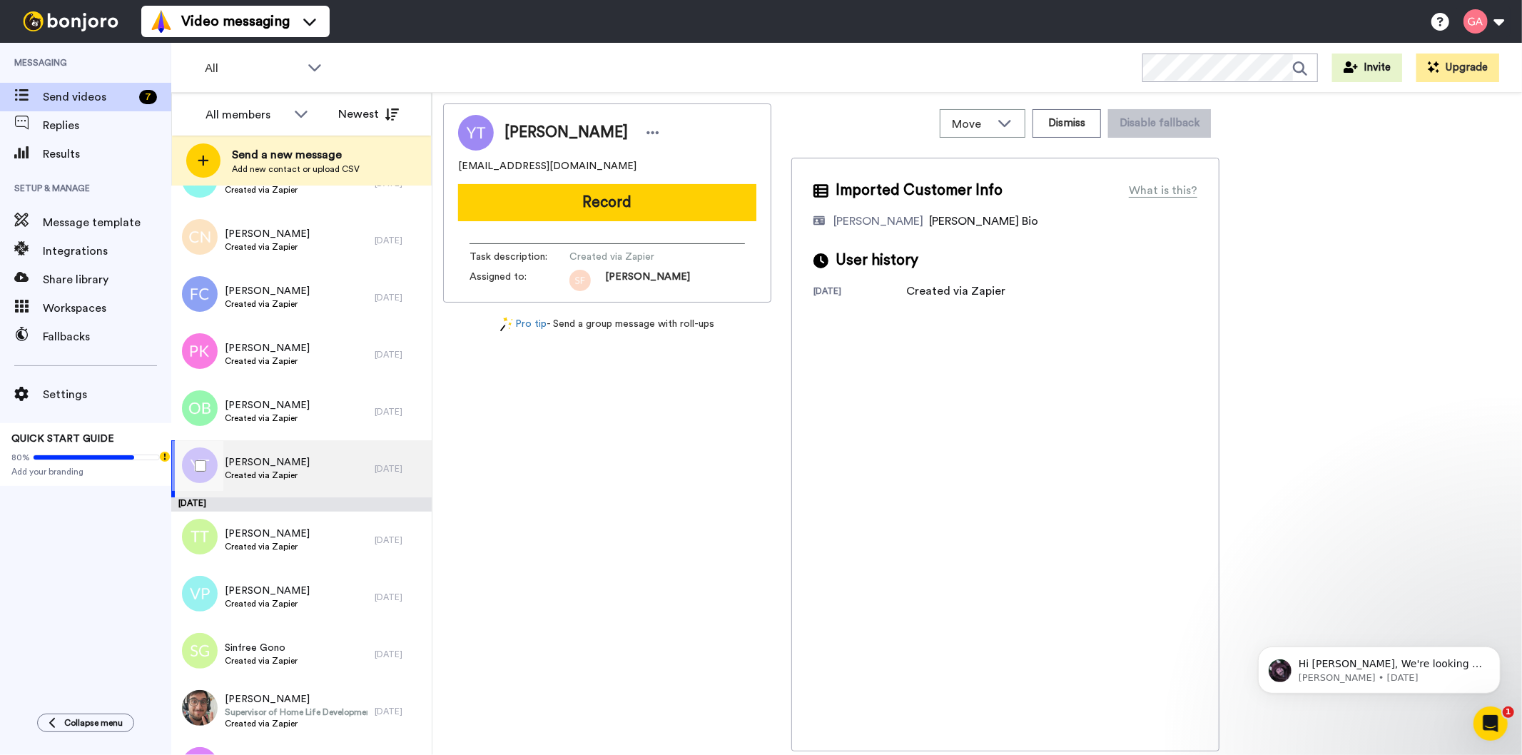
scroll to position [3488, 0]
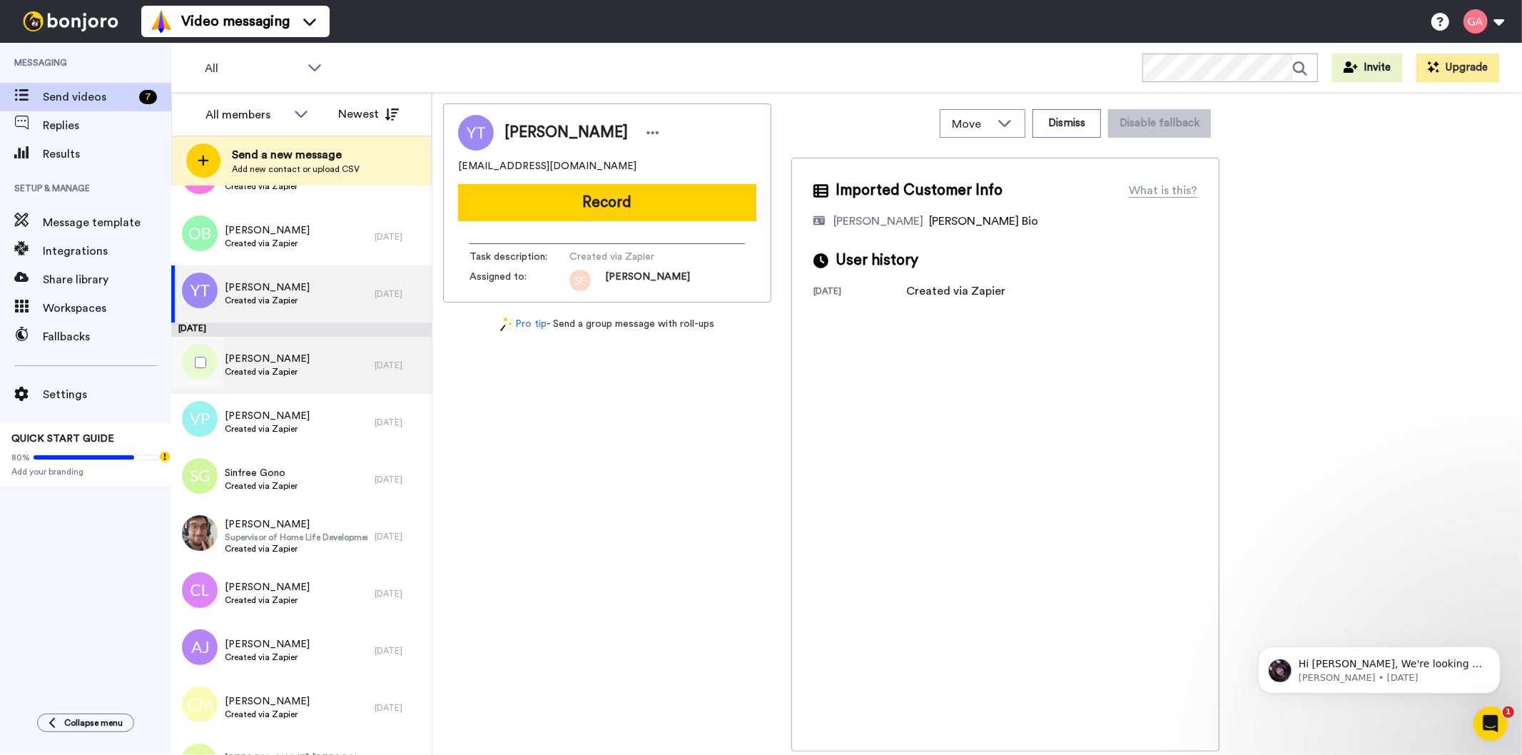
click at [311, 375] on div "Thompson Taiwo Created via Zapier" at bounding box center [272, 365] width 203 height 57
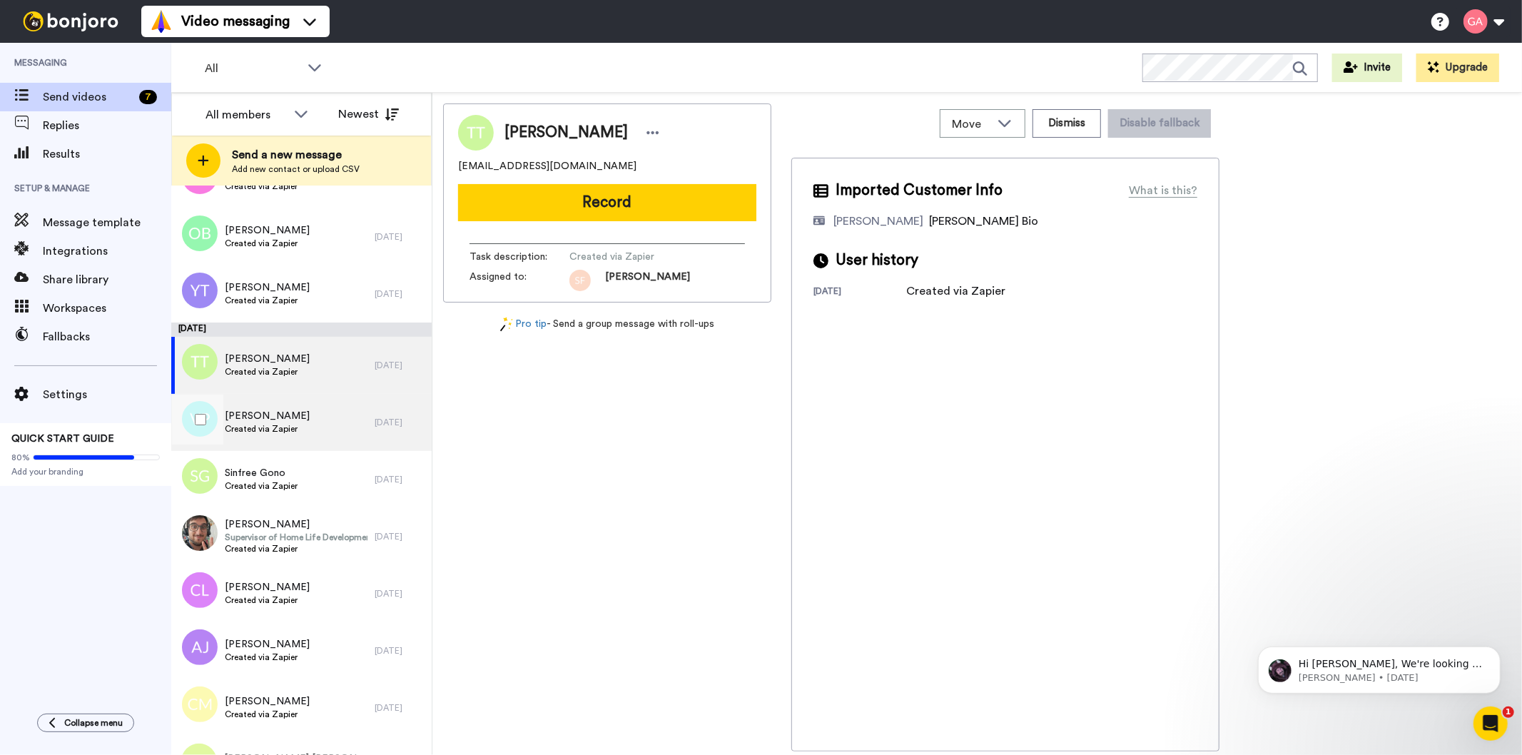
click at [308, 424] on div "Valerie Prier Created via Zapier" at bounding box center [272, 422] width 203 height 57
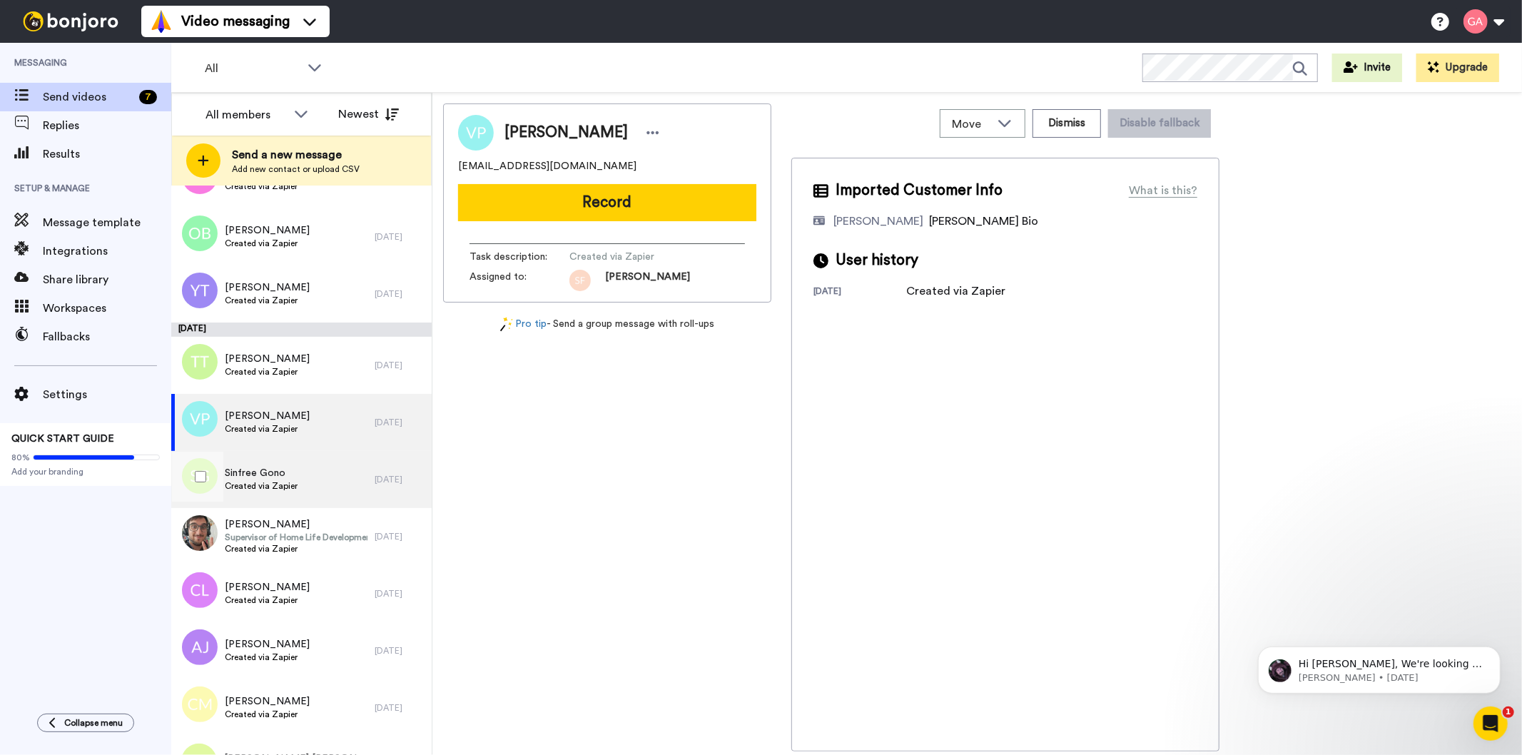
click at [298, 490] on div "Sinfree Gono Created via Zapier" at bounding box center [272, 479] width 203 height 57
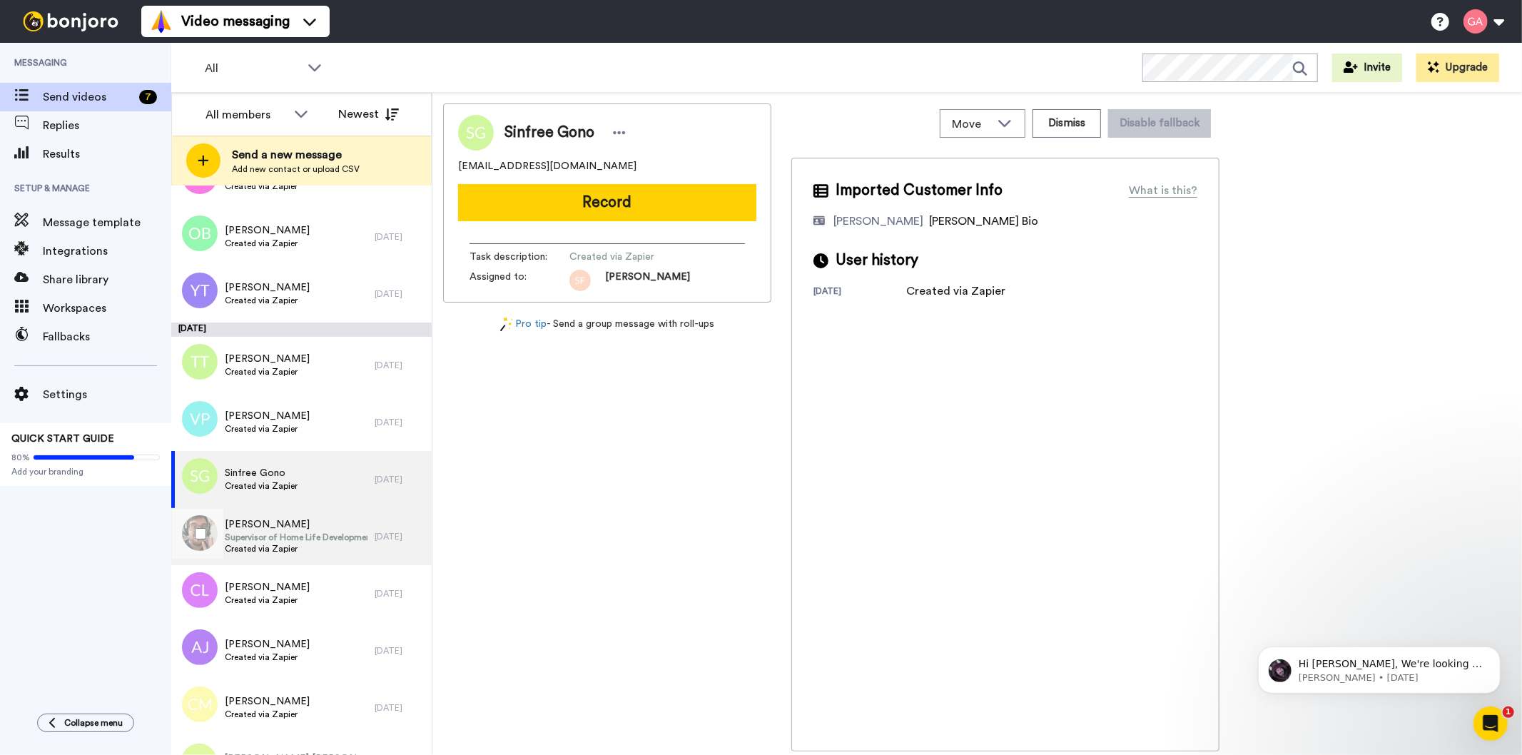
click at [288, 540] on span "Supervisor of Home Life Development" at bounding box center [296, 537] width 143 height 11
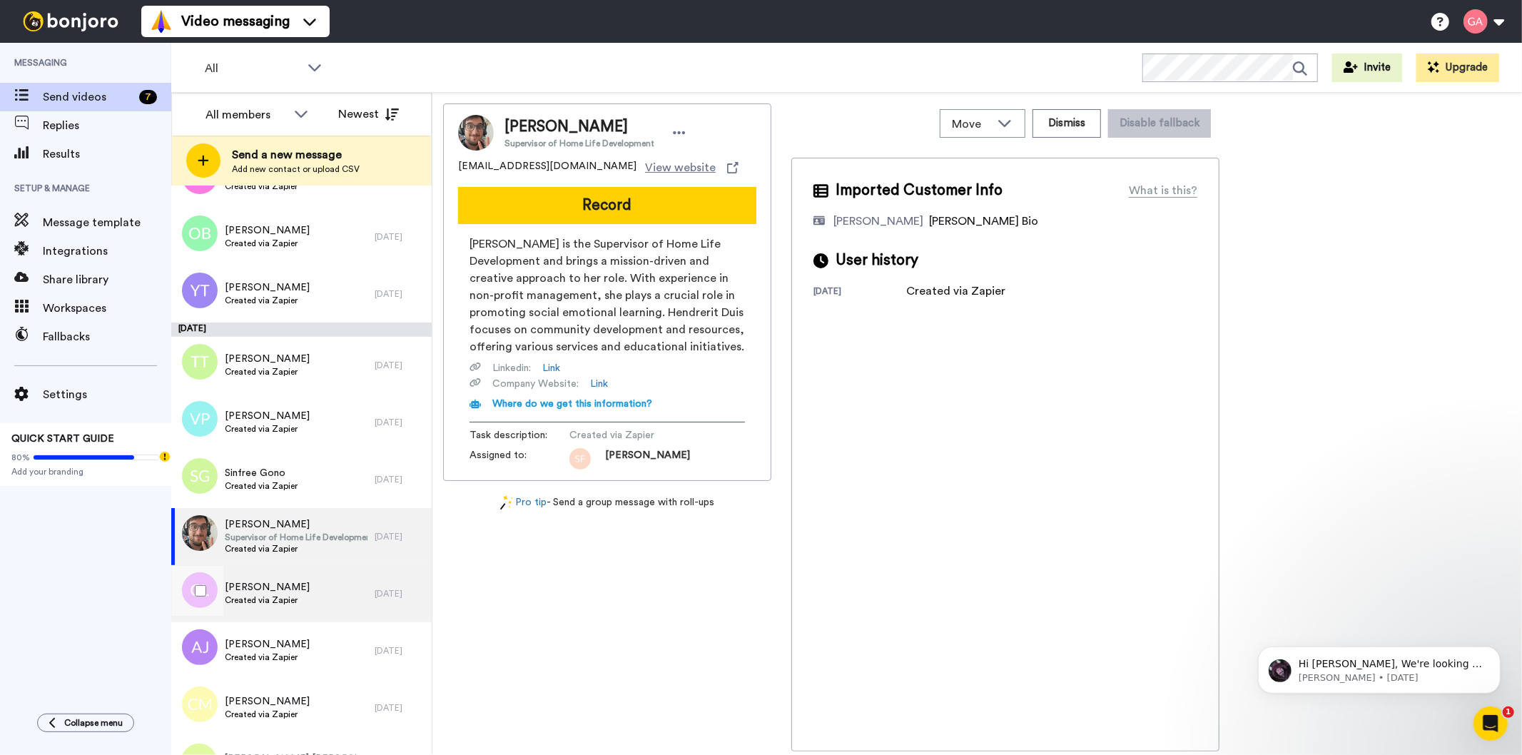
click at [280, 594] on span "Created via Zapier" at bounding box center [267, 599] width 85 height 11
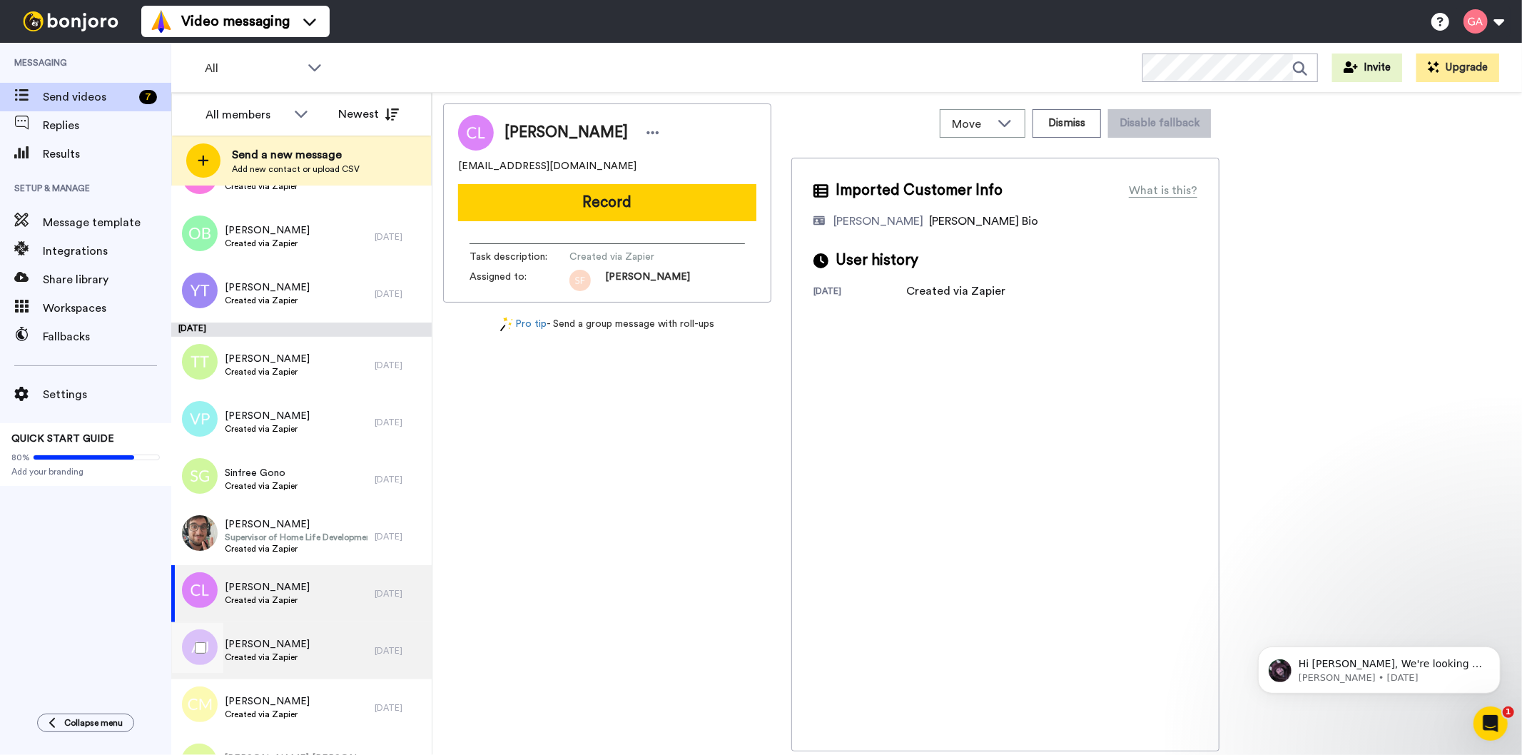
click at [282, 669] on div "Amy Johnson Created via Zapier" at bounding box center [272, 650] width 203 height 57
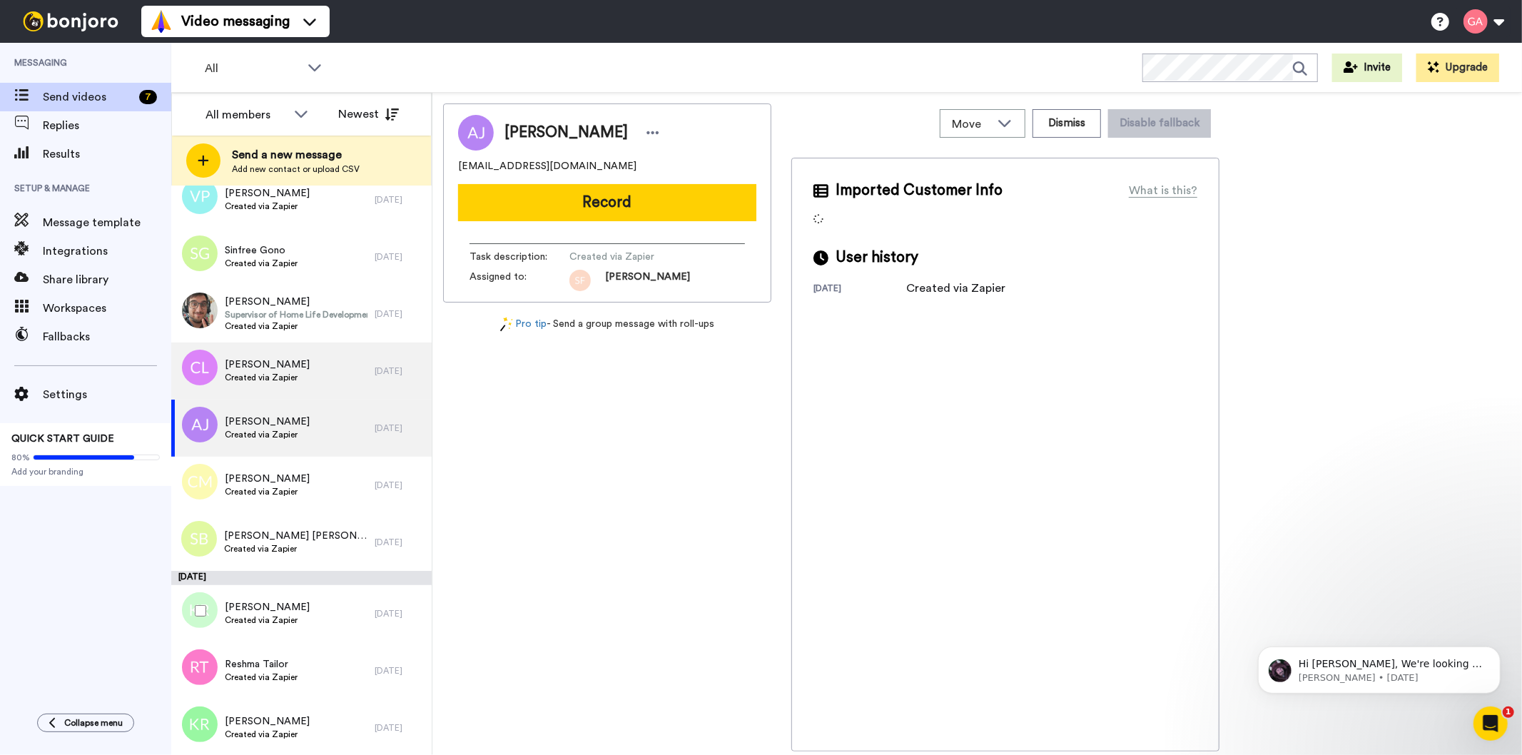
scroll to position [3726, 0]
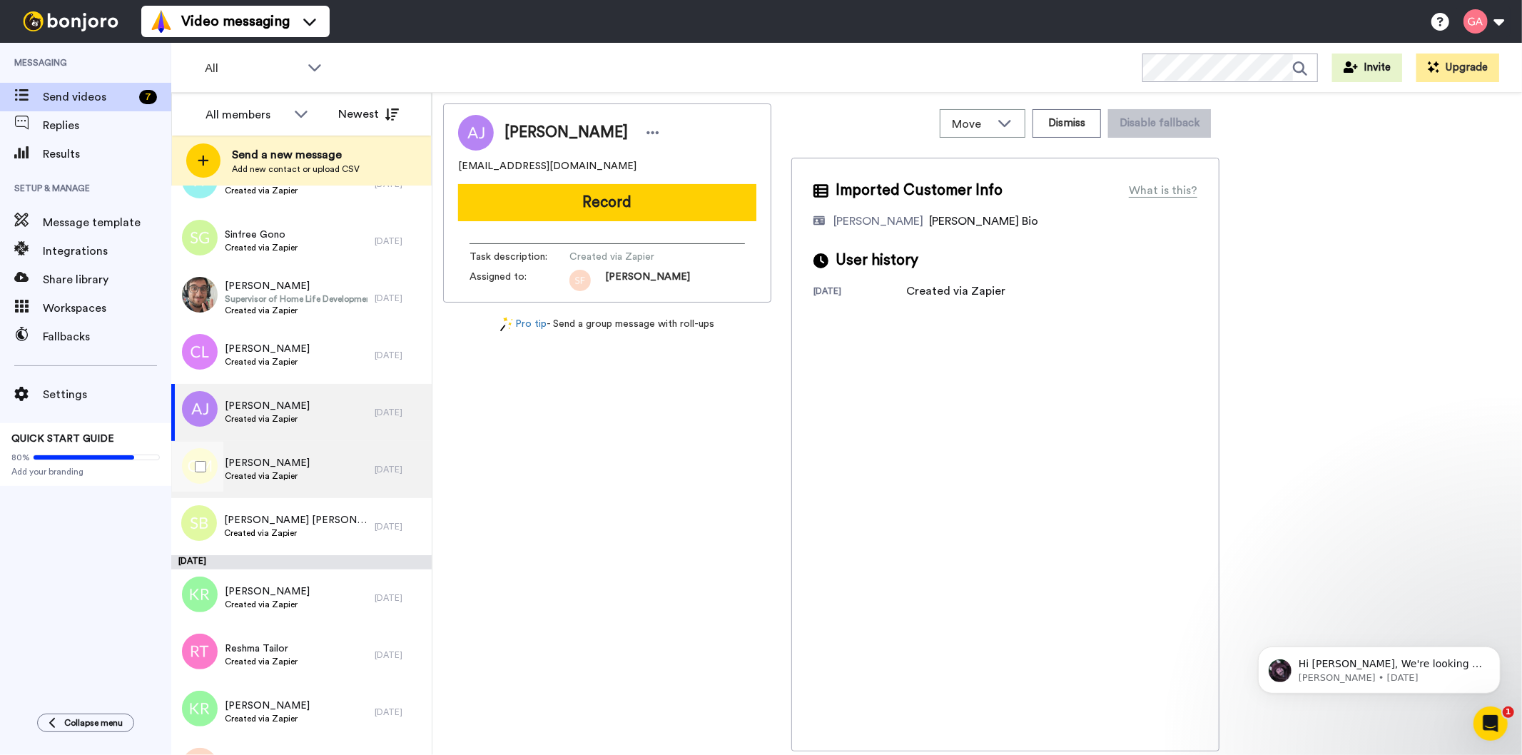
click at [265, 466] on span "Colm McElroy" at bounding box center [267, 463] width 85 height 14
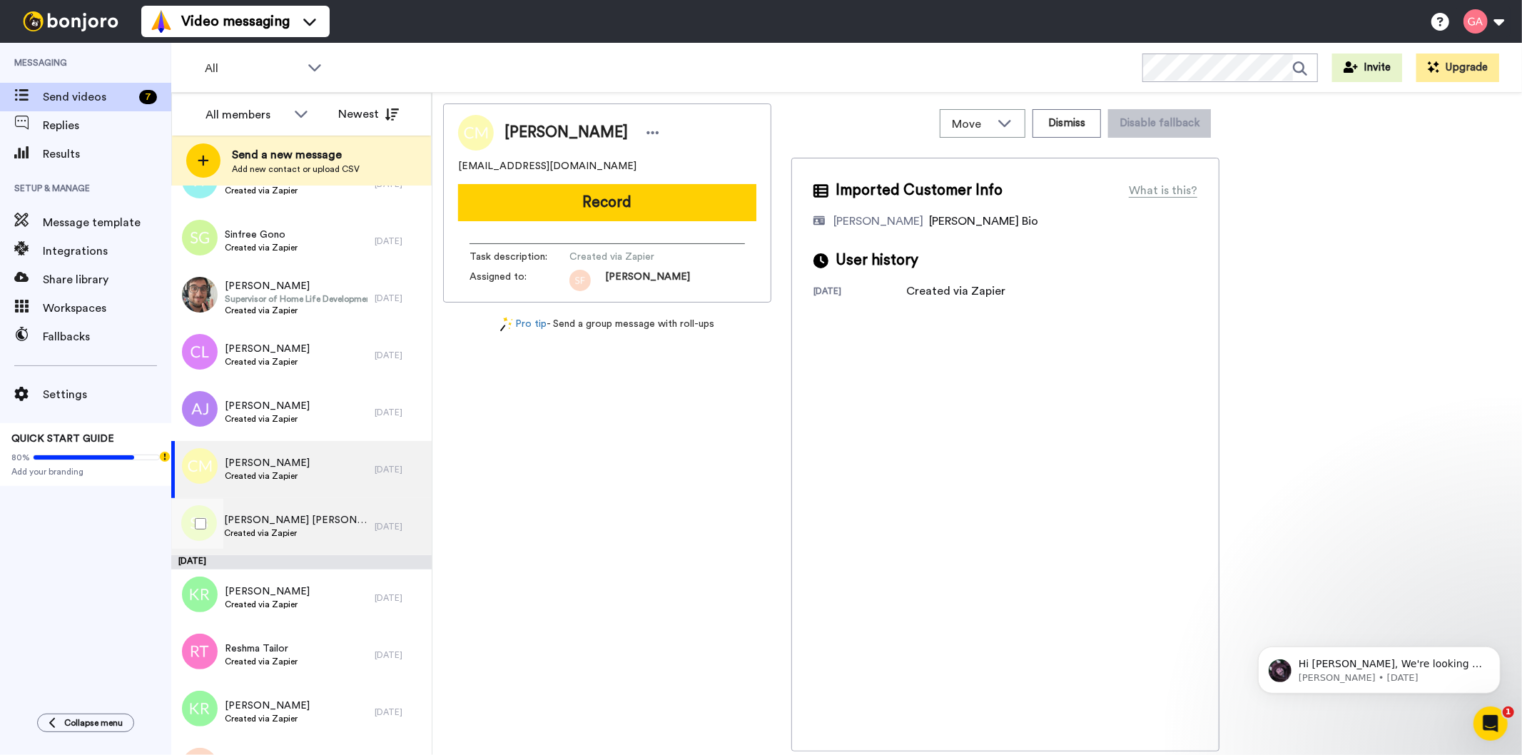
click at [267, 524] on span "Sam Brian" at bounding box center [295, 520] width 143 height 14
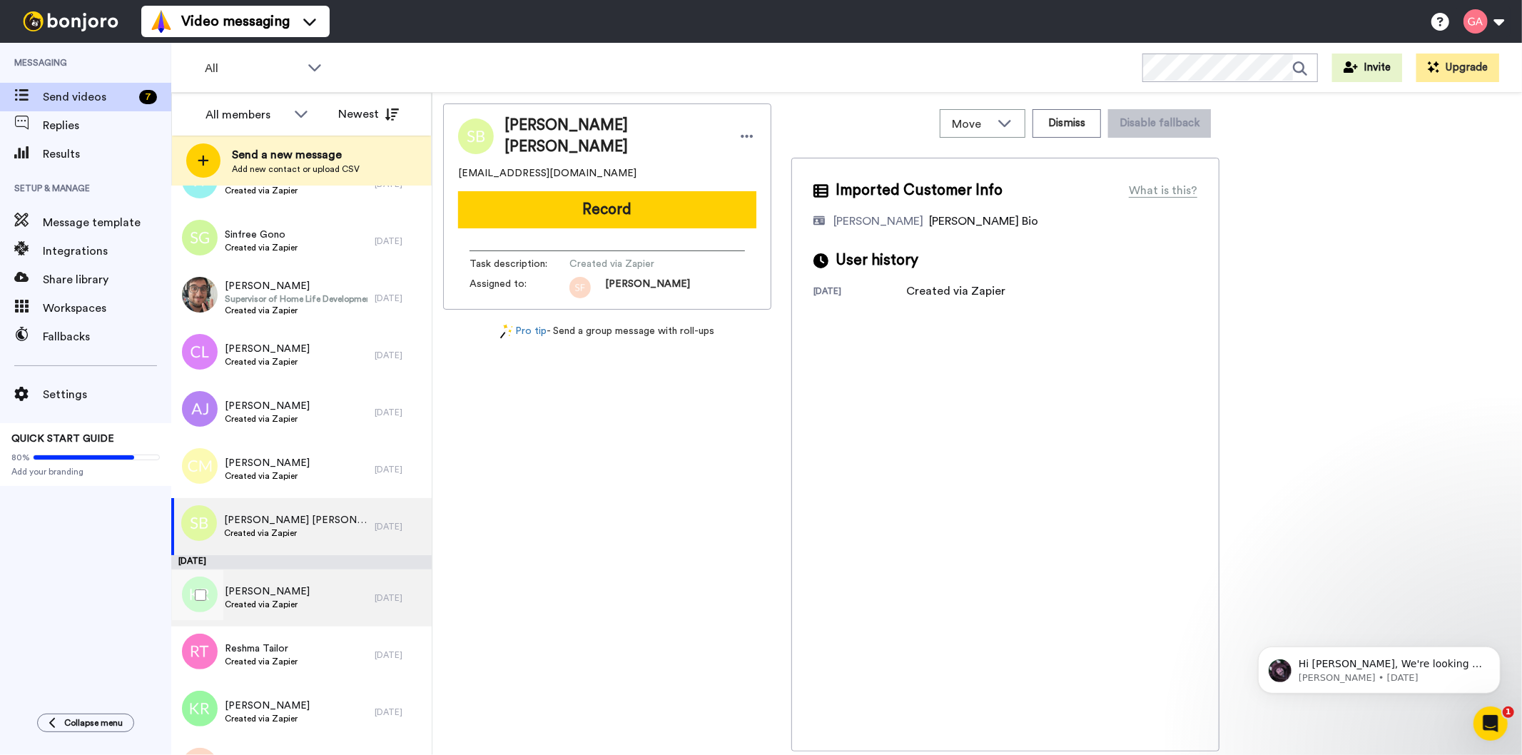
click at [285, 600] on span "Created via Zapier" at bounding box center [267, 604] width 85 height 11
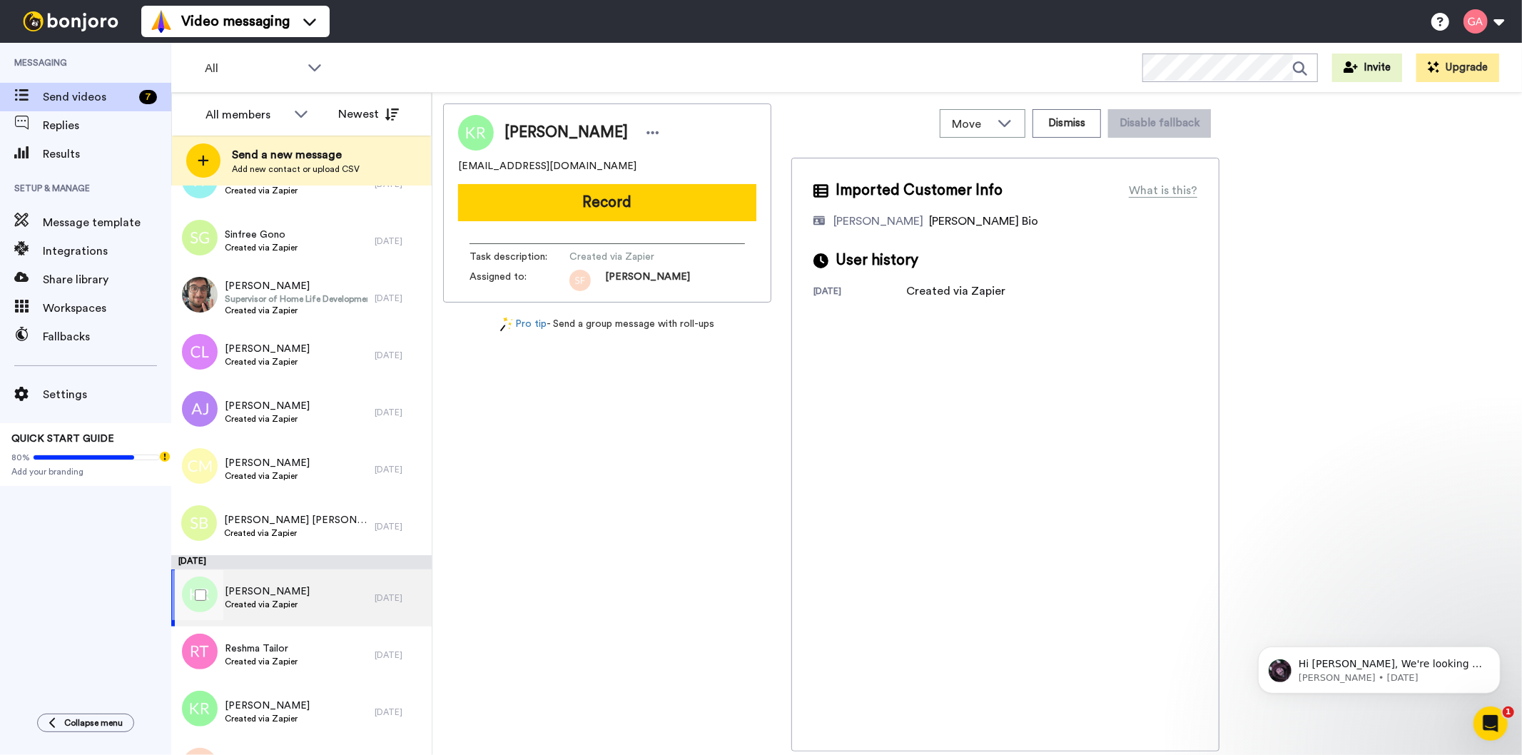
scroll to position [3885, 0]
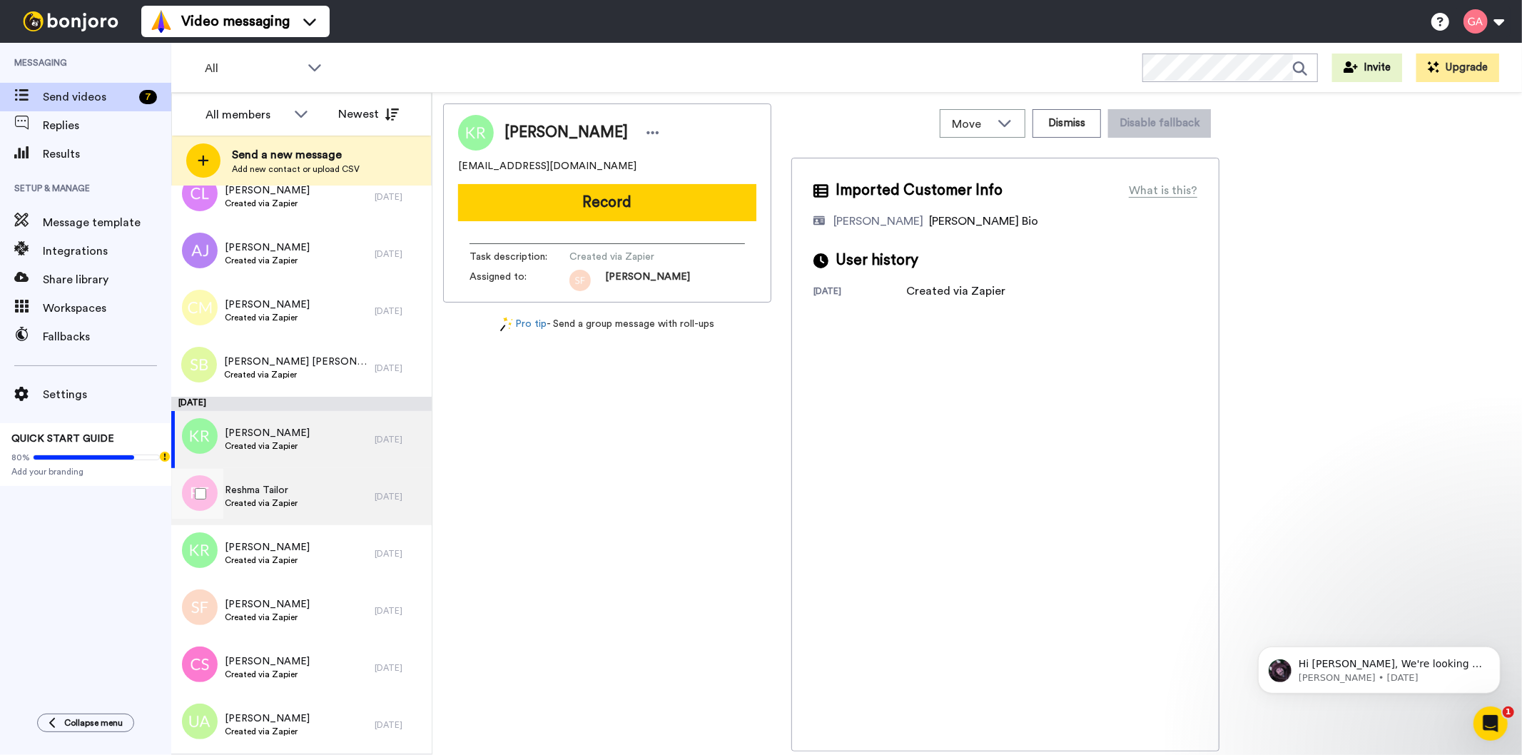
click at [295, 487] on span "Reshma Tailor" at bounding box center [261, 490] width 73 height 14
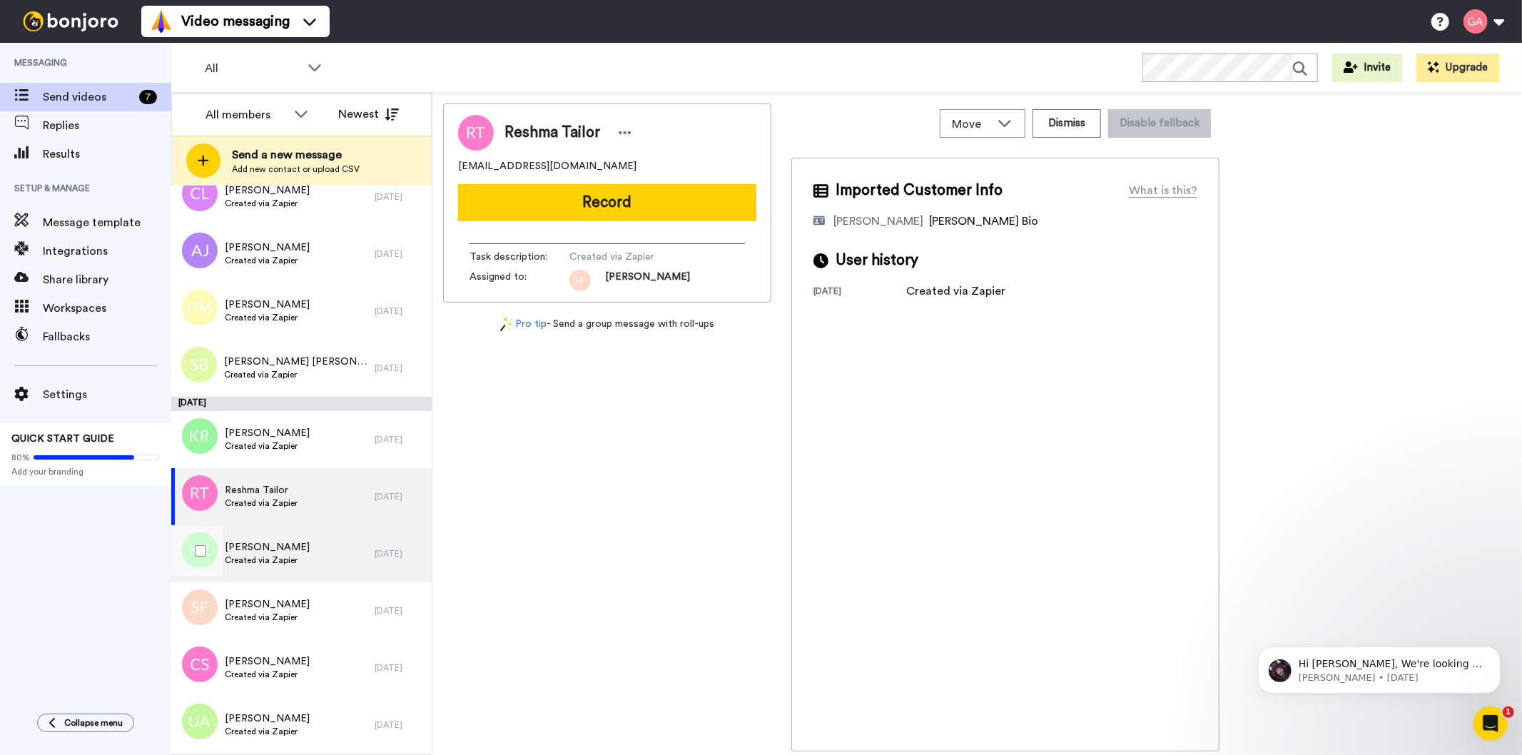
click at [298, 565] on div "Kerri Reynolds Created via Zapier" at bounding box center [272, 553] width 203 height 57
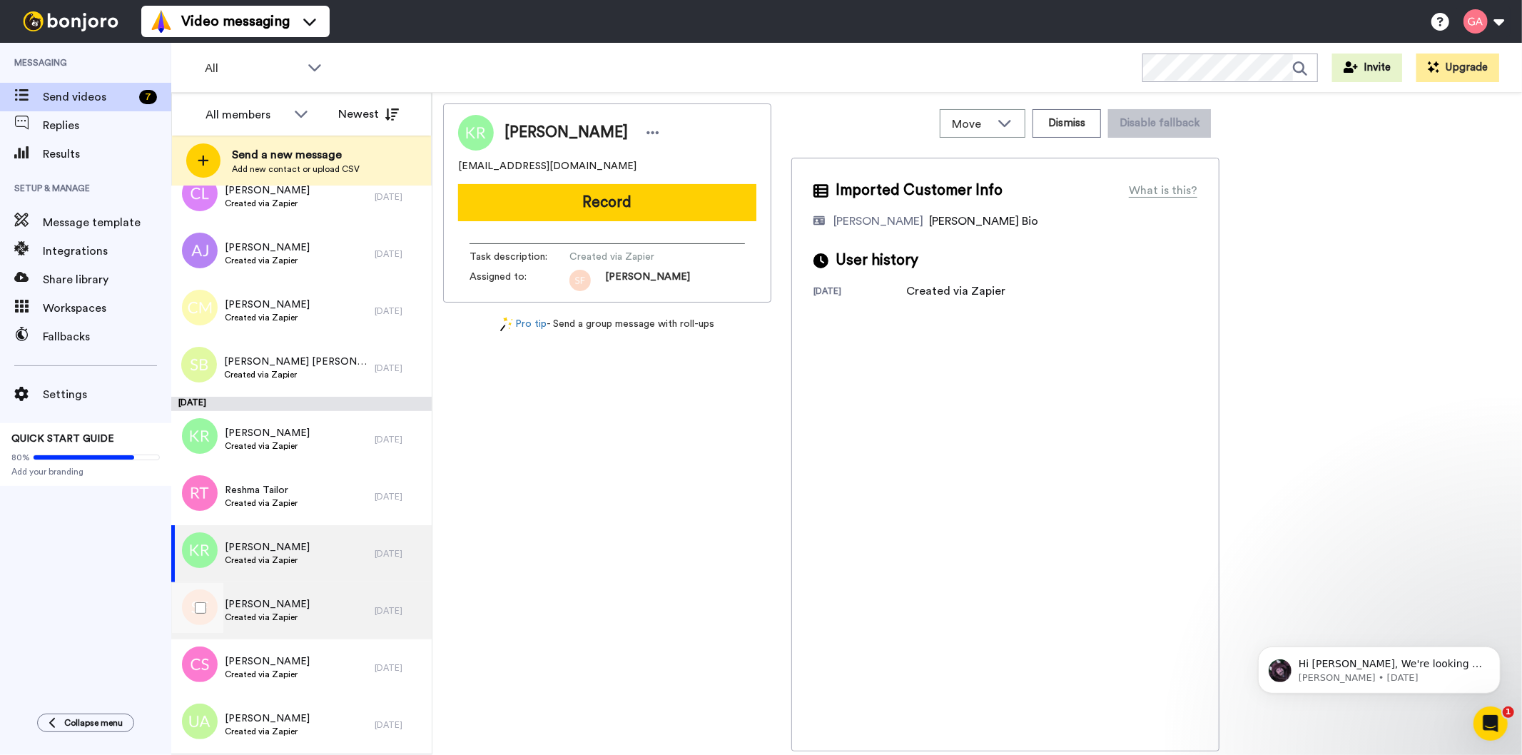
click at [295, 612] on span "Created via Zapier" at bounding box center [267, 617] width 85 height 11
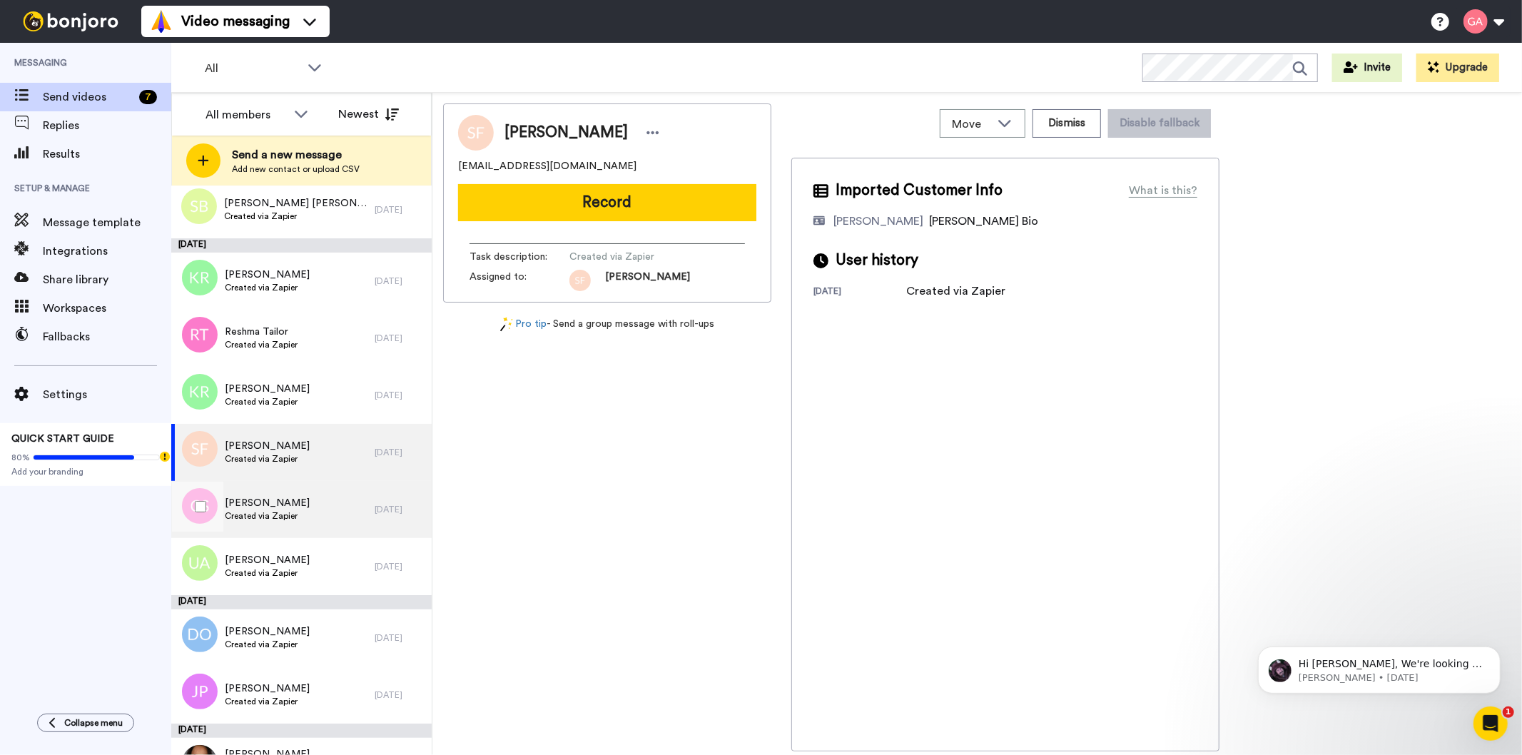
click at [290, 522] on div "Claire Savage Created via Zapier" at bounding box center [267, 509] width 85 height 27
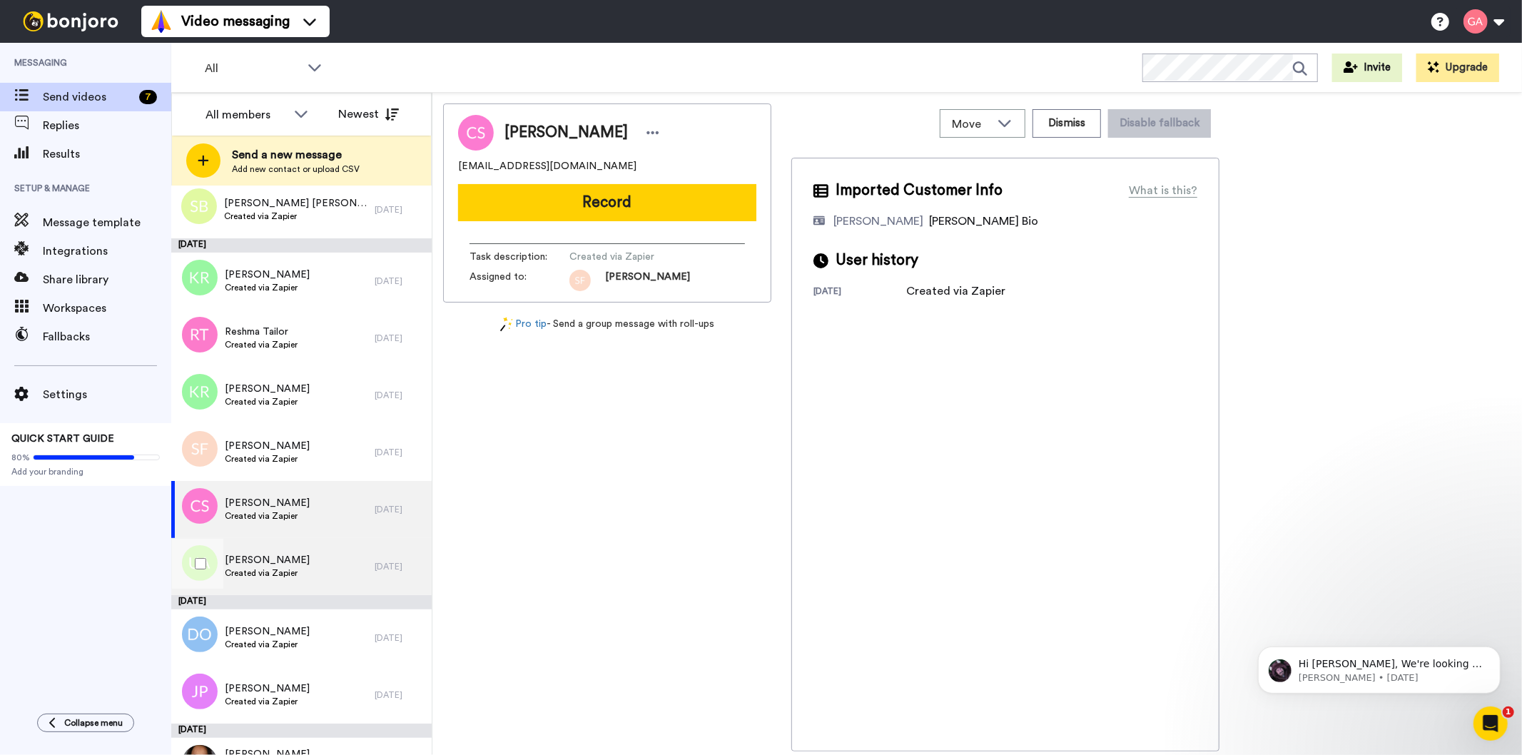
click at [280, 557] on span "Uzy Asghar" at bounding box center [267, 560] width 85 height 14
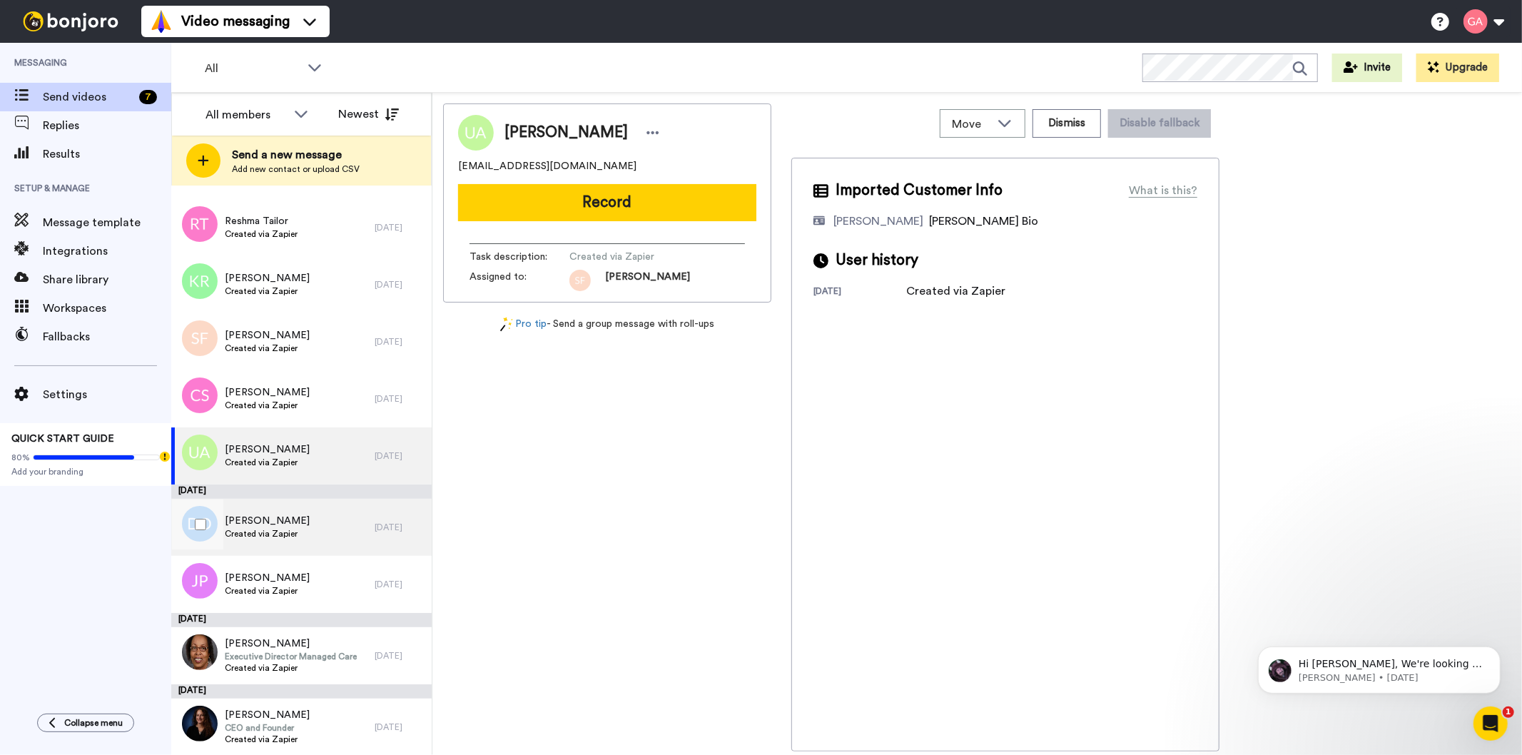
click at [282, 532] on span "Created via Zapier" at bounding box center [267, 533] width 85 height 11
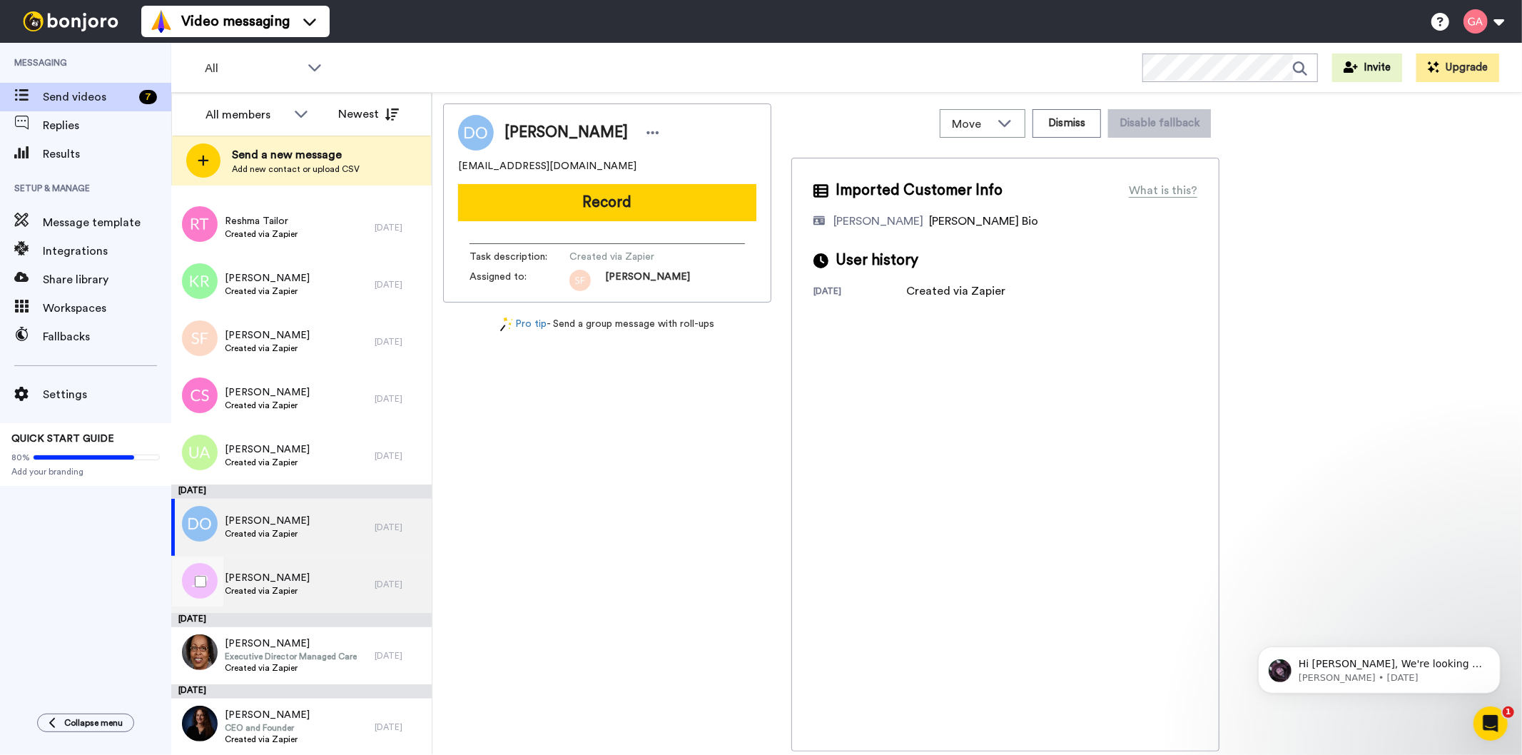
click at [265, 591] on span "Created via Zapier" at bounding box center [267, 590] width 85 height 11
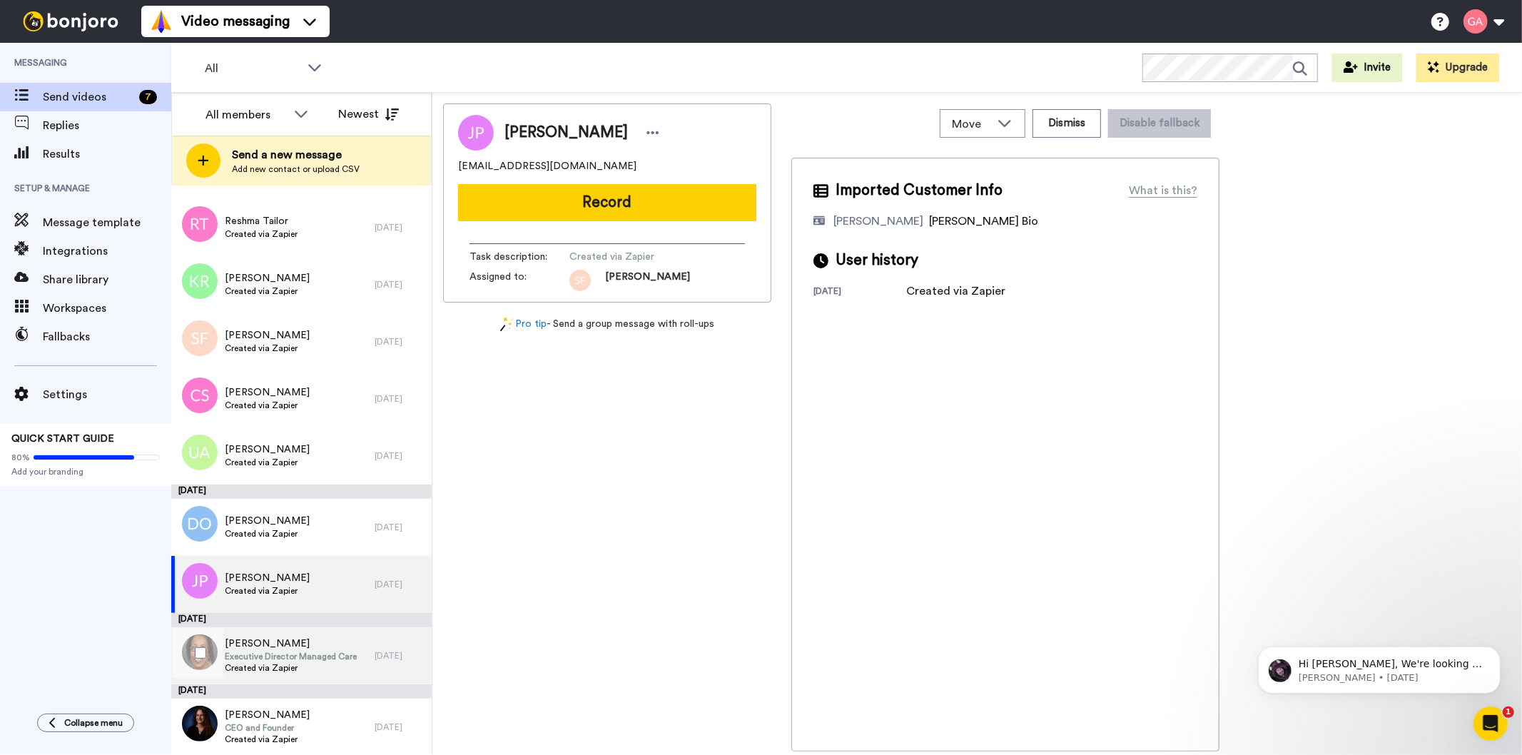
click at [287, 651] on span "Executive Director Managed Care" at bounding box center [291, 656] width 132 height 11
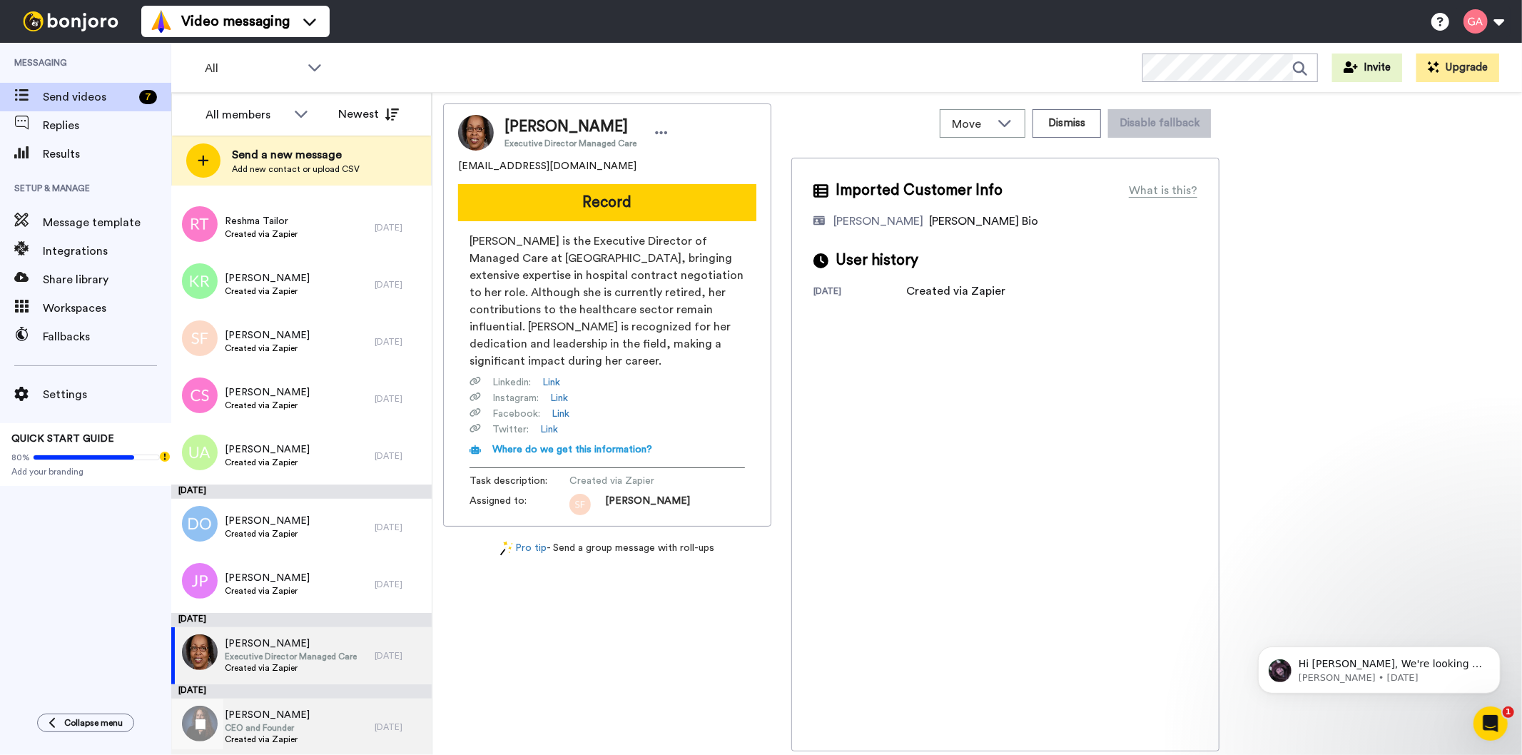
click at [321, 724] on div "Jennifer Njenga CEO and Founder Created via Zapier" at bounding box center [272, 727] width 203 height 57
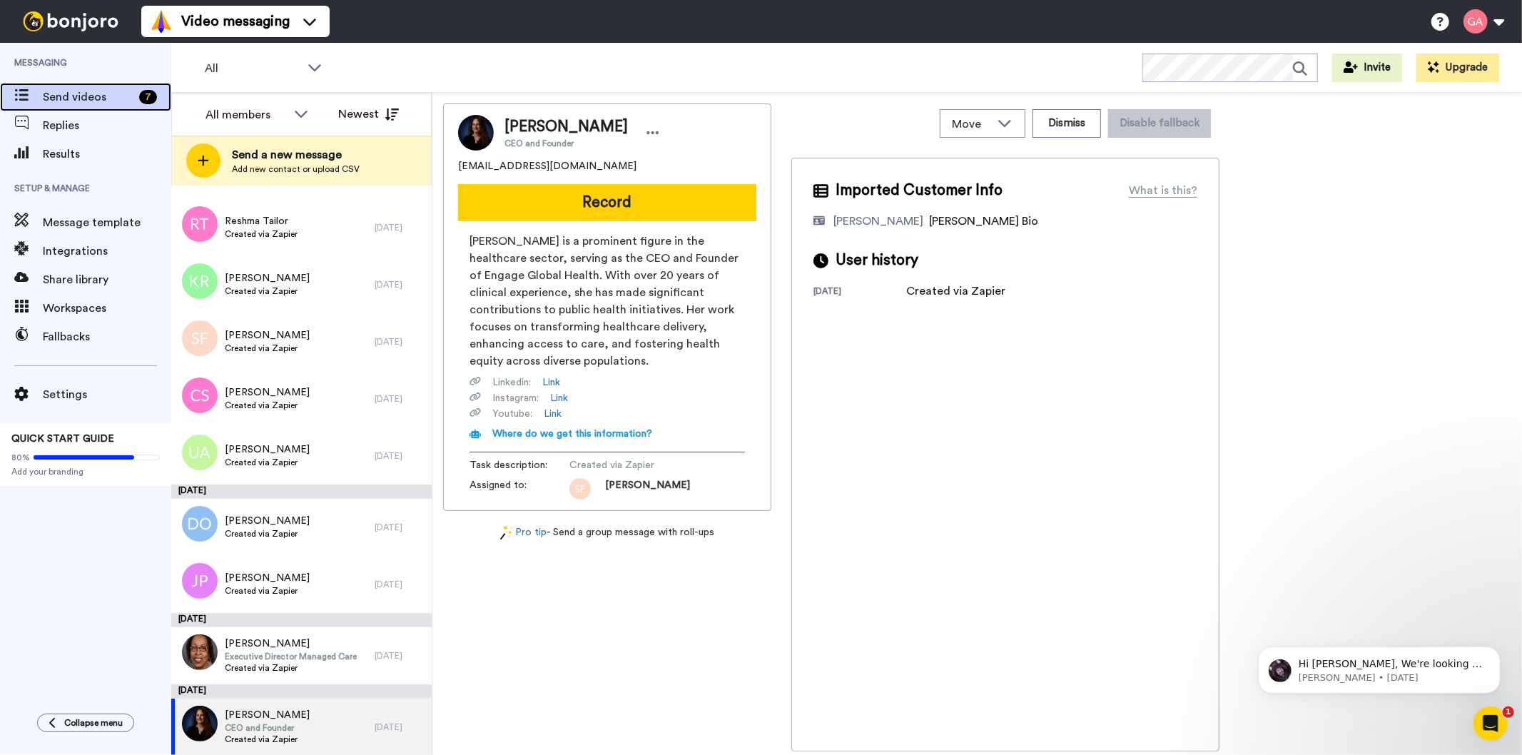
click at [83, 93] on span "Send videos" at bounding box center [88, 96] width 91 height 17
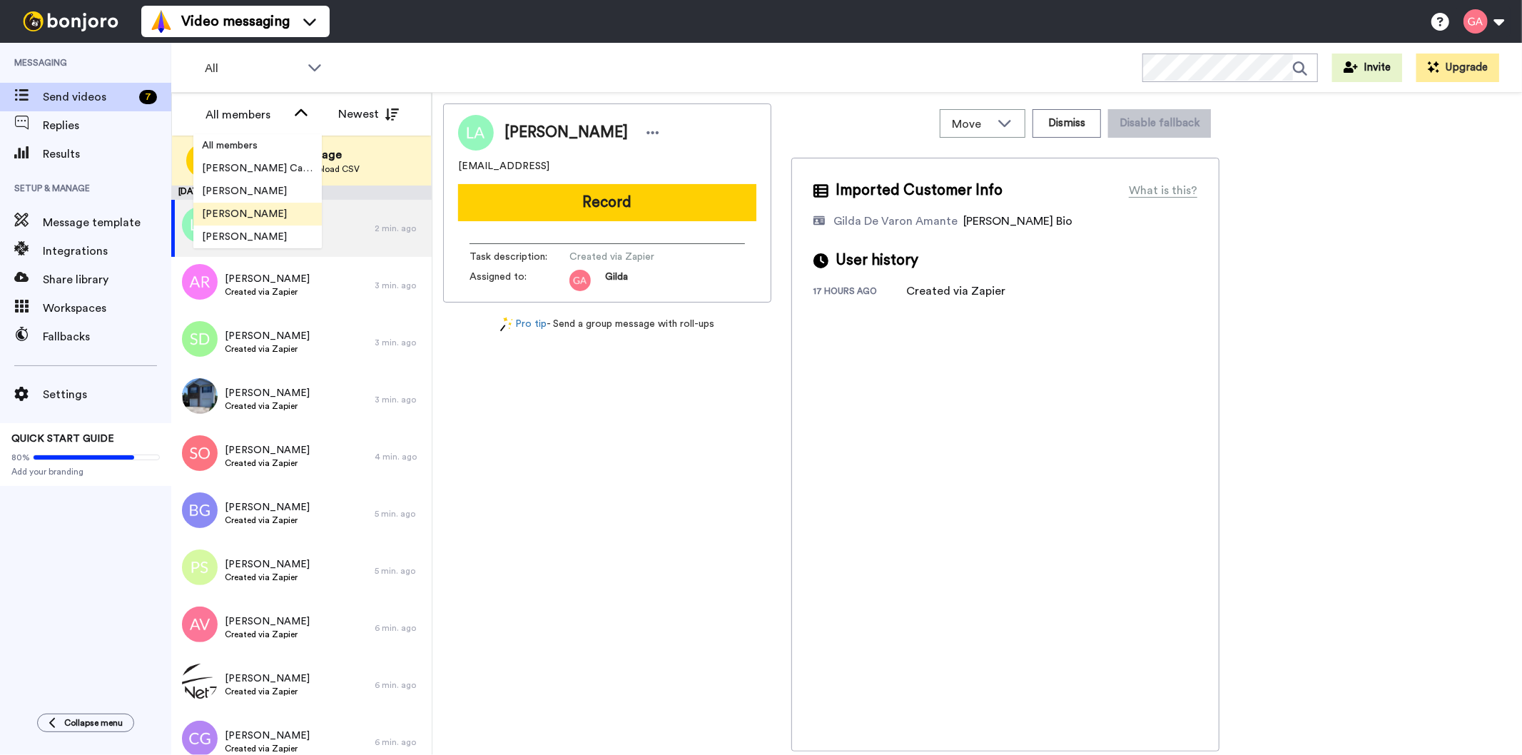
click at [253, 209] on span "[PERSON_NAME]" at bounding box center [244, 214] width 102 height 14
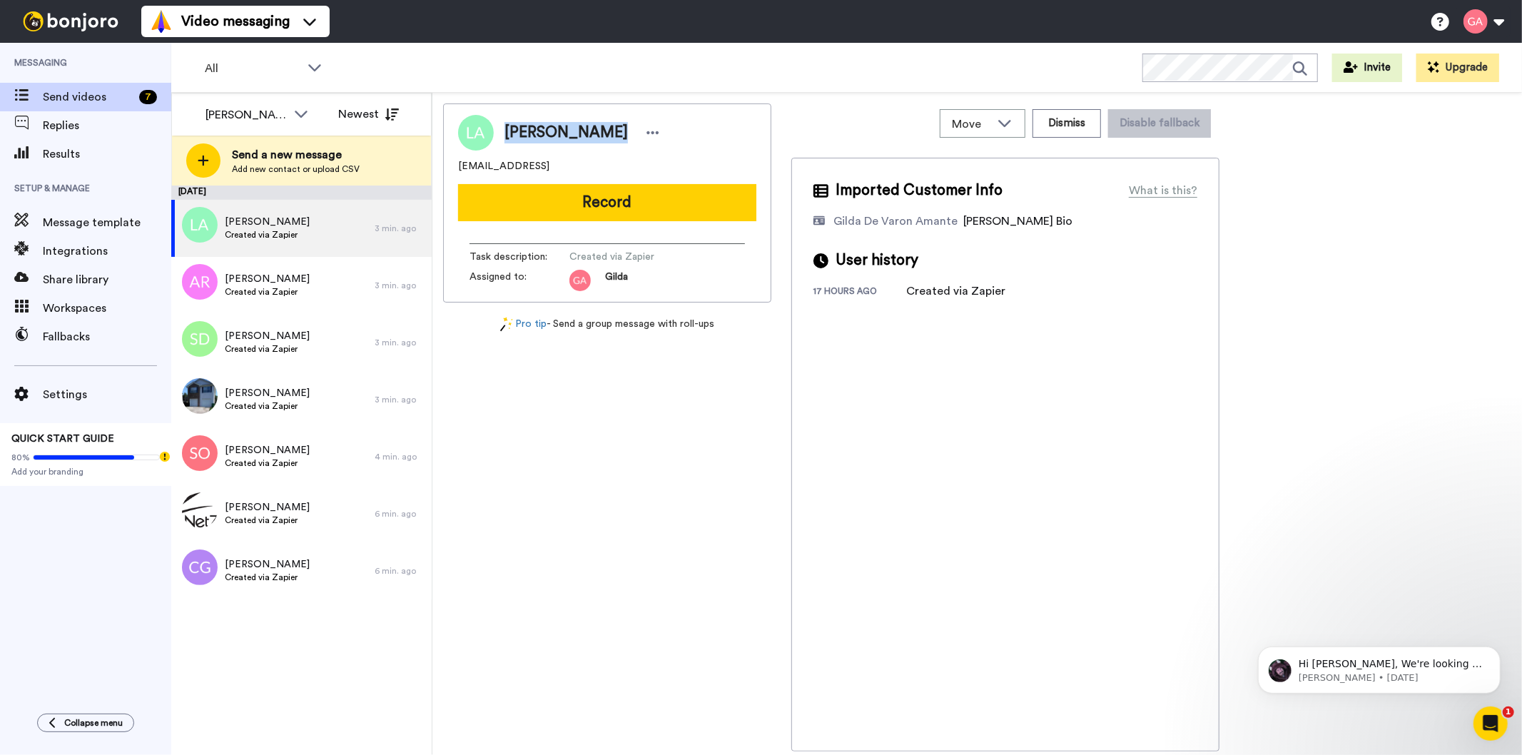
drag, startPoint x: 504, startPoint y: 127, endPoint x: 601, endPoint y: 138, distance: 97.6
click at [601, 138] on span "[PERSON_NAME]" at bounding box center [566, 132] width 123 height 21
copy span "[PERSON_NAME]"
drag, startPoint x: 597, startPoint y: 168, endPoint x: 454, endPoint y: 171, distance: 142.8
click at [454, 171] on div "[PERSON_NAME] [PERSON_NAME][EMAIL_ADDRESS] Record Task description : Created vi…" at bounding box center [607, 202] width 328 height 199
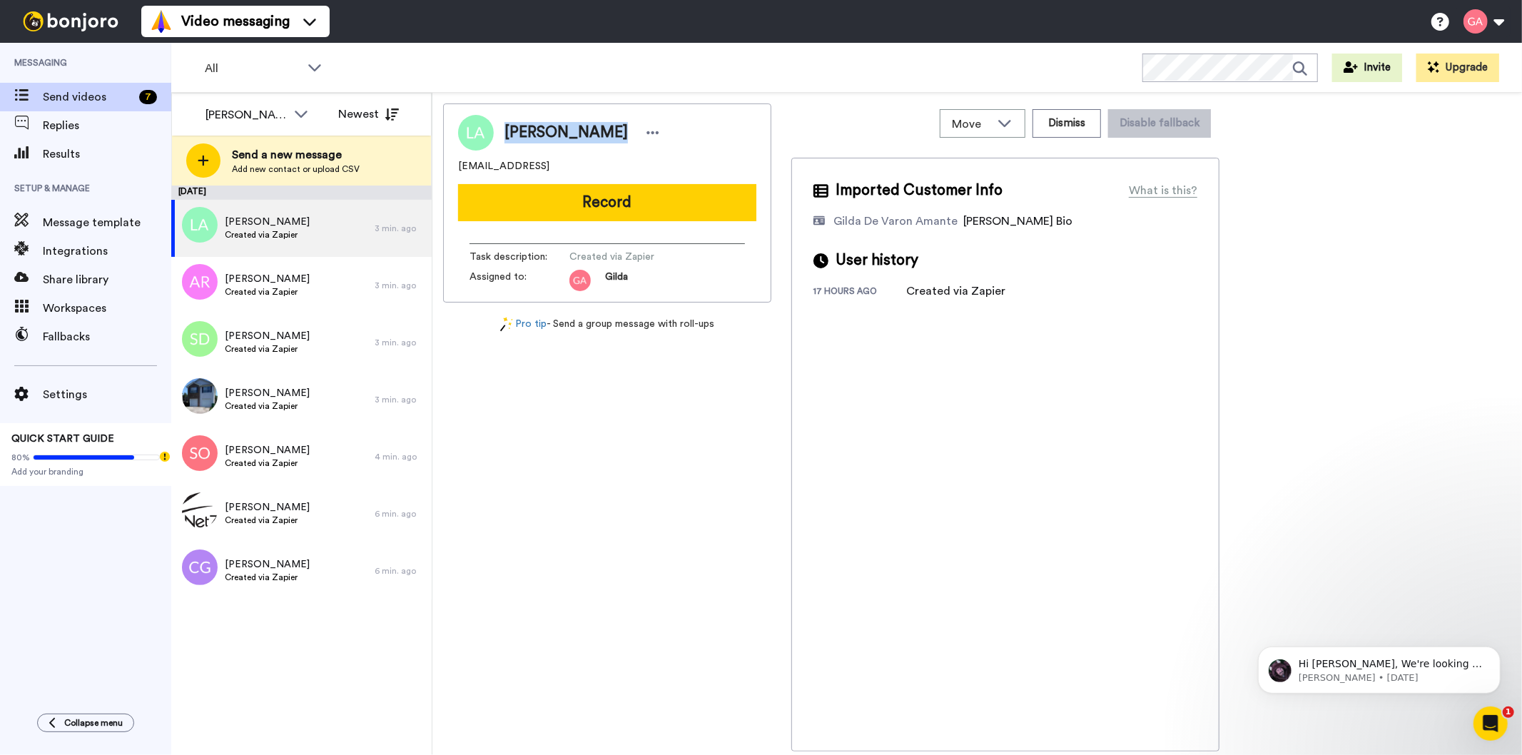
copy span "[EMAIL_ADDRESS]"
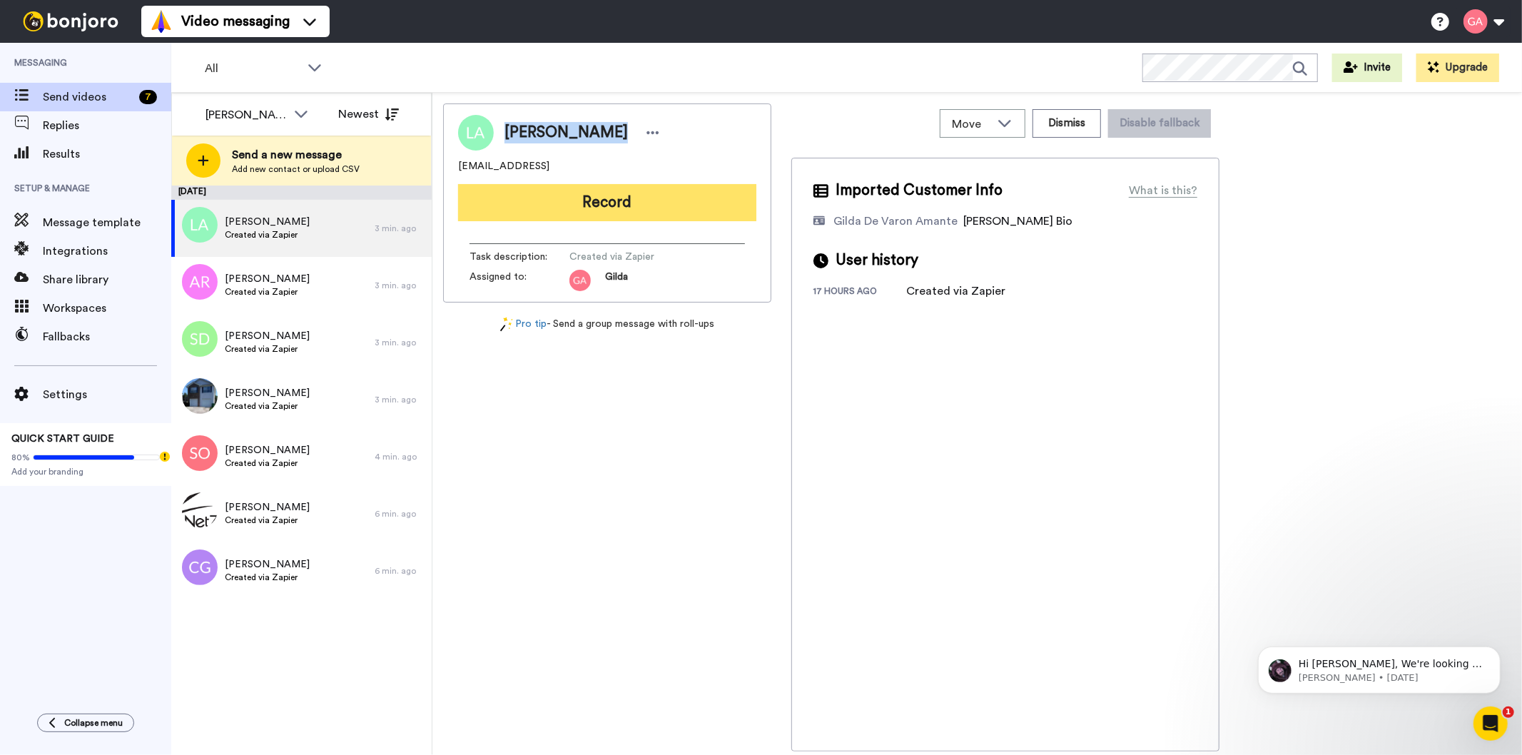
click at [569, 208] on button "Record" at bounding box center [607, 202] width 298 height 37
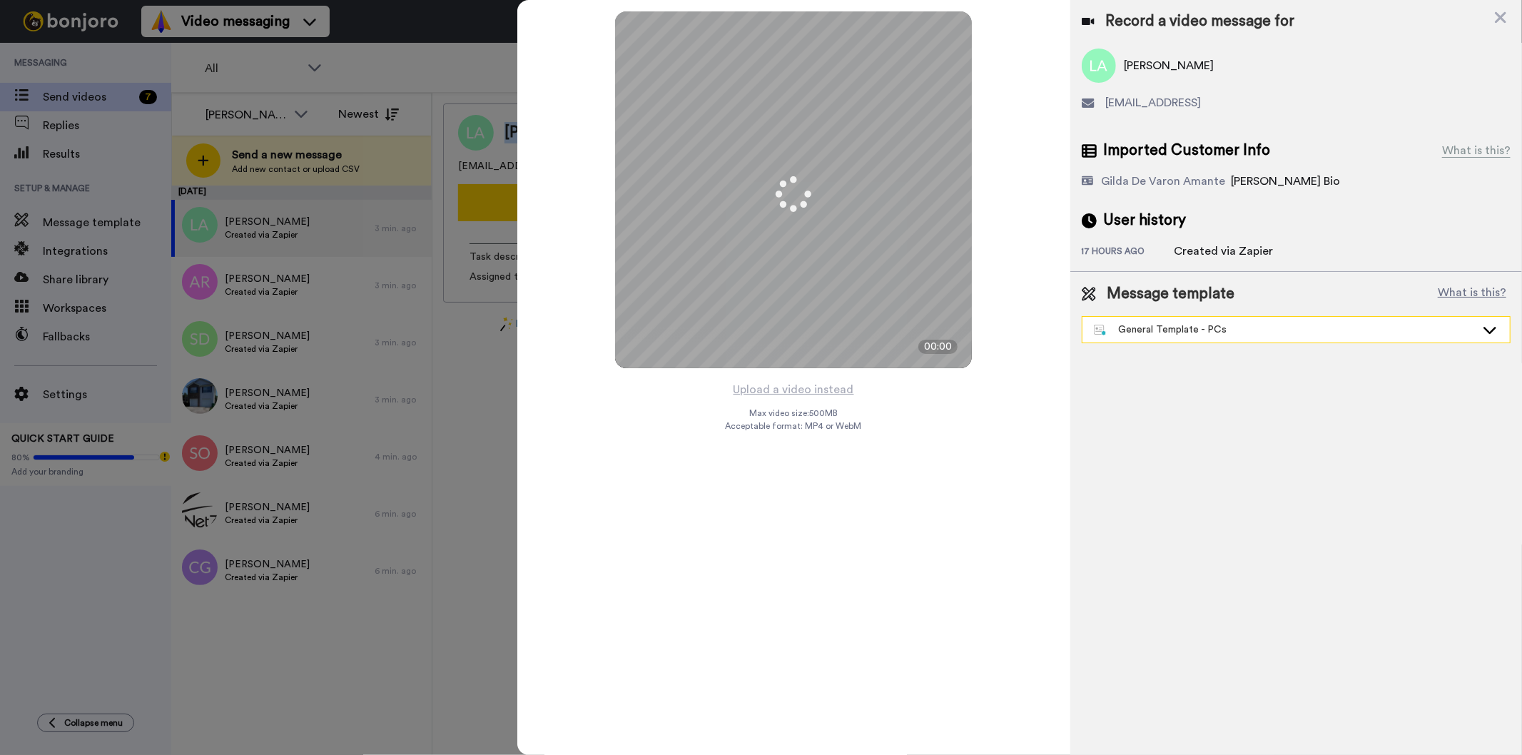
click at [1202, 330] on div "General Template - PCs" at bounding box center [1285, 330] width 382 height 14
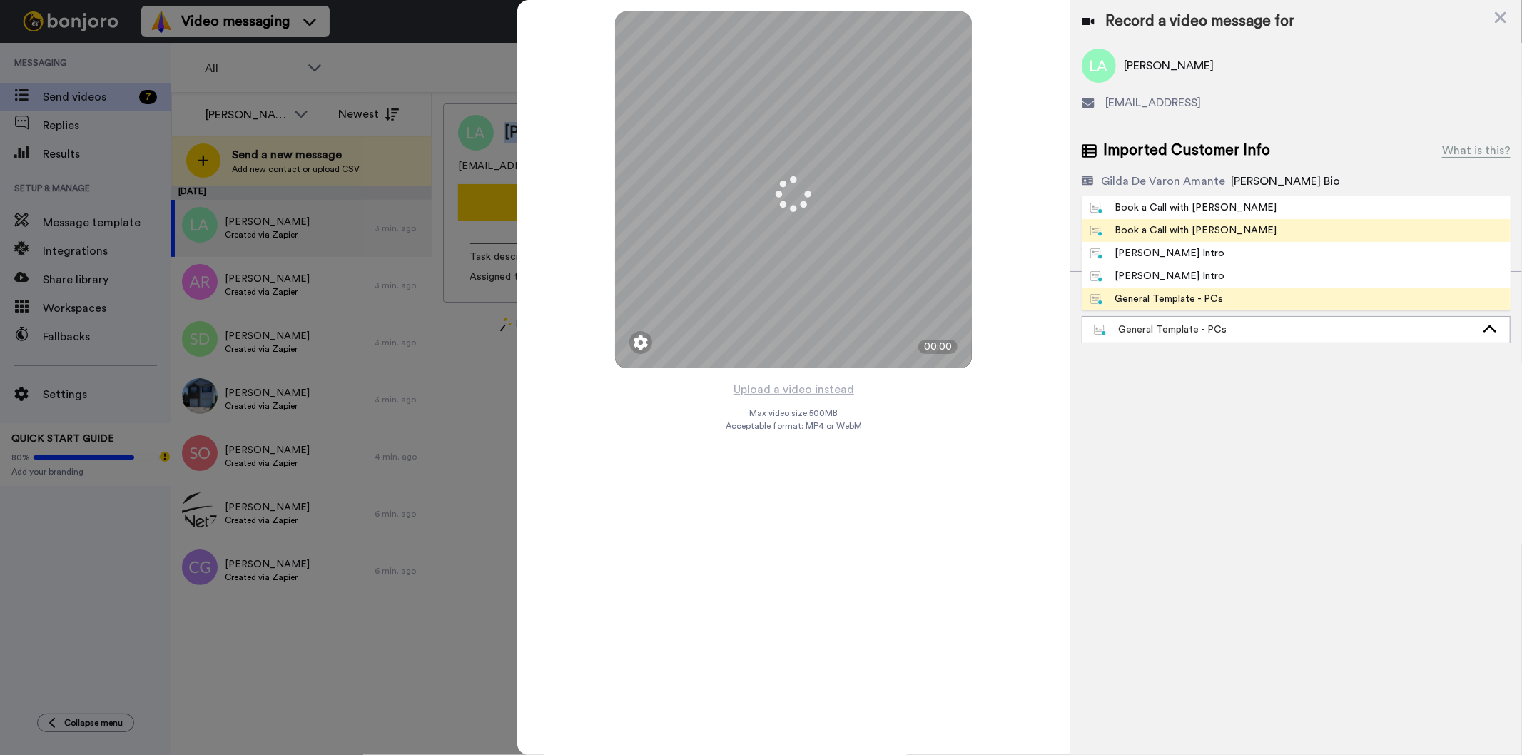
click at [1209, 223] on div "Book a Call with [PERSON_NAME]" at bounding box center [1183, 230] width 187 height 14
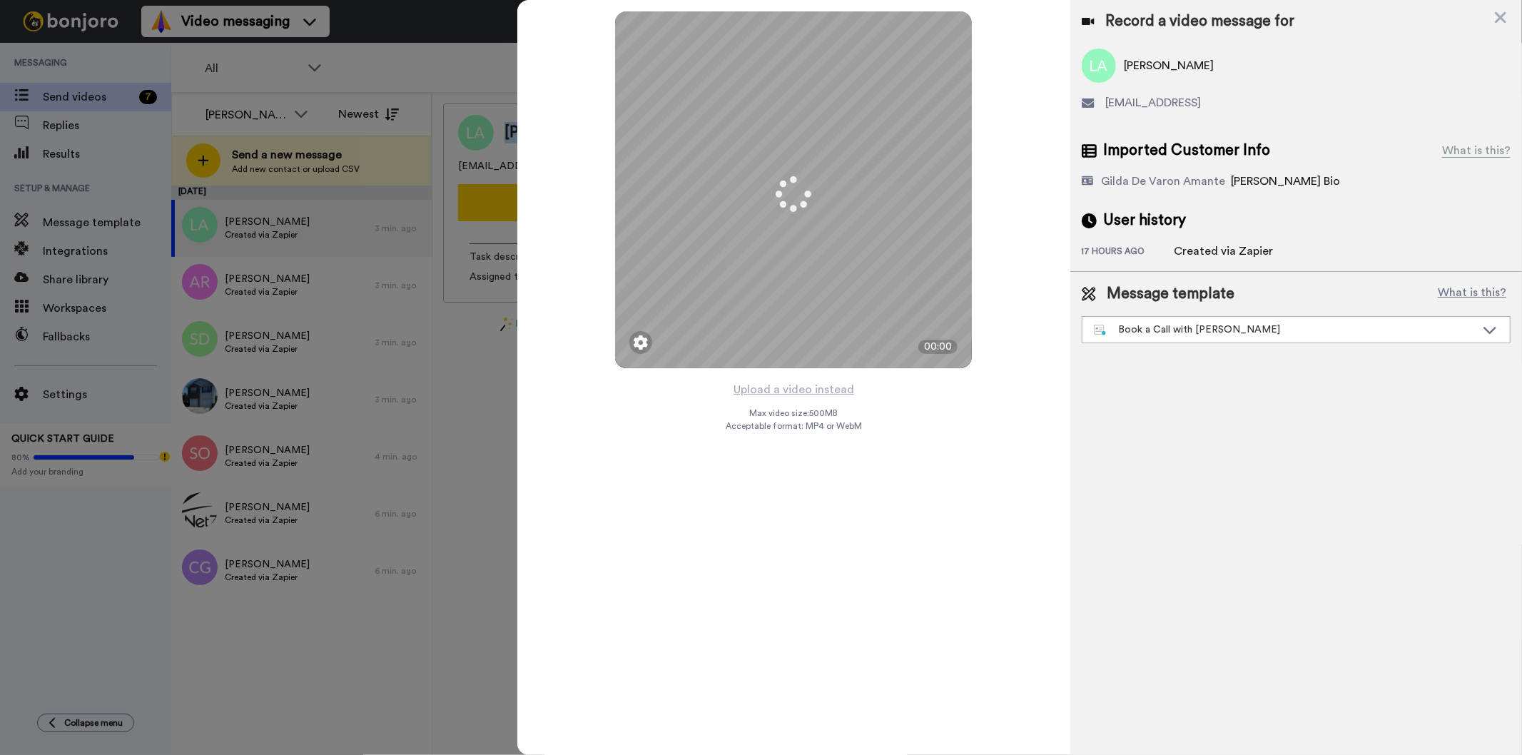
click at [811, 386] on button "Upload a video instead" at bounding box center [793, 389] width 129 height 19
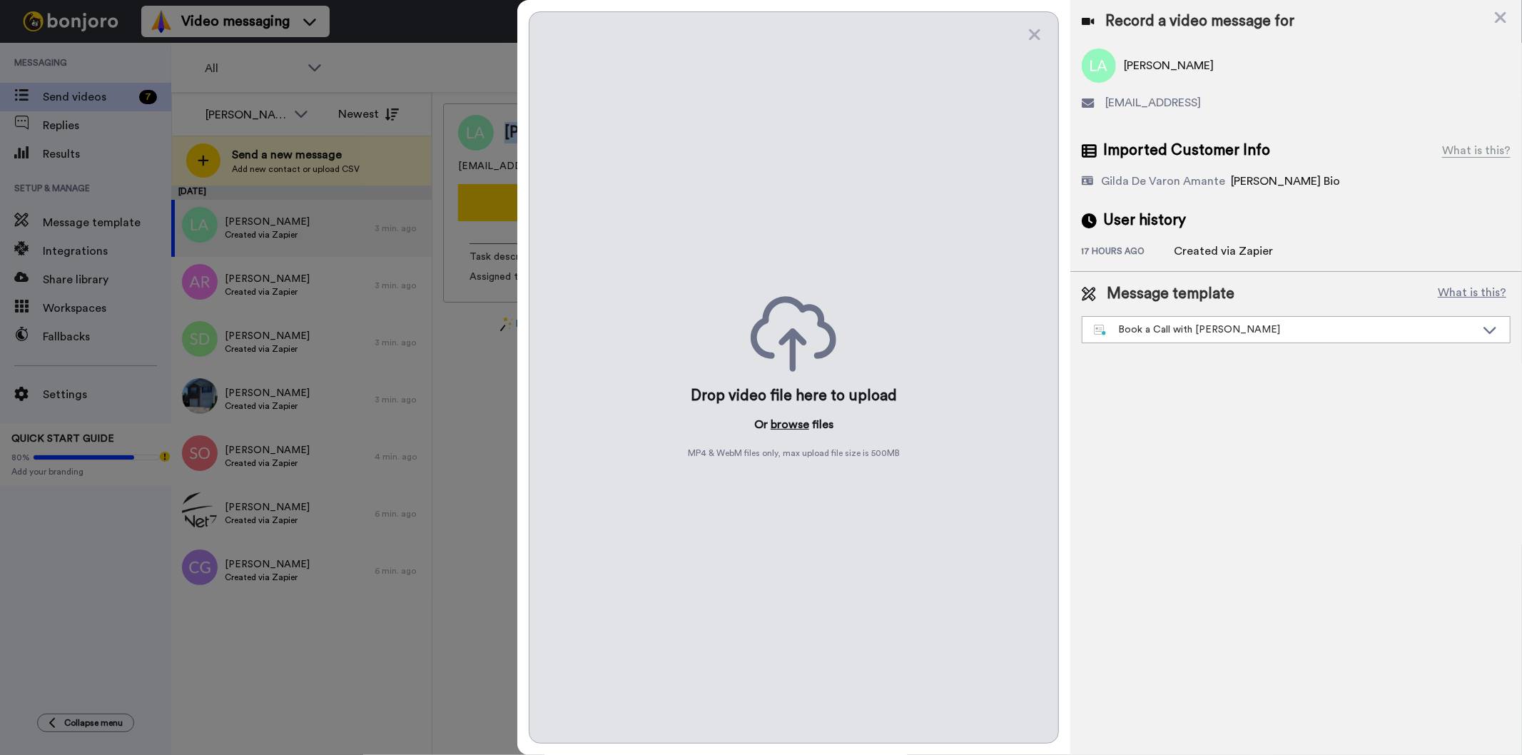
click at [787, 421] on button "browse" at bounding box center [790, 424] width 39 height 17
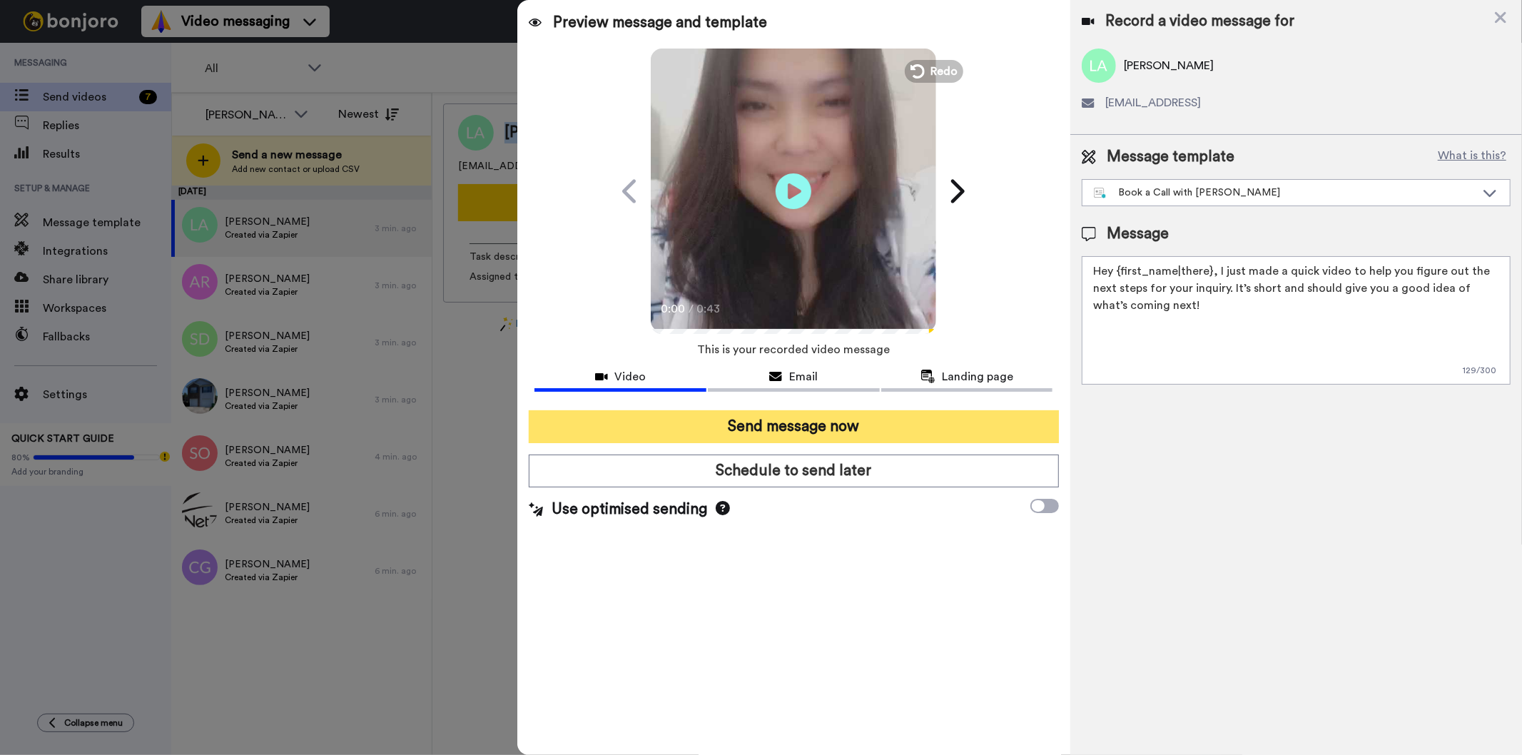
click at [757, 420] on button "Send message now" at bounding box center [793, 426] width 529 height 33
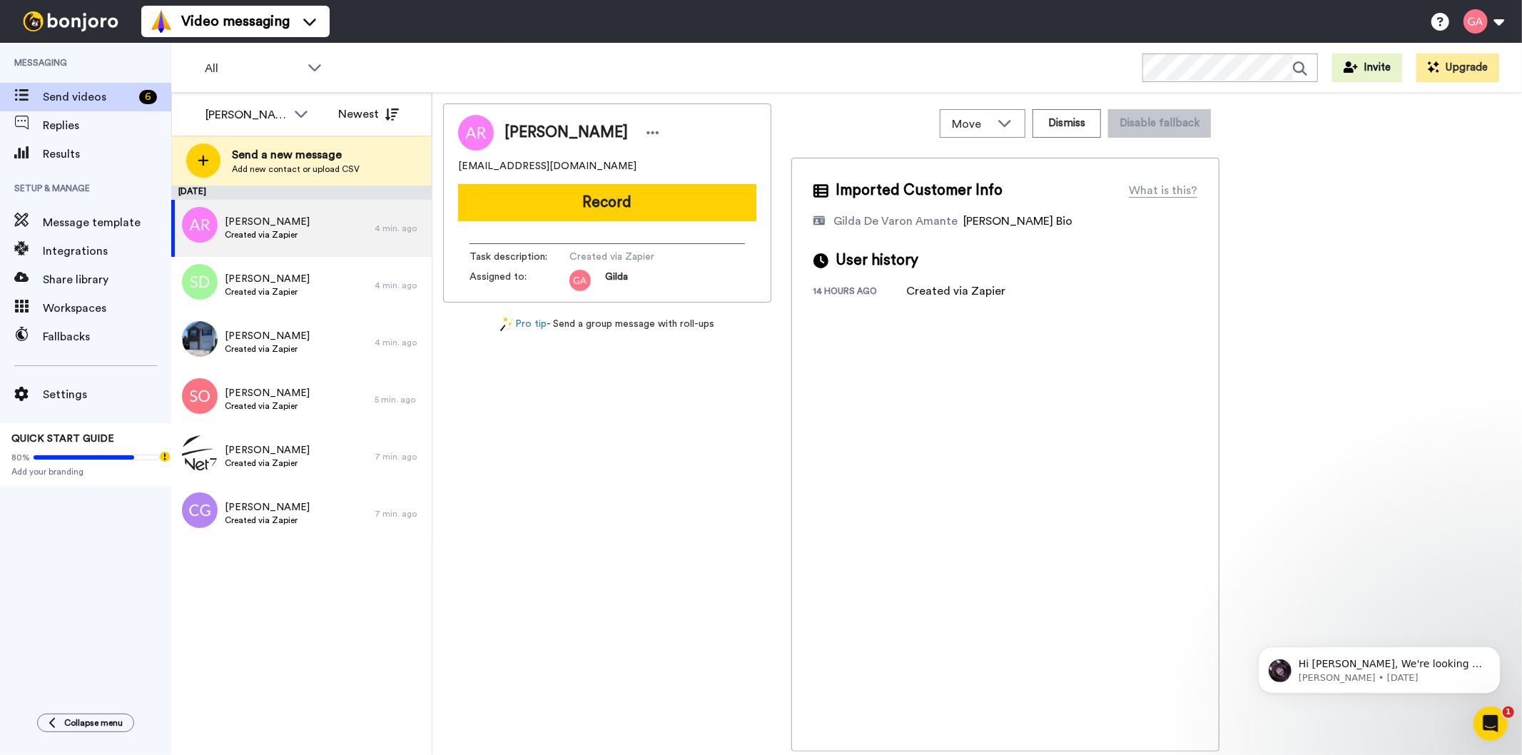
drag, startPoint x: 514, startPoint y: 128, endPoint x: 644, endPoint y: 133, distance: 129.9
click at [628, 133] on span "[PERSON_NAME]" at bounding box center [566, 132] width 123 height 21
click at [600, 128] on span "[PERSON_NAME]" at bounding box center [566, 132] width 123 height 21
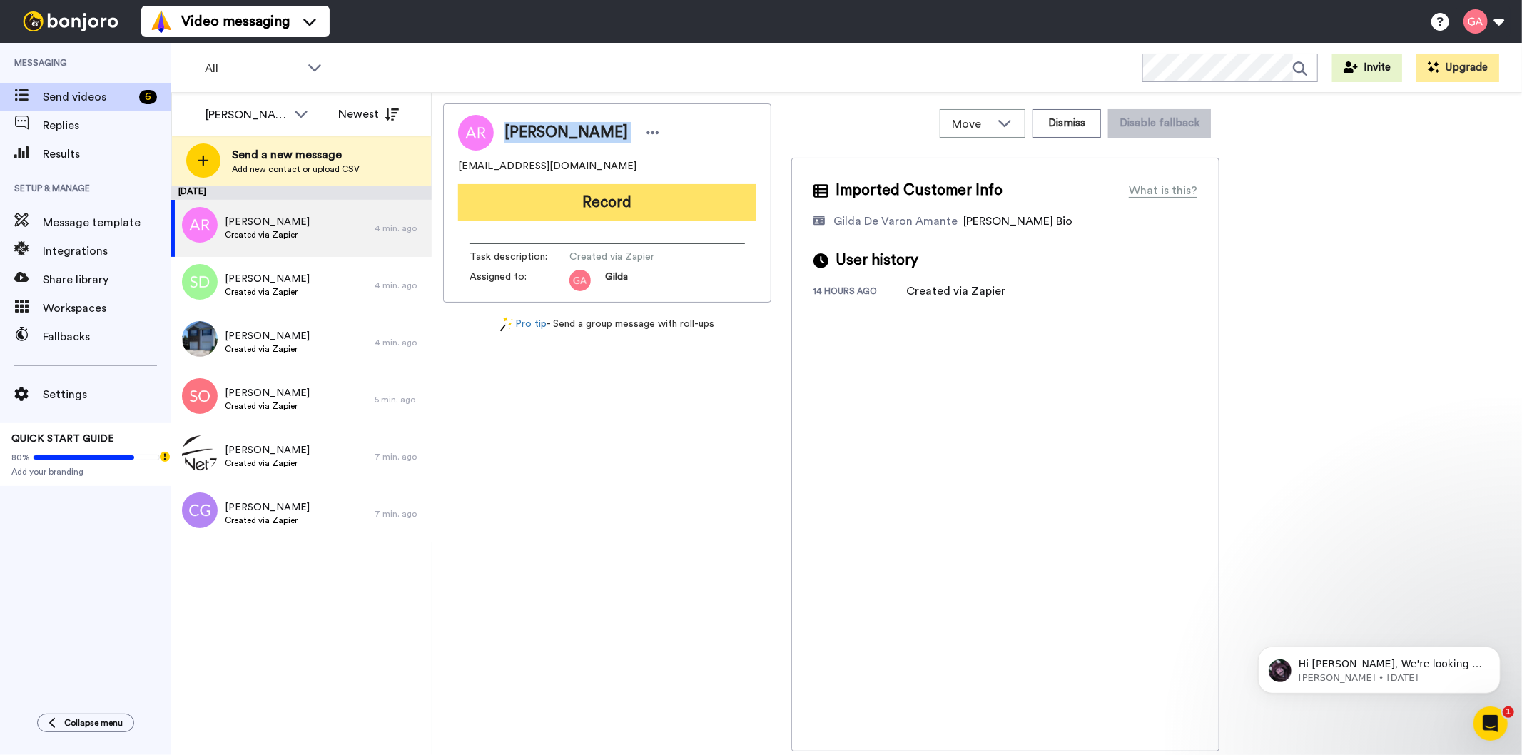
click at [627, 203] on button "Record" at bounding box center [607, 202] width 298 height 37
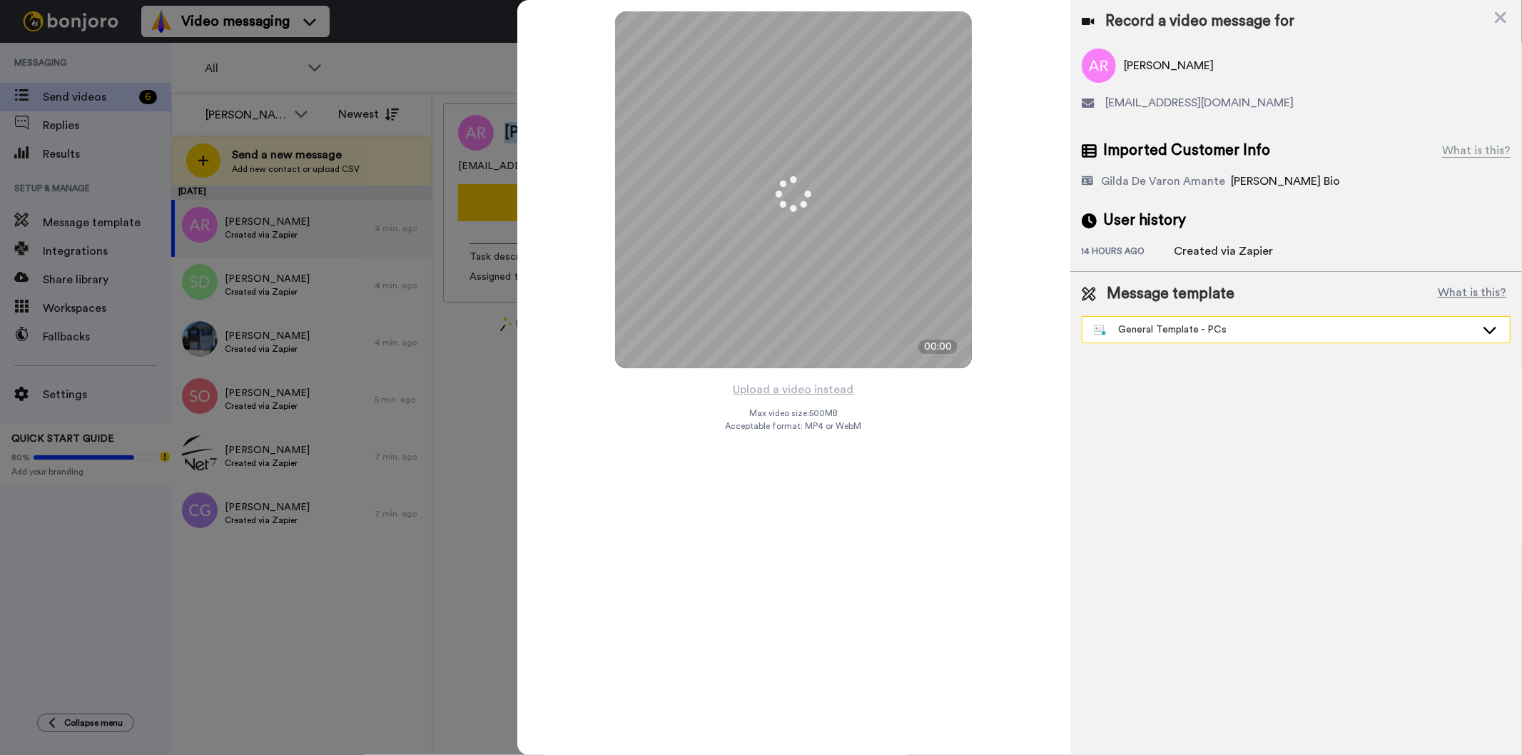
click at [1216, 335] on div "General Template - PCs" at bounding box center [1285, 330] width 382 height 14
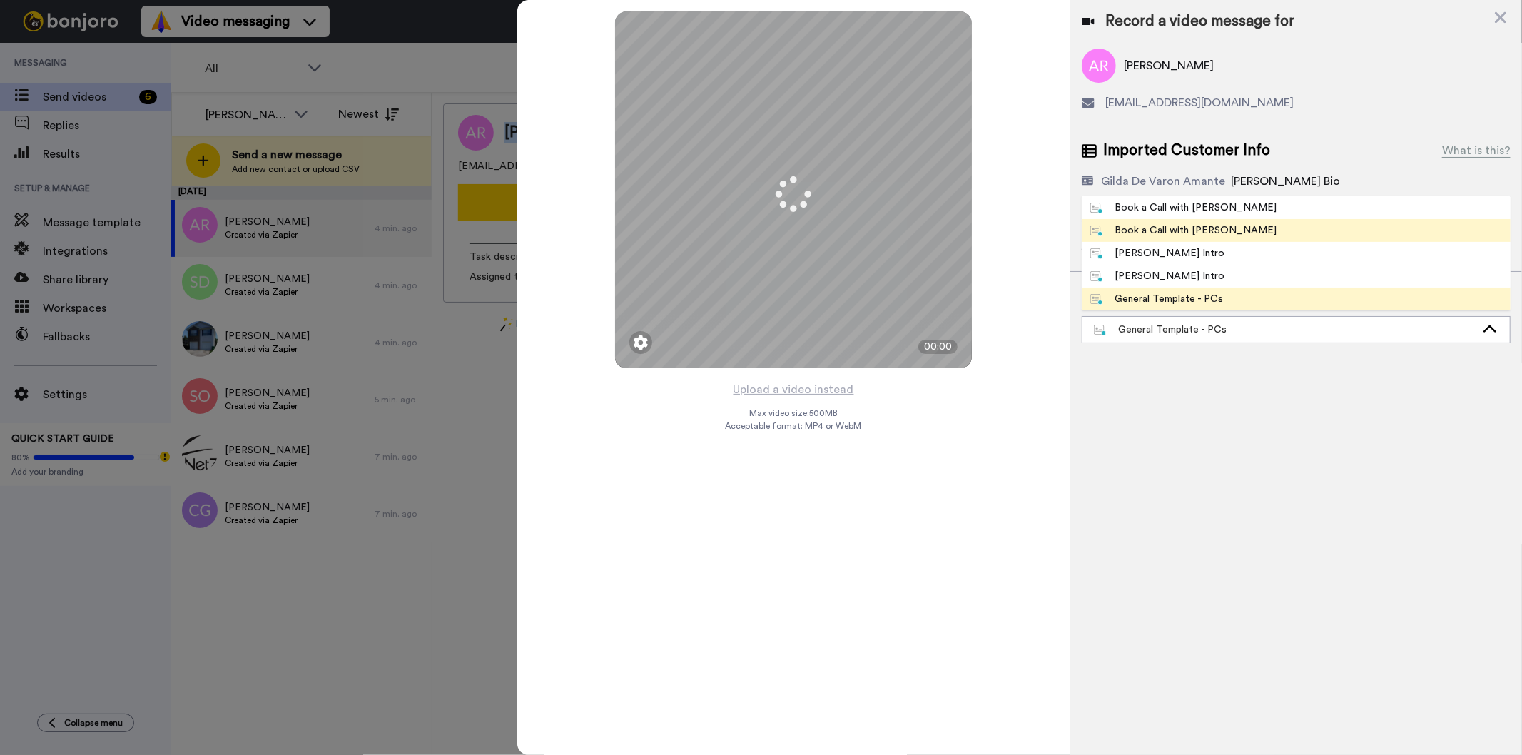
click at [1219, 234] on span "Book a Call with [PERSON_NAME]" at bounding box center [1184, 230] width 204 height 14
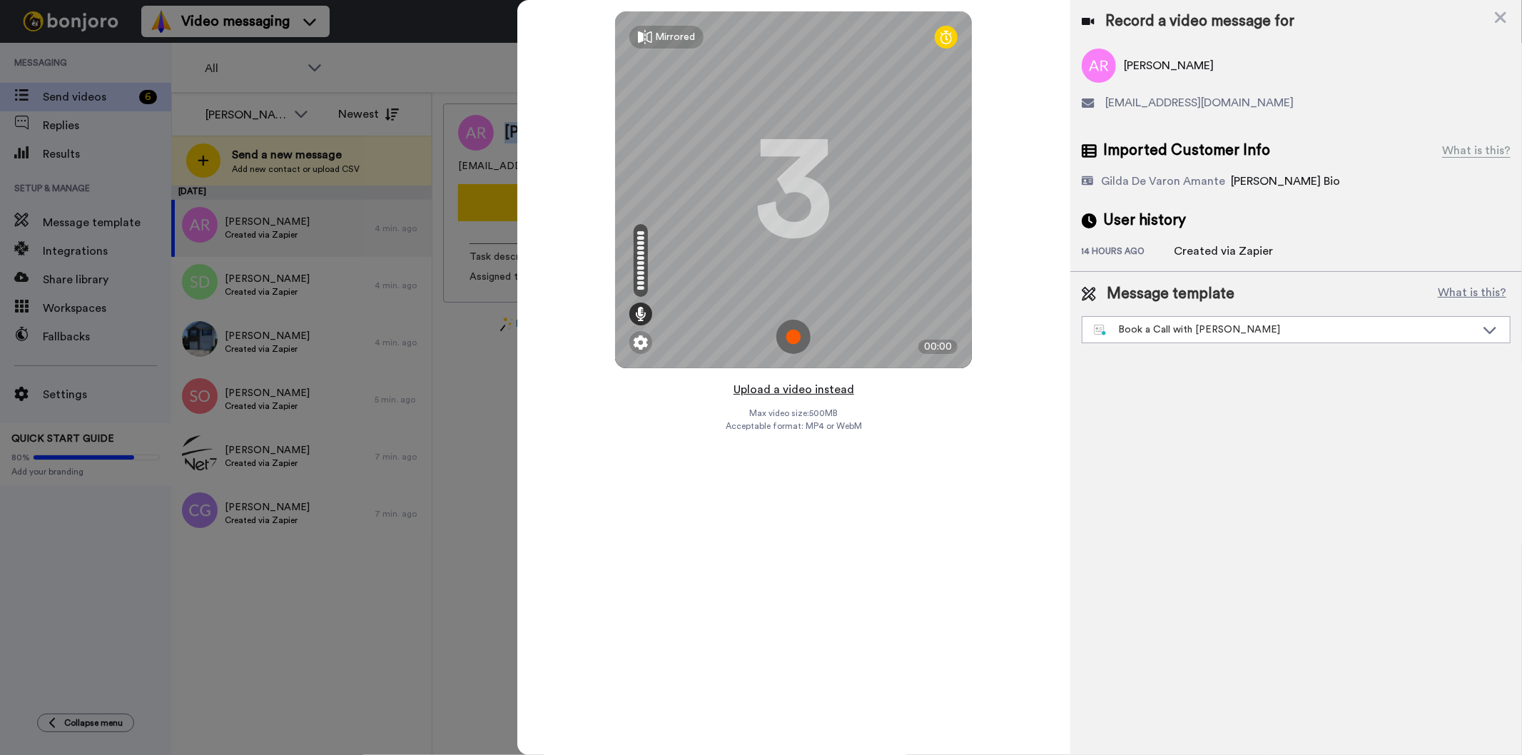
click at [825, 386] on button "Upload a video instead" at bounding box center [793, 389] width 129 height 19
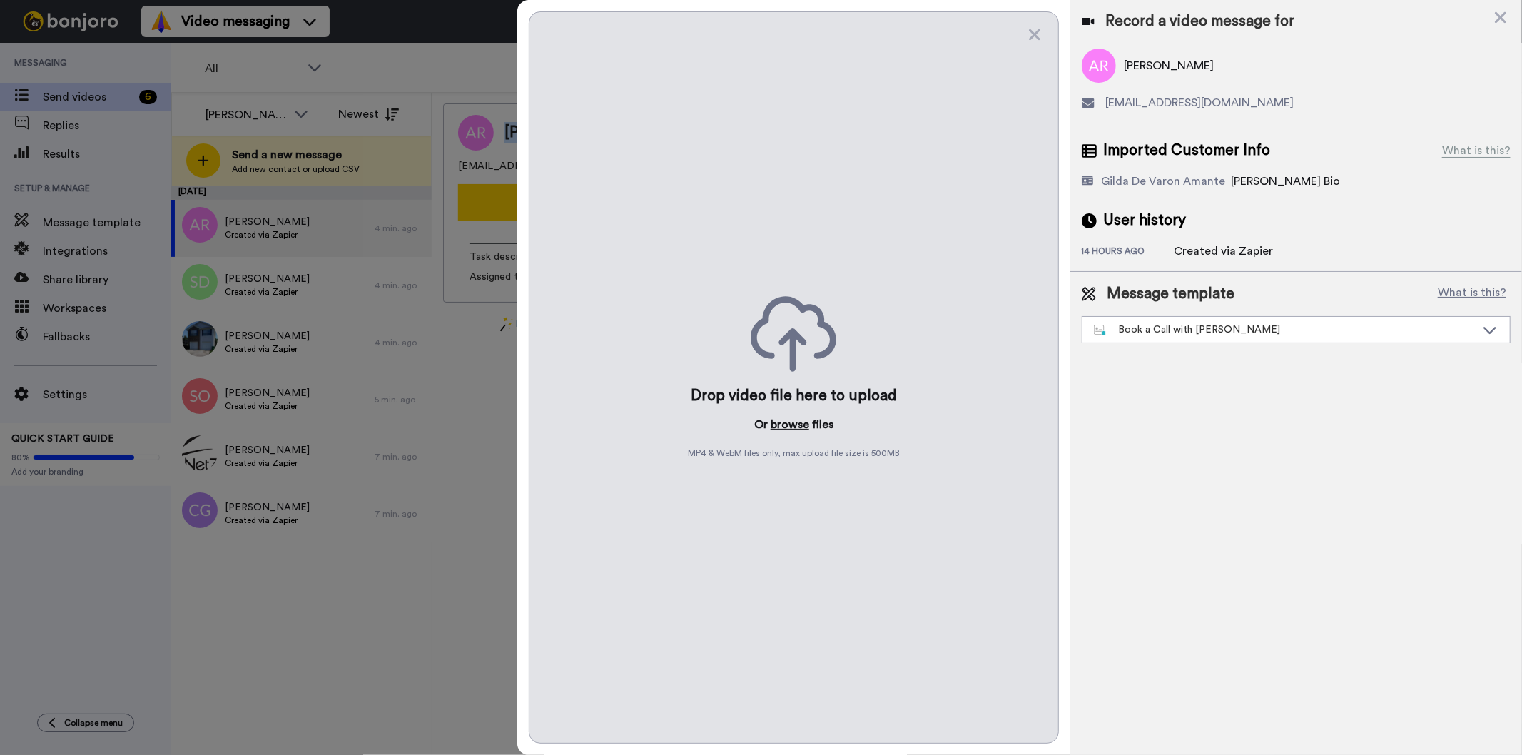
click at [799, 429] on button "browse" at bounding box center [790, 424] width 39 height 17
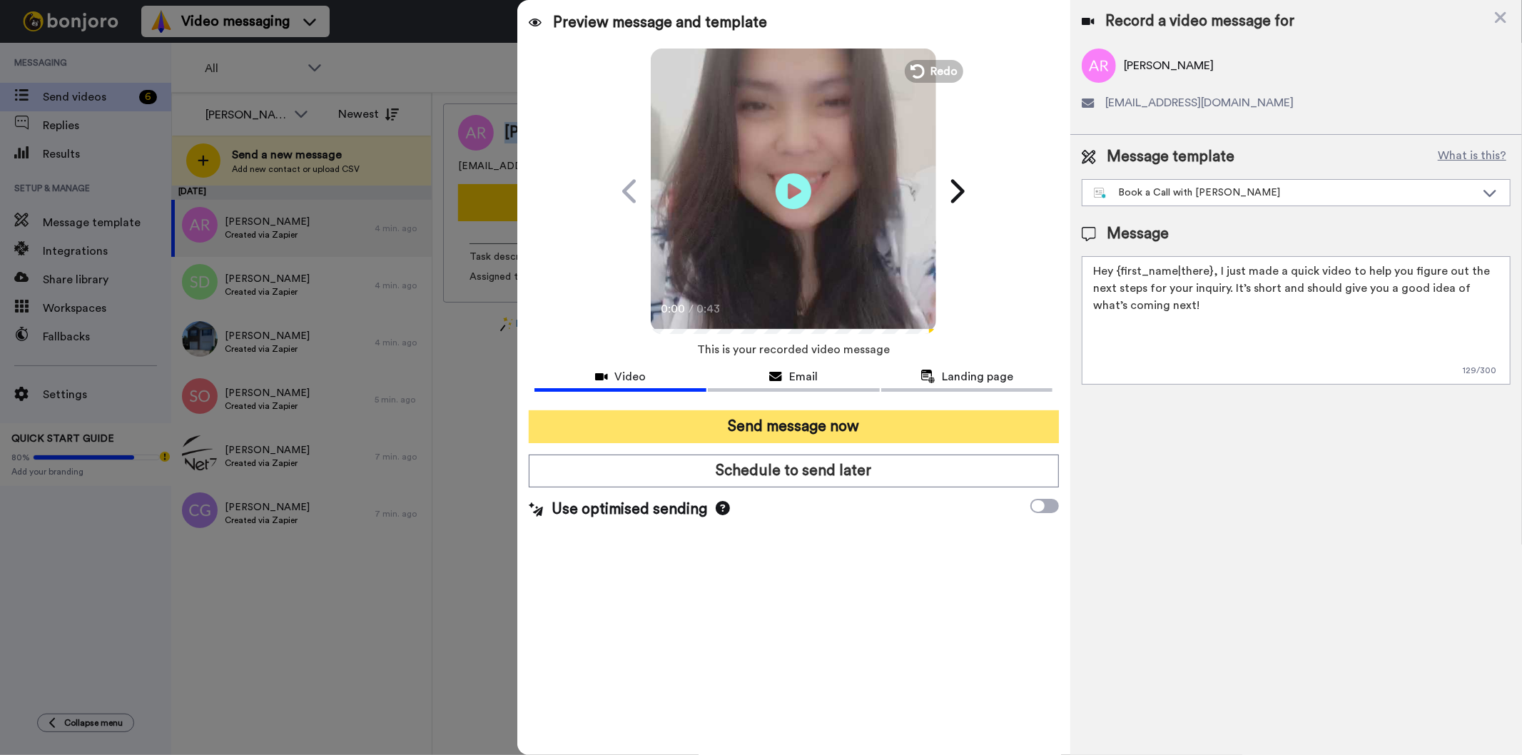
click at [958, 420] on button "Send message now" at bounding box center [793, 426] width 529 height 33
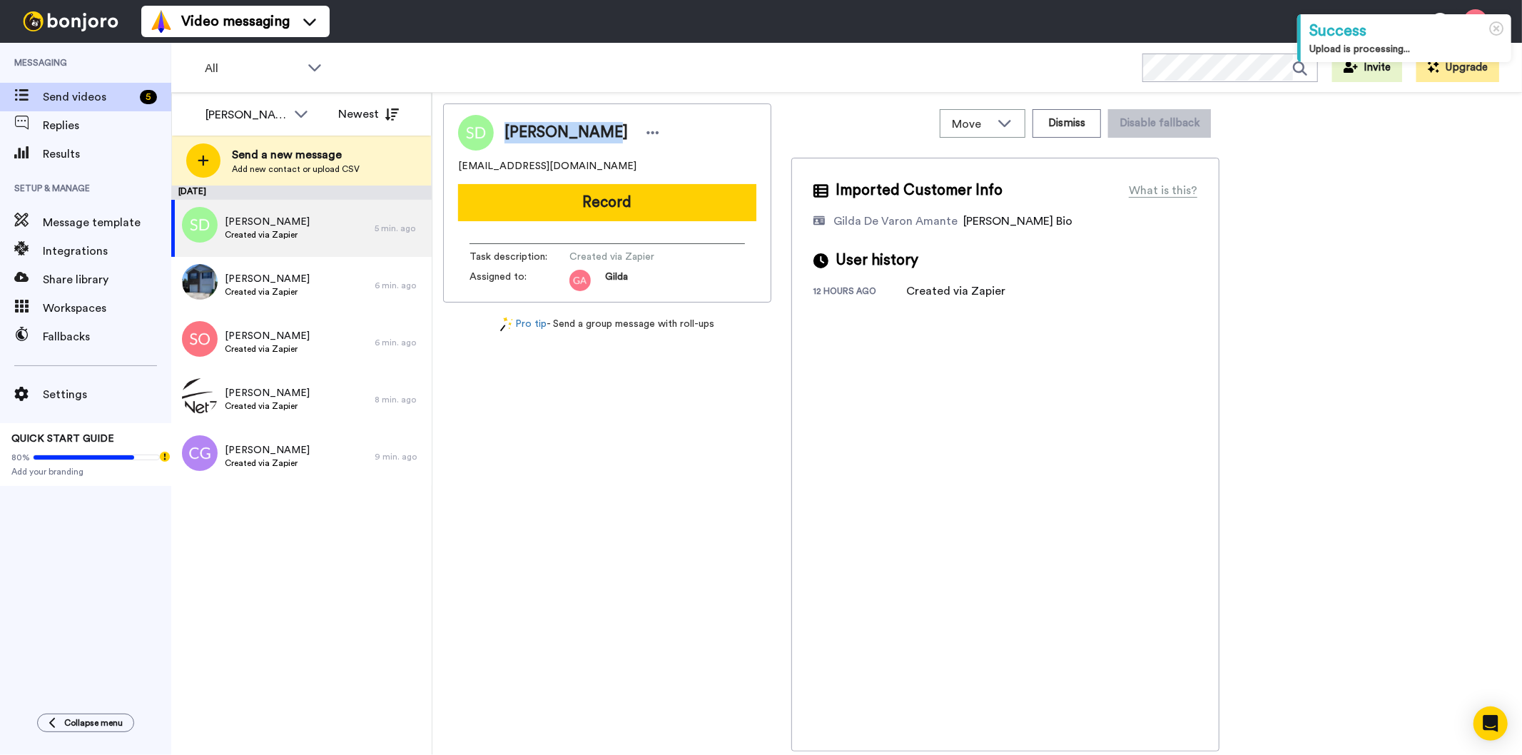
drag, startPoint x: 592, startPoint y: 134, endPoint x: 503, endPoint y: 134, distance: 89.2
click at [503, 134] on div "[PERSON_NAME]" at bounding box center [579, 132] width 170 height 21
copy span "[PERSON_NAME]"
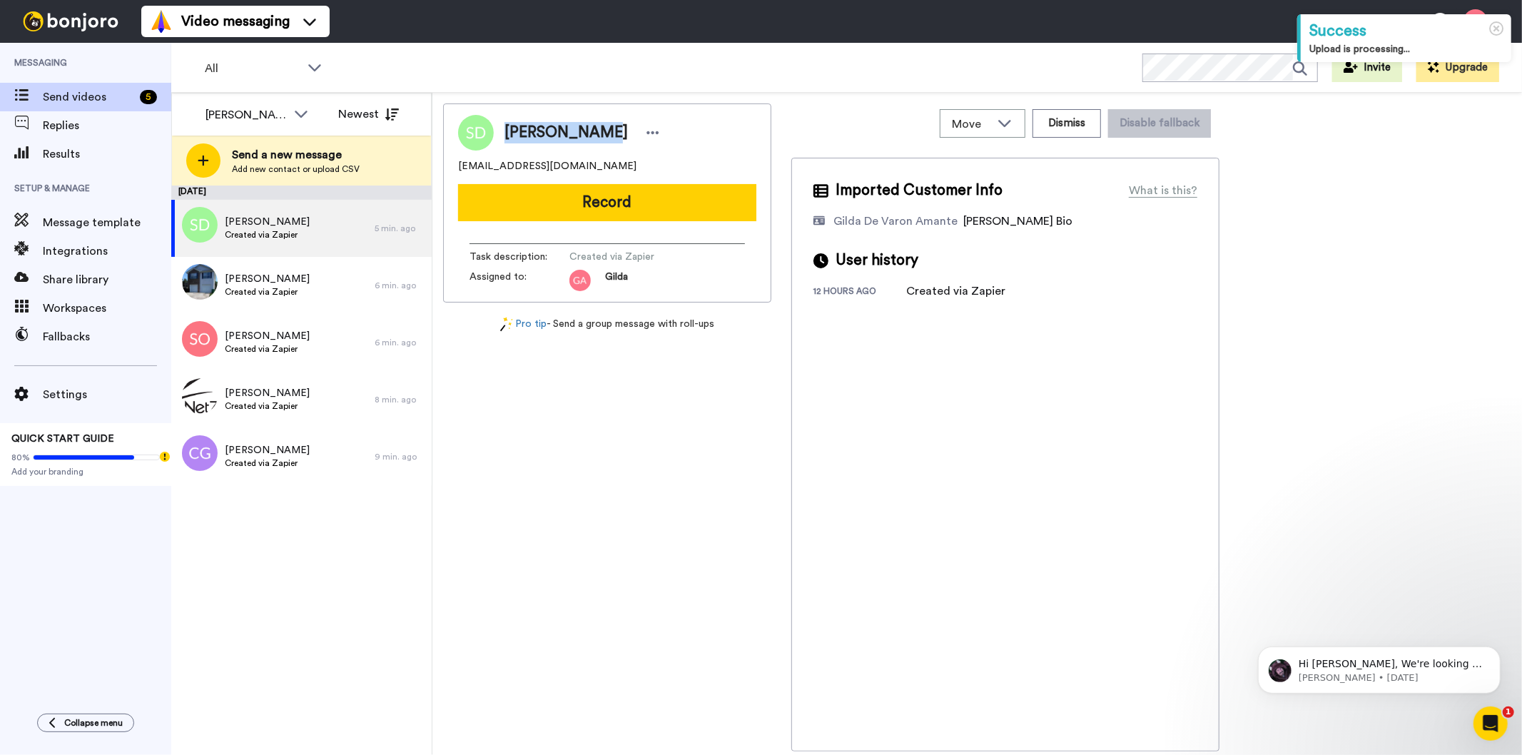
drag, startPoint x: 625, startPoint y: 160, endPoint x: 441, endPoint y: 161, distance: 184.1
click at [441, 161] on div "Move WORKSPACES View all Default Task List Other Re-engagement Writing Leads + …" at bounding box center [977, 424] width 1090 height 663
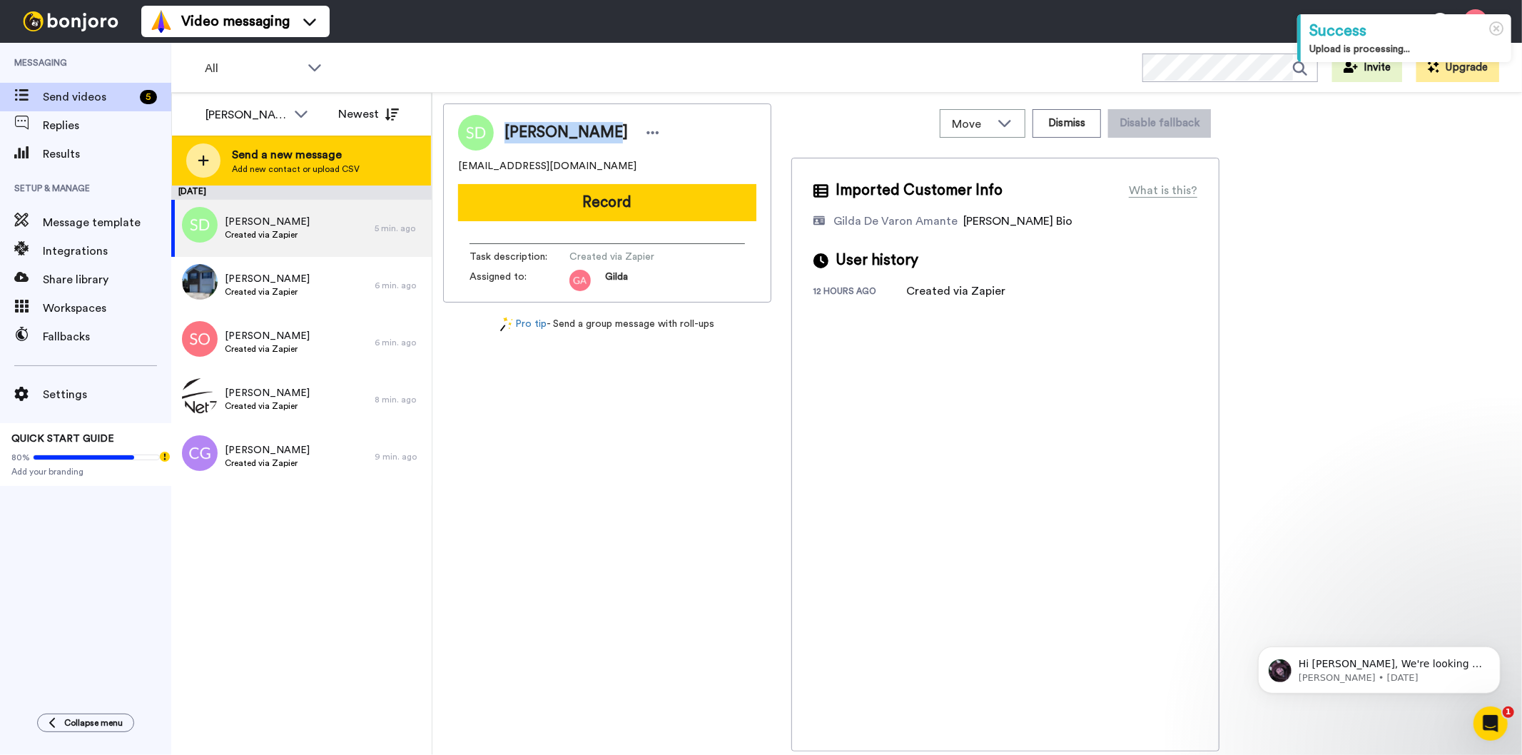
copy span "[EMAIL_ADDRESS][DOMAIN_NAME]"
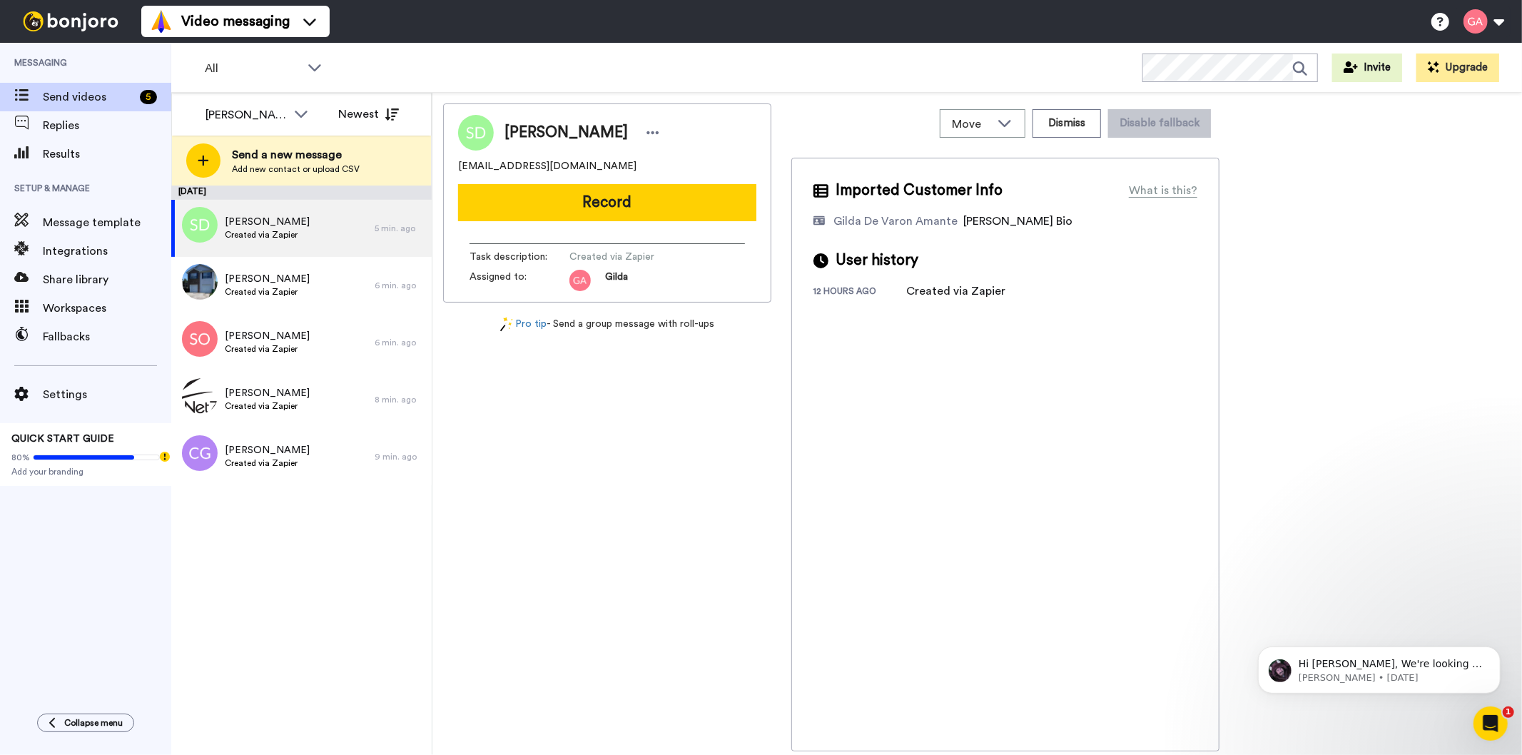
click at [582, 480] on div "[PERSON_NAME] [EMAIL_ADDRESS][DOMAIN_NAME] Record Task description : Created vi…" at bounding box center [607, 427] width 328 height 648
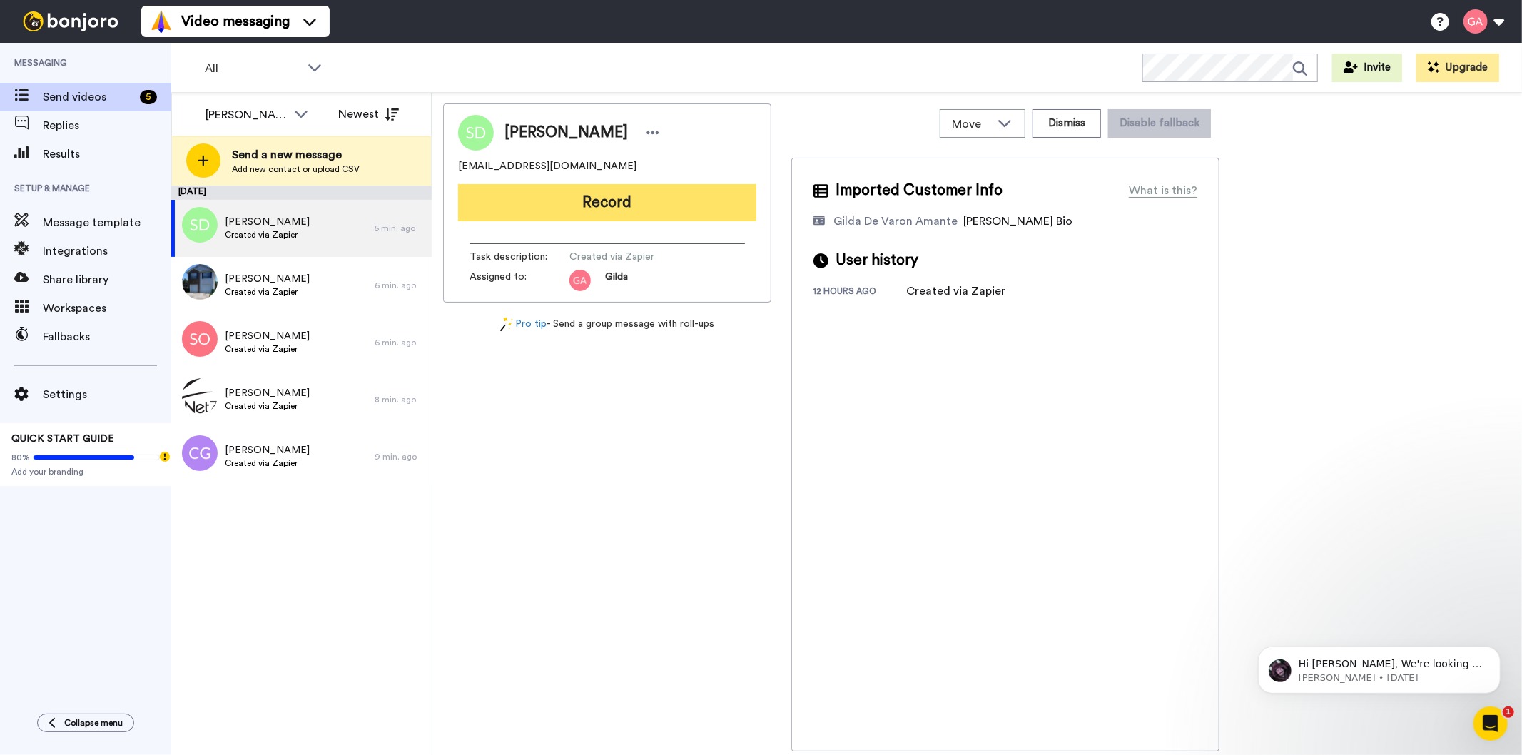
click at [637, 196] on button "Record" at bounding box center [607, 202] width 298 height 37
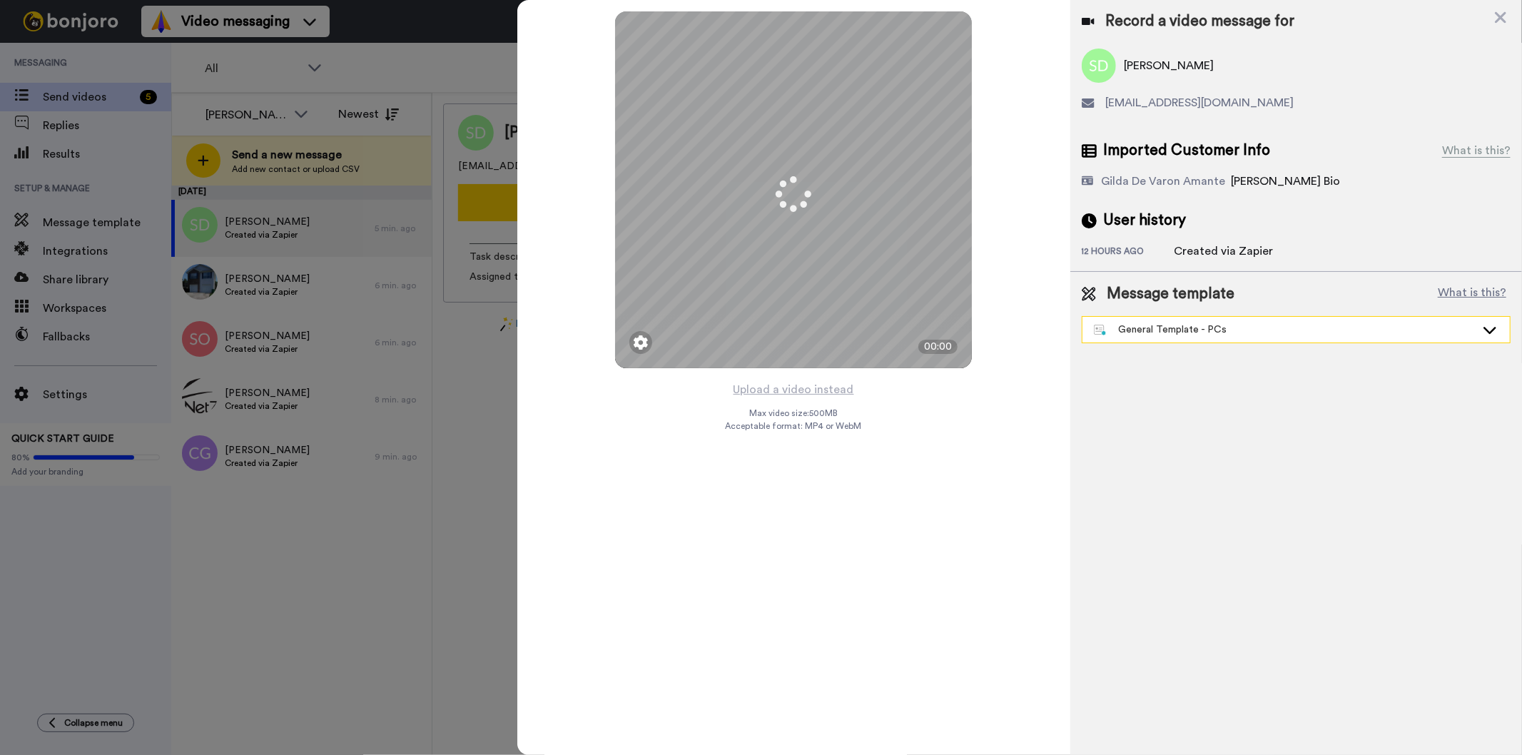
click at [1213, 333] on div "General Template - PCs" at bounding box center [1285, 330] width 382 height 14
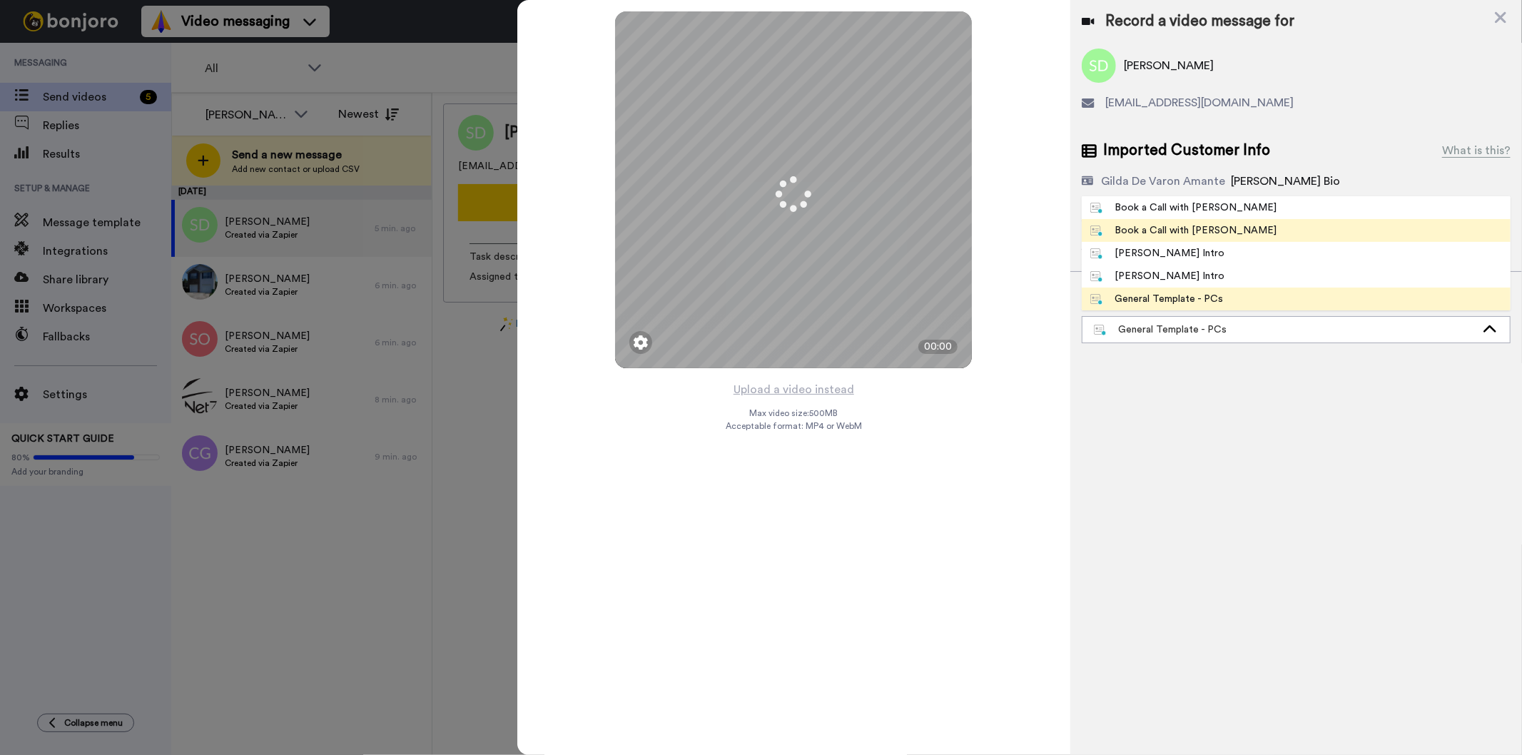
click at [1216, 231] on span "Book a Call with [PERSON_NAME]" at bounding box center [1184, 230] width 204 height 14
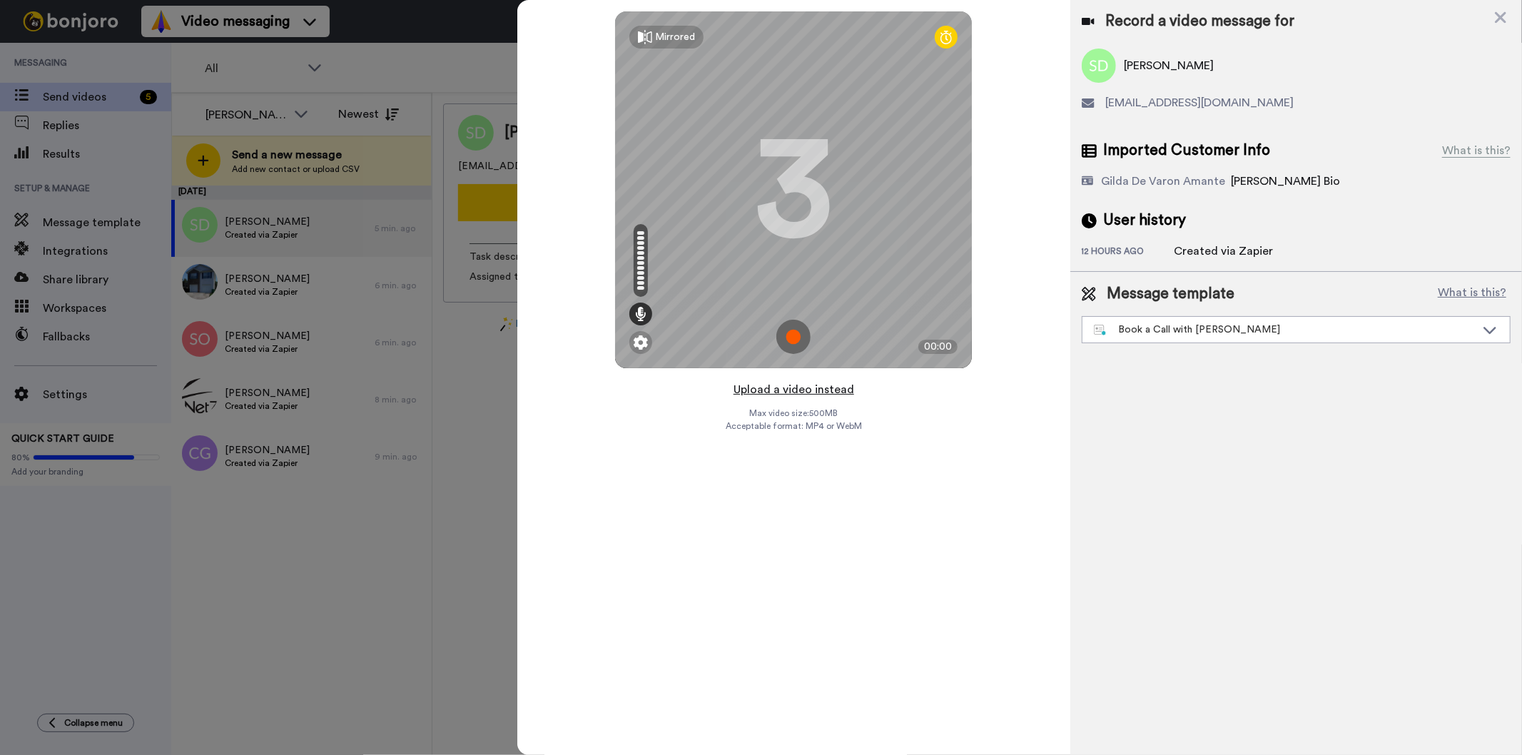
click at [822, 383] on button "Upload a video instead" at bounding box center [793, 389] width 129 height 19
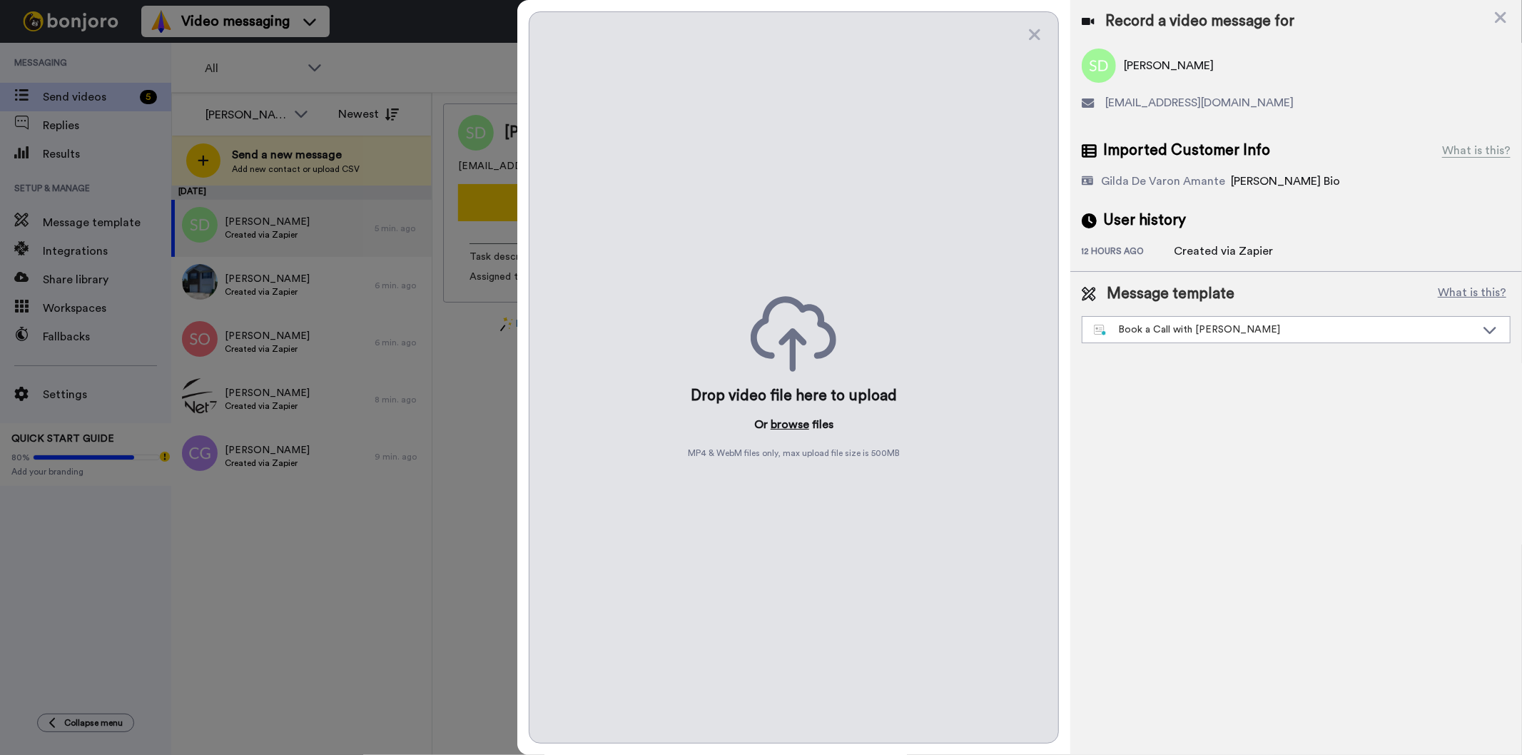
click at [790, 420] on button "browse" at bounding box center [790, 424] width 39 height 17
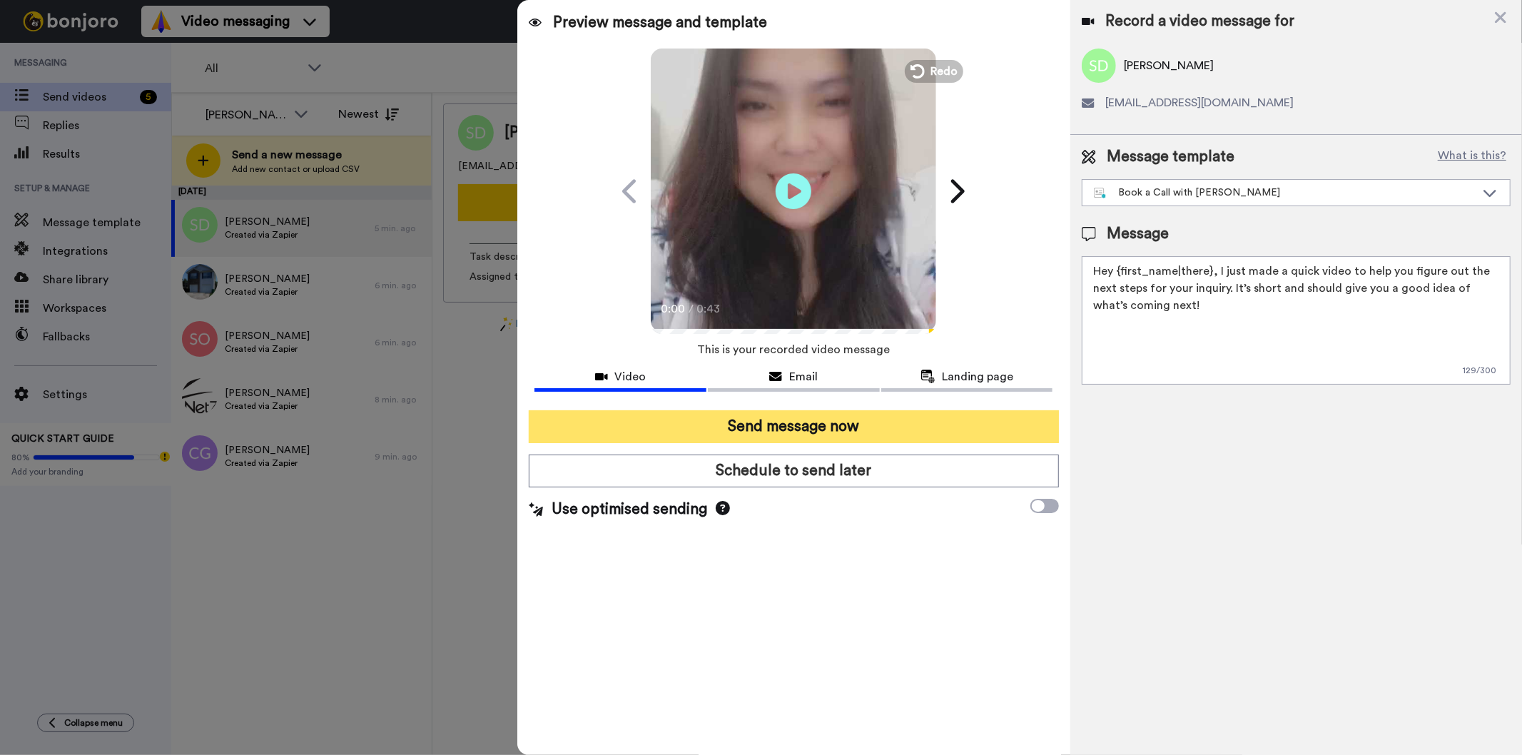
click at [736, 418] on button "Send message now" at bounding box center [793, 426] width 529 height 33
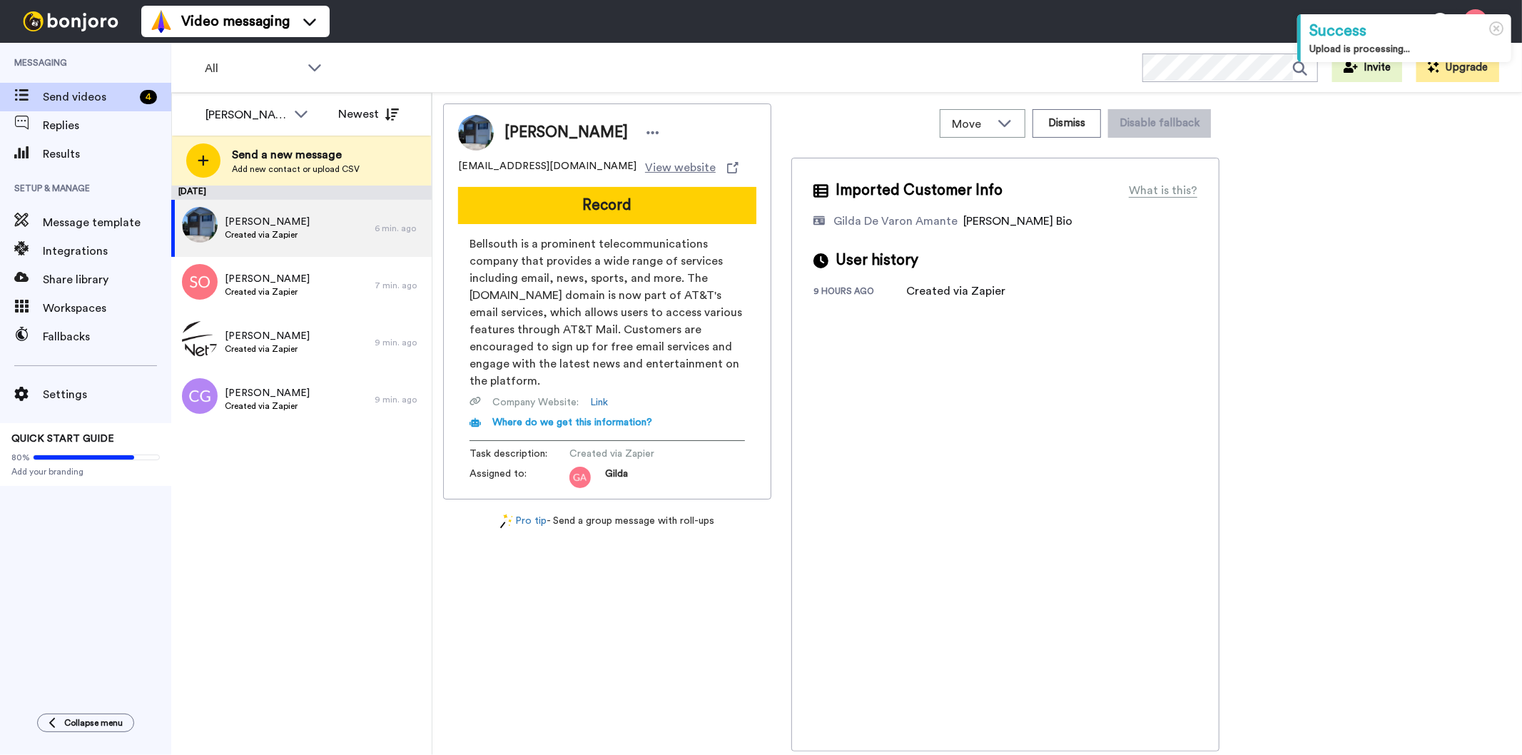
click at [565, 131] on span "[PERSON_NAME]" at bounding box center [566, 132] width 123 height 21
copy div "[PERSON_NAME]"
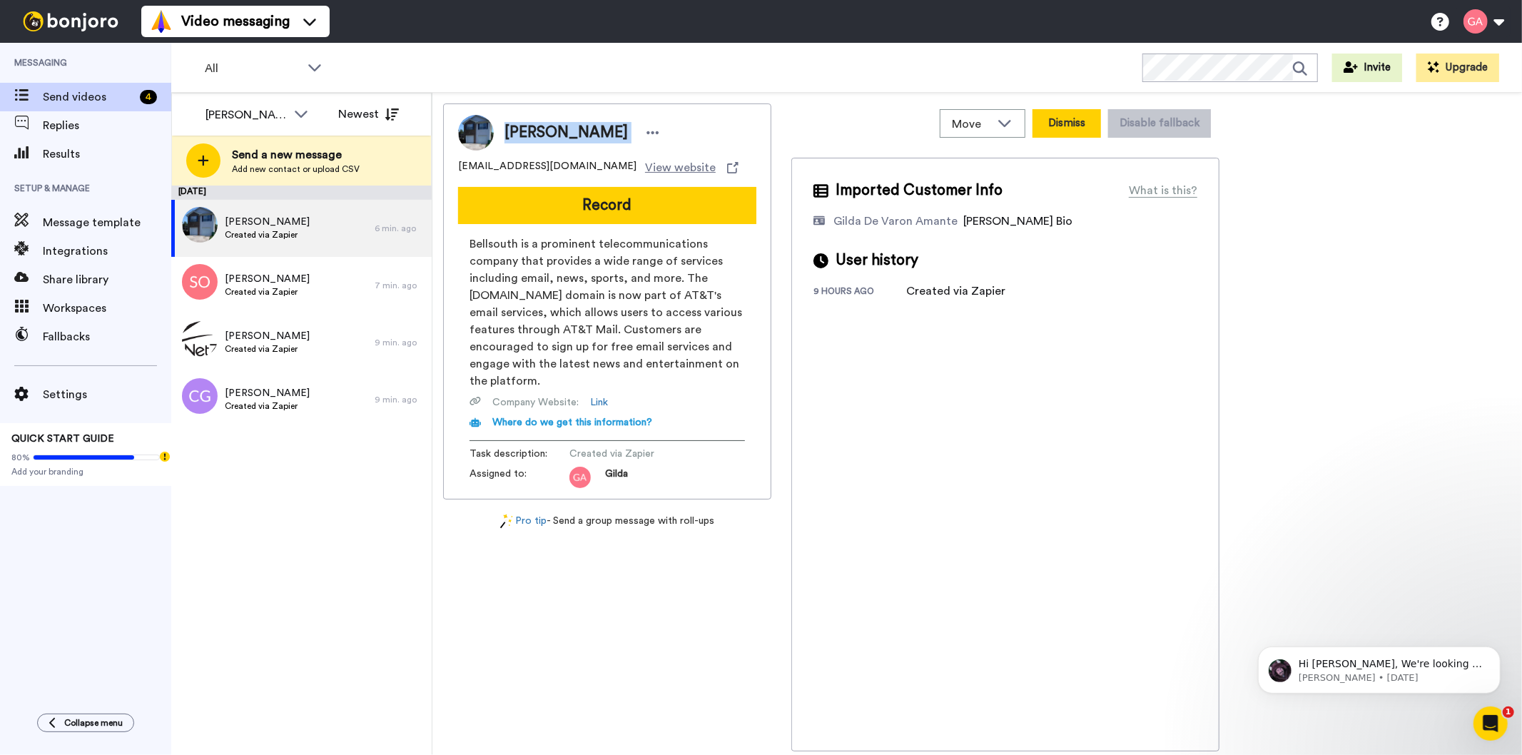
click at [1074, 123] on button "Dismiss" at bounding box center [1067, 123] width 69 height 29
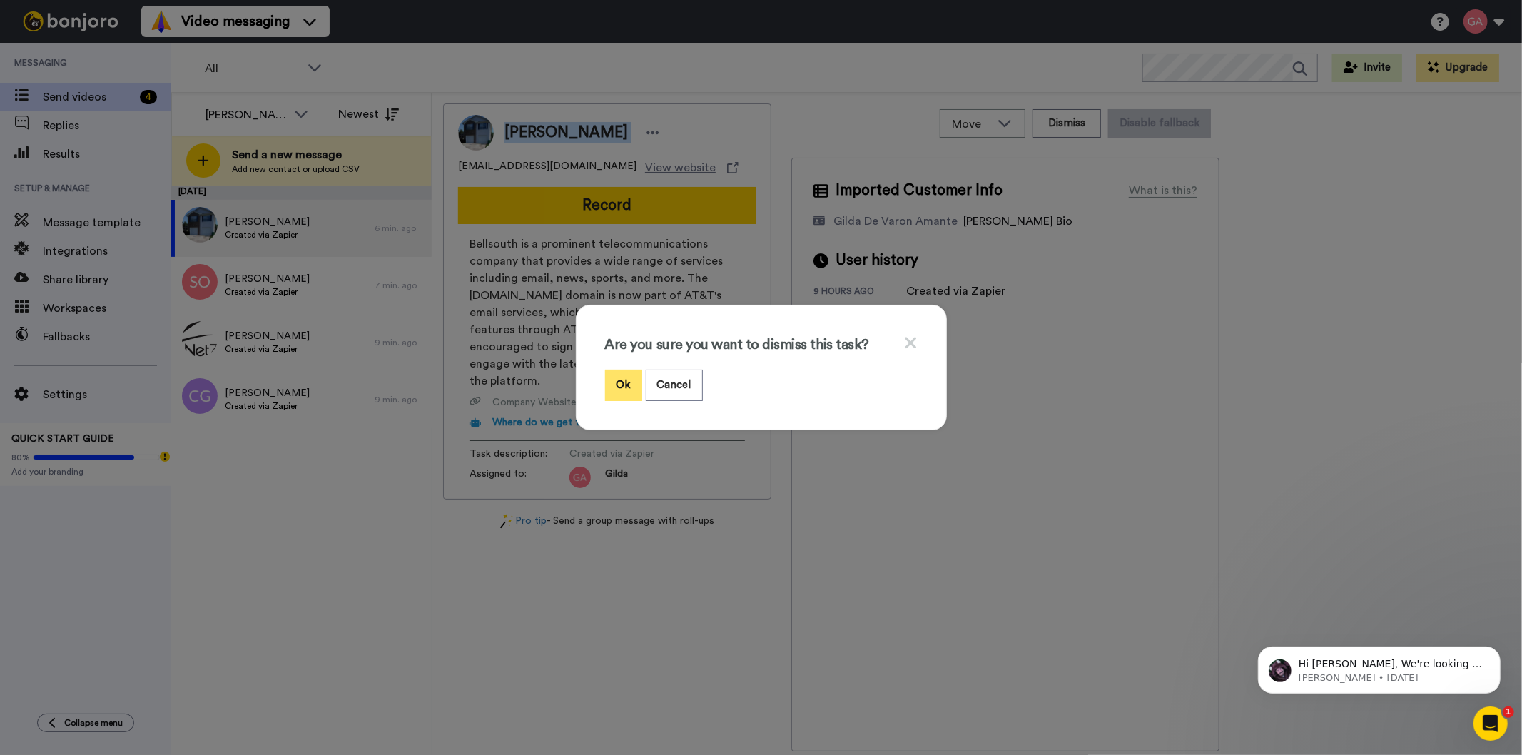
click at [614, 383] on button "Ok" at bounding box center [623, 385] width 37 height 31
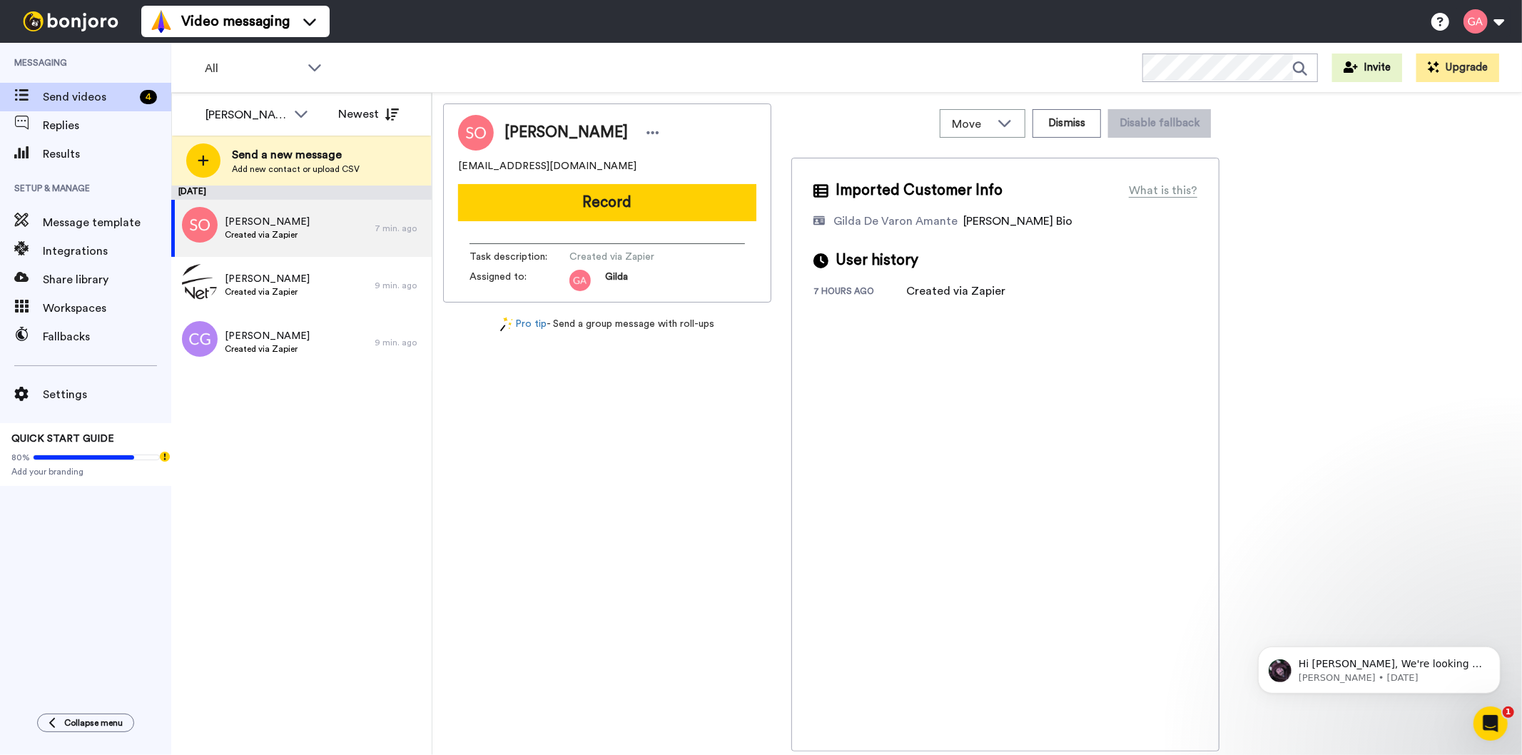
click at [544, 138] on span "[PERSON_NAME]" at bounding box center [566, 132] width 123 height 21
click at [544, 137] on span "[PERSON_NAME]" at bounding box center [566, 132] width 123 height 21
click at [544, 137] on span "Sheila Olivar" at bounding box center [566, 132] width 123 height 21
copy div "Sheila Olivar"
drag, startPoint x: 585, startPoint y: 168, endPoint x: 450, endPoint y: 171, distance: 134.9
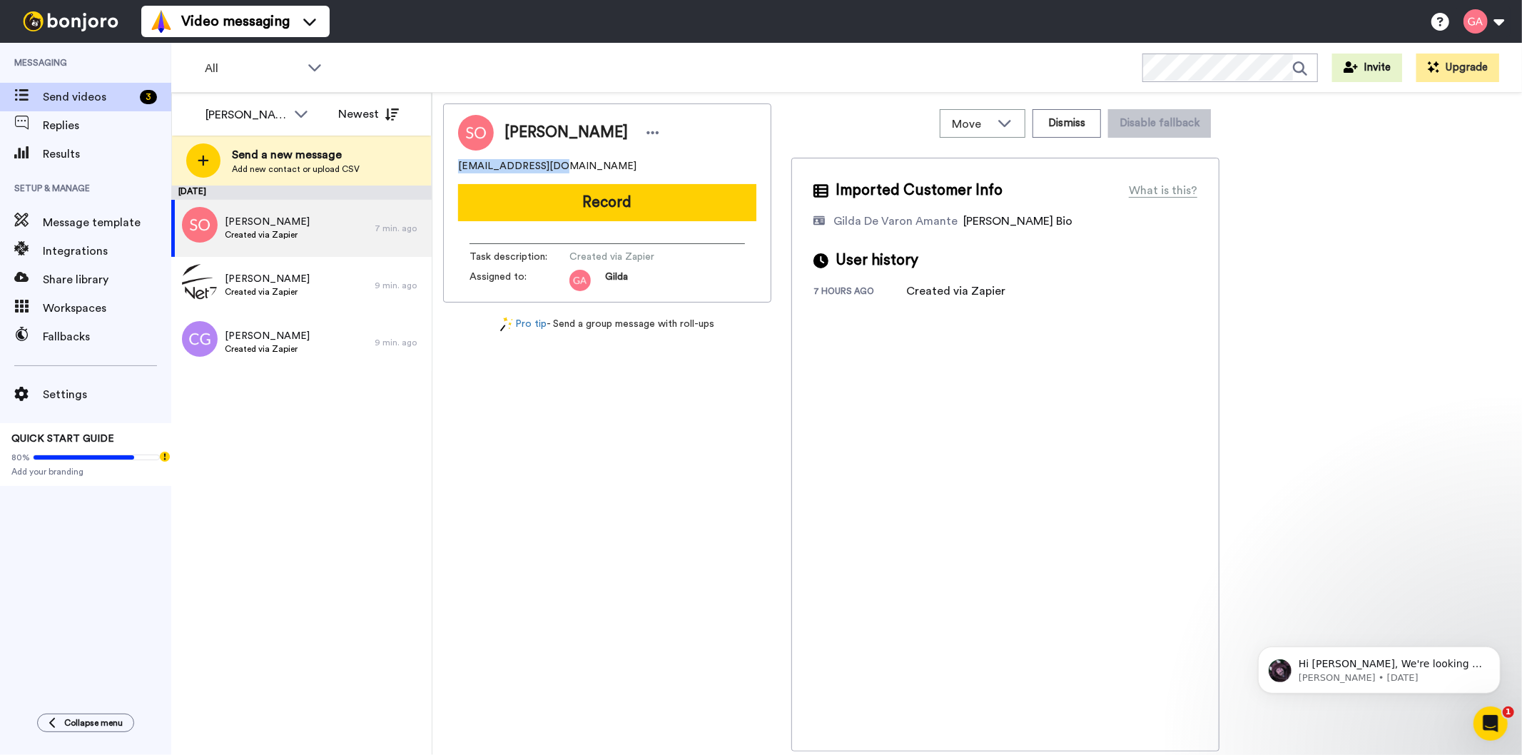
click at [450, 171] on div "Sheila Olivar sbomm416@gmail.com Record Task description : Created via Zapier A…" at bounding box center [607, 202] width 328 height 199
copy span "sbomm416@gmail.com"
click at [615, 447] on div "Sheila Olivar sbomm416@gmail.com Record Task description : Created via Zapier A…" at bounding box center [607, 427] width 328 height 648
drag, startPoint x: 502, startPoint y: 166, endPoint x: 433, endPoint y: 165, distance: 69.2
click at [433, 165] on div "Move WORKSPACES View all Default Task List Other Re-engagement Writing Leads + …" at bounding box center [977, 424] width 1090 height 663
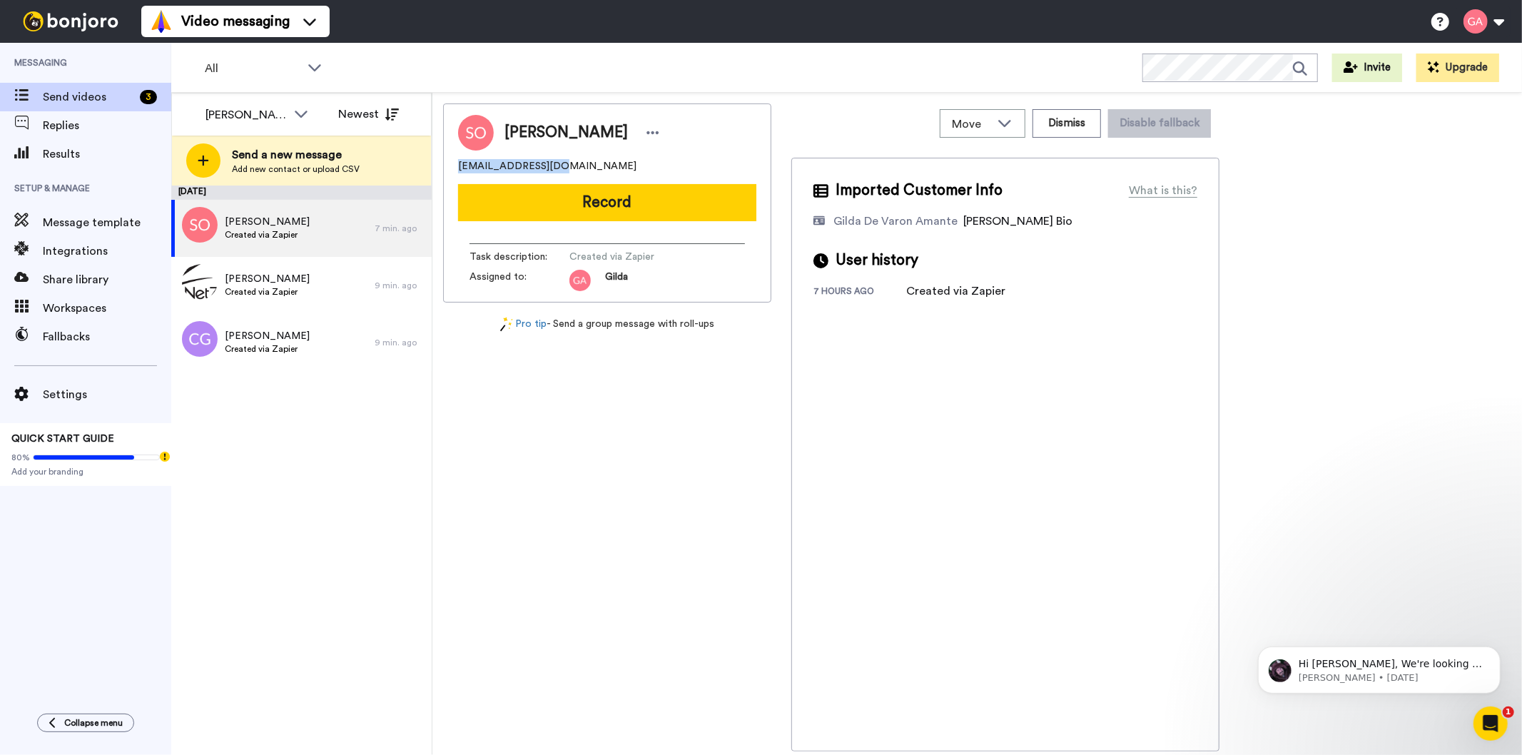
copy span "sbomm416@gmail.com"
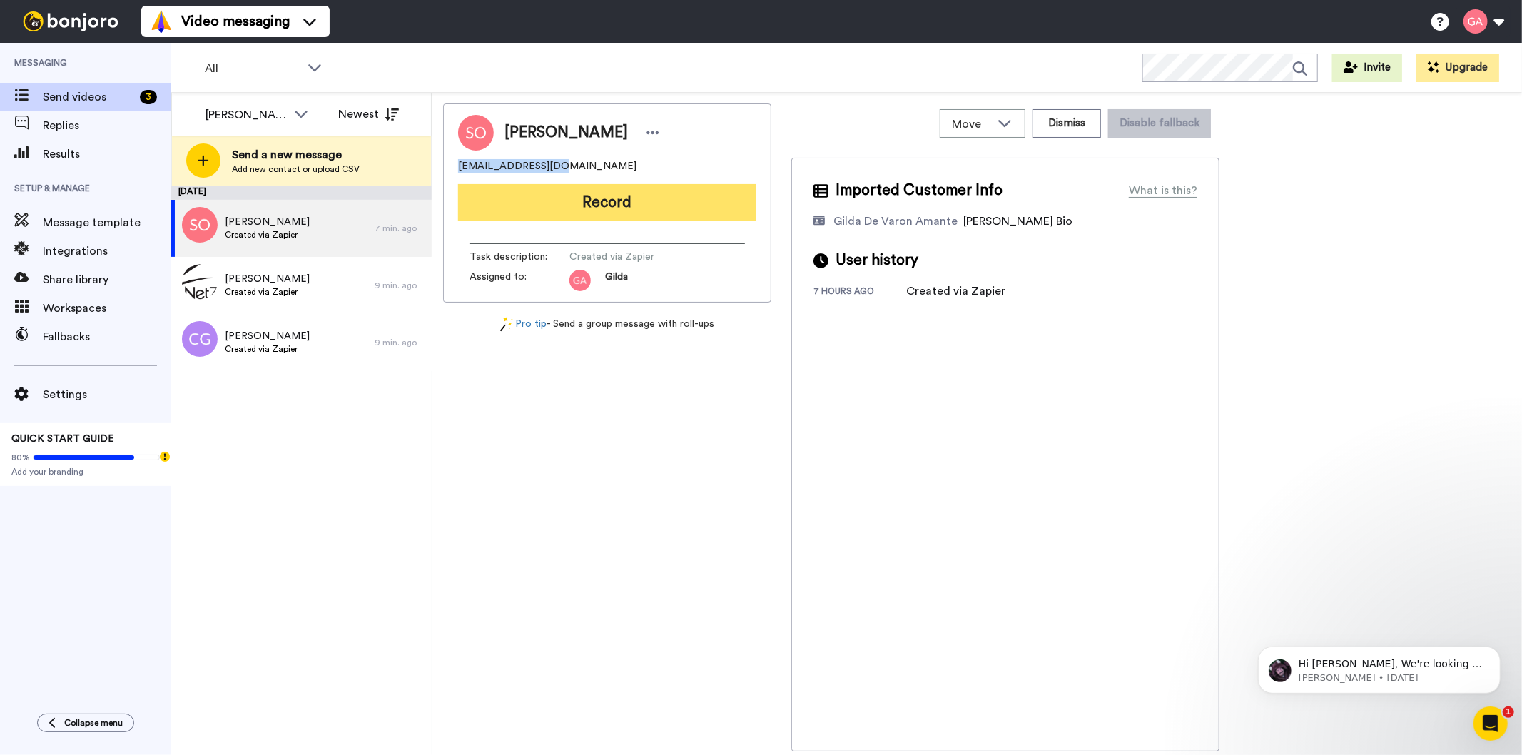
click at [701, 193] on button "Record" at bounding box center [607, 202] width 298 height 37
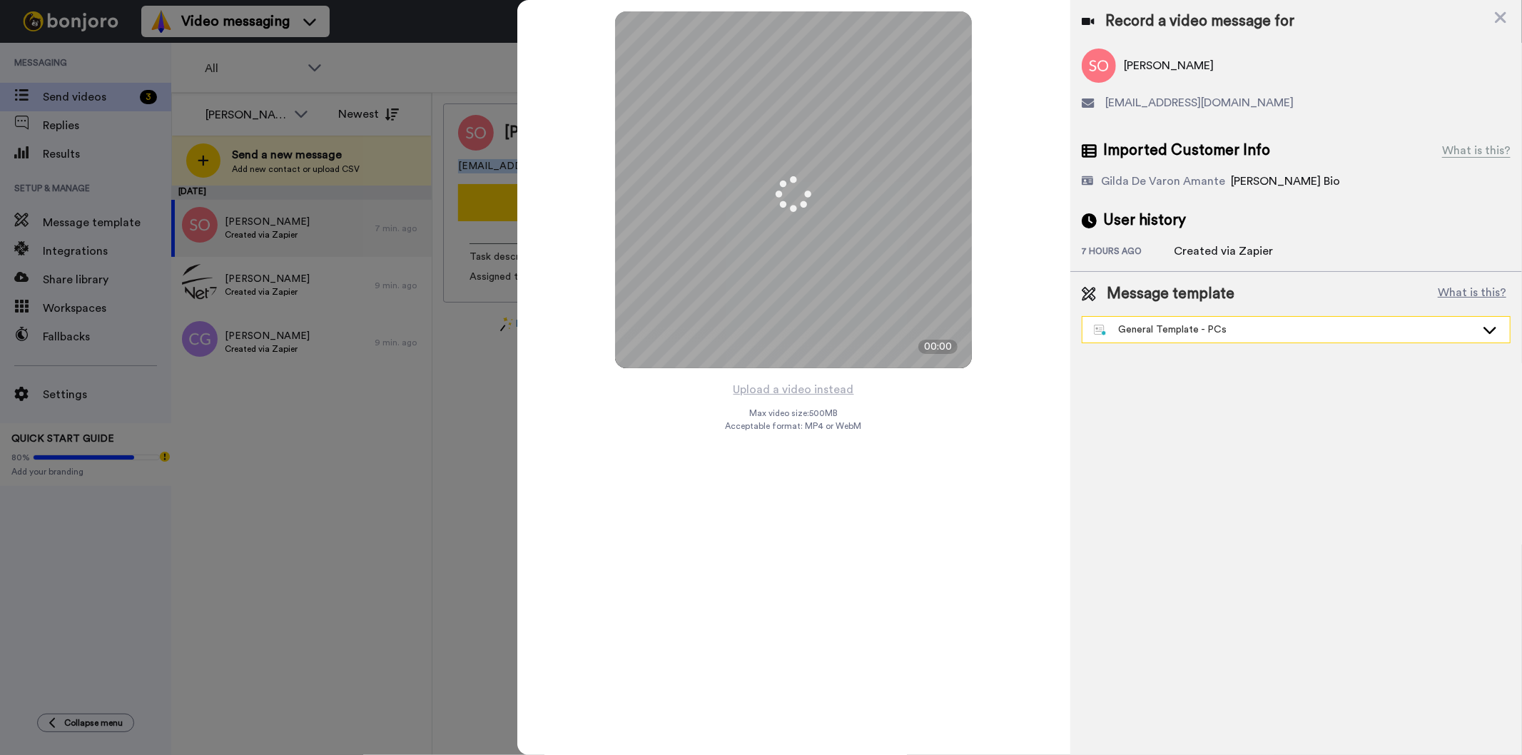
click at [1243, 325] on div "General Template - PCs" at bounding box center [1285, 330] width 382 height 14
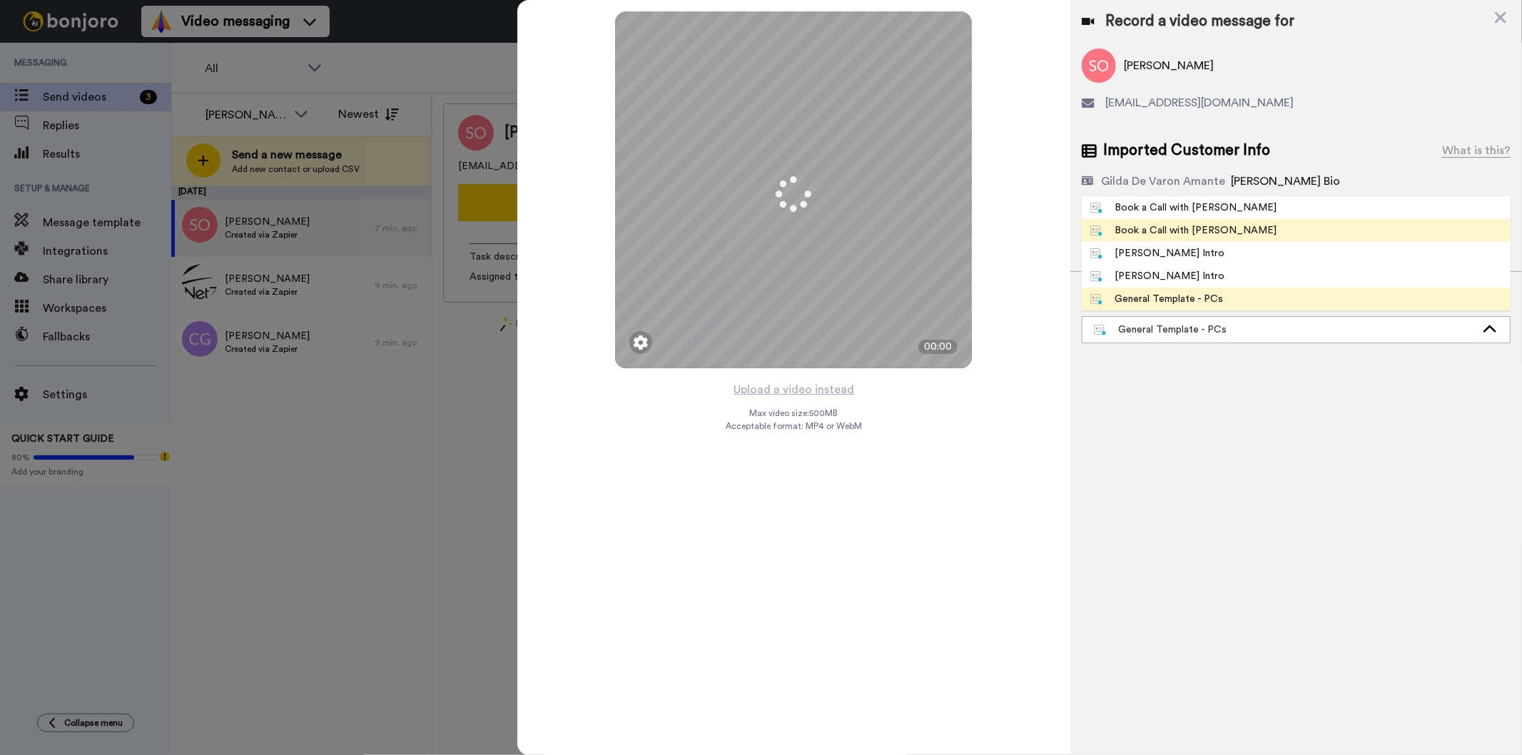
click at [1232, 237] on li "Book a Call with [PERSON_NAME]" at bounding box center [1296, 230] width 429 height 23
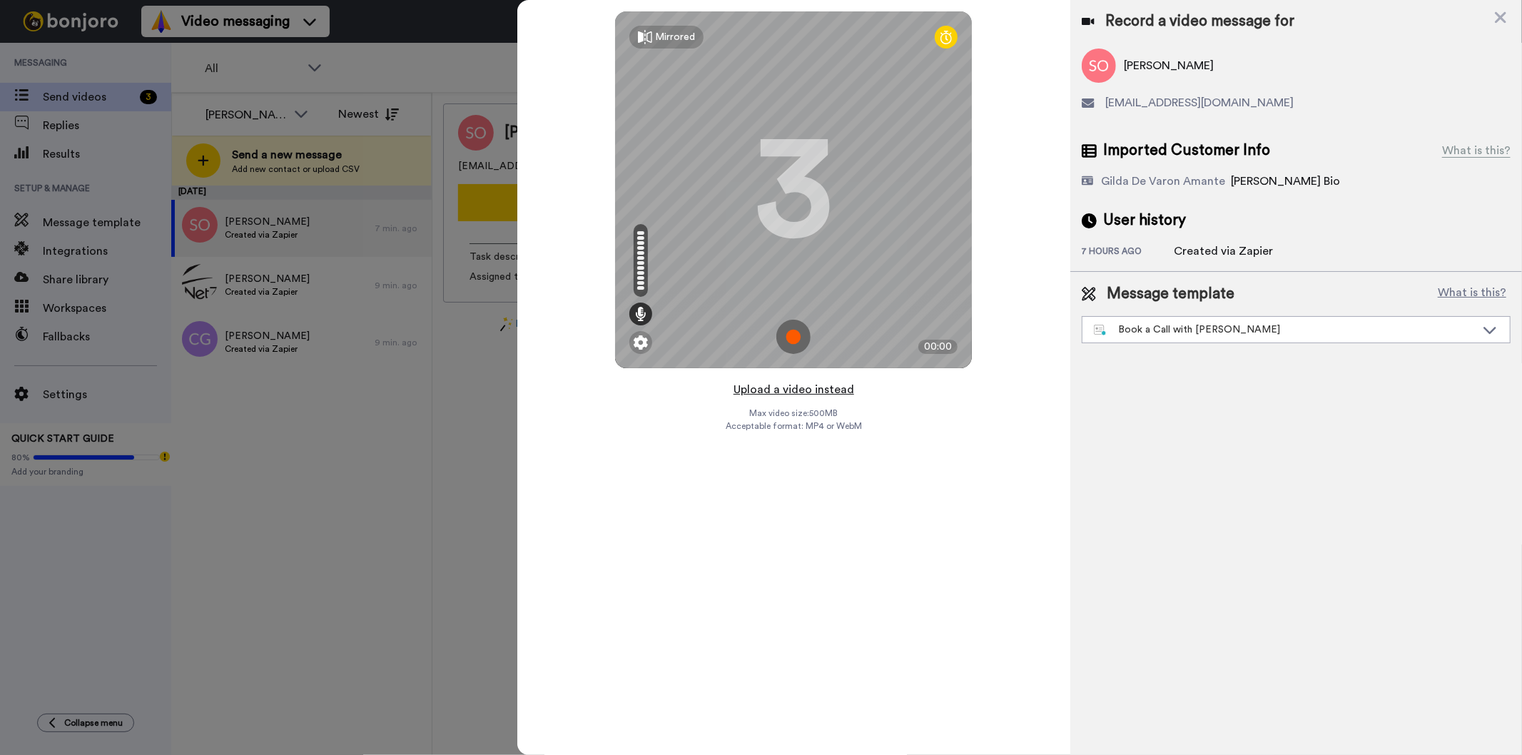
click at [795, 386] on button "Upload a video instead" at bounding box center [793, 389] width 129 height 19
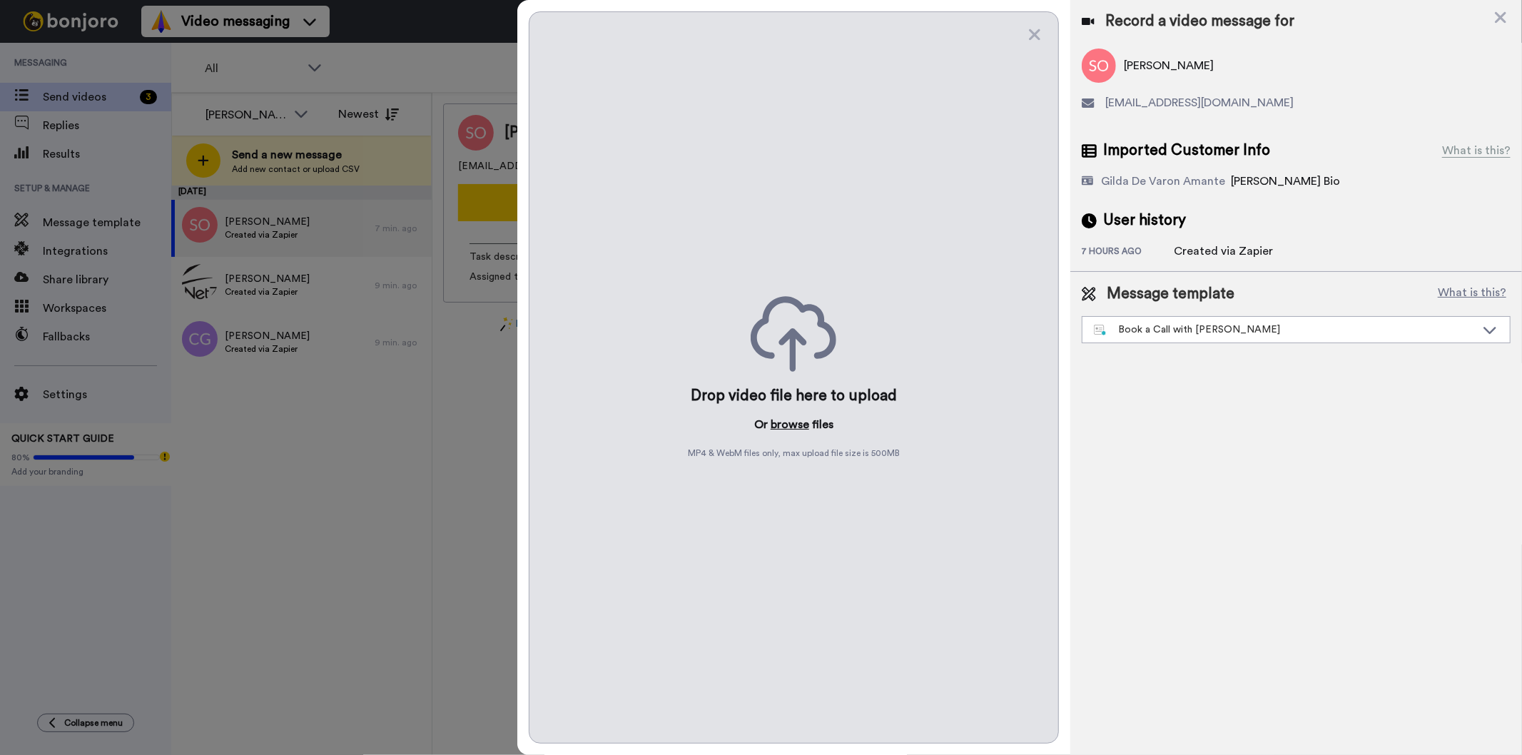
click at [778, 421] on button "browse" at bounding box center [790, 424] width 39 height 17
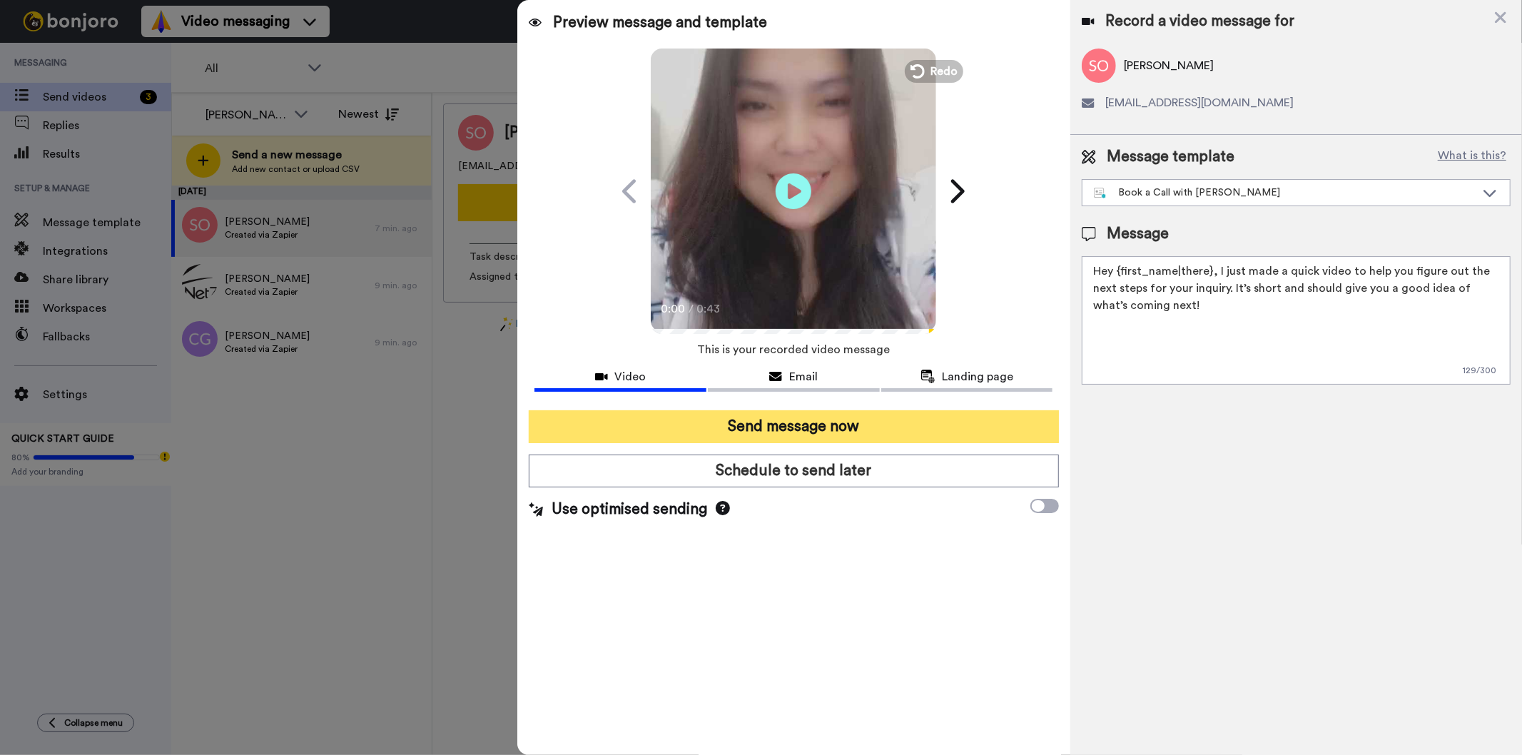
click at [815, 424] on button "Send message now" at bounding box center [793, 426] width 529 height 33
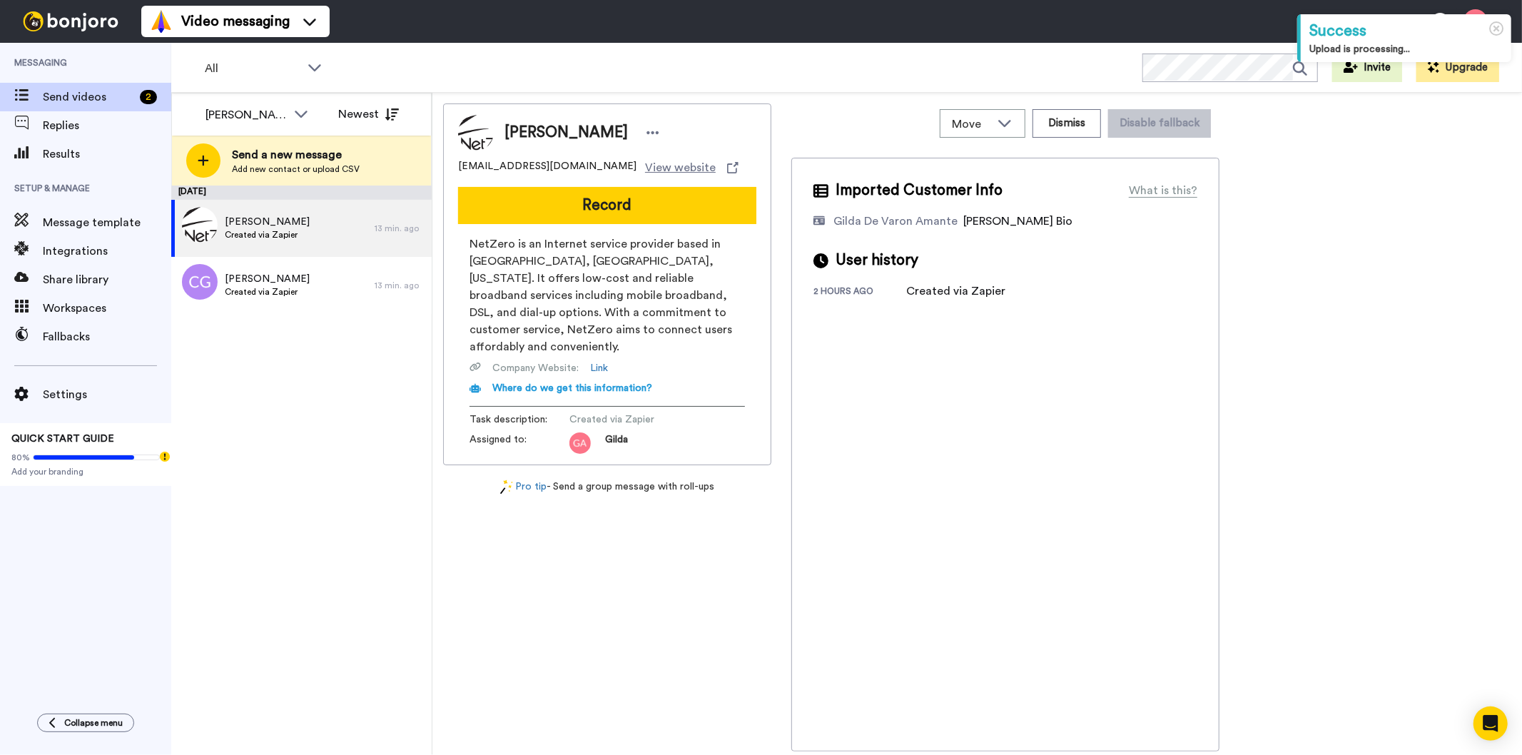
click at [515, 126] on span "[PERSON_NAME]" at bounding box center [566, 132] width 123 height 21
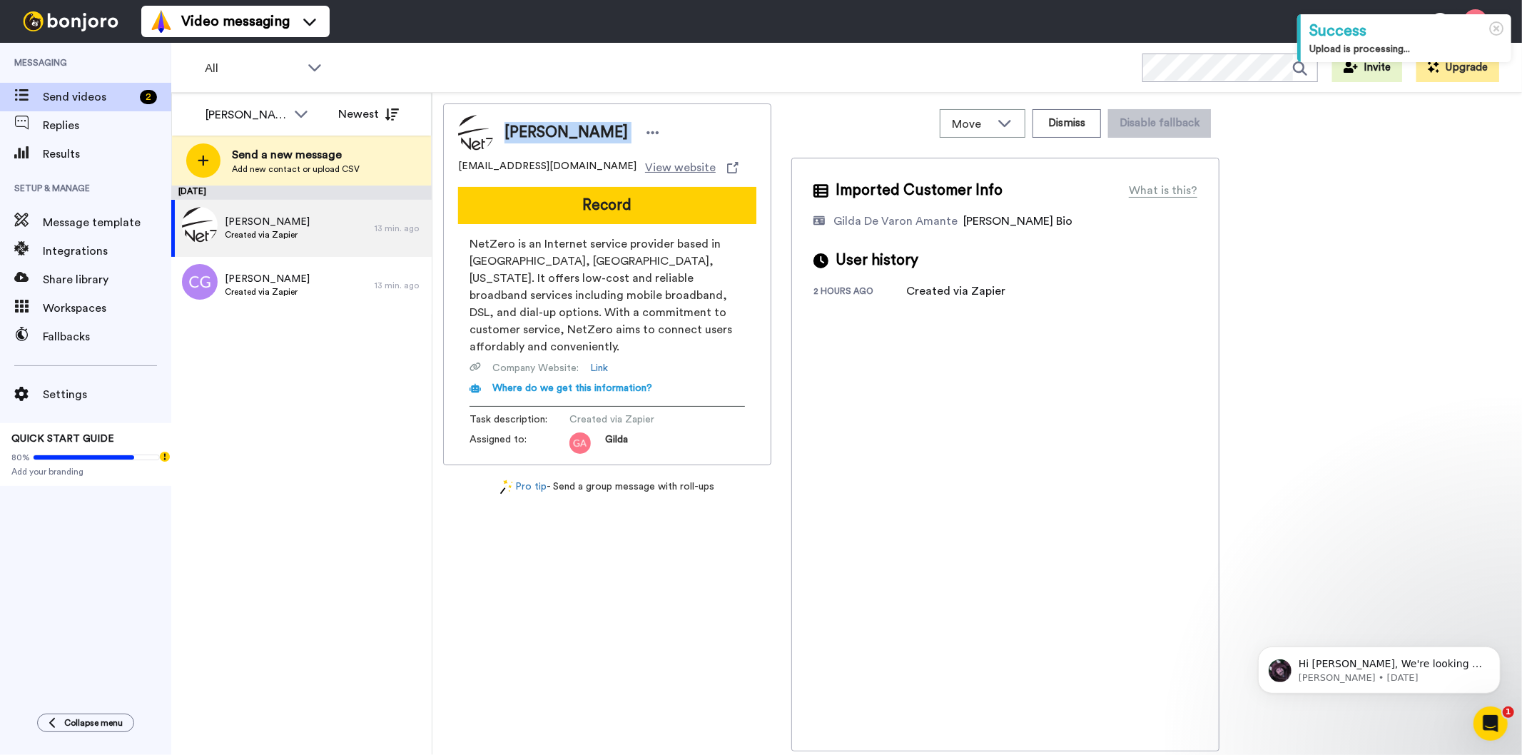
copy div "[PERSON_NAME]"
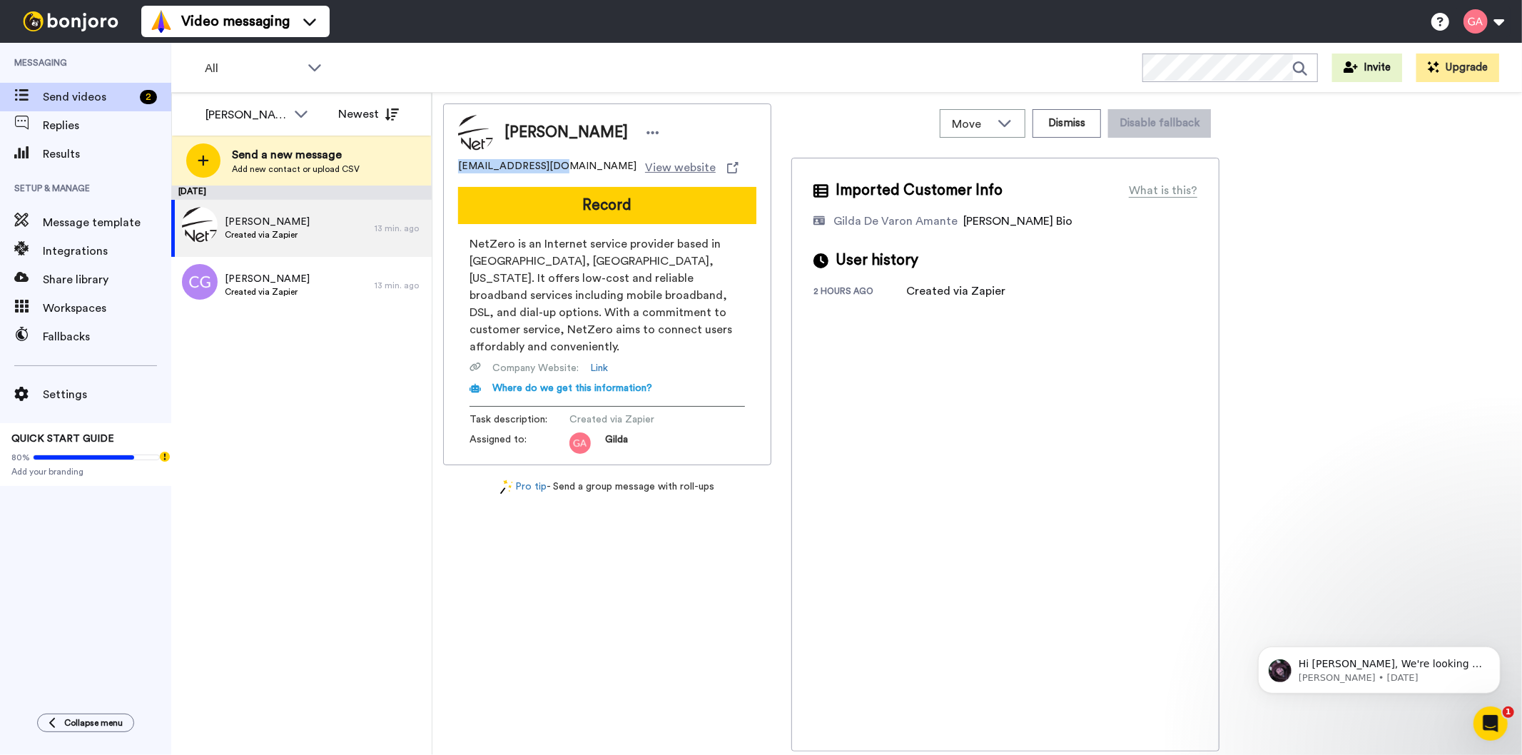
drag, startPoint x: 554, startPoint y: 167, endPoint x: 453, endPoint y: 167, distance: 100.6
click at [453, 167] on div "[PERSON_NAME] [EMAIL_ADDRESS][DOMAIN_NAME] View website Record NetZero is an In…" at bounding box center [607, 284] width 328 height 362
copy span "[EMAIL_ADDRESS][DOMAIN_NAME]"
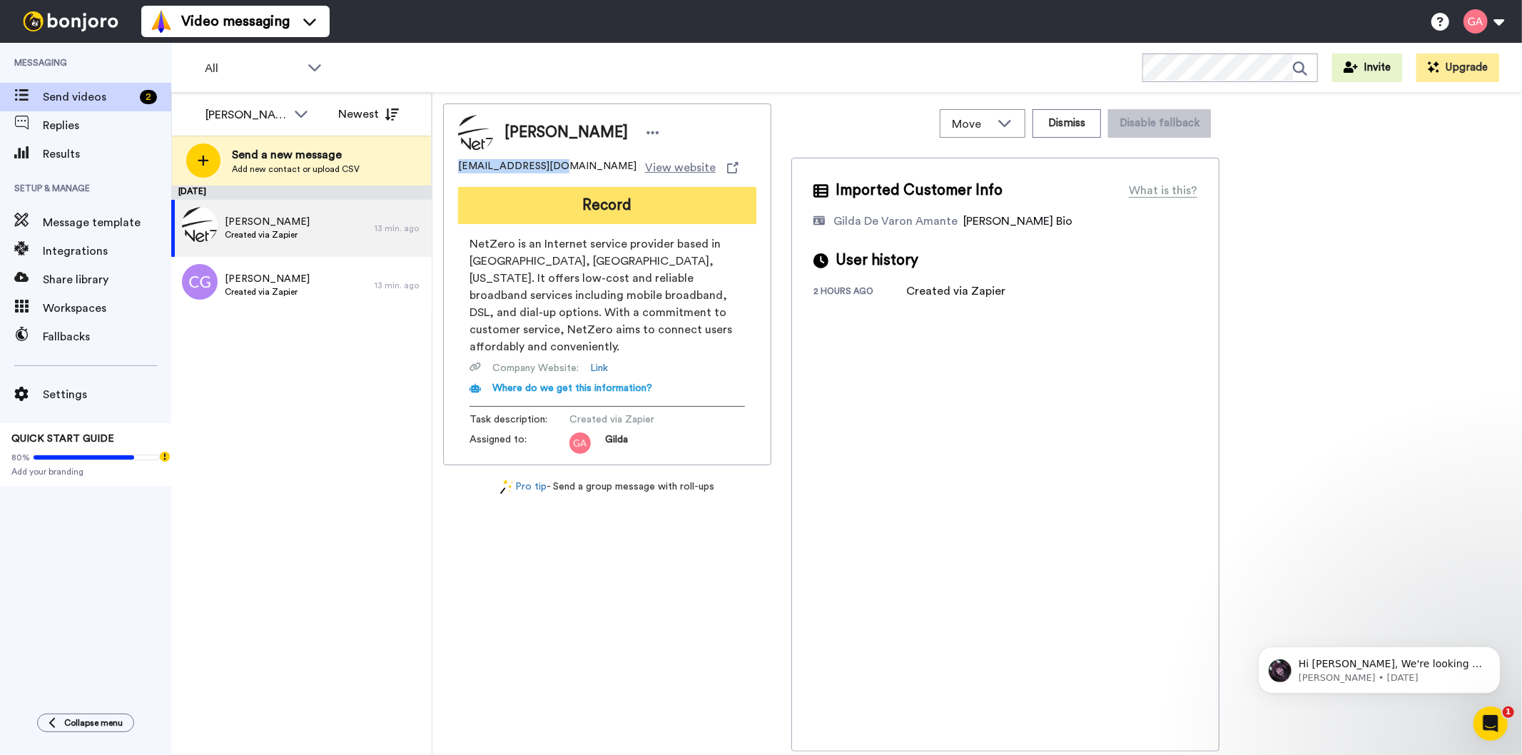
click at [627, 208] on button "Record" at bounding box center [607, 205] width 298 height 37
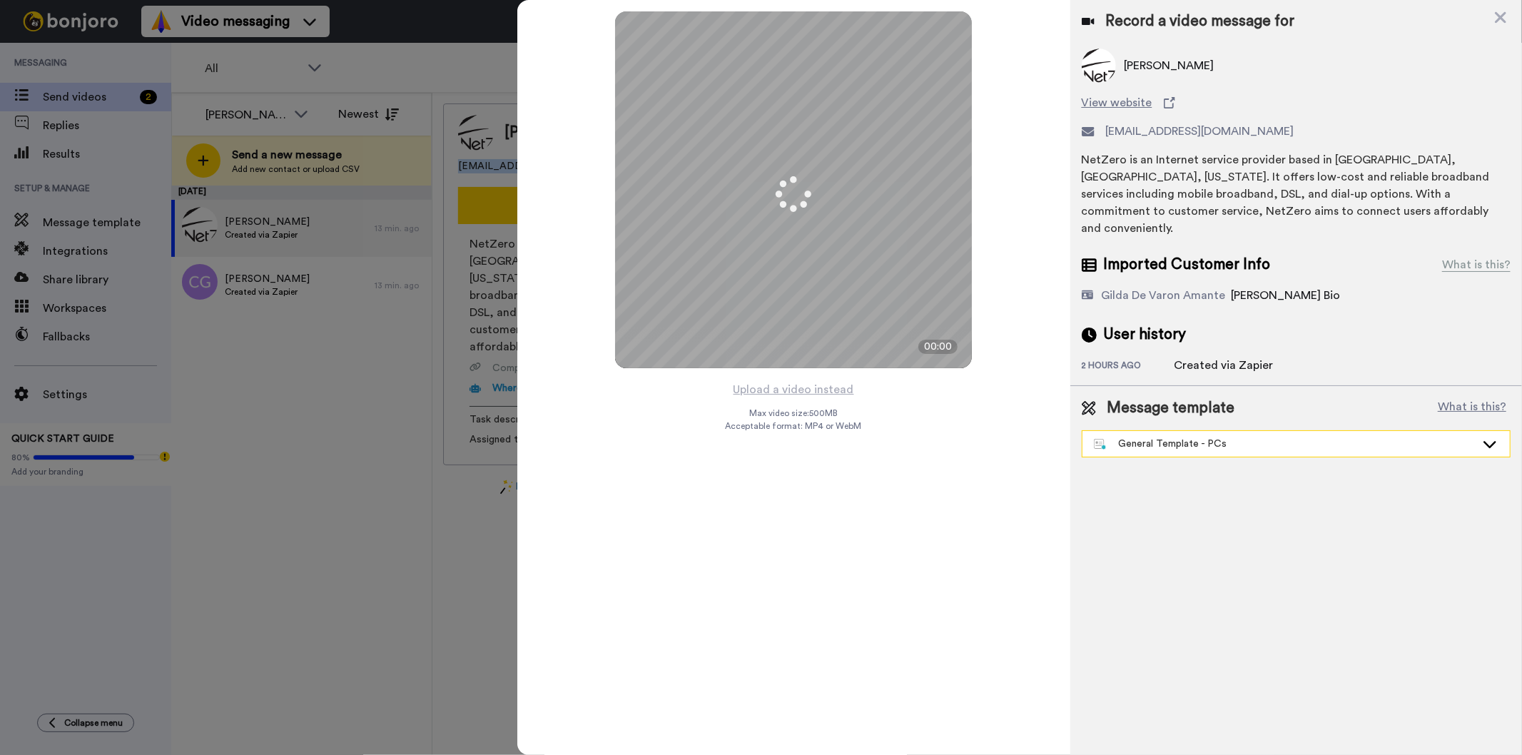
click at [1255, 437] on div "General Template - PCs" at bounding box center [1285, 444] width 382 height 14
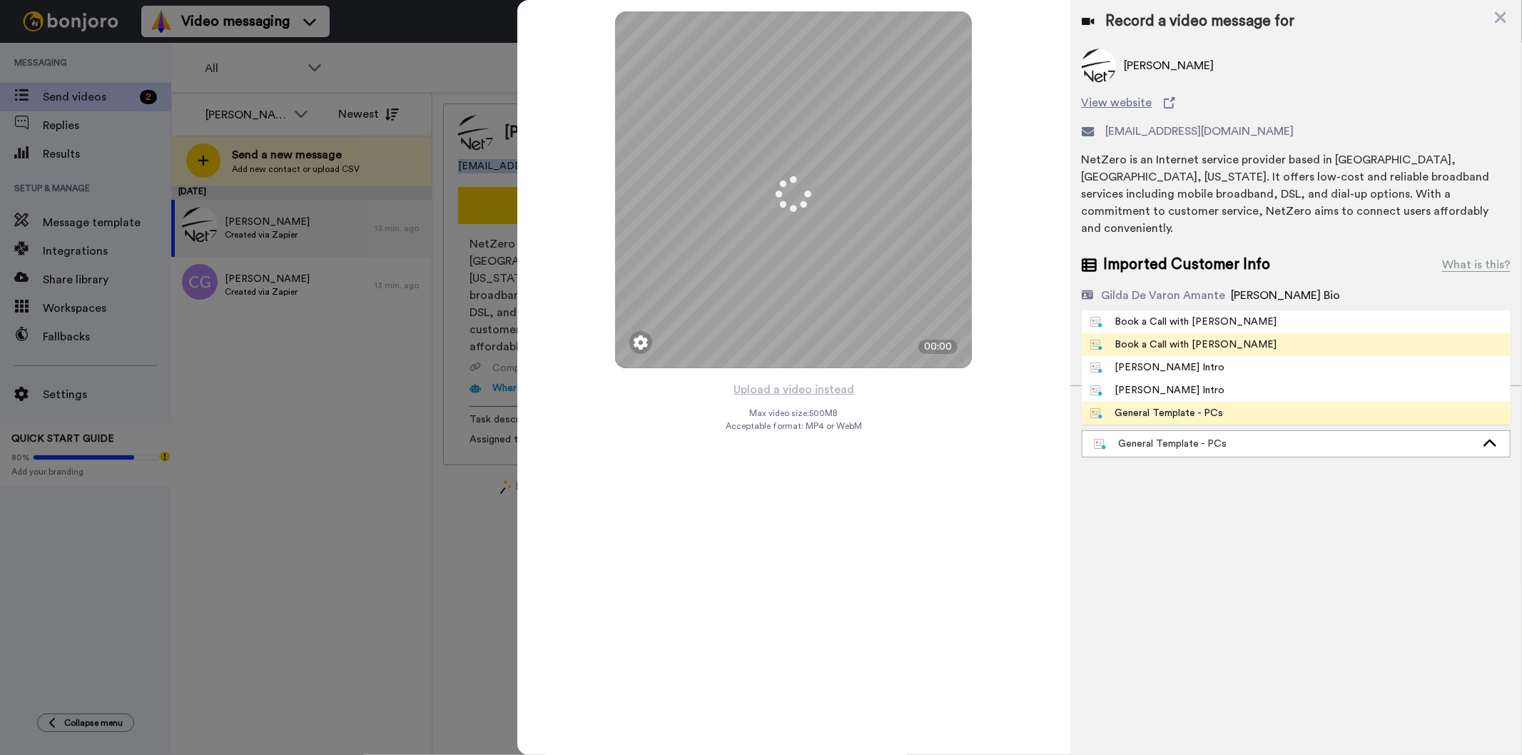
click at [1212, 338] on div "Book a Call with [PERSON_NAME]" at bounding box center [1183, 345] width 187 height 14
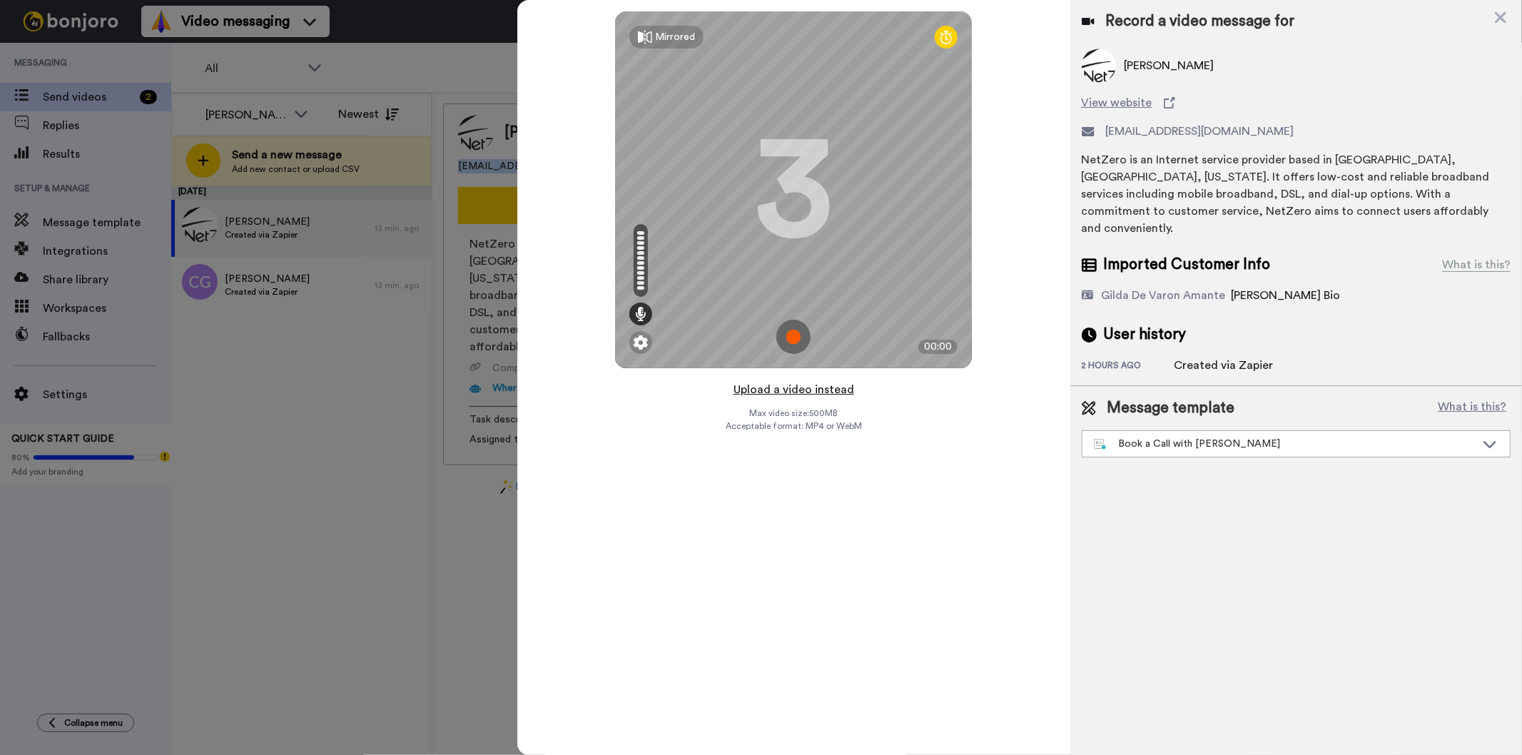
click at [789, 391] on button "Upload a video instead" at bounding box center [793, 389] width 129 height 19
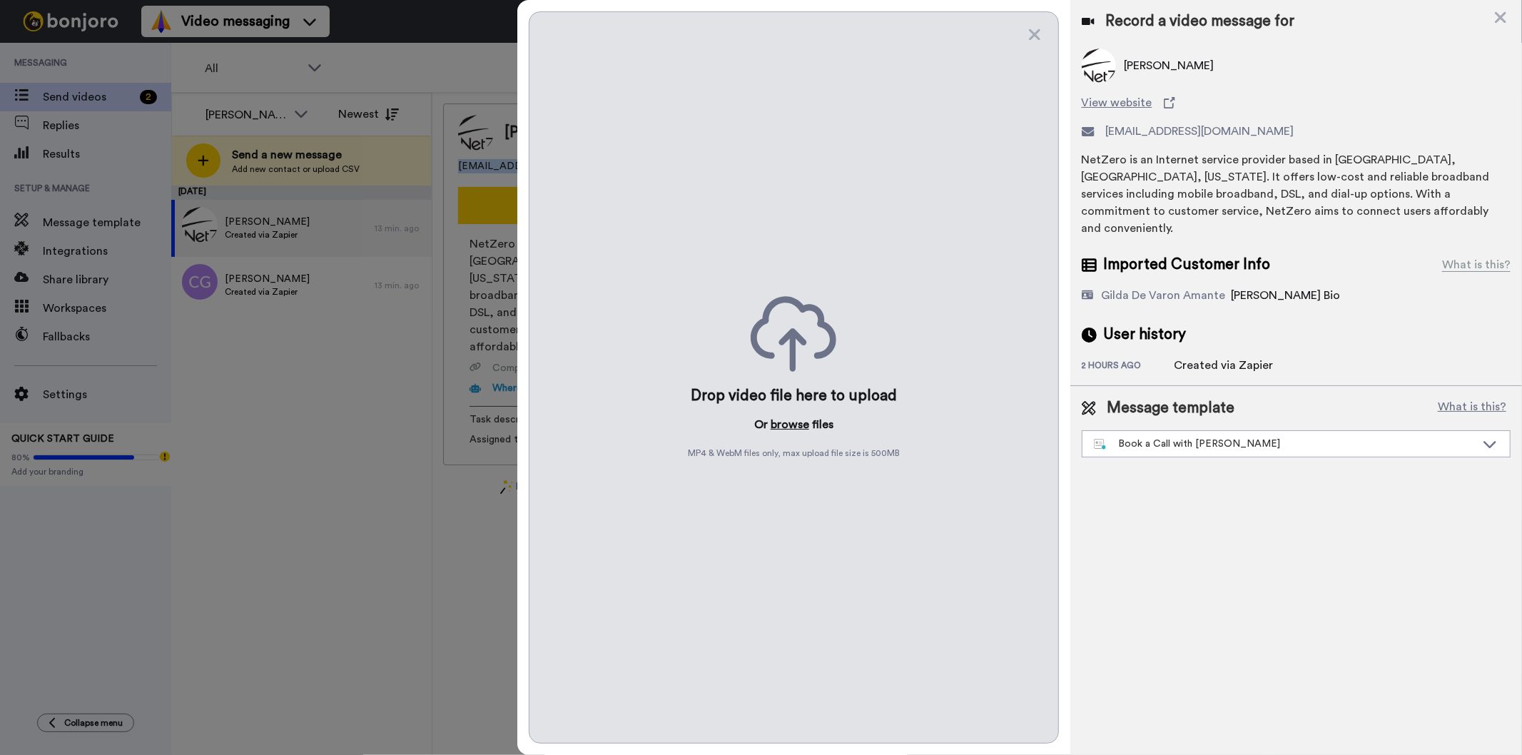
click at [793, 430] on button "browse" at bounding box center [790, 424] width 39 height 17
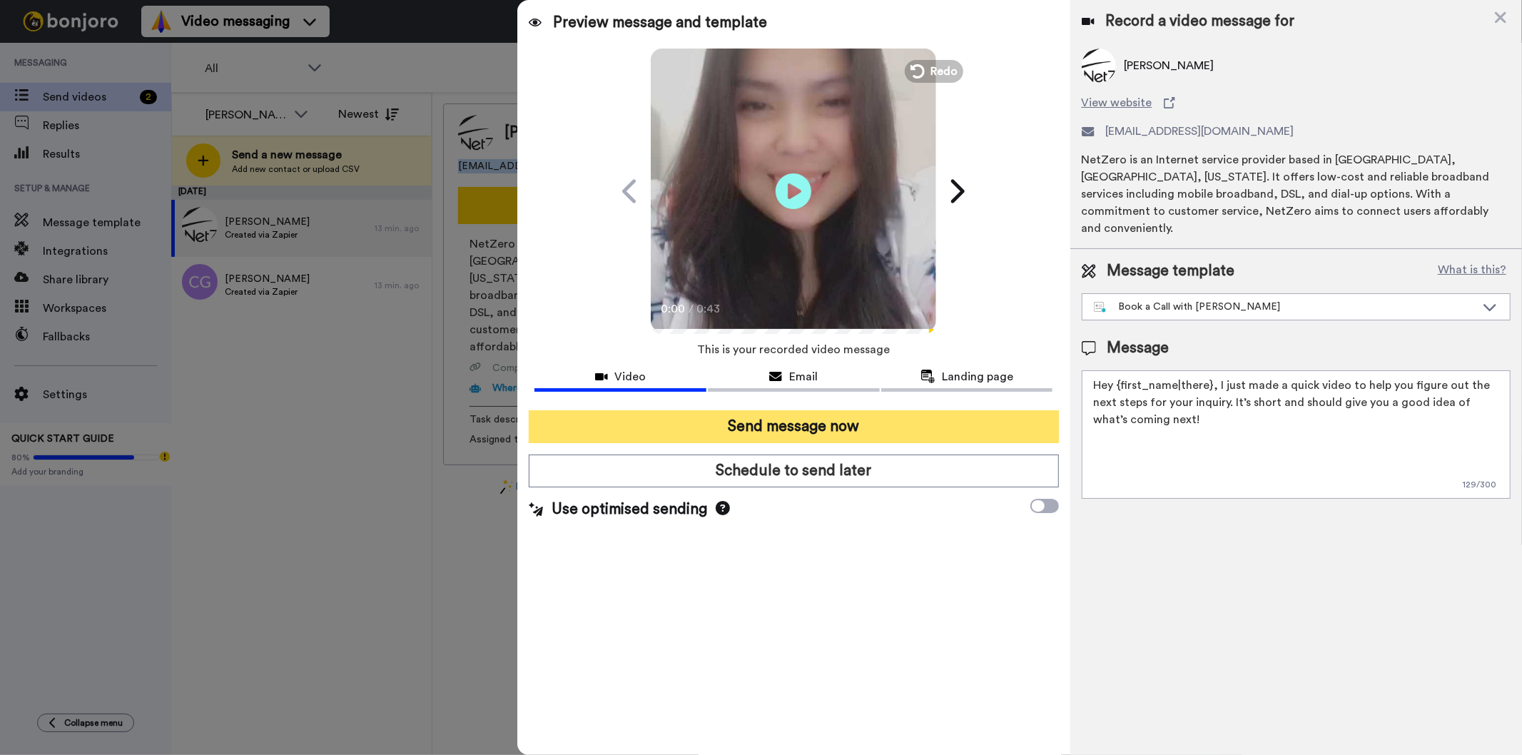
click at [766, 427] on button "Send message now" at bounding box center [793, 426] width 529 height 33
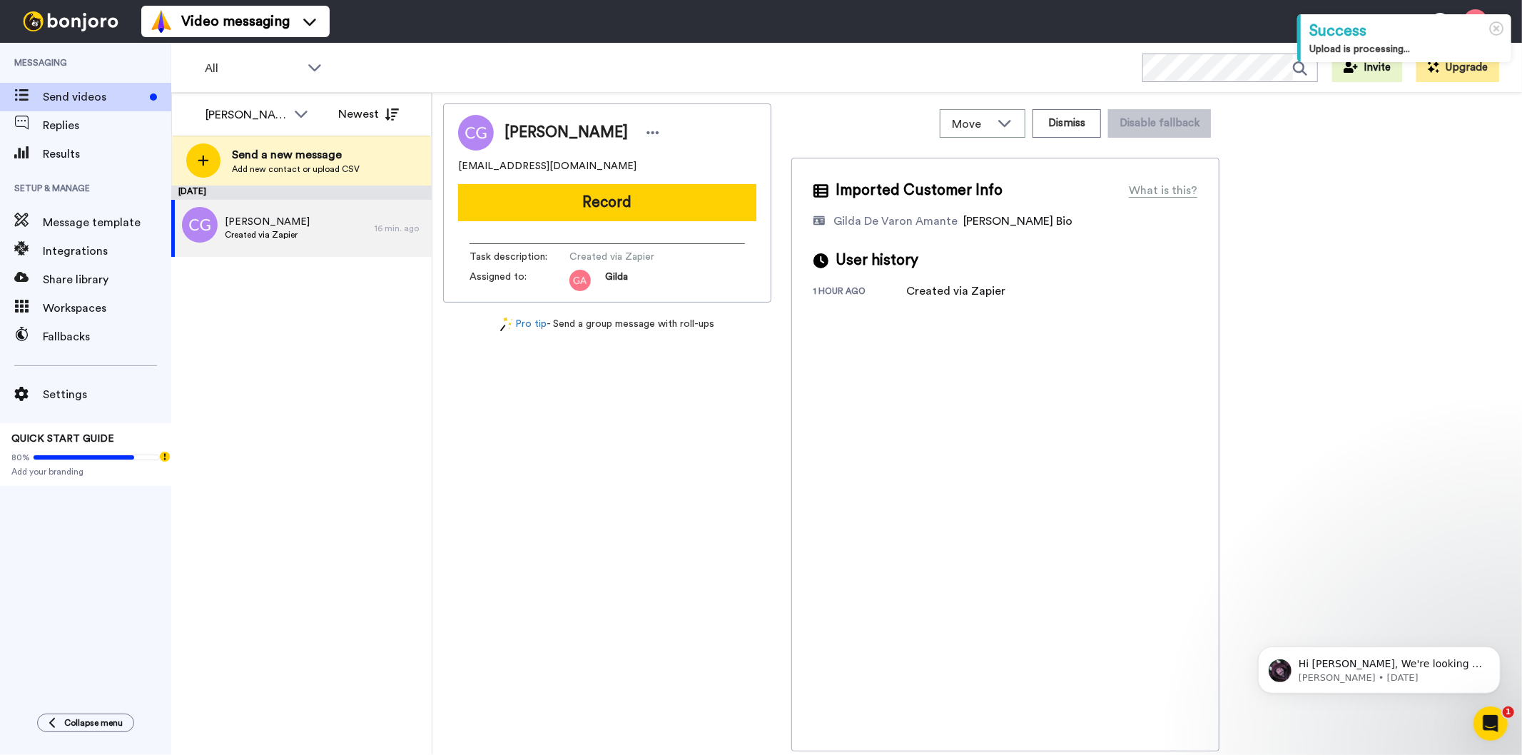
click at [312, 374] on div "August 27 Candice Goodwin Created via Zapier 16 min. ago" at bounding box center [301, 471] width 260 height 570
click at [553, 131] on span "[PERSON_NAME]" at bounding box center [566, 132] width 123 height 21
click at [552, 131] on span "[PERSON_NAME]" at bounding box center [566, 132] width 123 height 21
copy div "[PERSON_NAME]"
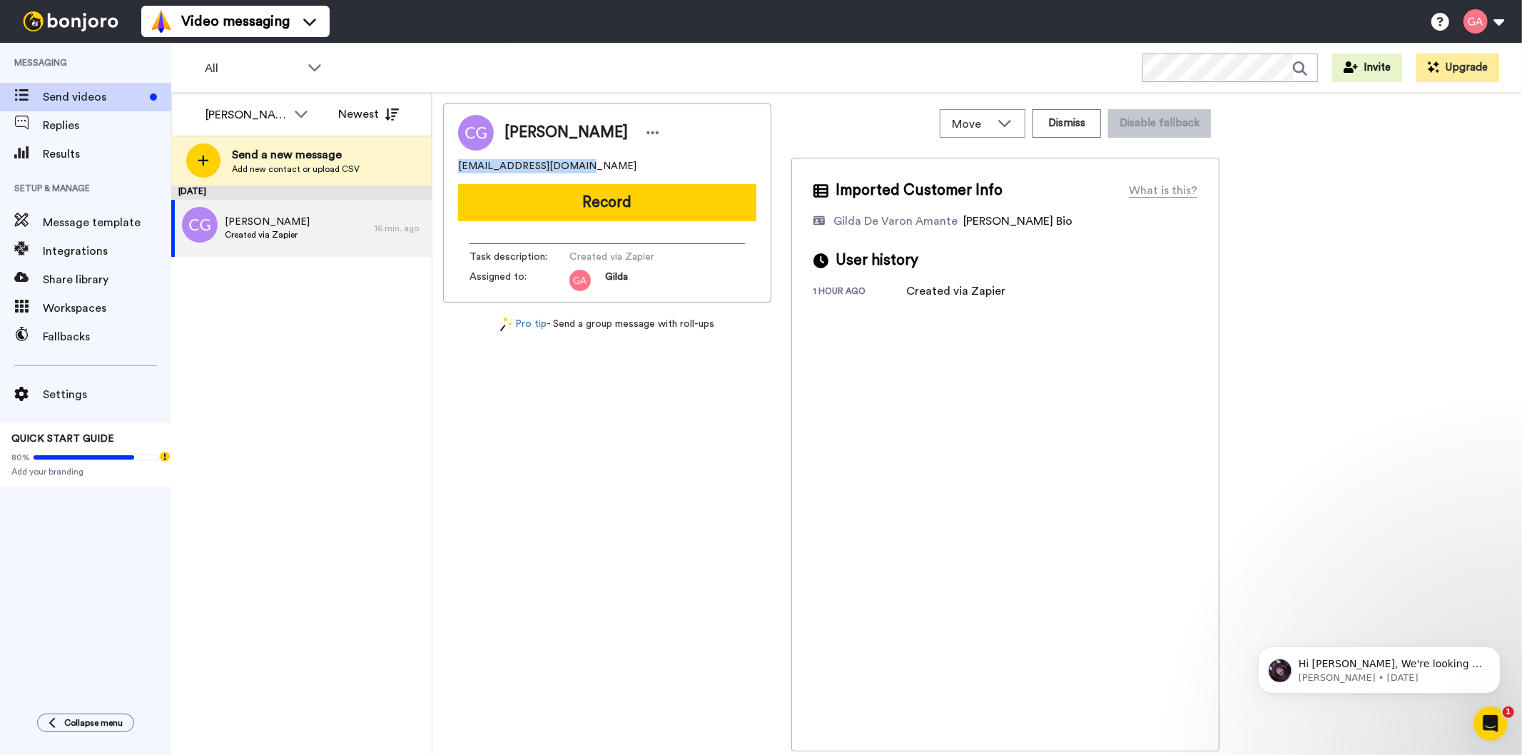
drag, startPoint x: 595, startPoint y: 158, endPoint x: 443, endPoint y: 172, distance: 152.7
click at [443, 172] on div "Candice Goodwin goodwinkim74@gmail.com Record Task description : Created via Za…" at bounding box center [607, 202] width 328 height 199
copy span "goodwinkim74@gmail.com"
click at [497, 437] on div "Candice Goodwin goodwinkim74@gmail.com Record Task description : Created via Za…" at bounding box center [607, 427] width 328 height 648
click at [662, 601] on div "Candice Goodwin goodwinkim74@gmail.com Record Task description : Created via Za…" at bounding box center [607, 427] width 328 height 648
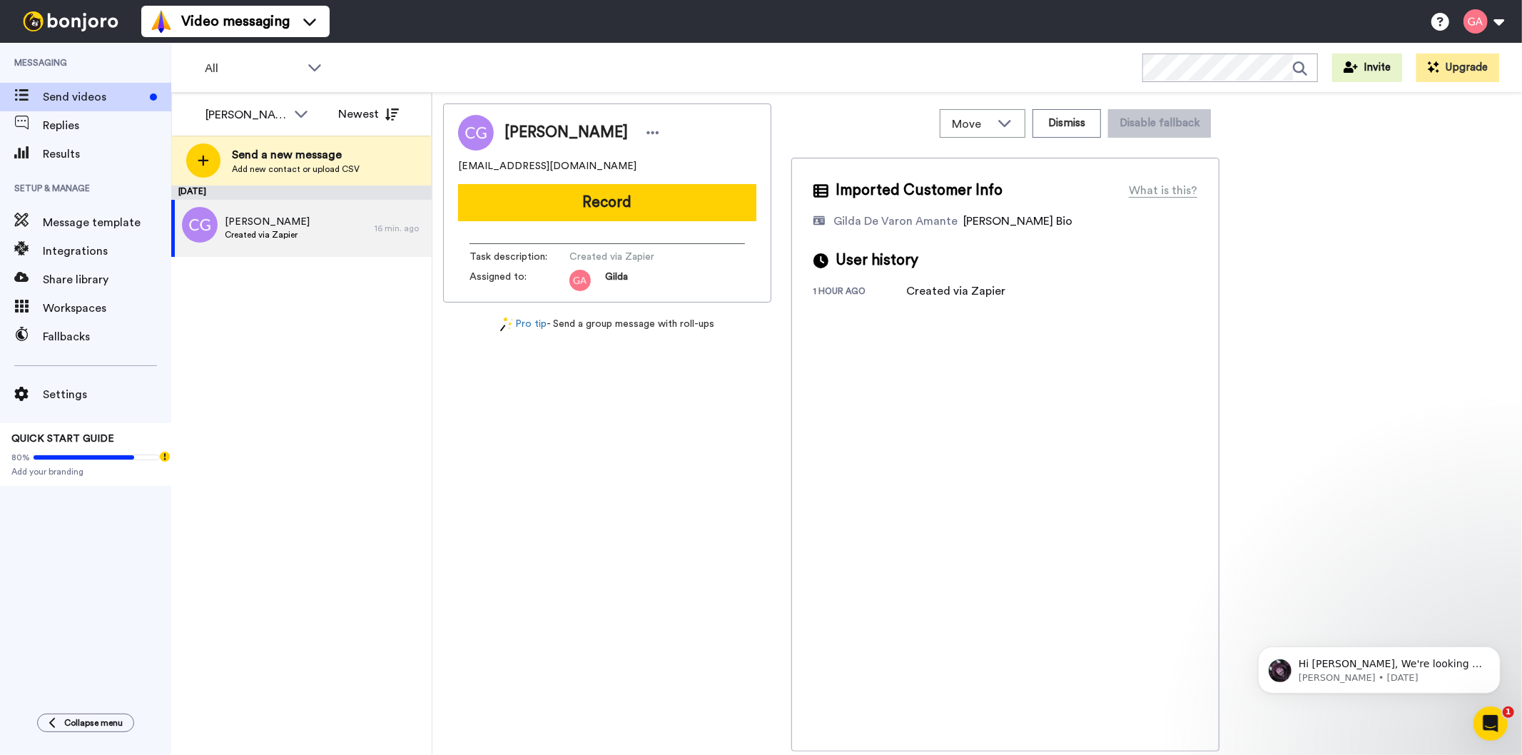
click at [568, 183] on div "Candice Goodwin goodwinkim74@gmail.com Record Task description : Created via Za…" at bounding box center [607, 202] width 328 height 199
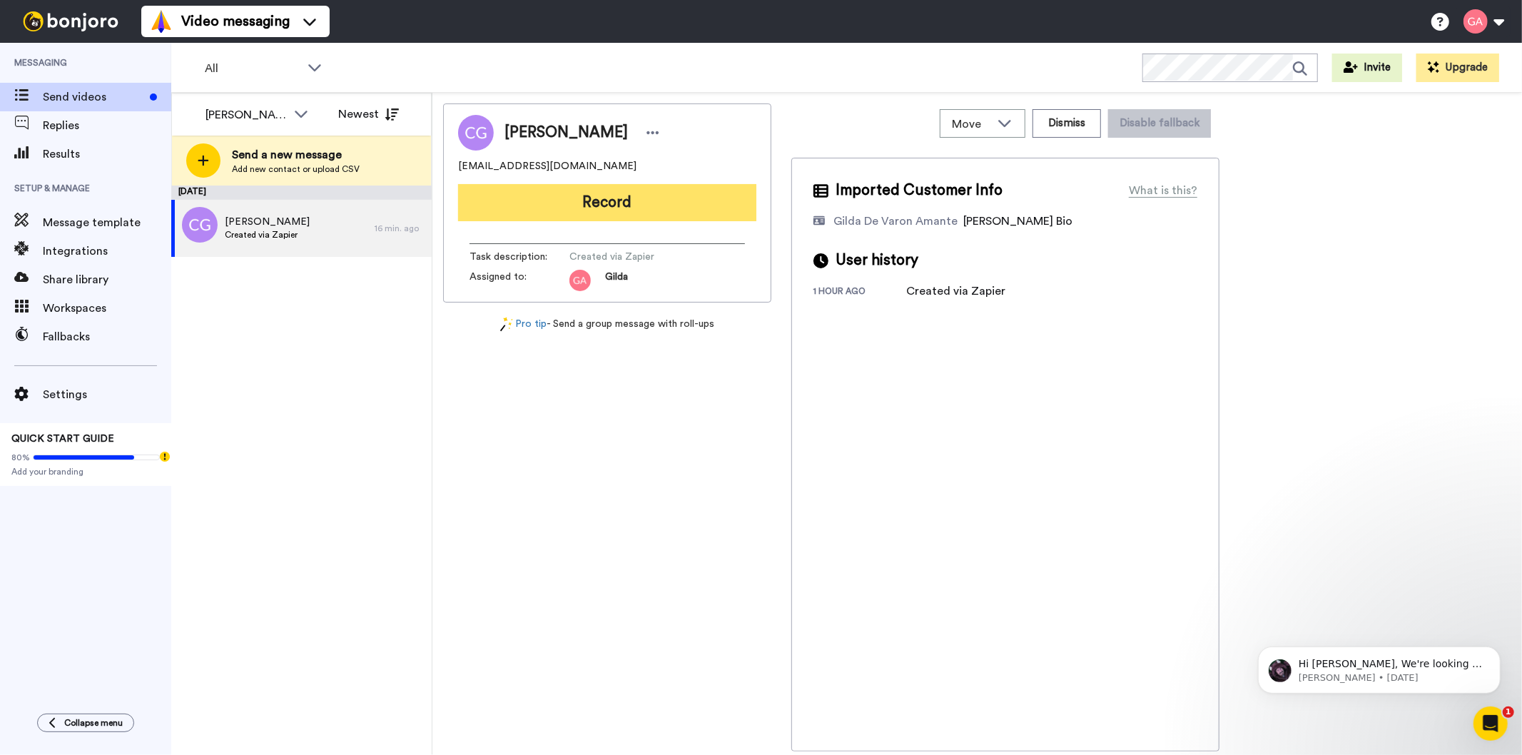
click at [572, 194] on button "Record" at bounding box center [607, 202] width 298 height 37
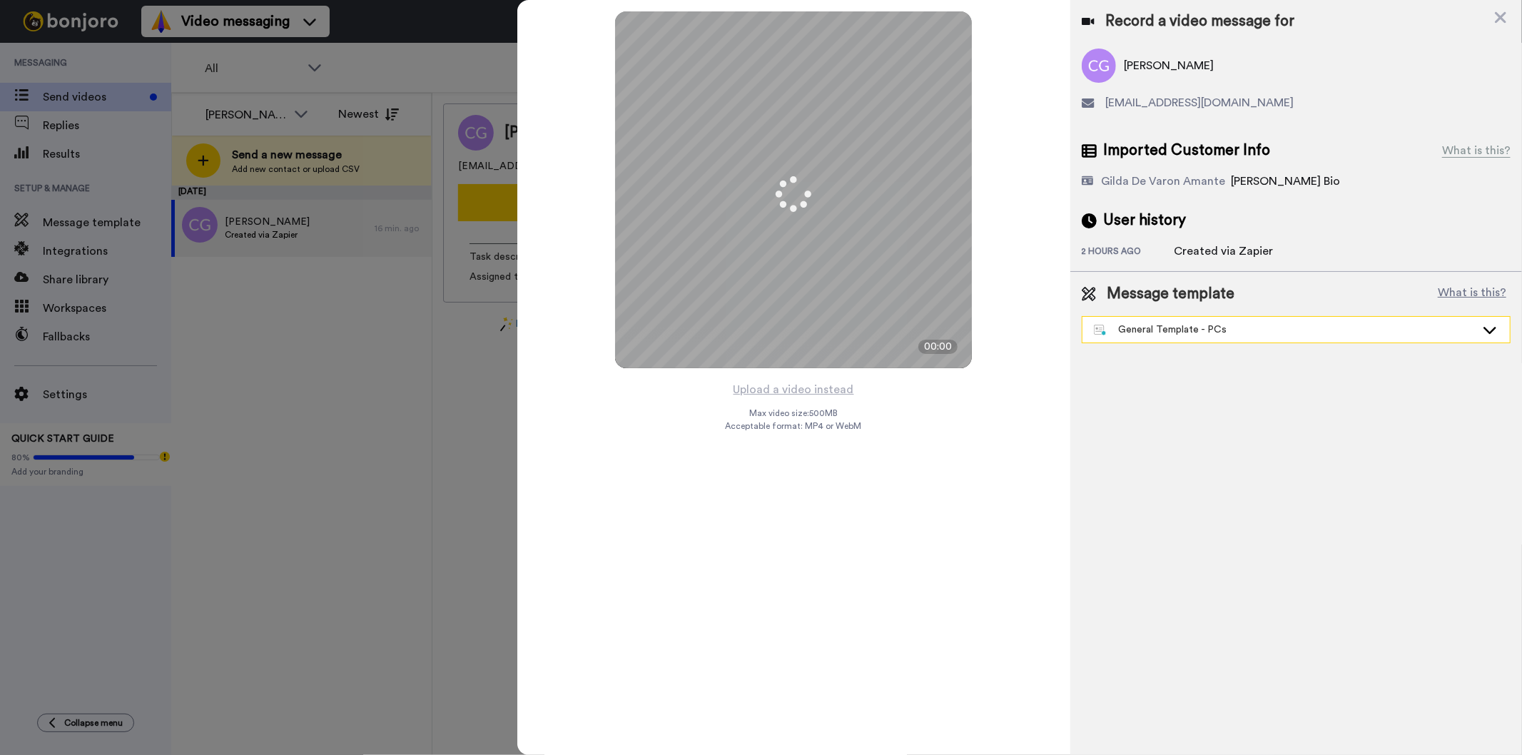
click at [1147, 331] on div "General Template - PCs" at bounding box center [1285, 330] width 382 height 14
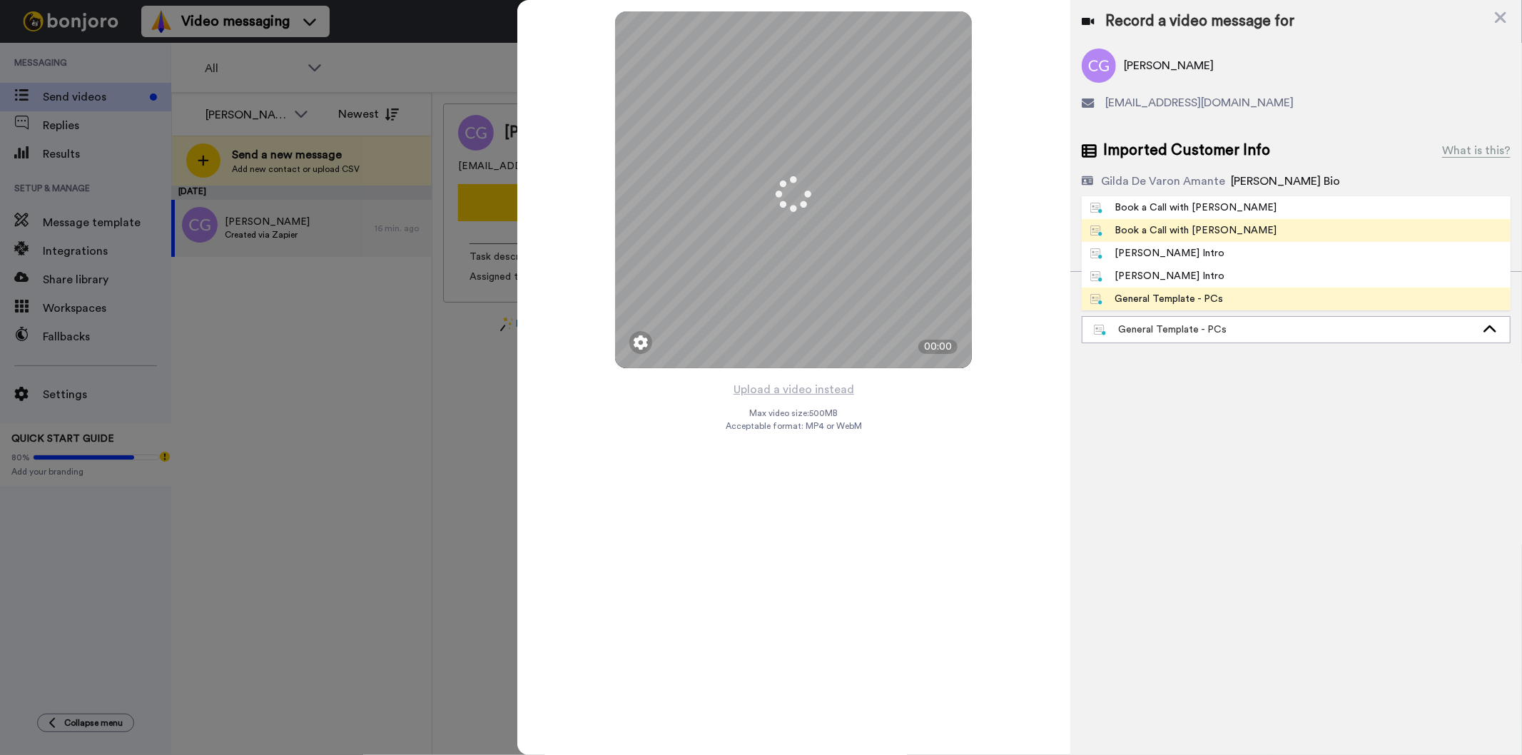
click at [1185, 233] on div "Book a Call with Gilda" at bounding box center [1183, 230] width 187 height 14
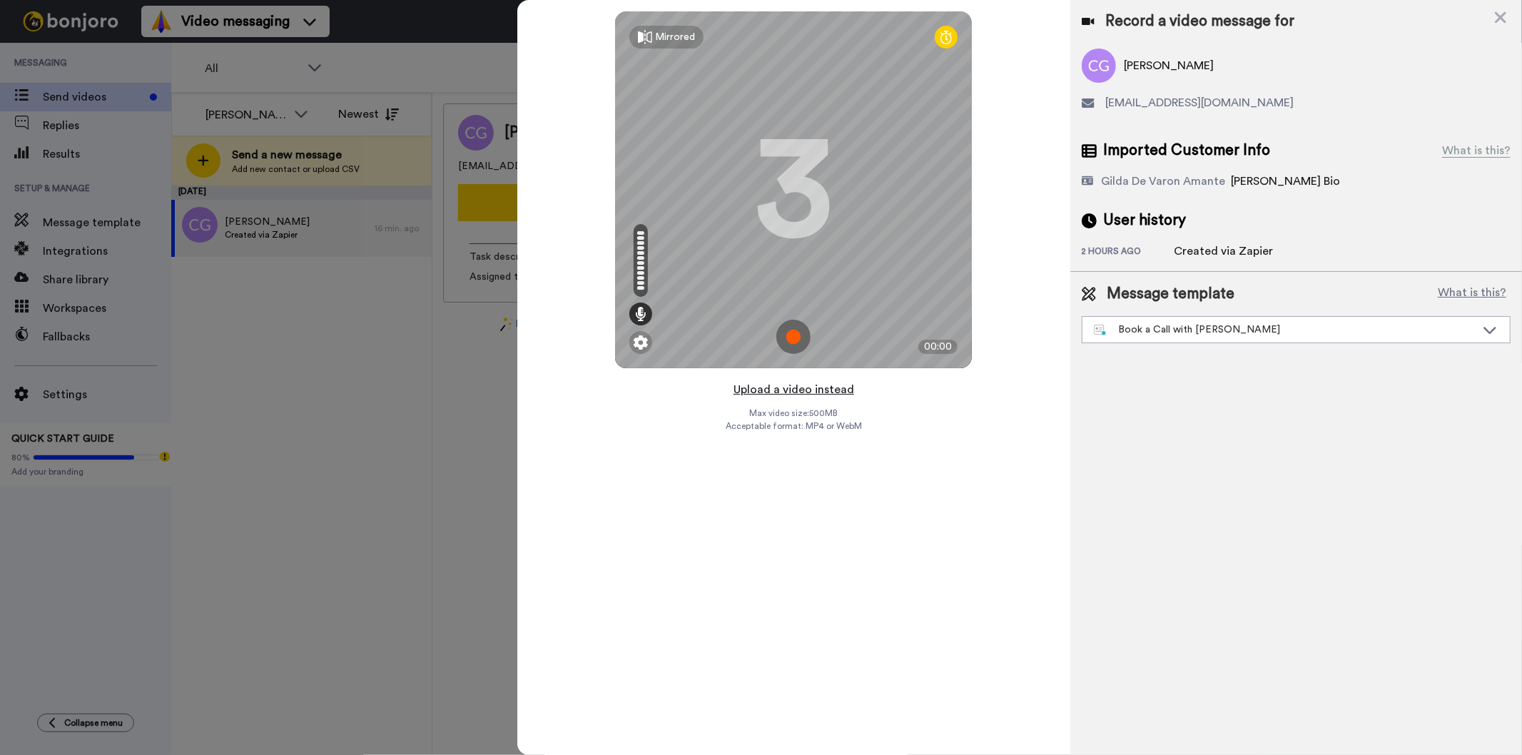
click at [786, 394] on button "Upload a video instead" at bounding box center [793, 389] width 129 height 19
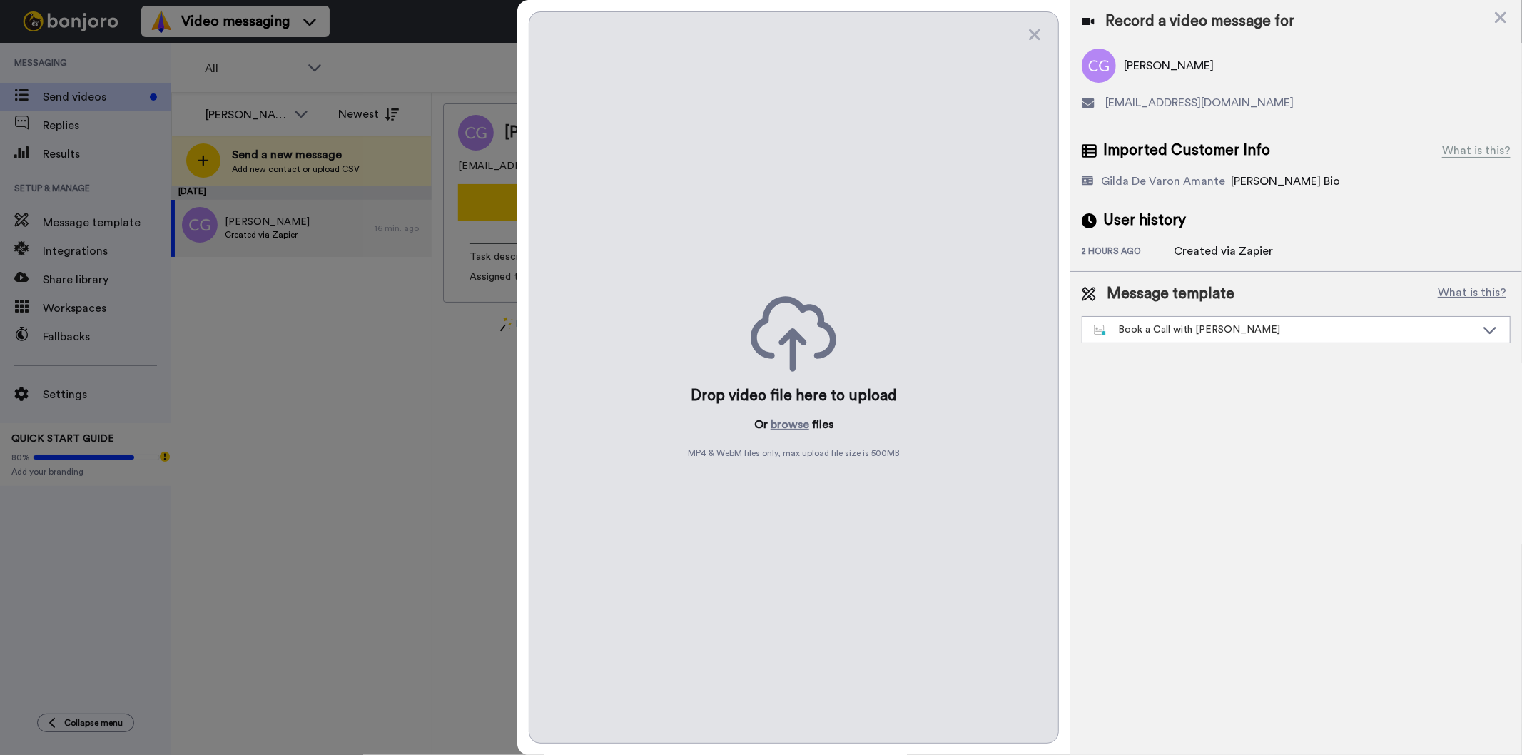
click at [789, 409] on div "Drop video file here to upload Or browse files MP4 & WebM files only, max uploa…" at bounding box center [793, 377] width 529 height 732
click at [789, 430] on button "browse" at bounding box center [790, 424] width 39 height 17
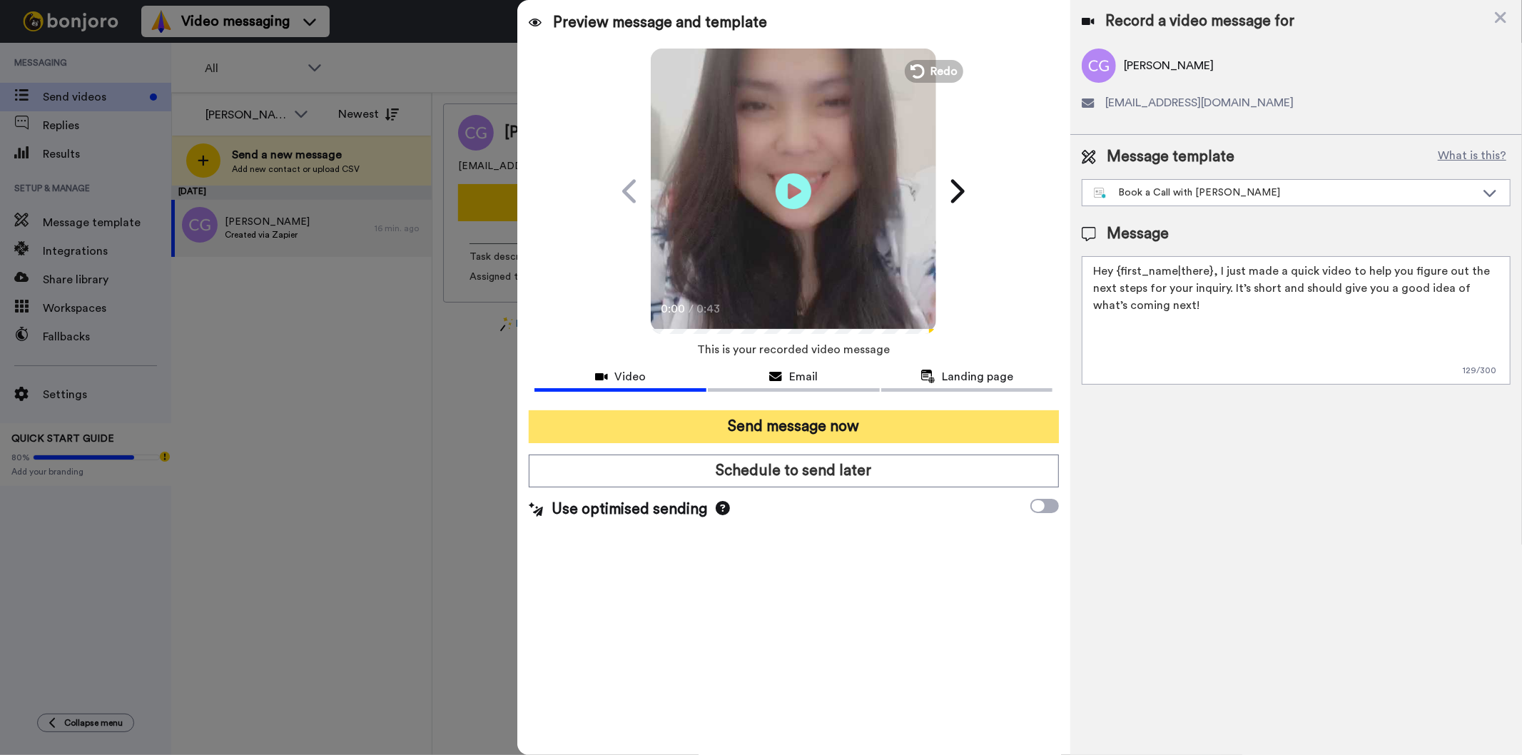
click at [911, 424] on button "Send message now" at bounding box center [793, 426] width 529 height 33
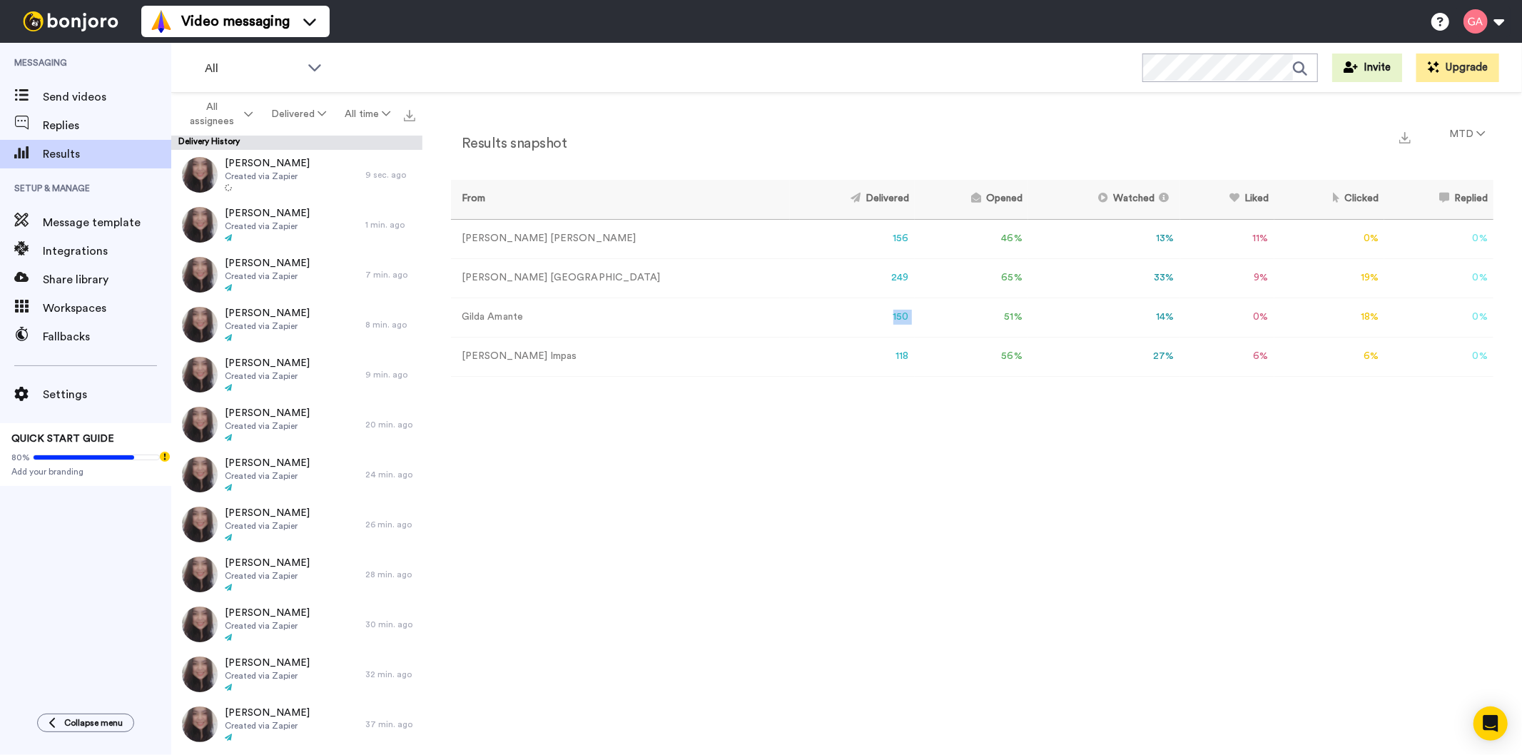
drag, startPoint x: 731, startPoint y: 312, endPoint x: 872, endPoint y: 312, distance: 141.3
click at [872, 312] on tr "[PERSON_NAME] 150 51 % 14 % 0 % 18 % 0 % 0" at bounding box center [972, 317] width 1043 height 39
click at [861, 648] on div "Results snapshot MTD From Delivered Opened Watched Liked Clicked Replied Failed…" at bounding box center [972, 428] width 1100 height 670
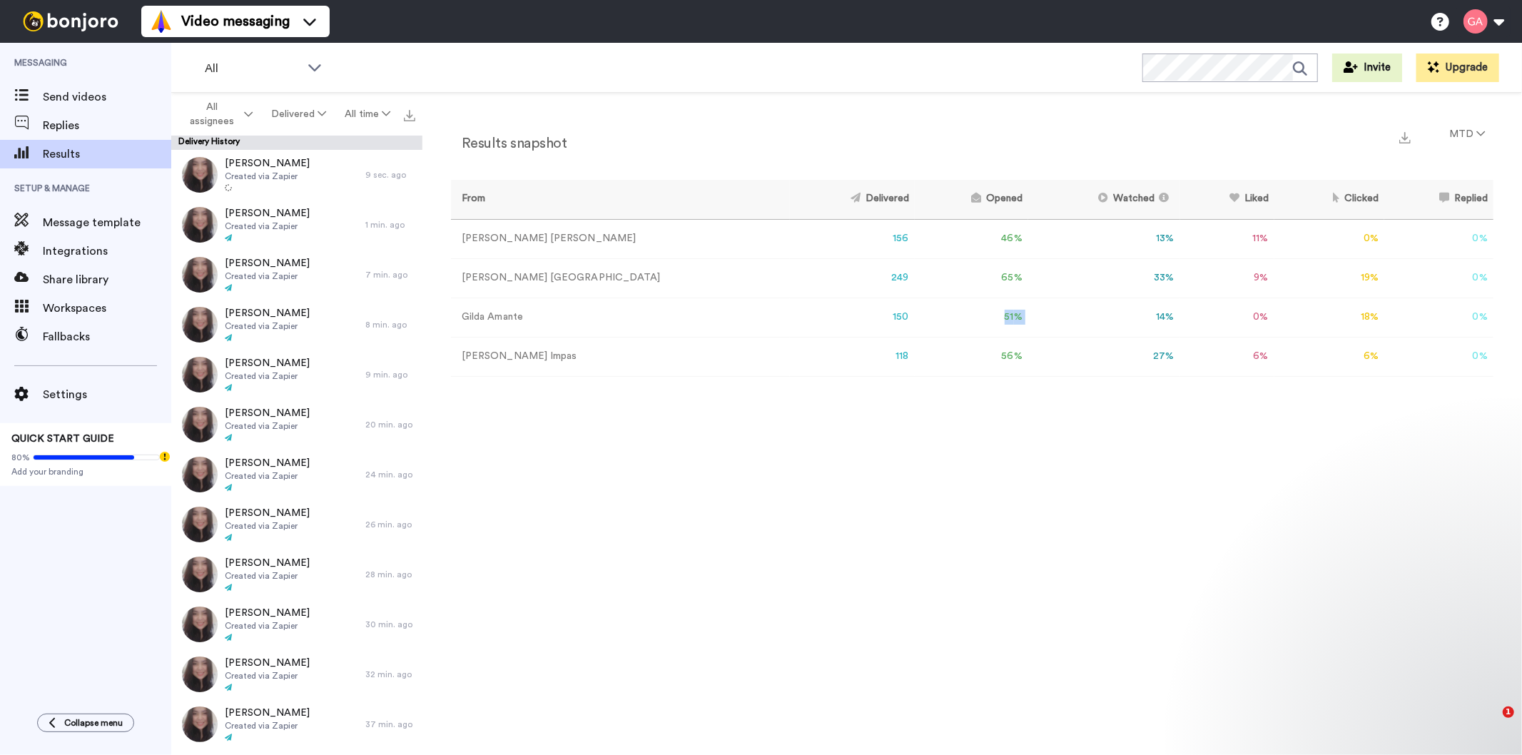
drag, startPoint x: 908, startPoint y: 321, endPoint x: 978, endPoint y: 319, distance: 70.0
click at [978, 319] on tr "[PERSON_NAME] 150 51 % 14 % 0 % 18 % 0 % 0" at bounding box center [972, 317] width 1043 height 39
click at [981, 608] on div "Results snapshot MTD From Delivered Opened Watched Liked Clicked Replied Failed…" at bounding box center [972, 428] width 1100 height 670
drag, startPoint x: 1075, startPoint y: 320, endPoint x: 1118, endPoint y: 323, distance: 43.7
click at [1118, 323] on tr "[PERSON_NAME] 150 51 % 14 % 0 % 18 % 0 % 0" at bounding box center [972, 317] width 1043 height 39
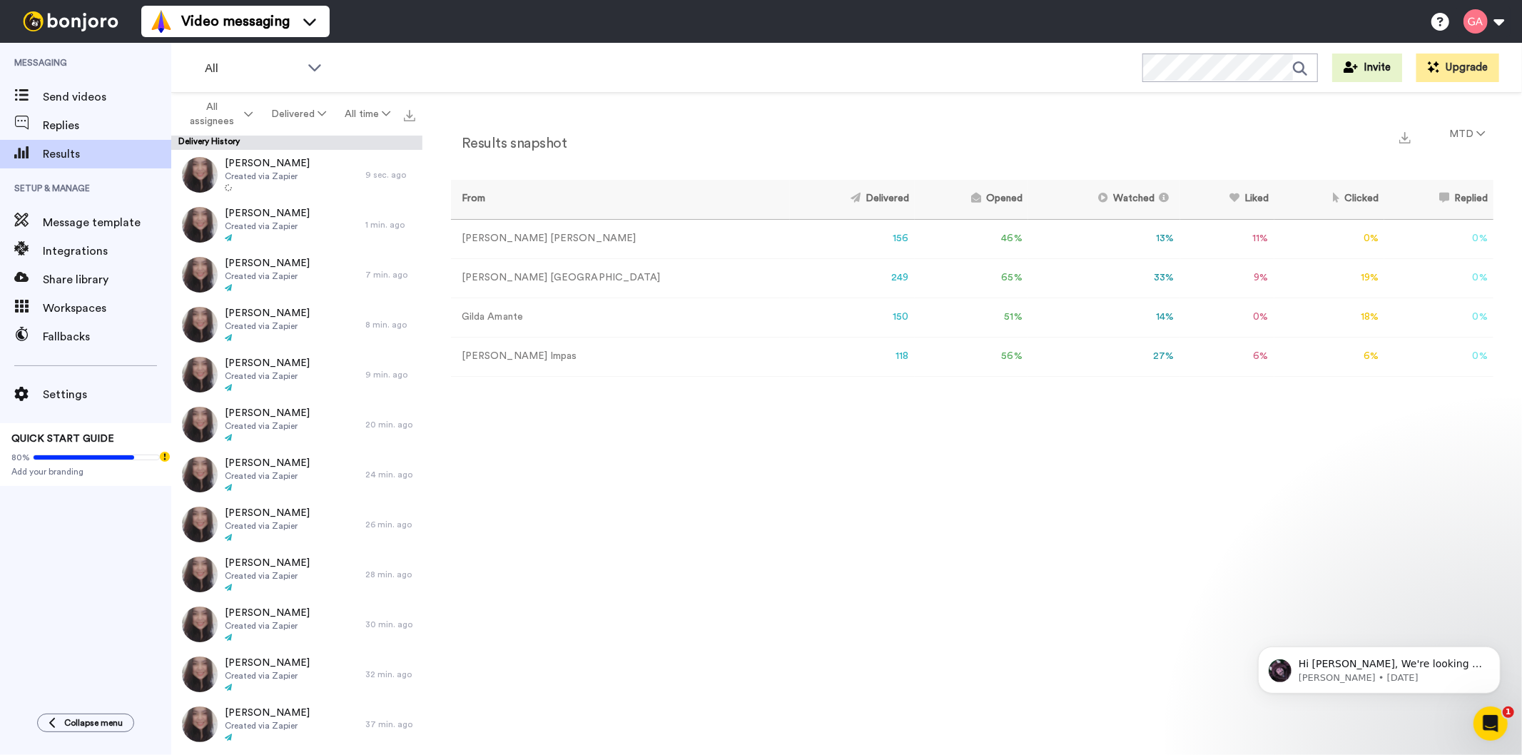
click at [1130, 559] on div "Results snapshot MTD From Delivered Opened Watched Liked Clicked Replied Failed…" at bounding box center [972, 428] width 1100 height 670
drag, startPoint x: 1323, startPoint y: 315, endPoint x: 1401, endPoint y: 315, distance: 77.8
click at [1401, 315] on tr "[PERSON_NAME] 150 51 % 14 % 0 % 18 % 0 % 0" at bounding box center [972, 317] width 1043 height 39
click at [1290, 557] on div "Results snapshot MTD From Delivered Opened Watched Liked Clicked Replied Failed…" at bounding box center [972, 428] width 1100 height 670
